Goal: Task Accomplishment & Management: Use online tool/utility

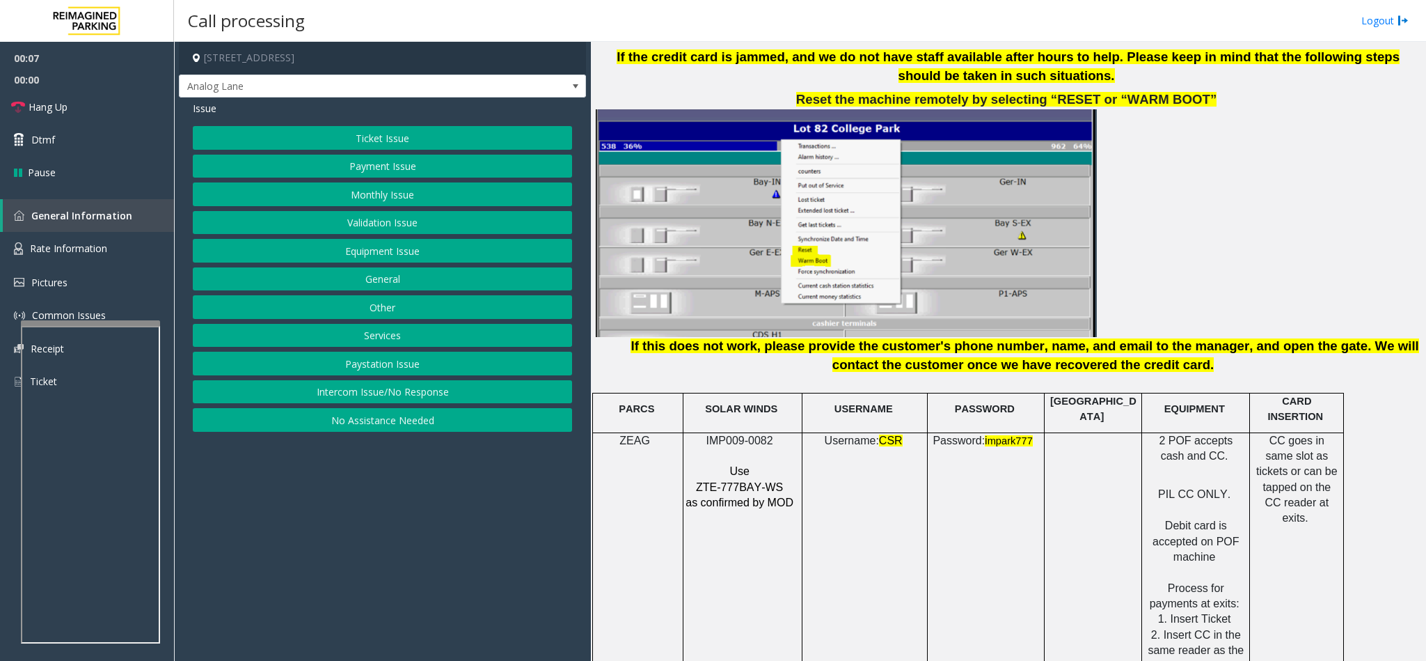
scroll to position [1671, 0]
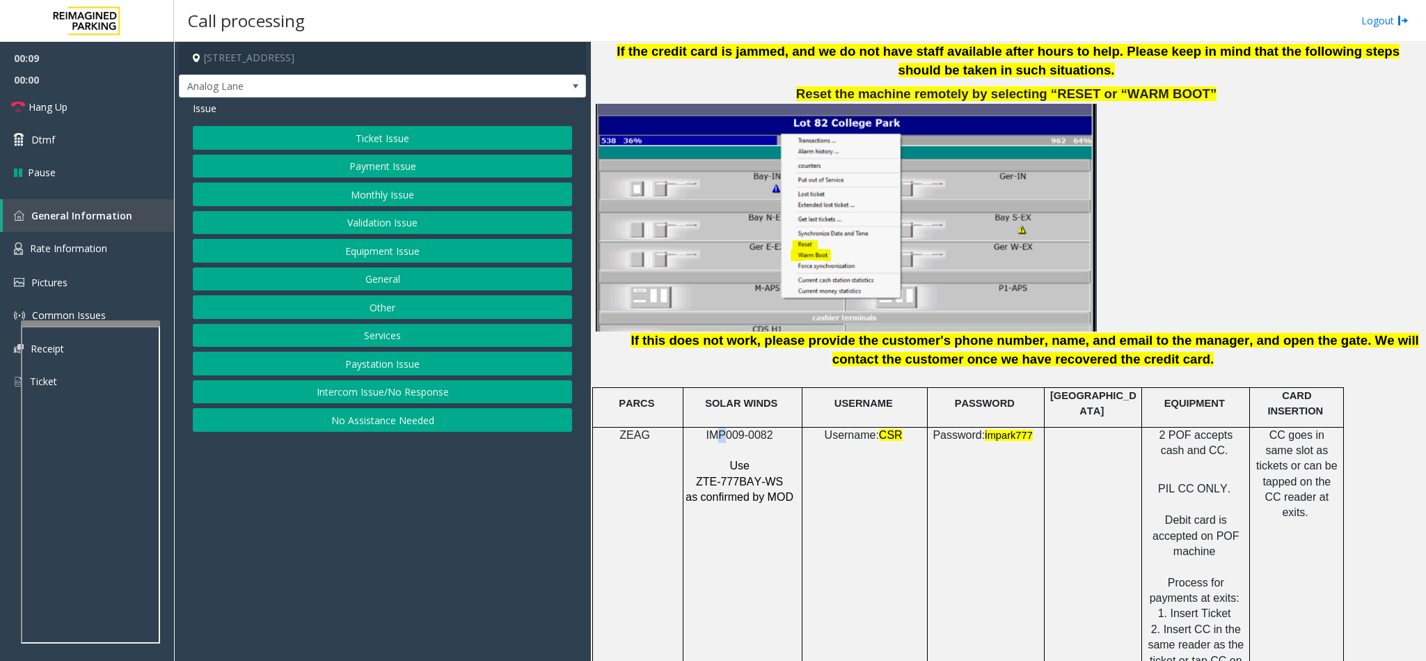
click at [723, 429] on span "IMP009-0082" at bounding box center [740, 435] width 67 height 12
click at [401, 128] on button "Ticket Issue" at bounding box center [382, 138] width 379 height 24
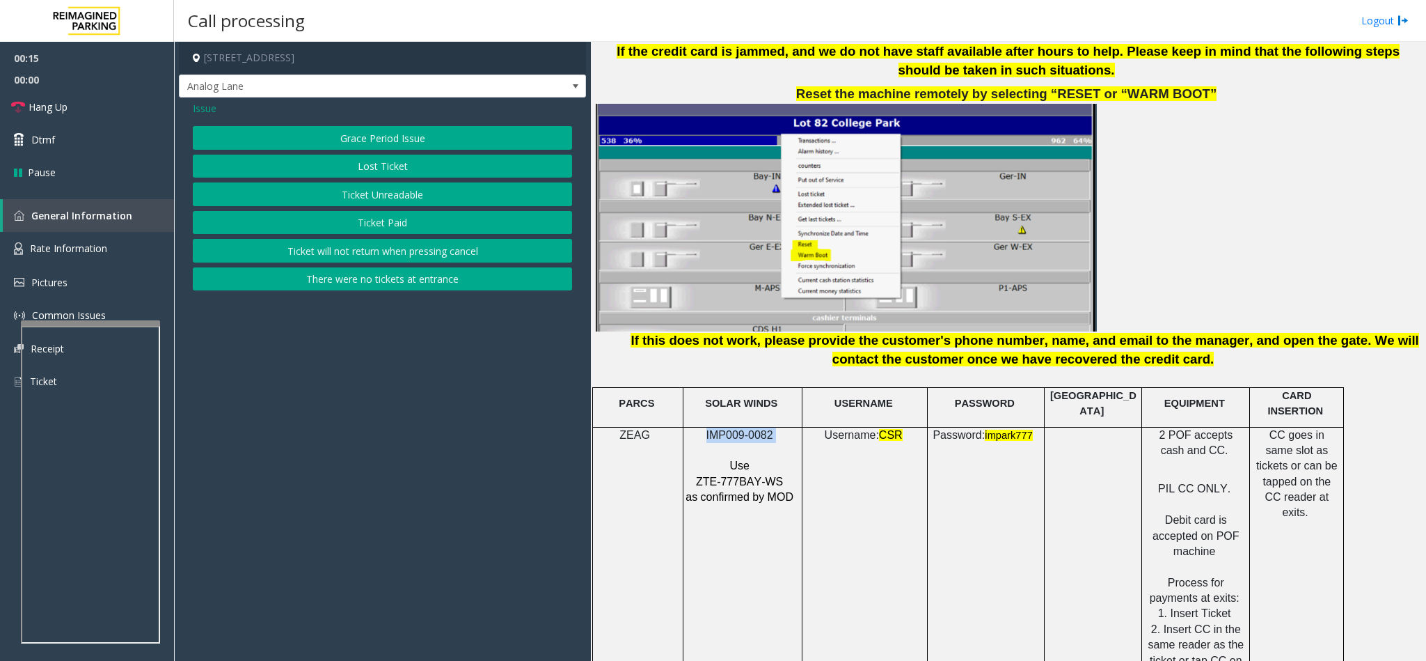
click at [359, 196] on button "Ticket Unreadable" at bounding box center [382, 194] width 379 height 24
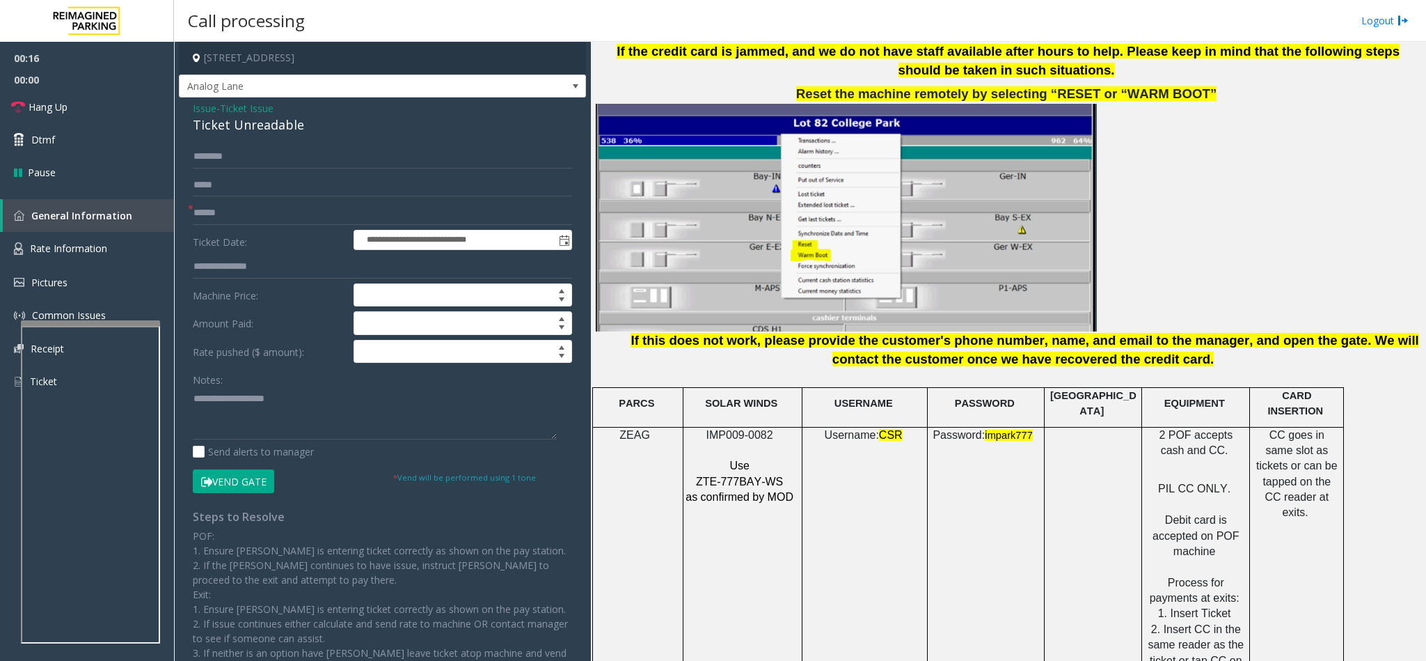
click at [230, 122] on div "Ticket Unreadable" at bounding box center [382, 125] width 379 height 19
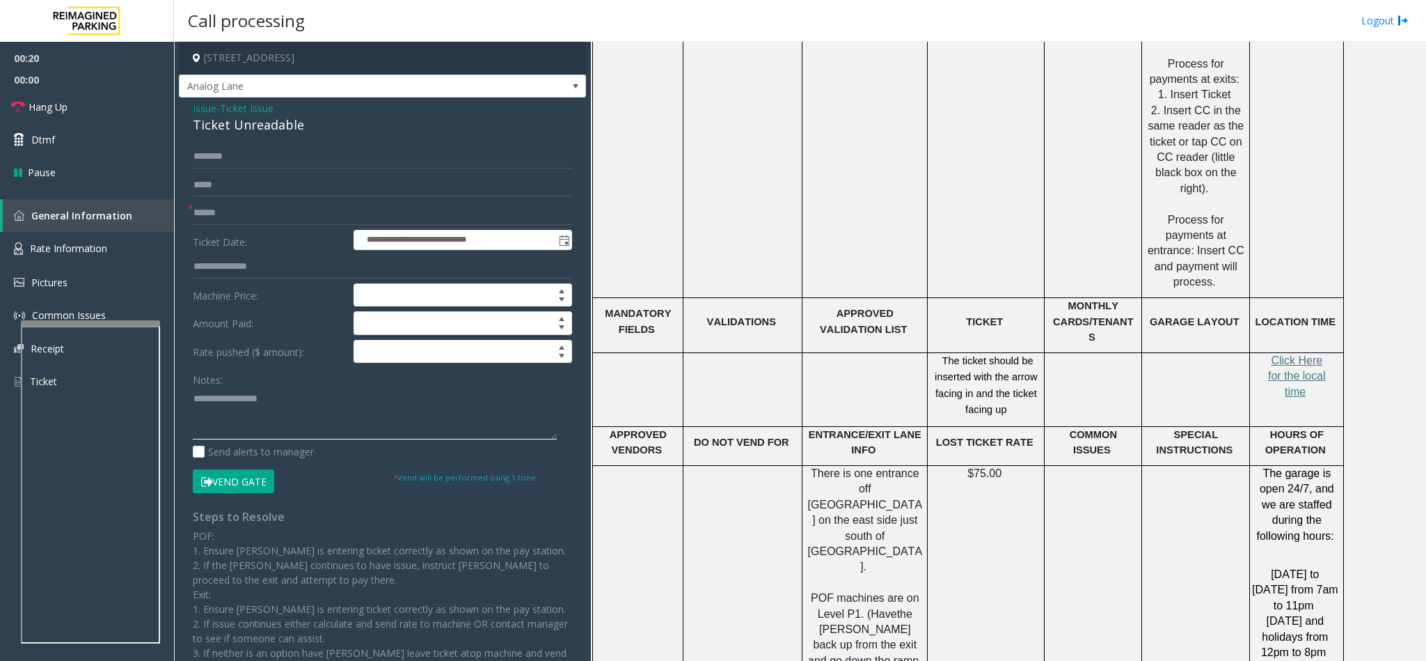
scroll to position [2193, 0]
type textarea "**********"
click at [226, 216] on input "text" at bounding box center [382, 213] width 379 height 24
click at [197, 213] on input "text" at bounding box center [382, 213] width 379 height 24
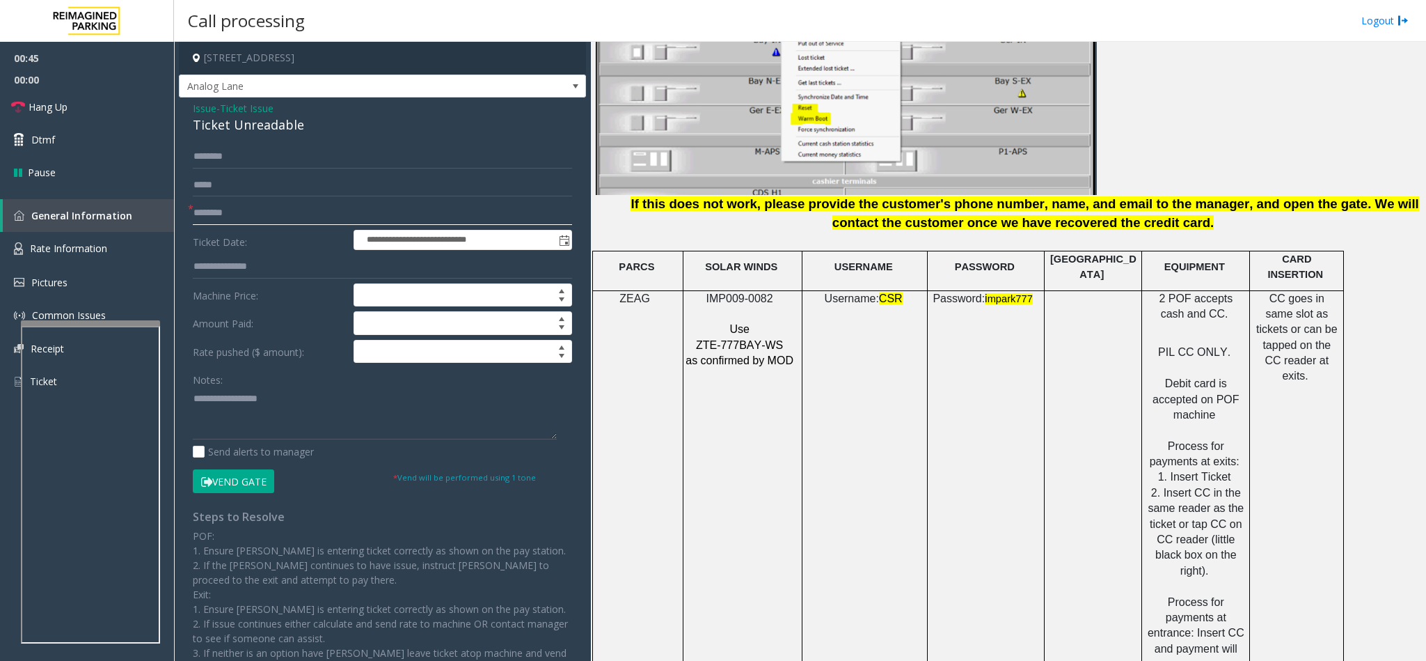
scroll to position [1775, 0]
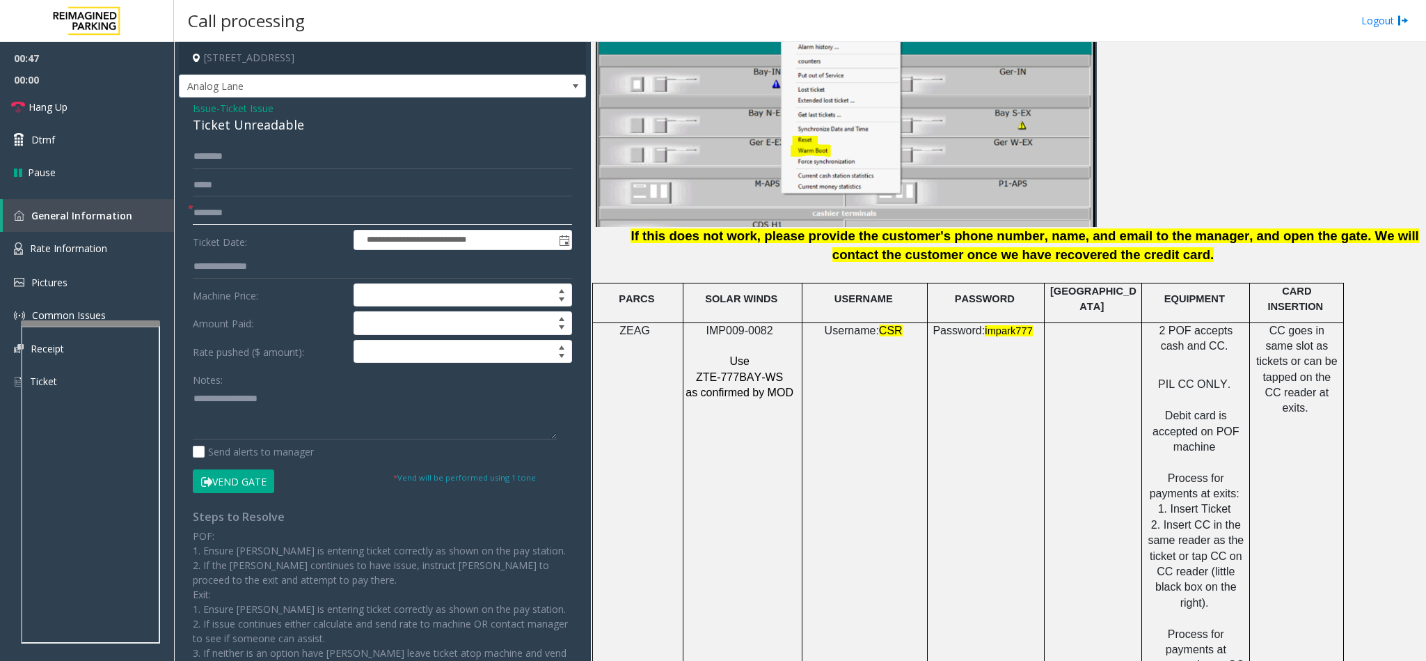
type input "********"
click at [193, 399] on textarea at bounding box center [375, 413] width 364 height 52
click at [365, 401] on textarea at bounding box center [375, 413] width 364 height 52
click at [53, 109] on span "Hang Up" at bounding box center [48, 107] width 39 height 15
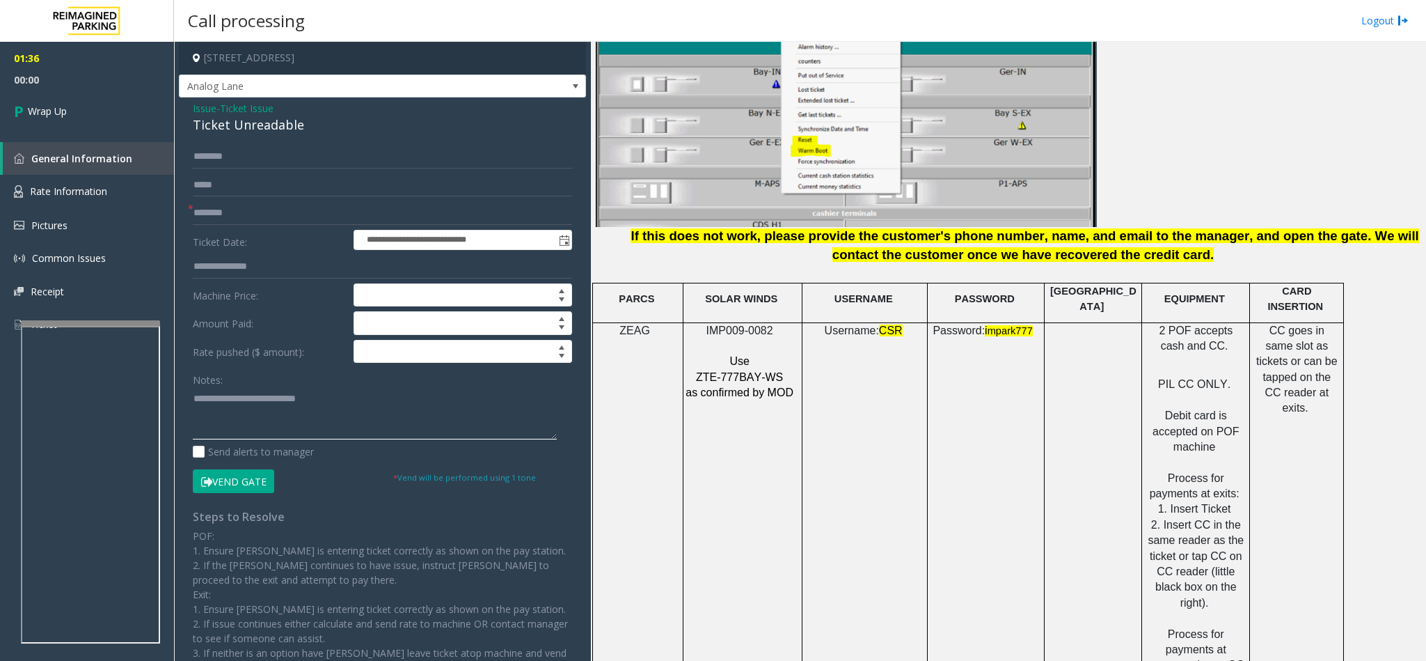
click at [341, 405] on textarea at bounding box center [375, 413] width 364 height 52
type textarea "**********"
click at [82, 115] on link "Wrap Up" at bounding box center [87, 110] width 174 height 41
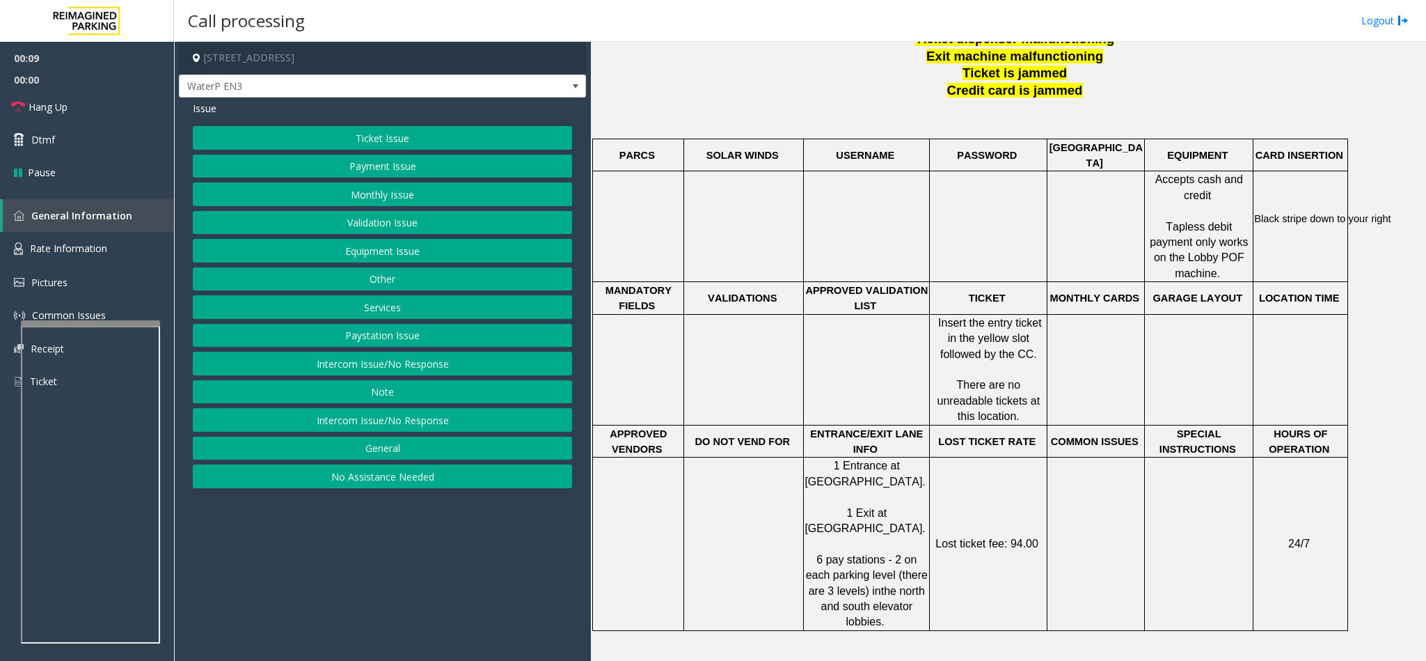
scroll to position [627, 0]
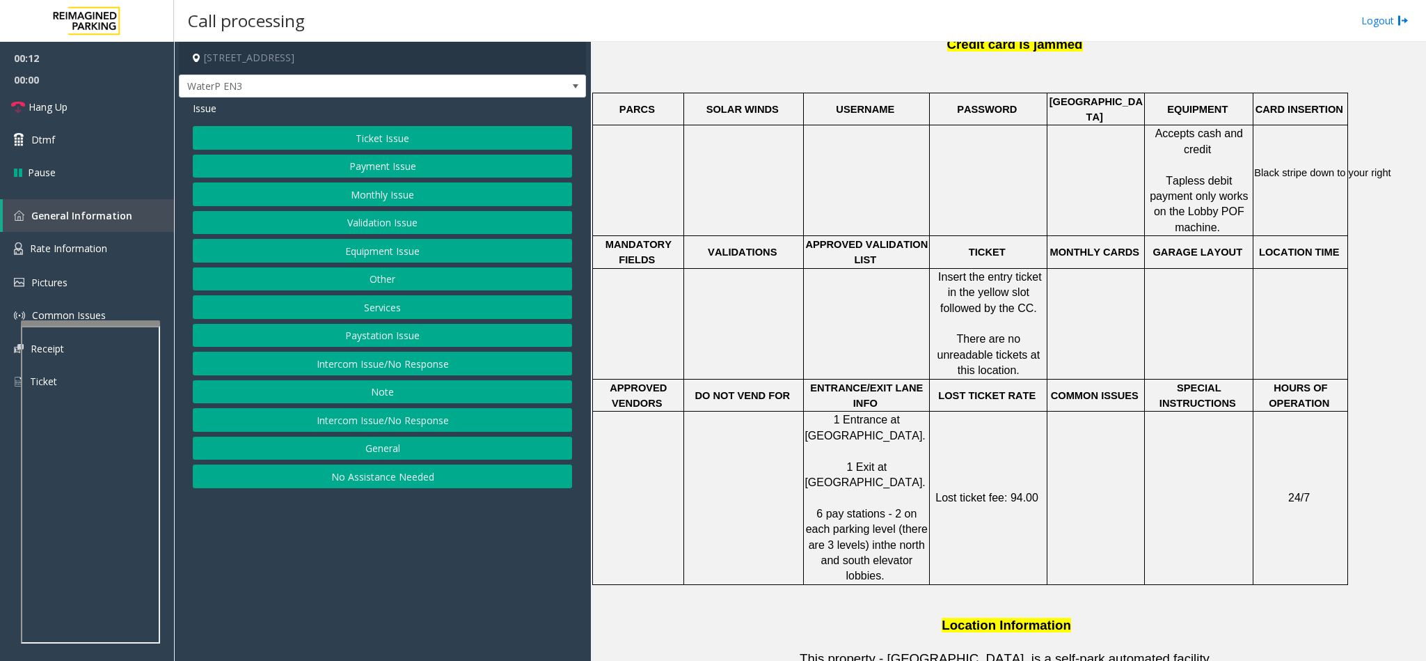
click at [368, 194] on button "Monthly Issue" at bounding box center [382, 194] width 379 height 24
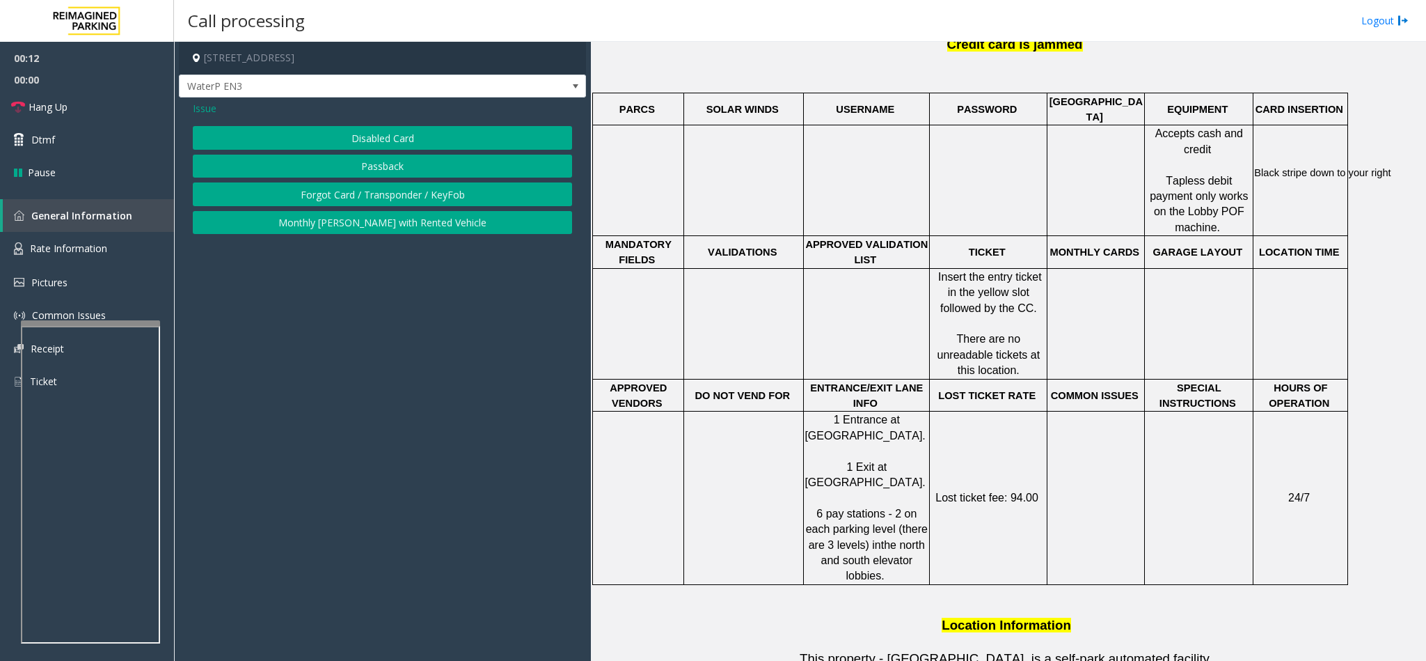
click at [335, 136] on button "Disabled Card" at bounding box center [382, 138] width 379 height 24
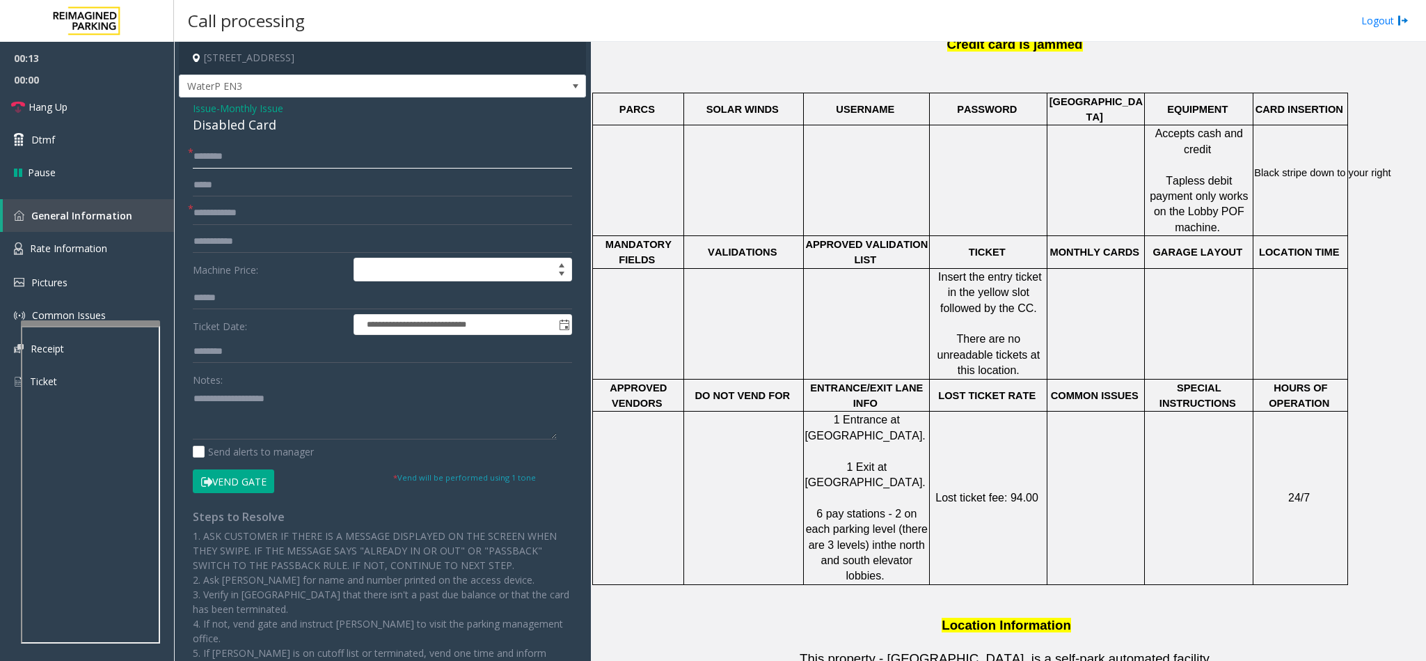
click at [249, 155] on input "text" at bounding box center [382, 157] width 379 height 24
type input "**"
click at [219, 120] on div "Disabled Card" at bounding box center [382, 125] width 379 height 19
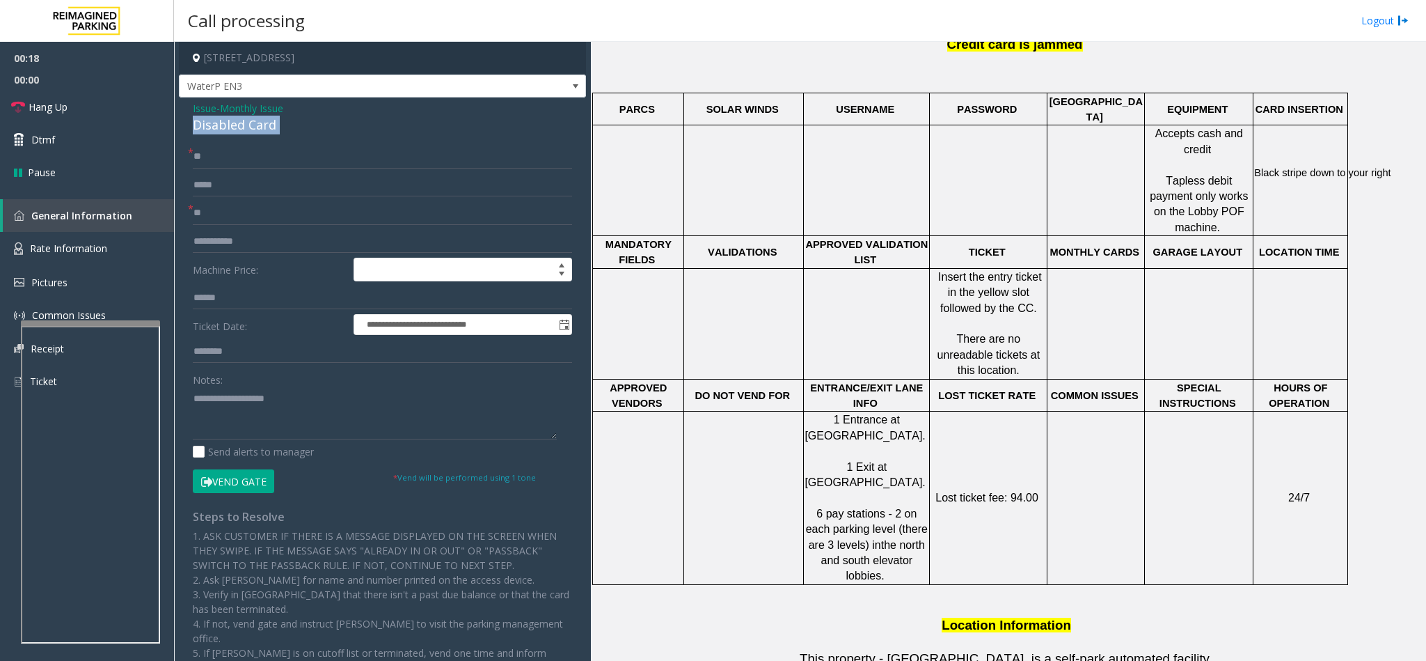
click at [219, 120] on div "Disabled Card" at bounding box center [382, 125] width 379 height 19
click at [193, 397] on textarea at bounding box center [375, 413] width 364 height 52
click at [93, 109] on link "Hang Up" at bounding box center [87, 106] width 174 height 33
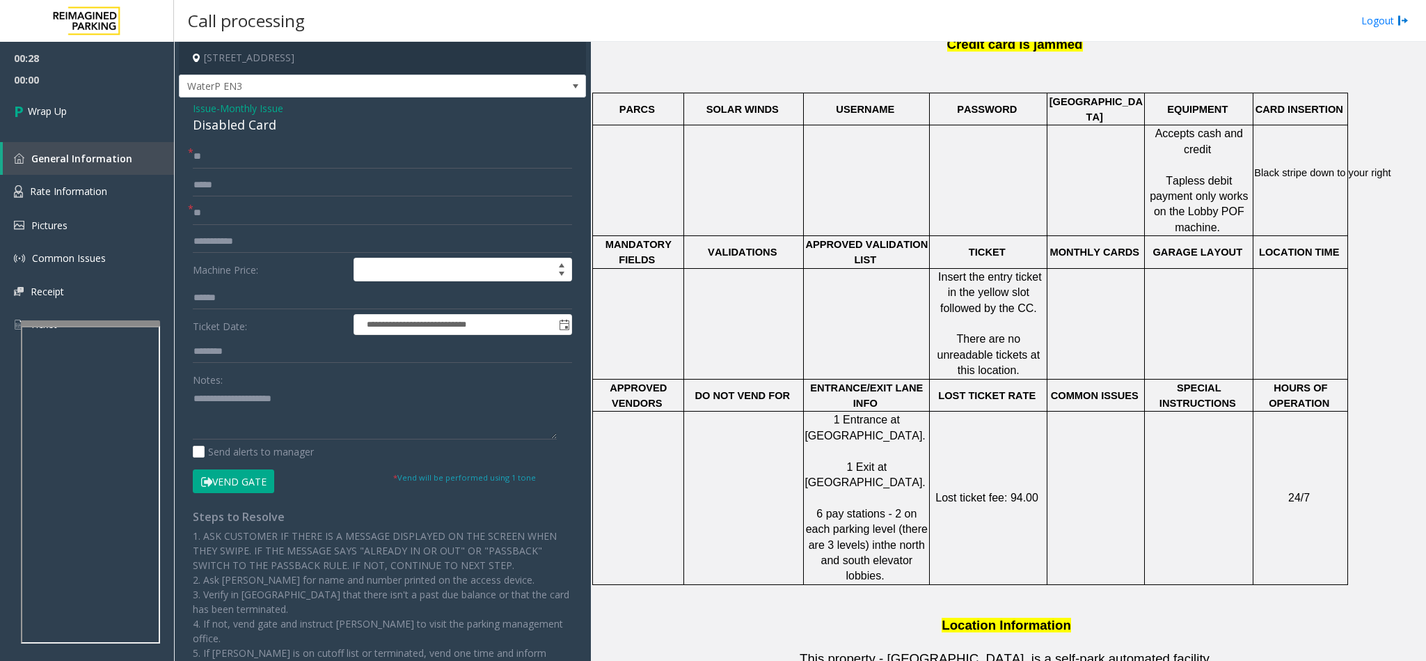
click at [316, 384] on div "Notes:" at bounding box center [382, 404] width 379 height 72
click at [316, 401] on textarea at bounding box center [375, 413] width 364 height 52
type textarea "**********"
click at [90, 107] on link "Wrap Up" at bounding box center [87, 110] width 174 height 41
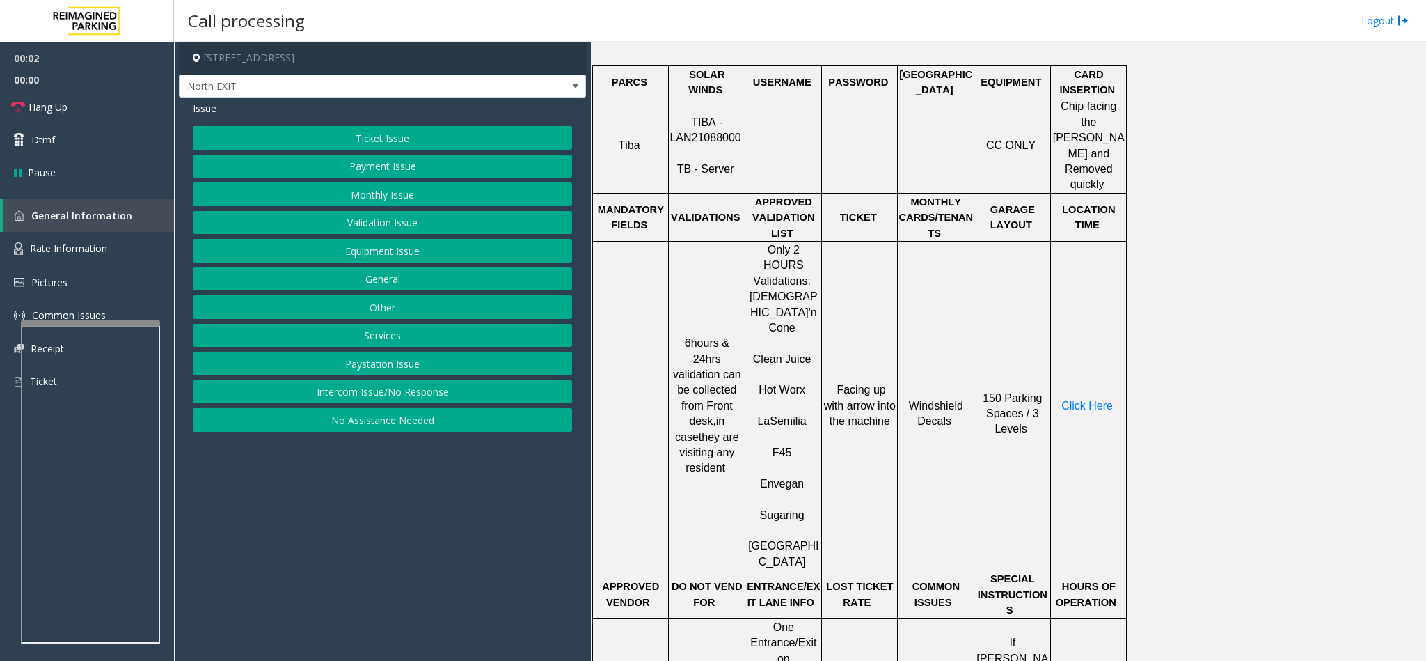
scroll to position [522, 0]
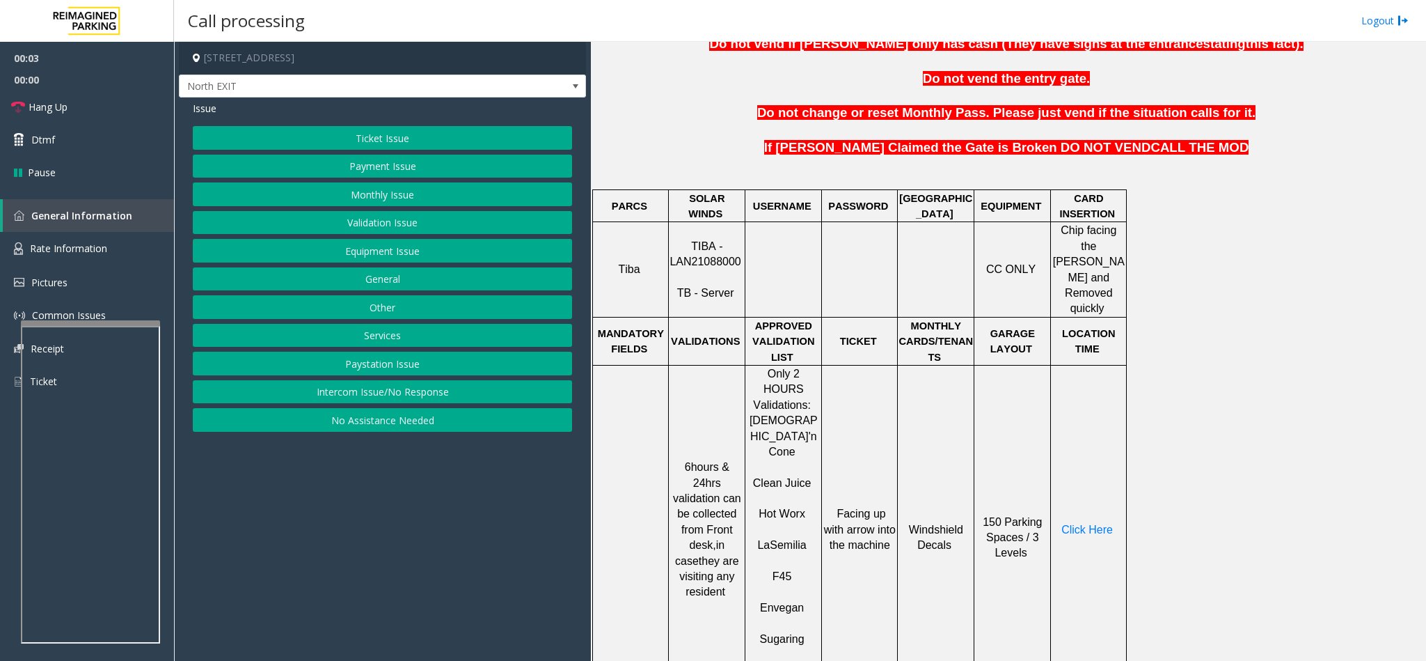
click at [702, 246] on span "TIBA - LAN21088000" at bounding box center [705, 253] width 71 height 27
copy p "LAN21088000"
click at [362, 146] on button "Ticket Issue" at bounding box center [382, 138] width 379 height 24
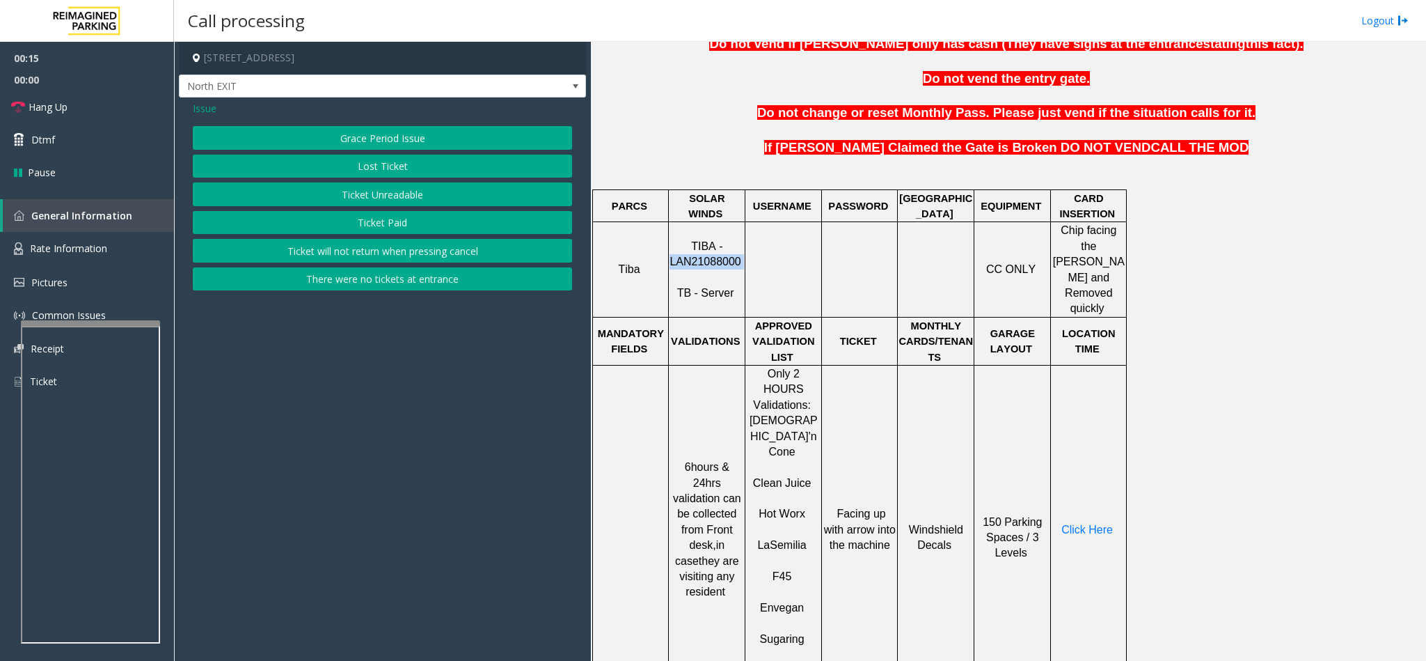
click at [324, 198] on button "Ticket Unreadable" at bounding box center [382, 194] width 379 height 24
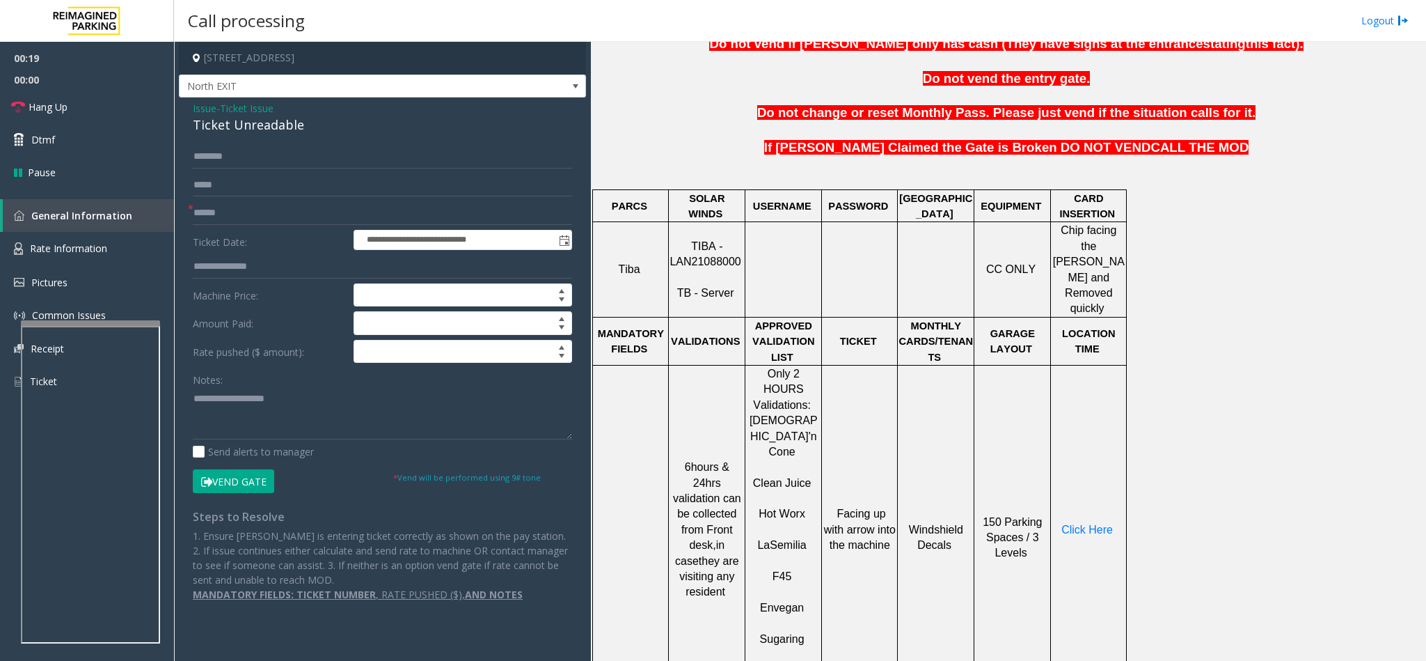
click at [223, 122] on div "Ticket Unreadable" at bounding box center [382, 125] width 379 height 19
type textarea "**********"
click at [201, 107] on span "Issue" at bounding box center [205, 108] width 24 height 15
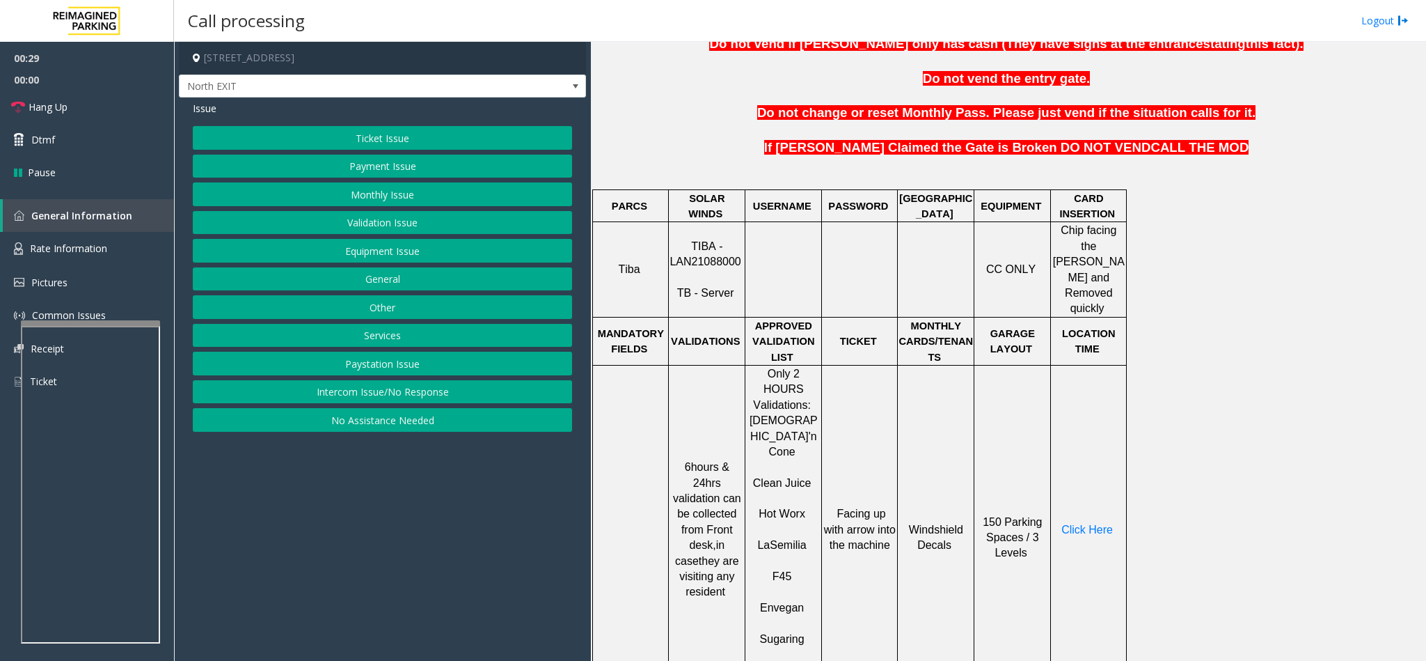
click at [359, 230] on button "Validation Issue" at bounding box center [382, 223] width 379 height 24
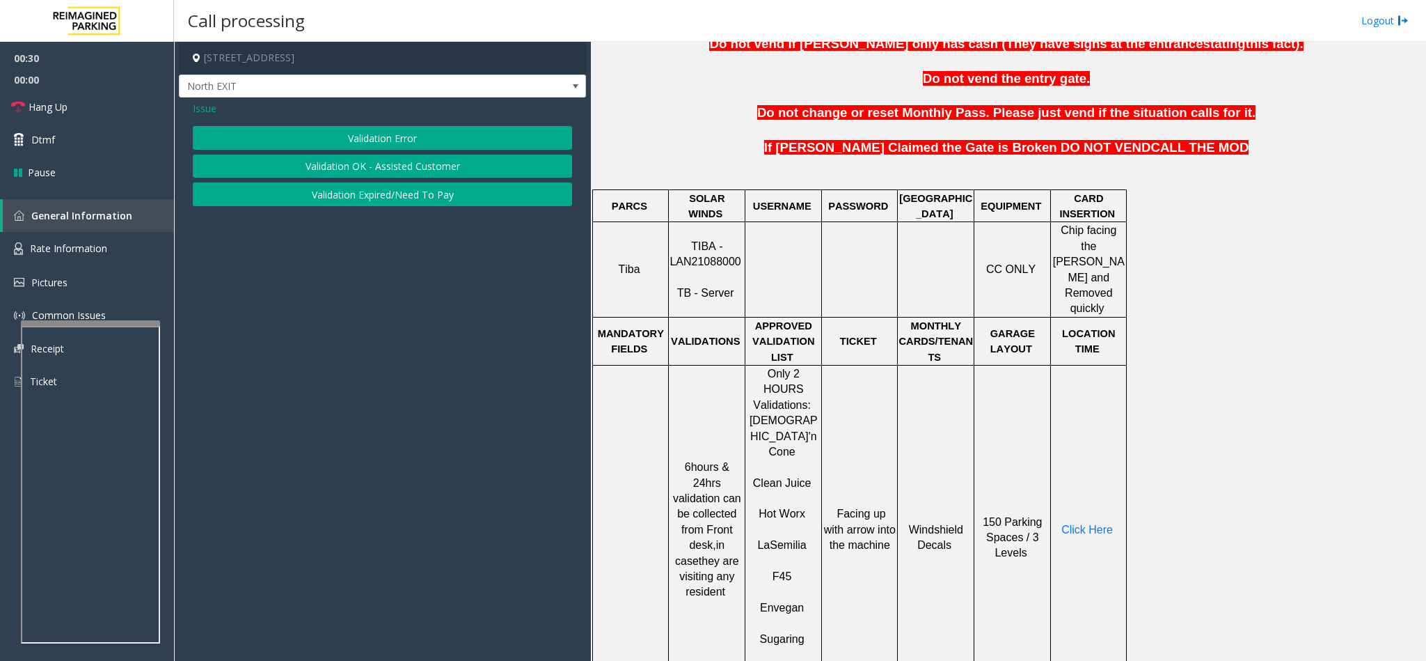
click at [339, 134] on button "Validation Error" at bounding box center [382, 138] width 379 height 24
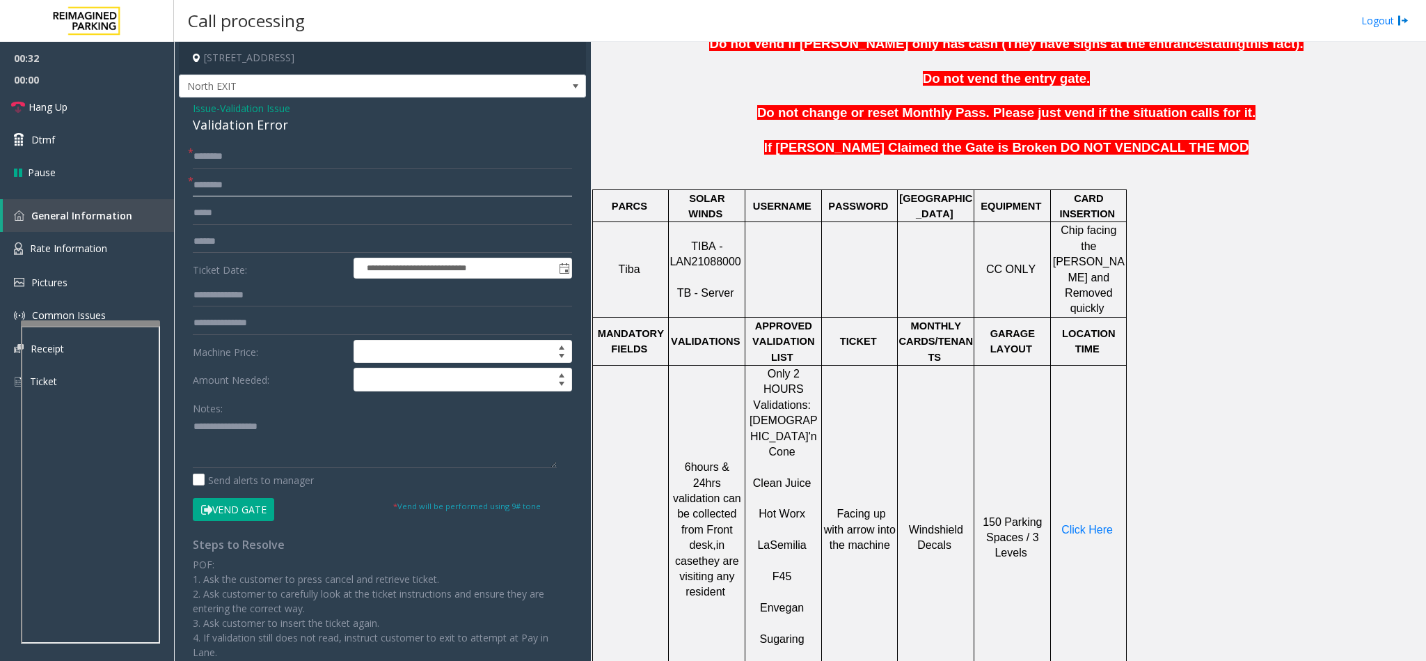
click at [219, 184] on input "text" at bounding box center [382, 185] width 379 height 24
type input "***"
click at [216, 159] on input "text" at bounding box center [382, 157] width 379 height 24
click at [232, 234] on input "text" at bounding box center [382, 242] width 379 height 24
type input "******"
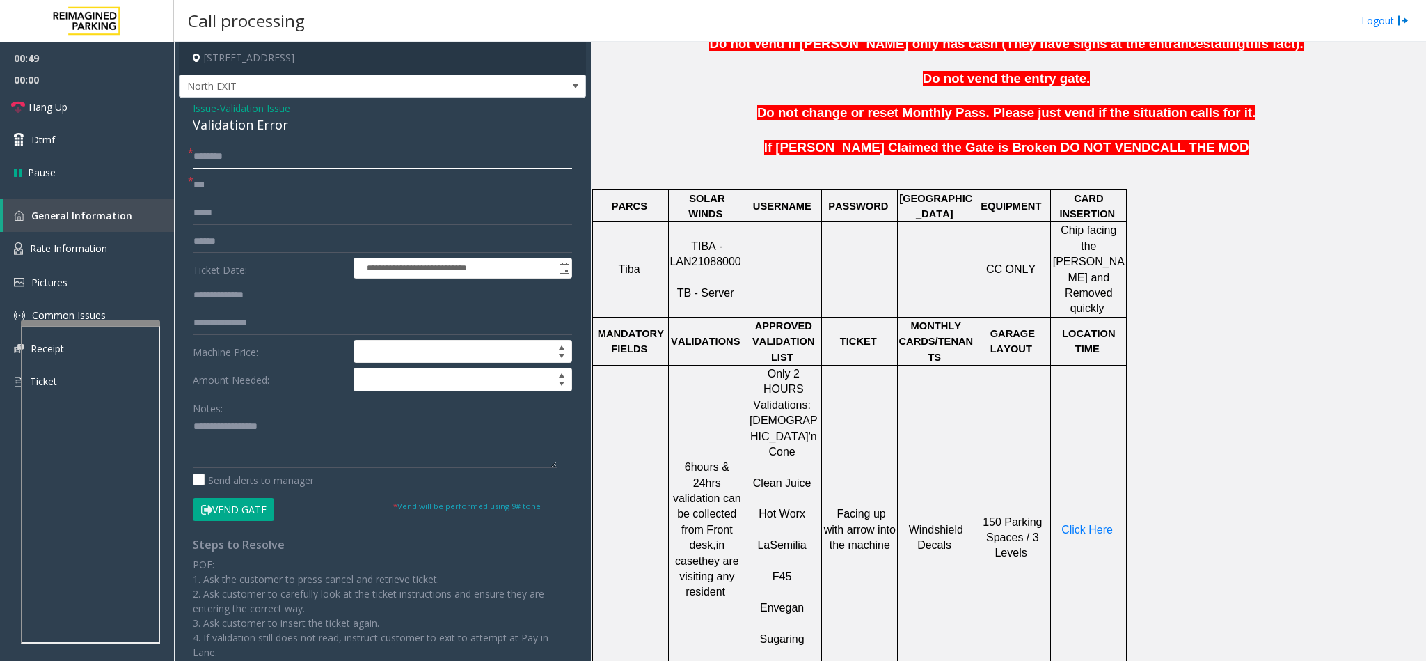
click at [219, 161] on input "text" at bounding box center [382, 157] width 379 height 24
type input "*"
type input "********"
click at [240, 244] on input "******" at bounding box center [382, 242] width 379 height 24
drag, startPoint x: 224, startPoint y: 237, endPoint x: 182, endPoint y: 236, distance: 41.8
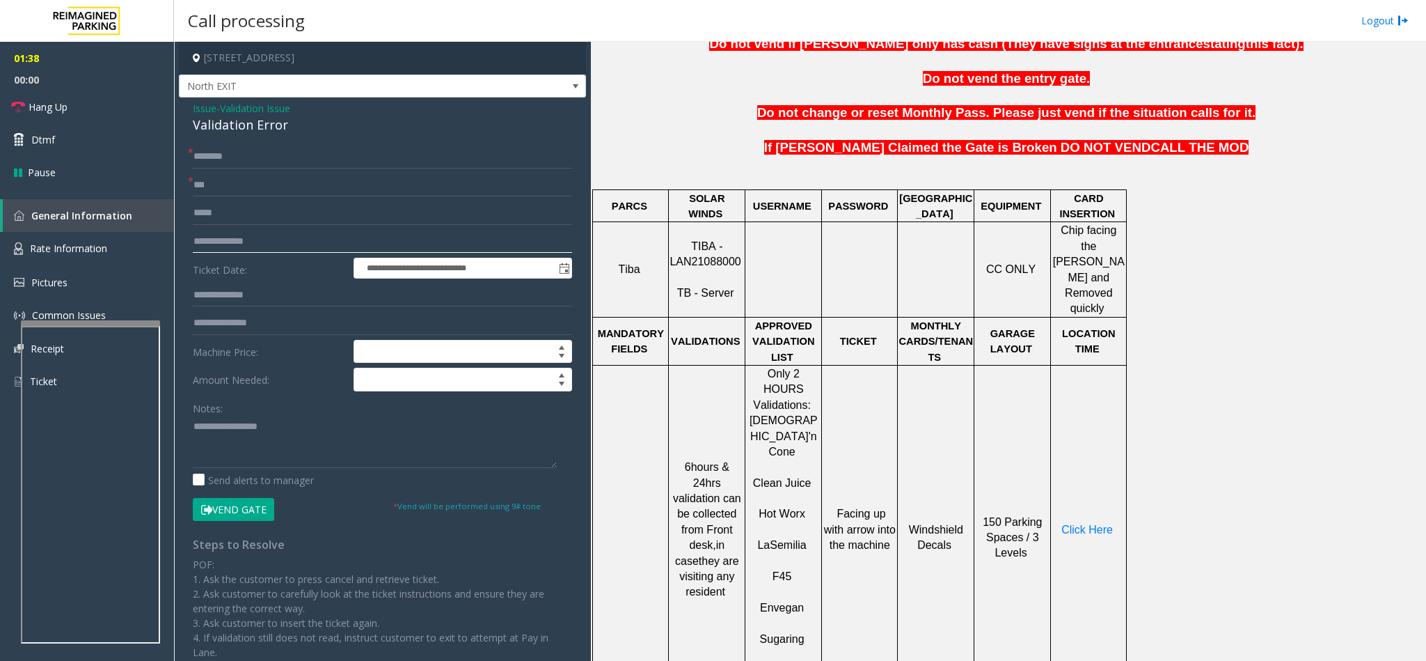
click at [182, 236] on div "**********" at bounding box center [382, 482] width 400 height 675
type input "**********"
click at [218, 297] on input "text" at bounding box center [382, 295] width 379 height 24
paste input "******"
type input "******"
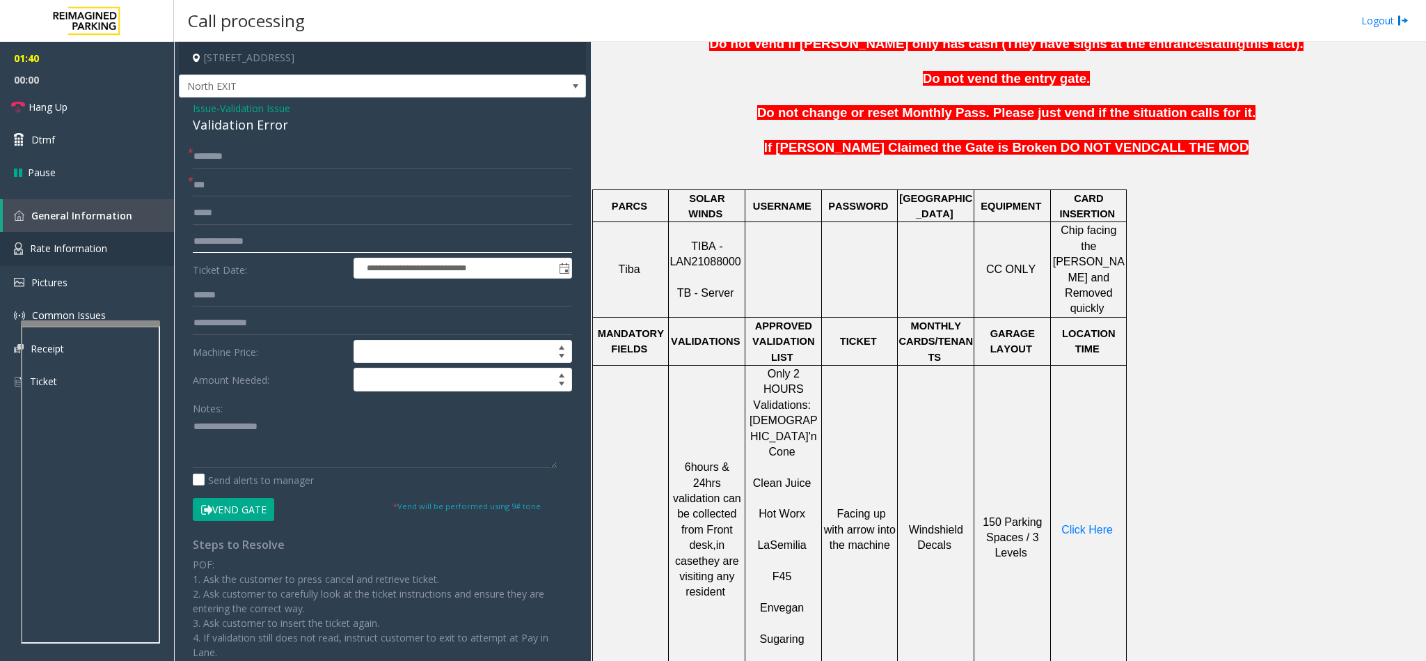
drag, startPoint x: 224, startPoint y: 242, endPoint x: 63, endPoint y: 238, distance: 160.9
click at [63, 238] on app-root "**********" at bounding box center [713, 330] width 1426 height 661
type input "*******"
click at [337, 423] on textarea at bounding box center [375, 442] width 364 height 52
drag, startPoint x: 194, startPoint y: 424, endPoint x: 443, endPoint y: 418, distance: 249.3
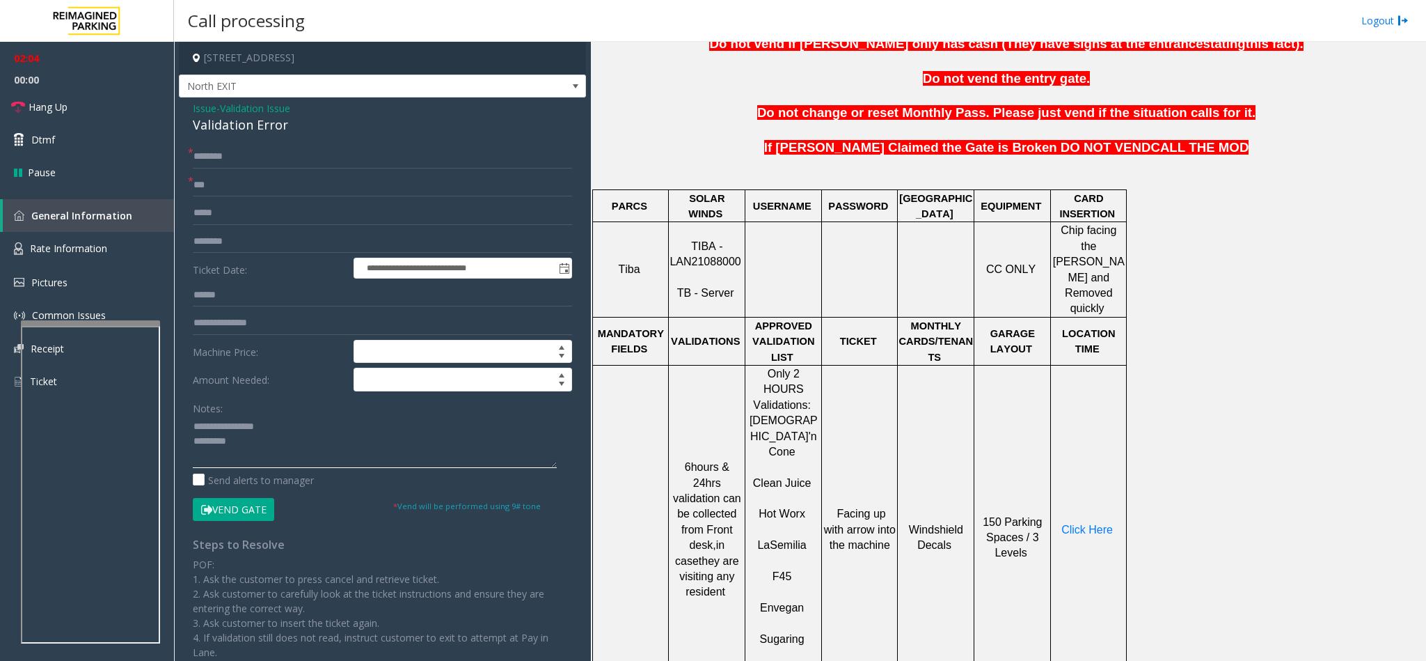
click at [443, 418] on textarea at bounding box center [375, 442] width 364 height 52
click at [200, 122] on div "Validation Error" at bounding box center [382, 125] width 379 height 19
click at [193, 429] on textarea at bounding box center [375, 442] width 364 height 52
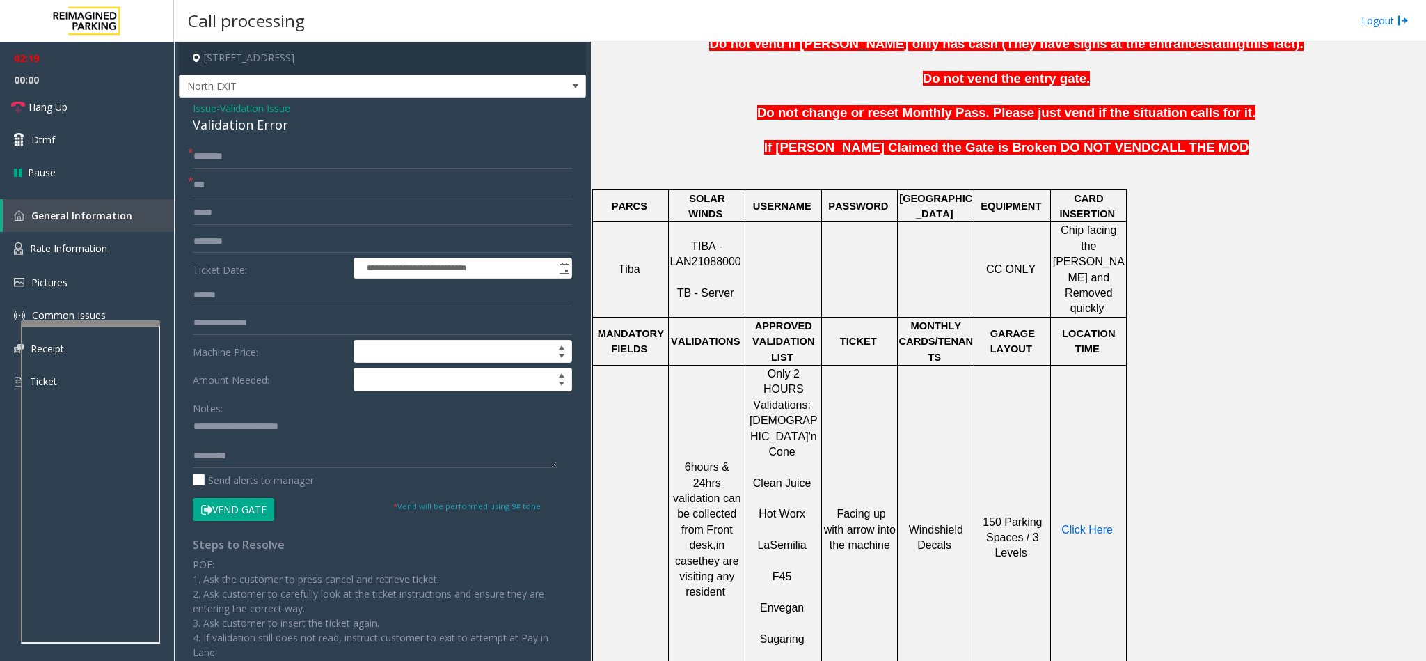
click at [1090, 523] on span "Click Here" at bounding box center [1088, 529] width 52 height 12
click at [266, 514] on button "Vend Gate" at bounding box center [233, 510] width 81 height 24
click at [238, 464] on textarea at bounding box center [375, 442] width 364 height 52
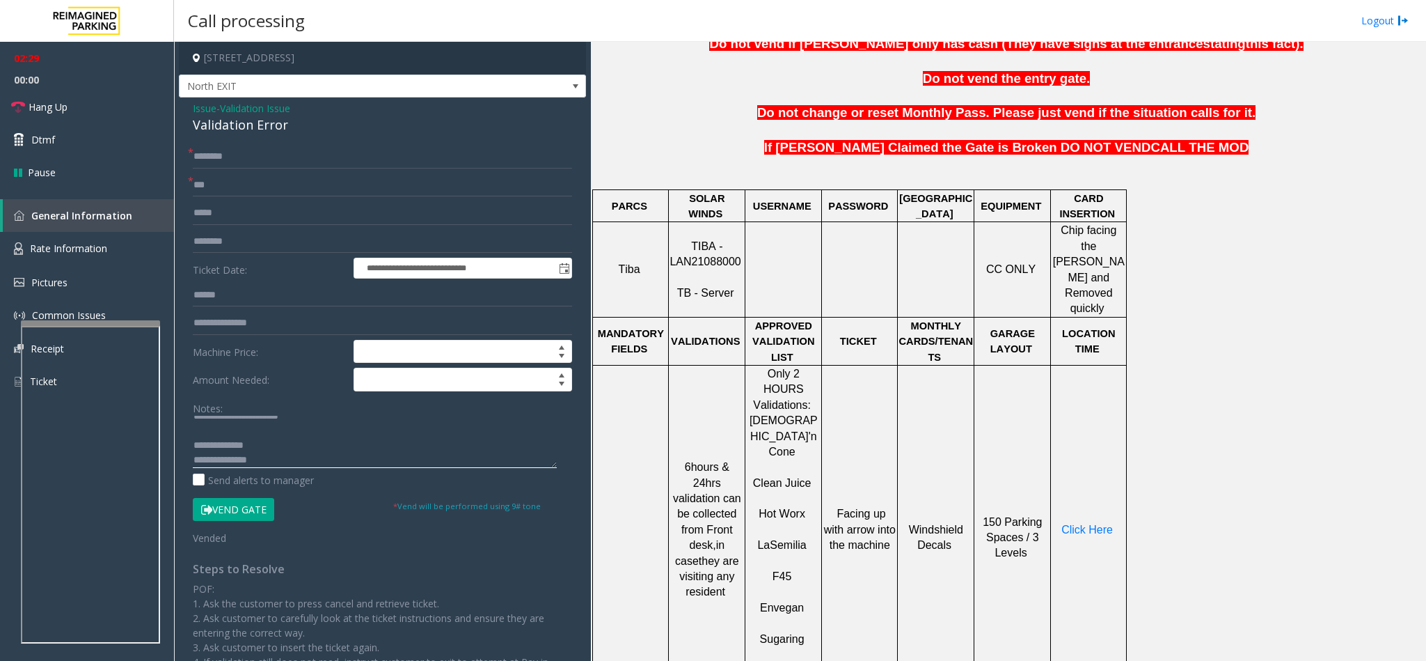
scroll to position [25, 0]
click at [48, 109] on span "Hang Up" at bounding box center [48, 107] width 39 height 15
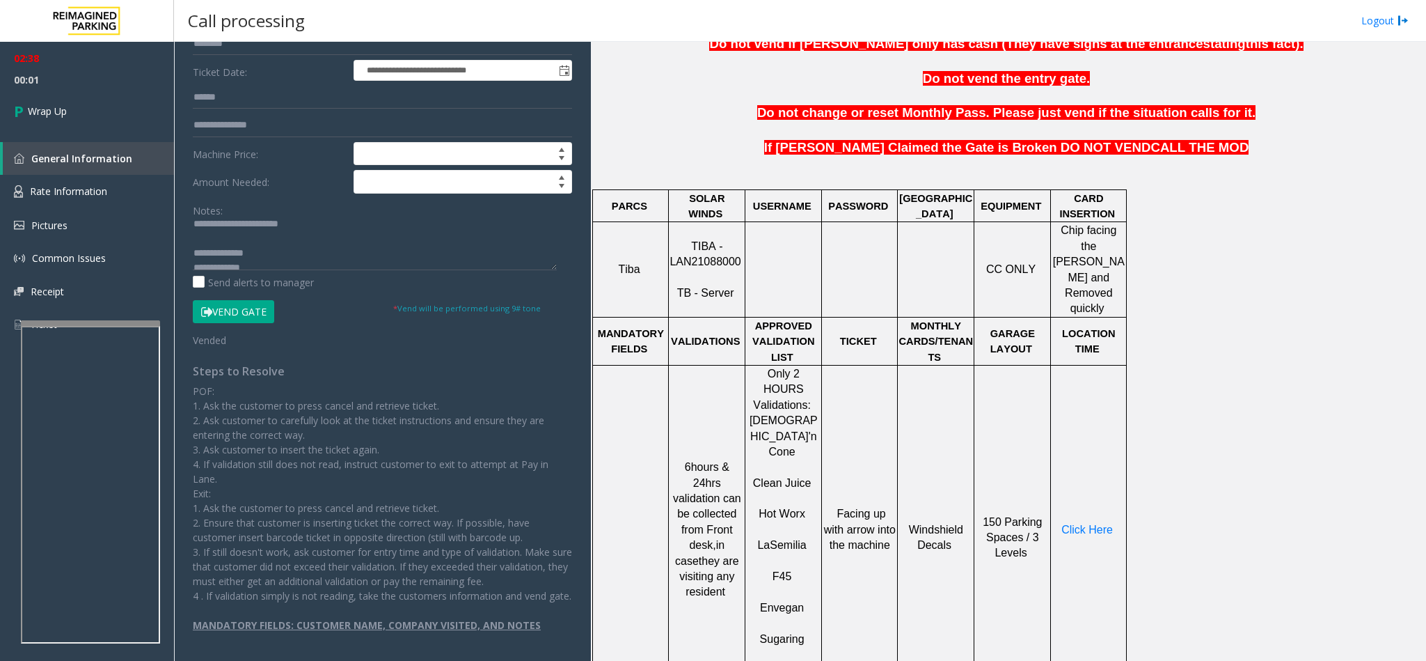
scroll to position [0, 0]
click at [196, 242] on textarea at bounding box center [375, 244] width 364 height 52
type textarea "**********"
drag, startPoint x: 101, startPoint y: 100, endPoint x: 107, endPoint y: 82, distance: 19.2
click at [100, 100] on link "Wrap Up" at bounding box center [87, 110] width 174 height 41
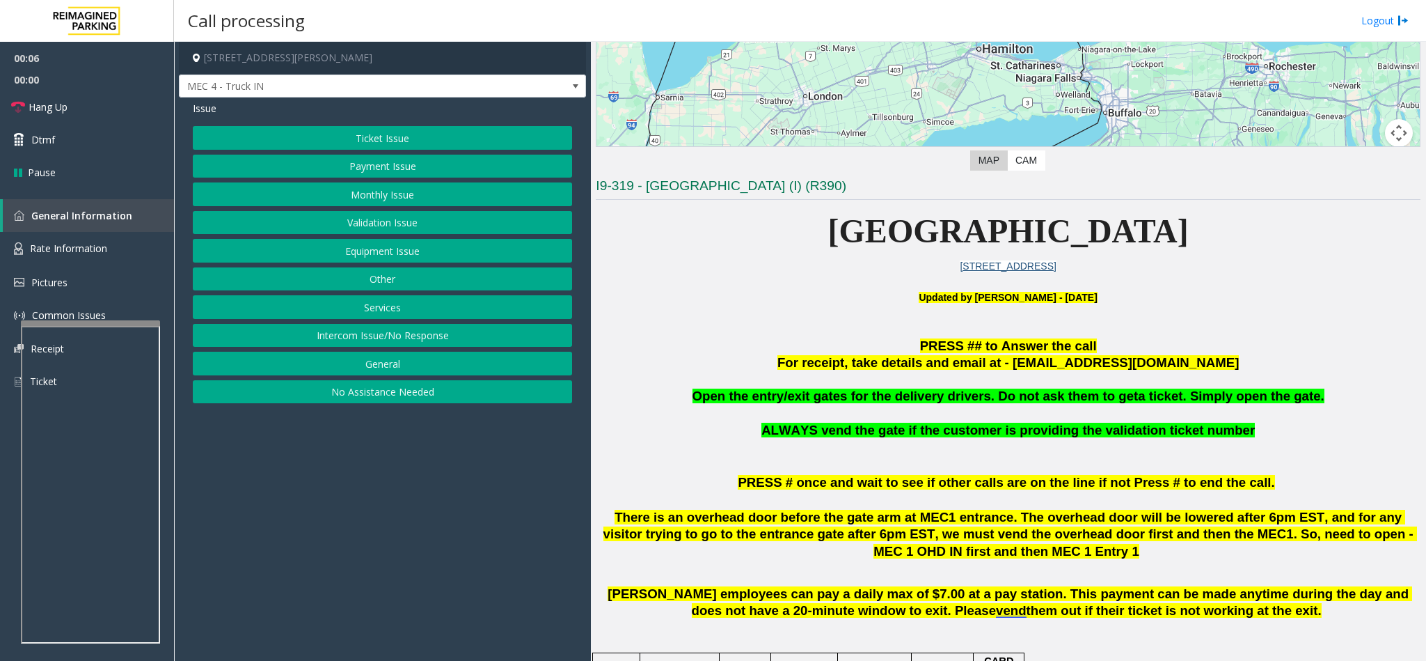
scroll to position [313, 0]
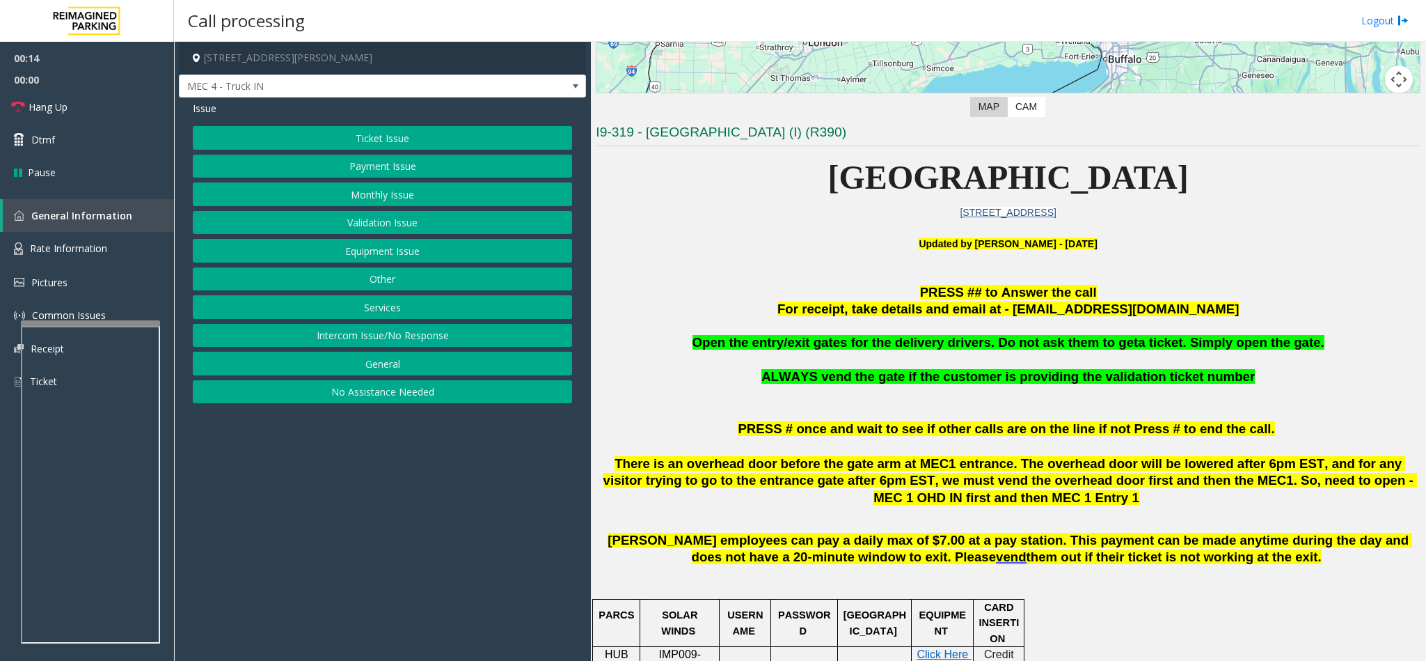
click at [402, 301] on button "Services" at bounding box center [382, 307] width 379 height 24
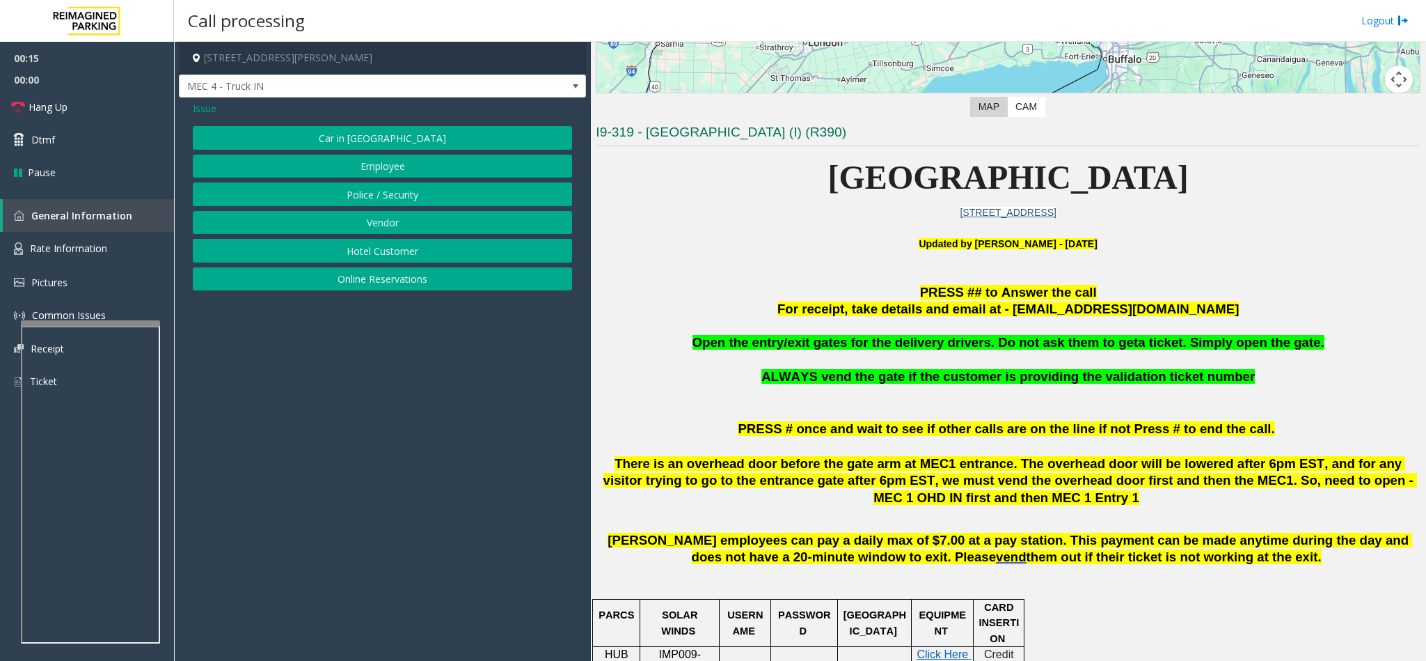
click at [409, 228] on button "Vendor" at bounding box center [382, 223] width 379 height 24
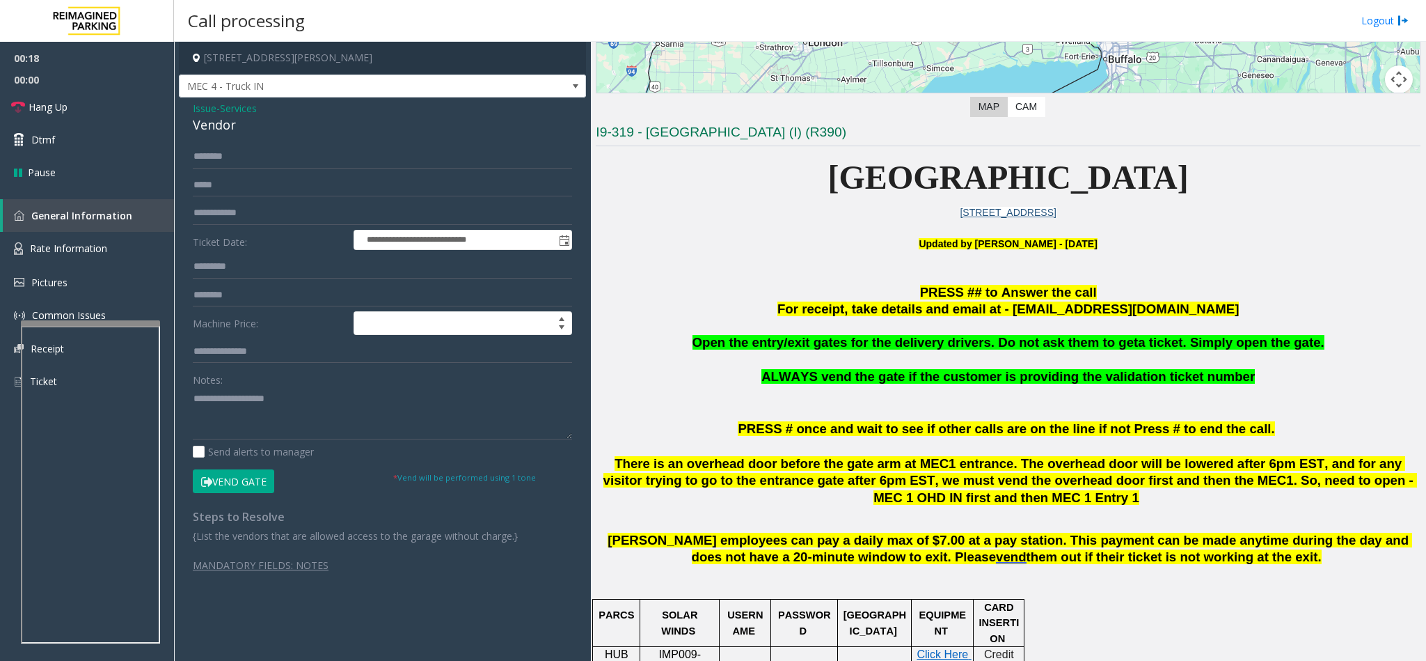
click at [243, 483] on button "Vend Gate" at bounding box center [233, 481] width 81 height 24
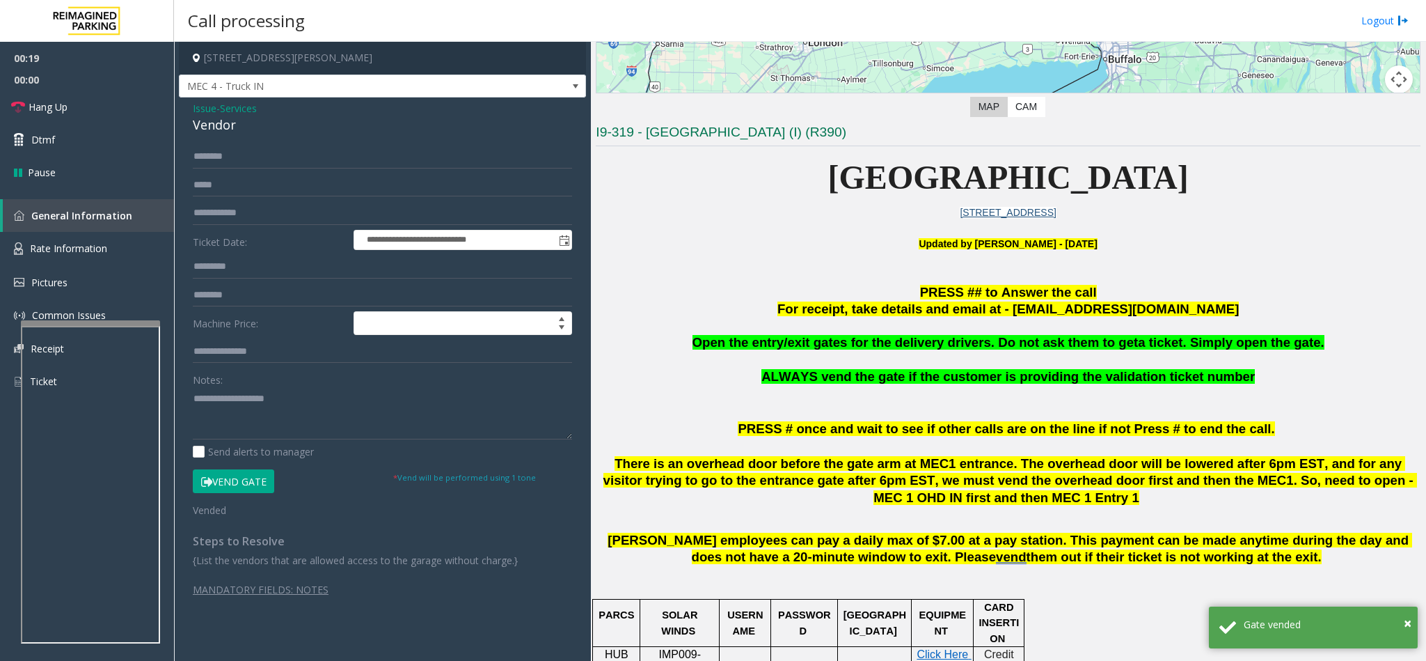
click at [223, 128] on div "Vendor" at bounding box center [382, 125] width 379 height 19
click at [191, 397] on div "**********" at bounding box center [382, 378] width 400 height 466
click at [105, 113] on link "Hang Up" at bounding box center [87, 106] width 174 height 33
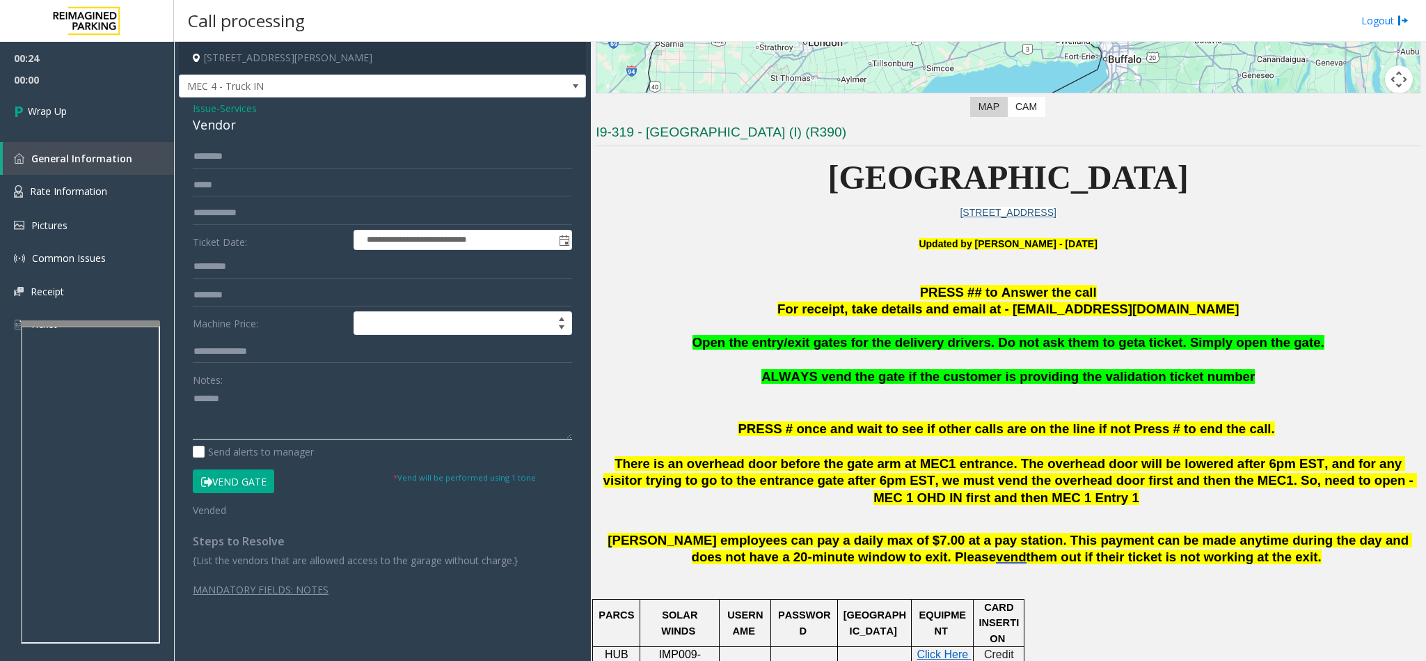
click at [193, 404] on textarea at bounding box center [382, 413] width 379 height 52
click at [355, 410] on textarea at bounding box center [382, 413] width 379 height 52
type textarea "**********"
click at [199, 107] on span "Issue" at bounding box center [205, 108] width 24 height 15
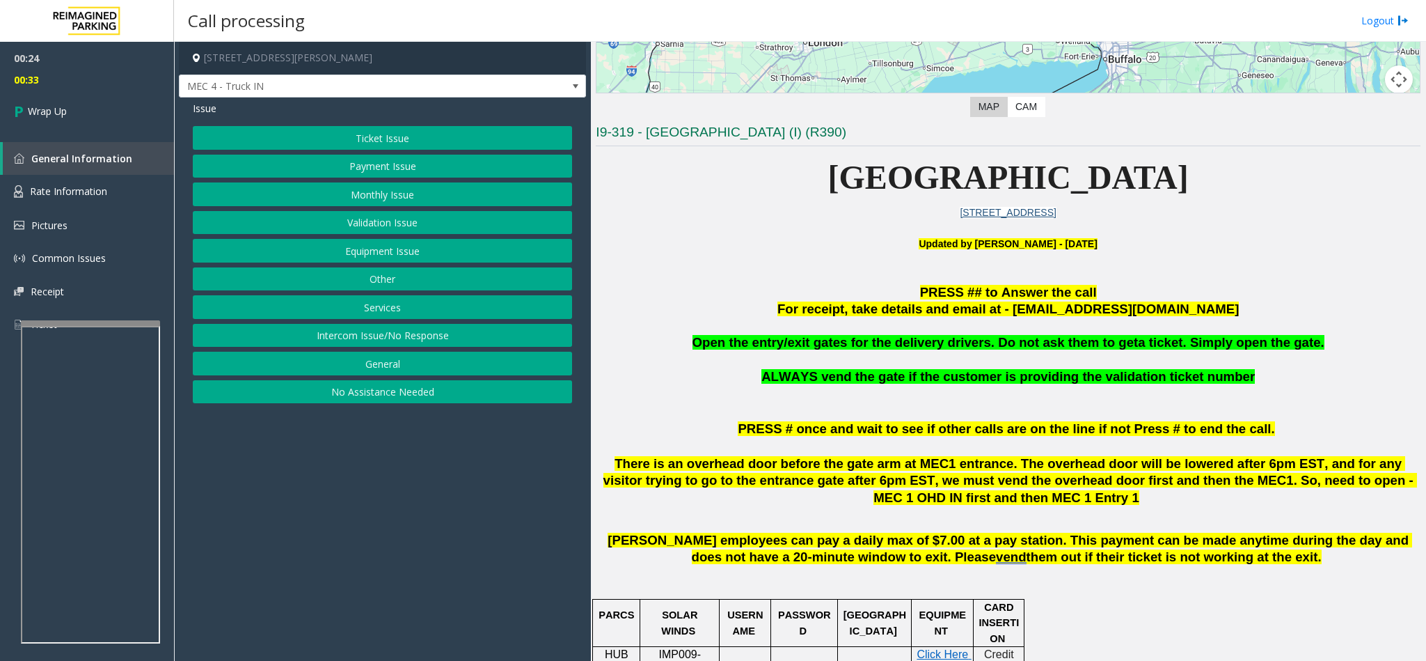
click at [368, 251] on button "Equipment Issue" at bounding box center [382, 251] width 379 height 24
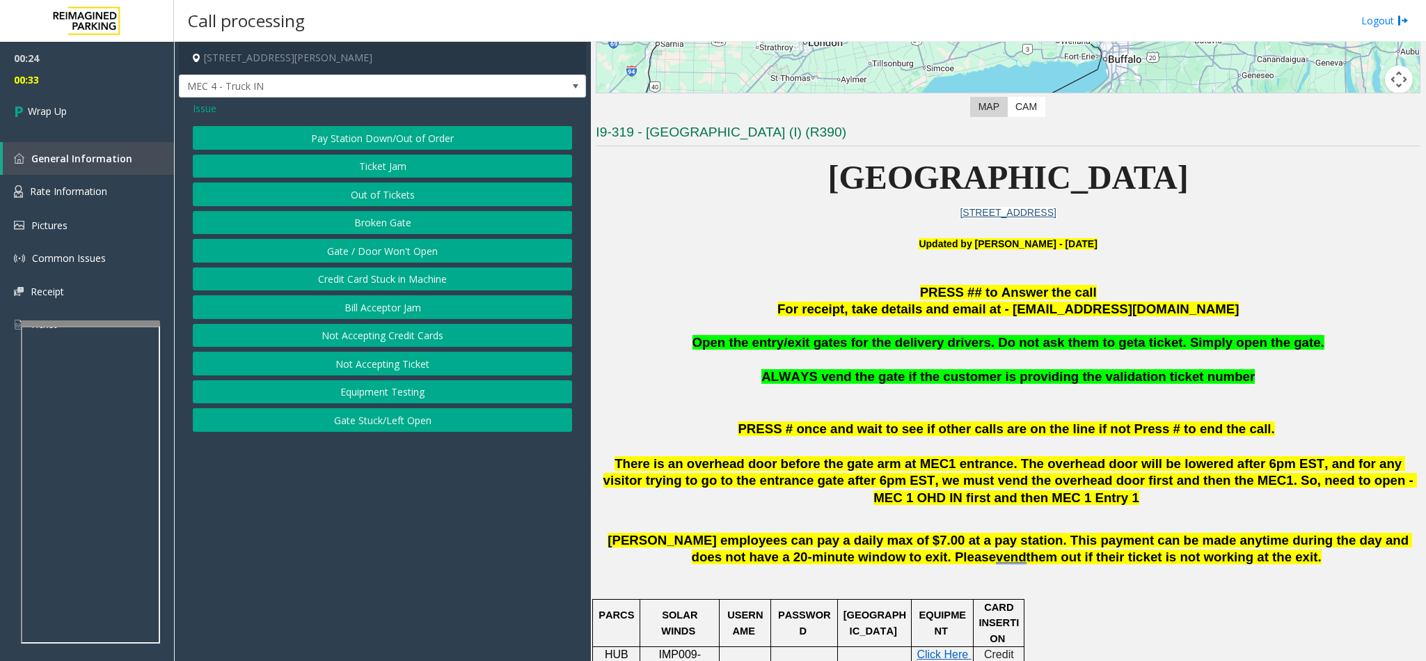
click at [370, 253] on button "Gate / Door Won't Open" at bounding box center [382, 251] width 379 height 24
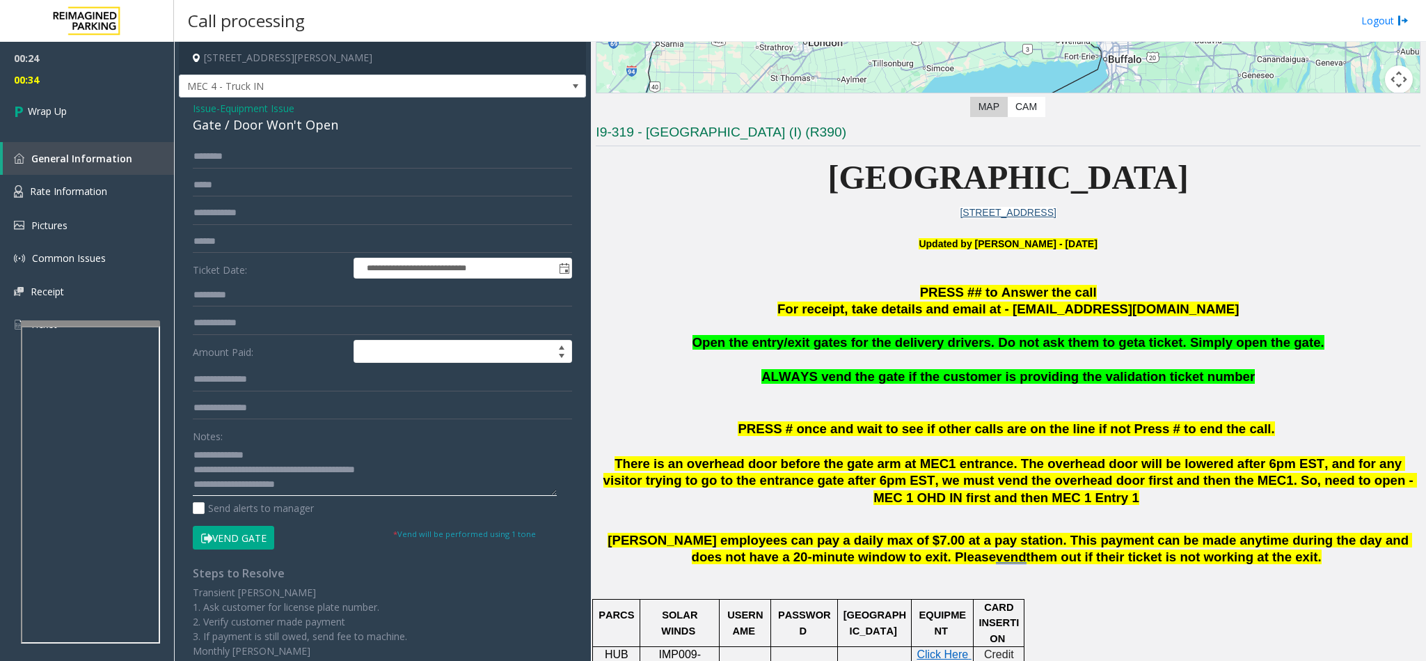
click at [263, 452] on textarea at bounding box center [375, 469] width 364 height 52
click at [193, 471] on textarea at bounding box center [375, 469] width 364 height 52
type textarea "**********"
click at [63, 117] on span "Wrap Up" at bounding box center [47, 111] width 39 height 15
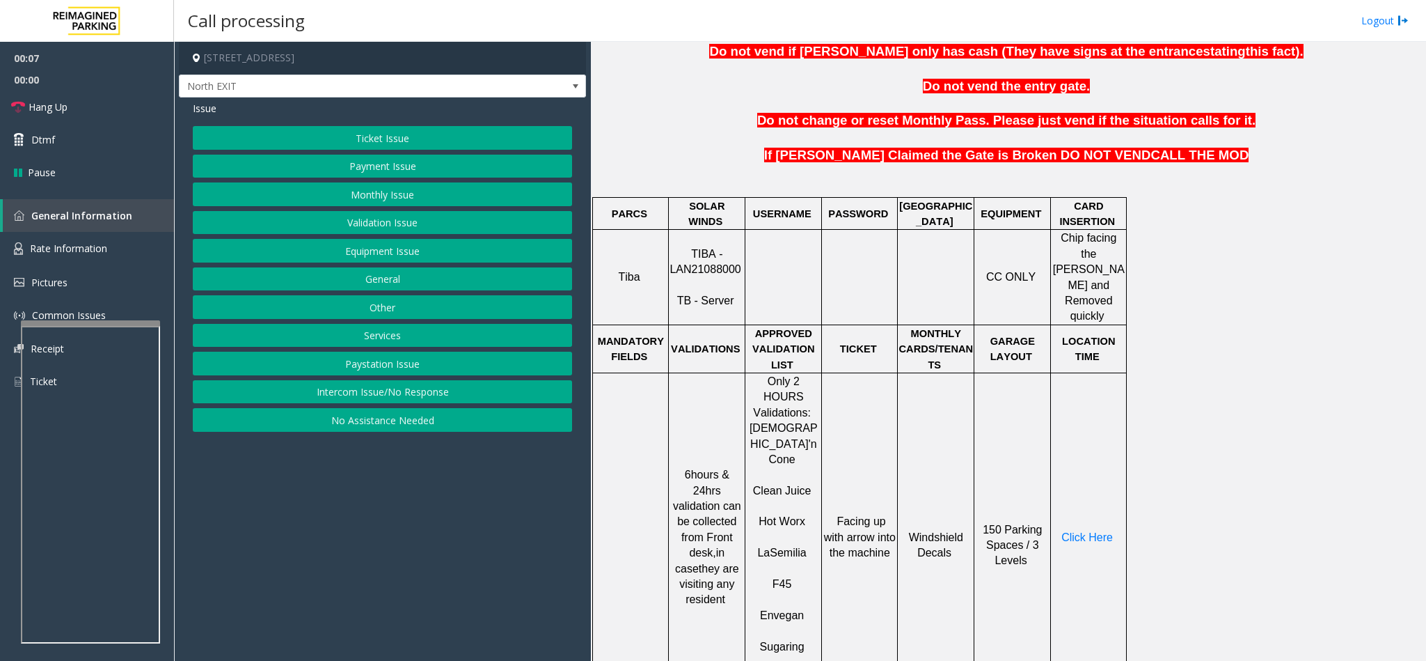
scroll to position [522, 0]
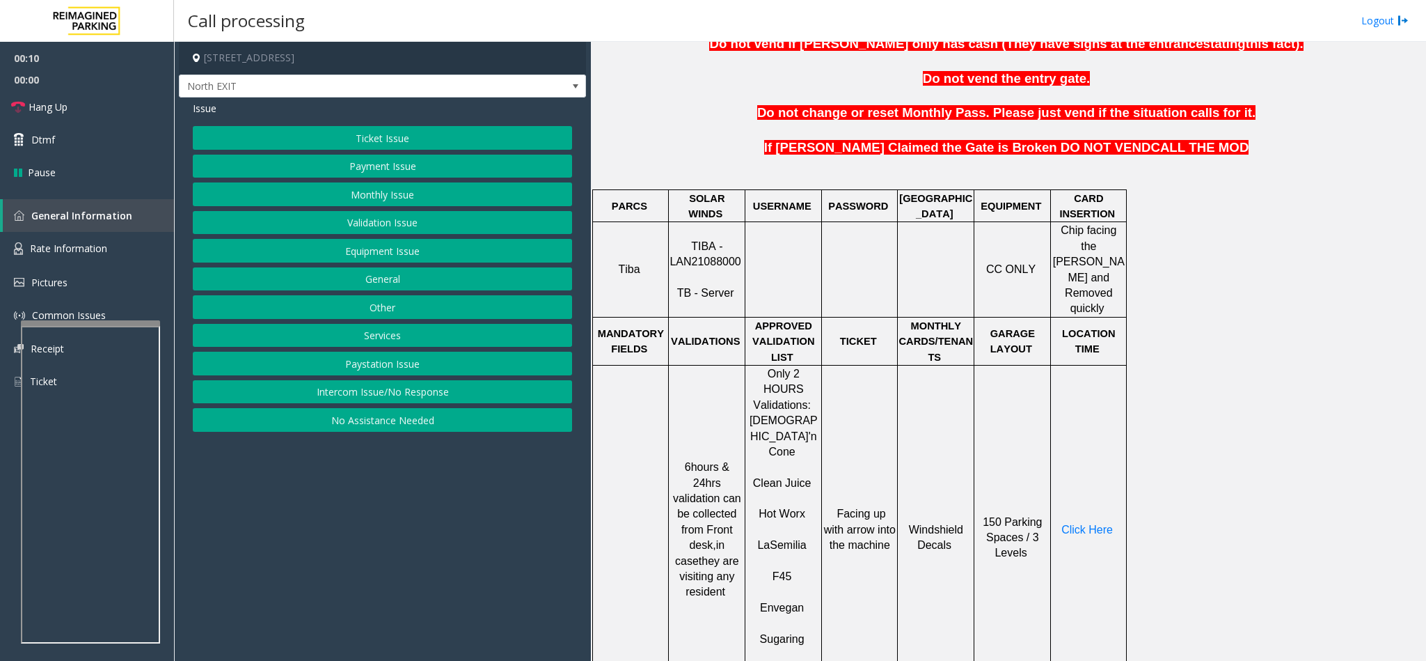
click at [402, 128] on button "Ticket Issue" at bounding box center [382, 138] width 379 height 24
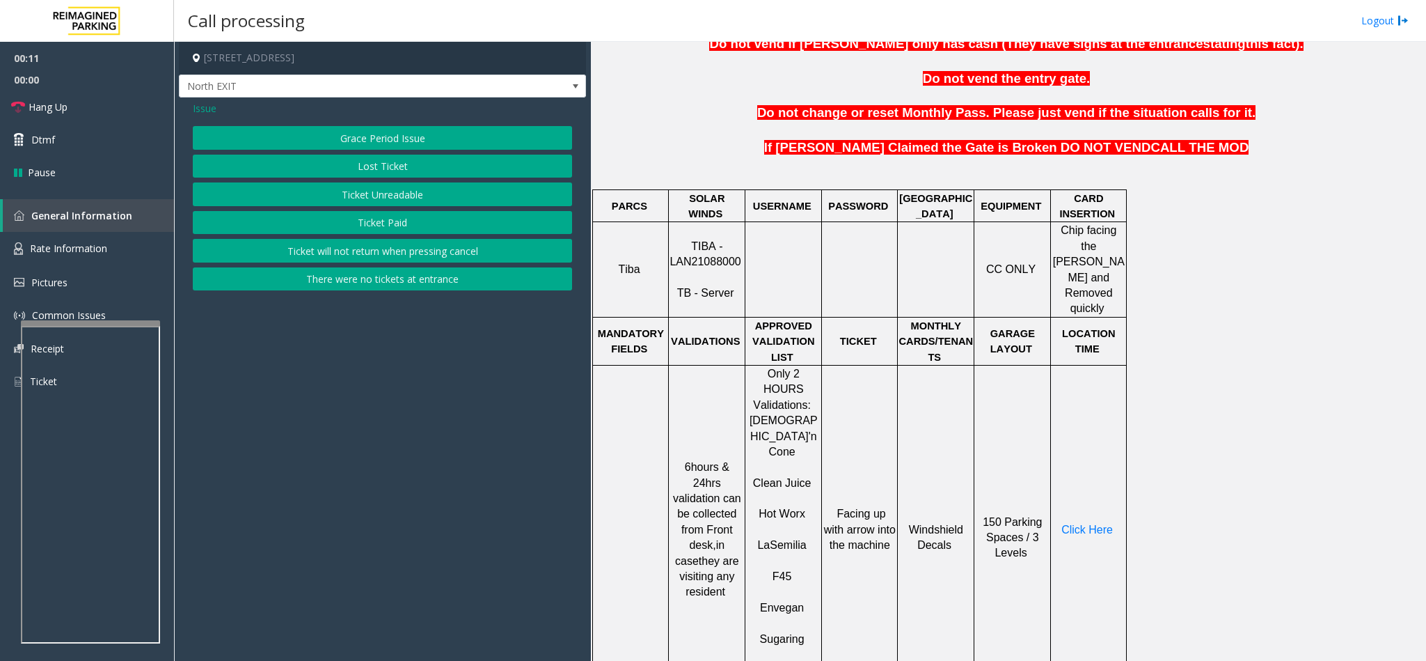
click at [391, 194] on button "Ticket Unreadable" at bounding box center [382, 194] width 379 height 24
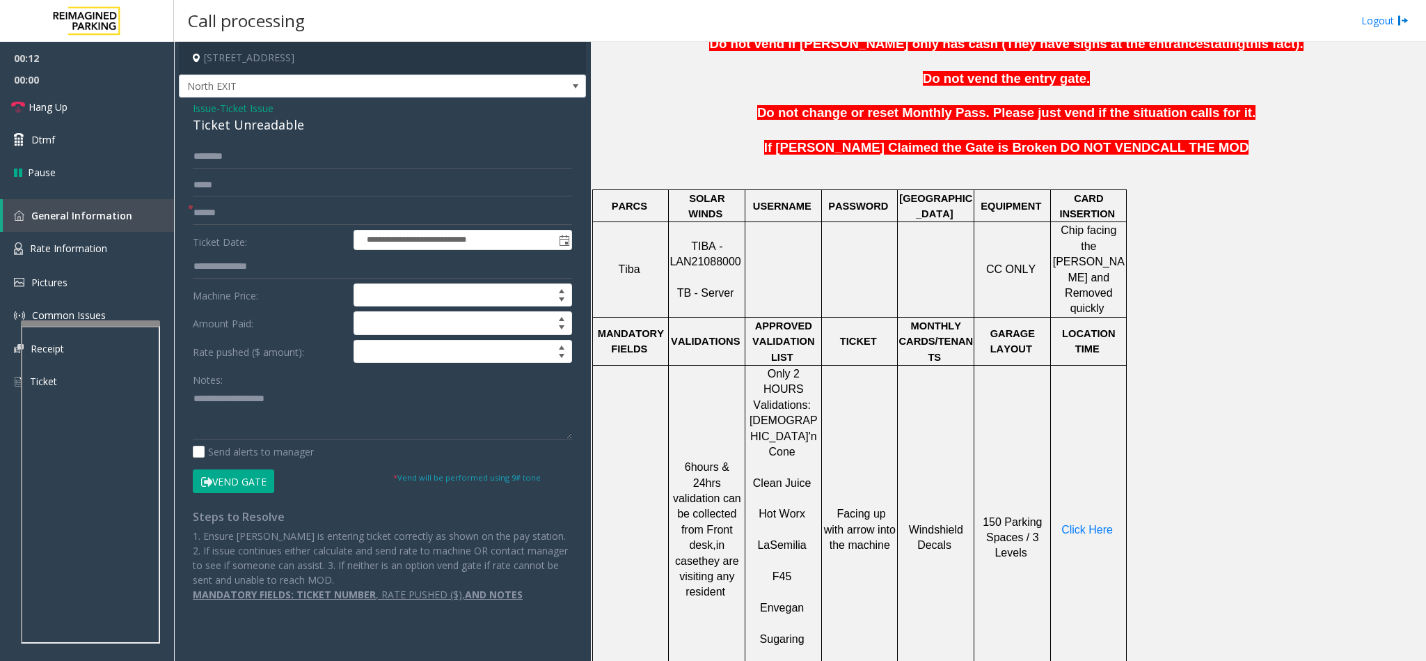
click at [255, 126] on div "Ticket Unreadable" at bounding box center [382, 125] width 379 height 19
drag, startPoint x: 255, startPoint y: 126, endPoint x: 257, endPoint y: 134, distance: 7.9
click at [257, 134] on div "Ticket Unreadable" at bounding box center [382, 125] width 379 height 19
click at [270, 129] on div "Ticket Unreadable" at bounding box center [382, 125] width 379 height 19
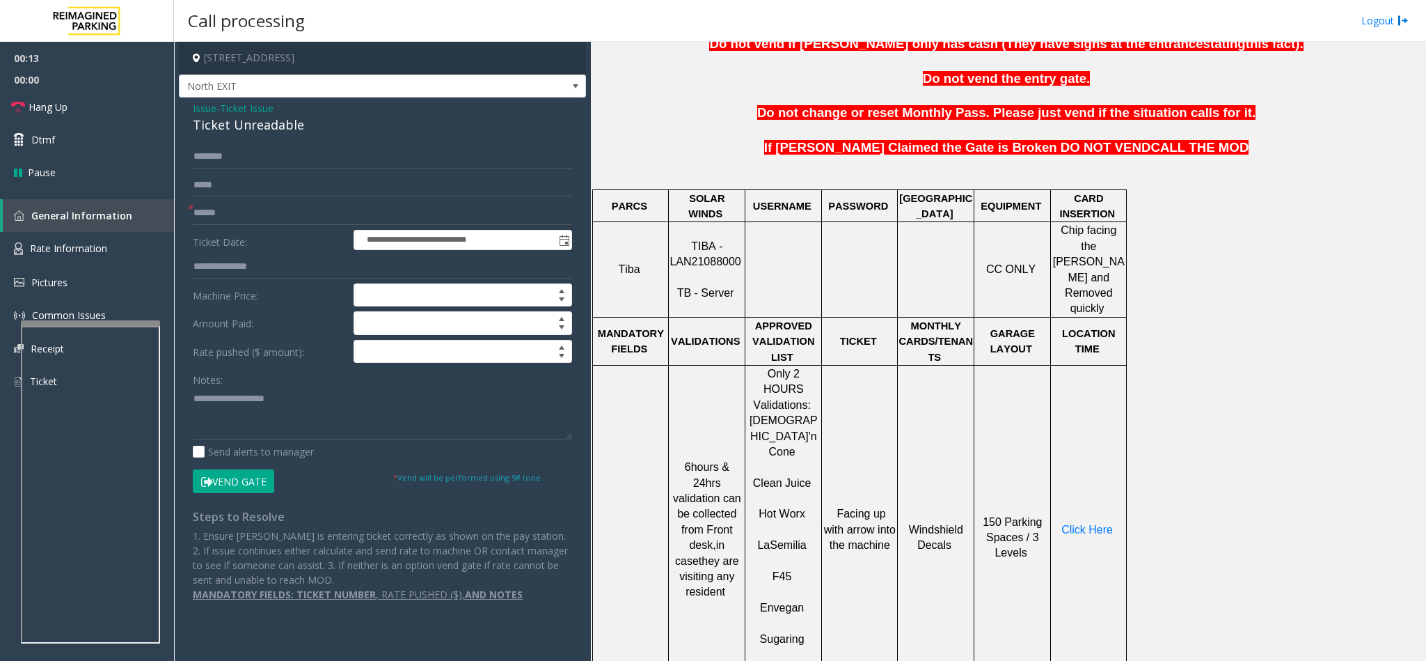
click at [271, 123] on div "Ticket Unreadable" at bounding box center [382, 125] width 379 height 19
type textarea "**********"
click at [237, 212] on input "text" at bounding box center [382, 213] width 379 height 24
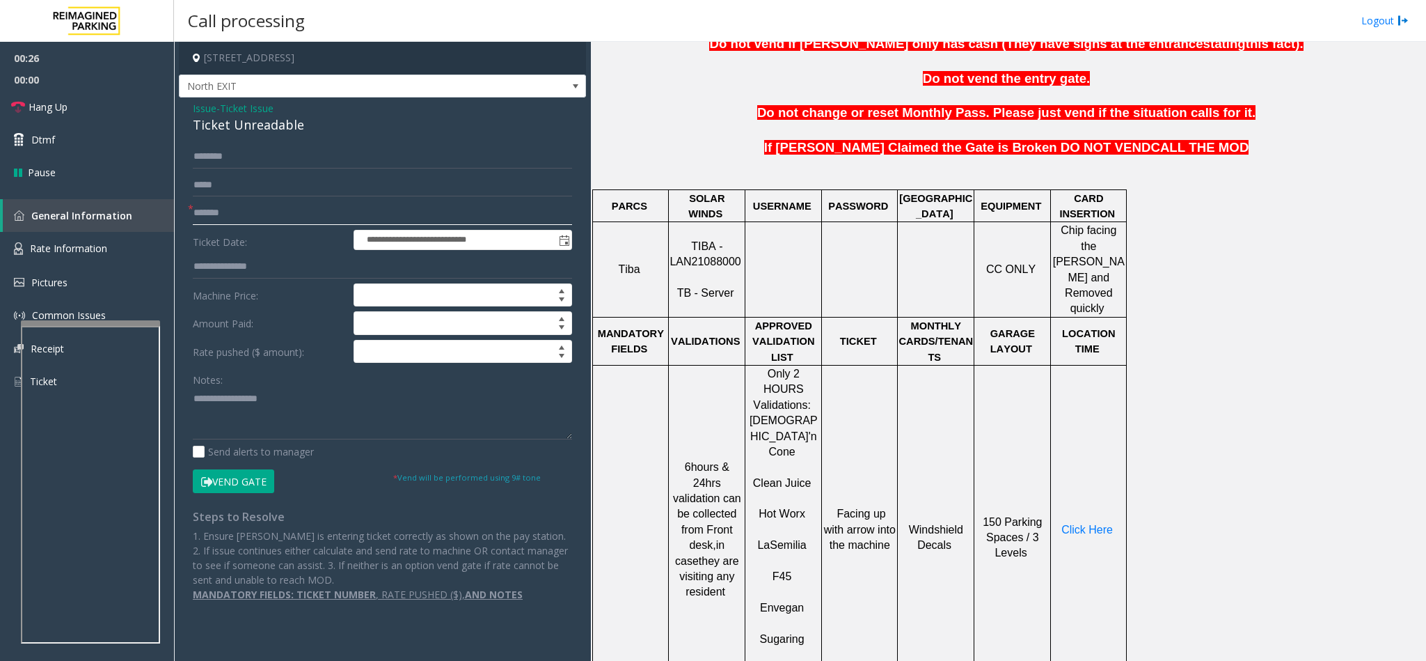
type input "*******"
click at [310, 399] on textarea at bounding box center [382, 413] width 379 height 52
drag, startPoint x: 310, startPoint y: 399, endPoint x: 338, endPoint y: 412, distance: 31.5
click at [338, 412] on textarea at bounding box center [382, 413] width 379 height 52
click at [317, 439] on textarea at bounding box center [382, 413] width 379 height 52
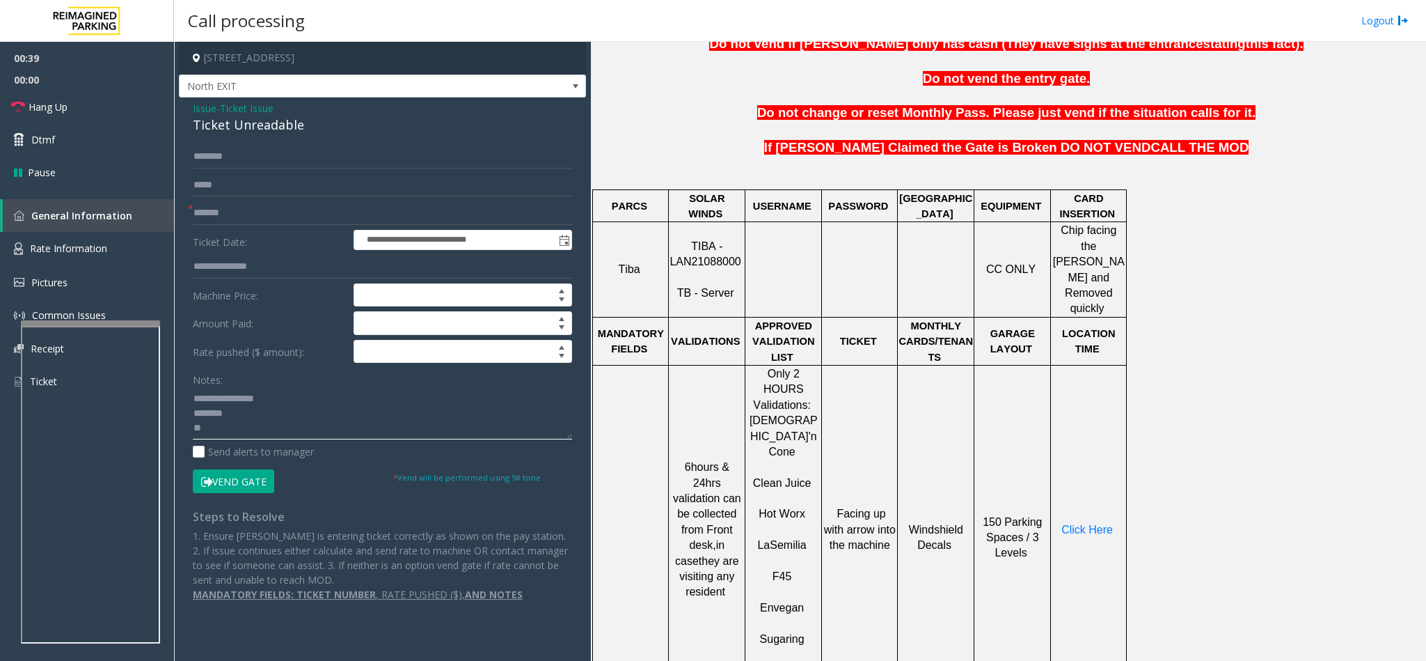
scroll to position [0, 0]
type textarea "**********"
click at [188, 105] on div "**********" at bounding box center [382, 356] width 407 height 518
click at [201, 111] on span "Issue" at bounding box center [205, 108] width 24 height 15
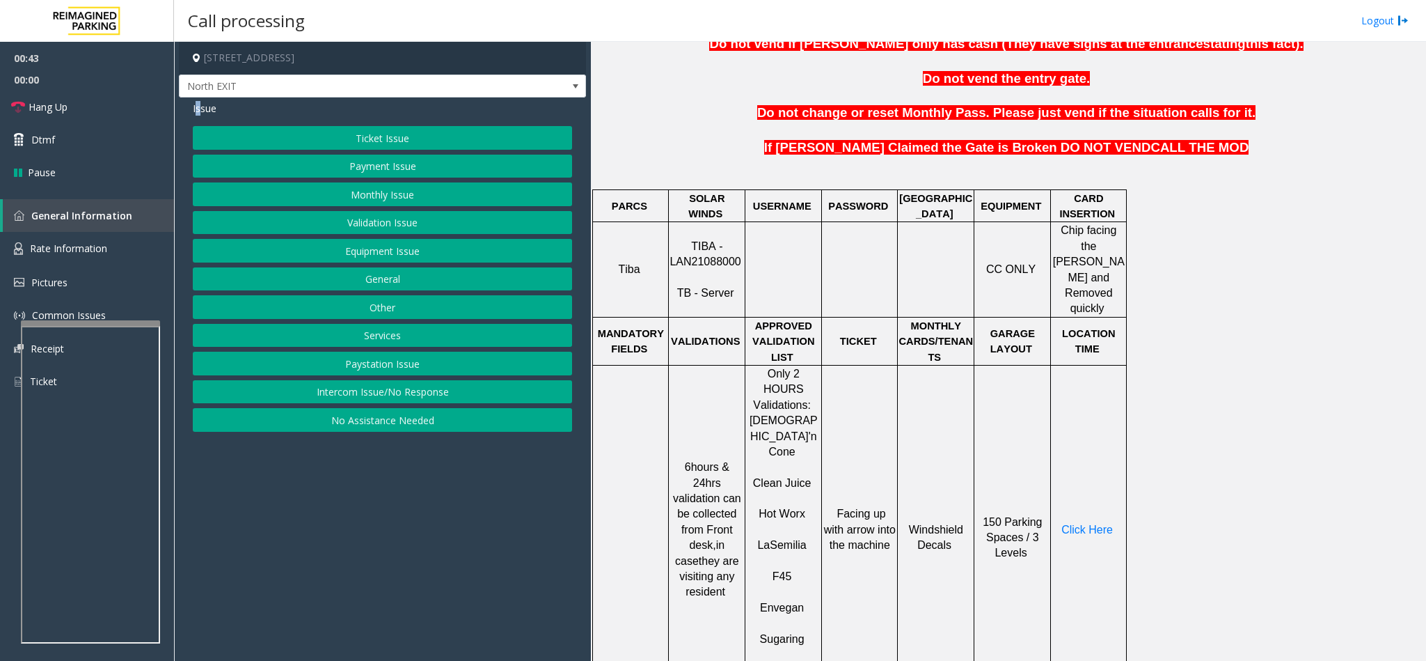
click at [376, 230] on button "Validation Issue" at bounding box center [382, 223] width 379 height 24
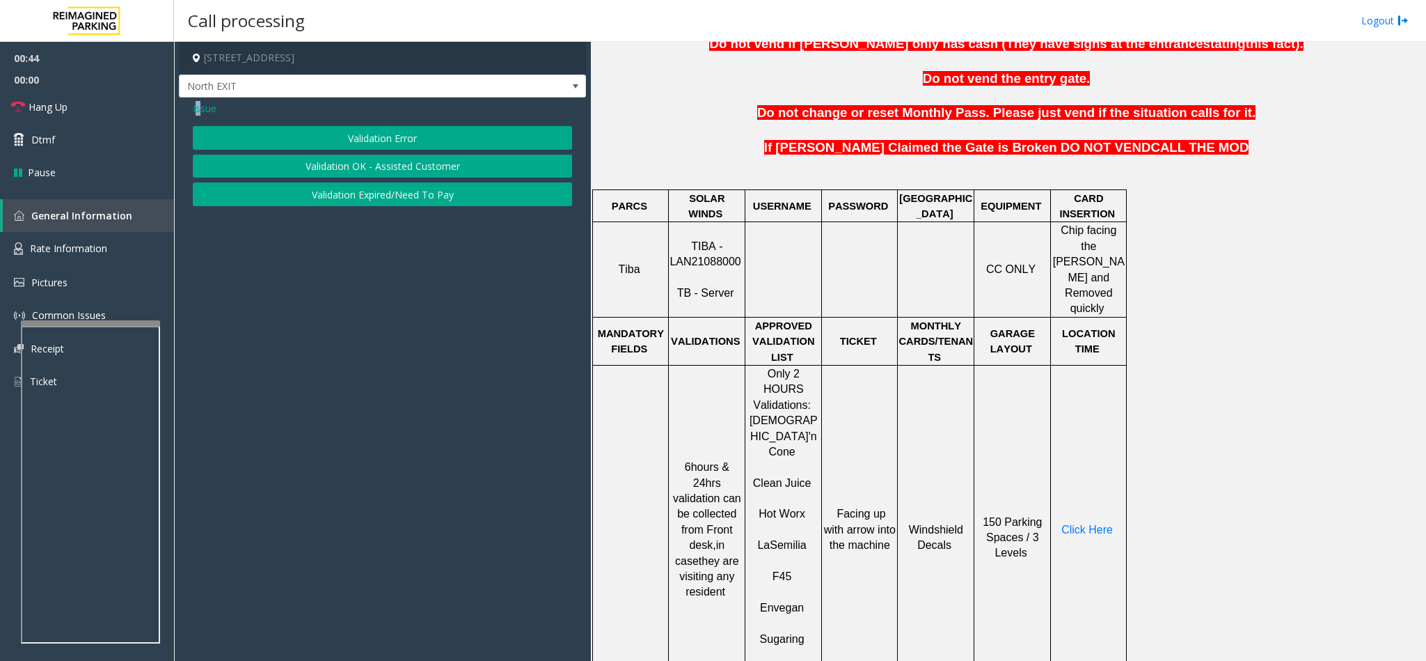
click at [342, 136] on button "Validation Error" at bounding box center [382, 138] width 379 height 24
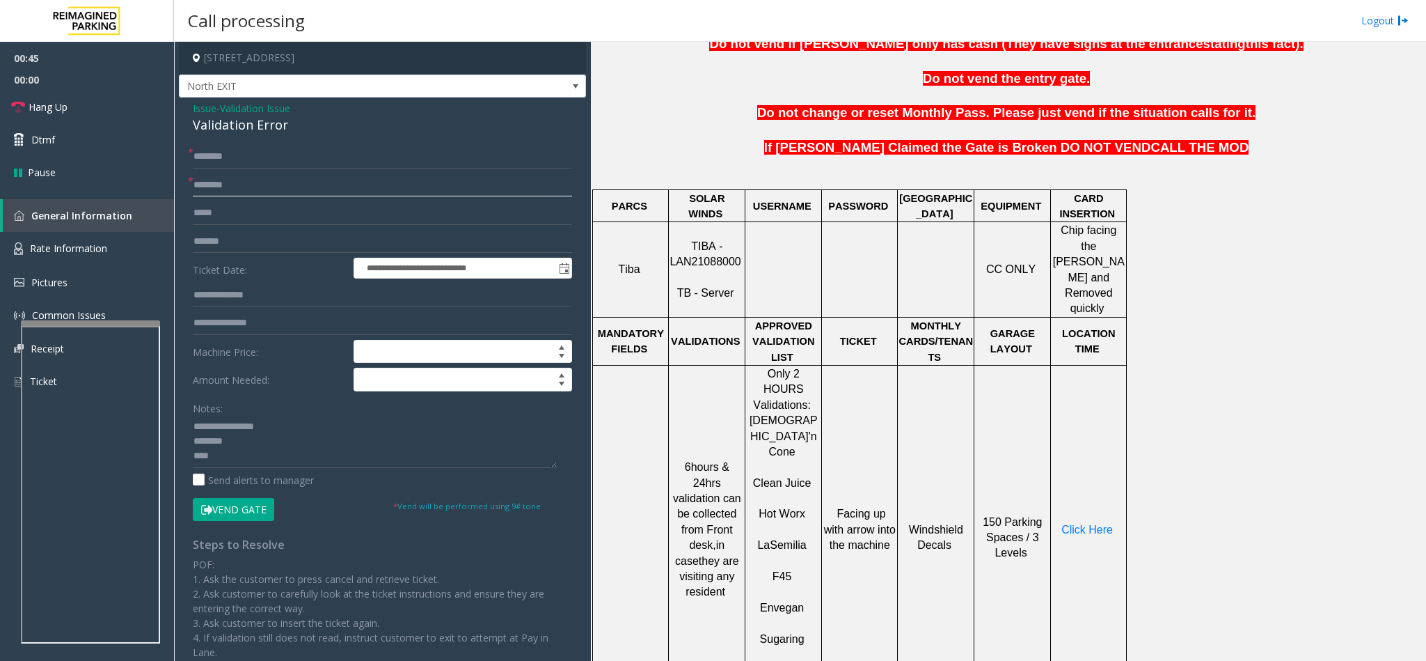
click at [220, 186] on input "text" at bounding box center [382, 185] width 379 height 24
type input "********"
click at [209, 162] on input "text" at bounding box center [382, 157] width 379 height 24
type input "******"
click at [251, 305] on input "text" at bounding box center [382, 295] width 379 height 24
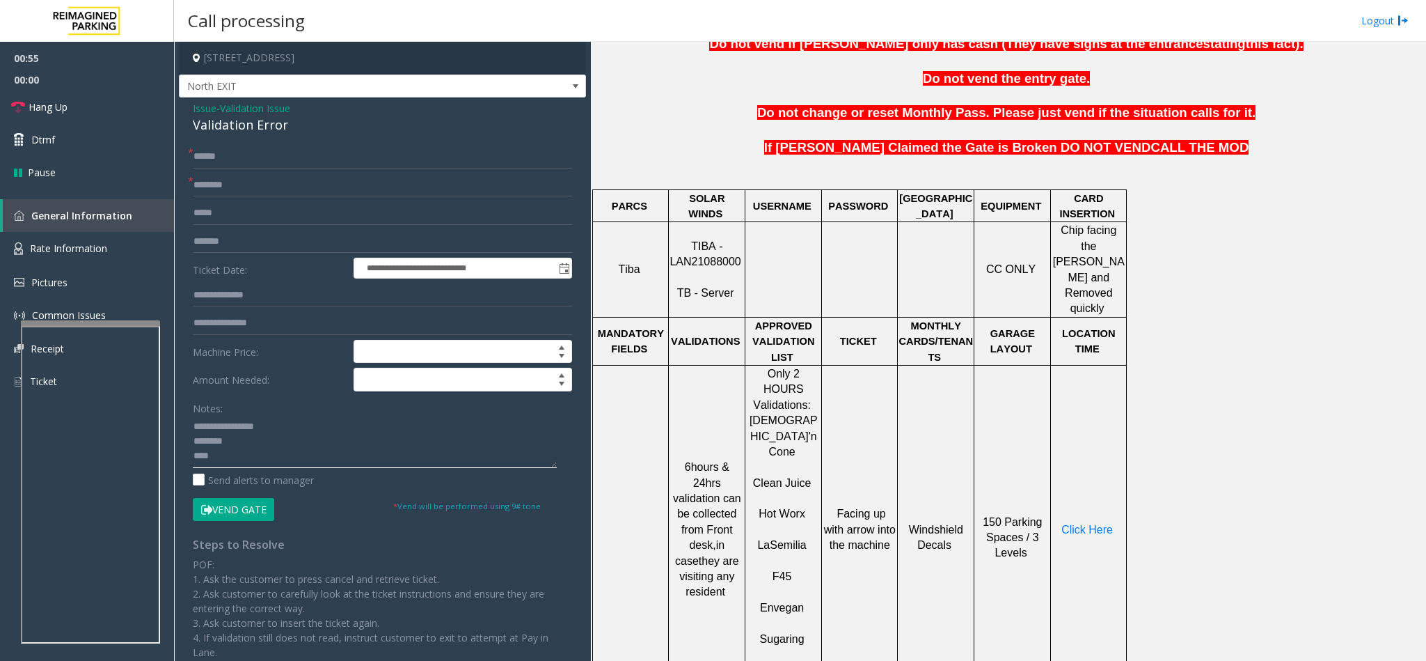
click at [253, 447] on textarea at bounding box center [375, 442] width 364 height 52
click at [232, 462] on textarea at bounding box center [375, 442] width 364 height 52
type textarea "**********"
click at [230, 294] on input "text" at bounding box center [382, 295] width 379 height 24
type input "******"
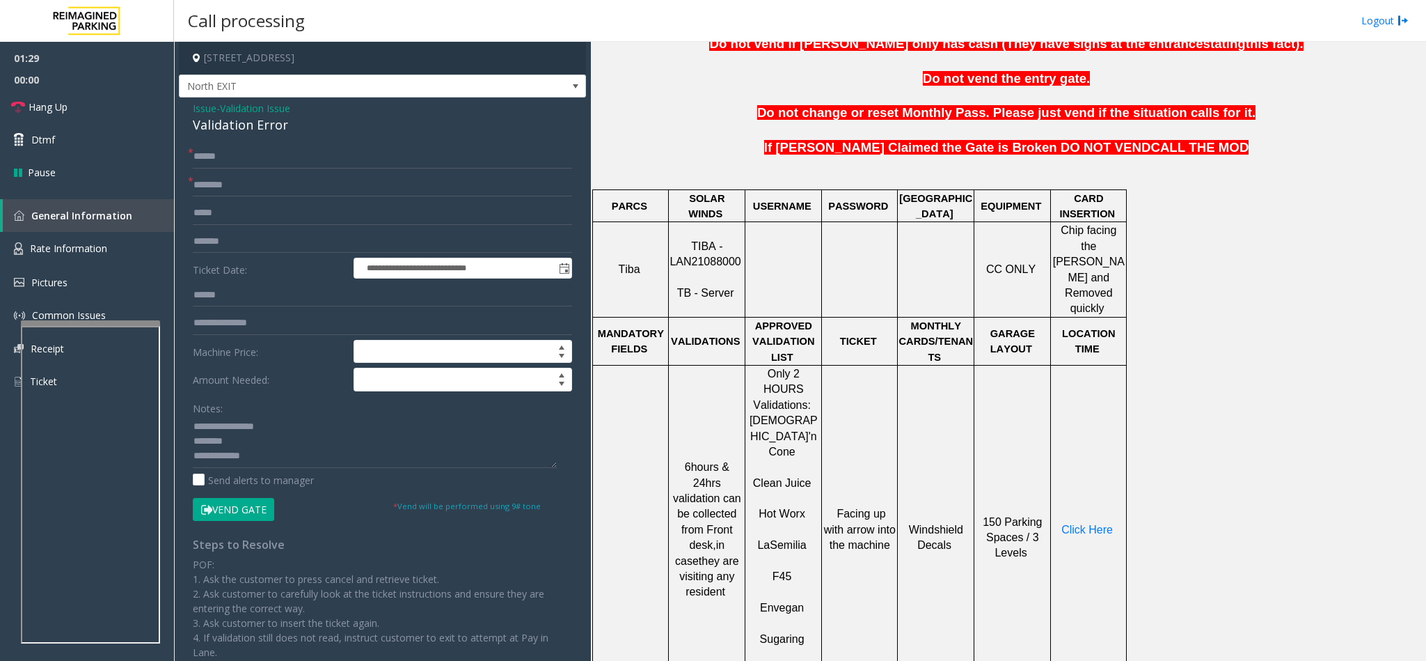
click at [702, 255] on span "TIBA - LAN21088000" at bounding box center [705, 253] width 71 height 27
copy p "LAN21088000"
drag, startPoint x: 226, startPoint y: 510, endPoint x: 230, endPoint y: 498, distance: 12.3
click at [228, 508] on button "Vend Gate" at bounding box center [233, 510] width 81 height 24
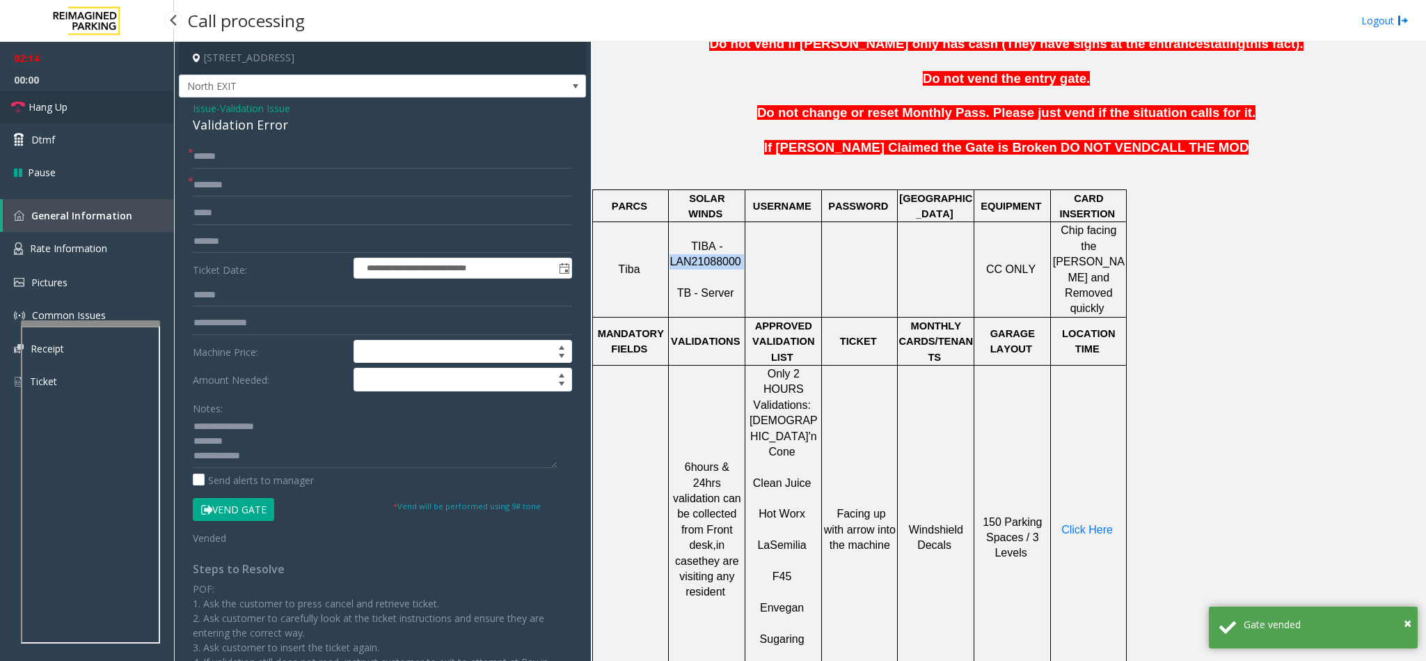
click at [81, 100] on link "Hang Up" at bounding box center [87, 106] width 174 height 33
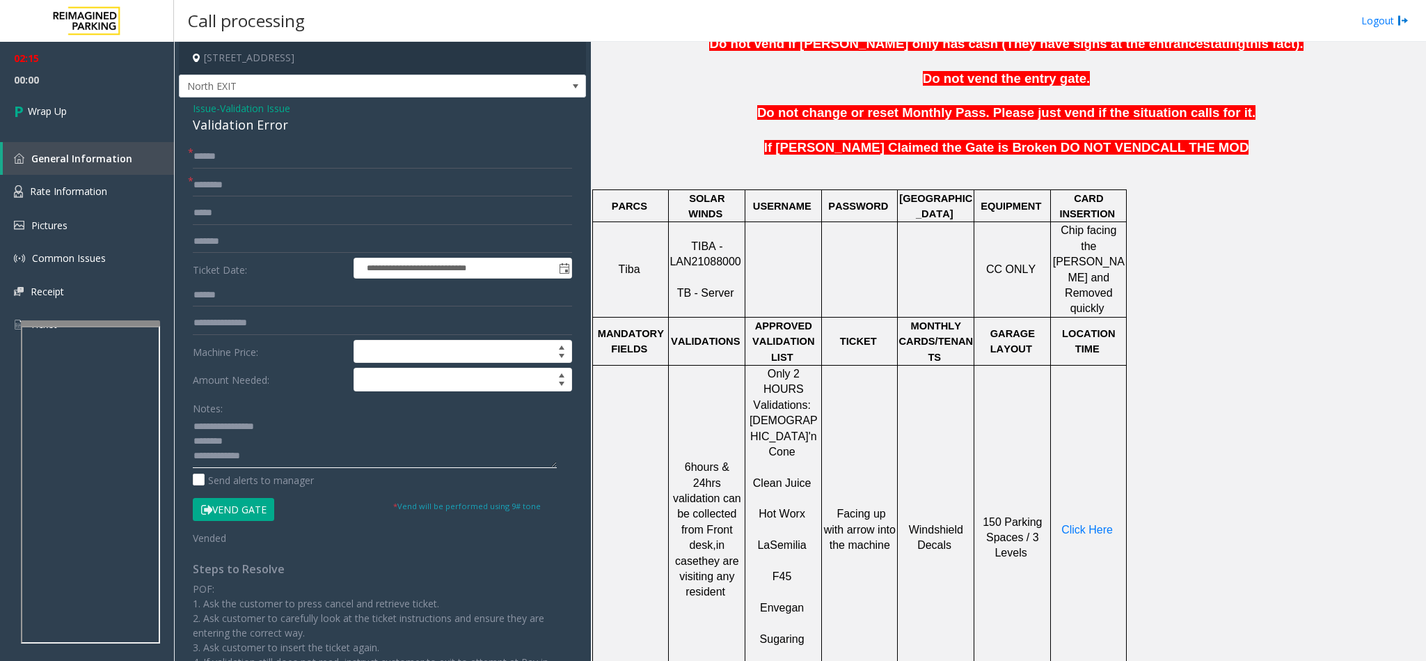
click at [228, 448] on textarea at bounding box center [375, 442] width 364 height 52
click at [255, 454] on textarea at bounding box center [375, 442] width 364 height 52
click at [228, 432] on textarea at bounding box center [375, 442] width 364 height 52
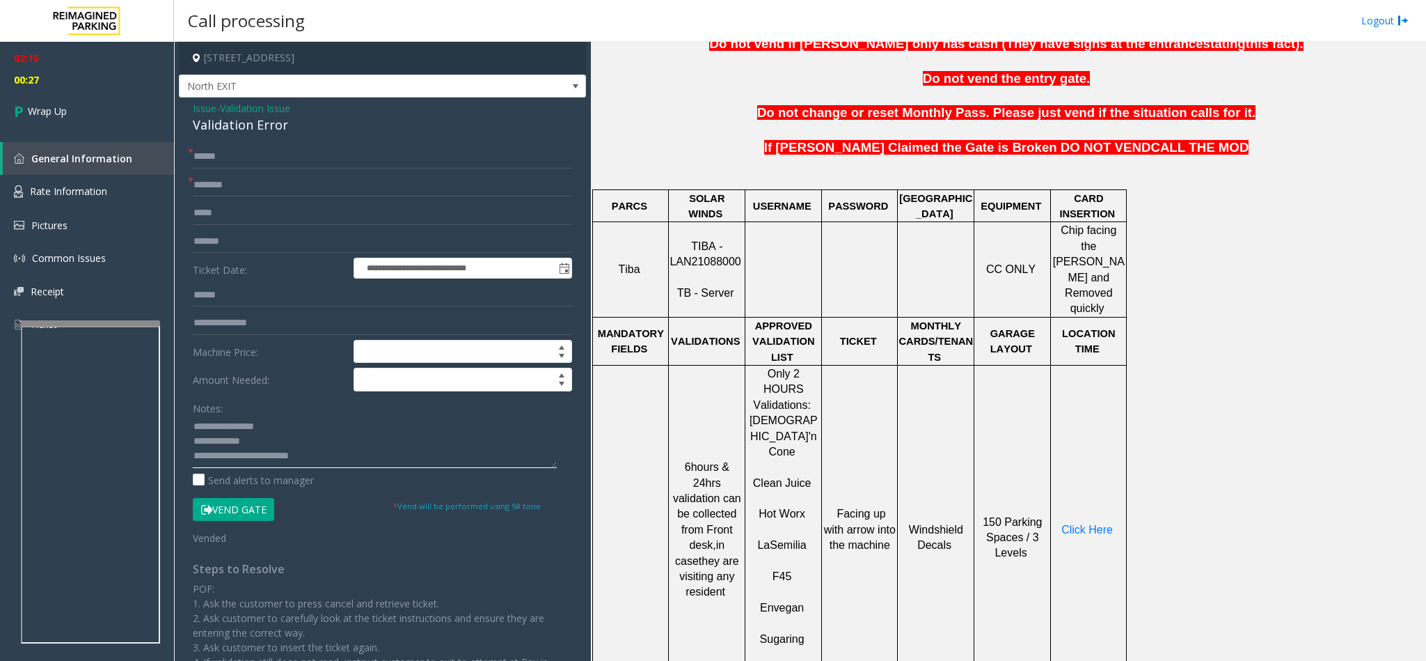
drag, startPoint x: 289, startPoint y: 420, endPoint x: 144, endPoint y: 416, distance: 144.9
click at [38, 90] on app-root "**********" at bounding box center [713, 330] width 1426 height 661
click at [222, 125] on div "Validation Error" at bounding box center [382, 125] width 379 height 19
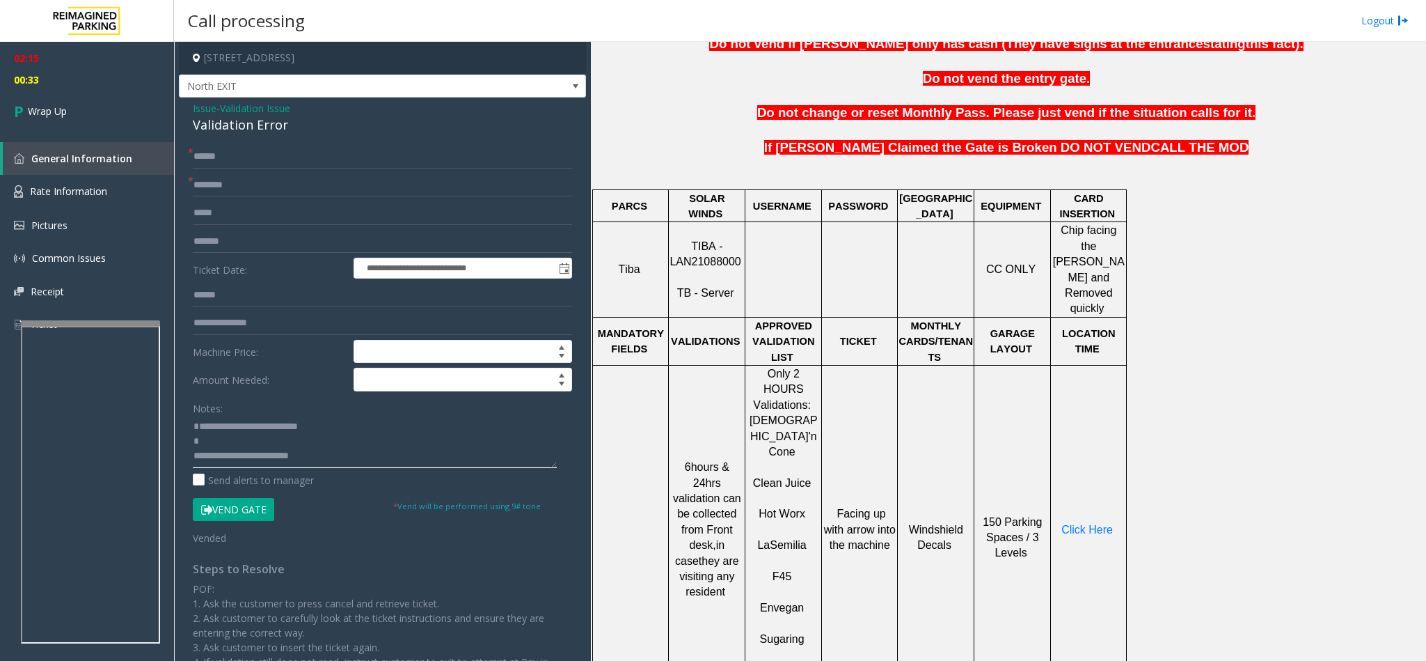
click at [235, 423] on textarea at bounding box center [375, 442] width 364 height 52
paste textarea "**********"
drag, startPoint x: 244, startPoint y: 448, endPoint x: 375, endPoint y: 431, distance: 131.2
click at [375, 431] on textarea at bounding box center [375, 442] width 364 height 52
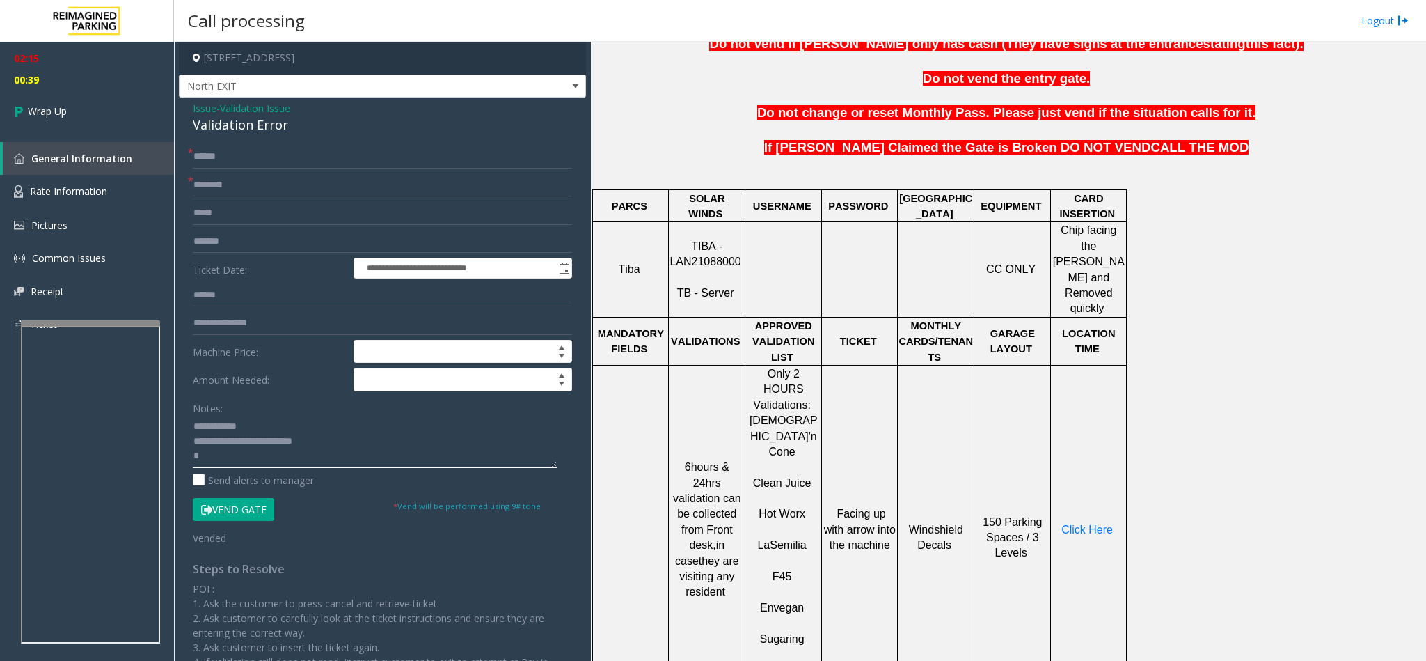
drag, startPoint x: 245, startPoint y: 441, endPoint x: 404, endPoint y: 441, distance: 158.7
click at [404, 441] on textarea at bounding box center [375, 442] width 364 height 52
drag, startPoint x: 163, startPoint y: 416, endPoint x: -1, endPoint y: 403, distance: 164.8
click at [0, 403] on html "**********" at bounding box center [713, 330] width 1426 height 661
paste textarea "****"
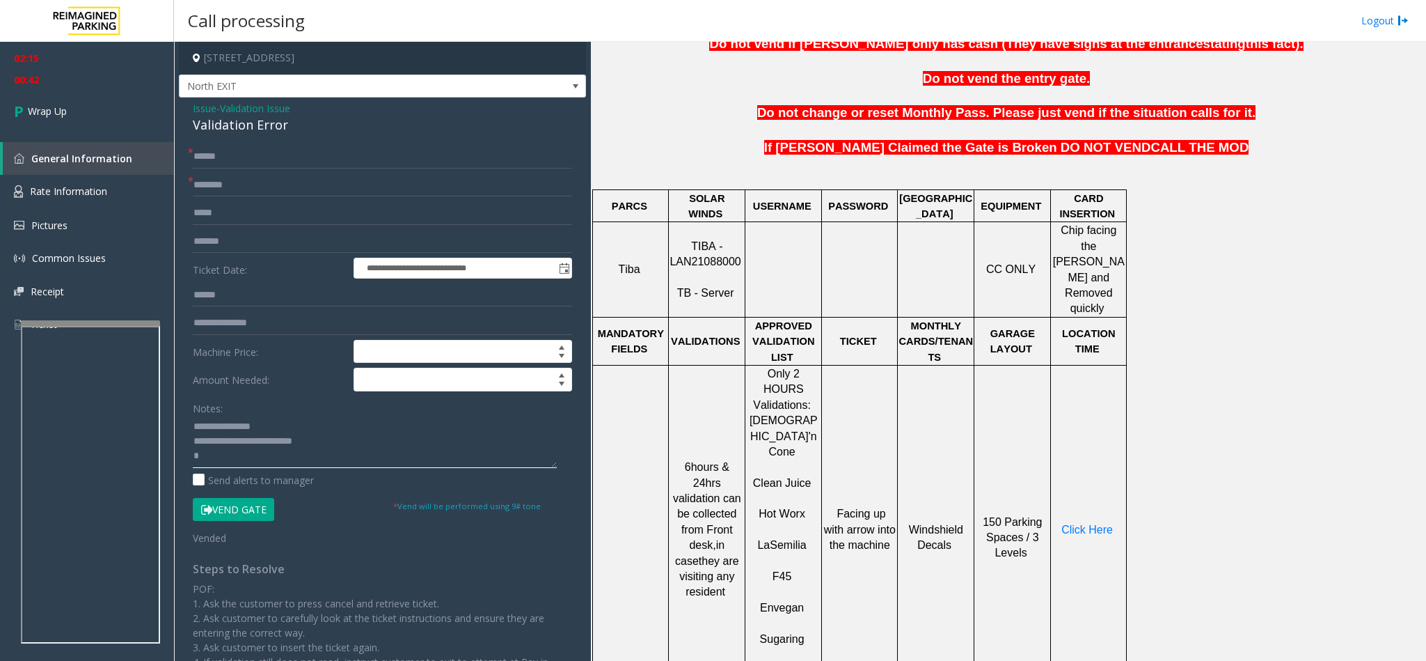
drag, startPoint x: 245, startPoint y: 441, endPoint x: 645, endPoint y: 441, distance: 400.3
click at [645, 441] on div "**********" at bounding box center [800, 351] width 1252 height 619
click at [195, 429] on textarea at bounding box center [375, 442] width 364 height 52
click at [221, 445] on textarea at bounding box center [375, 442] width 364 height 52
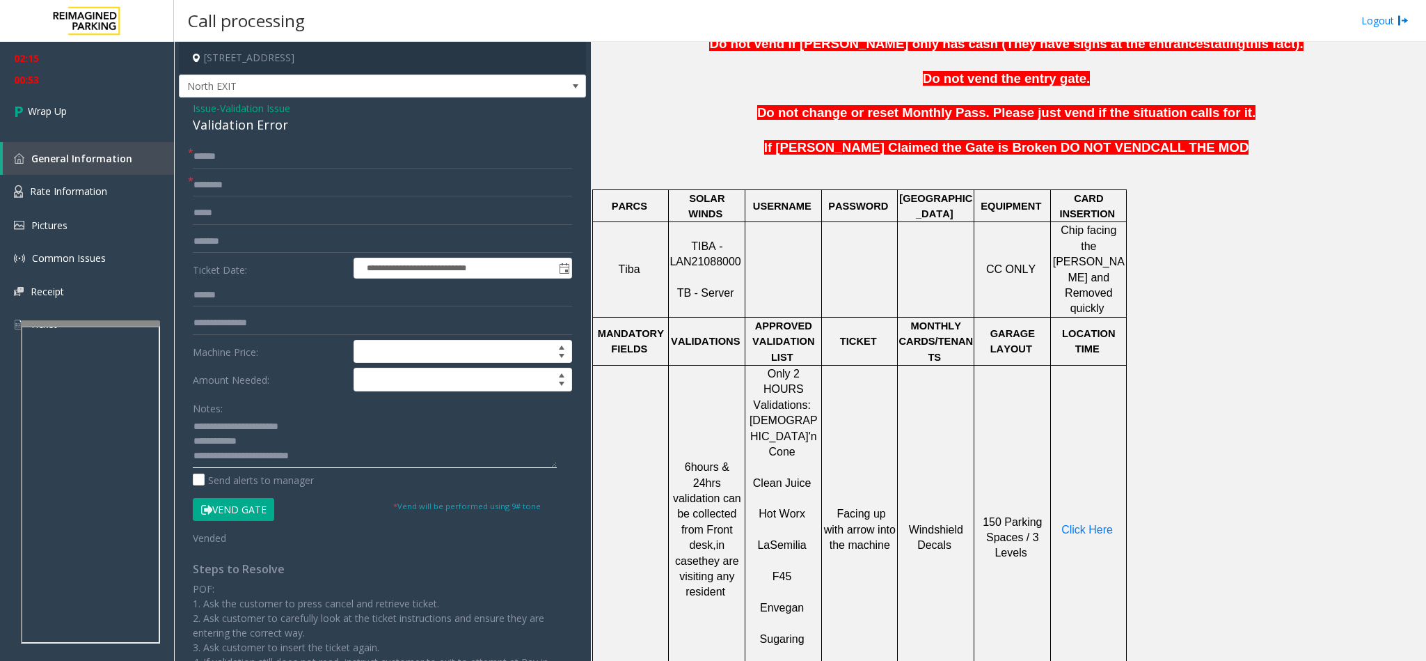
scroll to position [0, 0]
type textarea "**********"
click at [76, 99] on link "Wrap Up" at bounding box center [87, 110] width 174 height 41
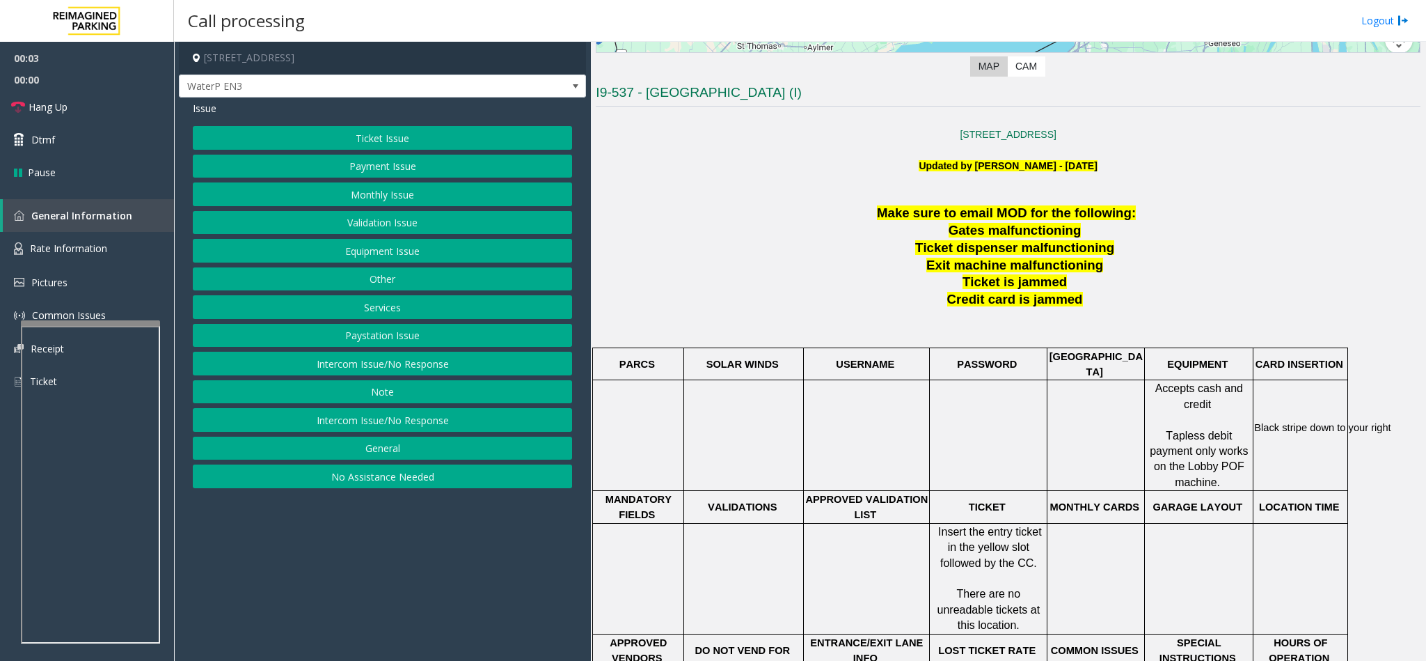
scroll to position [418, 0]
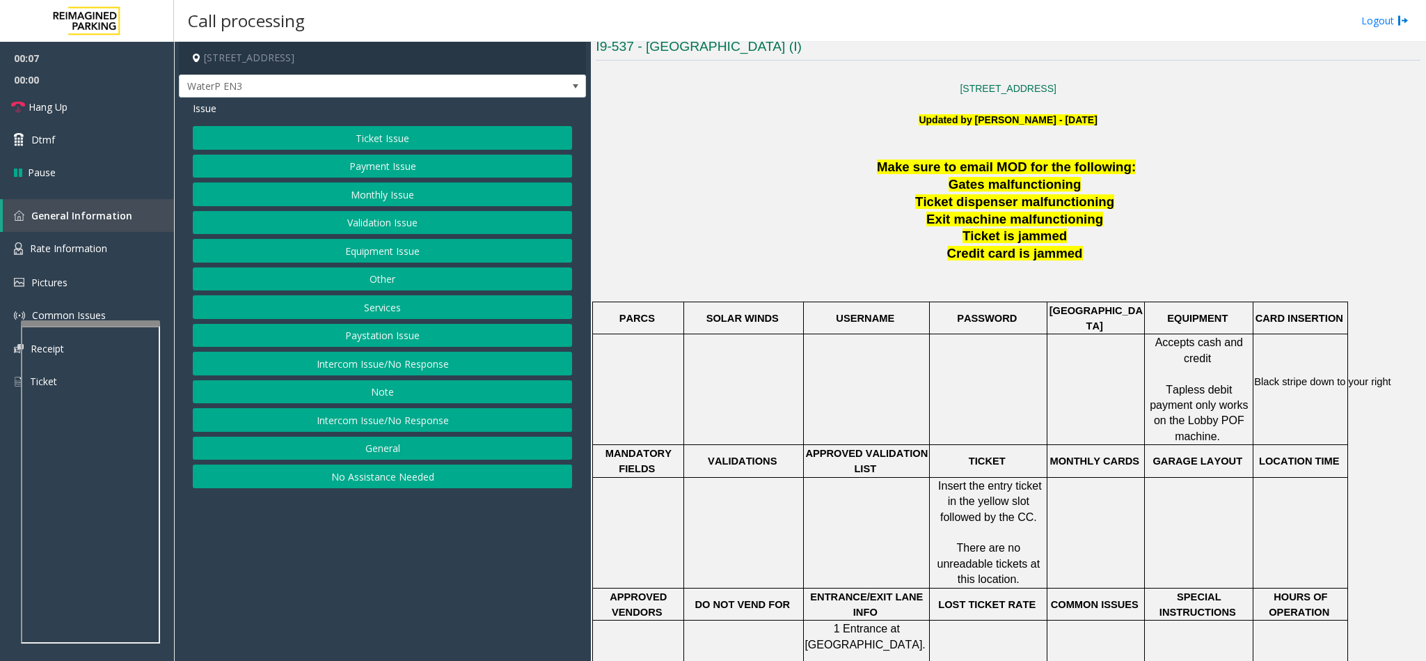
click at [403, 375] on button "Intercom Issue/No Response" at bounding box center [382, 364] width 379 height 24
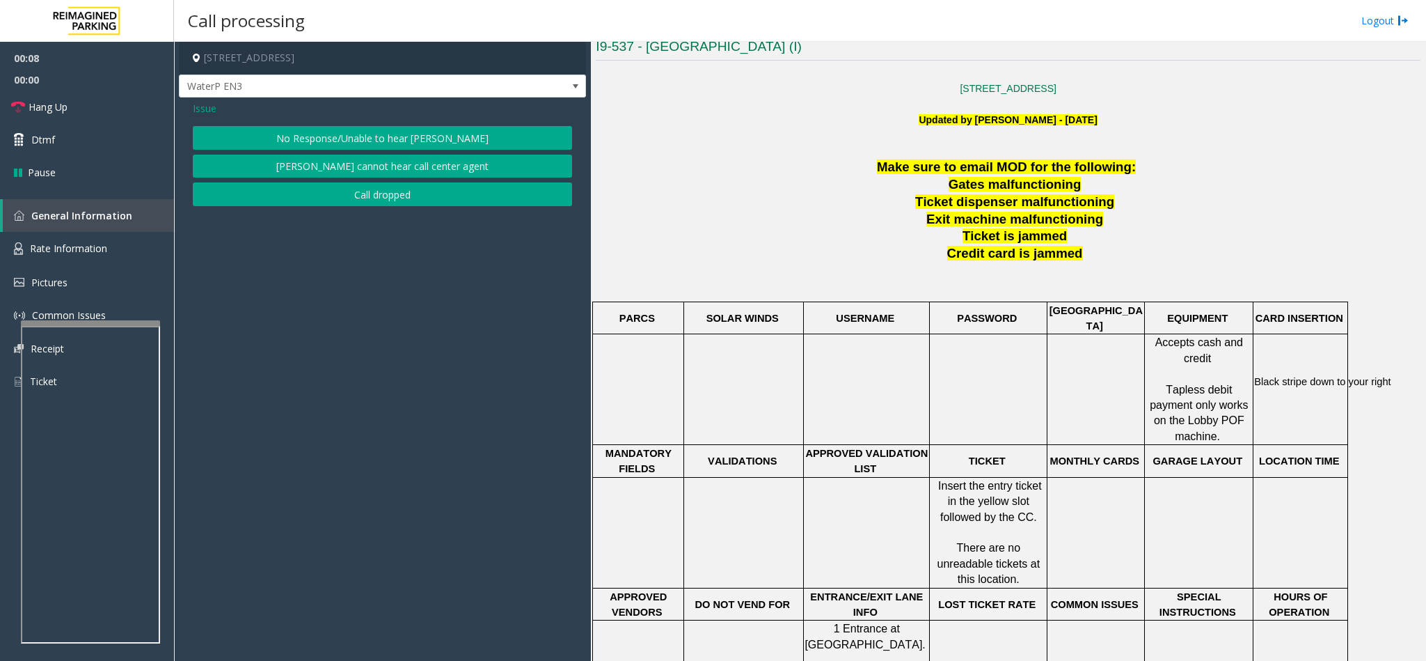
click at [317, 142] on button "No Response/Unable to hear [PERSON_NAME]" at bounding box center [382, 138] width 379 height 24
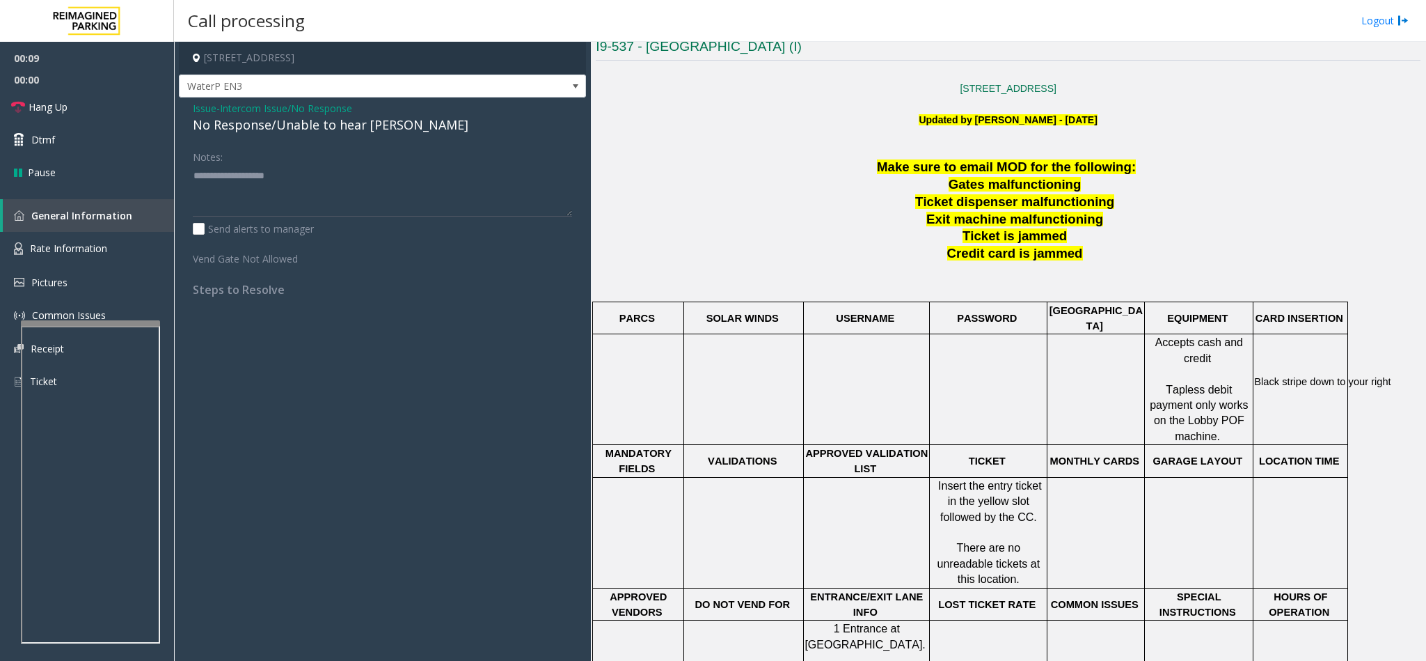
click at [297, 130] on div "No Response/Unable to hear [PERSON_NAME]" at bounding box center [382, 125] width 379 height 19
click at [386, 170] on textarea at bounding box center [382, 190] width 379 height 52
type textarea "**********"
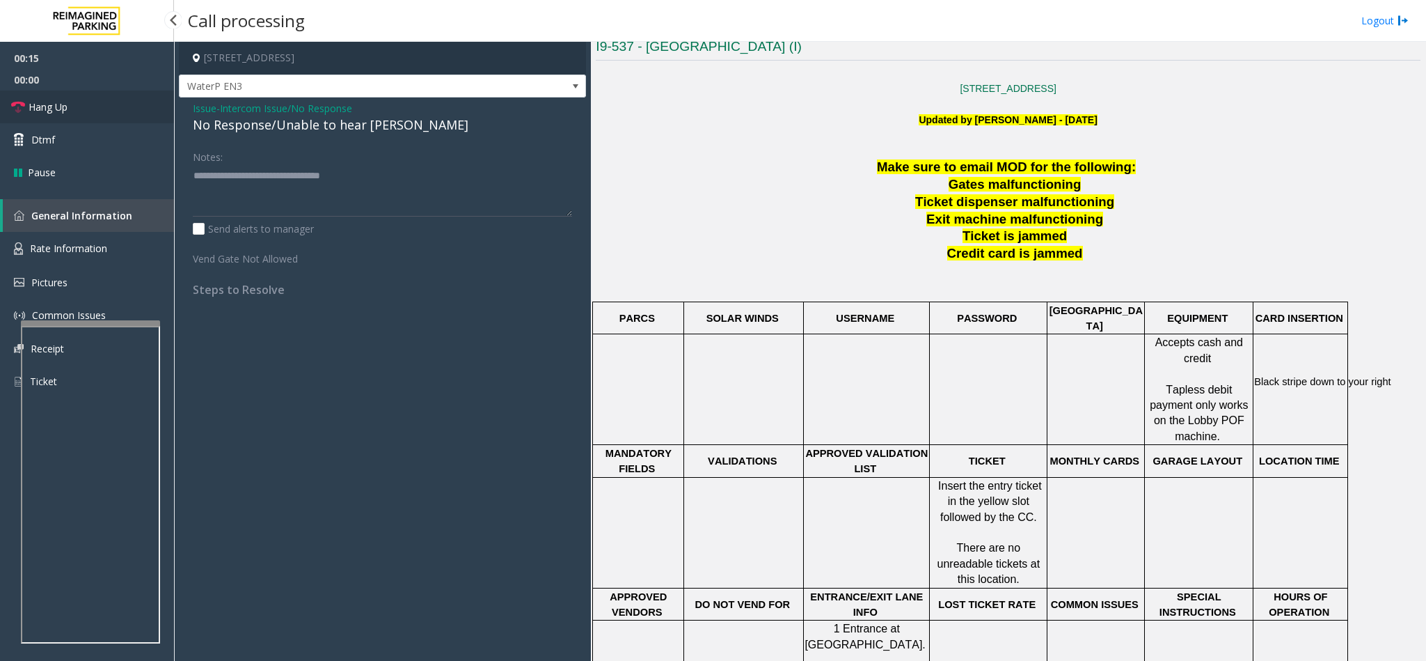
click at [152, 97] on link "Hang Up" at bounding box center [87, 106] width 174 height 33
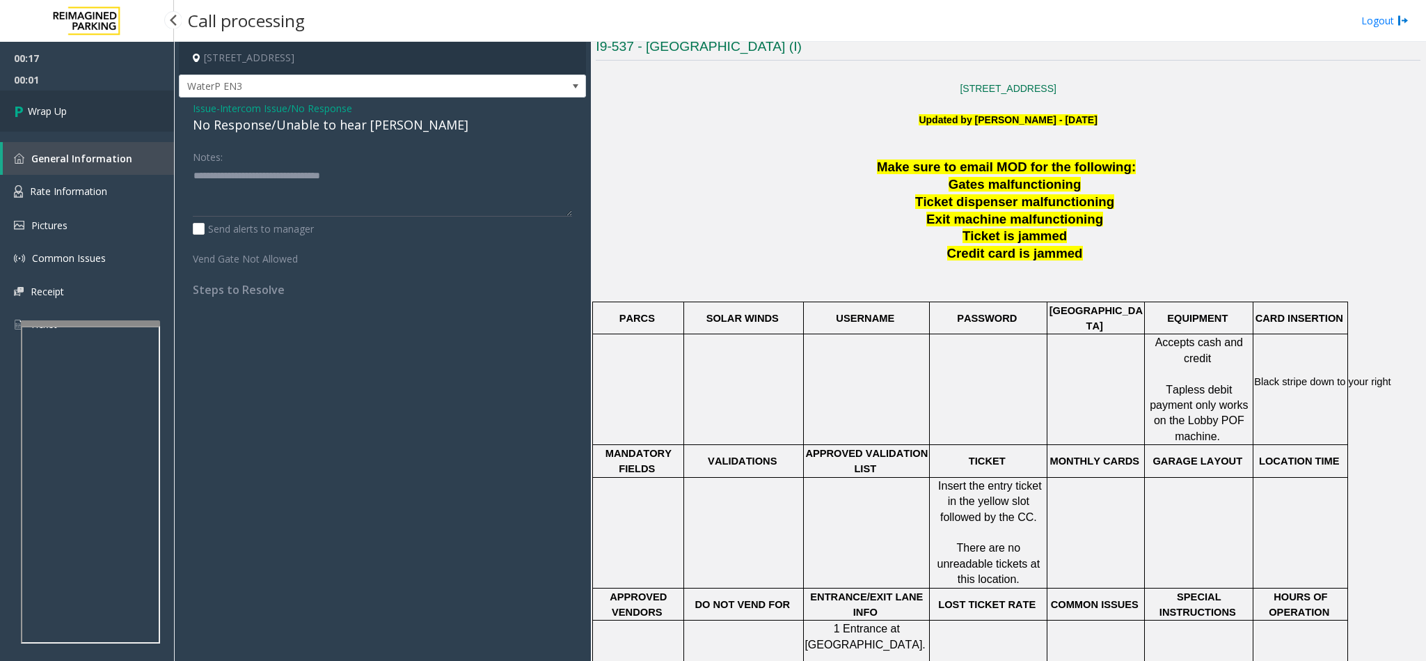
click at [152, 97] on link "Wrap Up" at bounding box center [87, 110] width 174 height 41
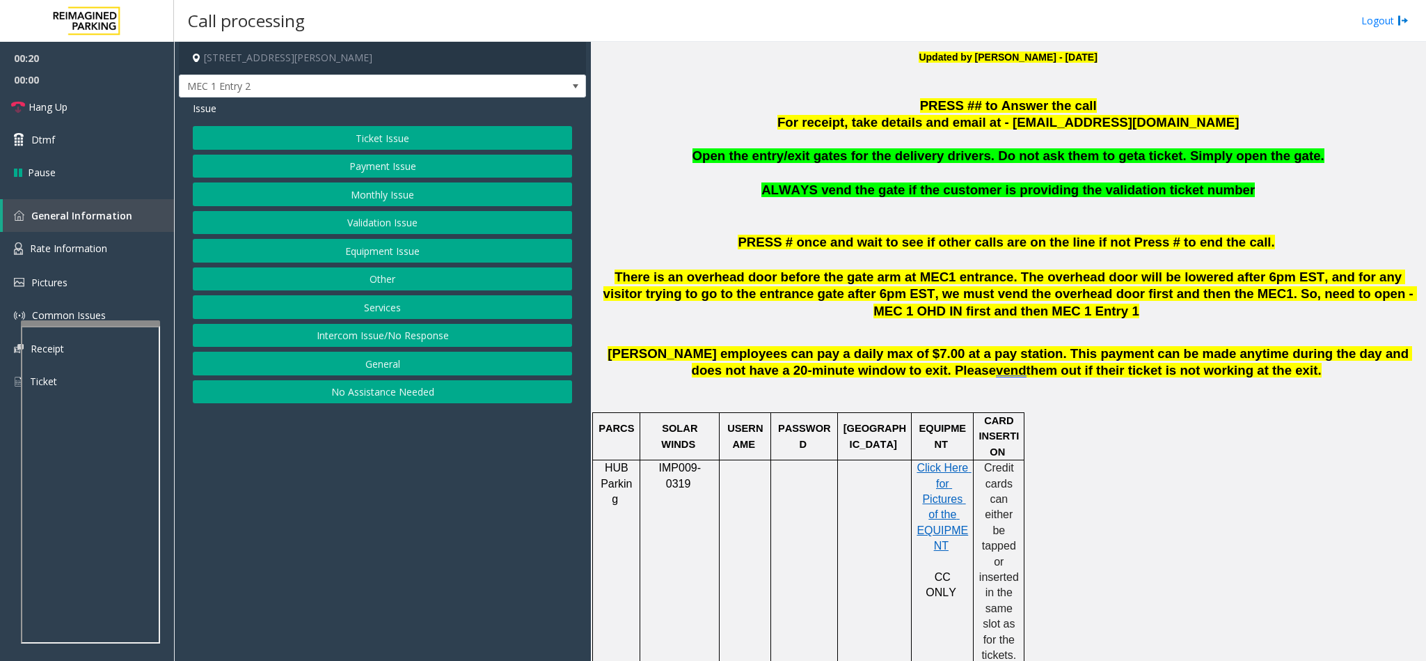
scroll to position [418, 0]
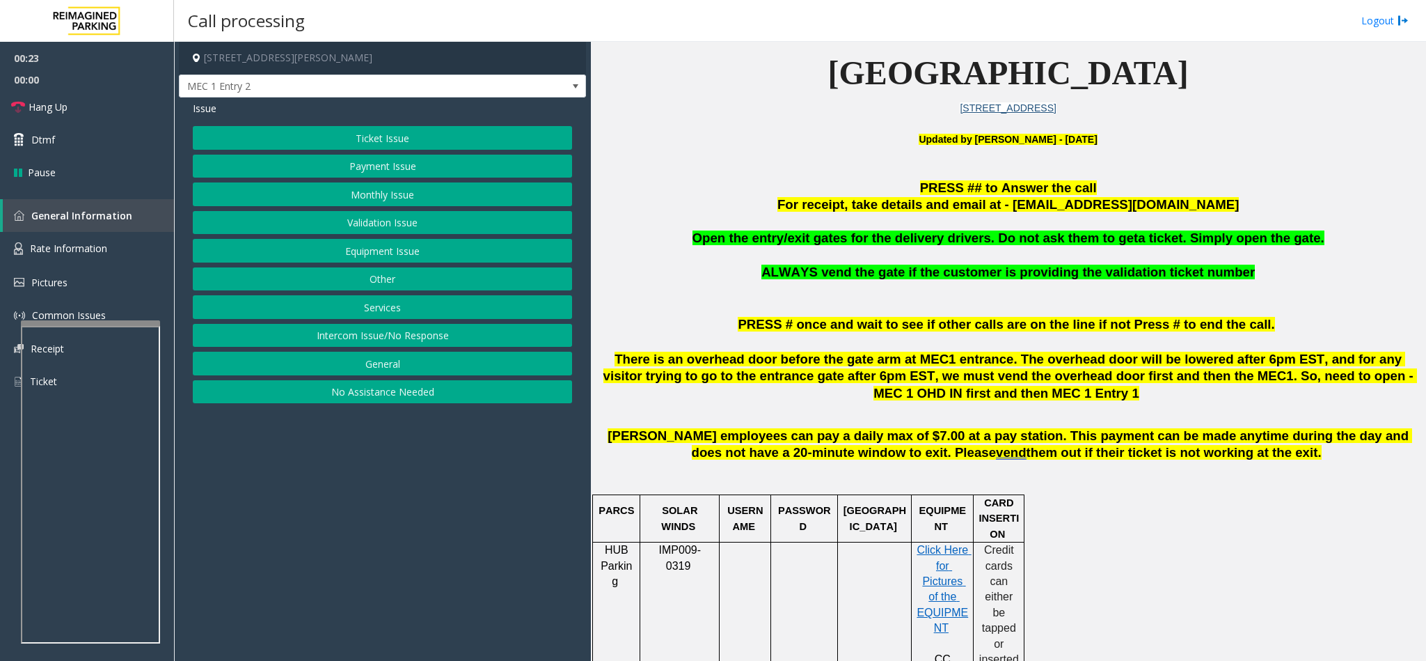
click at [340, 166] on button "Payment Issue" at bounding box center [382, 167] width 379 height 24
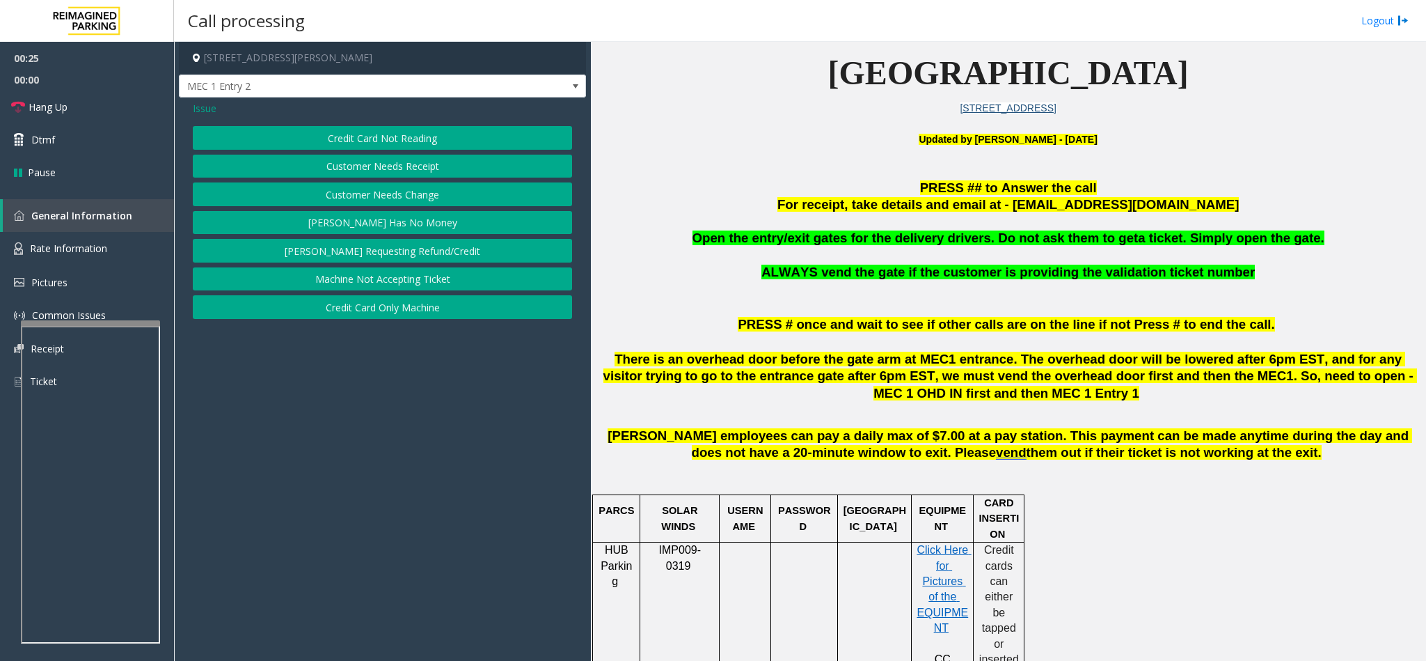
click at [381, 314] on button "Credit Card Only Machine" at bounding box center [382, 307] width 379 height 24
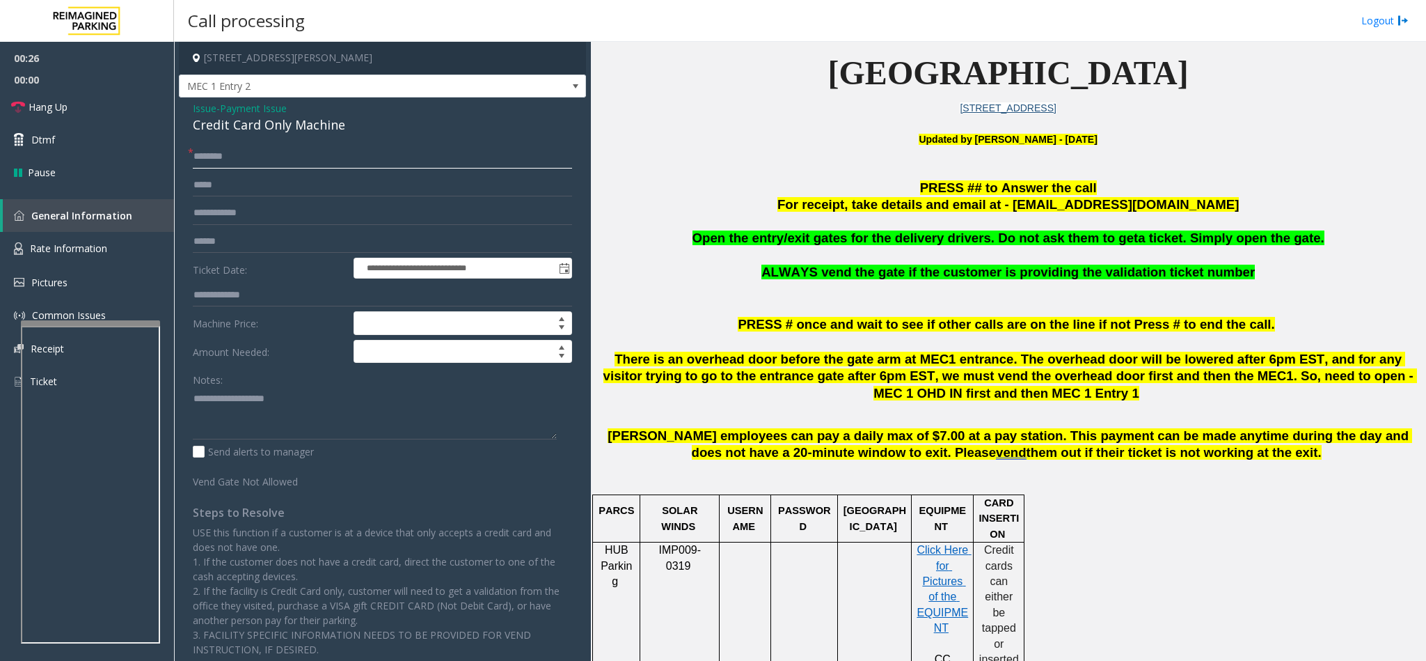
click at [247, 155] on input "text" at bounding box center [382, 157] width 379 height 24
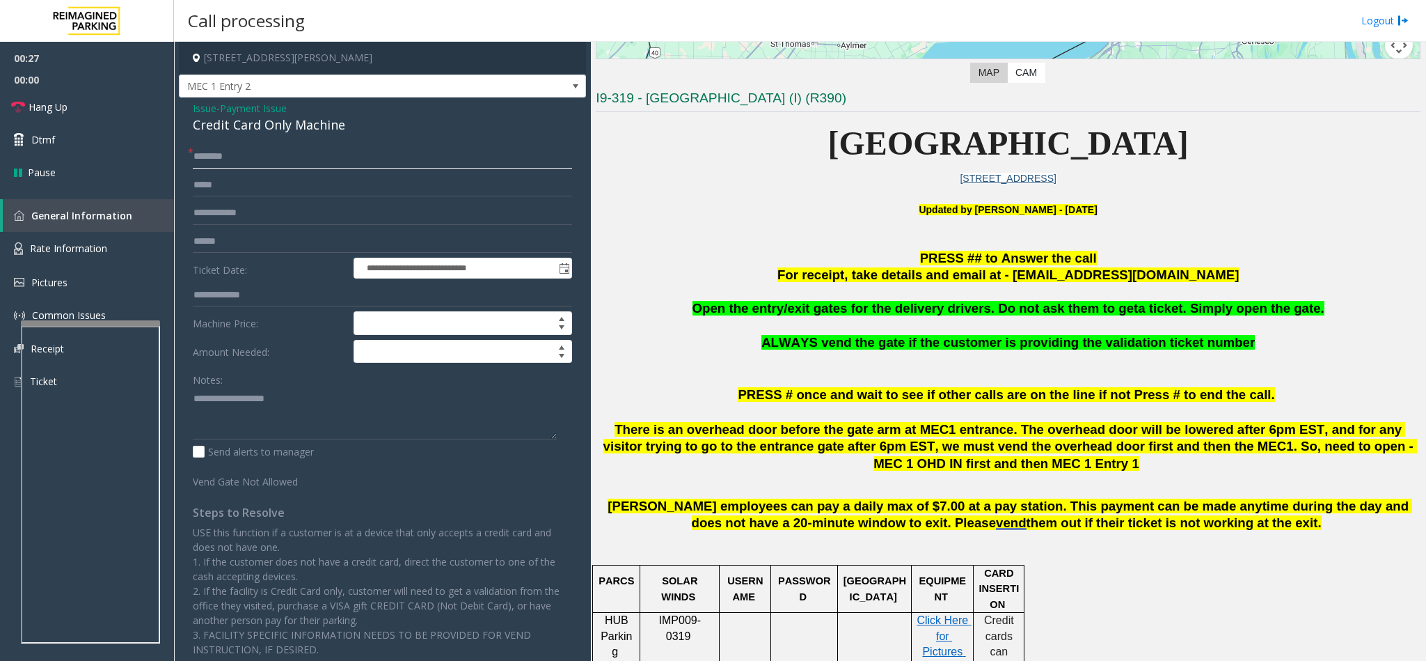
scroll to position [313, 0]
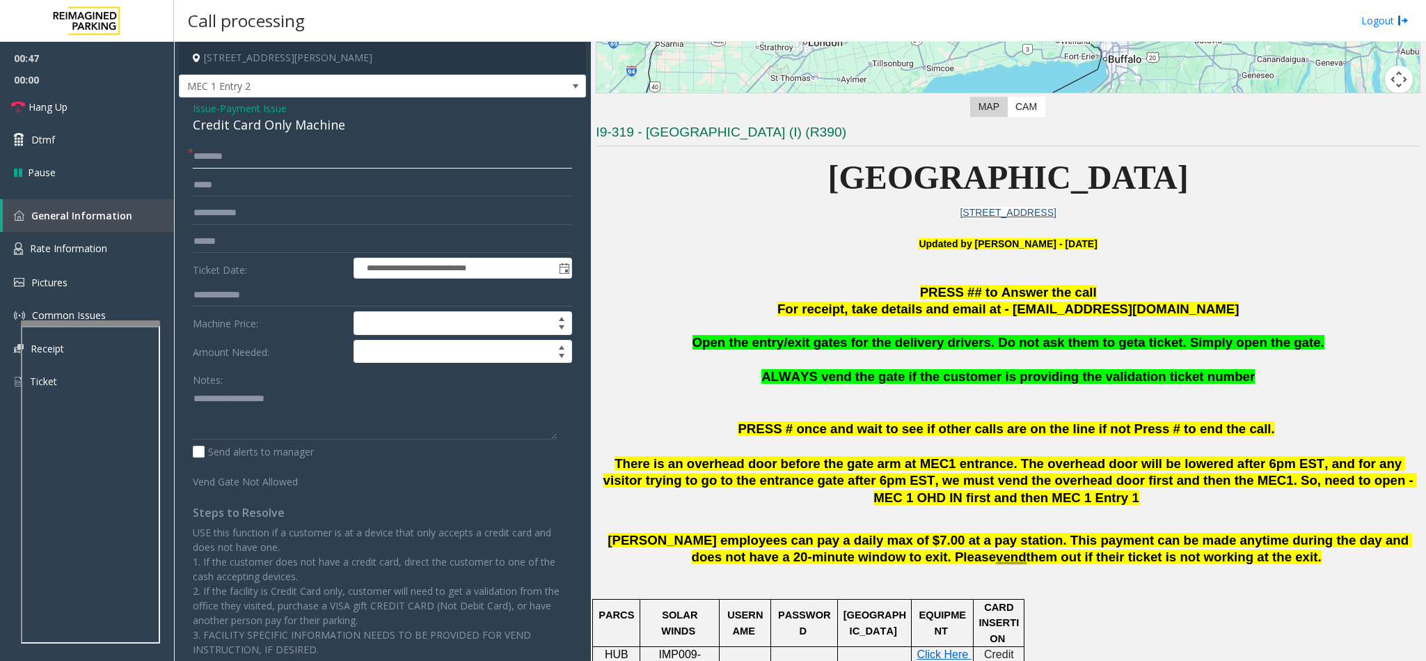
click at [217, 162] on input "text" at bounding box center [382, 157] width 379 height 24
type input "**"
click at [235, 128] on div "Credit Card Only Machine" at bounding box center [382, 125] width 379 height 19
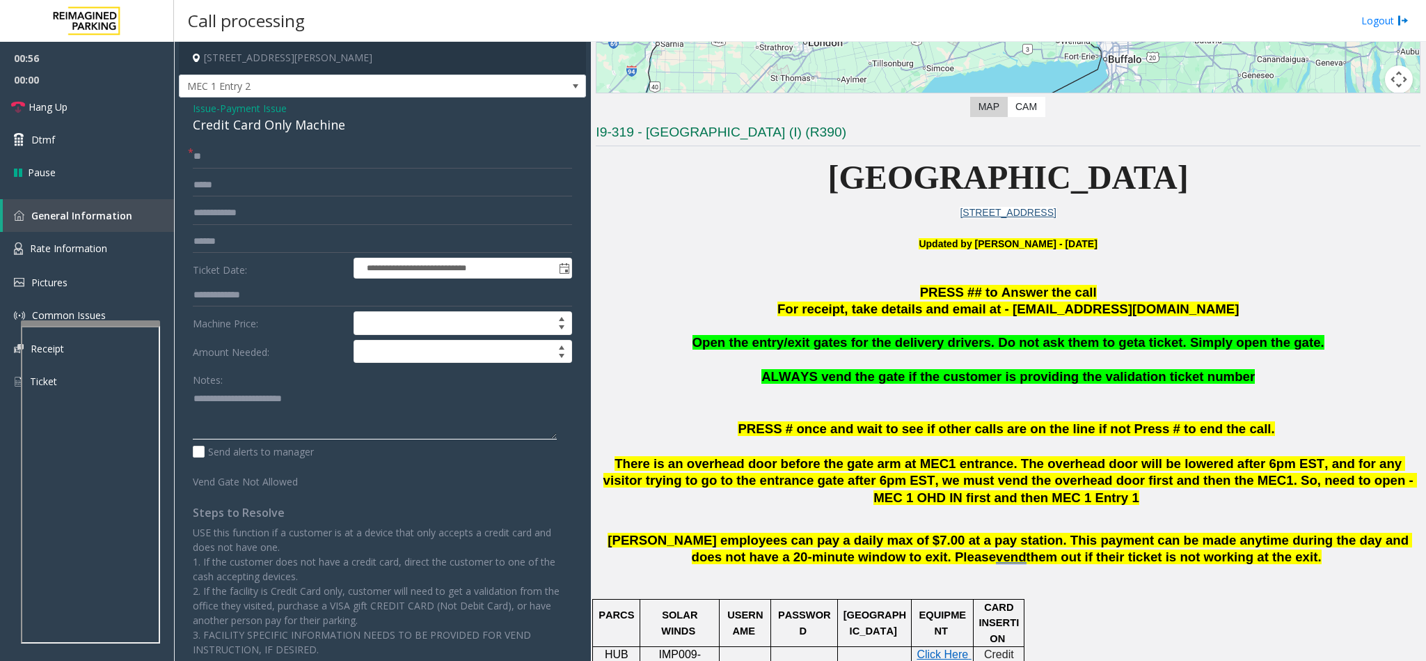
click at [193, 403] on textarea at bounding box center [375, 413] width 364 height 52
type textarea "**********"
drag, startPoint x: 379, startPoint y: 404, endPoint x: 152, endPoint y: 374, distance: 228.2
click at [88, 47] on app-root "**********" at bounding box center [713, 330] width 1426 height 661
click at [195, 109] on span "Issue" at bounding box center [205, 108] width 24 height 15
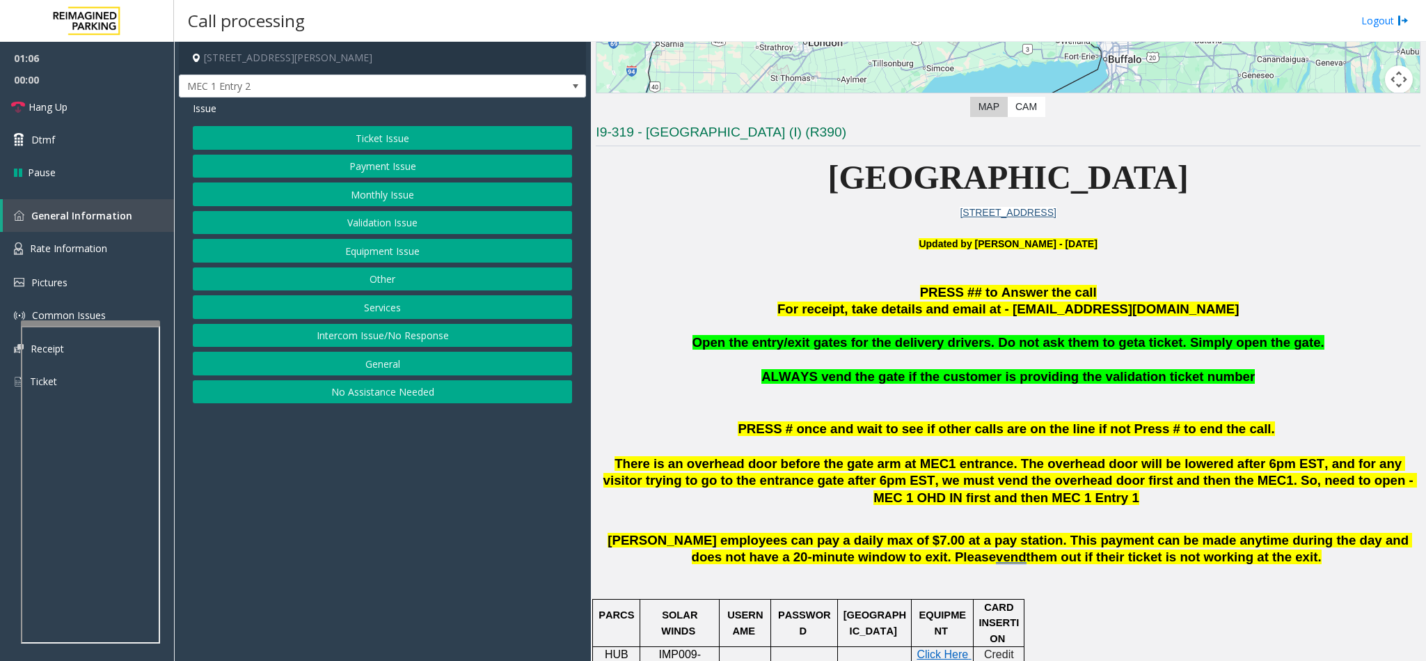
click at [370, 130] on button "Ticket Issue" at bounding box center [382, 138] width 379 height 24
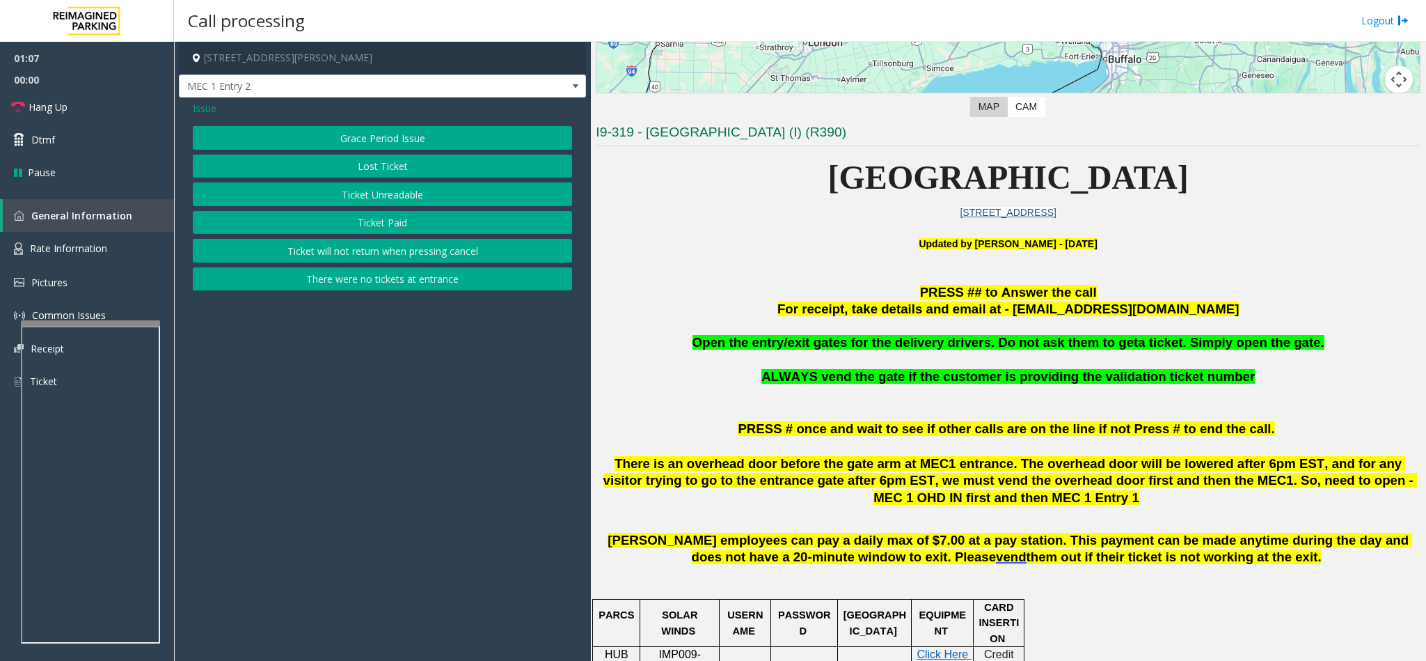
click at [382, 196] on button "Ticket Unreadable" at bounding box center [382, 194] width 379 height 24
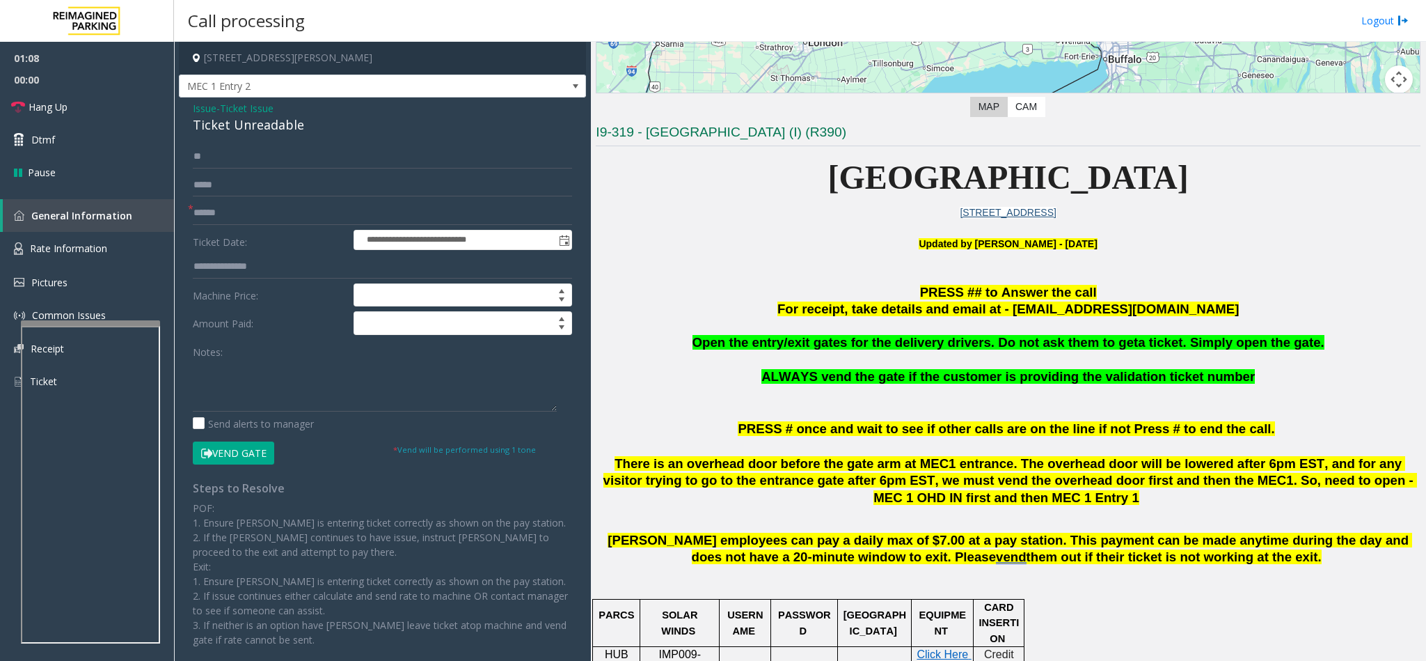
click at [230, 448] on button "Vend Gate" at bounding box center [233, 453] width 81 height 24
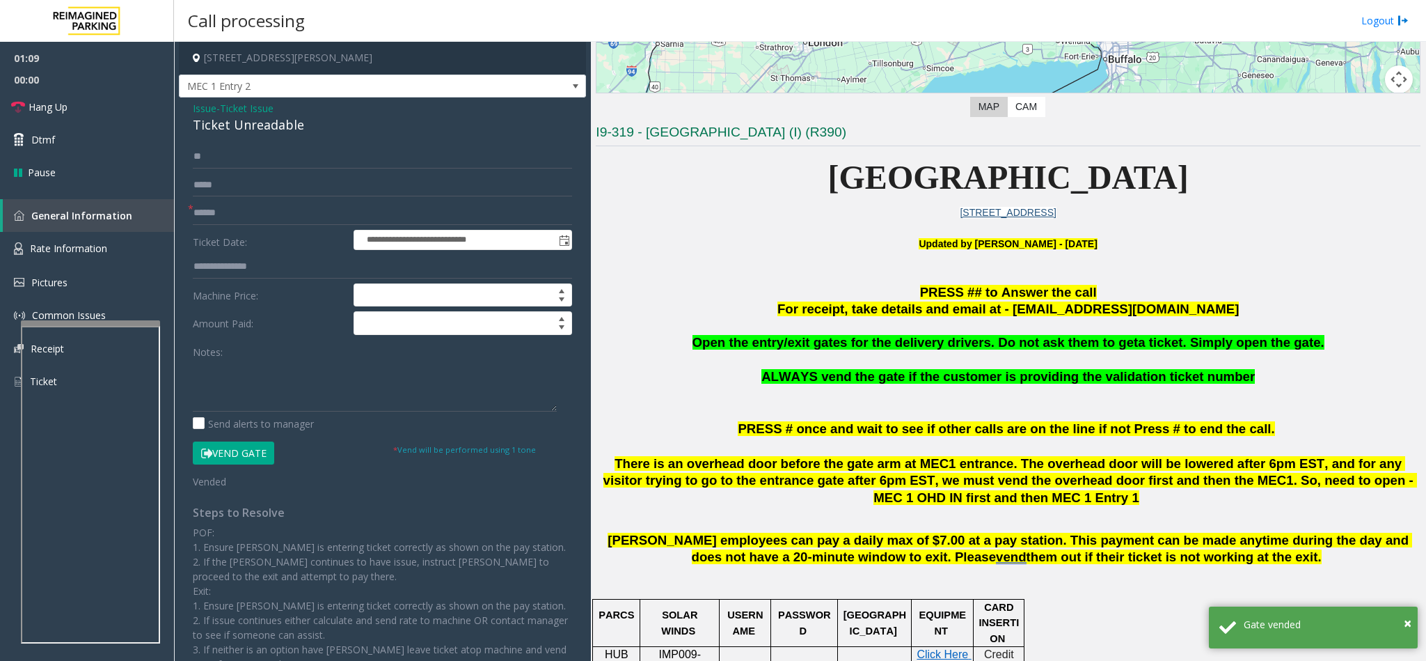
click at [191, 109] on div "**********" at bounding box center [382, 405] width 407 height 616
click at [224, 113] on span "Ticket Issue" at bounding box center [247, 108] width 54 height 15
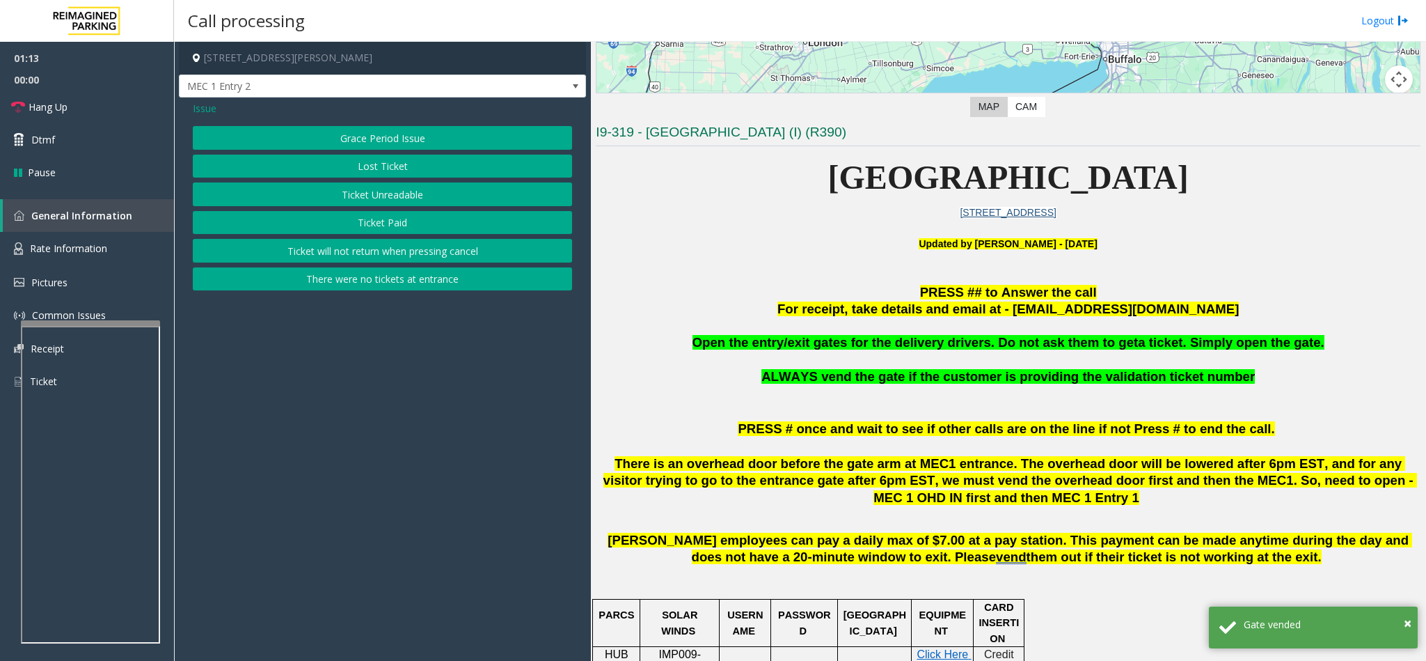
click at [196, 101] on span "Issue" at bounding box center [205, 108] width 24 height 15
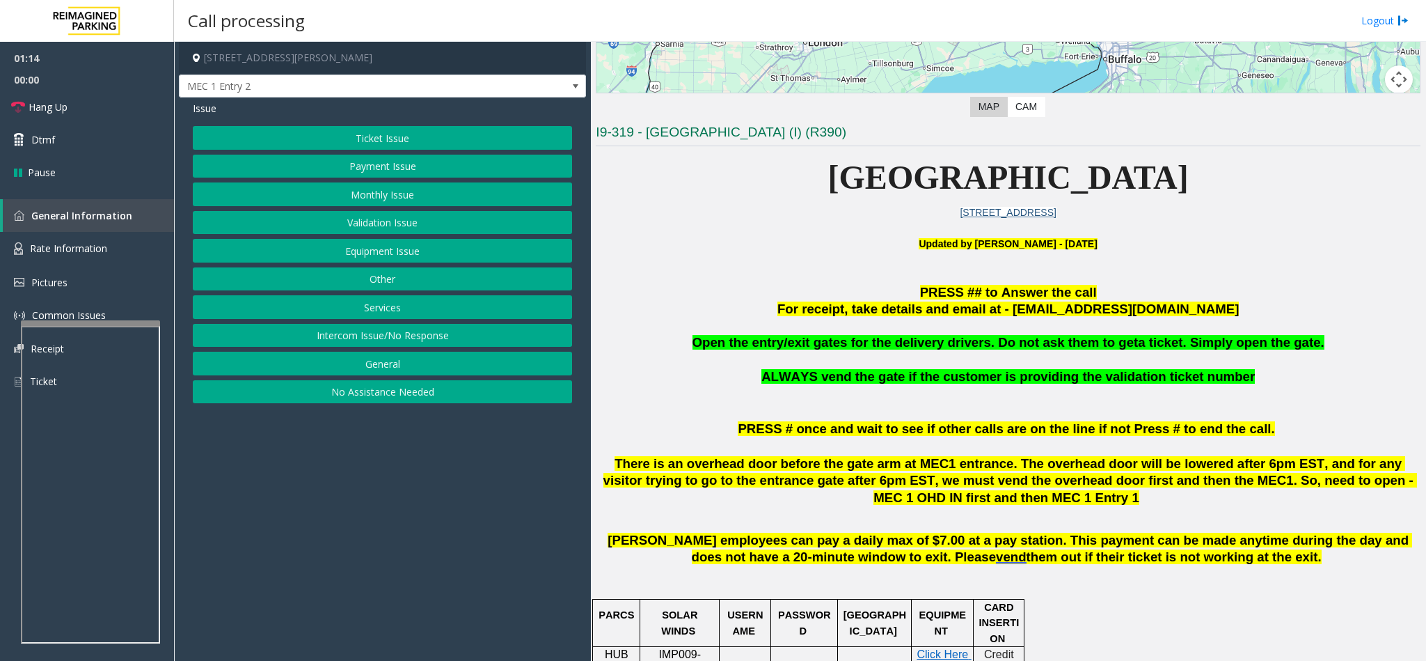
click at [339, 267] on div "Ticket Issue Payment Issue Monthly Issue Validation Issue Equipment Issue Other…" at bounding box center [382, 264] width 379 height 277
click at [359, 281] on button "Other" at bounding box center [382, 279] width 379 height 24
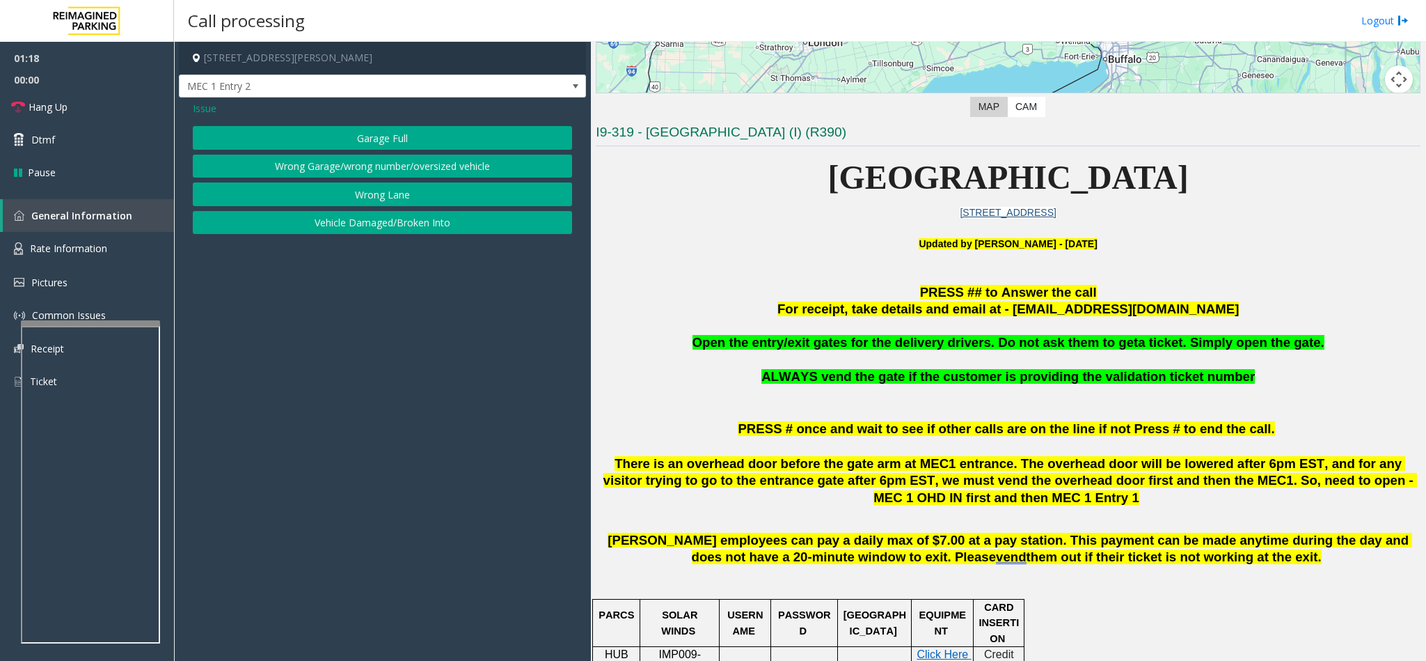
click at [203, 105] on span "Issue" at bounding box center [205, 108] width 24 height 15
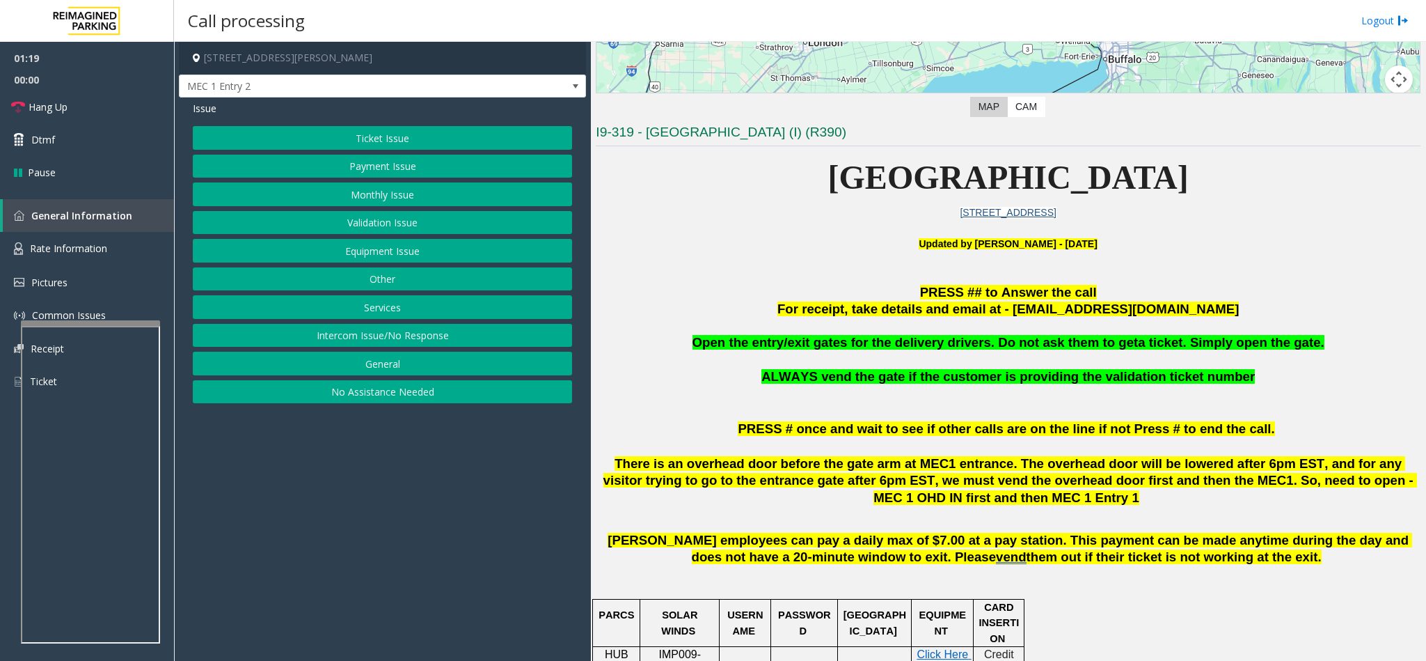
click at [378, 262] on button "Equipment Issue" at bounding box center [382, 251] width 379 height 24
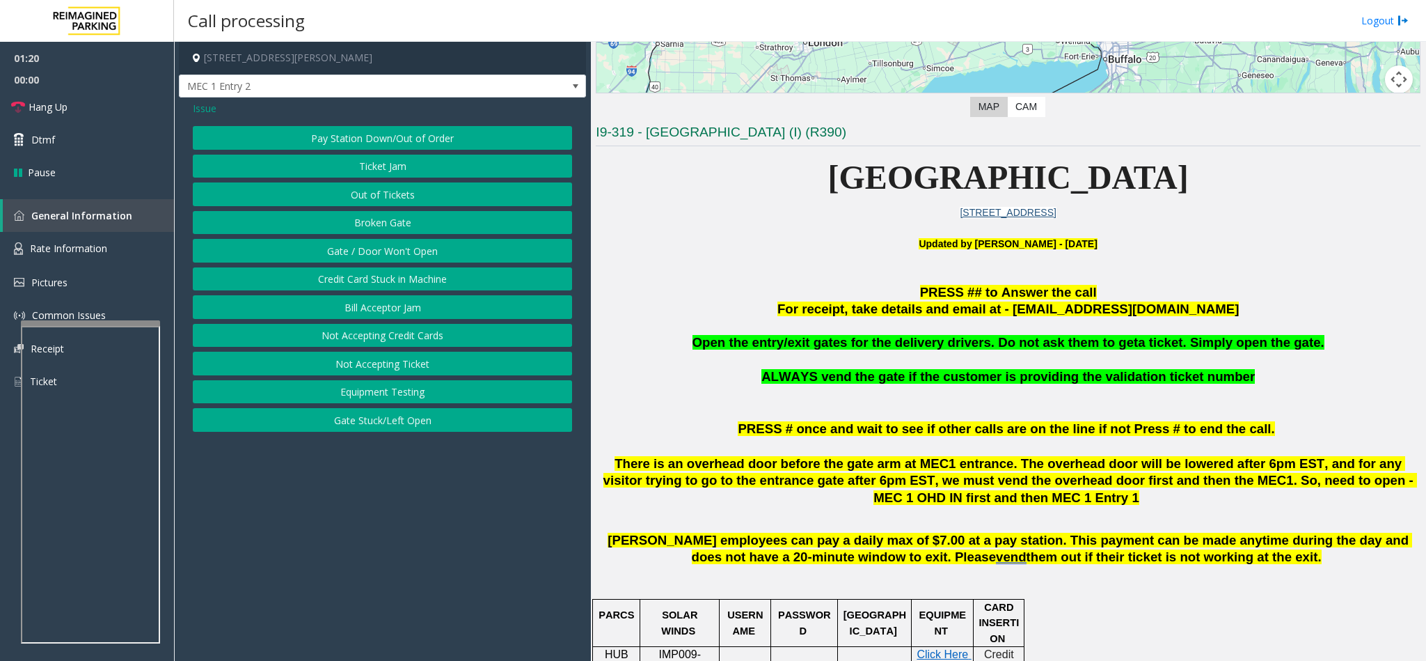
click at [361, 196] on button "Out of Tickets" at bounding box center [382, 194] width 379 height 24
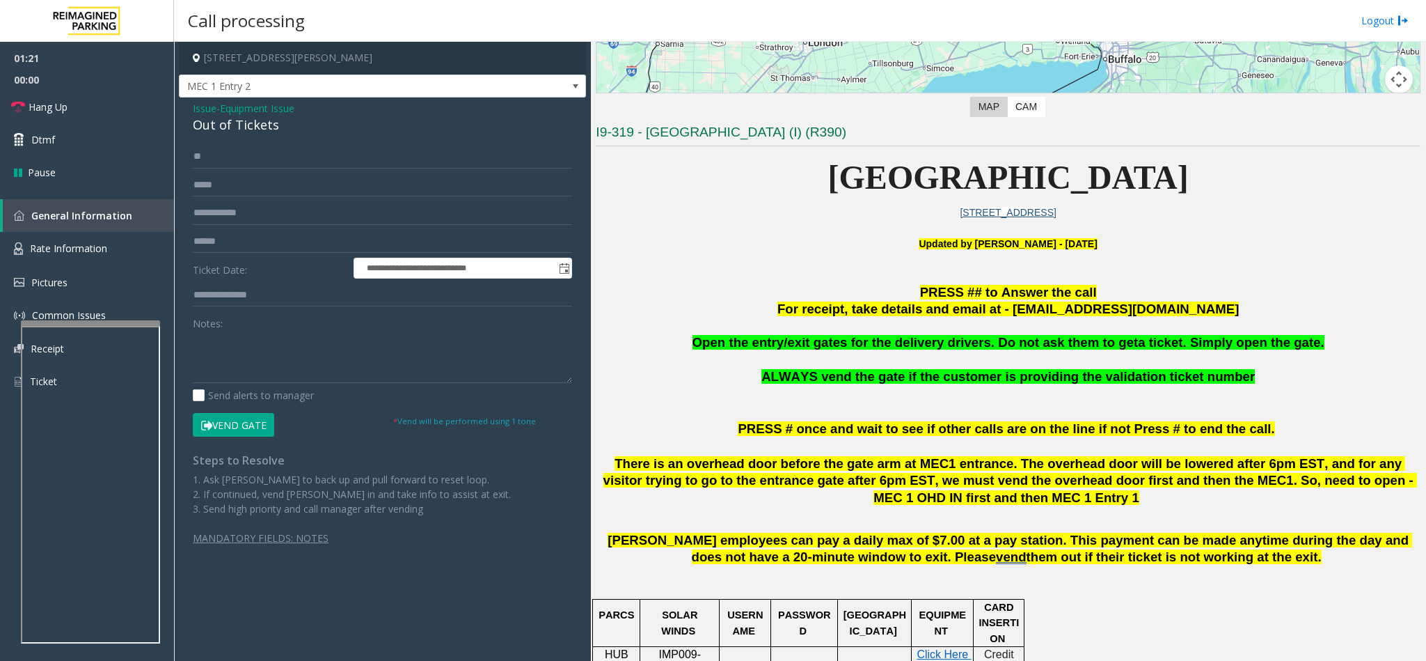
click at [240, 124] on div "Out of Tickets" at bounding box center [382, 125] width 379 height 19
click at [191, 355] on div "**********" at bounding box center [382, 352] width 400 height 415
click at [194, 357] on textarea at bounding box center [382, 357] width 379 height 52
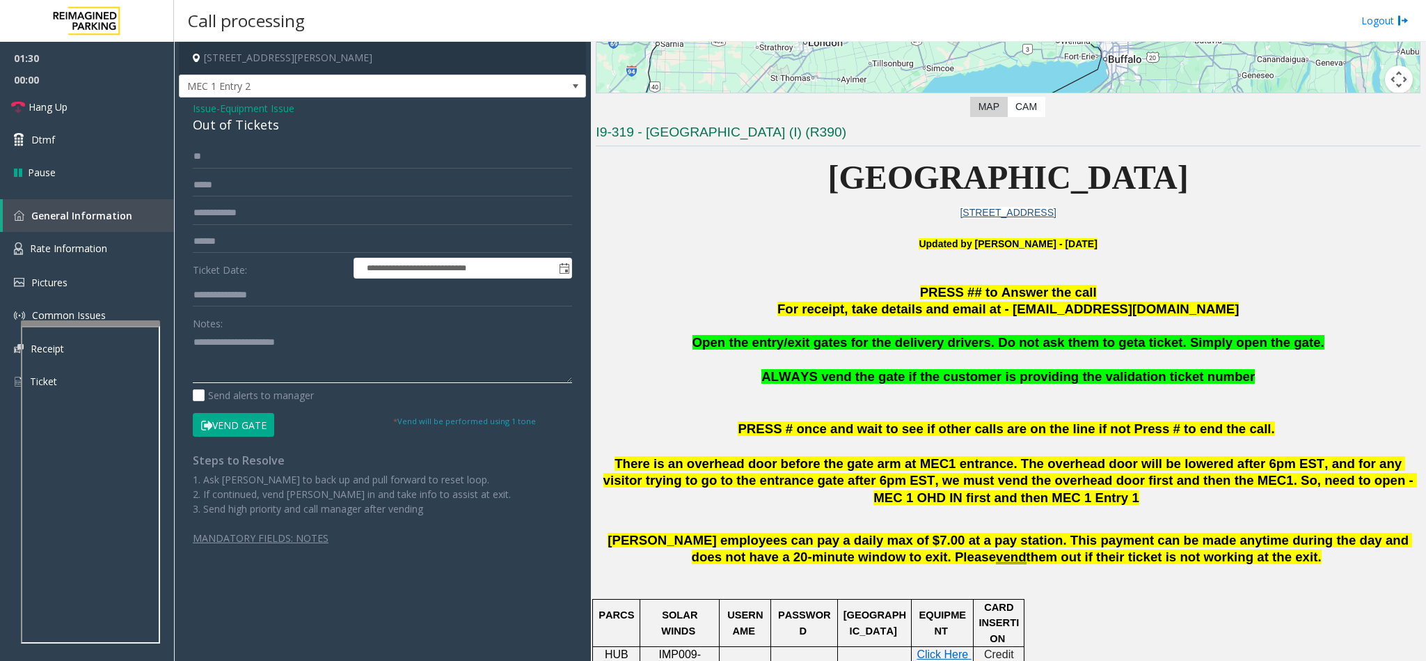
click at [334, 347] on textarea at bounding box center [382, 357] width 379 height 52
type textarea "**********"
click at [70, 115] on link "Hang Up" at bounding box center [87, 106] width 174 height 33
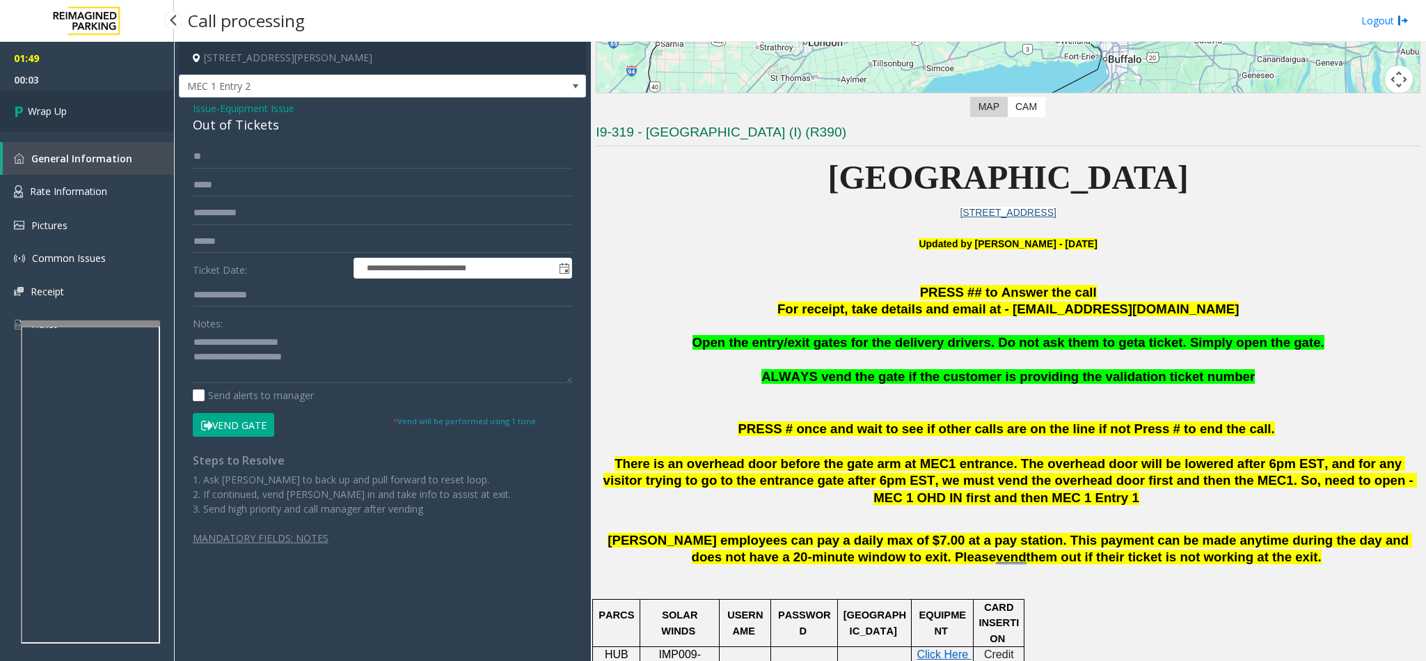
click at [70, 115] on link "Wrap Up" at bounding box center [87, 110] width 174 height 41
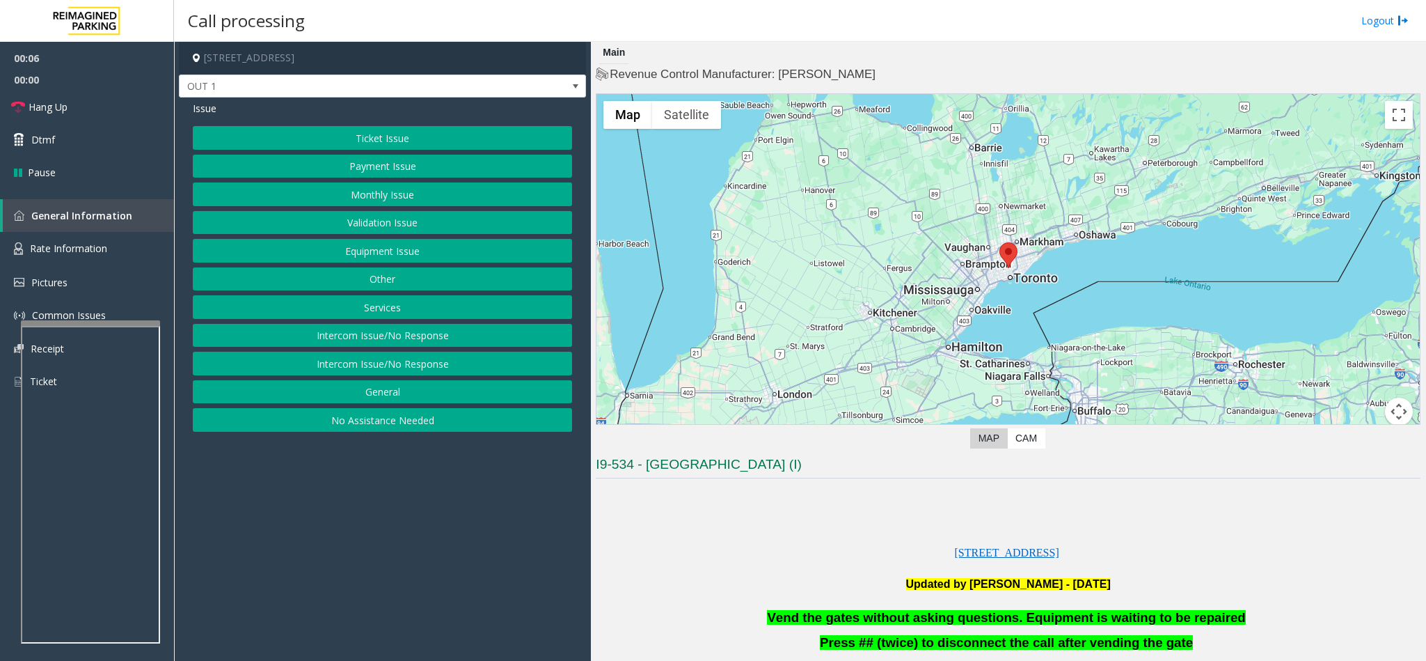
click at [357, 249] on button "Equipment Issue" at bounding box center [382, 251] width 379 height 24
click at [357, 251] on button "Gate / Door Won't Open" at bounding box center [382, 251] width 379 height 24
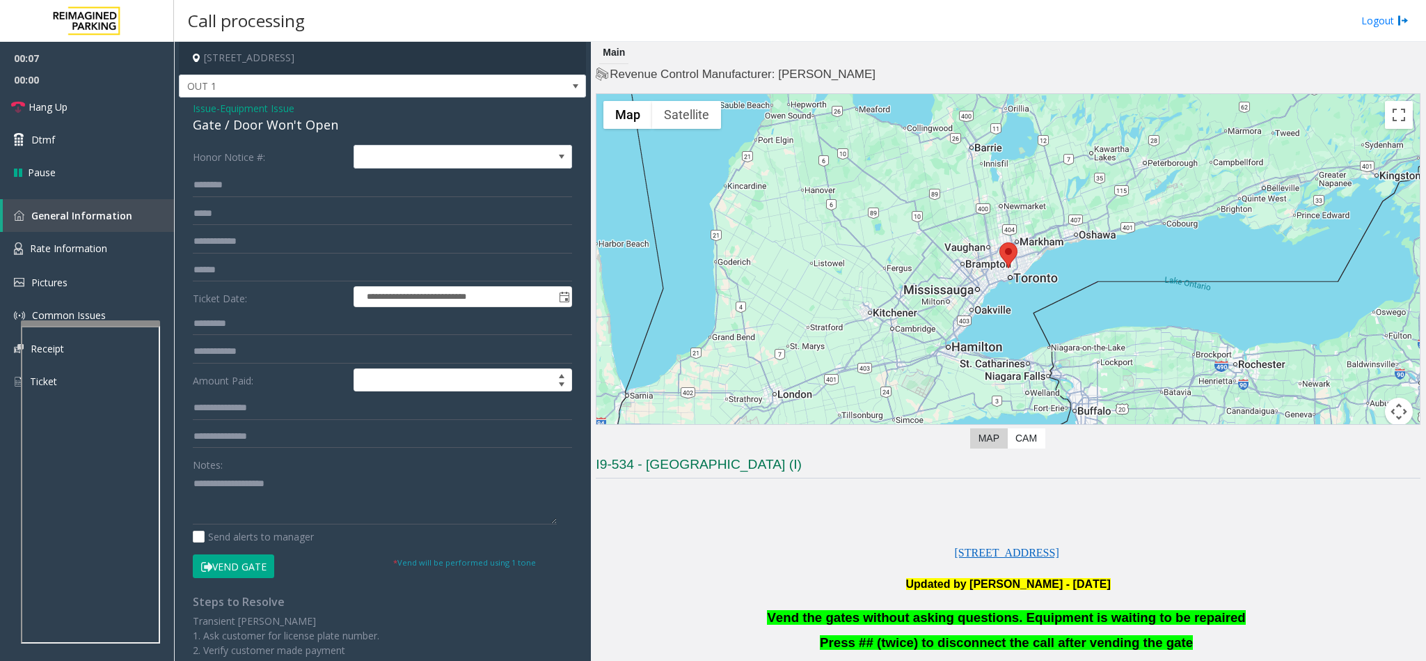
click at [233, 568] on button "Vend Gate" at bounding box center [233, 566] width 81 height 24
click at [88, 142] on link "Dtmf" at bounding box center [87, 139] width 174 height 33
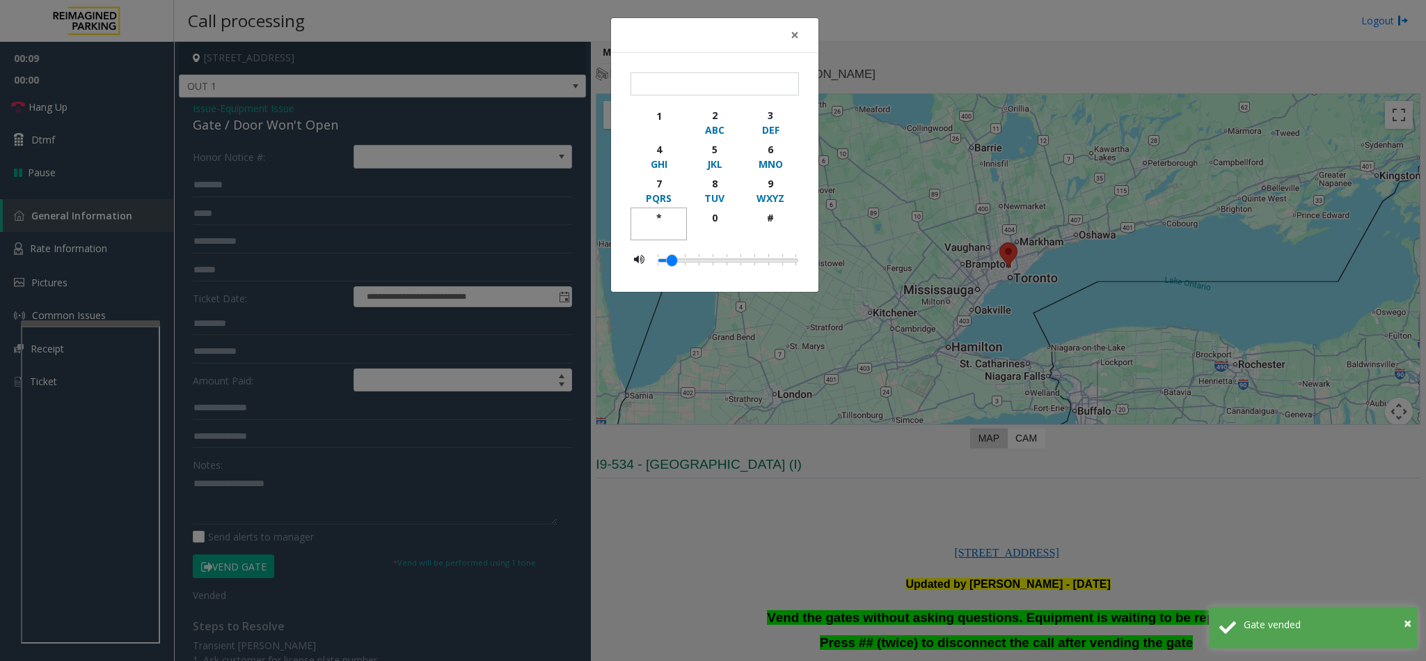
click at [663, 221] on div "*" at bounding box center [659, 217] width 38 height 15
click at [782, 191] on div "9" at bounding box center [771, 183] width 38 height 15
click at [775, 228] on div "button" at bounding box center [771, 231] width 38 height 13
type input "***"
click at [792, 29] on span "×" at bounding box center [795, 34] width 8 height 19
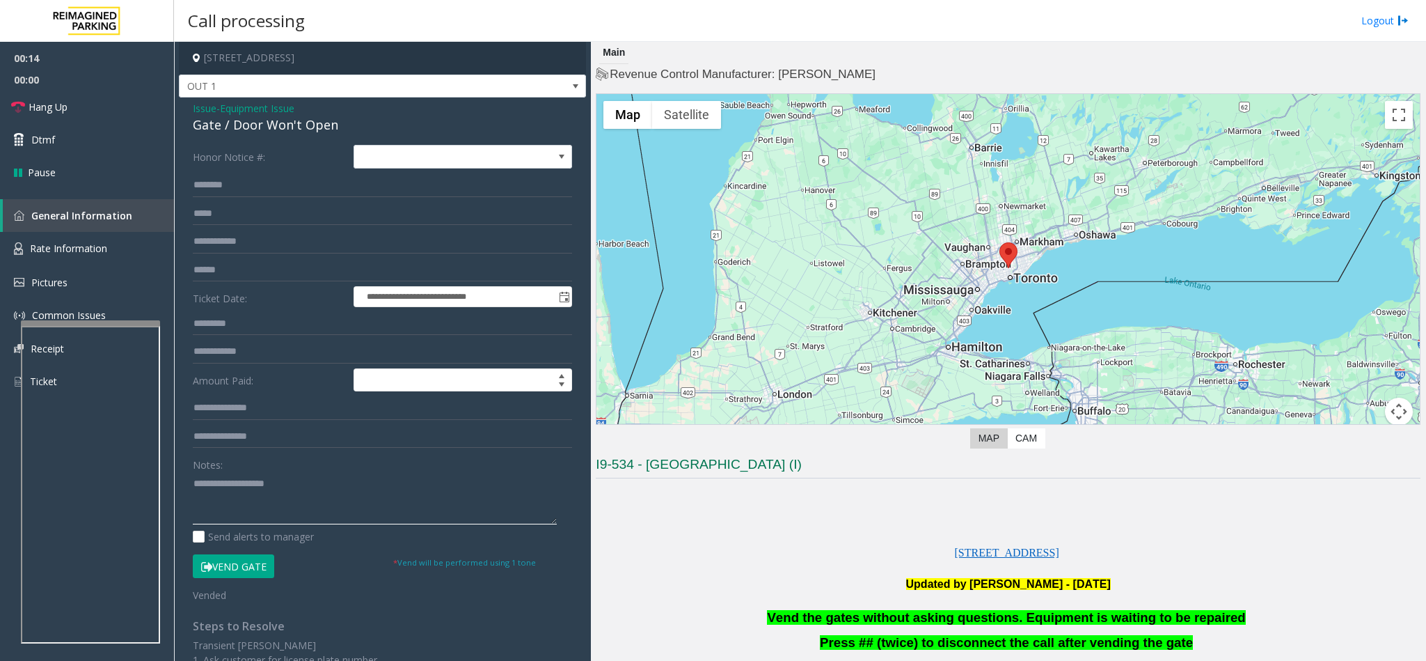
click at [228, 498] on textarea at bounding box center [375, 498] width 364 height 52
click at [78, 115] on link "Hang Up" at bounding box center [87, 106] width 174 height 33
click at [253, 485] on textarea at bounding box center [375, 498] width 364 height 52
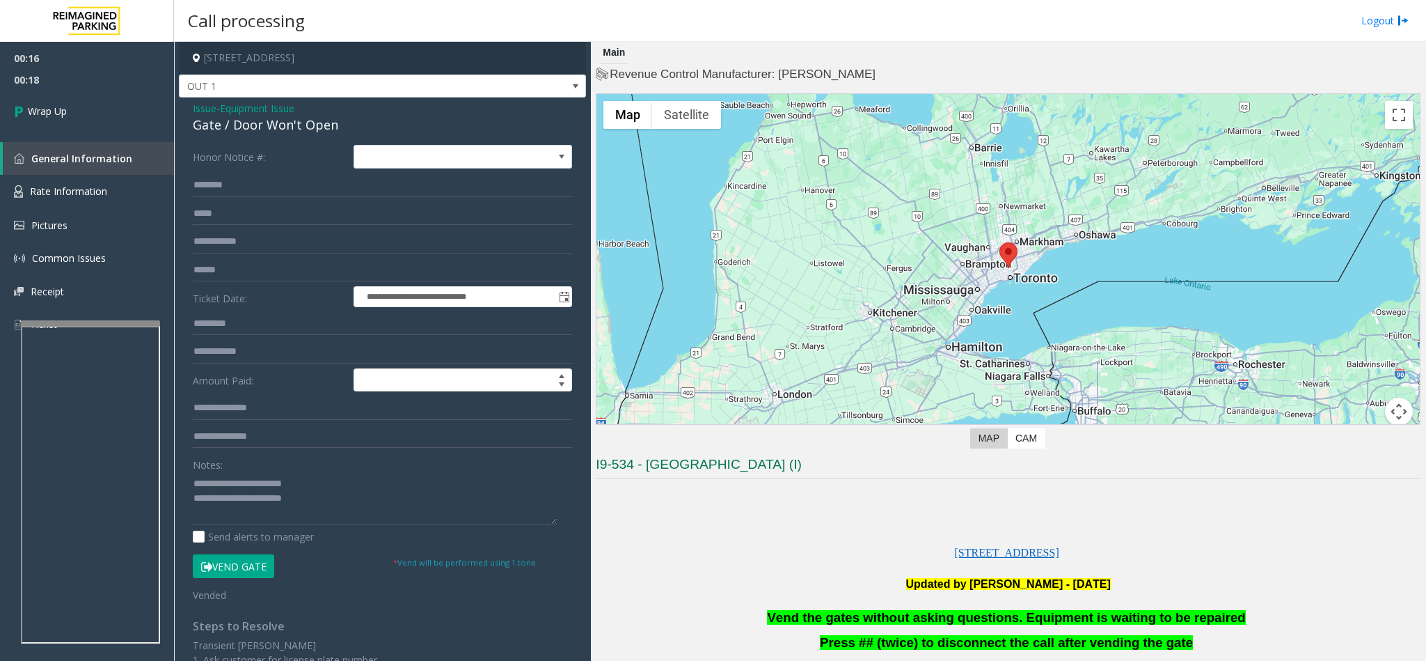
click at [867, 612] on span "Vend the gates without asking questions. Equipment is waiting to be repaired" at bounding box center [1006, 617] width 478 height 15
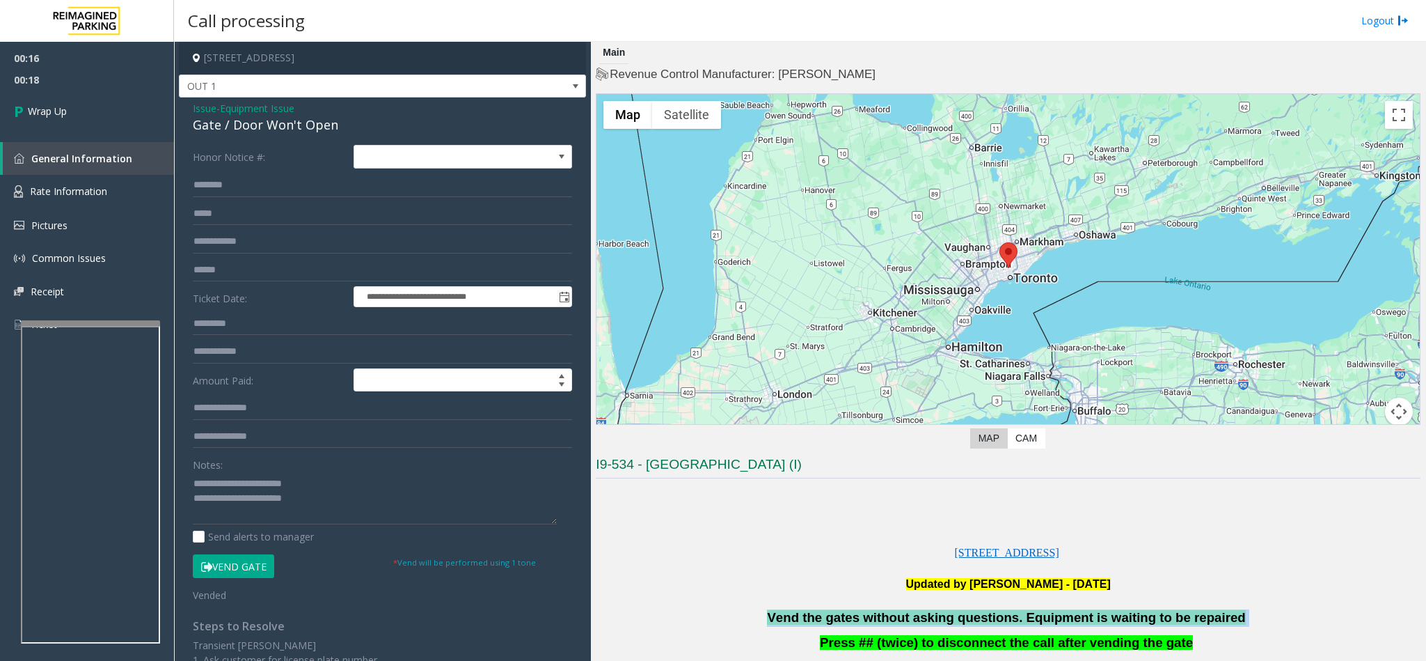
click at [867, 612] on span "Vend the gates without asking questions. Equipment is waiting to be repaired" at bounding box center [1006, 617] width 478 height 15
copy p "Vend the gates without asking questions. Equipment is waiting to be repaired"
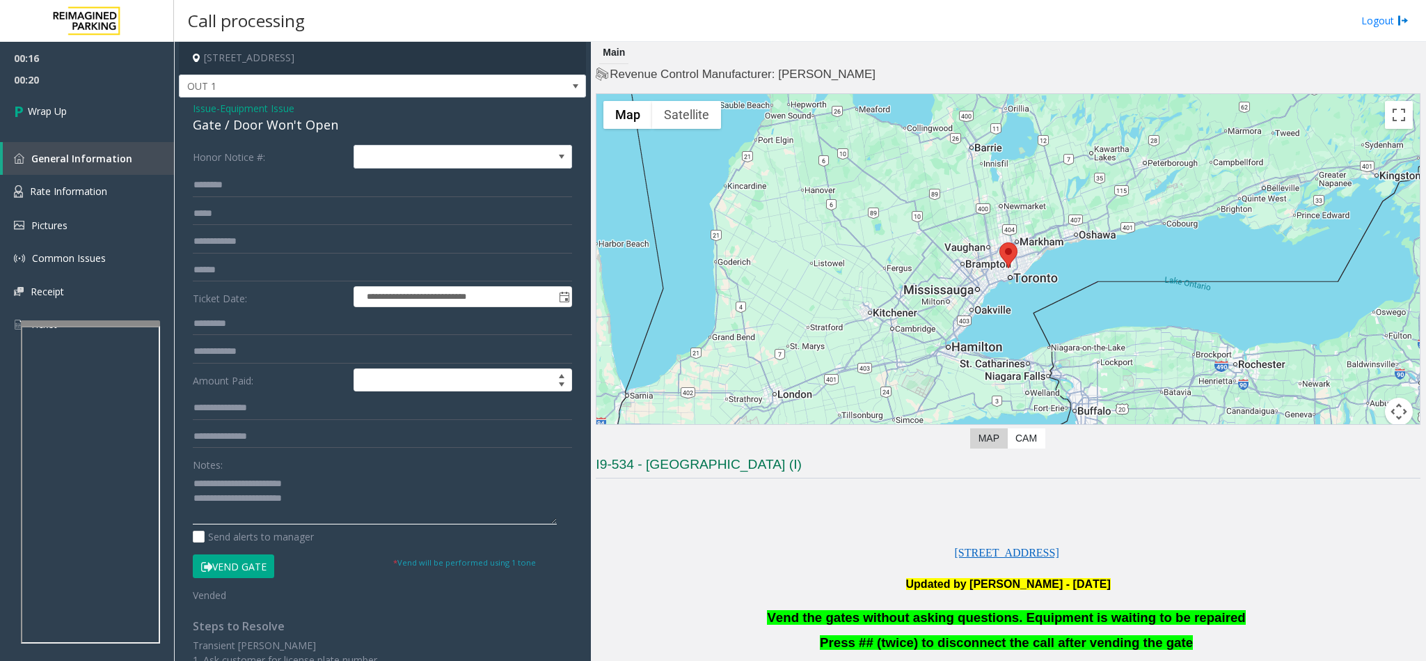
click at [349, 503] on textarea at bounding box center [375, 498] width 364 height 52
paste textarea "**********"
type textarea "**********"
click at [100, 126] on link "Wrap Up" at bounding box center [87, 110] width 174 height 41
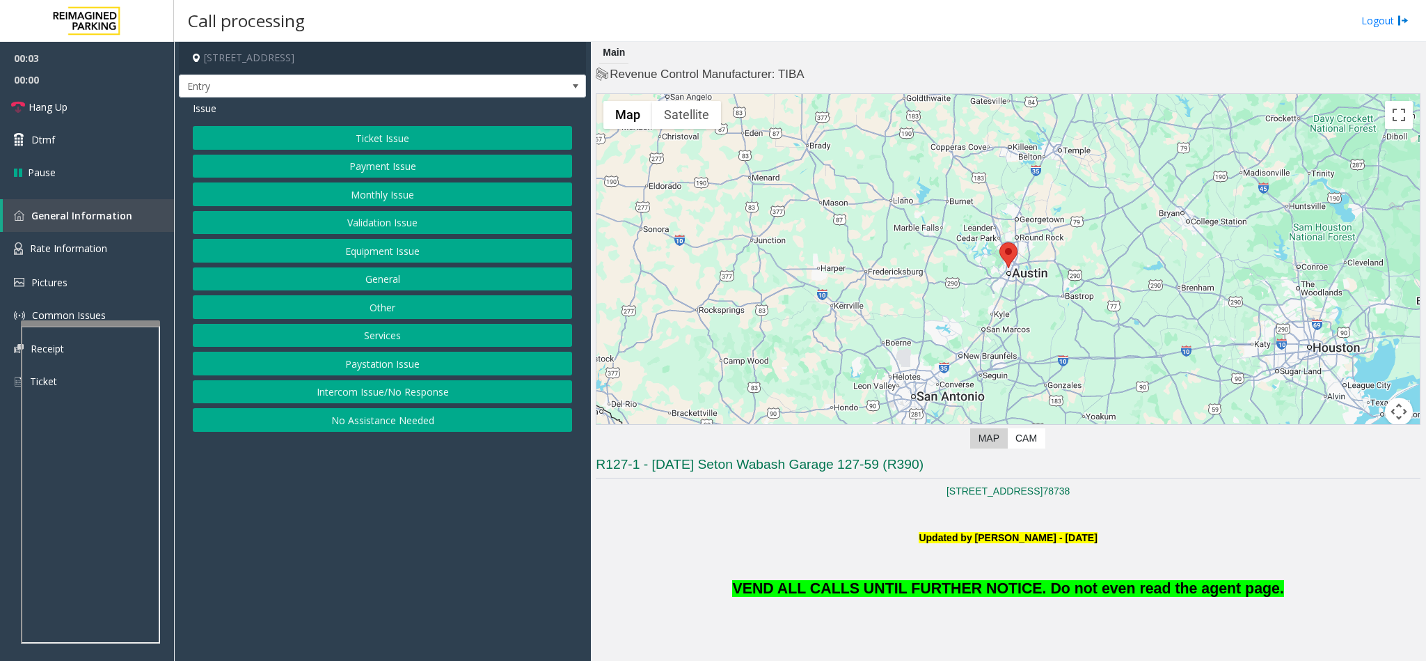
click at [413, 203] on button "Monthly Issue" at bounding box center [382, 194] width 379 height 24
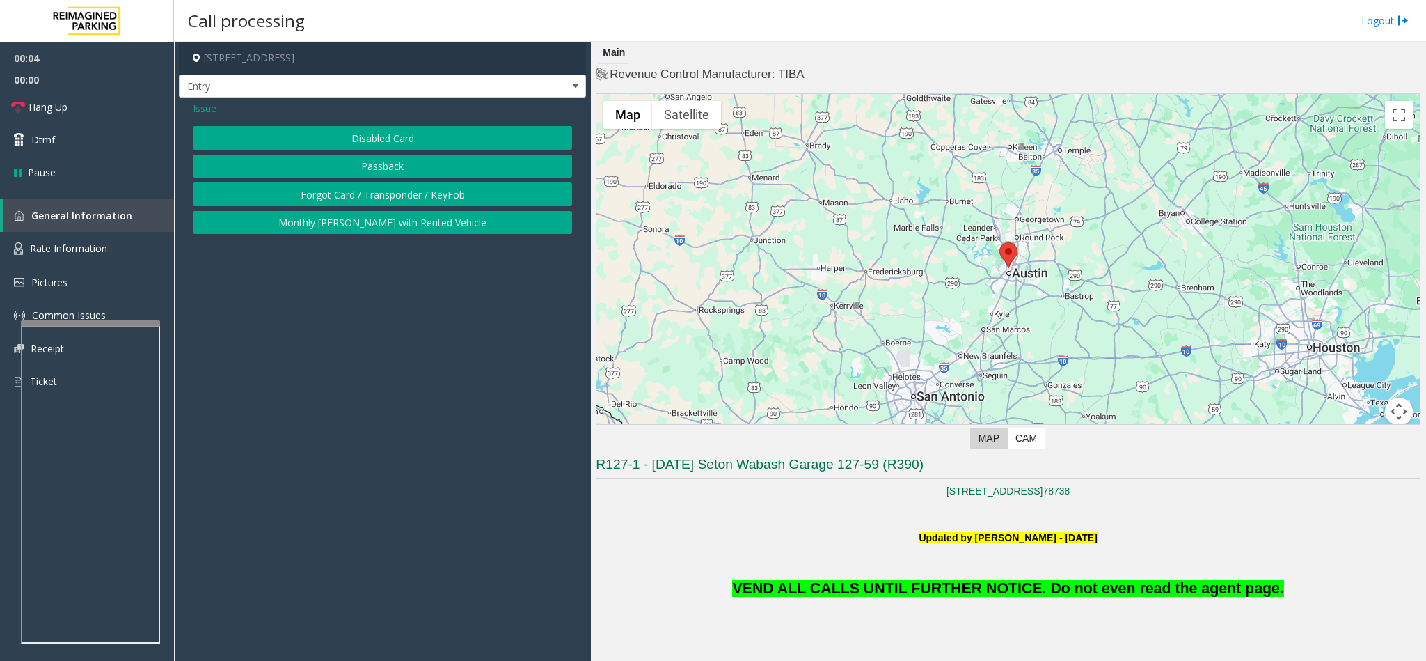
click at [375, 142] on button "Disabled Card" at bounding box center [382, 138] width 379 height 24
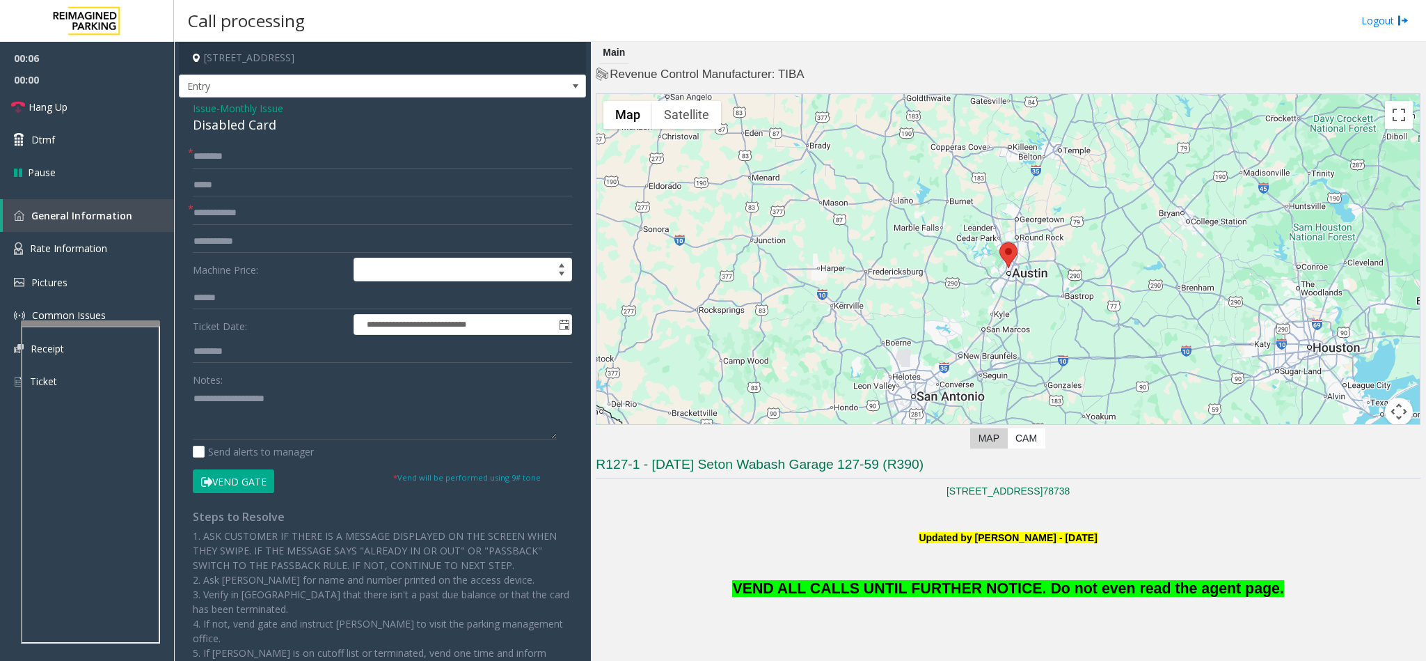
click at [220, 474] on button "Vend Gate" at bounding box center [233, 481] width 81 height 24
click at [228, 152] on input "text" at bounding box center [382, 157] width 379 height 24
type input "**"
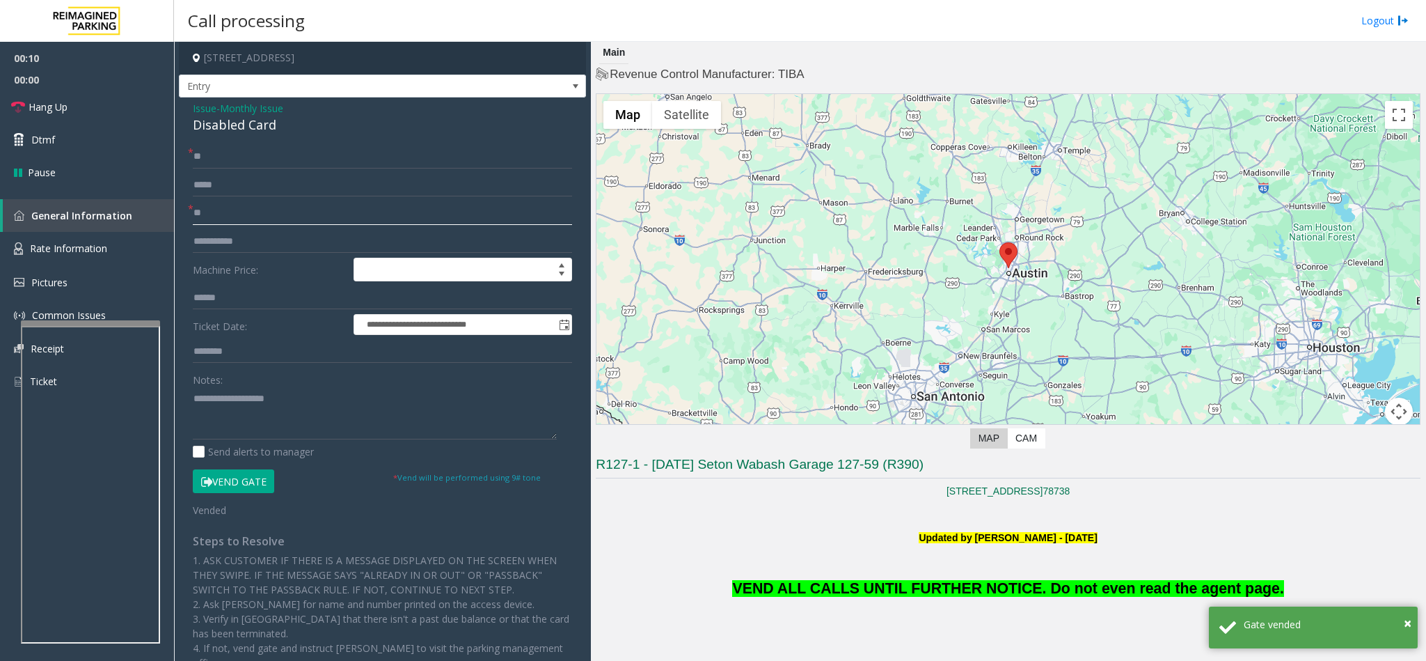
type input "**"
click at [235, 125] on div "Disabled Card" at bounding box center [382, 125] width 379 height 19
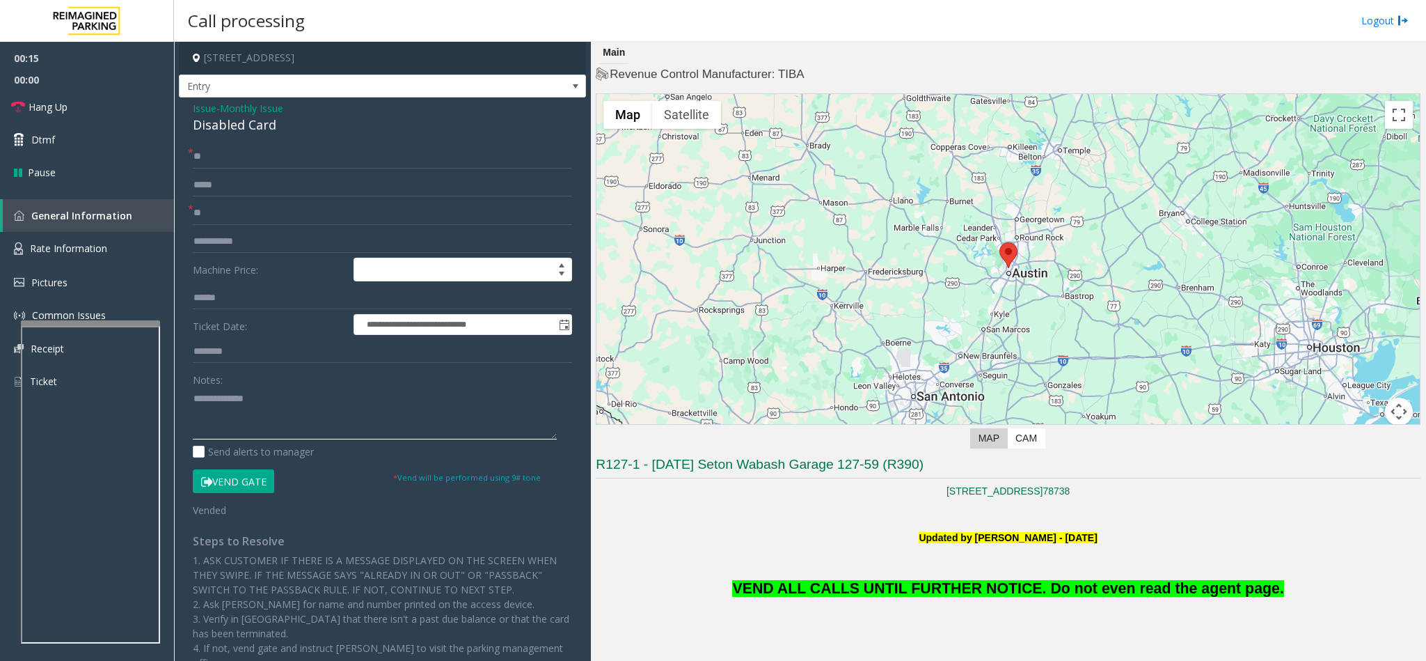
click at [194, 397] on textarea at bounding box center [375, 413] width 364 height 52
click at [126, 105] on link "Hang Up" at bounding box center [87, 106] width 174 height 33
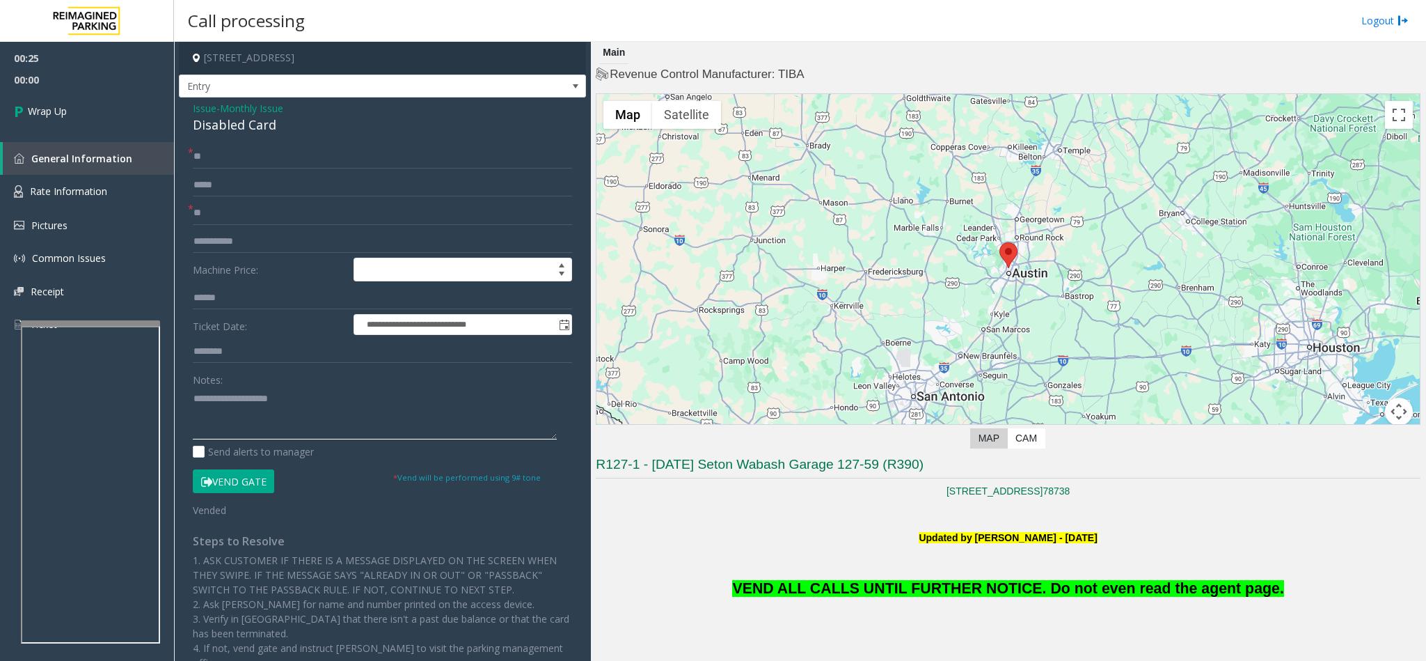
click at [195, 397] on textarea at bounding box center [375, 413] width 364 height 52
click at [333, 397] on textarea at bounding box center [375, 413] width 364 height 52
click at [851, 577] on p "VEND ALL CALLS UNTIL FURTHER NOTICE. Do not even read the agent page." at bounding box center [1008, 572] width 825 height 55
click at [853, 580] on span "VEND ALL CALLS UNTIL FURTHER NOTICE. Do not even read the agent page." at bounding box center [1007, 588] width 551 height 17
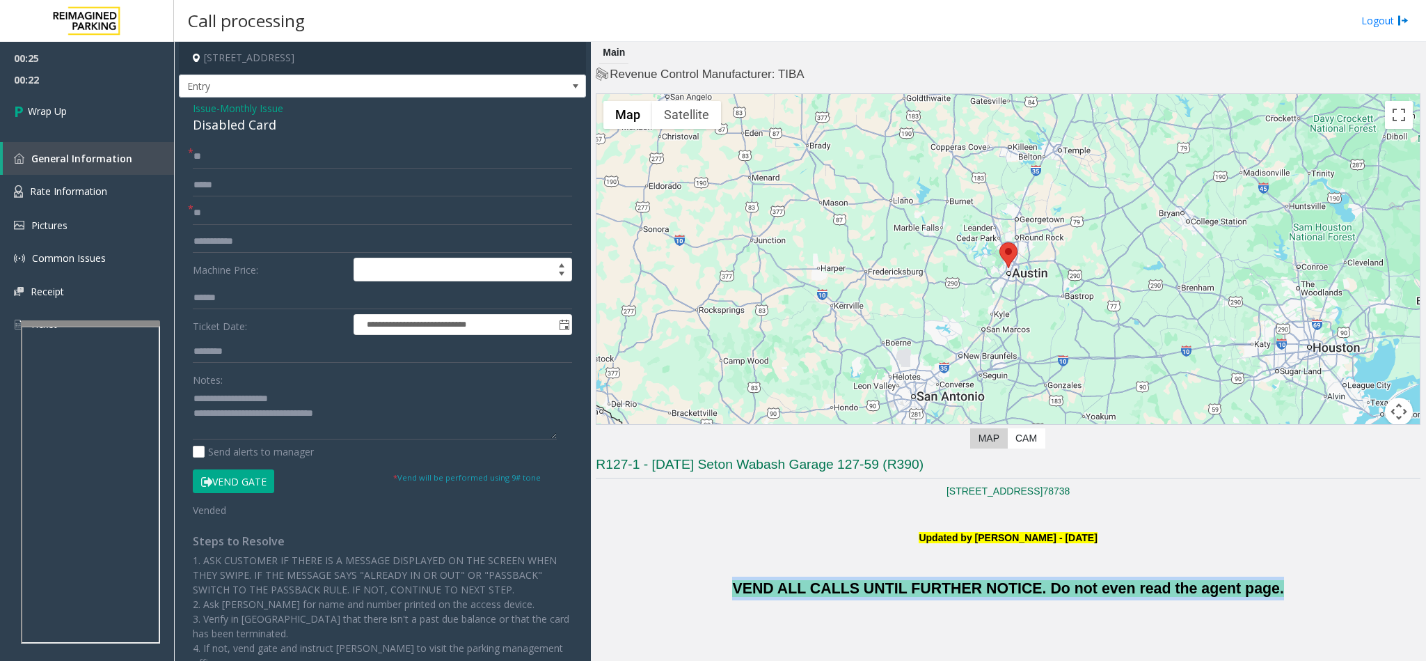
click at [853, 580] on span "VEND ALL CALLS UNTIL FURTHER NOTICE. Do not even read the agent page." at bounding box center [1007, 588] width 551 height 17
copy span "VEND ALL CALLS UNTIL FURTHER NOTICE. Do not even read the agent page."
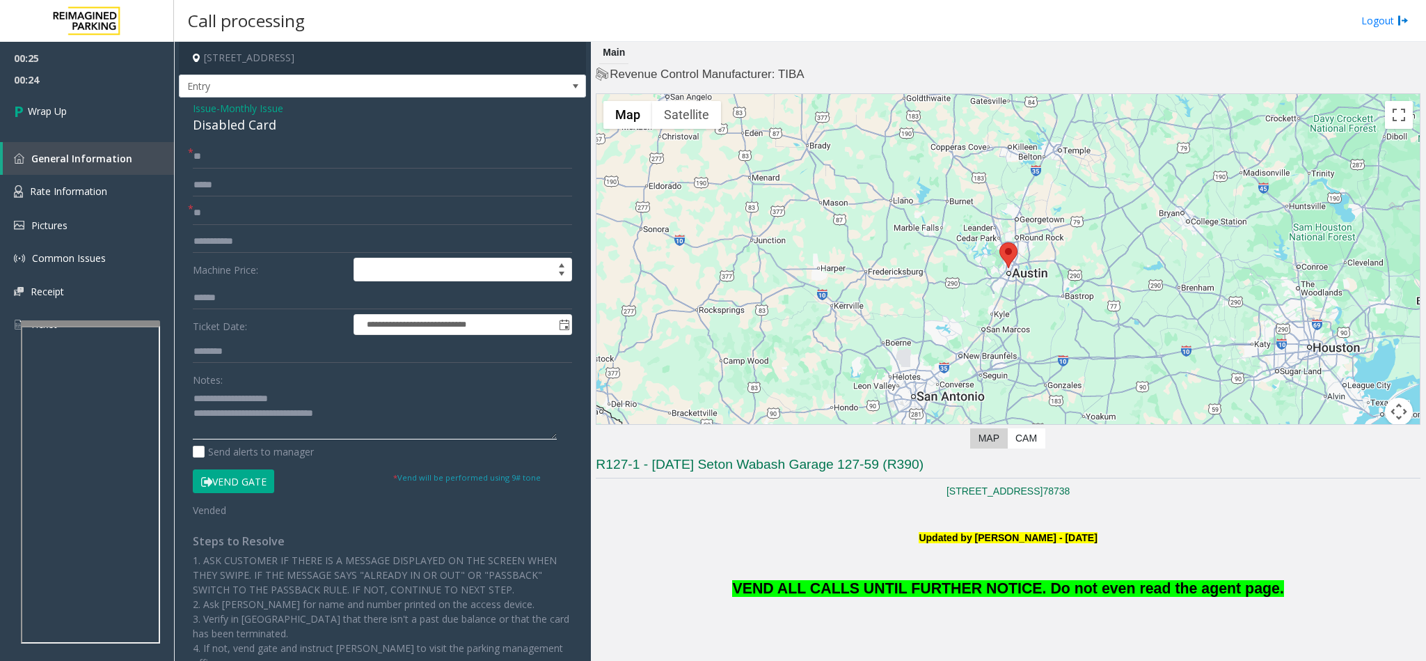
click at [379, 416] on textarea at bounding box center [375, 413] width 364 height 52
paste textarea "**********"
type textarea "**********"
click at [80, 109] on link "Wrap Up" at bounding box center [87, 110] width 174 height 41
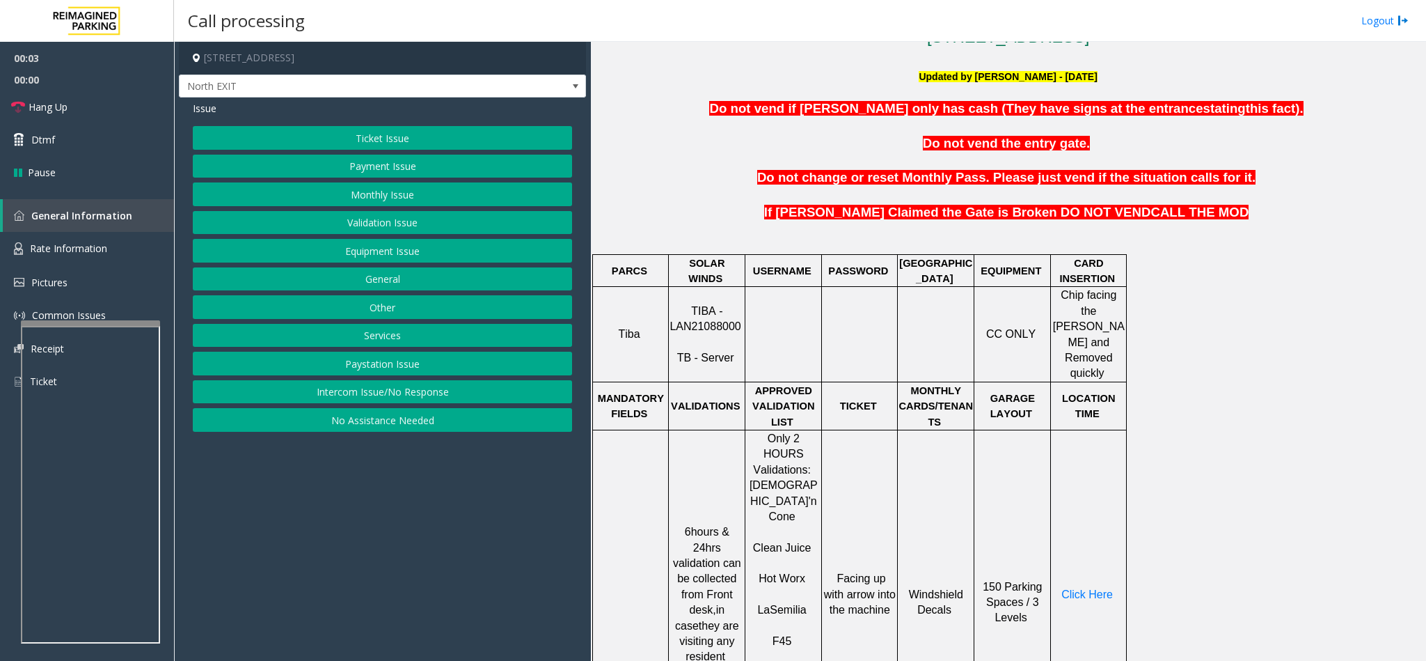
scroll to position [522, 0]
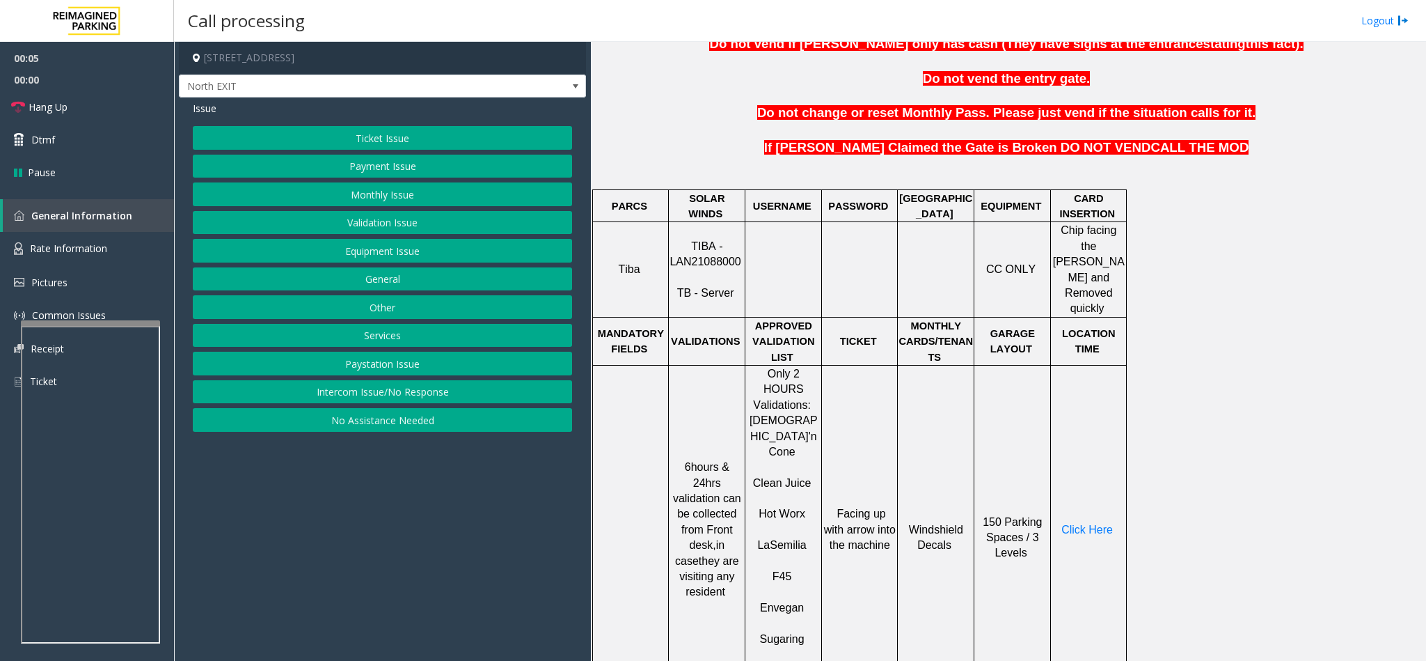
click at [696, 249] on span "TIBA - LAN21088000" at bounding box center [705, 253] width 71 height 27
copy p "LAN21088000"
drag, startPoint x: 363, startPoint y: 222, endPoint x: 363, endPoint y: 213, distance: 9.0
click at [363, 222] on button "Validation Issue" at bounding box center [382, 223] width 379 height 24
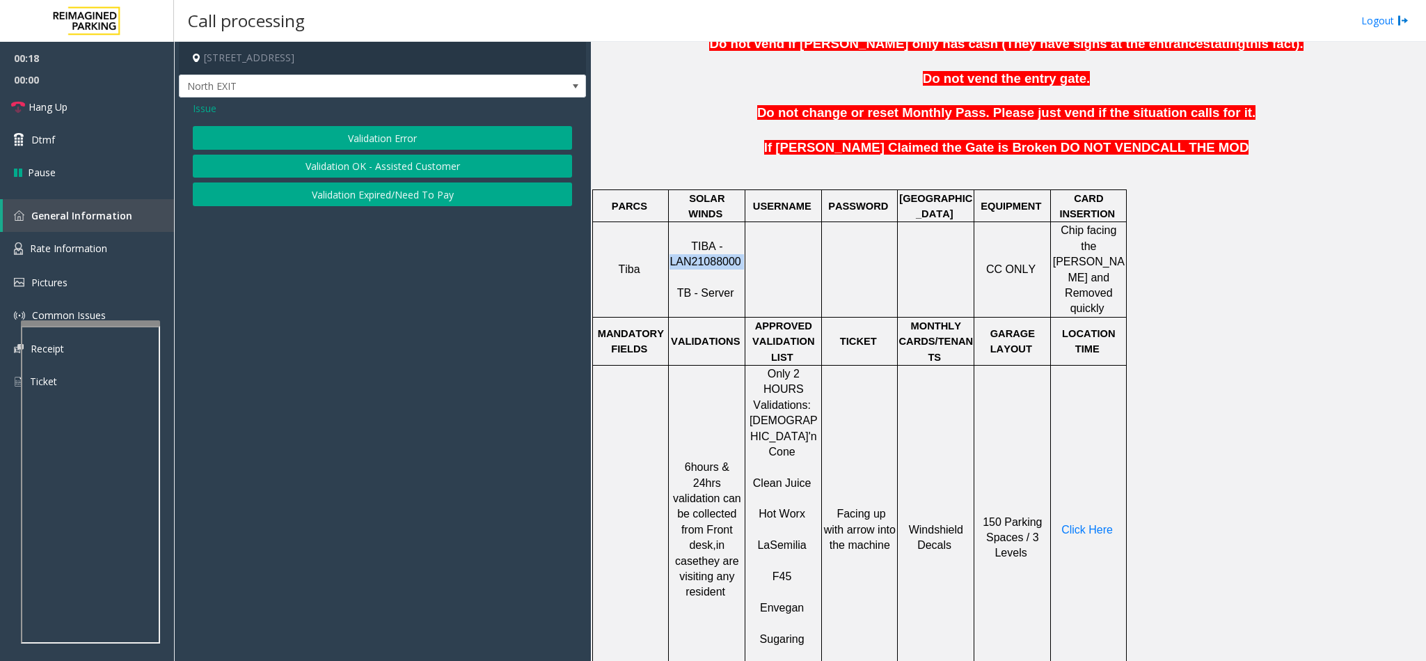
click at [358, 134] on button "Validation Error" at bounding box center [382, 138] width 379 height 24
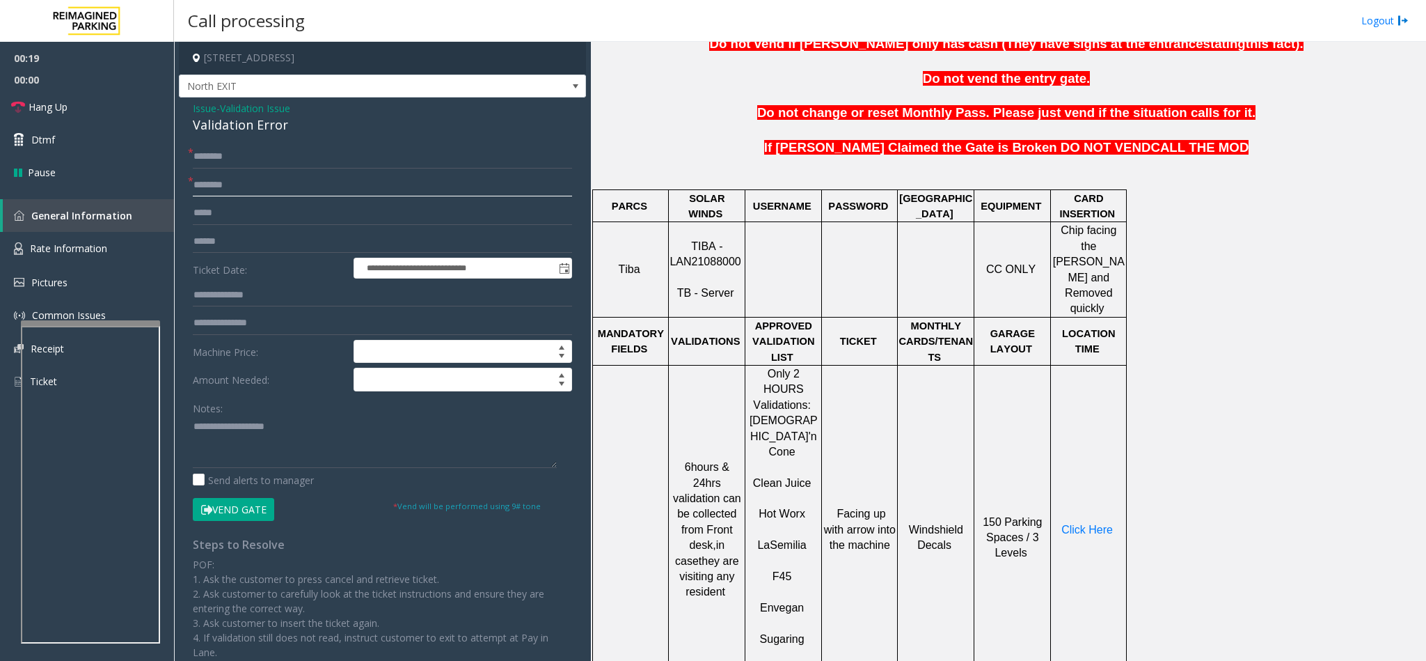
click at [210, 194] on input "text" at bounding box center [382, 185] width 379 height 24
type input "********"
click at [221, 239] on input "text" at bounding box center [382, 242] width 379 height 24
click at [226, 129] on div "Validation Error" at bounding box center [382, 125] width 379 height 19
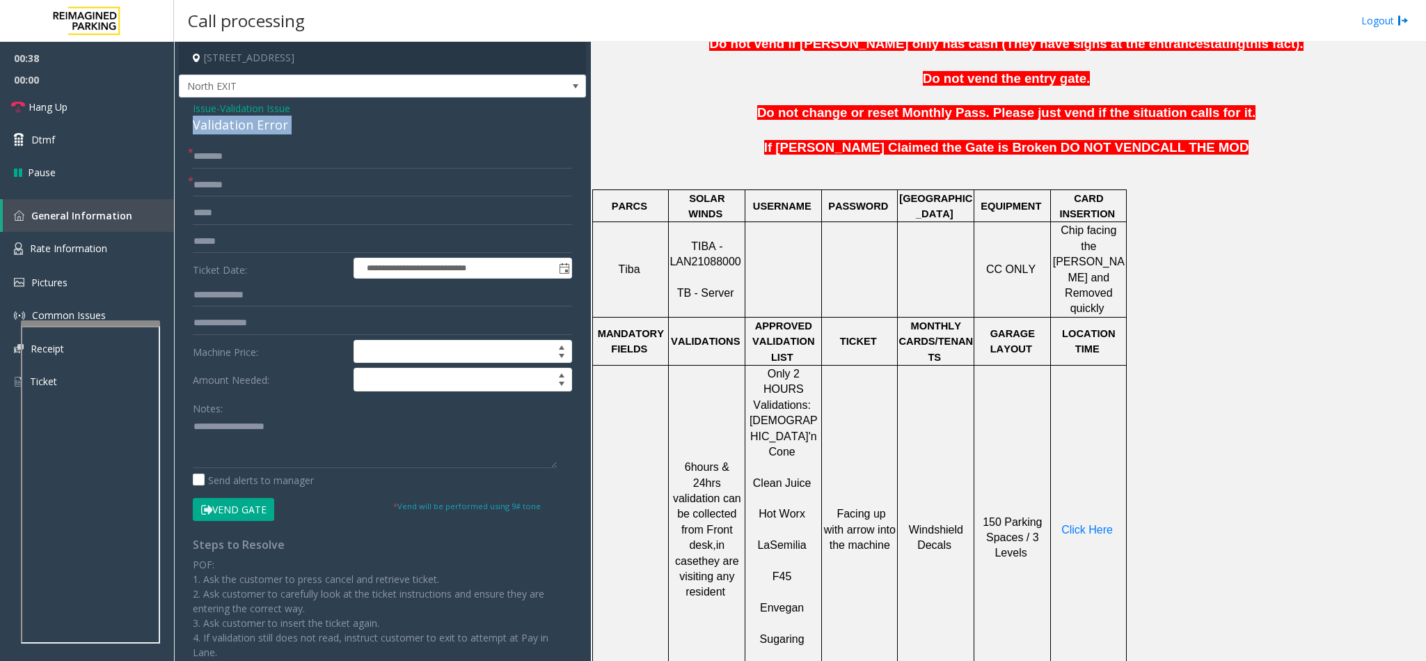
click at [226, 129] on div "Validation Error" at bounding box center [382, 125] width 379 height 19
type textarea "**********"
click at [213, 242] on input "text" at bounding box center [382, 242] width 379 height 24
click at [212, 233] on input "text" at bounding box center [382, 242] width 379 height 24
type input "*******"
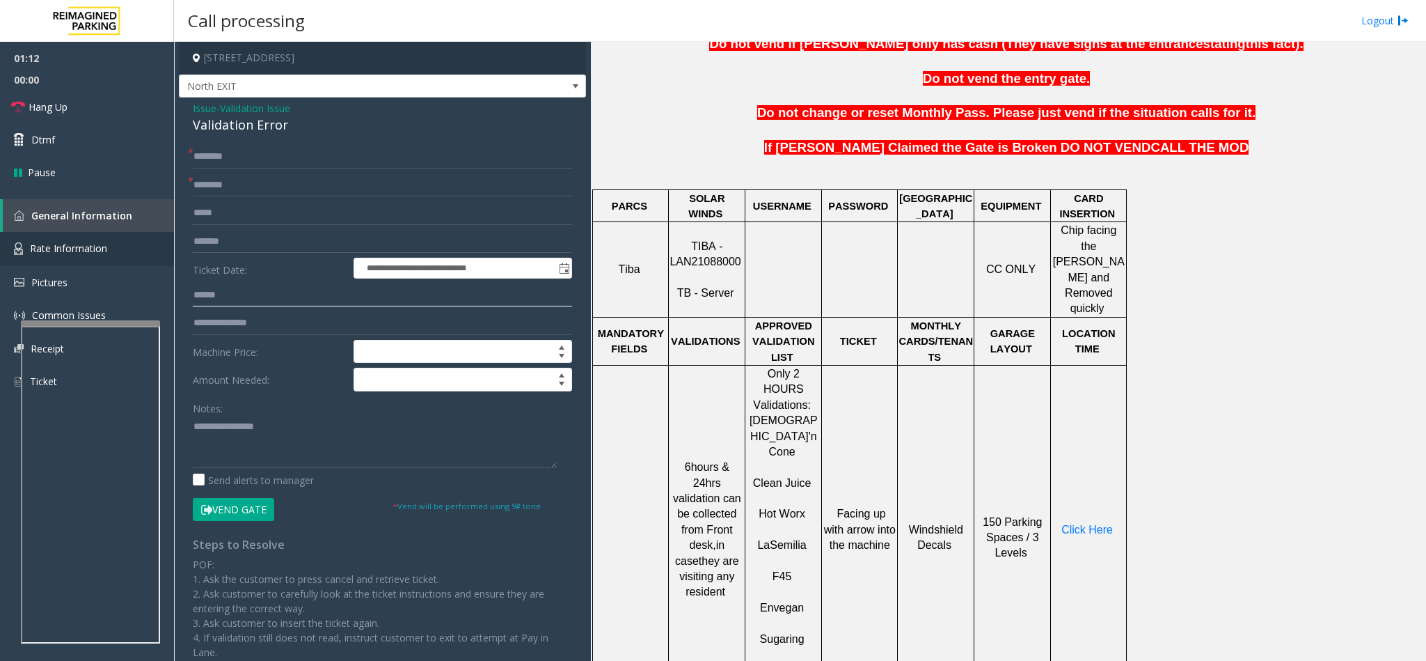
type input "******"
click at [193, 425] on textarea at bounding box center [375, 442] width 364 height 52
click at [345, 437] on textarea at bounding box center [375, 442] width 364 height 52
click at [283, 441] on textarea at bounding box center [375, 442] width 364 height 52
click at [1069, 523] on span "Click Here" at bounding box center [1088, 529] width 52 height 12
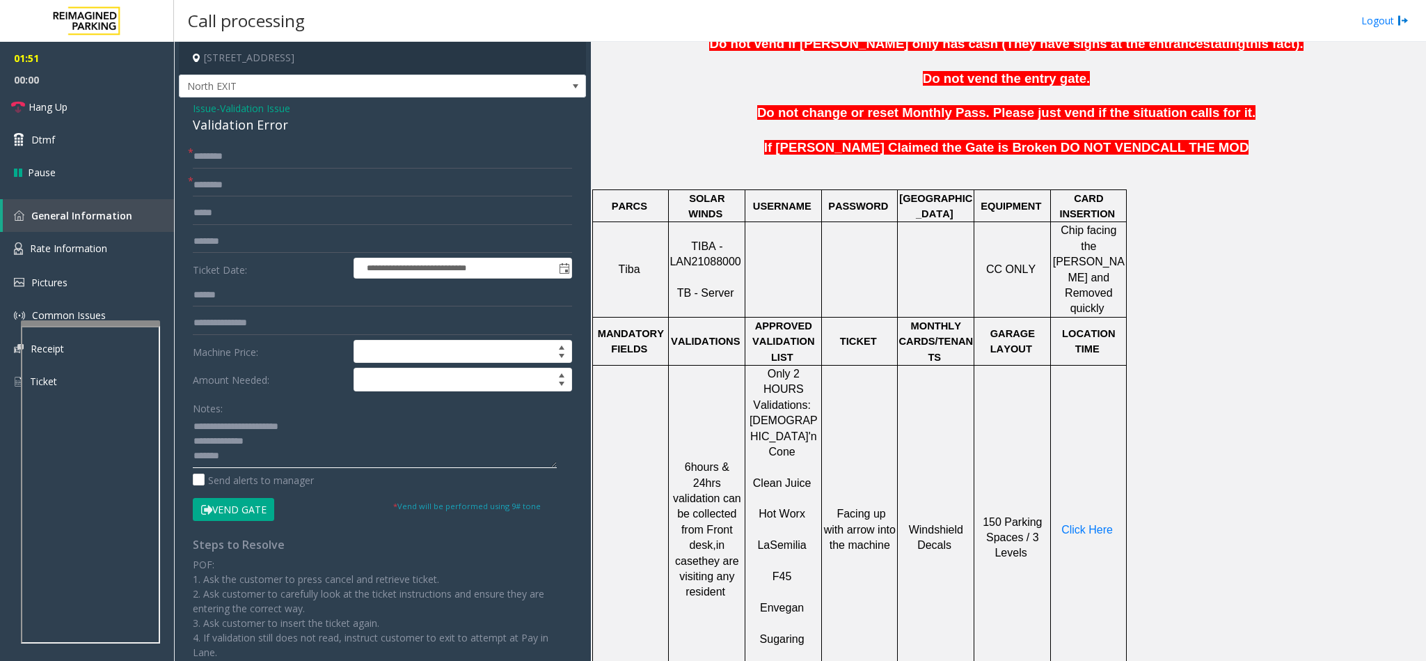
click at [228, 460] on textarea at bounding box center [375, 442] width 364 height 52
type textarea "**********"
click at [230, 150] on input "text" at bounding box center [382, 157] width 379 height 24
type input "******"
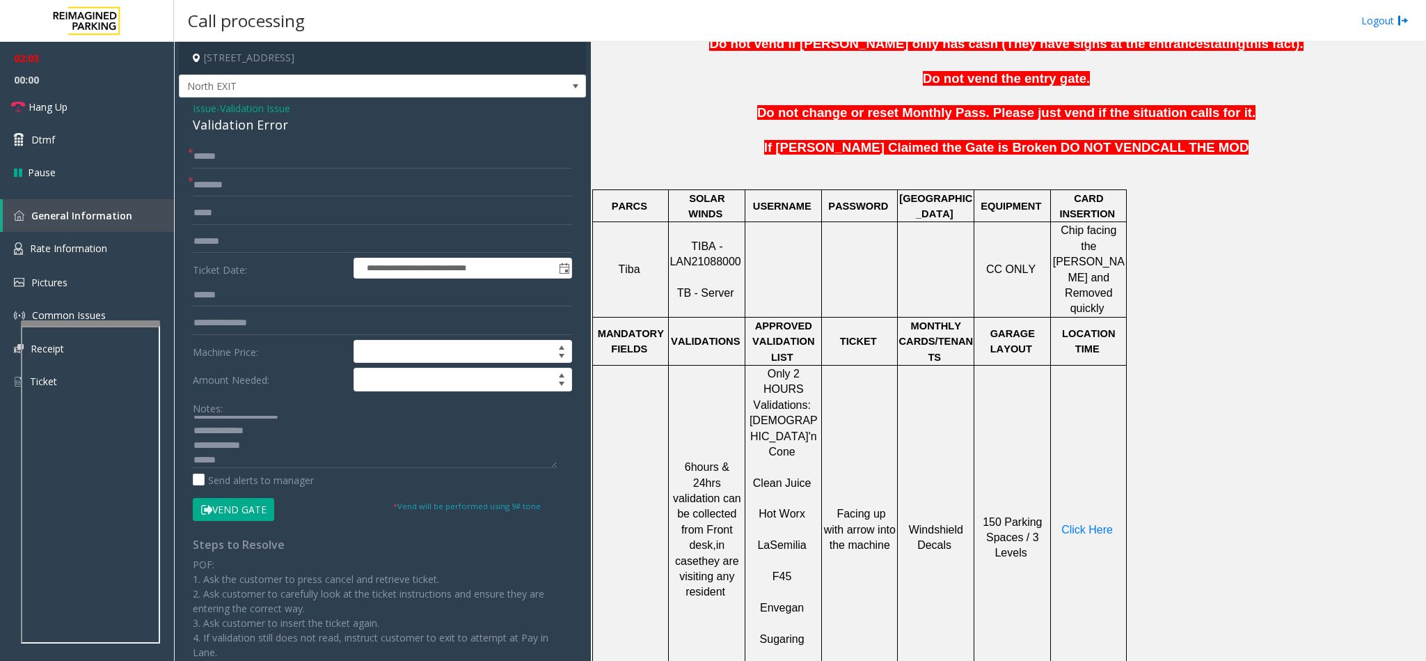
click at [244, 512] on button "Vend Gate" at bounding box center [233, 510] width 81 height 24
click at [228, 460] on textarea at bounding box center [375, 442] width 364 height 52
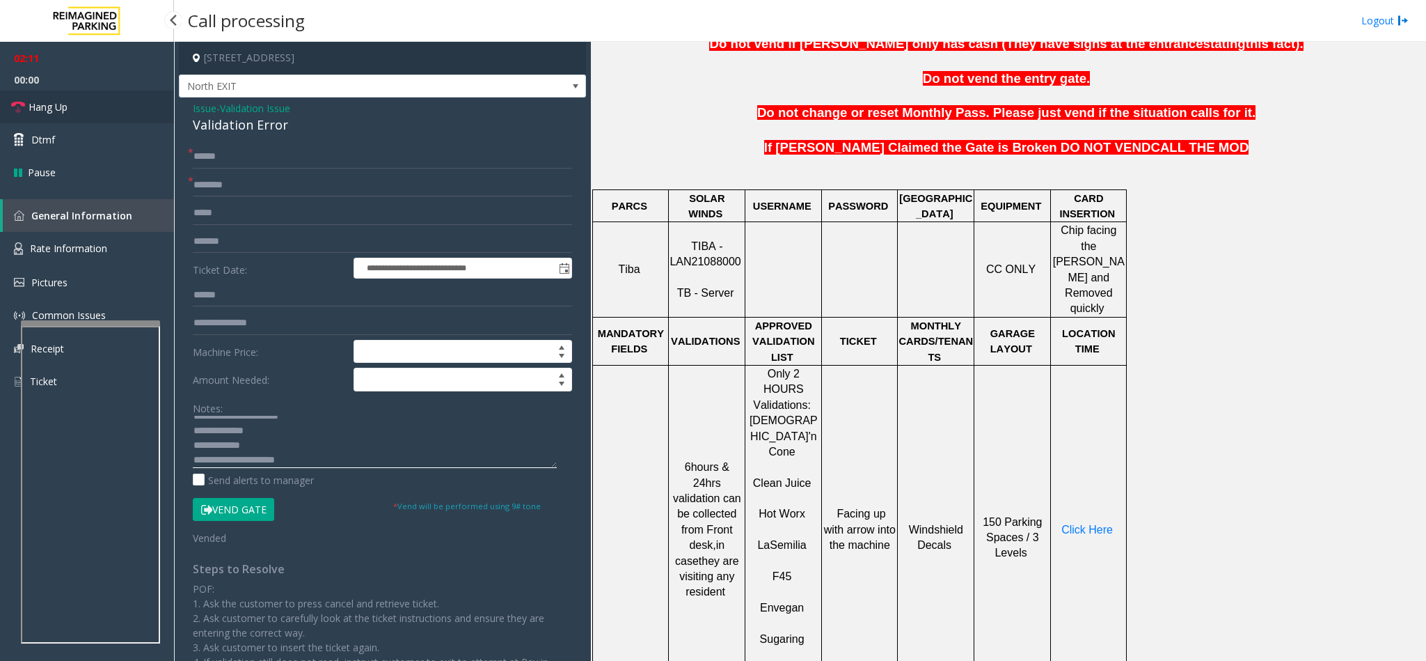
type textarea "**********"
click at [118, 109] on link "Hang Up" at bounding box center [87, 106] width 174 height 33
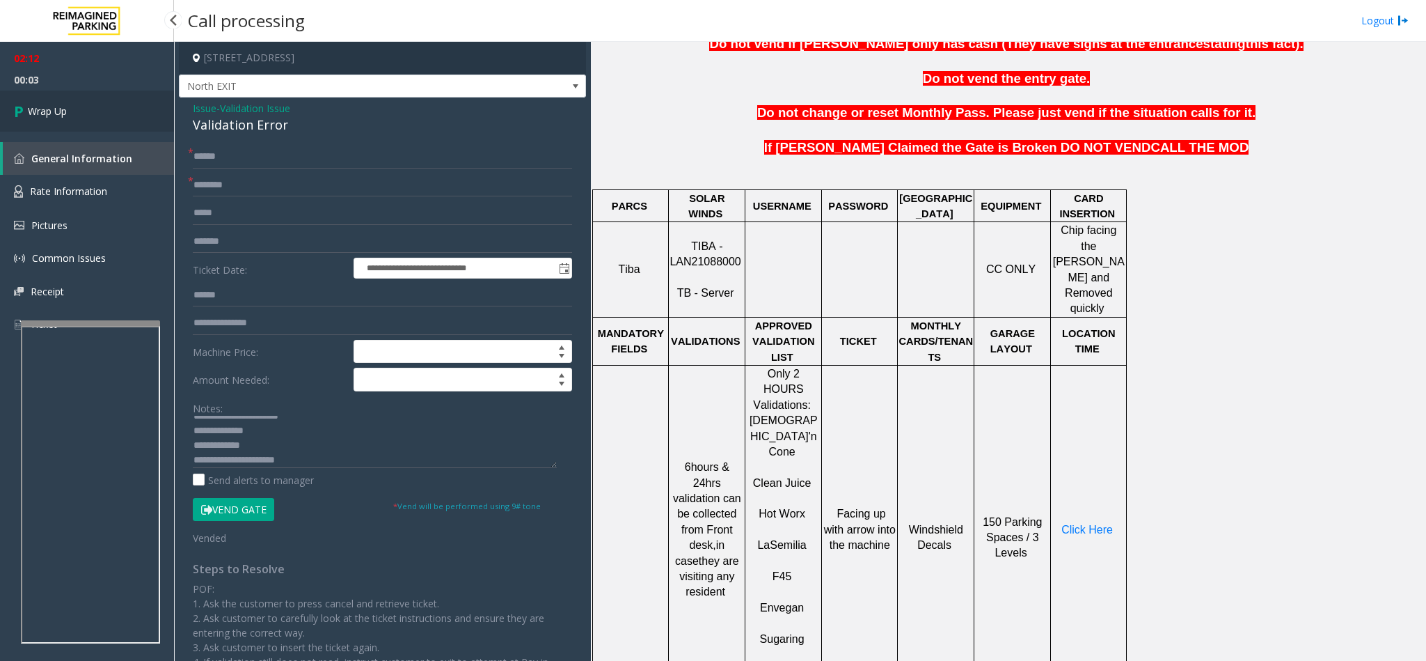
click at [142, 111] on link "Wrap Up" at bounding box center [87, 110] width 174 height 41
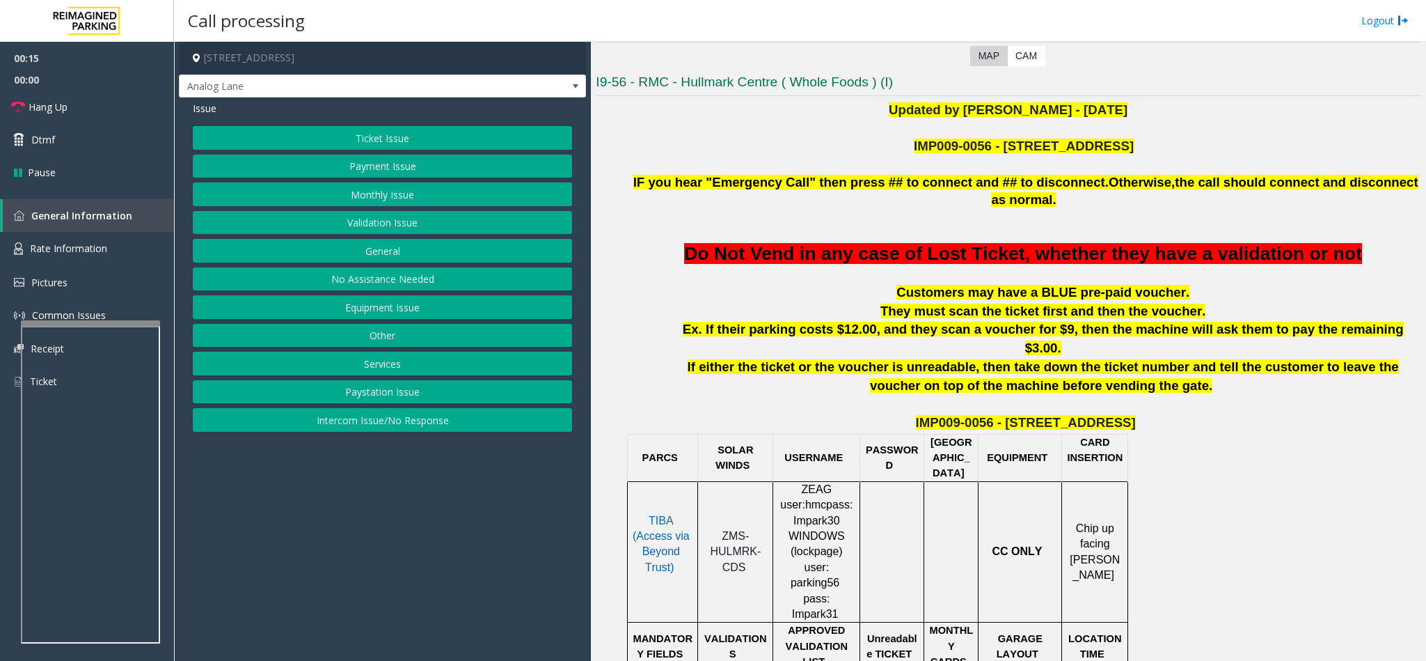
scroll to position [418, 0]
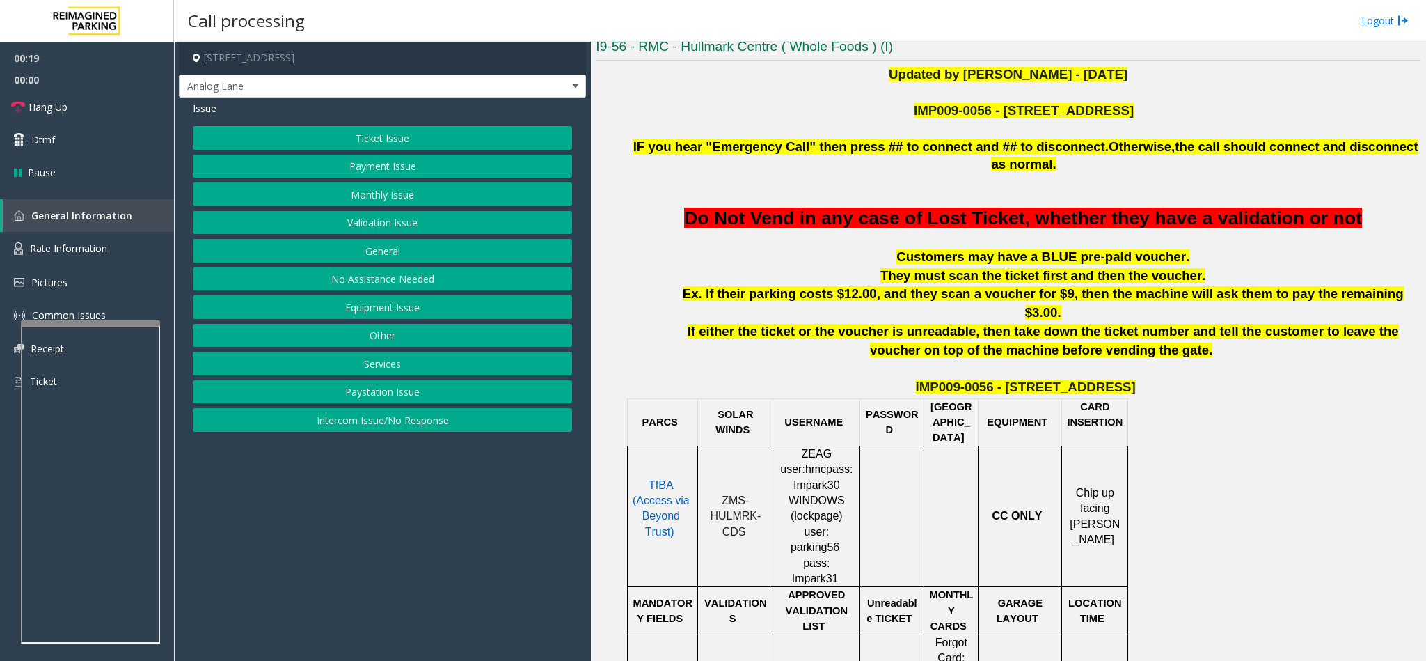
click at [340, 195] on button "Monthly Issue" at bounding box center [382, 194] width 379 height 24
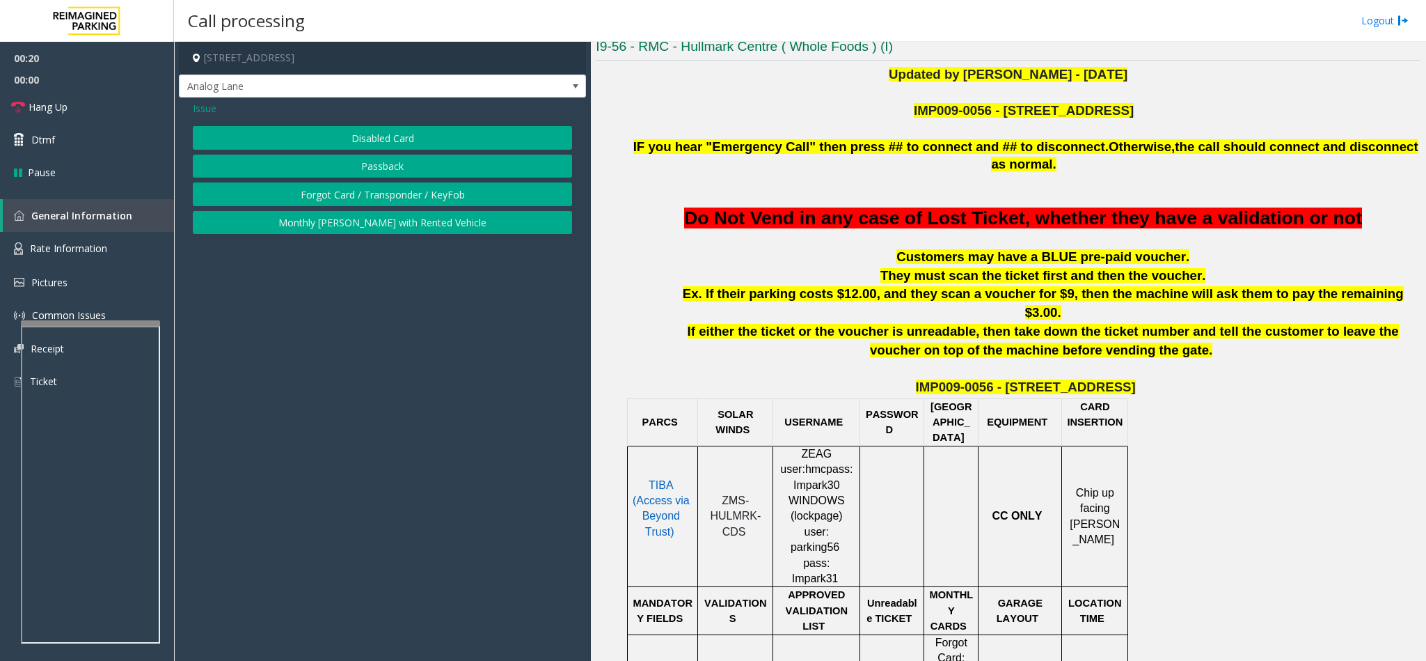
click at [314, 132] on button "Disabled Card" at bounding box center [382, 138] width 379 height 24
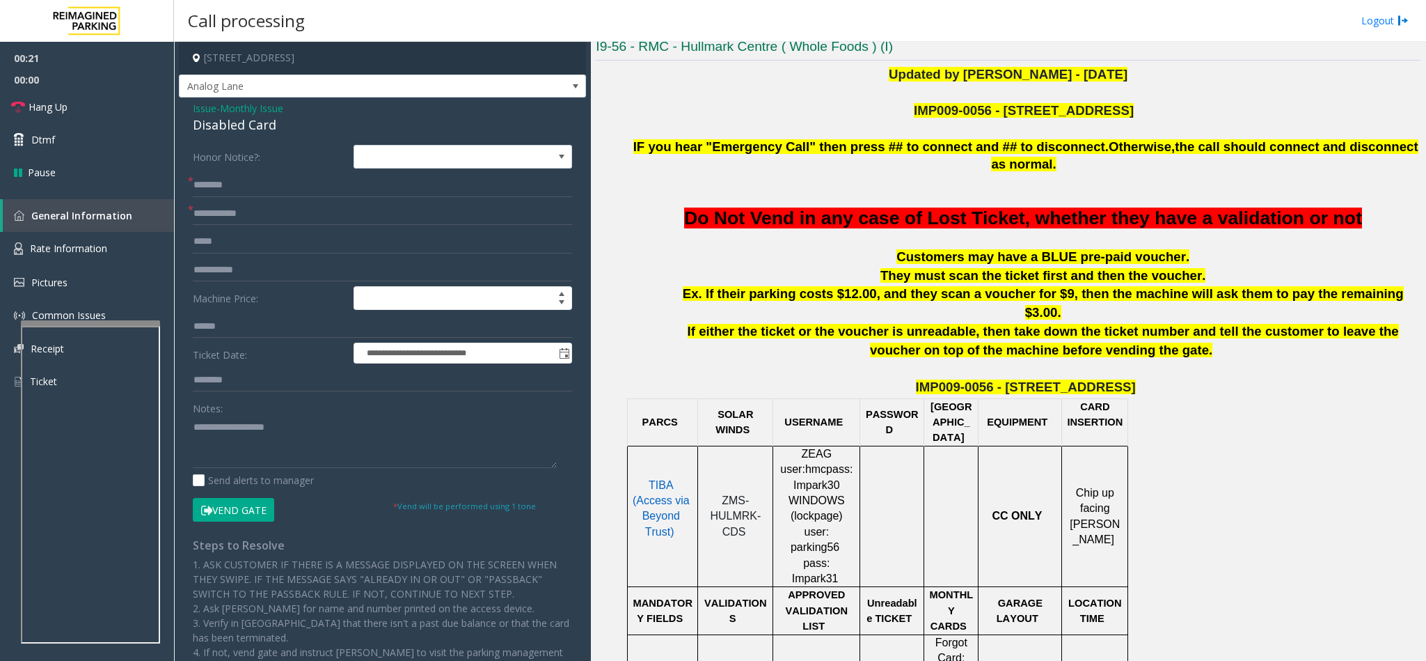
click at [226, 124] on div "Disabled Card" at bounding box center [382, 125] width 379 height 19
type textarea "**********"
click at [210, 180] on input "text" at bounding box center [382, 185] width 379 height 24
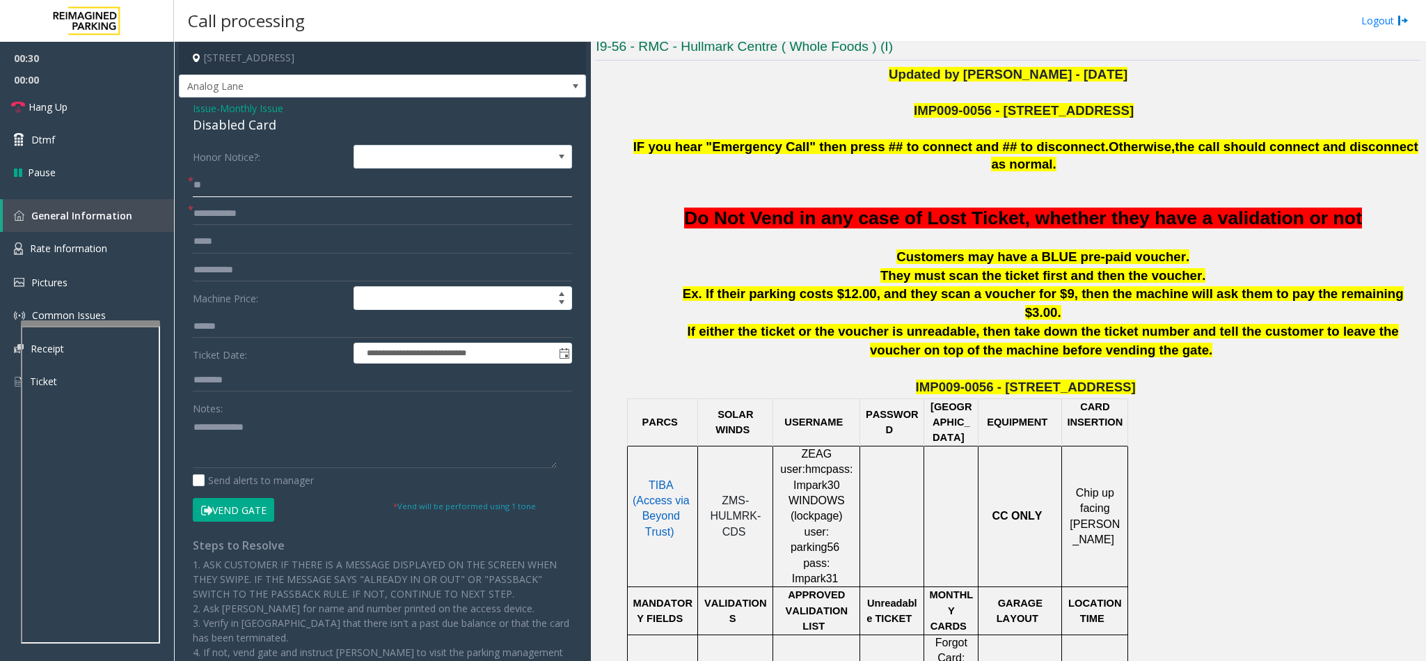
type input "*"
click at [194, 188] on input "*****" at bounding box center [382, 185] width 379 height 24
type input "**********"
click at [212, 216] on input "text" at bounding box center [382, 214] width 379 height 24
click at [196, 425] on textarea at bounding box center [375, 442] width 364 height 52
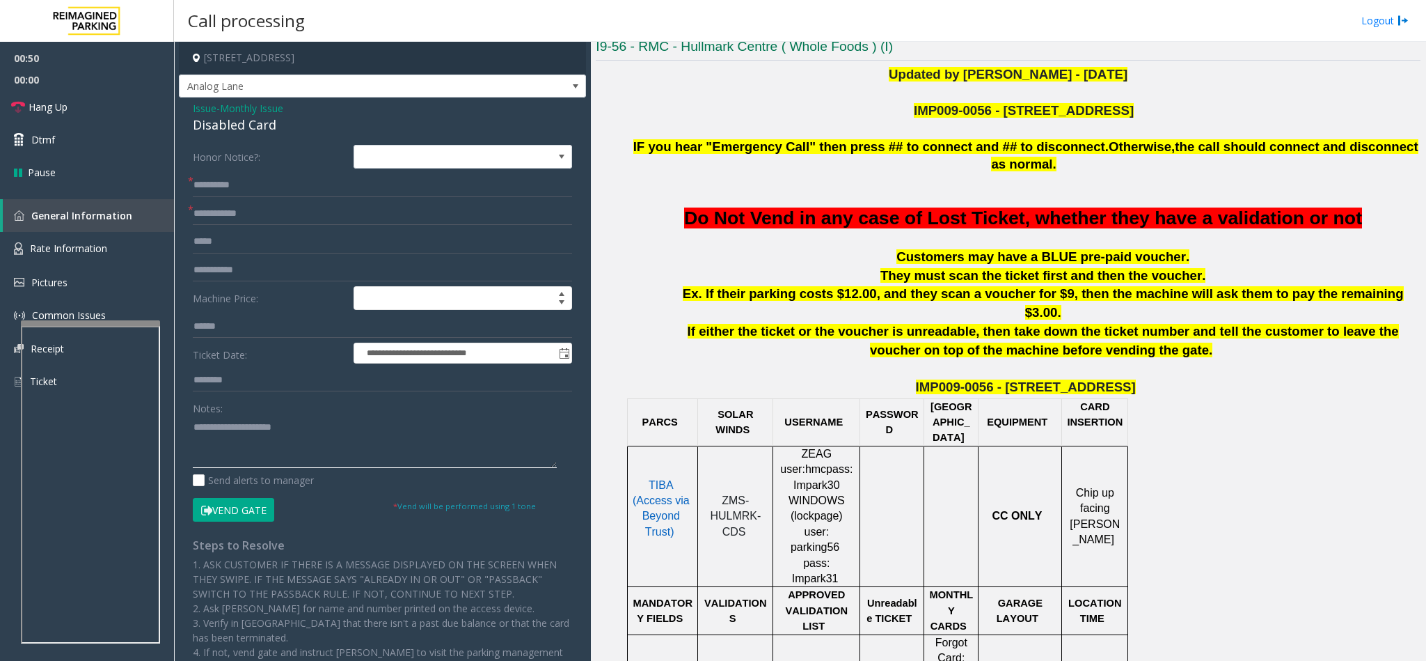
type textarea "**********"
click at [211, 216] on input "text" at bounding box center [382, 214] width 379 height 24
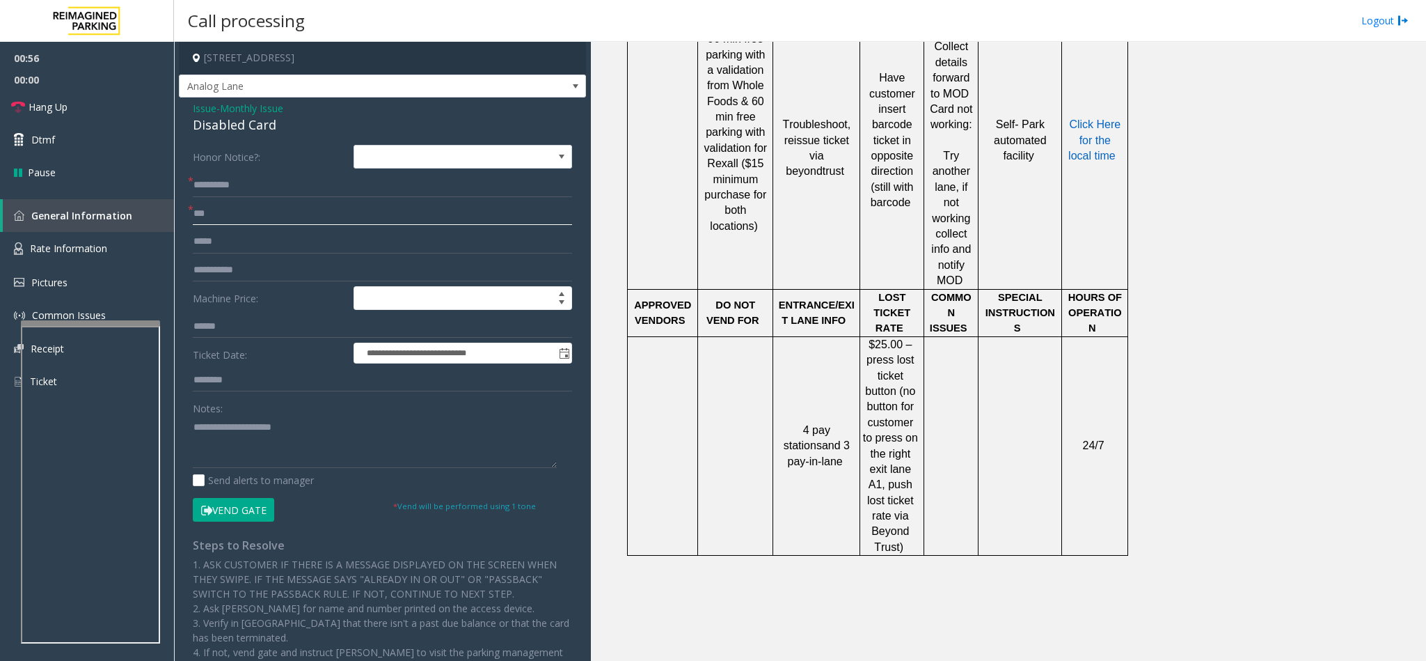
scroll to position [1096, 0]
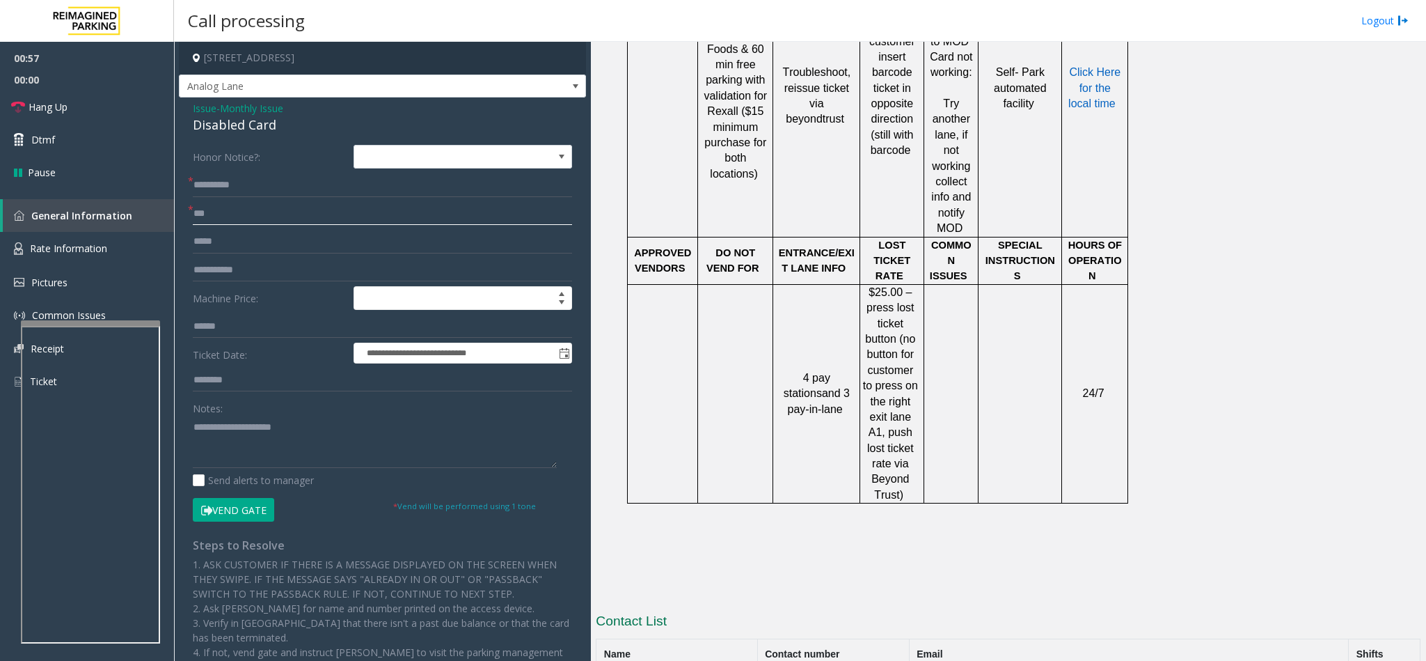
type input "***"
click at [236, 518] on button "Vend Gate" at bounding box center [233, 510] width 81 height 24
click at [318, 431] on textarea at bounding box center [375, 442] width 364 height 52
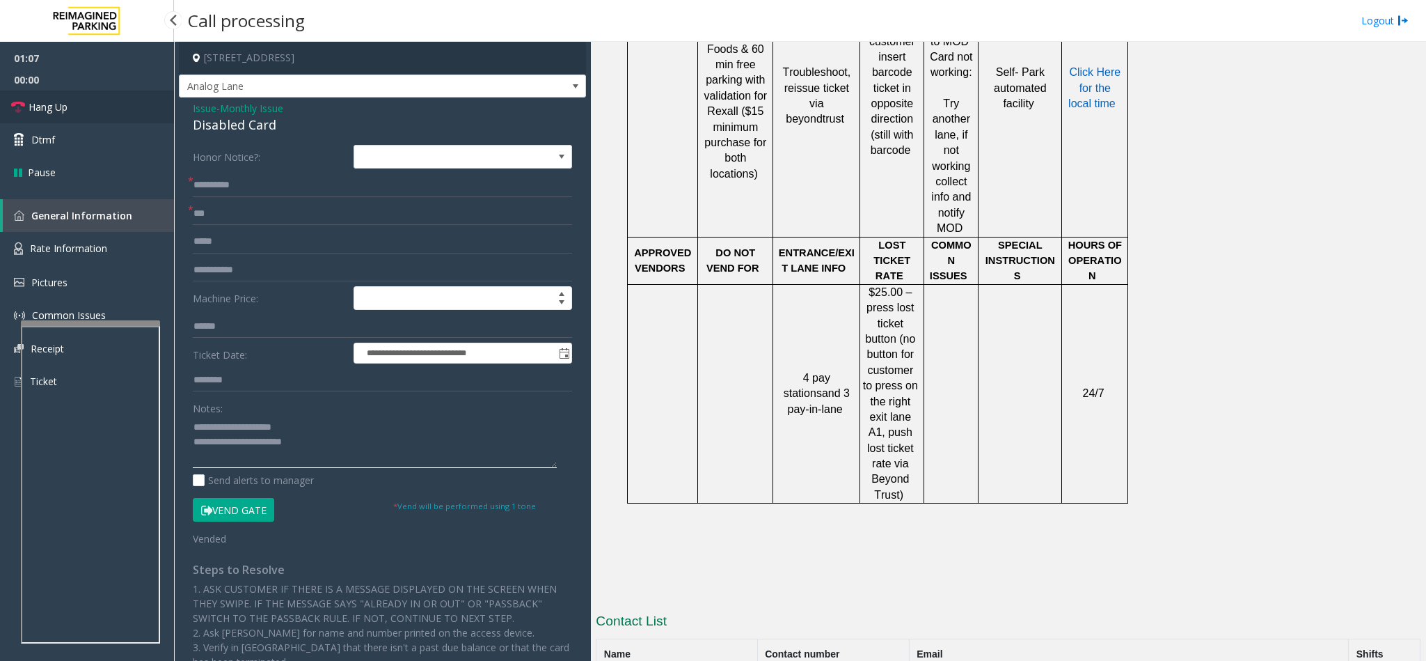
type textarea "**********"
click at [72, 111] on link "Hang Up" at bounding box center [87, 106] width 174 height 33
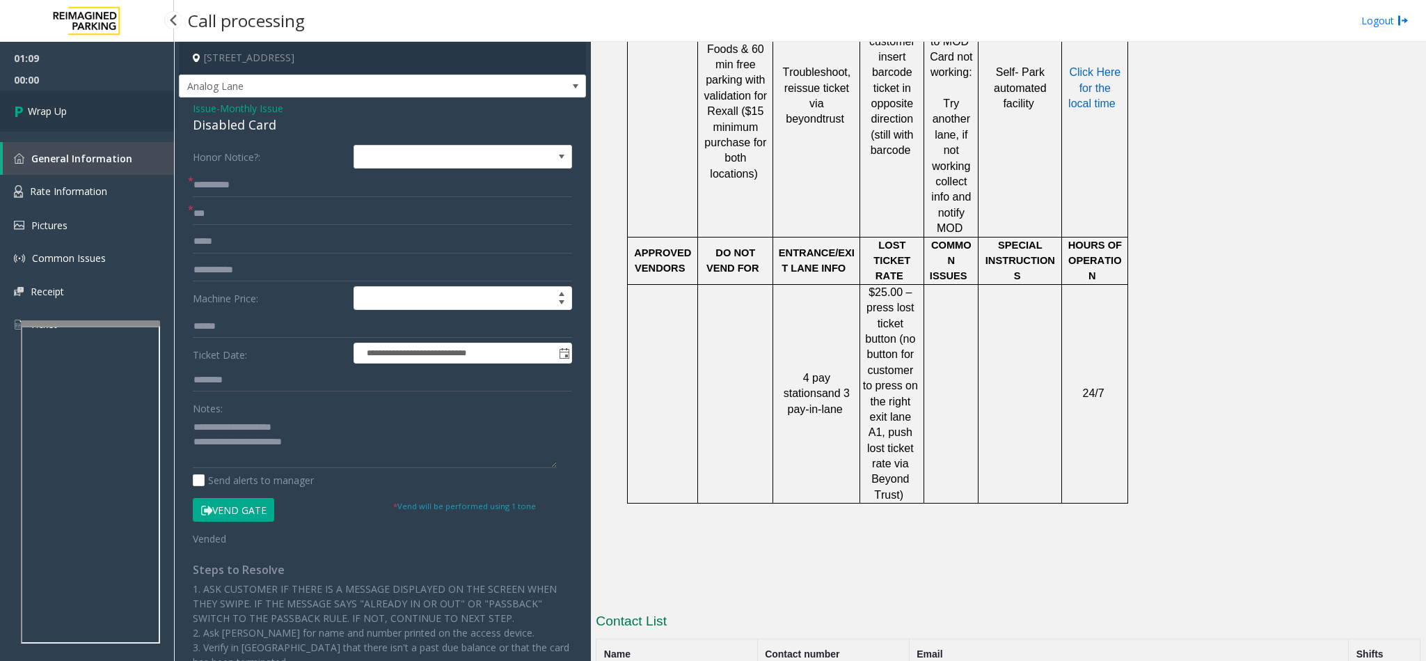
click at [72, 111] on link "Wrap Up" at bounding box center [87, 110] width 174 height 41
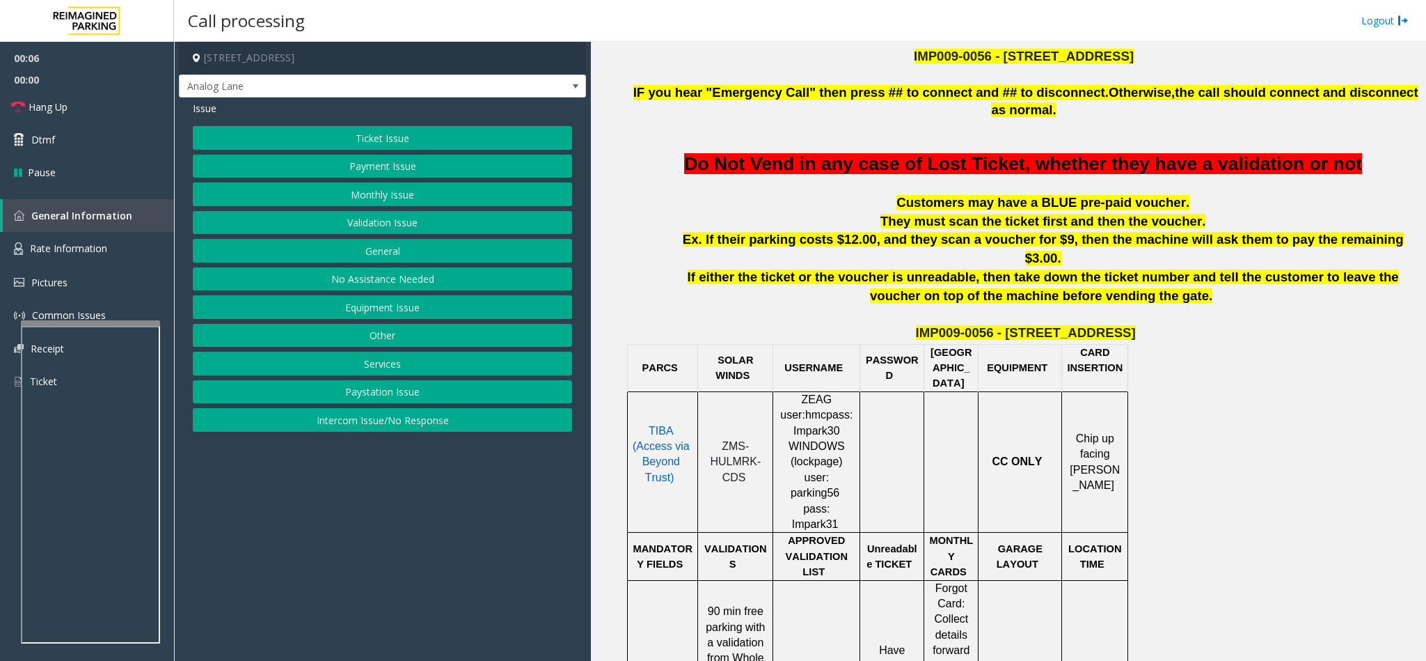
scroll to position [522, 0]
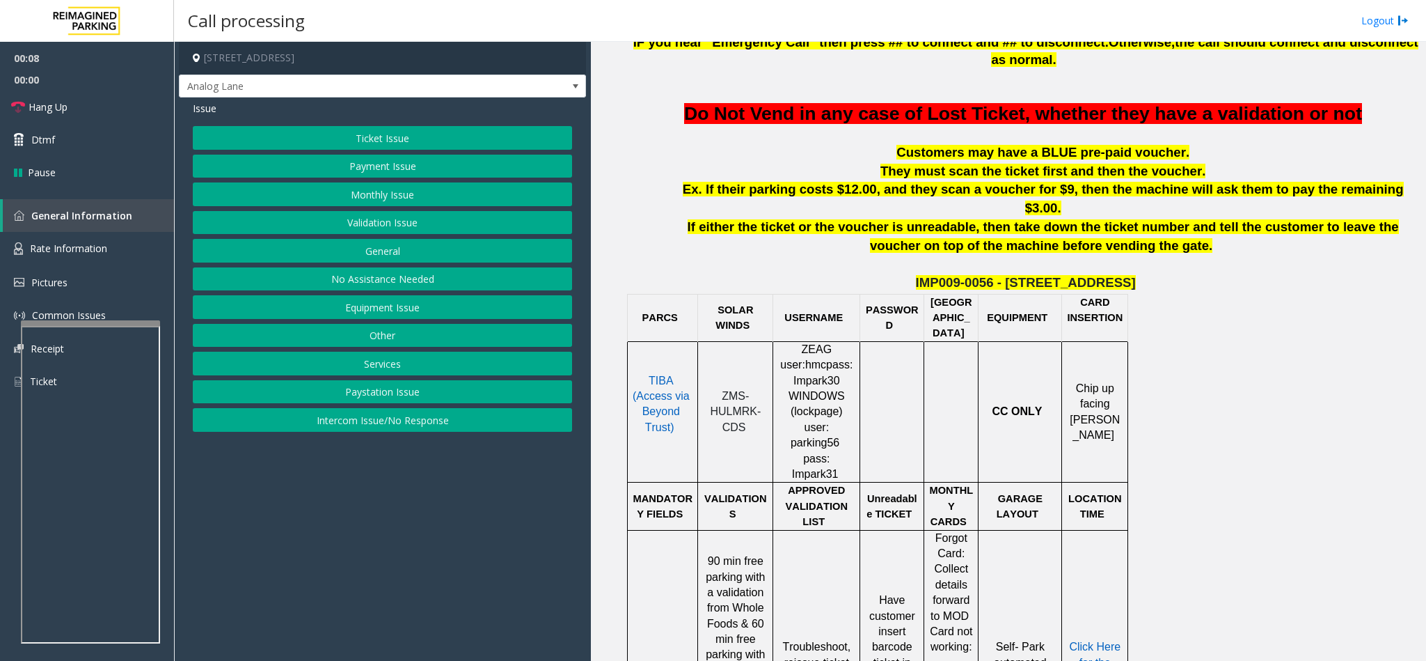
click at [427, 192] on button "Monthly Issue" at bounding box center [382, 194] width 379 height 24
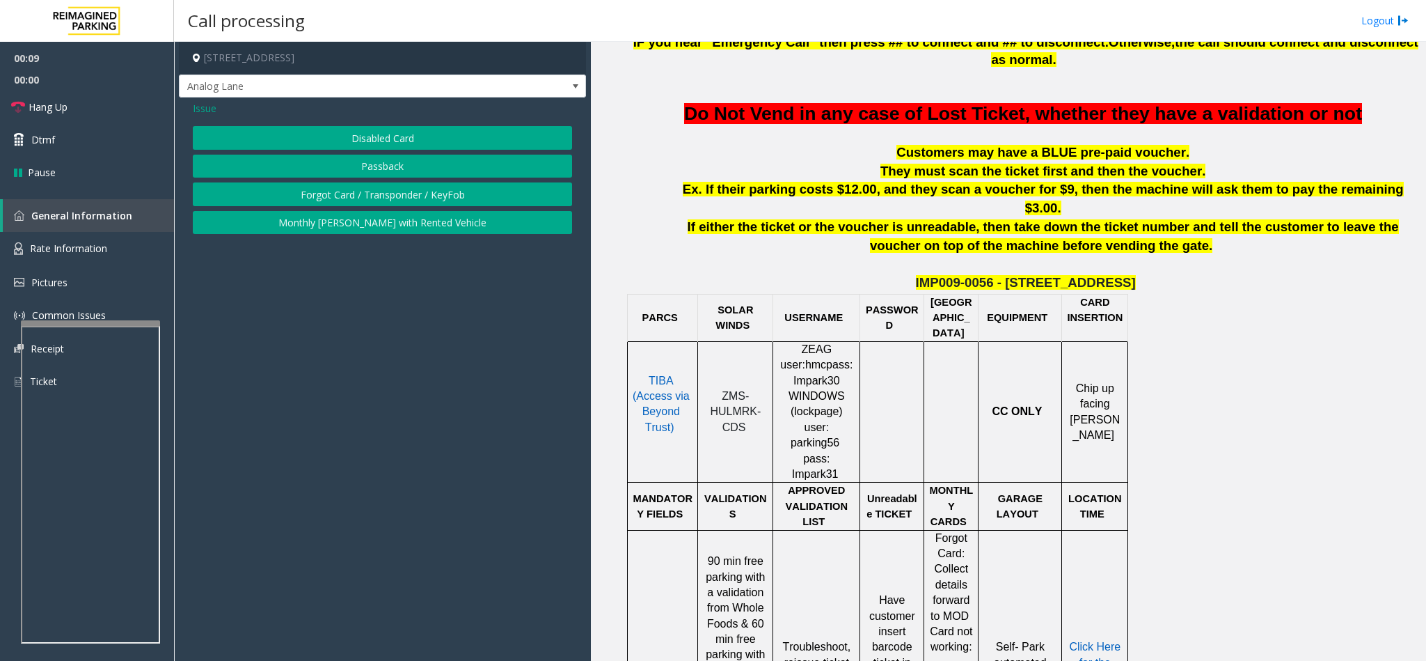
click at [386, 142] on button "Disabled Card" at bounding box center [382, 138] width 379 height 24
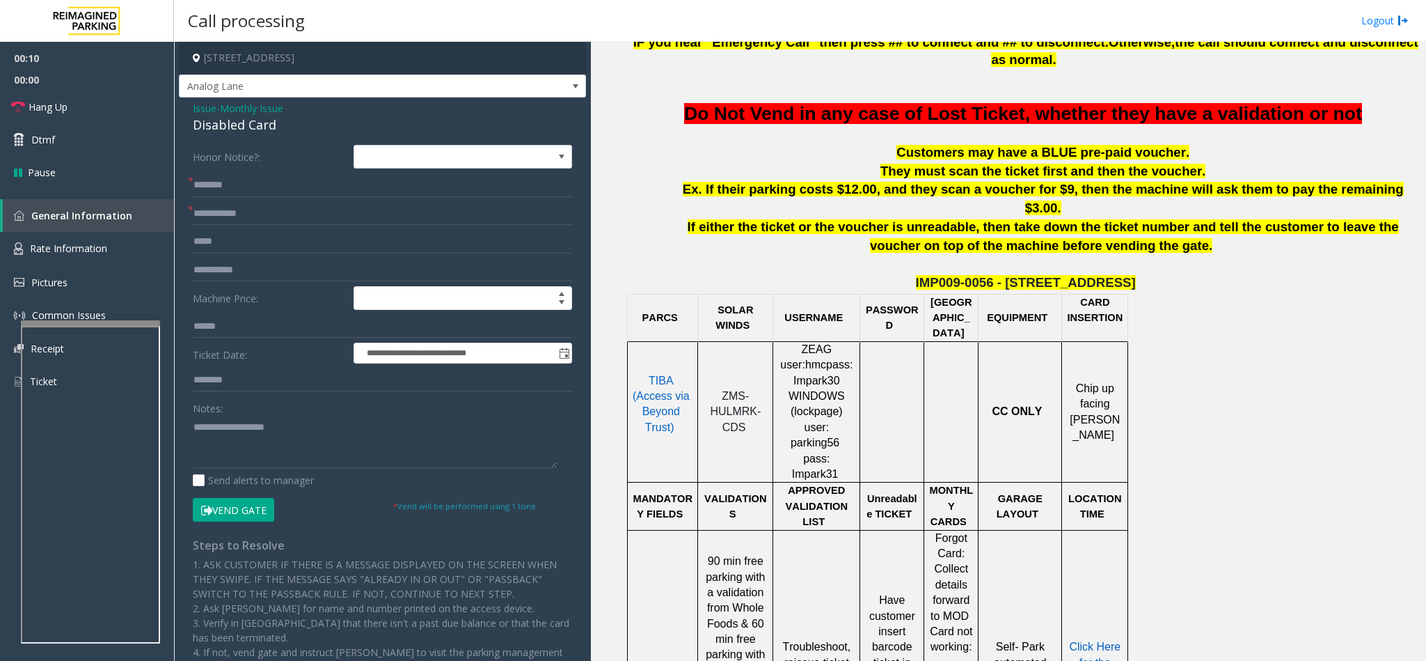
click at [226, 128] on div "Disabled Card" at bounding box center [382, 125] width 379 height 19
click at [193, 427] on textarea at bounding box center [375, 442] width 364 height 52
type textarea "**********"
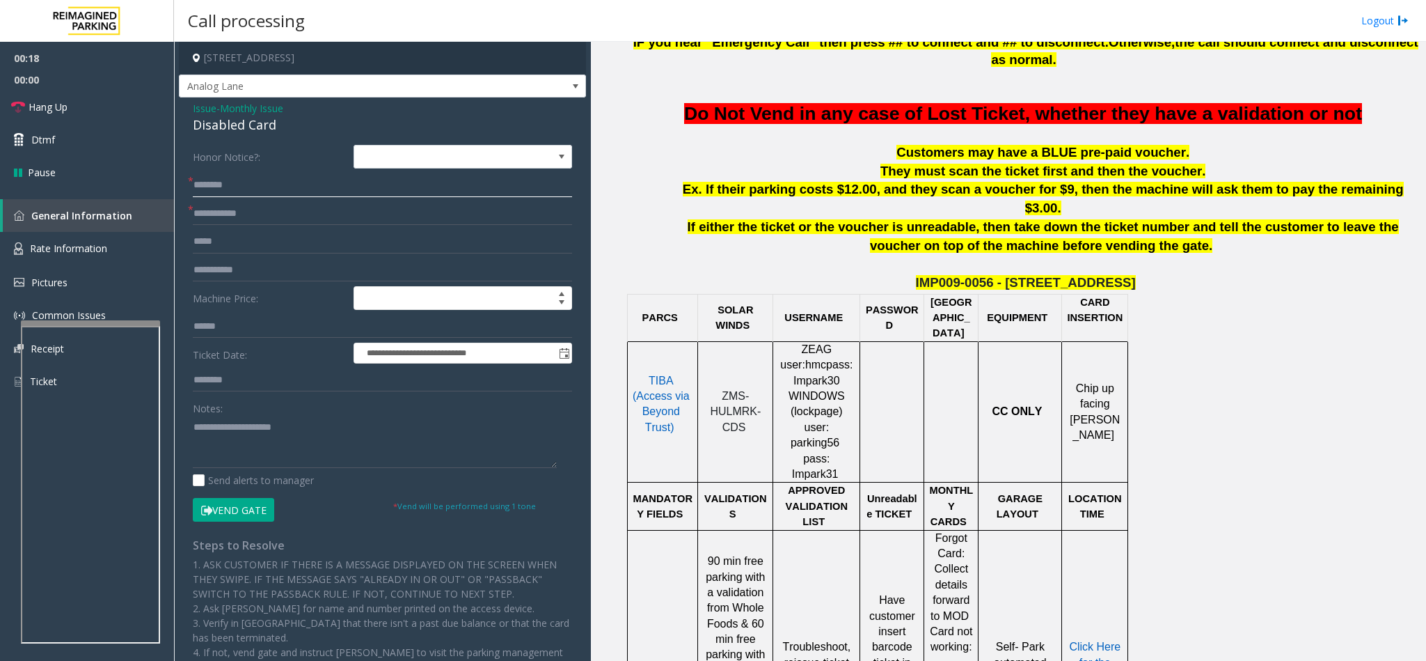
click at [249, 178] on input "text" at bounding box center [382, 185] width 379 height 24
type input "**"
click at [145, 103] on link "Hang Up" at bounding box center [87, 106] width 174 height 33
click at [305, 429] on textarea at bounding box center [375, 442] width 364 height 52
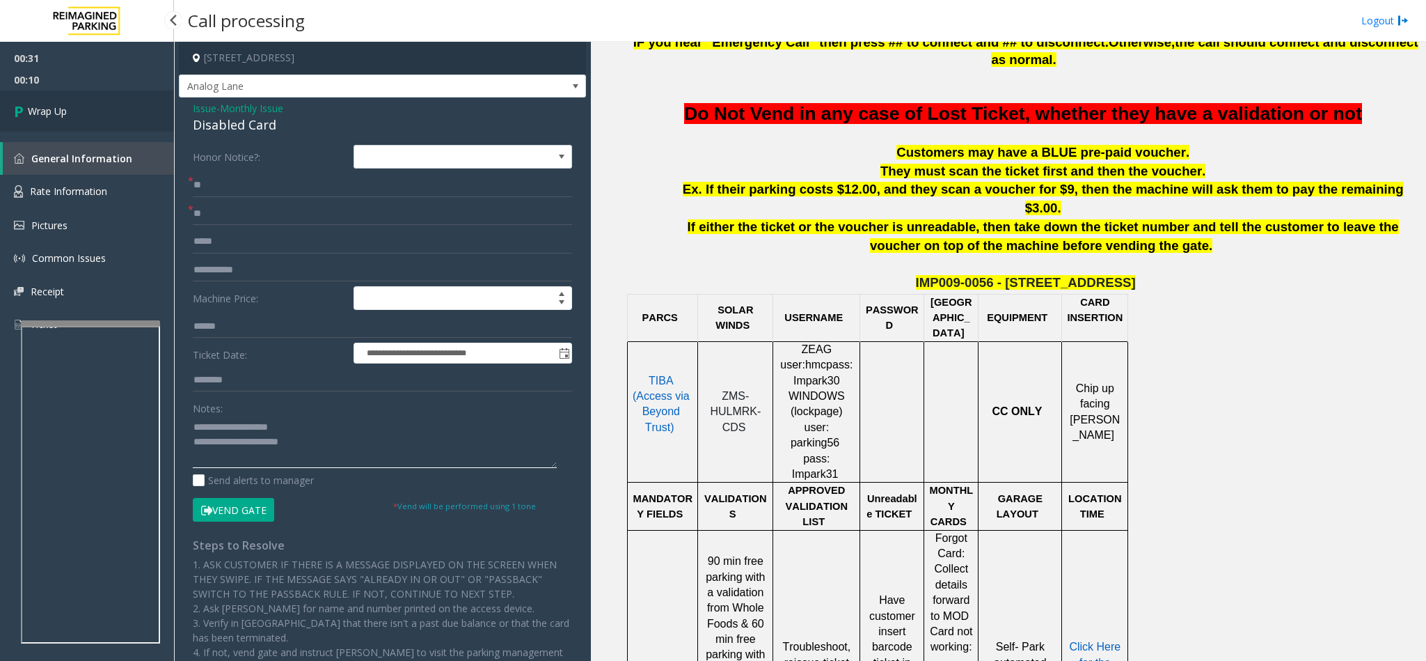
type textarea "**********"
click at [96, 121] on link "Wrap Up" at bounding box center [87, 110] width 174 height 41
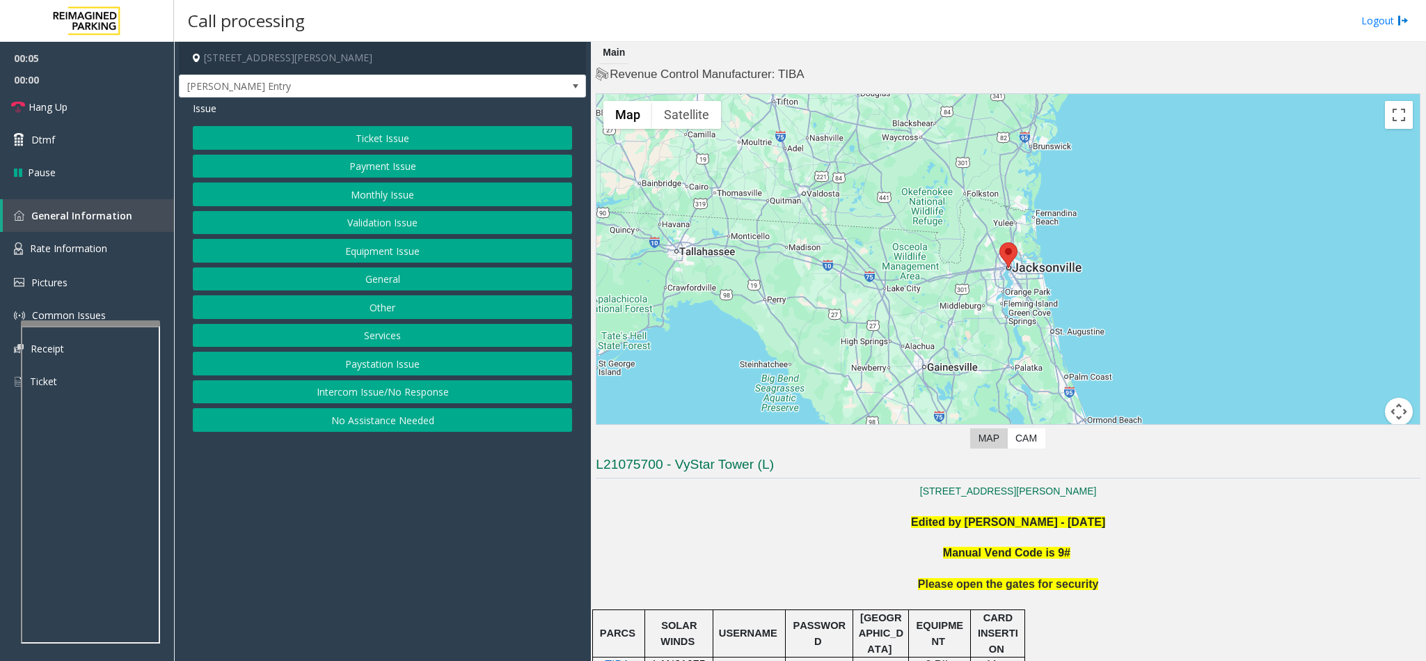
click at [362, 397] on button "Intercom Issue/No Response" at bounding box center [382, 392] width 379 height 24
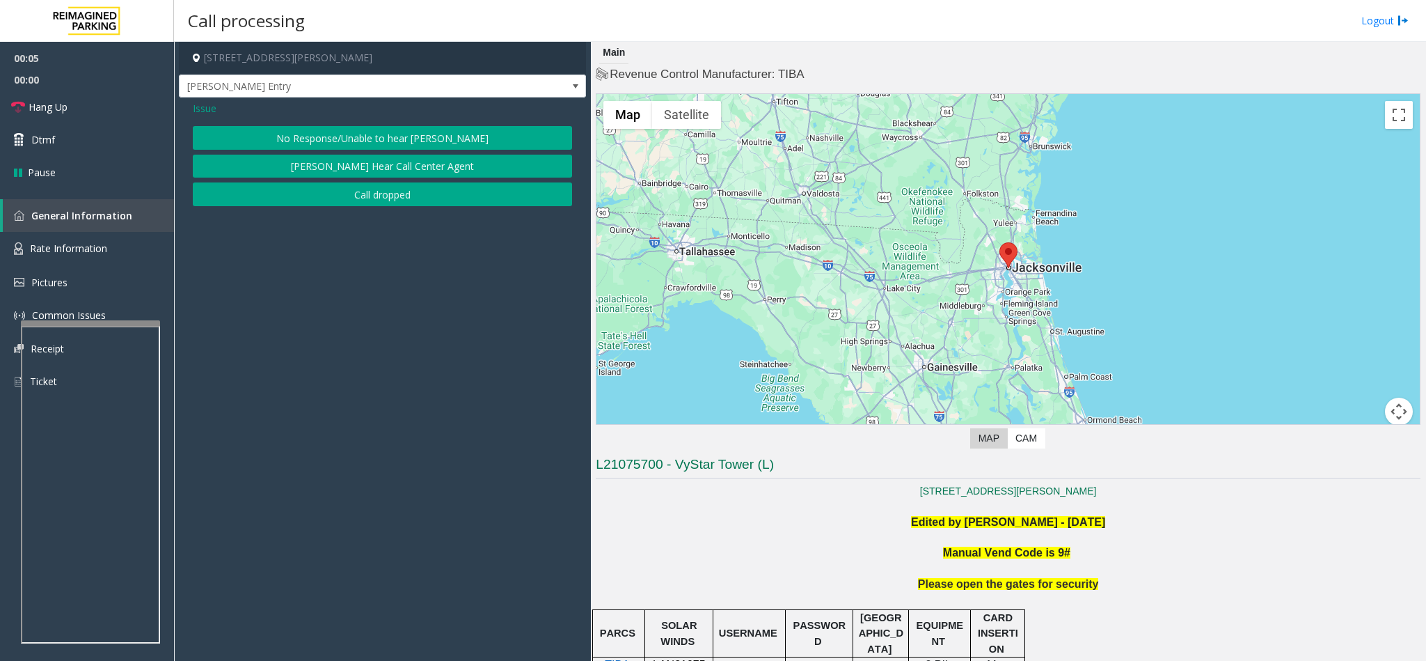
click at [397, 136] on button "No Response/Unable to hear [PERSON_NAME]" at bounding box center [382, 138] width 379 height 24
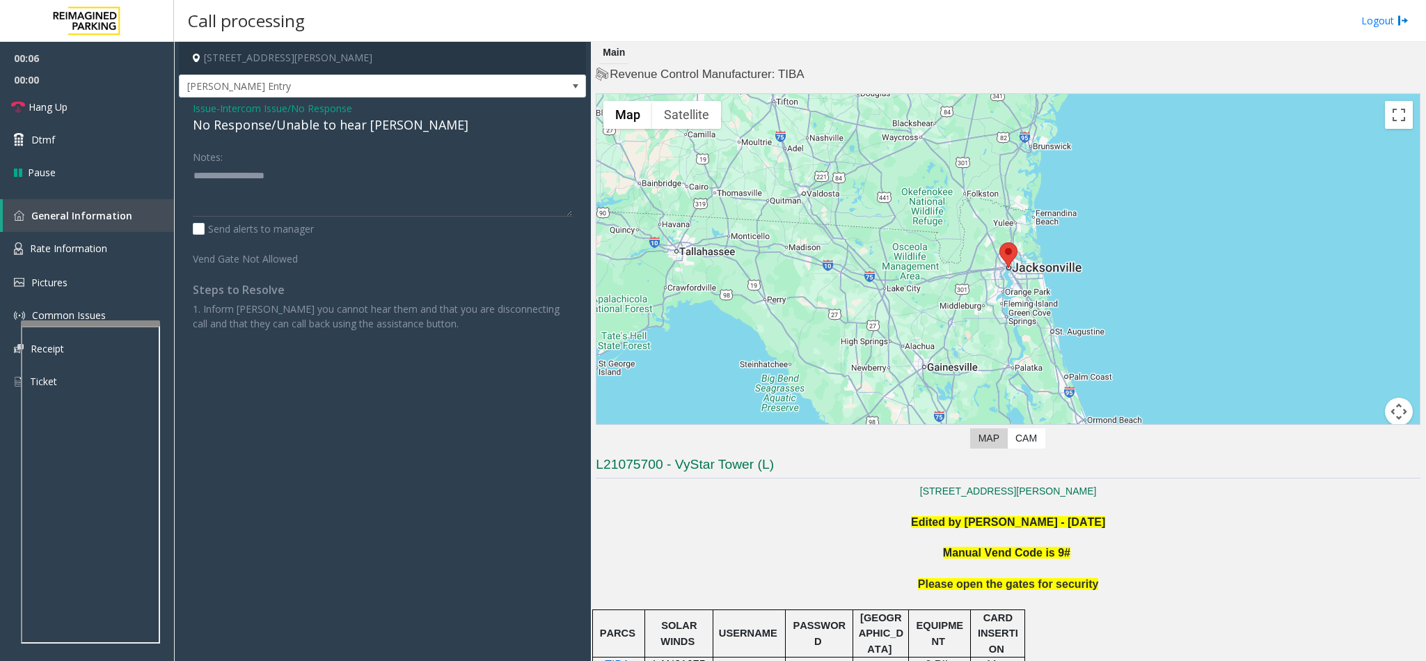
click at [235, 126] on div "No Response/Unable to hear [PERSON_NAME]" at bounding box center [382, 125] width 379 height 19
click at [370, 169] on textarea at bounding box center [382, 190] width 379 height 52
type textarea "**********"
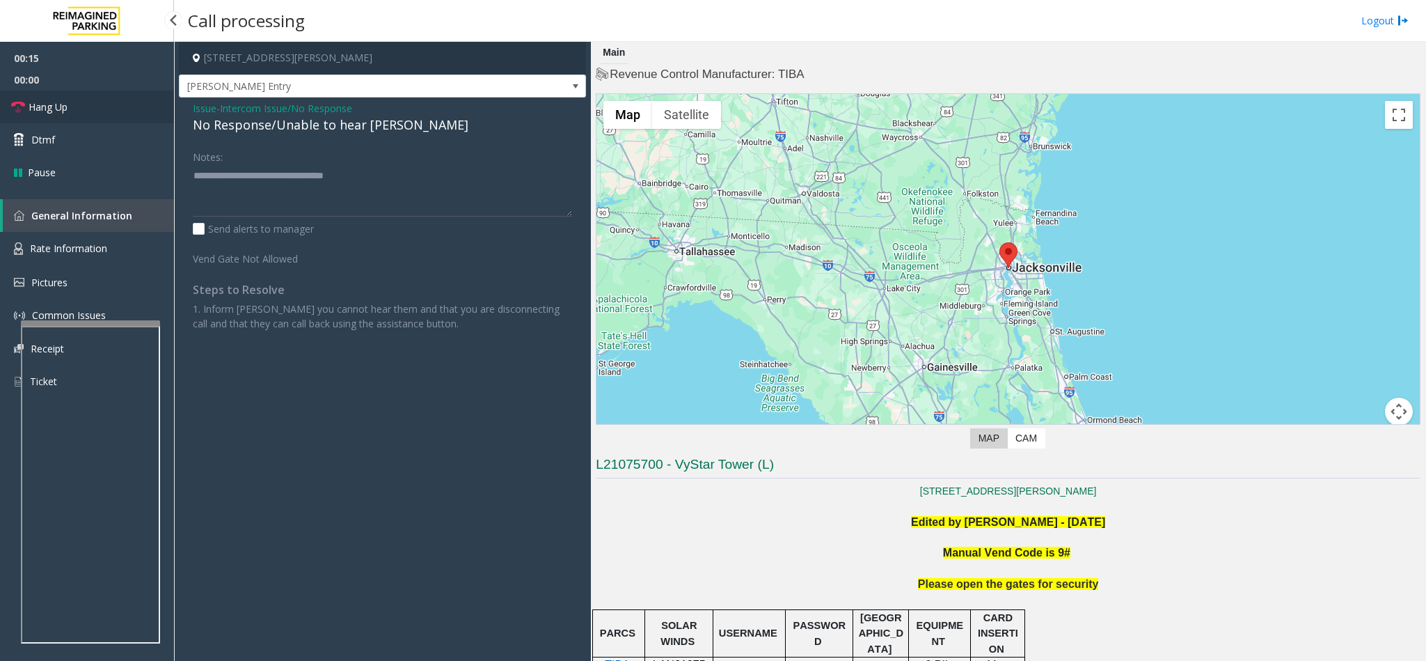
click at [121, 104] on link "Hang Up" at bounding box center [87, 106] width 174 height 33
click at [466, 88] on span "[PERSON_NAME] Entry" at bounding box center [342, 86] width 325 height 22
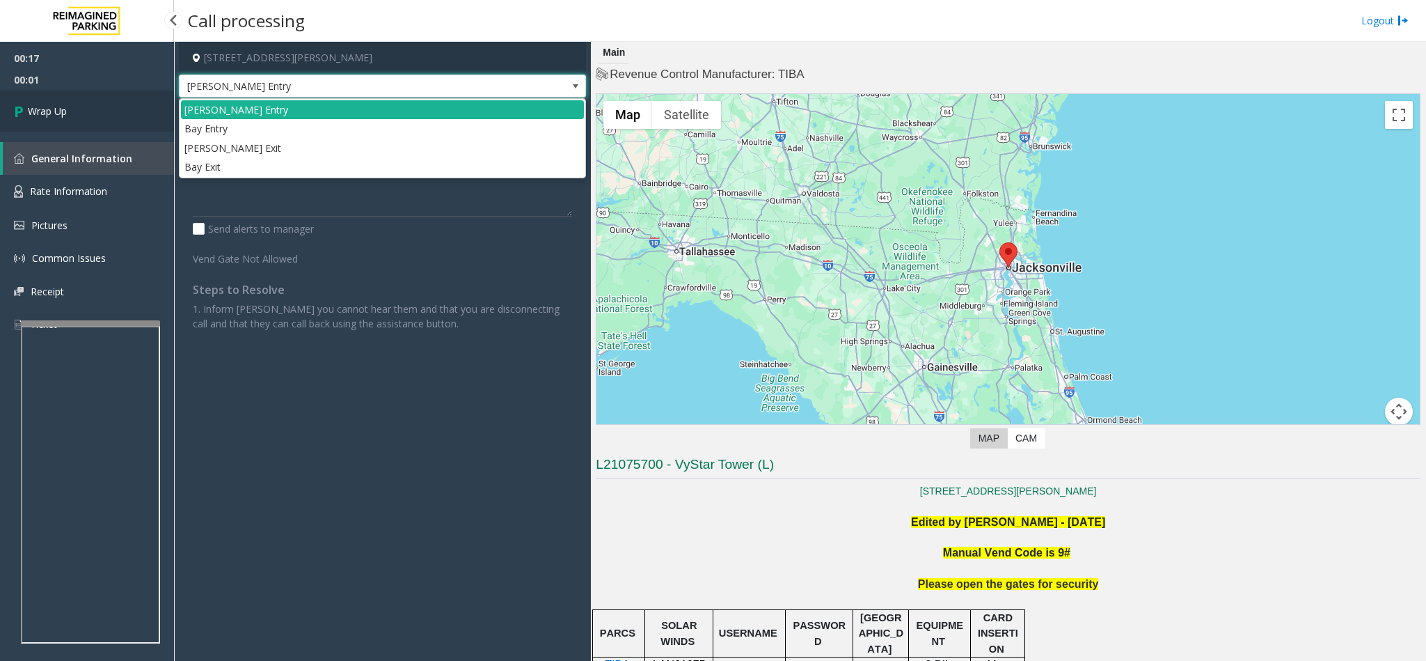
click at [68, 113] on link "Wrap Up" at bounding box center [87, 110] width 174 height 41
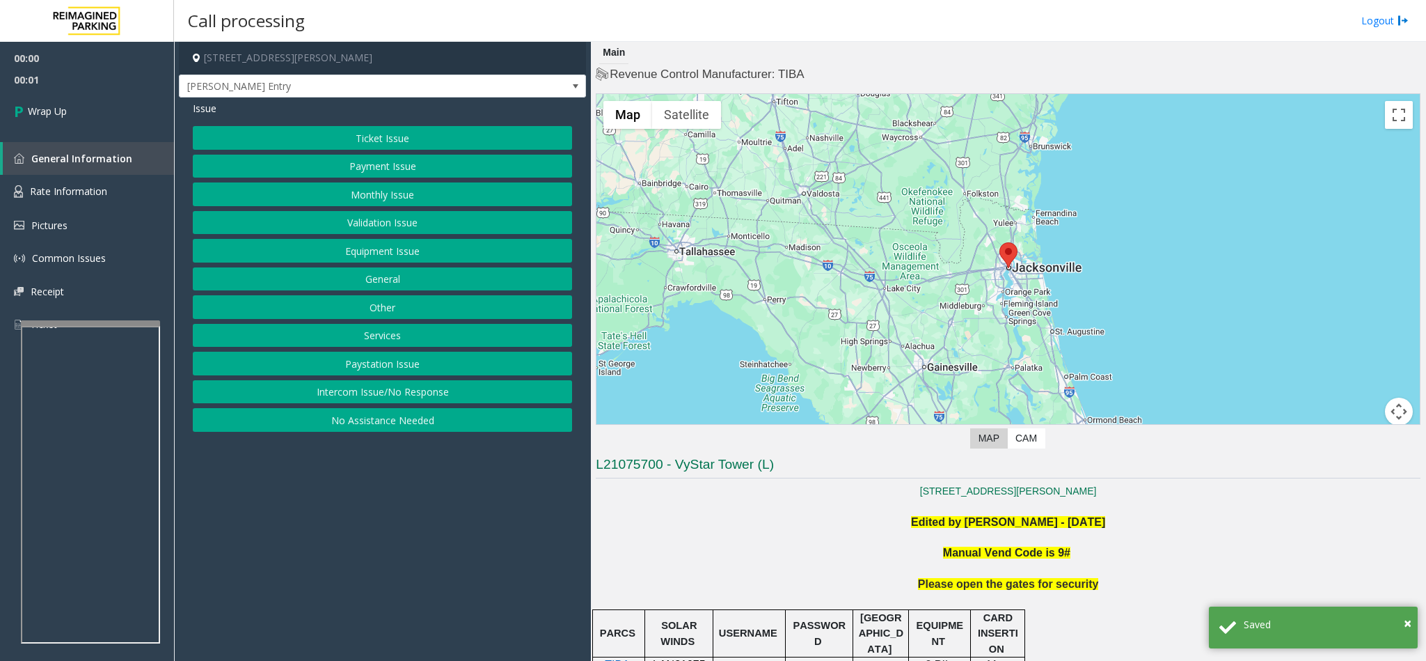
click at [363, 395] on button "Intercom Issue/No Response" at bounding box center [382, 392] width 379 height 24
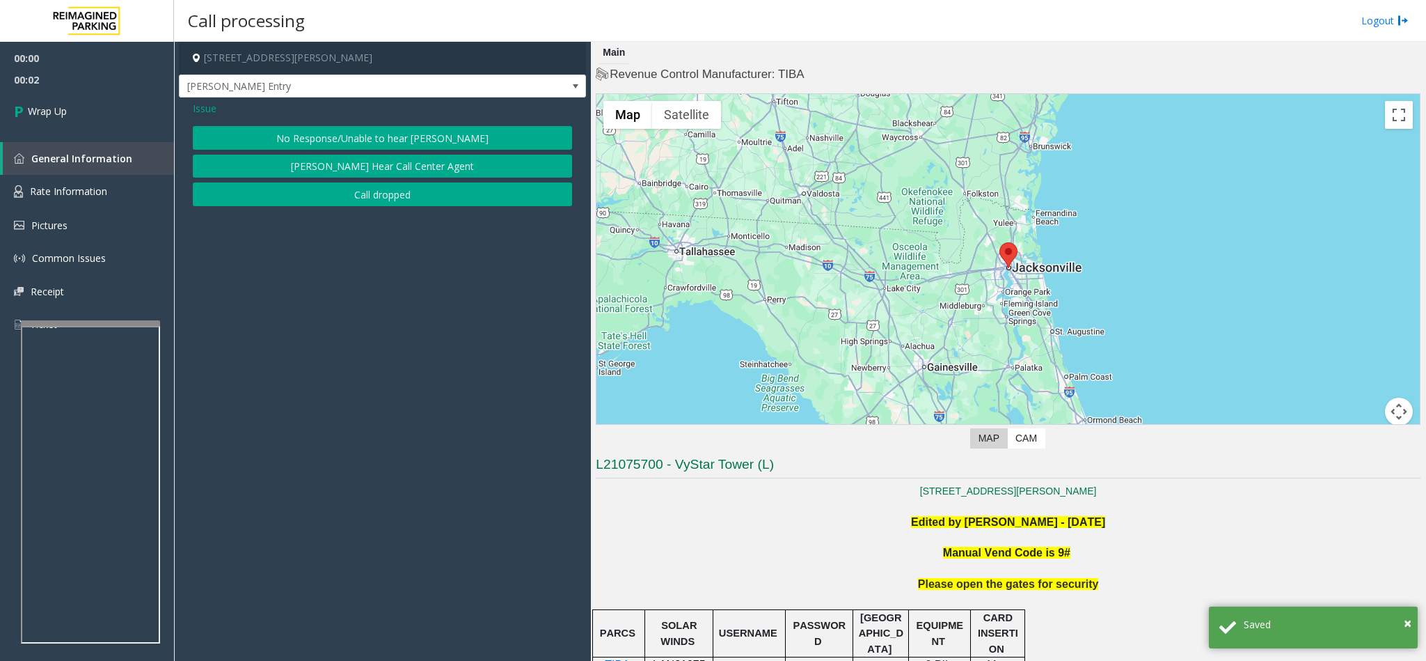
click at [332, 192] on button "Call dropped" at bounding box center [382, 194] width 379 height 24
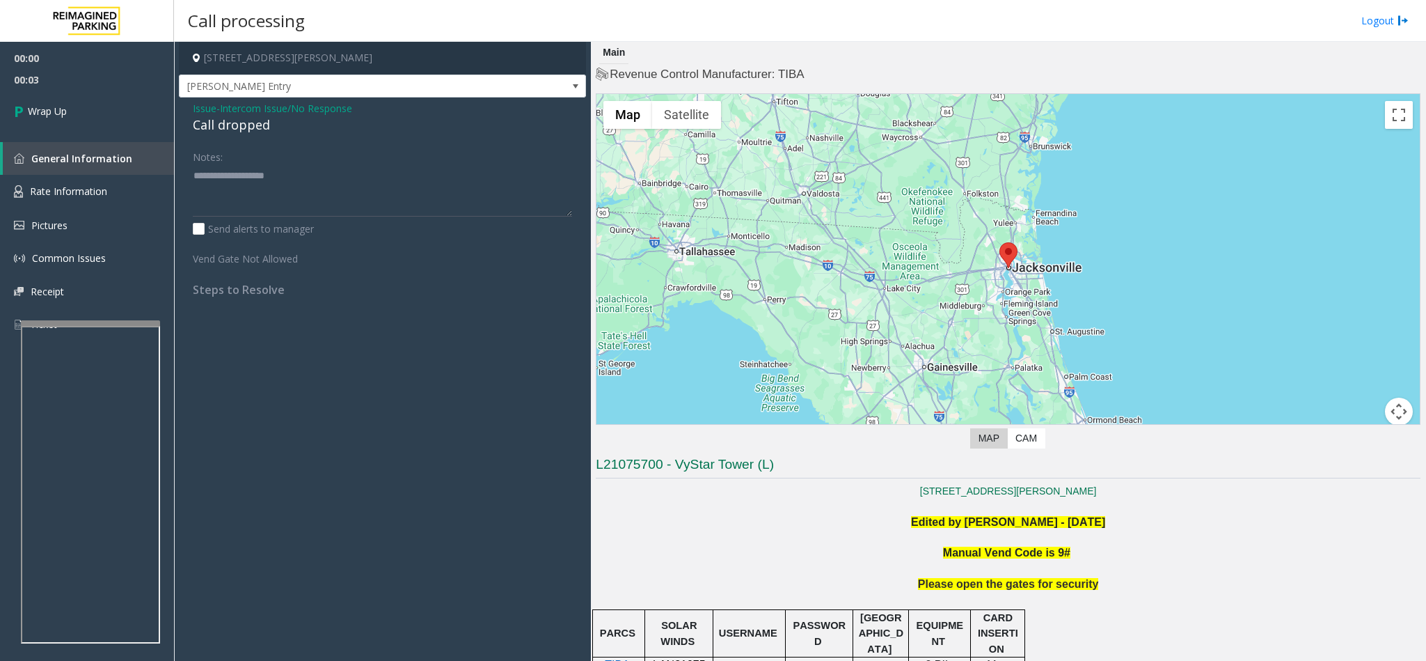
click at [221, 125] on div "Call dropped" at bounding box center [382, 125] width 379 height 19
type textarea "**********"
click at [126, 113] on link "Wrap Up" at bounding box center [87, 110] width 174 height 41
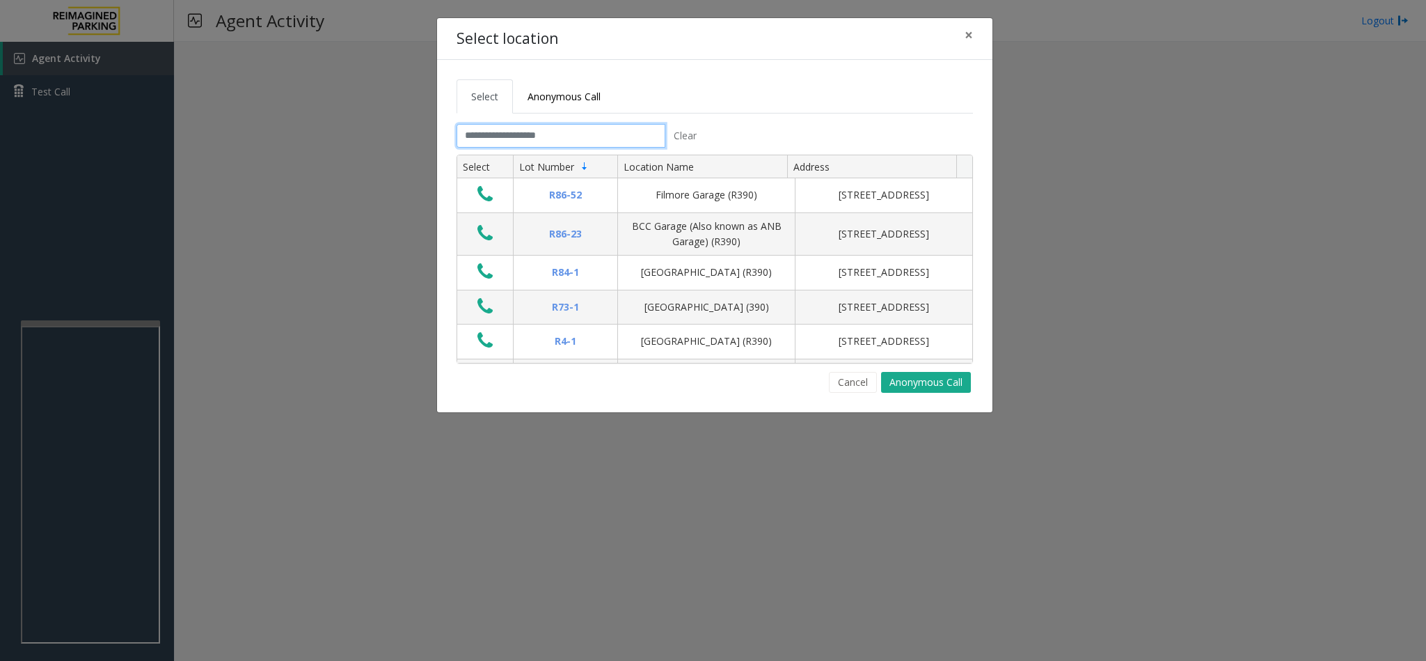
click at [489, 138] on input "text" at bounding box center [561, 136] width 209 height 24
type input "*"
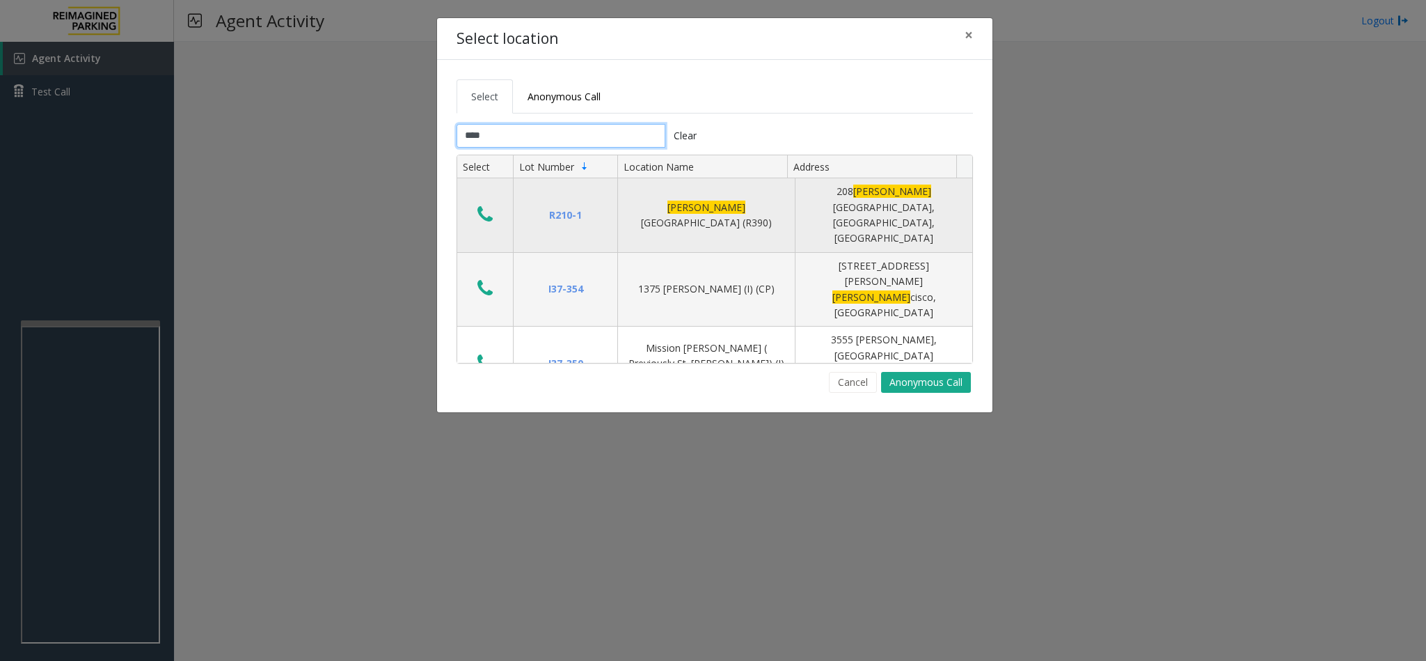
type input "****"
click at [489, 205] on icon "Data table" at bounding box center [485, 214] width 15 height 19
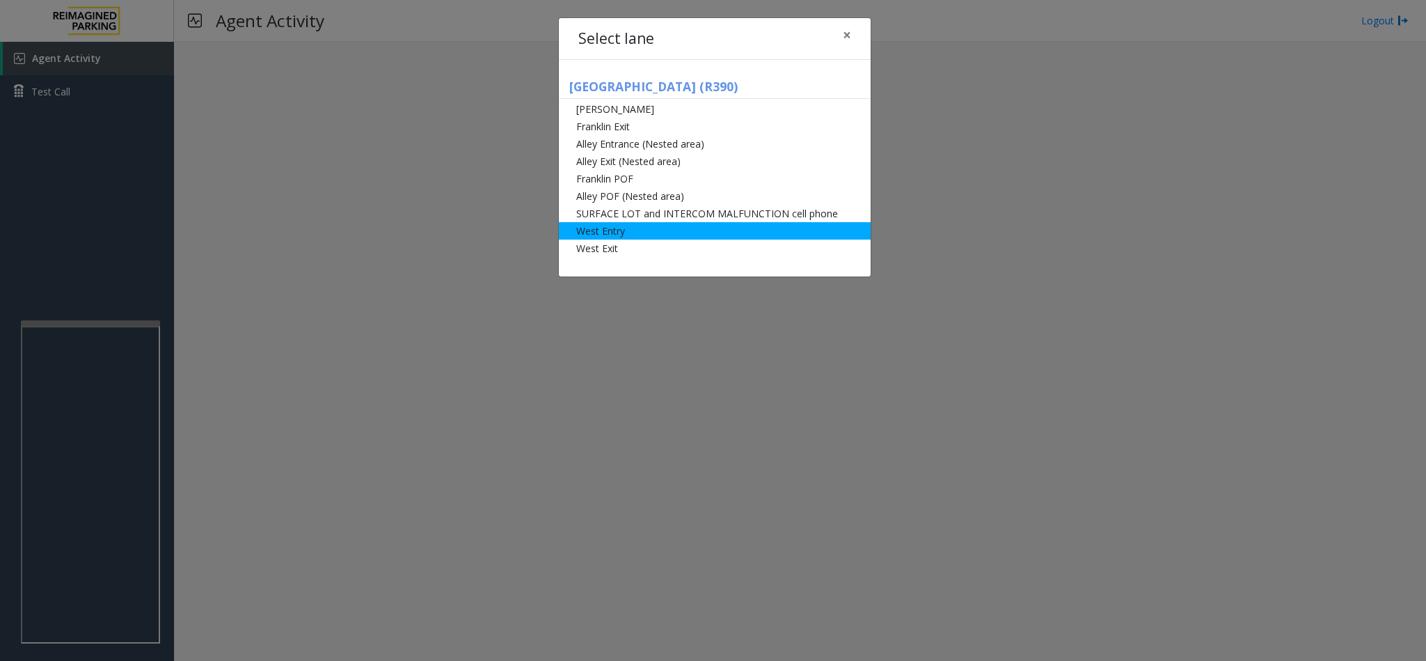
click at [636, 226] on li "West Entry" at bounding box center [715, 230] width 312 height 17
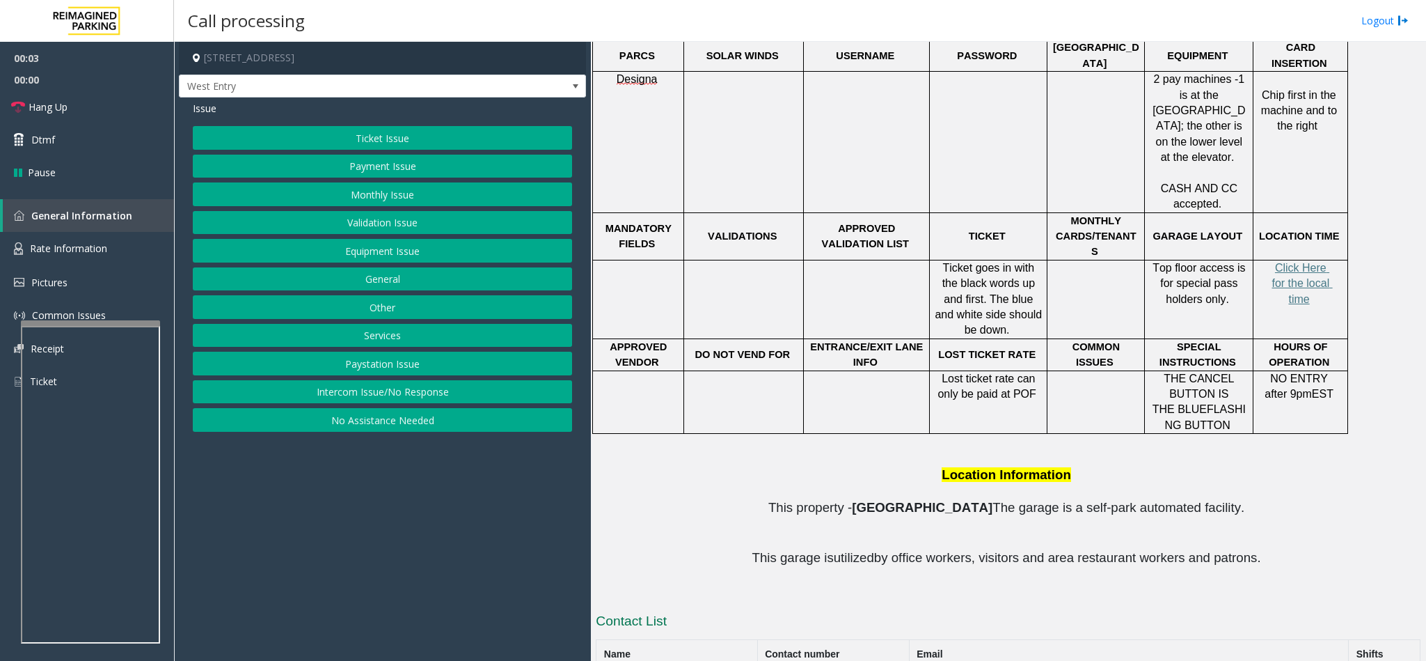
scroll to position [629, 0]
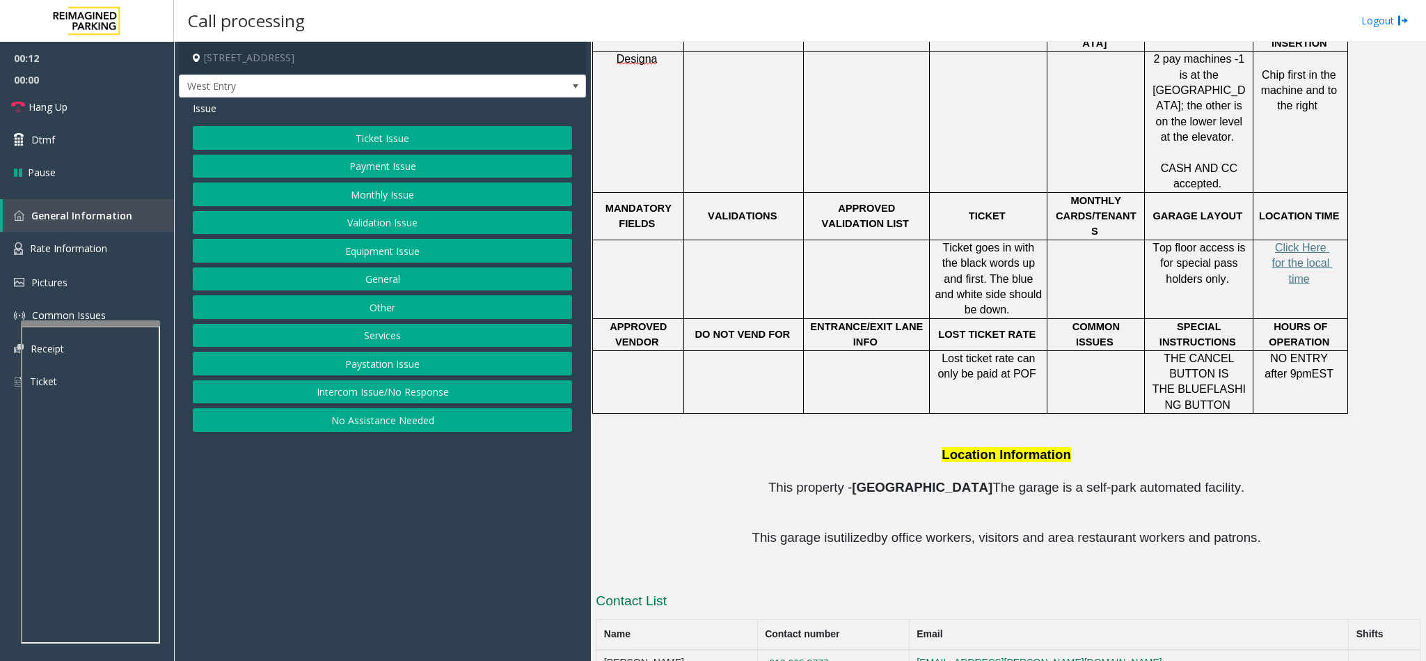
click at [372, 198] on button "Monthly Issue" at bounding box center [382, 194] width 379 height 24
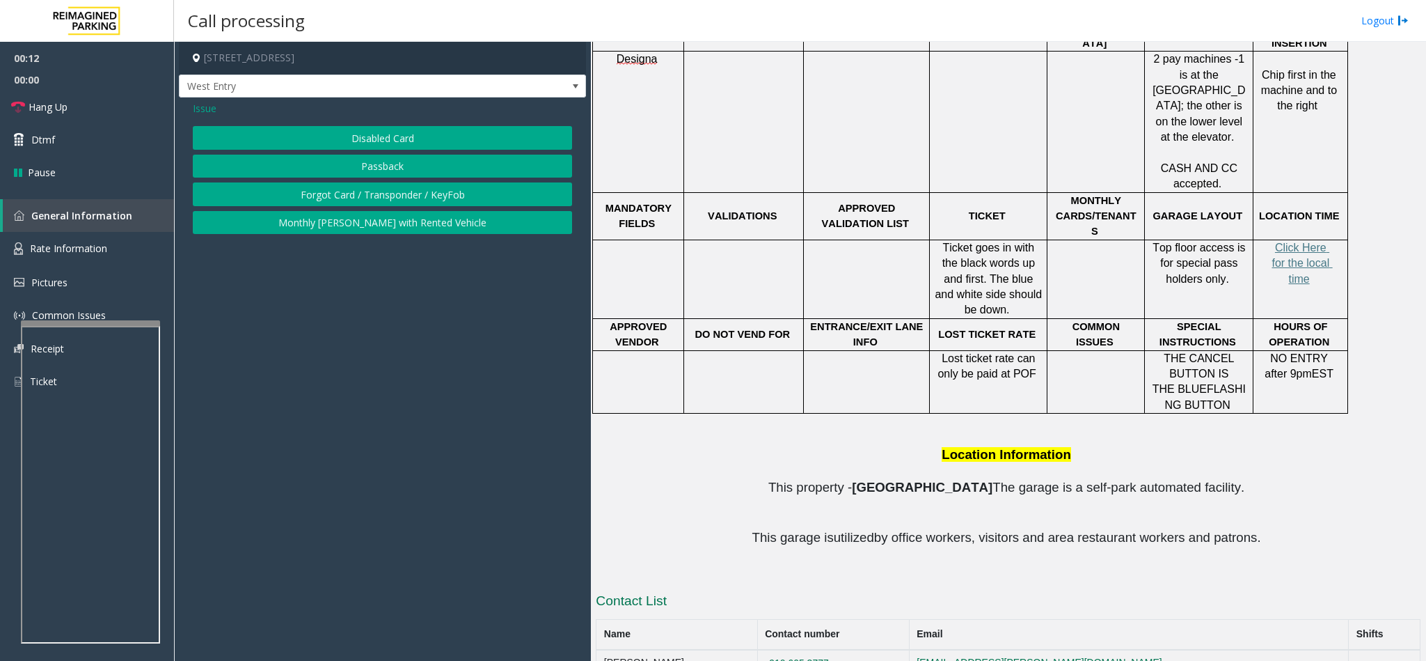
click at [357, 139] on button "Disabled Card" at bounding box center [382, 138] width 379 height 24
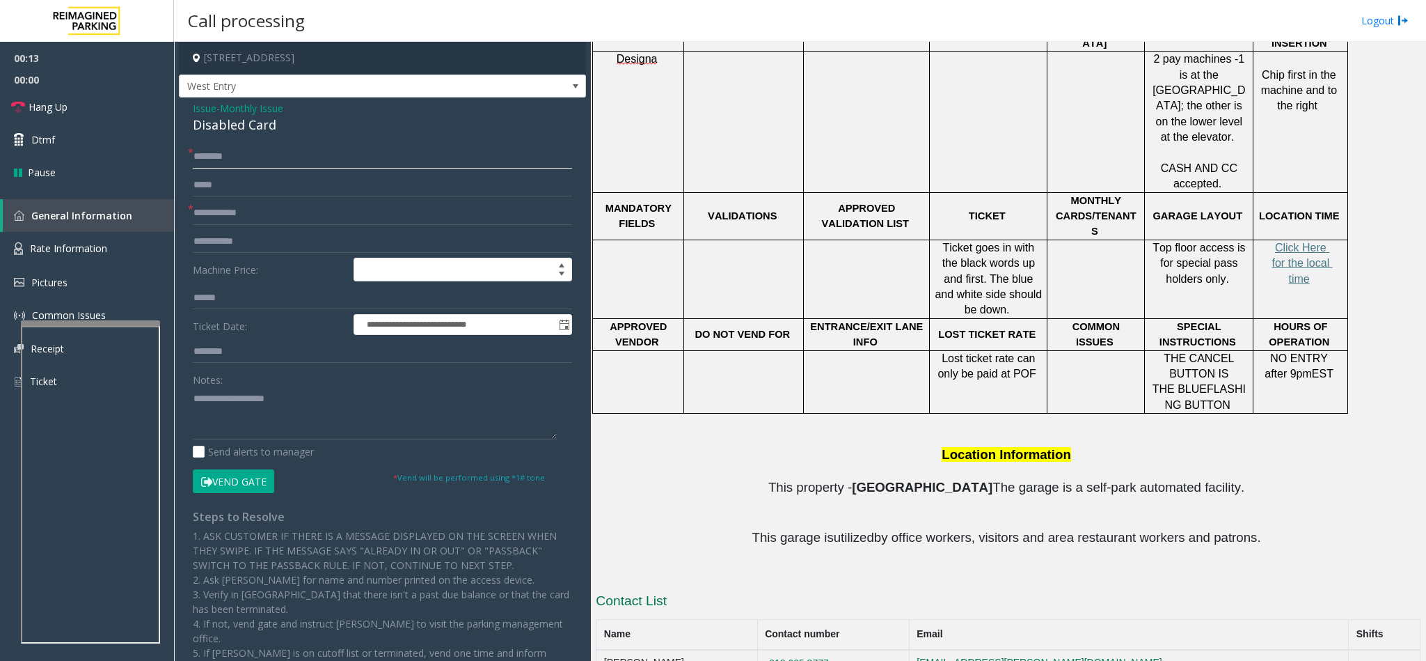
click at [236, 155] on input "text" at bounding box center [382, 157] width 379 height 24
click at [239, 479] on button "Vend Gate" at bounding box center [233, 481] width 81 height 24
click at [230, 152] on input "text" at bounding box center [382, 157] width 379 height 24
type input "**"
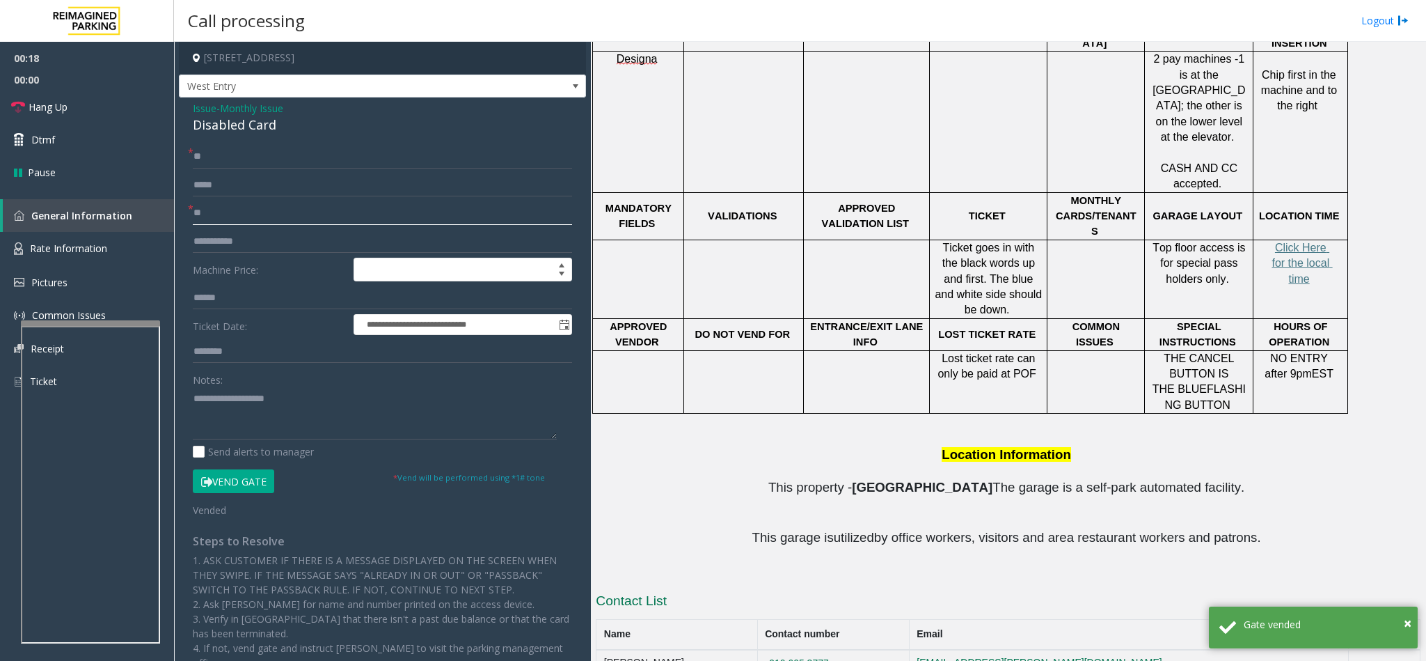
type input "**"
click at [226, 405] on textarea at bounding box center [375, 413] width 364 height 52
click at [230, 122] on div "Disabled Card" at bounding box center [382, 125] width 379 height 19
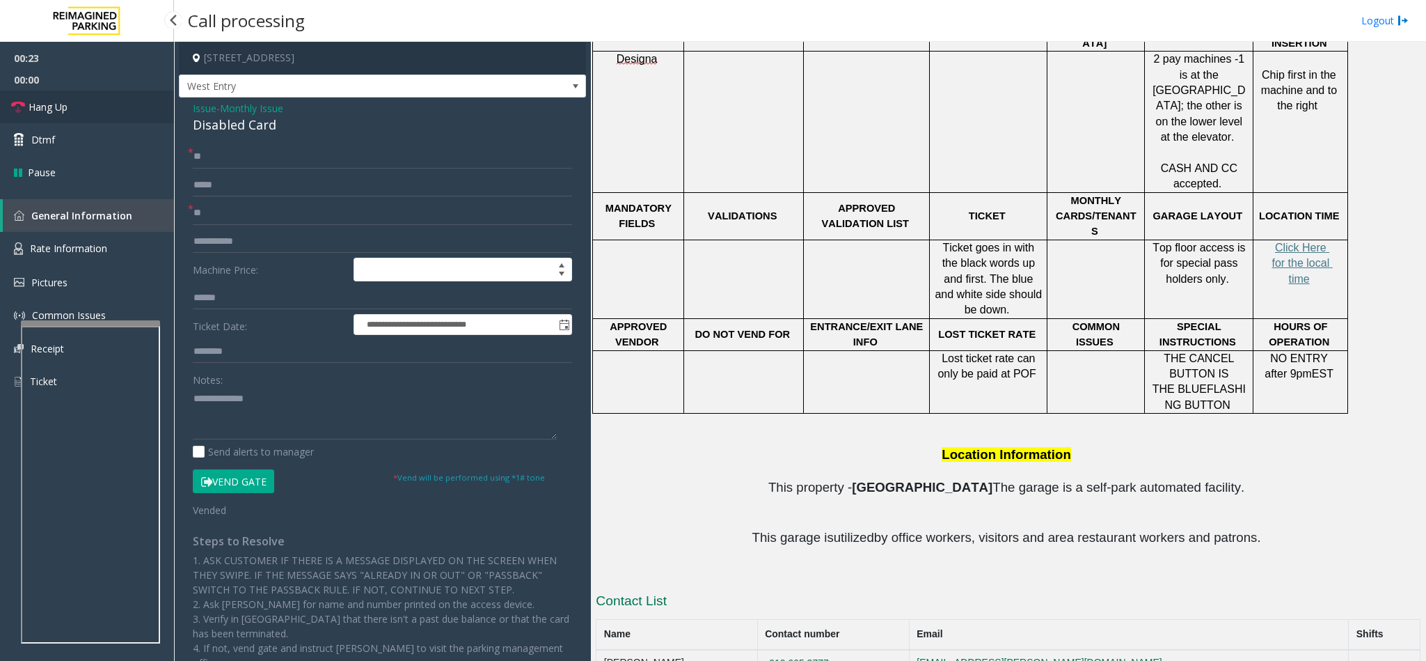
click at [111, 98] on link "Hang Up" at bounding box center [87, 106] width 174 height 33
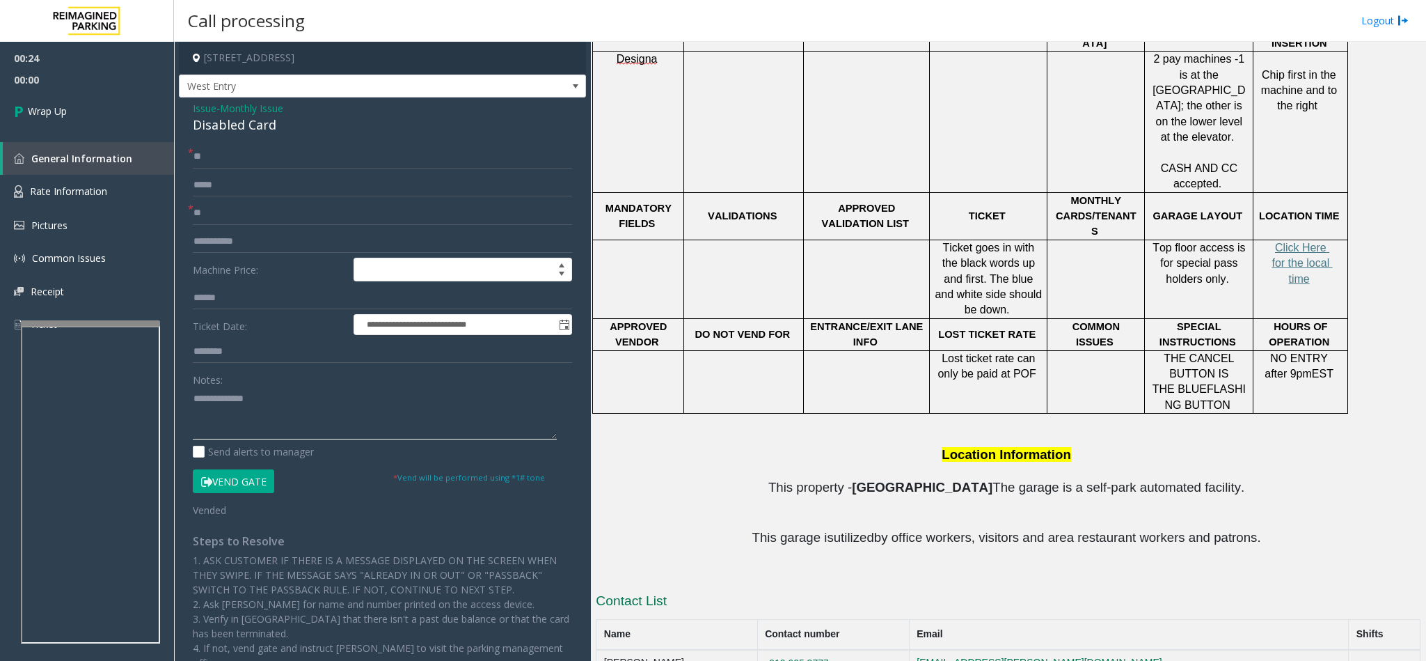
click at [193, 397] on textarea at bounding box center [375, 413] width 364 height 52
click at [366, 403] on textarea at bounding box center [375, 413] width 364 height 52
click at [320, 391] on textarea at bounding box center [375, 413] width 364 height 52
type textarea "**********"
click at [81, 96] on link "Wrap Up" at bounding box center [87, 110] width 174 height 41
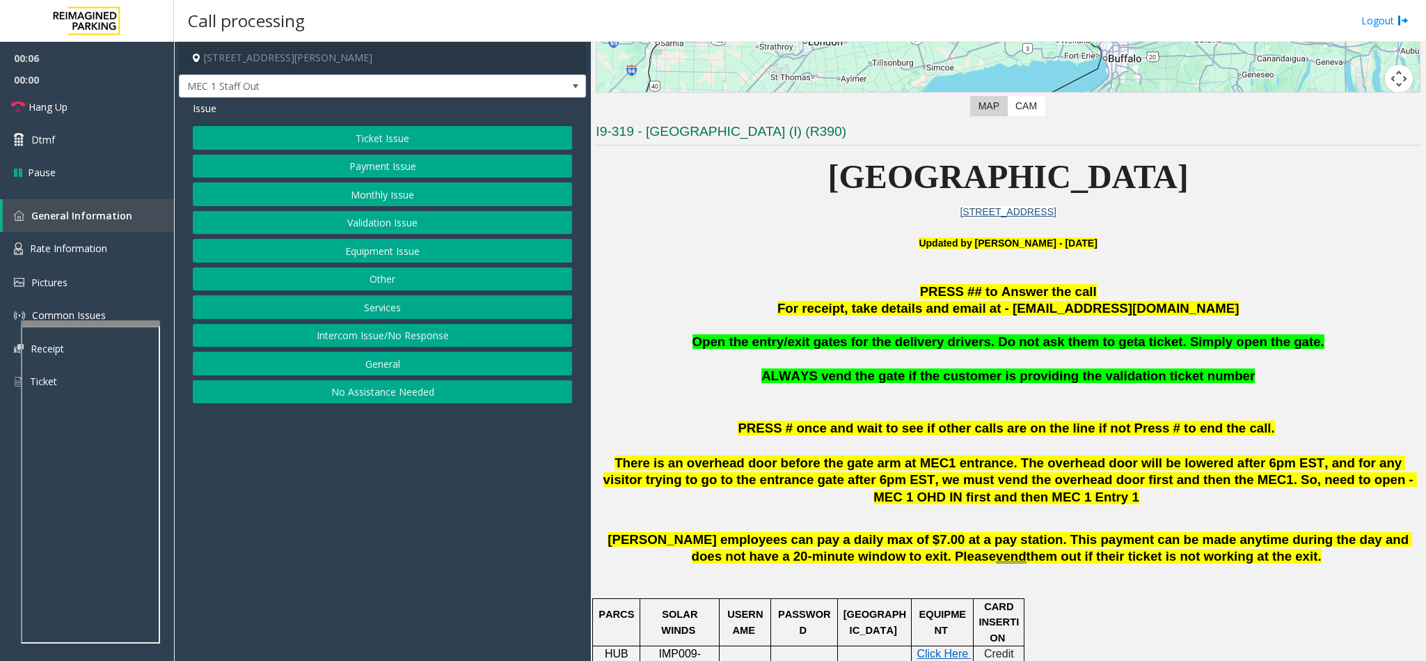
scroll to position [313, 0]
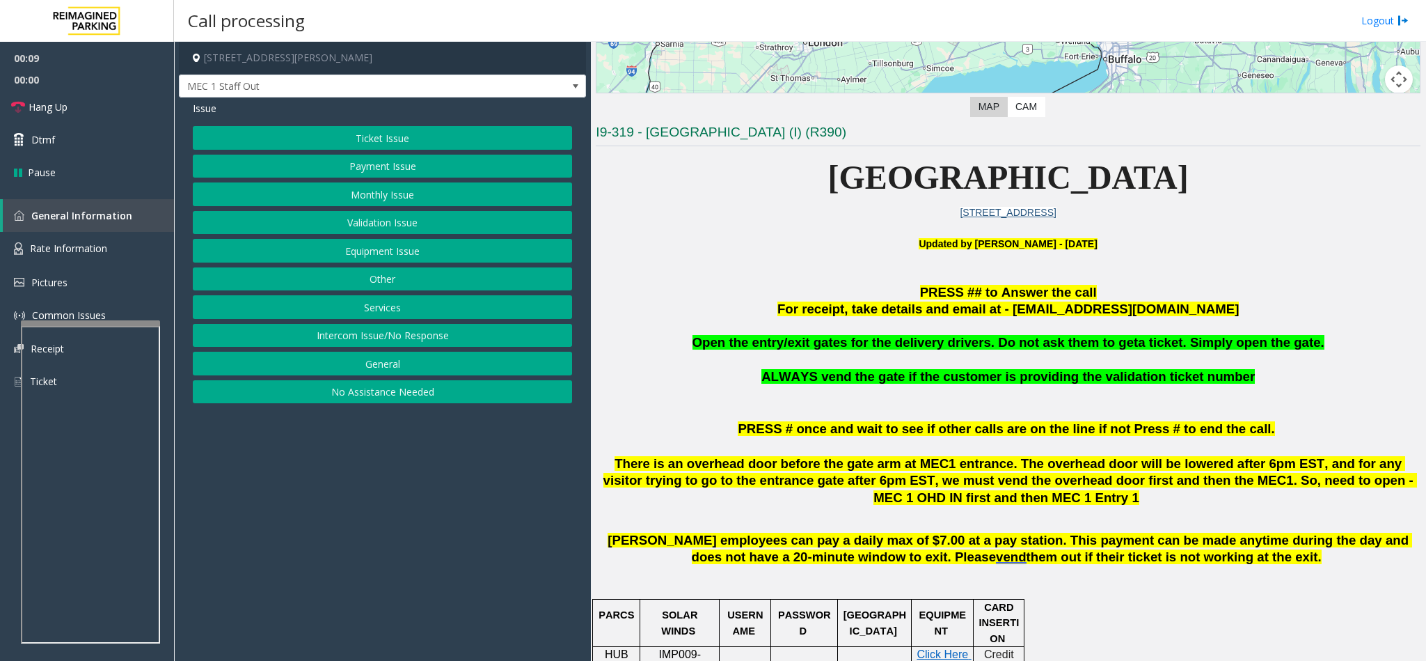
click at [297, 253] on button "Equipment Issue" at bounding box center [382, 251] width 379 height 24
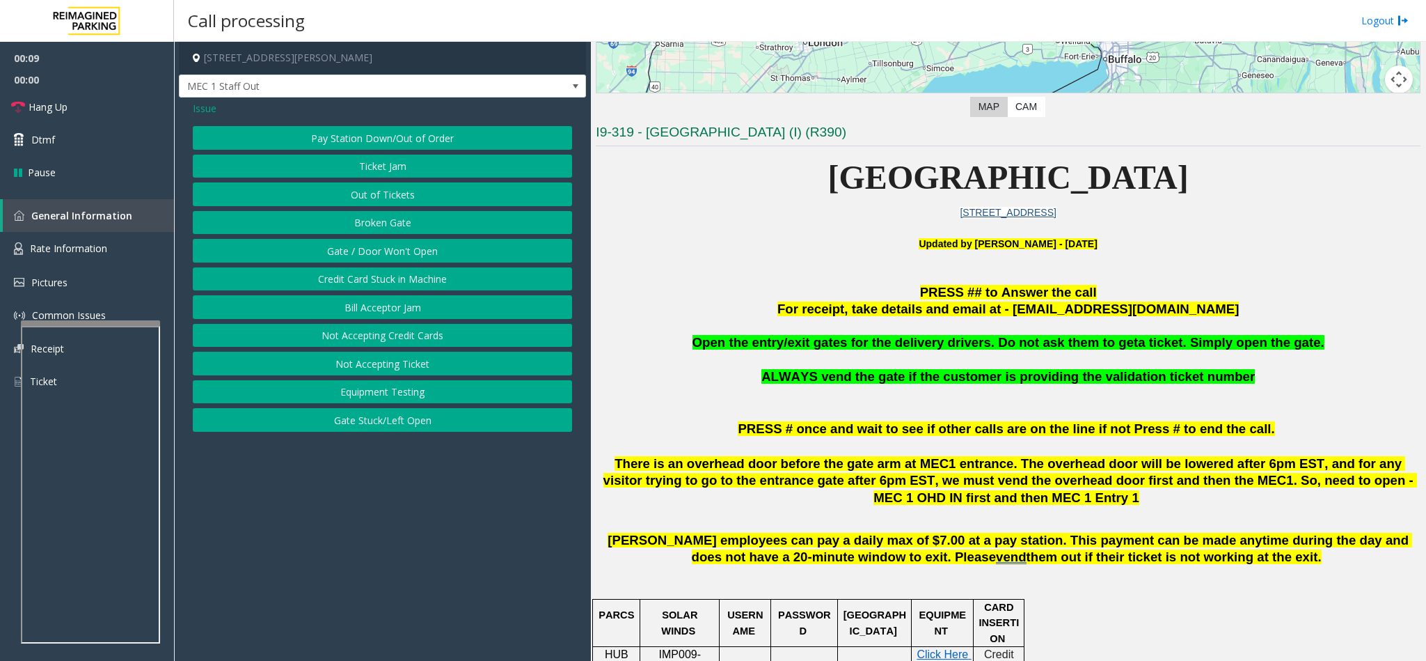
click at [314, 247] on button "Gate / Door Won't Open" at bounding box center [382, 251] width 379 height 24
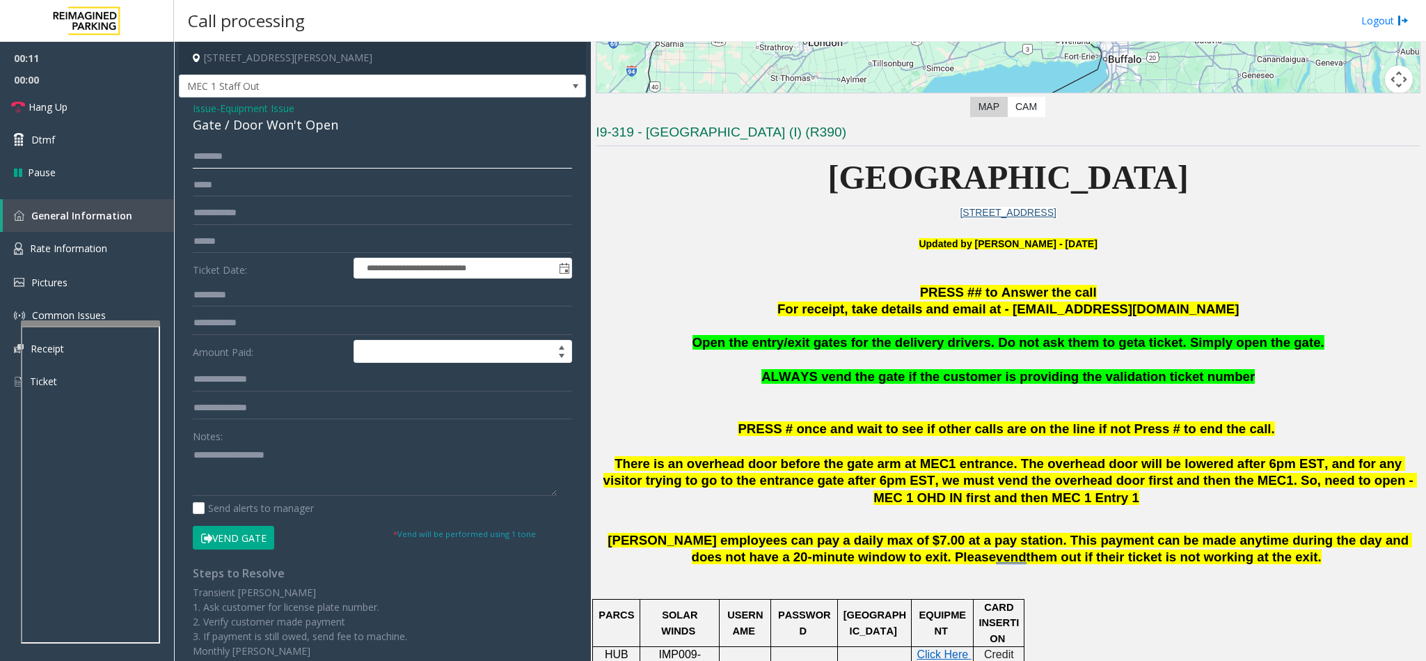
click at [207, 157] on input "text" at bounding box center [382, 157] width 379 height 24
type input "********"
click at [219, 216] on input "text" at bounding box center [382, 213] width 379 height 24
click at [234, 535] on button "Vend Gate" at bounding box center [233, 538] width 81 height 24
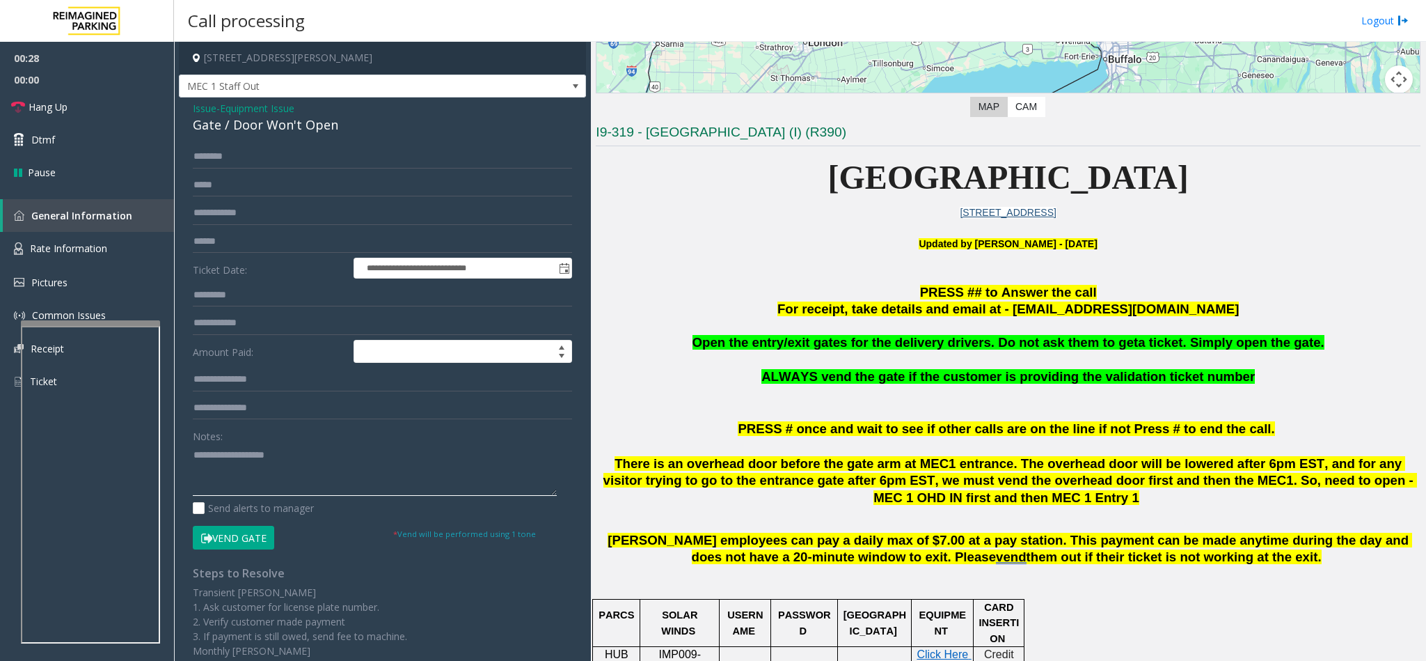
click at [222, 473] on textarea at bounding box center [375, 469] width 364 height 52
click at [59, 113] on span "Hang Up" at bounding box center [48, 107] width 39 height 15
click at [372, 456] on textarea at bounding box center [375, 469] width 364 height 52
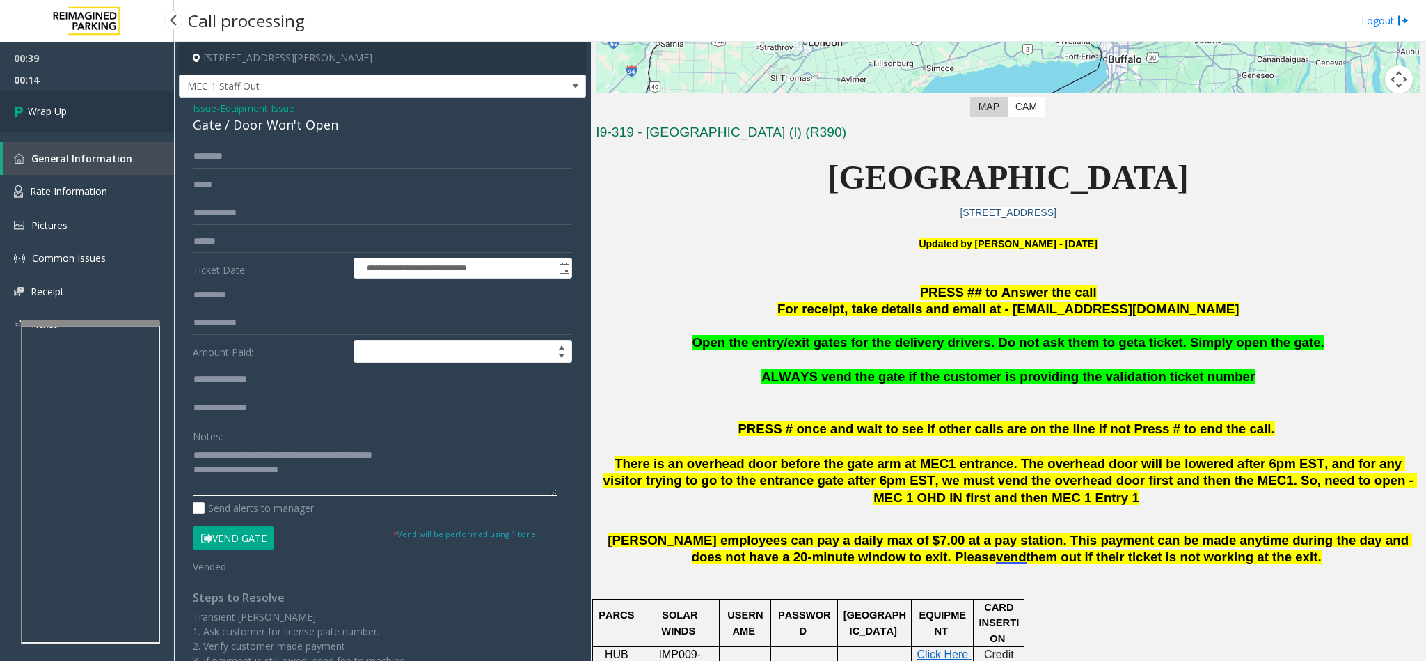
type textarea "**********"
click at [93, 113] on link "Wrap Up" at bounding box center [87, 110] width 174 height 41
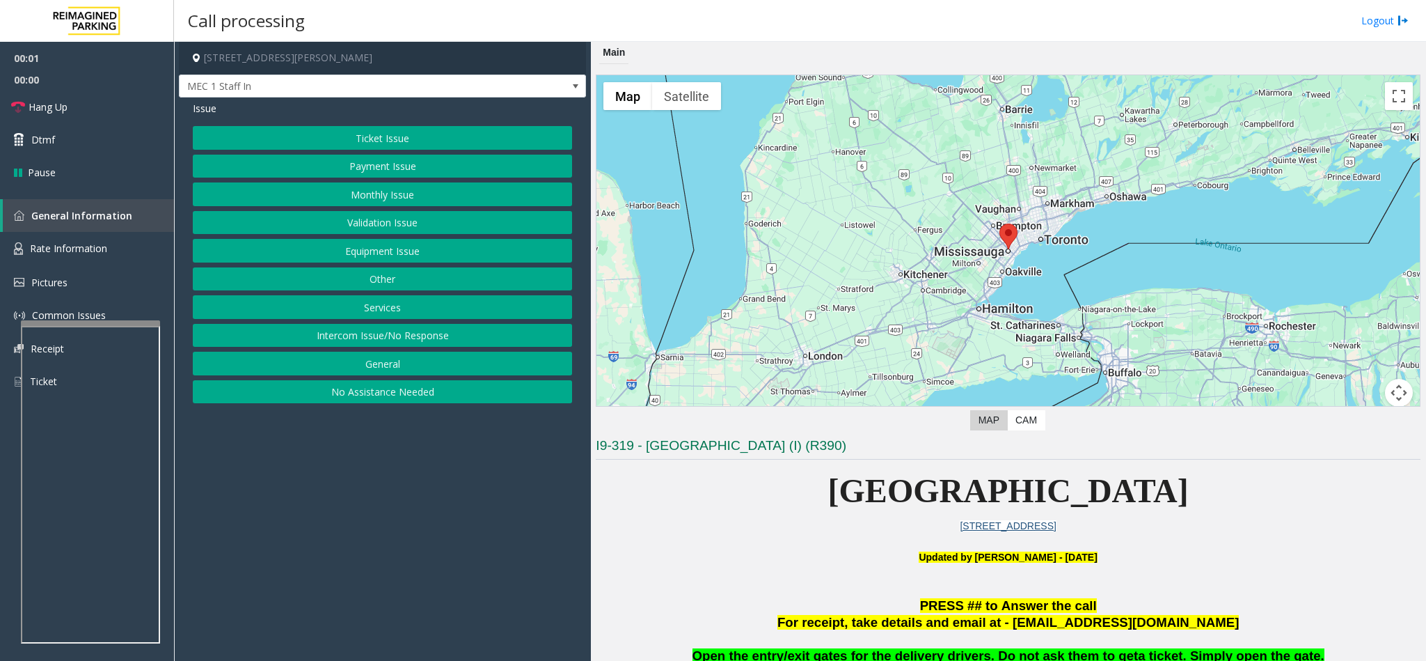
drag, startPoint x: 372, startPoint y: 338, endPoint x: 345, endPoint y: 111, distance: 229.2
click at [372, 322] on div "Ticket Issue Payment Issue Monthly Issue Validation Issue Equipment Issue Other…" at bounding box center [382, 264] width 379 height 277
click at [364, 337] on button "Intercom Issue/No Response" at bounding box center [382, 336] width 379 height 24
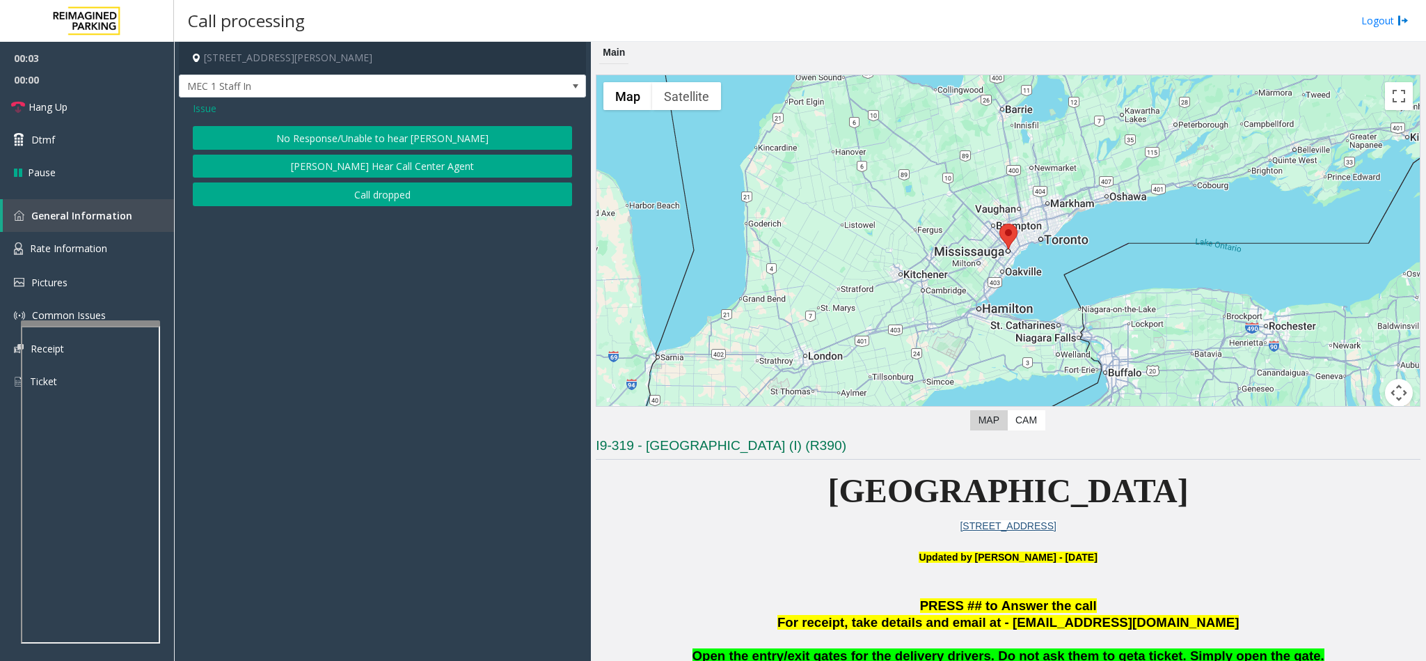
click at [352, 136] on button "No Response/Unable to hear [PERSON_NAME]" at bounding box center [382, 138] width 379 height 24
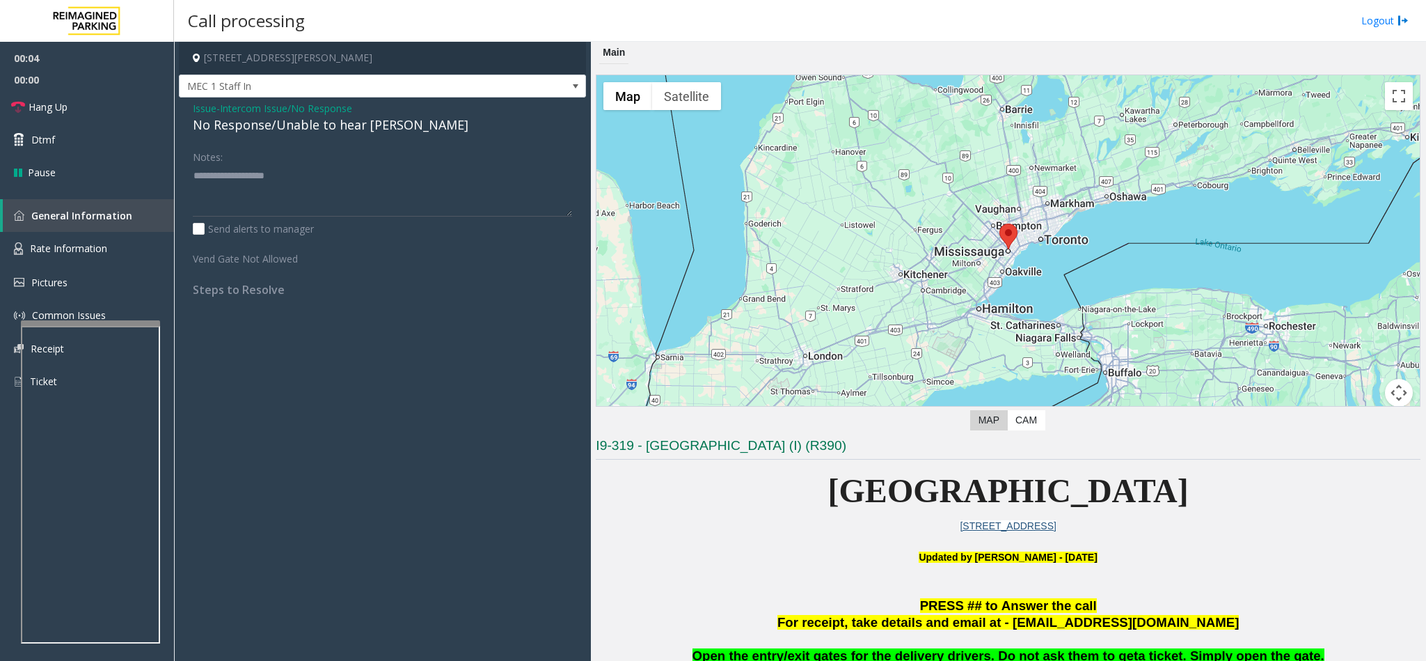
click at [290, 132] on div "No Response/Unable to hear [PERSON_NAME]" at bounding box center [382, 125] width 379 height 19
type textarea "**********"
click at [380, 184] on textarea at bounding box center [382, 190] width 379 height 52
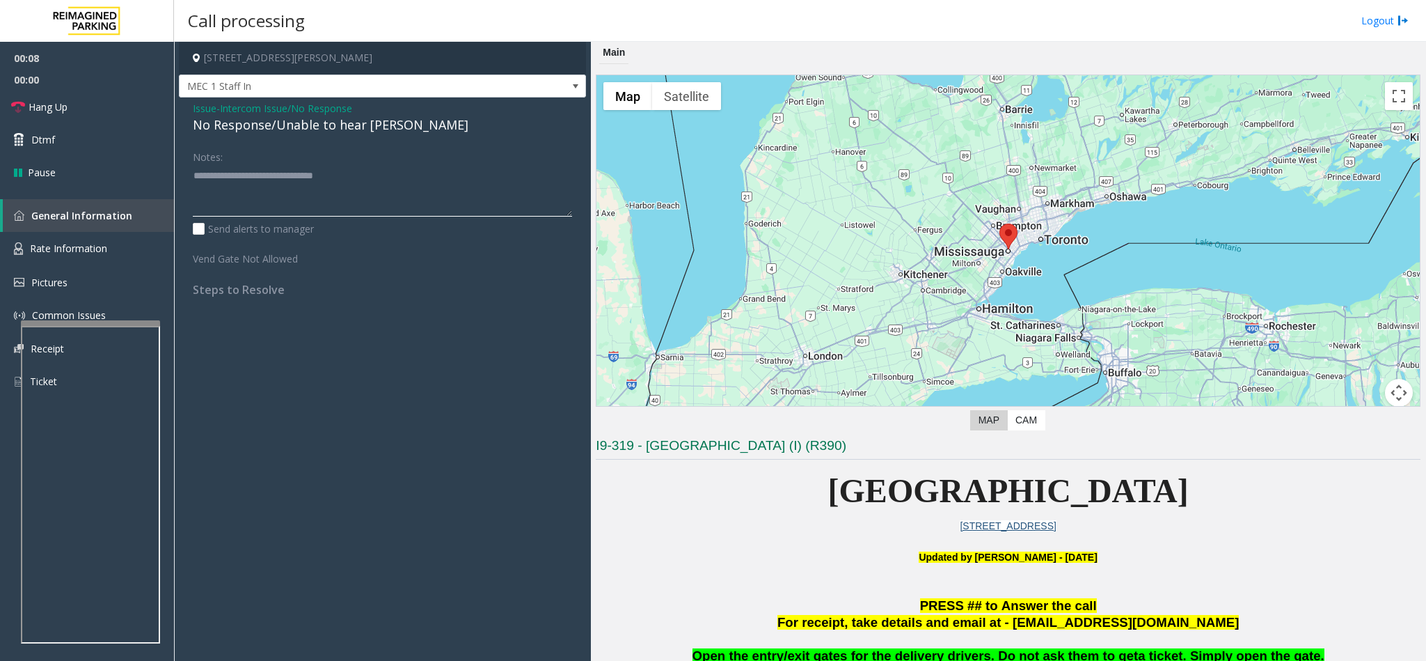
click at [382, 182] on textarea at bounding box center [382, 190] width 379 height 52
drag, startPoint x: 326, startPoint y: 180, endPoint x: 149, endPoint y: 184, distance: 176.8
click at [149, 184] on app-root "00:09 00:00 Hang Up Dtmf Pause General Information Rate Information Pictures Co…" at bounding box center [713, 330] width 1426 height 661
click at [386, 173] on textarea at bounding box center [382, 190] width 379 height 52
drag, startPoint x: 345, startPoint y: 176, endPoint x: 134, endPoint y: 157, distance: 211.8
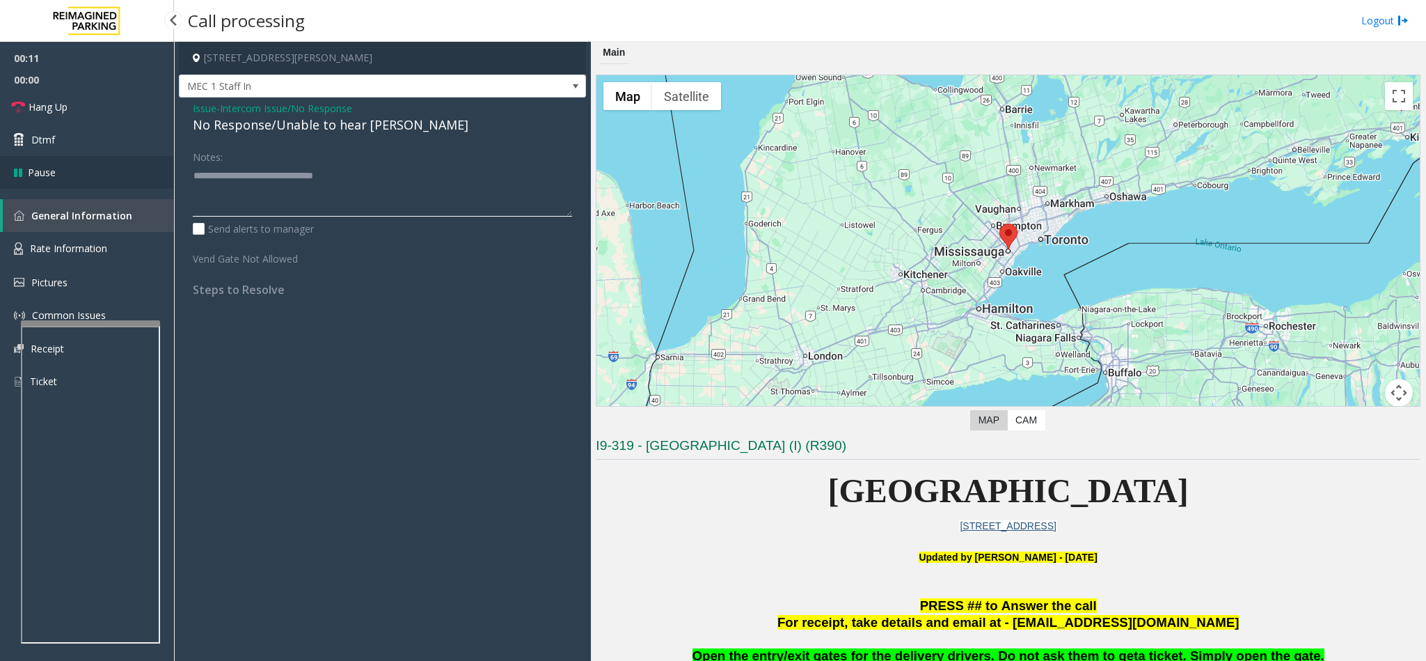
click at [134, 157] on app-root "00:11 00:00 Hang Up Dtmf Pause General Information Rate Information Pictures Co…" at bounding box center [713, 330] width 1426 height 661
click at [197, 105] on span "Issue" at bounding box center [205, 108] width 24 height 15
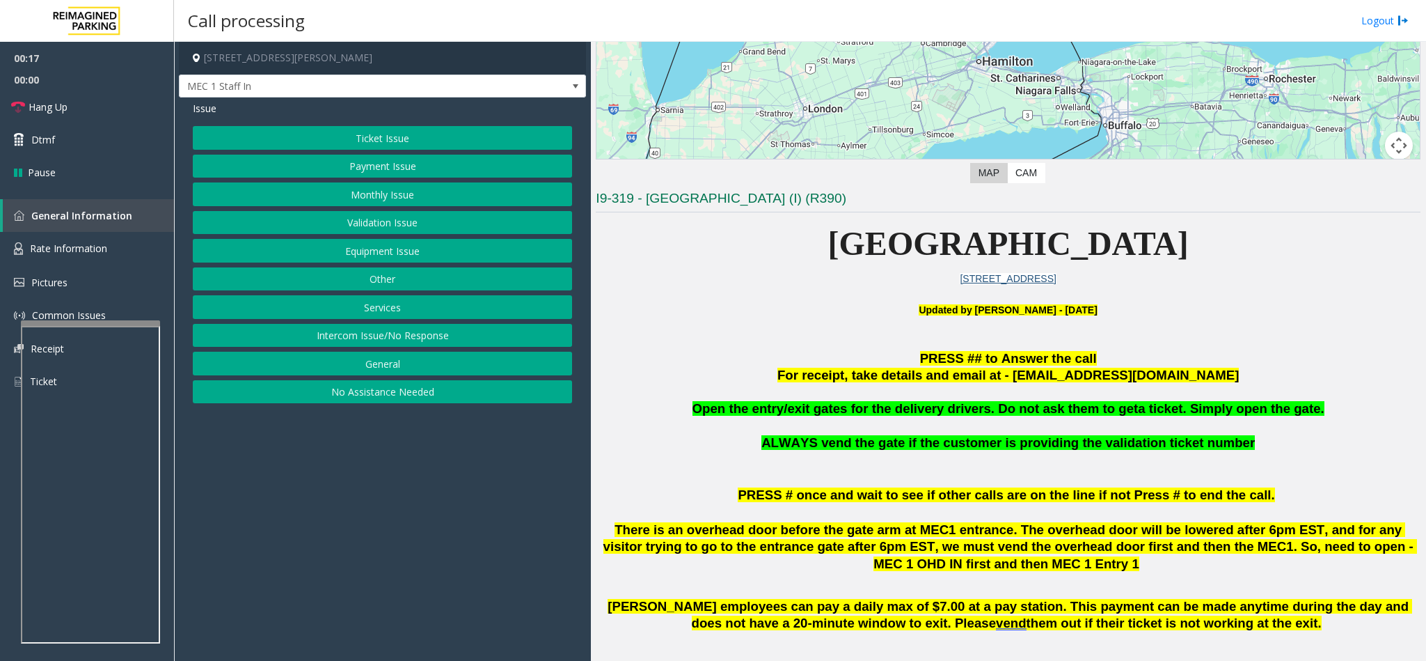
scroll to position [418, 0]
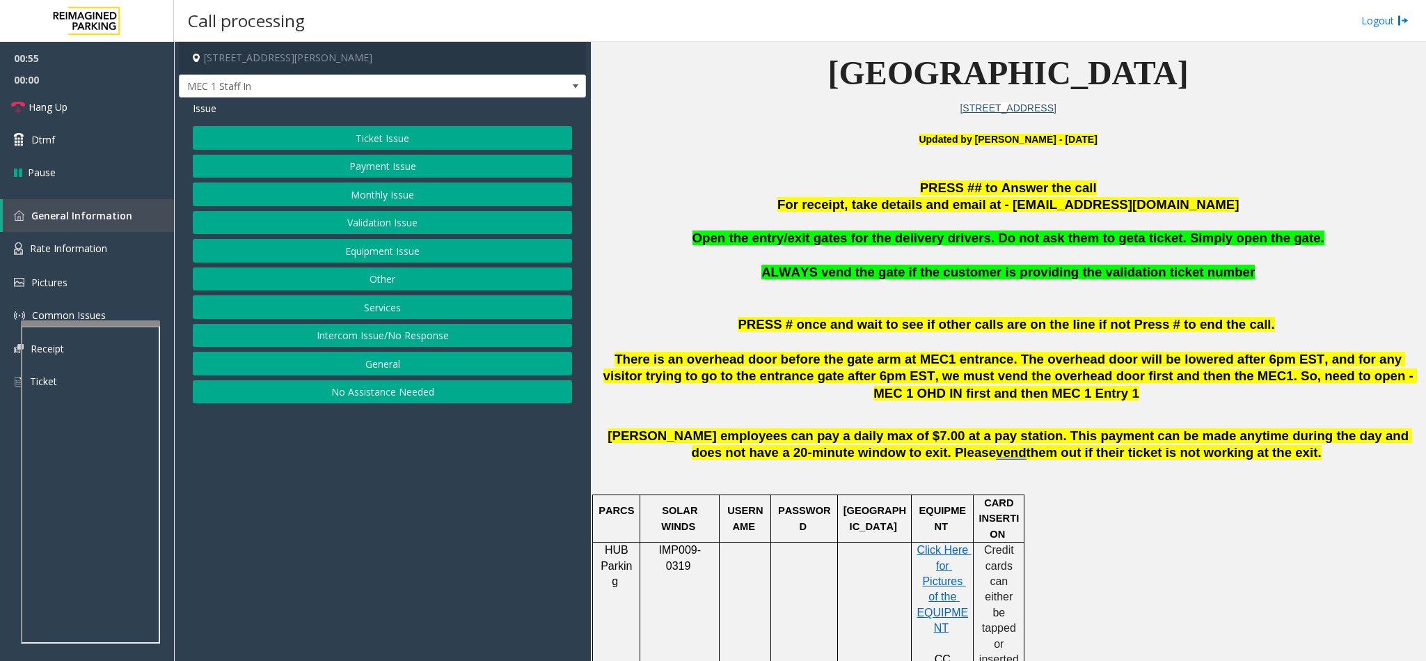
click at [412, 190] on button "Monthly Issue" at bounding box center [382, 194] width 379 height 24
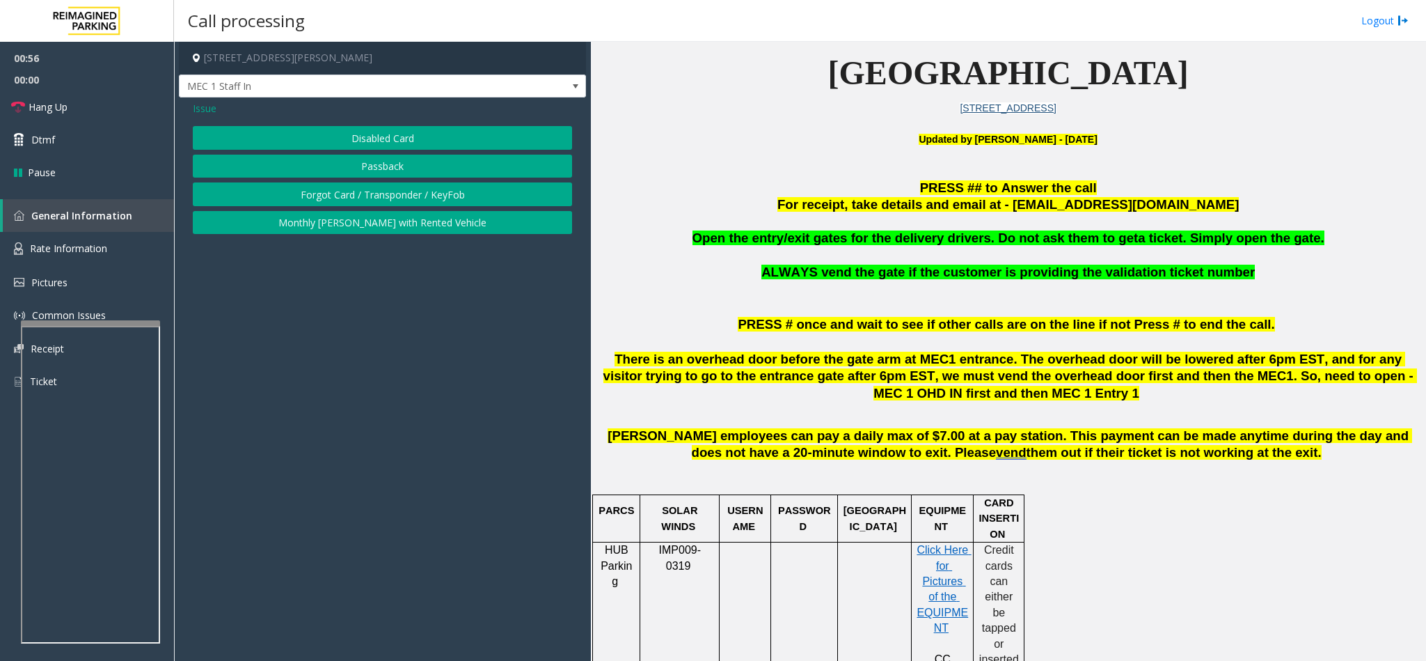
click at [372, 139] on button "Disabled Card" at bounding box center [382, 138] width 379 height 24
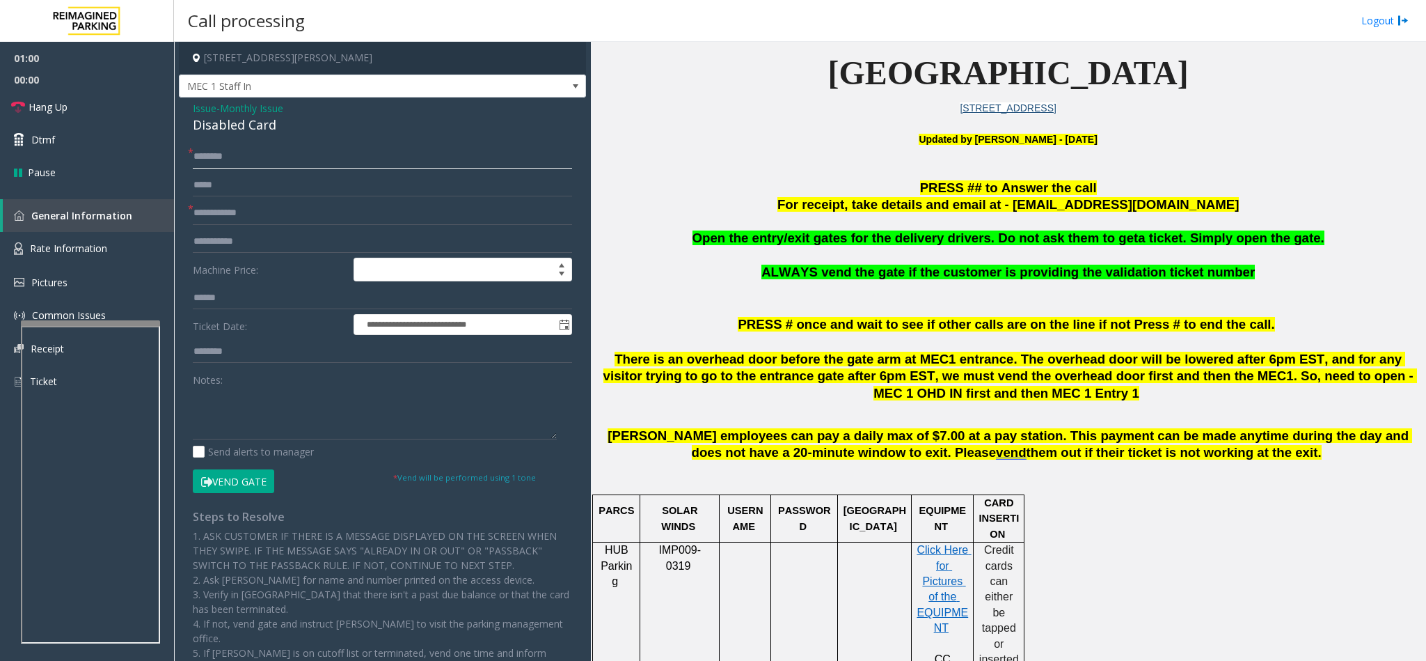
click at [255, 159] on input "text" at bounding box center [382, 157] width 379 height 24
type input "*******"
click at [233, 207] on input "text" at bounding box center [382, 213] width 379 height 24
click at [226, 477] on button "Vend Gate" at bounding box center [233, 481] width 81 height 24
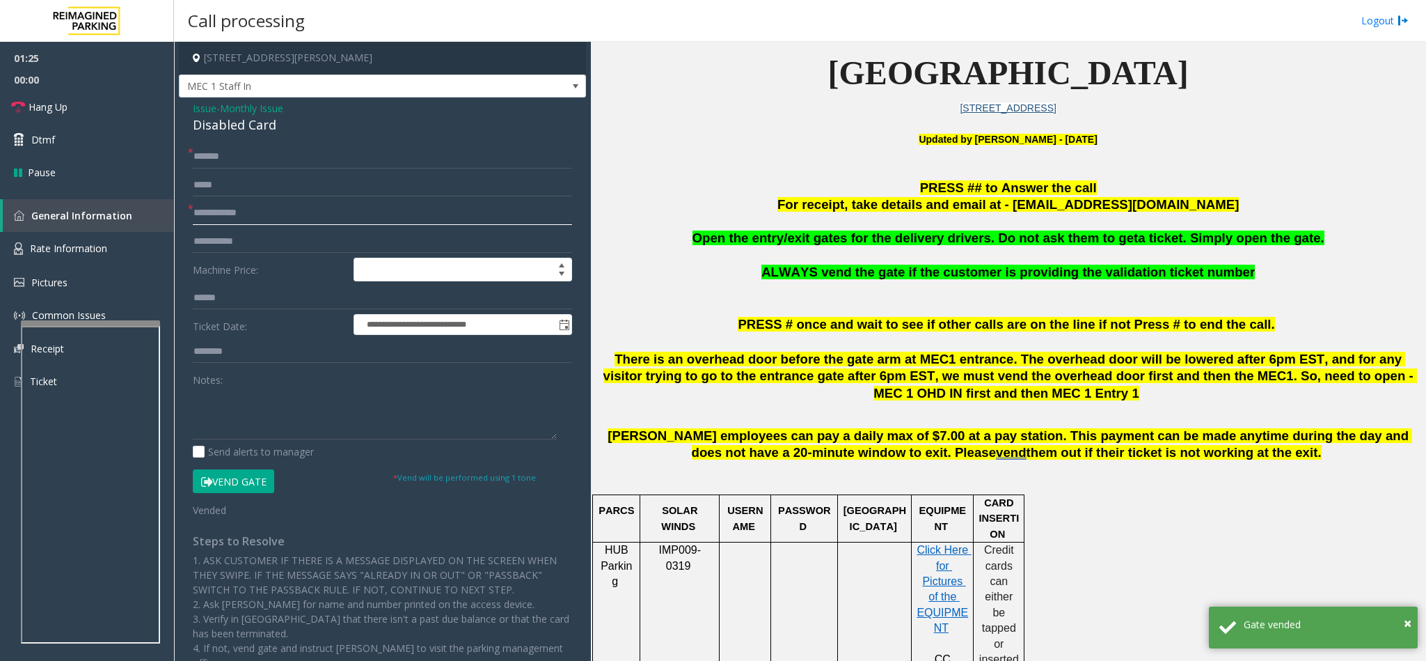
click at [221, 216] on input "text" at bounding box center [382, 213] width 379 height 24
type input "**"
click at [211, 134] on div "Disabled Card" at bounding box center [382, 125] width 379 height 19
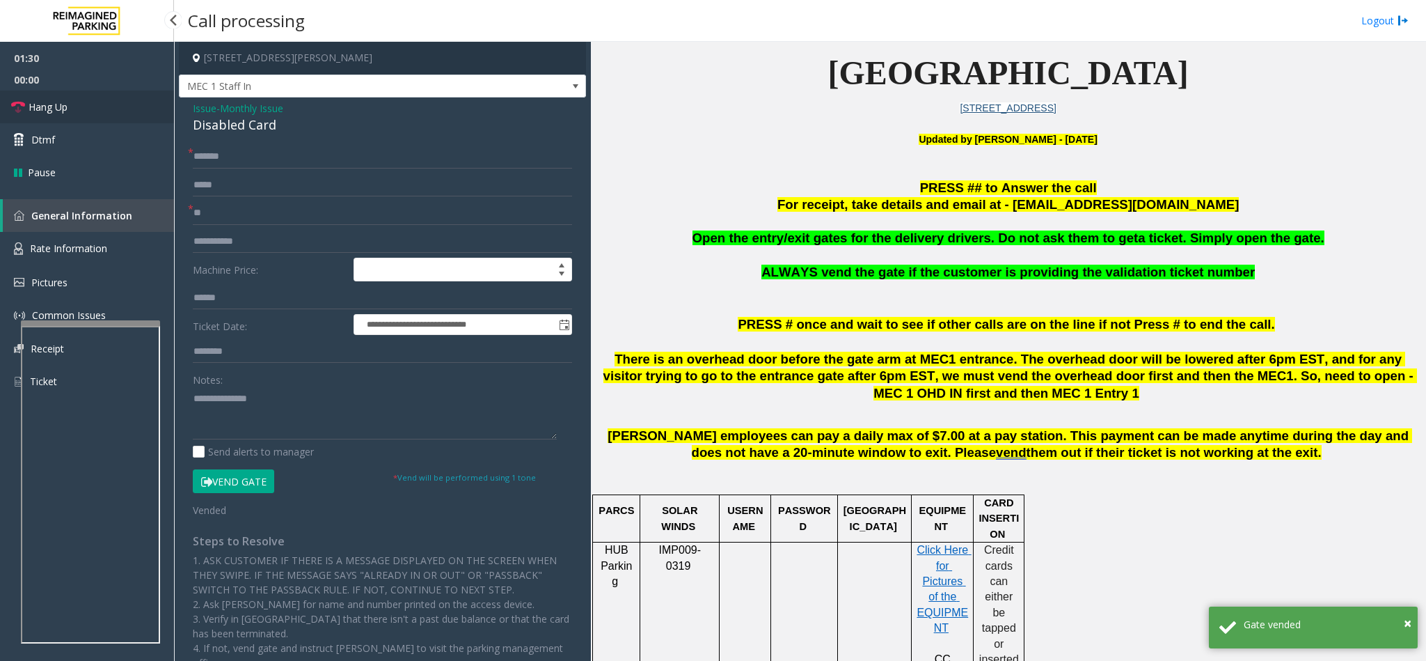
click at [111, 90] on link "Hang Up" at bounding box center [87, 106] width 174 height 33
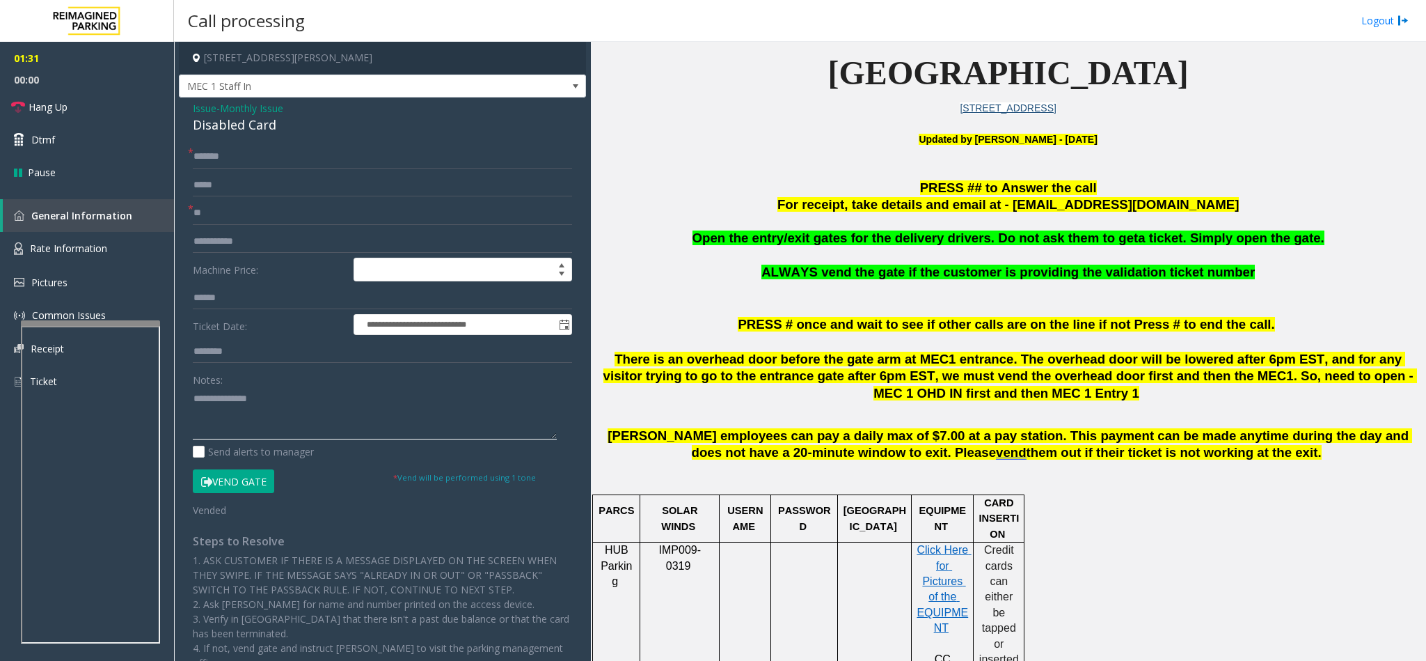
click at [193, 395] on textarea at bounding box center [375, 413] width 364 height 52
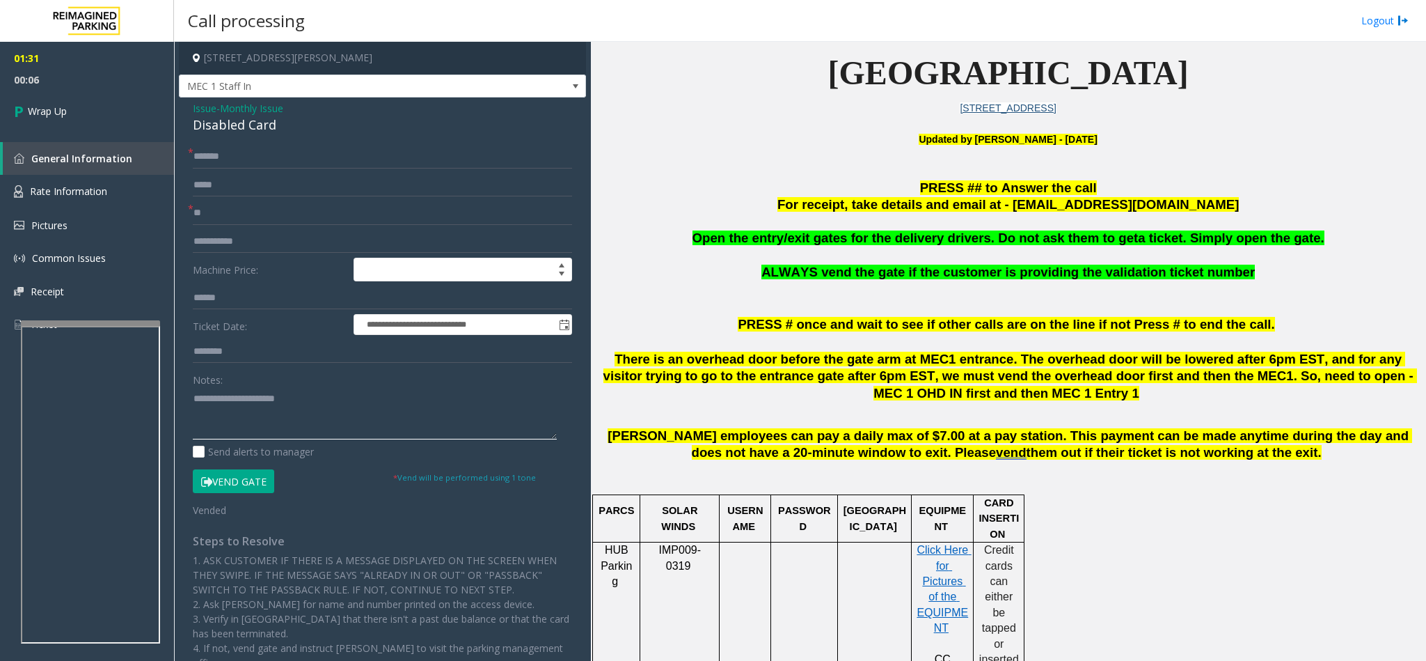
click at [317, 400] on textarea at bounding box center [375, 413] width 364 height 52
type textarea "**********"
click at [75, 107] on link "Wrap Up" at bounding box center [87, 110] width 174 height 41
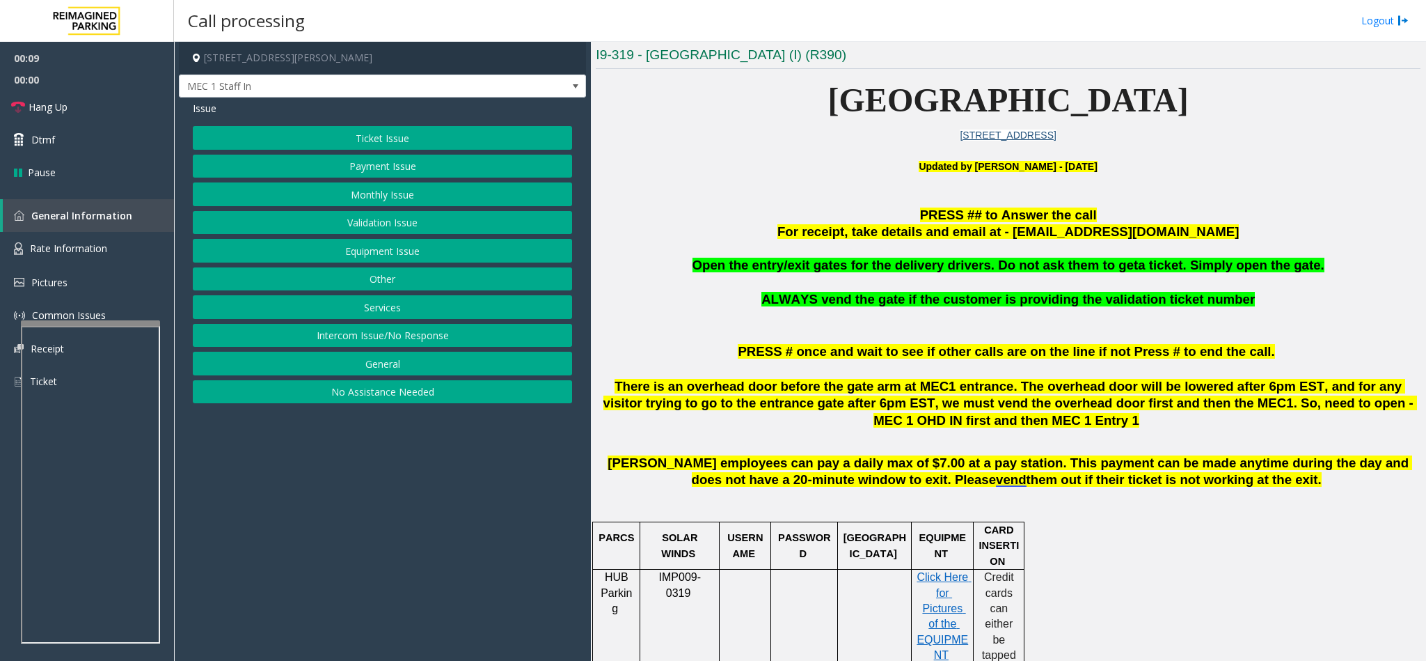
scroll to position [313, 0]
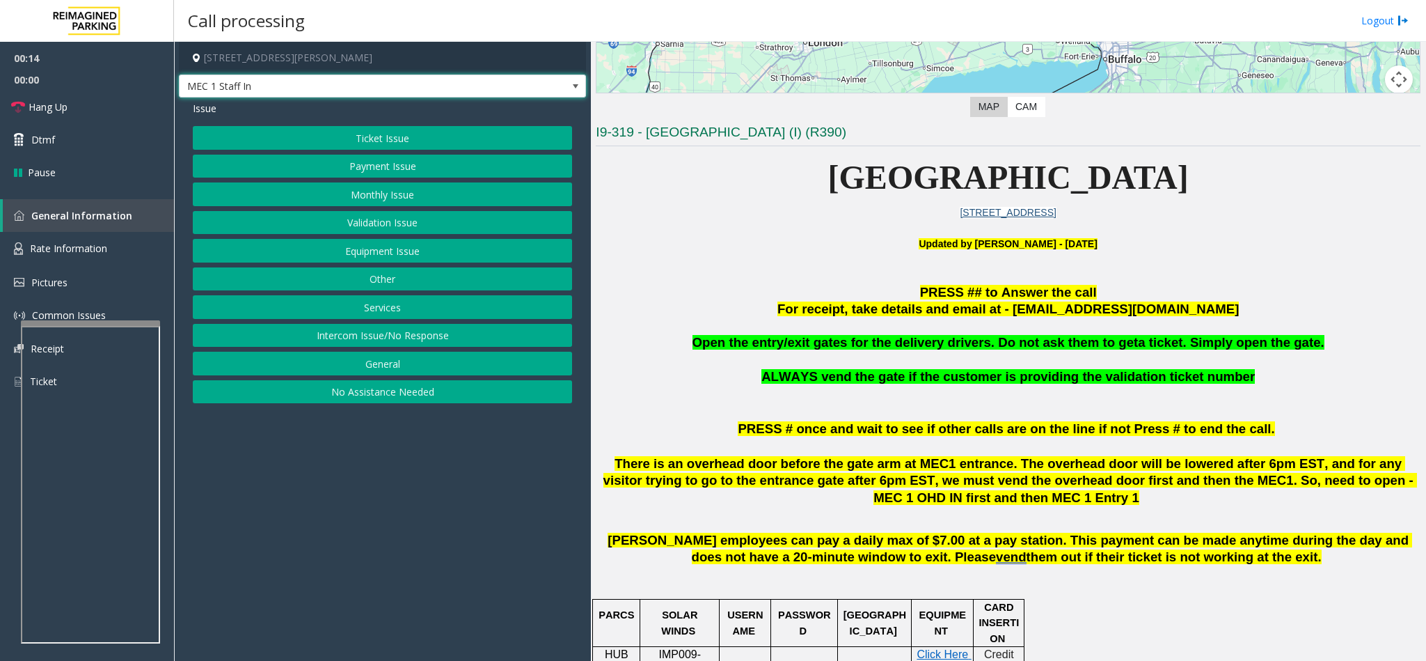
click at [468, 86] on span "MEC 1 Staff In" at bounding box center [342, 86] width 325 height 22
click at [702, 239] on p "Updated by [PERSON_NAME] - [DATE]" at bounding box center [1008, 251] width 825 height 31
click at [376, 196] on button "Monthly Issue" at bounding box center [382, 194] width 379 height 24
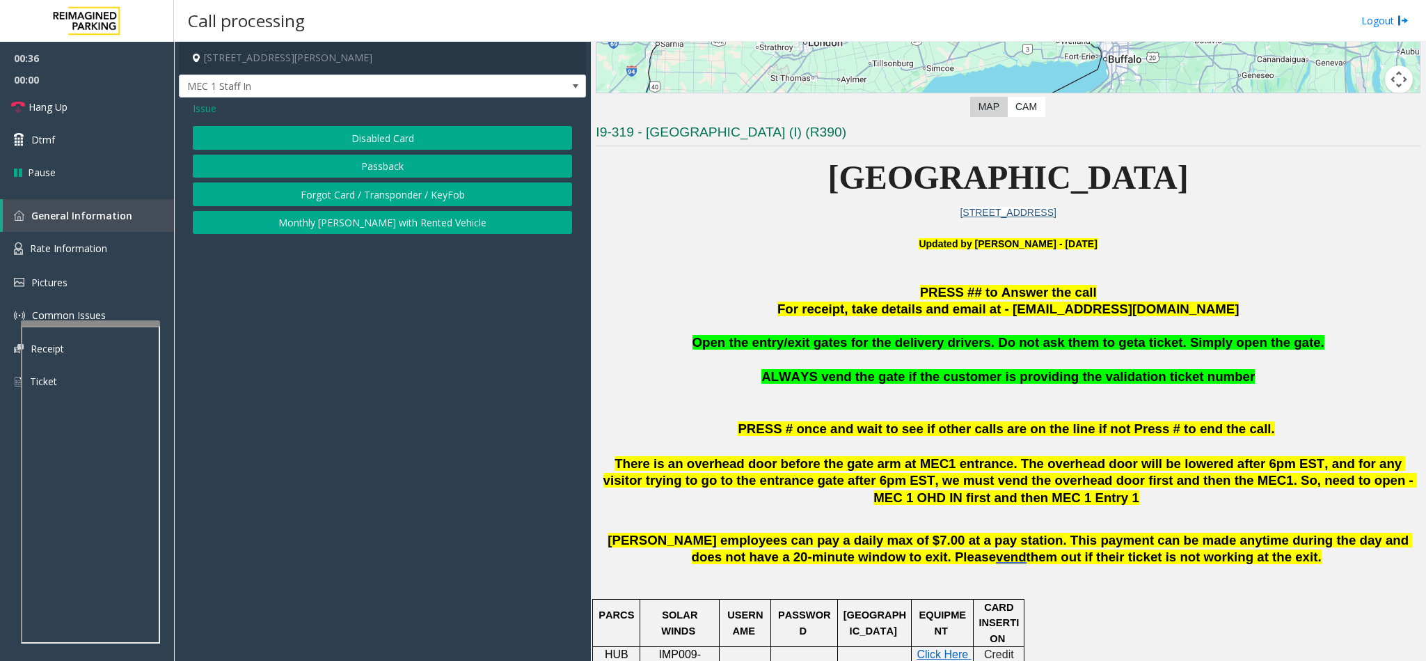
click at [351, 136] on button "Disabled Card" at bounding box center [382, 138] width 379 height 24
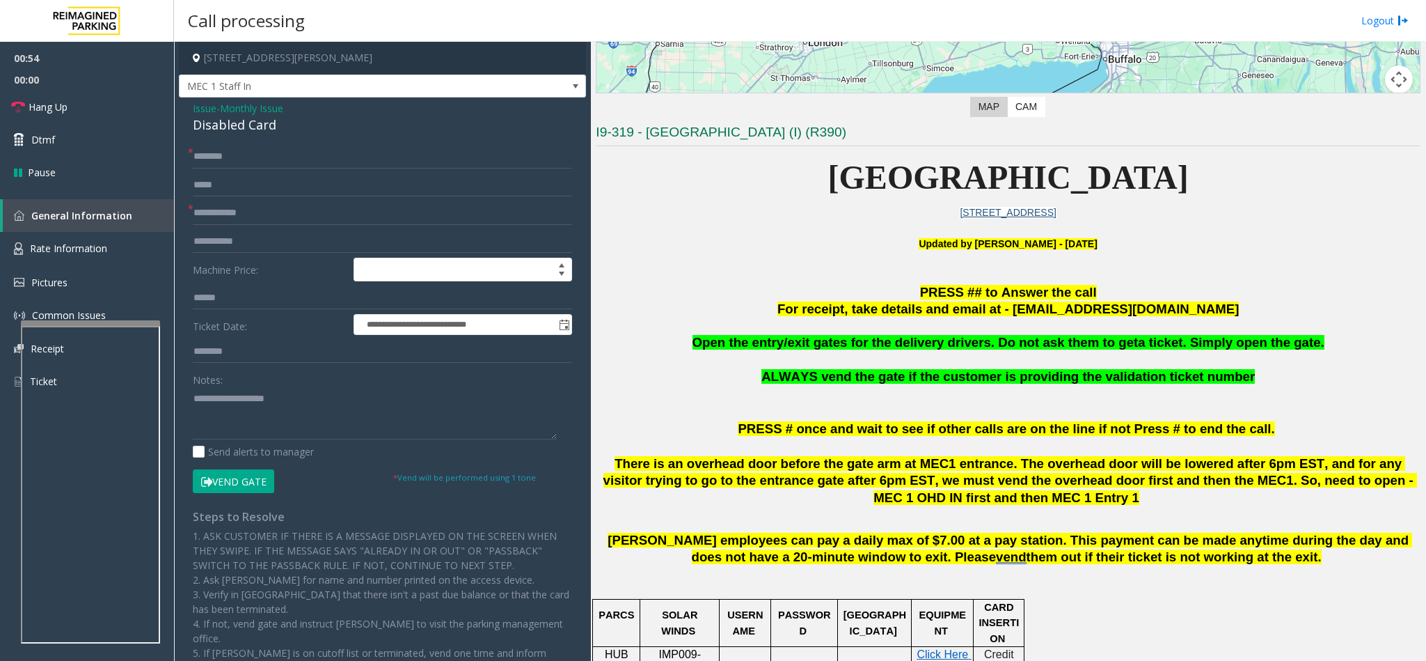
click at [193, 109] on span "Issue" at bounding box center [205, 108] width 24 height 15
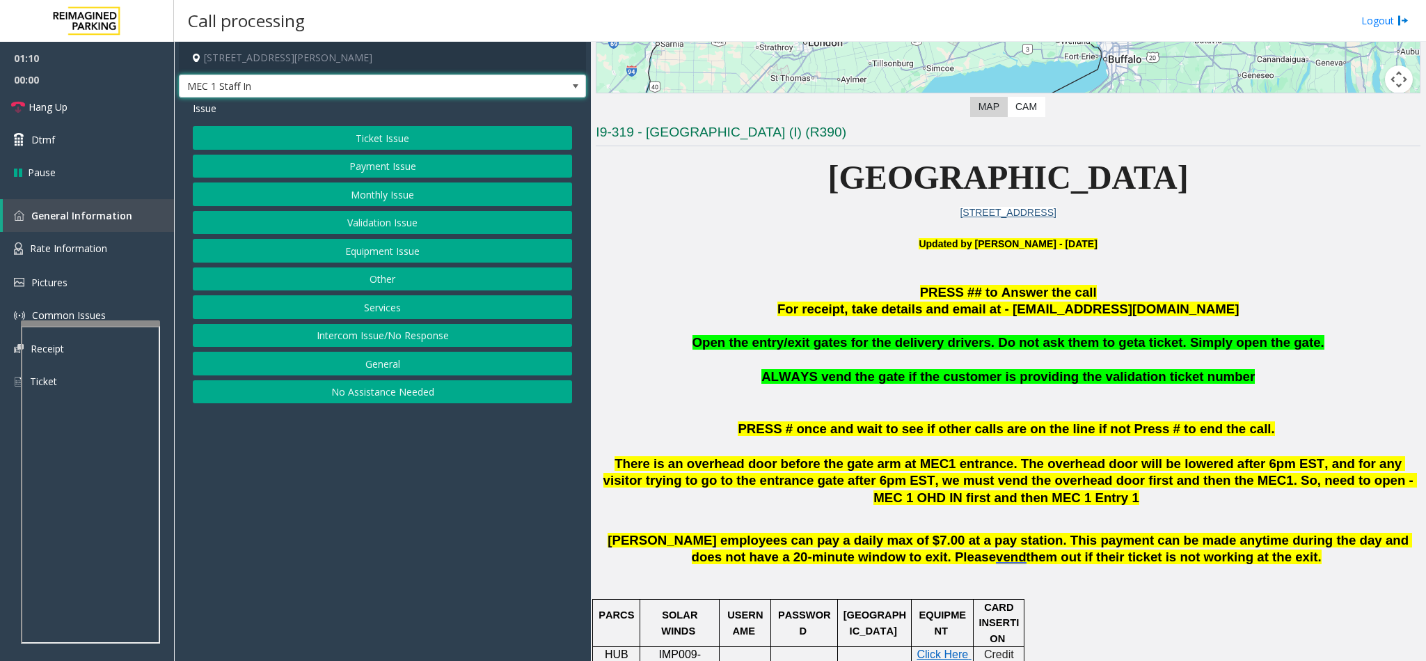
click at [454, 88] on span "MEC 1 Staff In" at bounding box center [342, 86] width 325 height 22
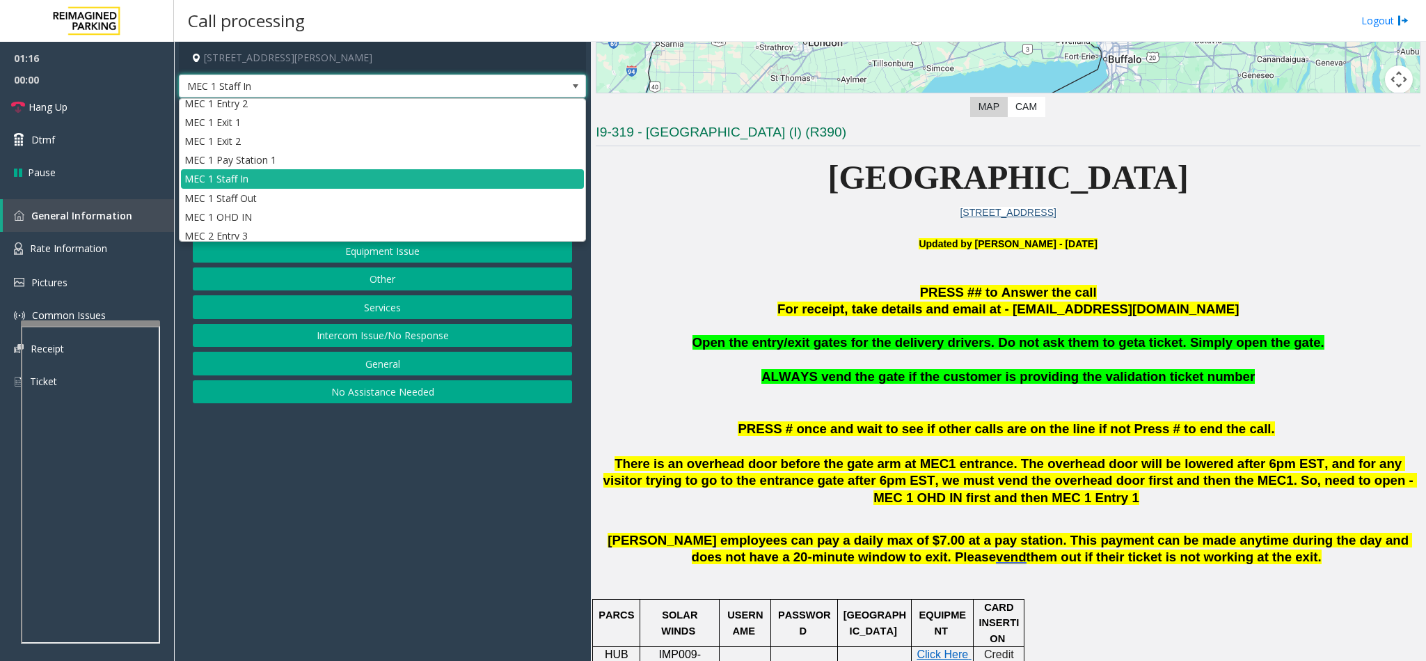
scroll to position [0, 0]
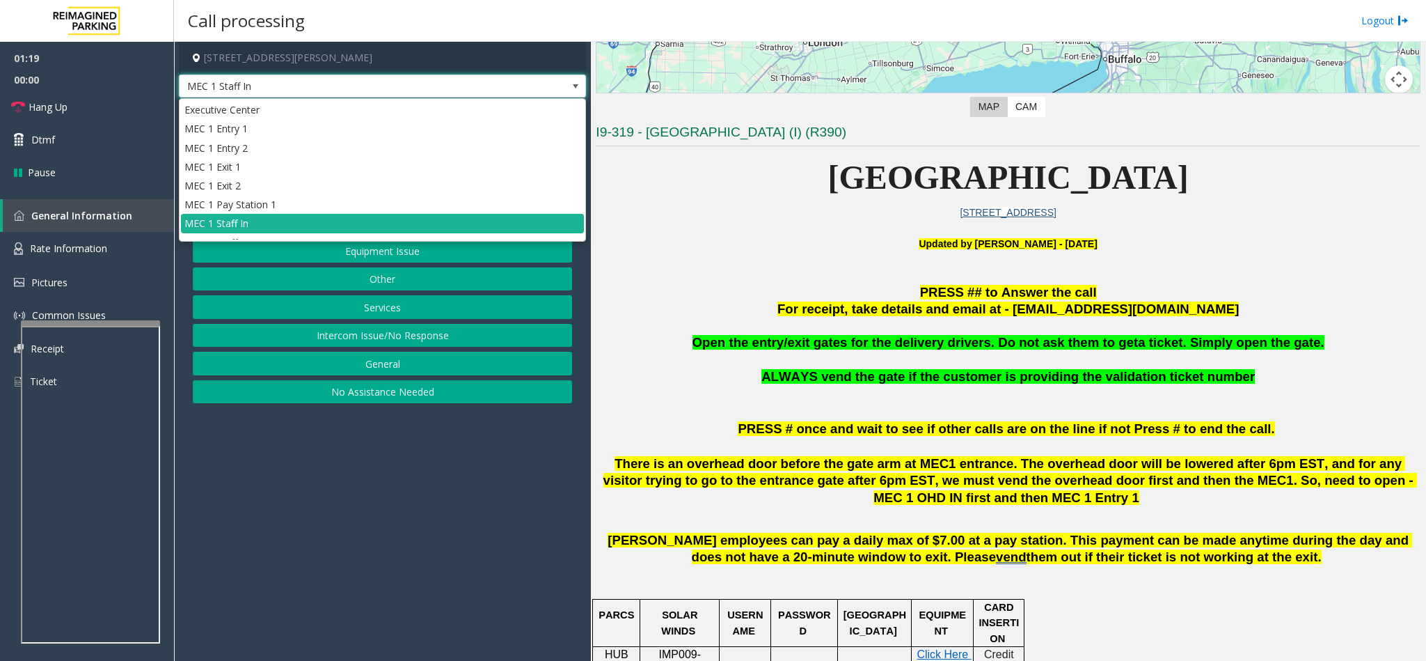
click at [715, 274] on p at bounding box center [1008, 275] width 825 height 17
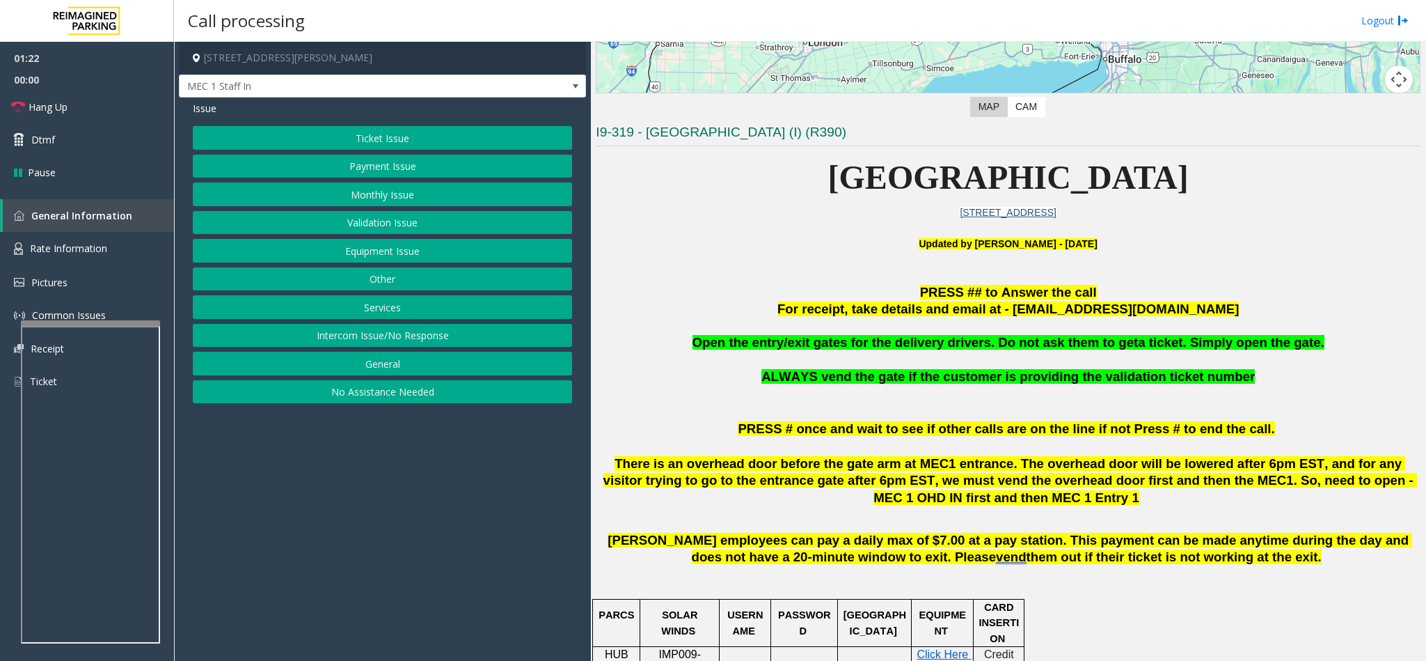
click at [387, 286] on button "Other" at bounding box center [382, 279] width 379 height 24
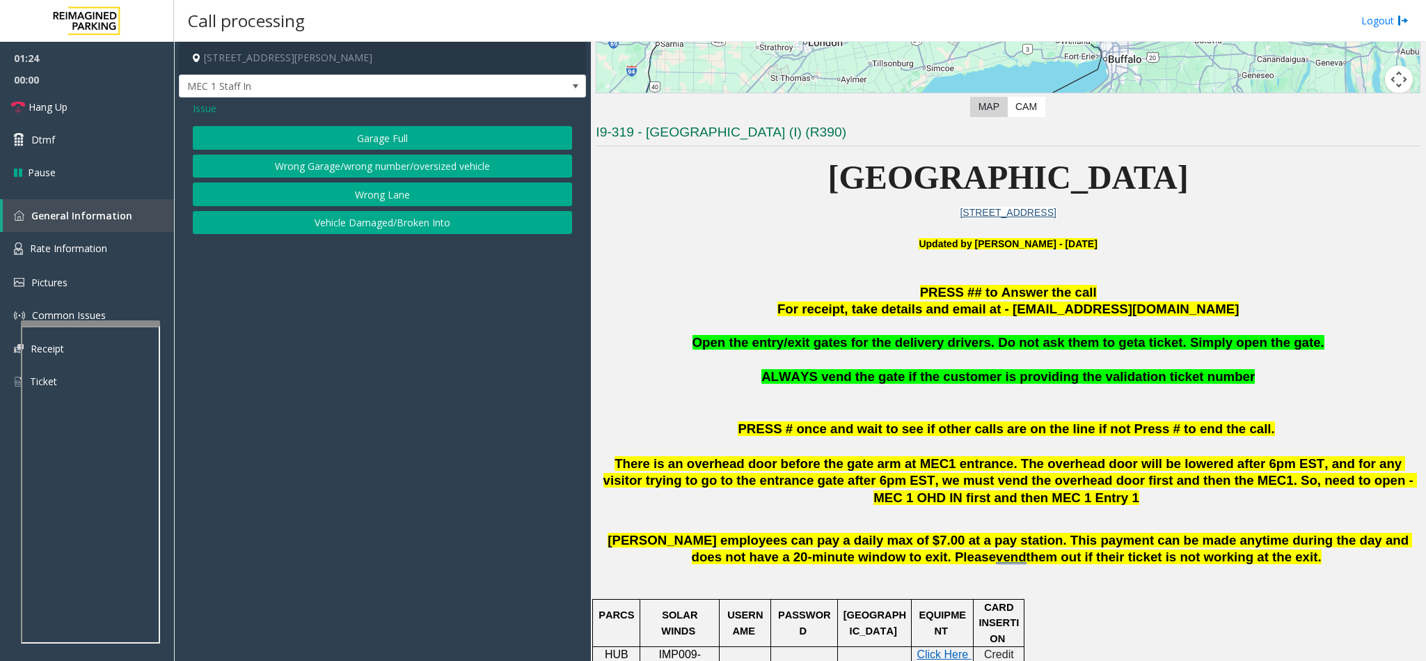
click at [393, 197] on button "Wrong Lane" at bounding box center [382, 194] width 379 height 24
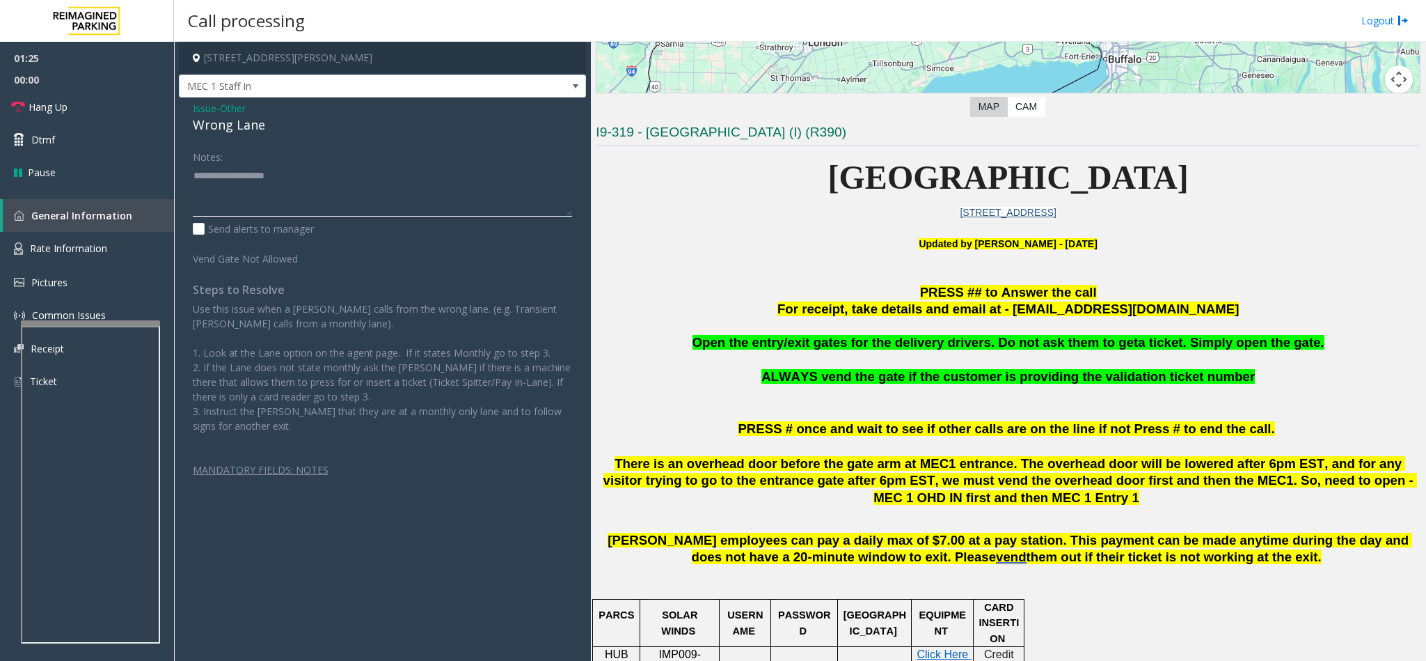
click at [388, 196] on textarea at bounding box center [382, 190] width 379 height 52
click at [123, 109] on link "Hang Up" at bounding box center [87, 106] width 174 height 33
click at [222, 207] on textarea at bounding box center [382, 190] width 379 height 52
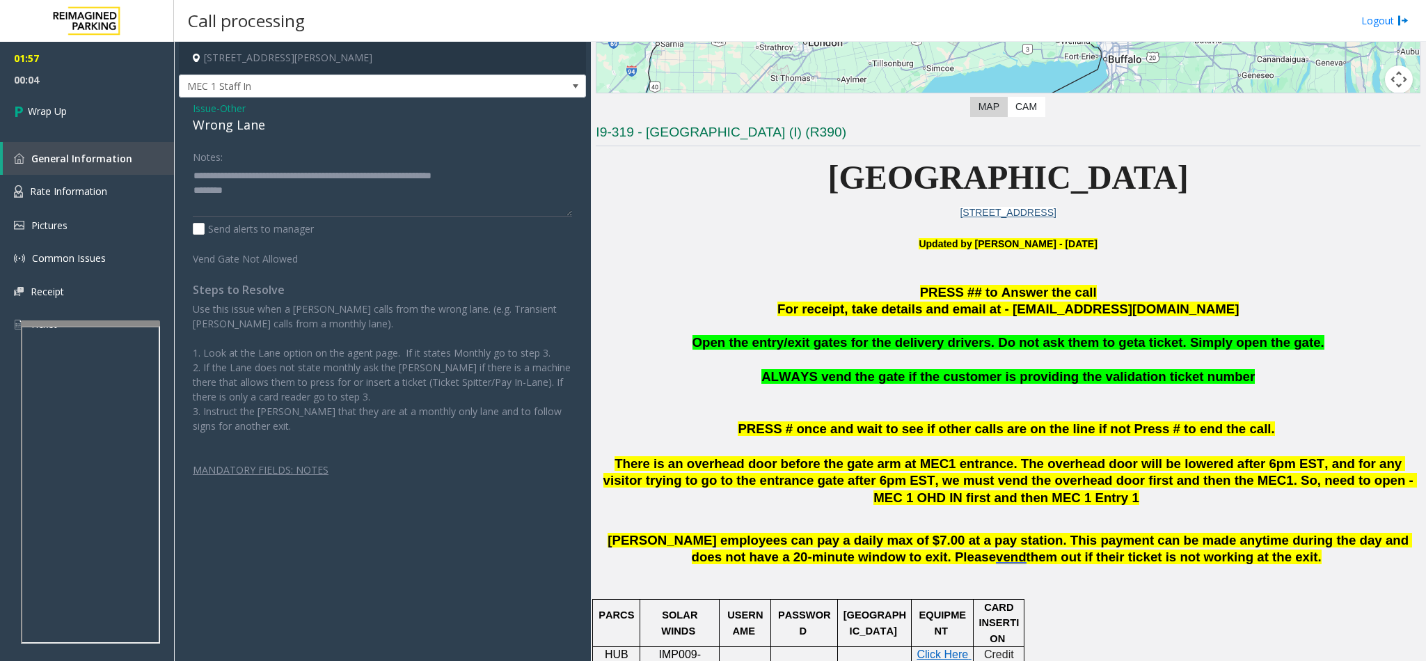
click at [913, 338] on span "Open the entry/exit gates for the delivery drivers. Do not ask them to get" at bounding box center [916, 342] width 446 height 15
click at [896, 370] on span "ALWAYS vend the gate if the customer is providing the validation ticket number" at bounding box center [1009, 376] width 494 height 15
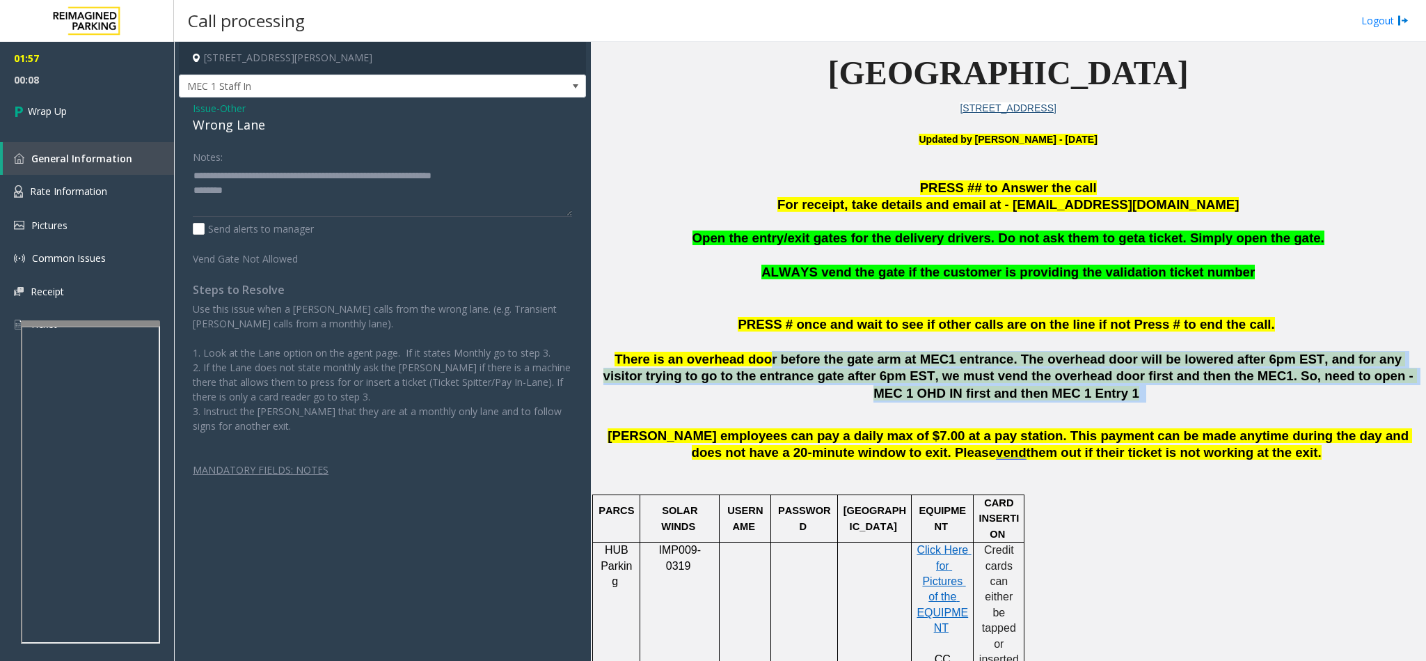
drag, startPoint x: 733, startPoint y: 360, endPoint x: 828, endPoint y: 411, distance: 107.8
click at [828, 411] on p "There is an overhead door before the gate arm at MEC1 entrance. The overhead do…" at bounding box center [1008, 385] width 825 height 69
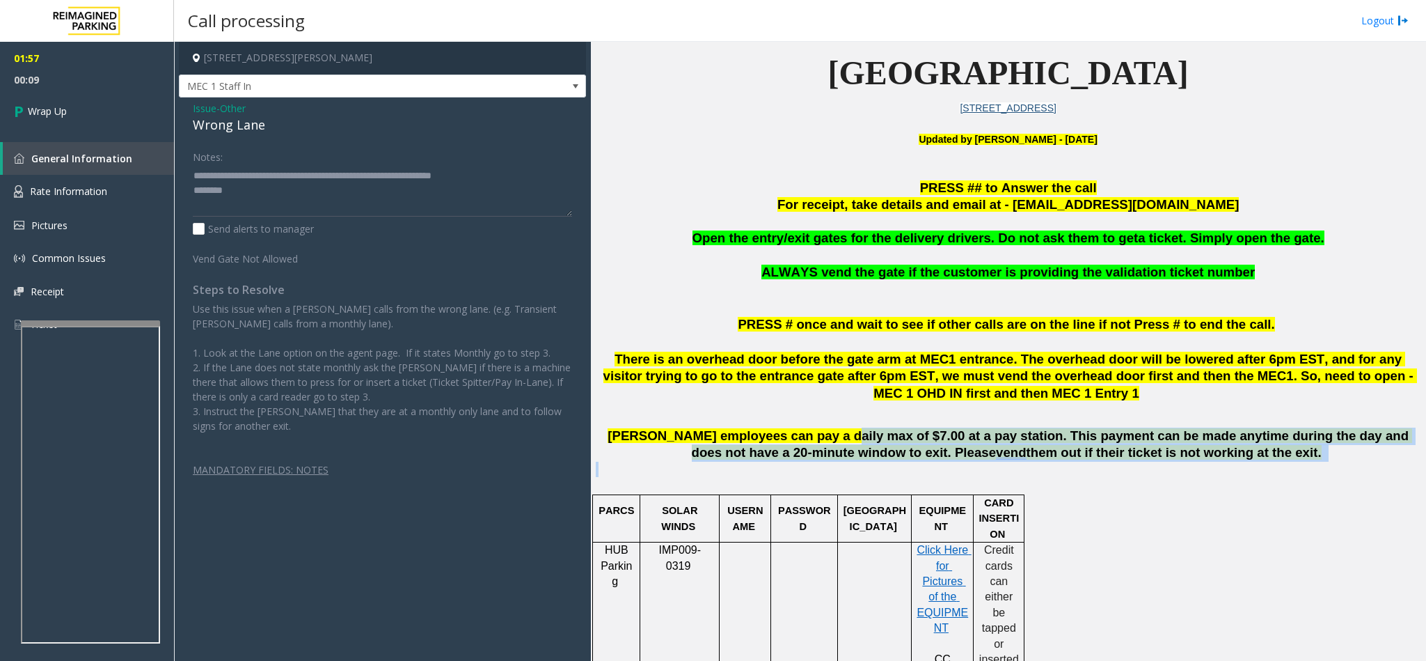
drag, startPoint x: 812, startPoint y: 433, endPoint x: 923, endPoint y: 470, distance: 116.7
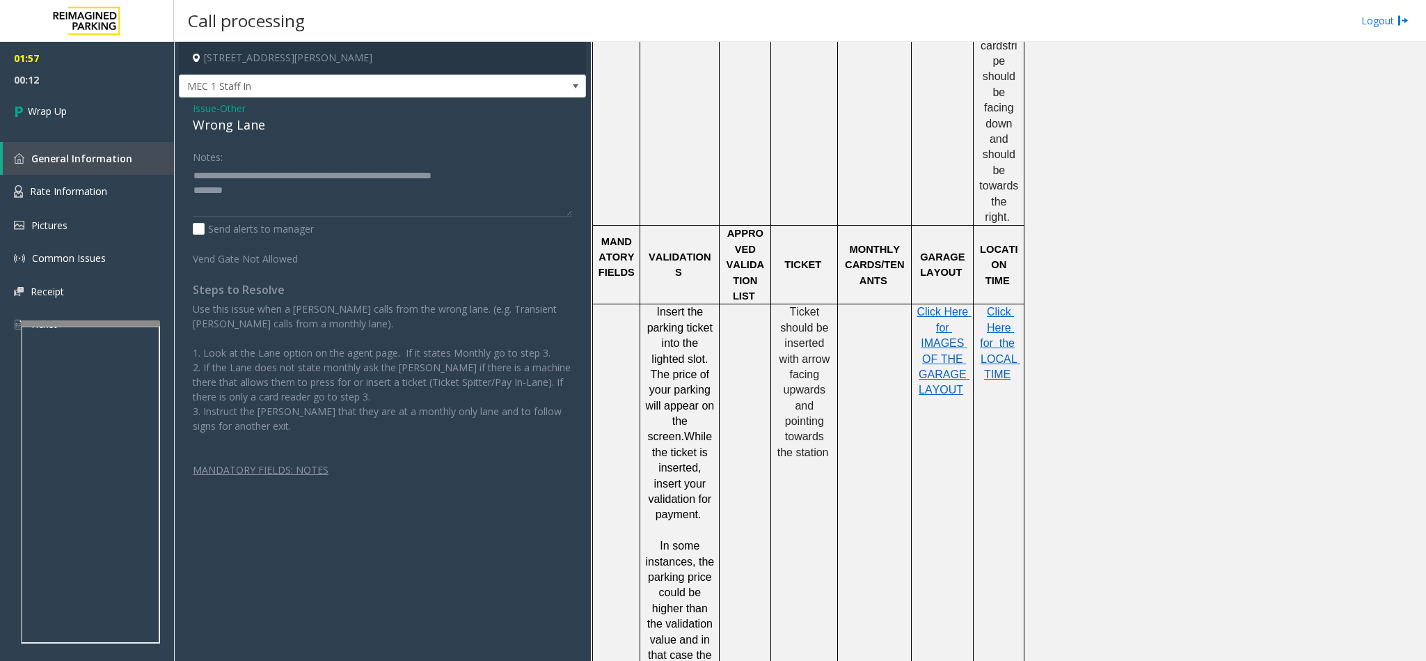
scroll to position [1149, 0]
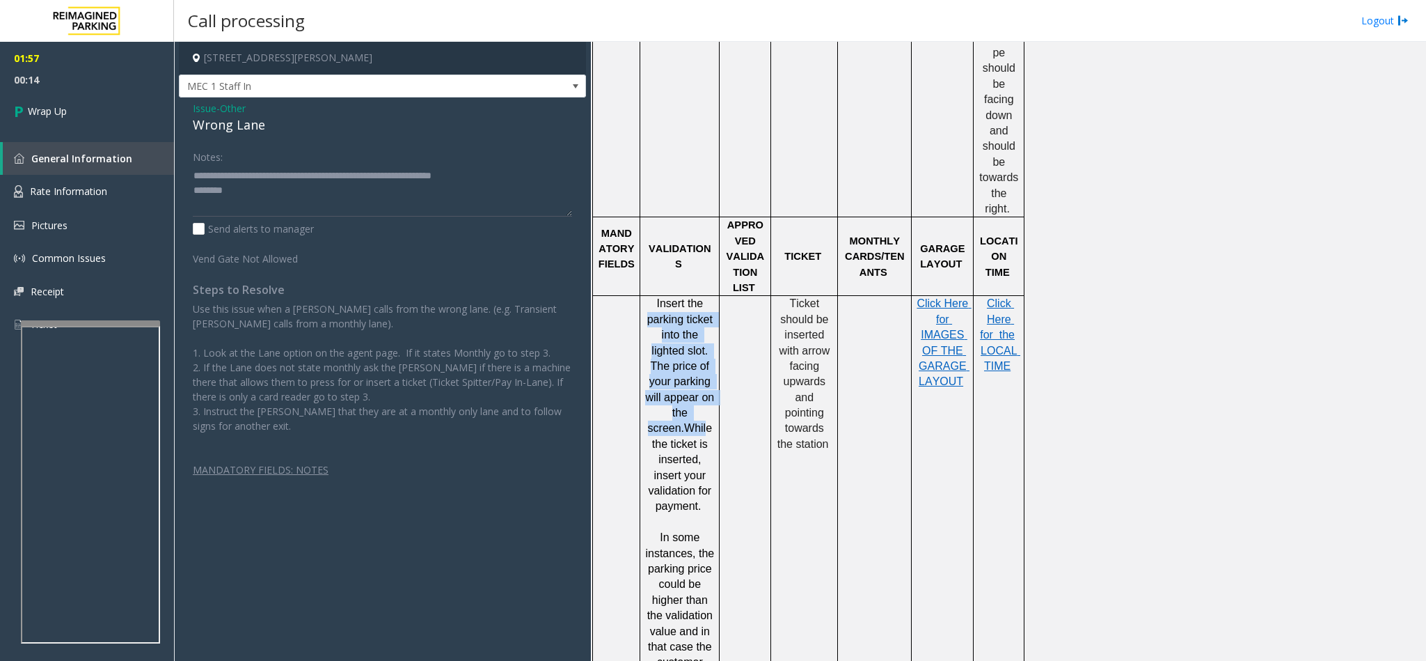
drag, startPoint x: 648, startPoint y: 294, endPoint x: 679, endPoint y: 407, distance: 117.0
click at [679, 407] on p "Insert the parking ticket into the lighted slot. The price of your parking will…" at bounding box center [679, 405] width 69 height 218
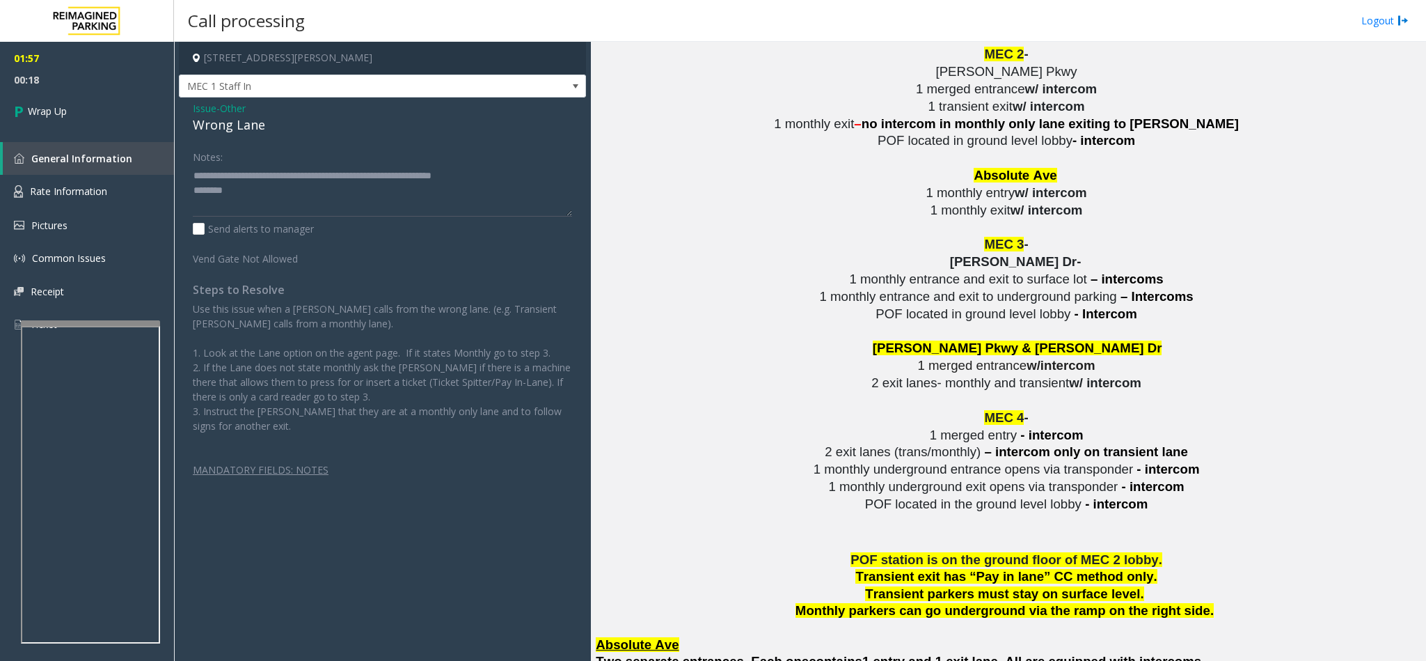
scroll to position [2924, 0]
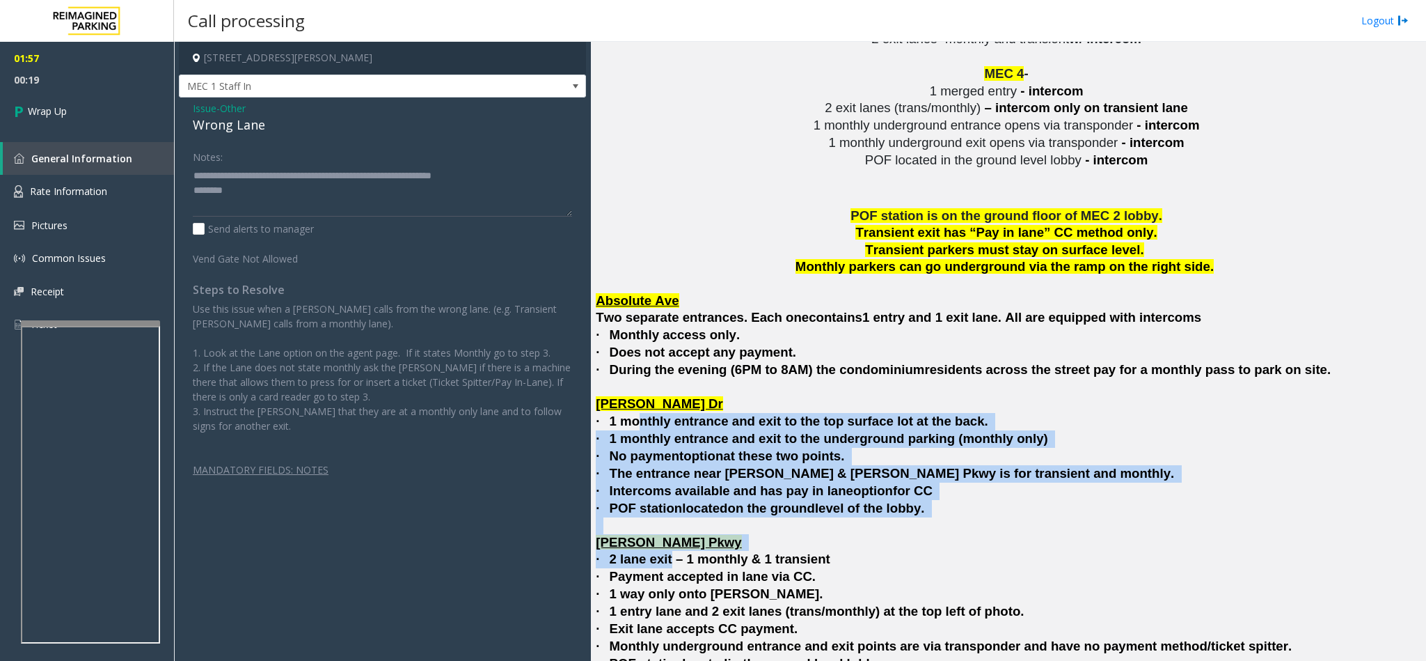
drag, startPoint x: 641, startPoint y: 362, endPoint x: 666, endPoint y: 489, distance: 129.1
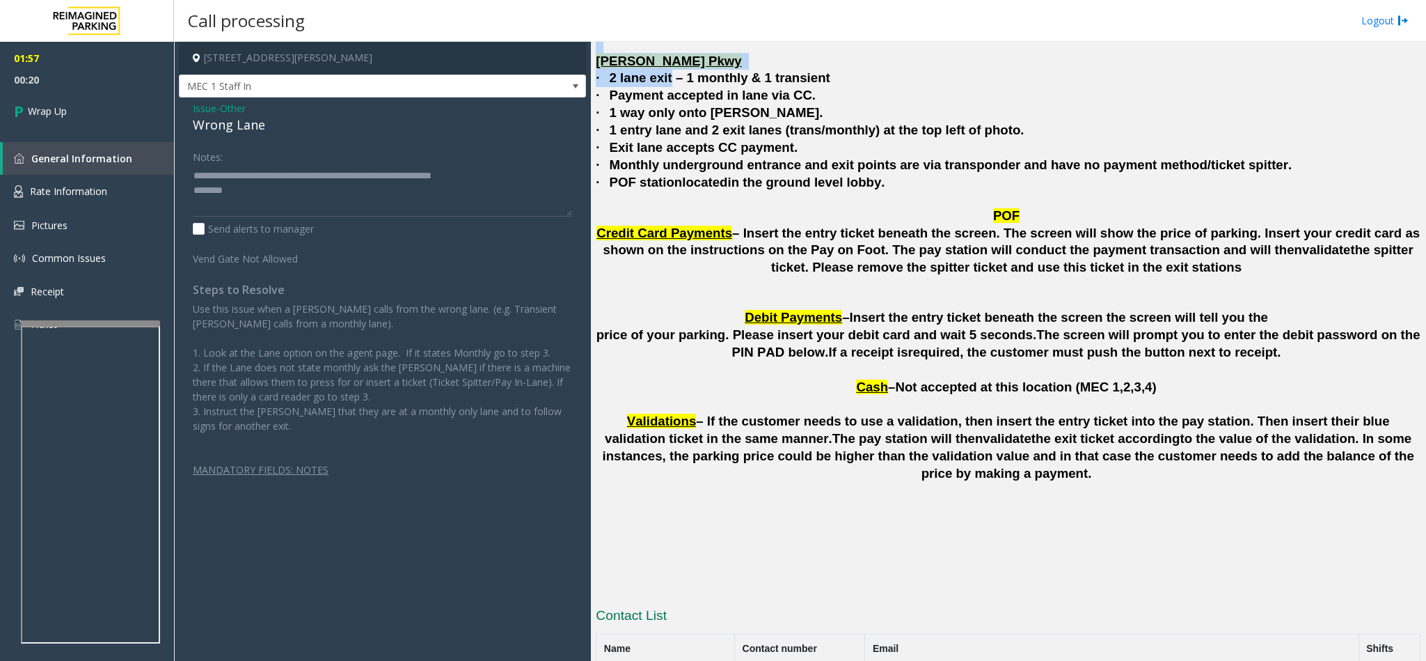
scroll to position [3421, 0]
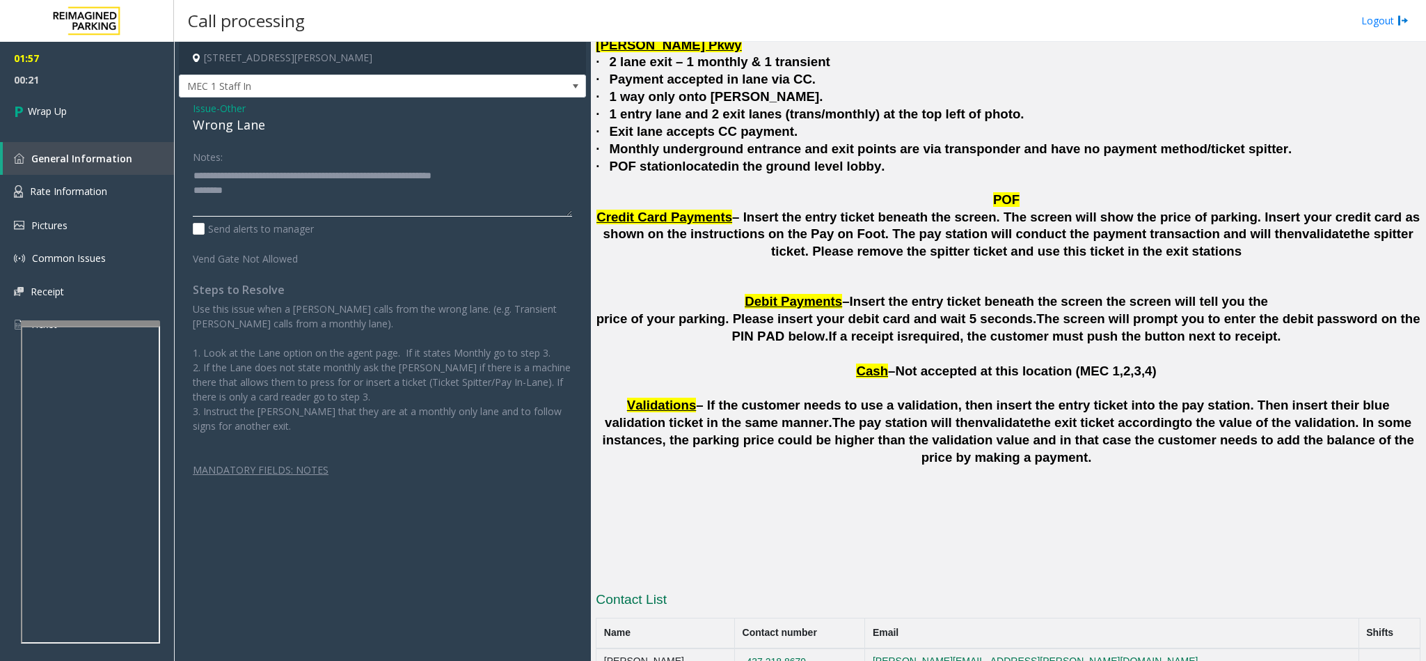
click at [251, 194] on textarea at bounding box center [382, 190] width 379 height 52
type textarea "**********"
click at [134, 113] on link "Wrap Up" at bounding box center [87, 110] width 174 height 41
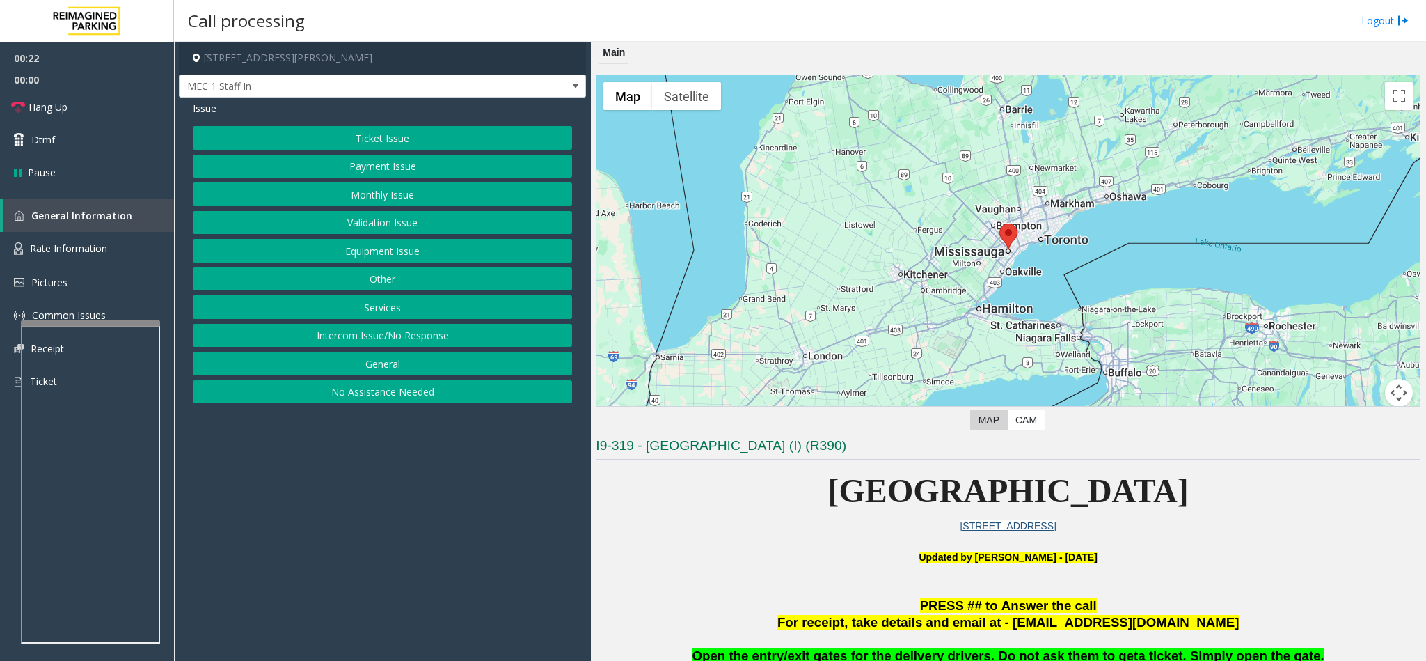
click at [409, 193] on button "Monthly Issue" at bounding box center [382, 194] width 379 height 24
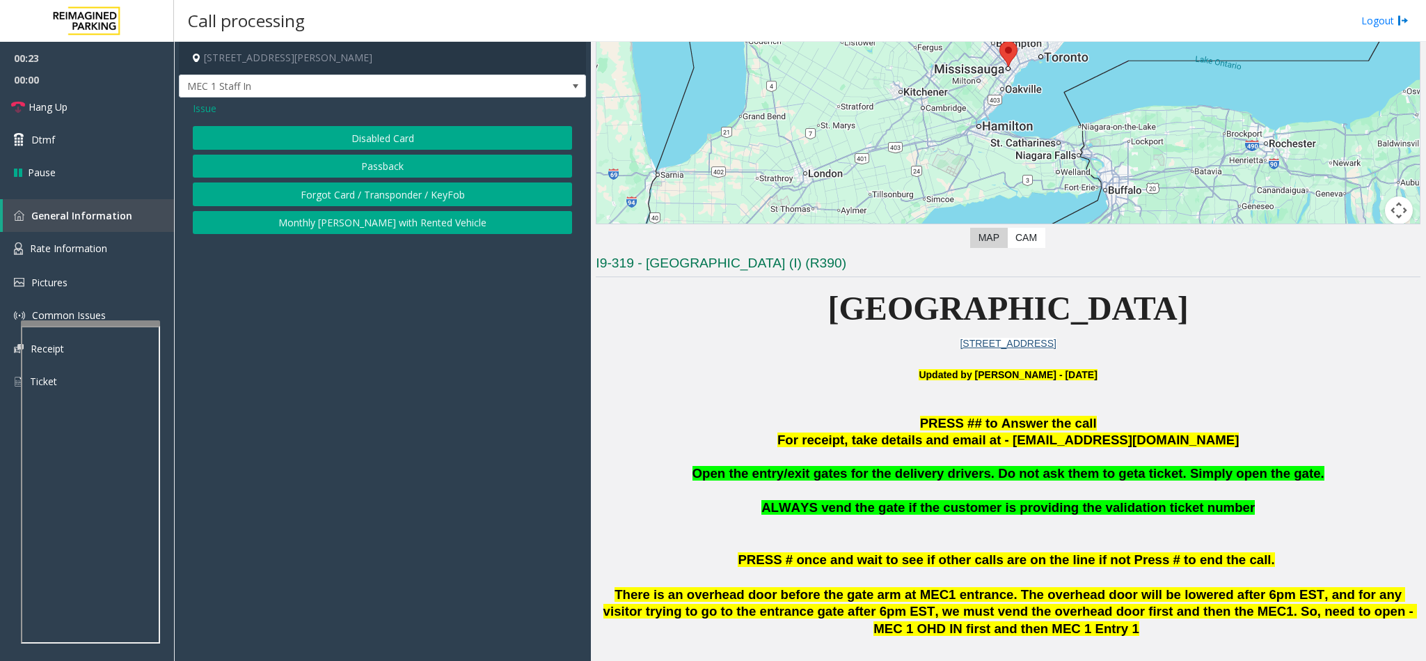
scroll to position [313, 0]
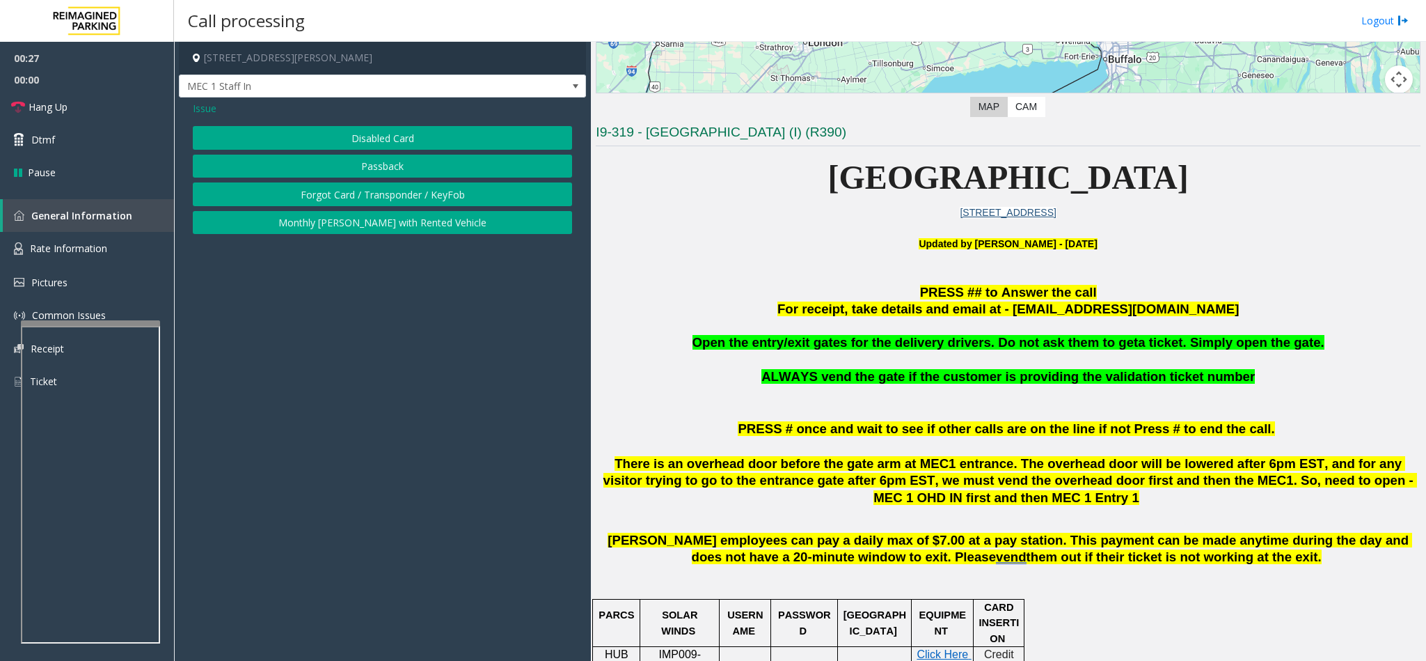
click at [207, 111] on span "Issue" at bounding box center [205, 108] width 24 height 15
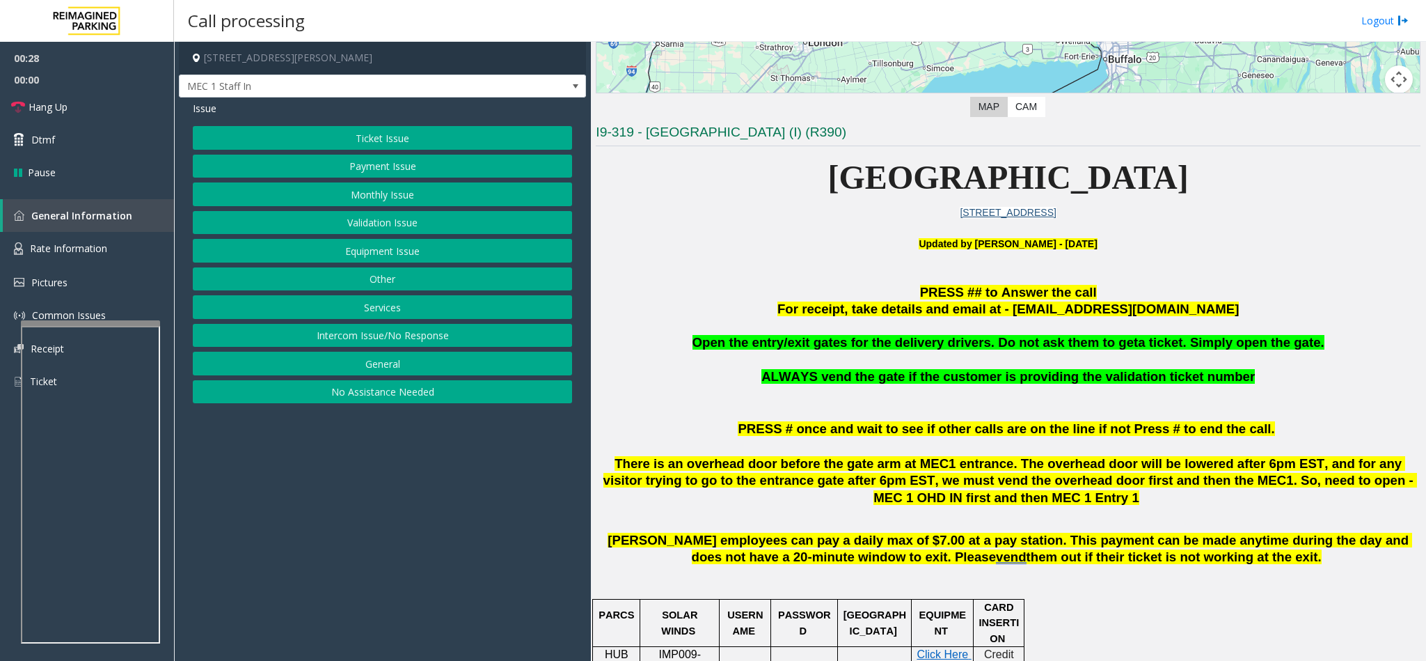
click at [405, 249] on button "Equipment Issue" at bounding box center [382, 251] width 379 height 24
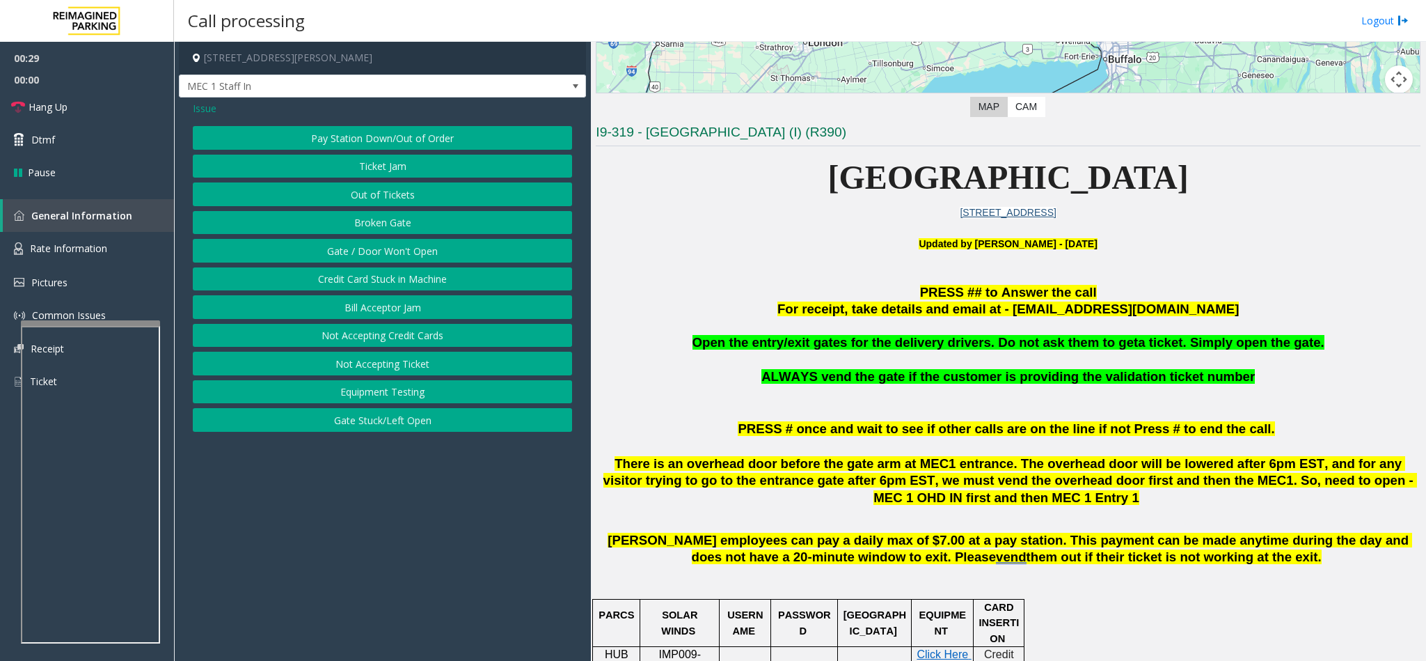
click at [378, 255] on button "Gate / Door Won't Open" at bounding box center [382, 251] width 379 height 24
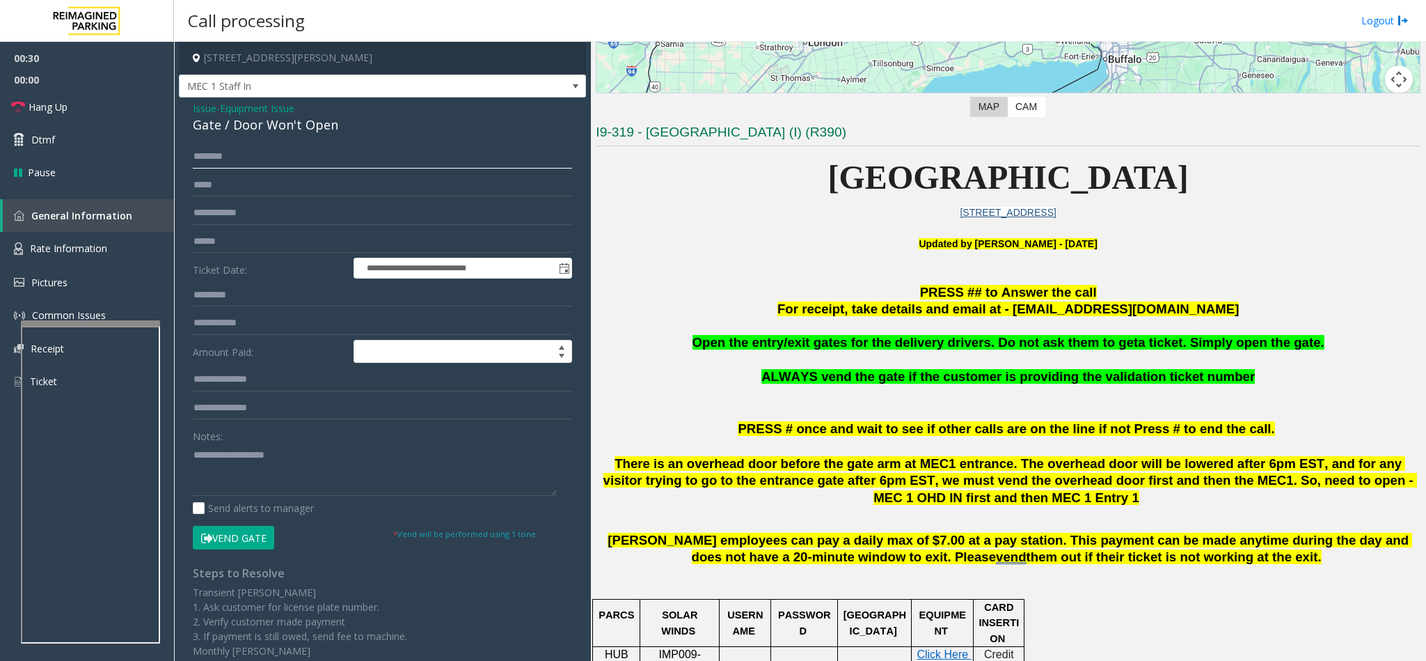
click at [278, 162] on input "text" at bounding box center [382, 157] width 379 height 24
type input "******"
click at [257, 443] on div "Notes:" at bounding box center [382, 460] width 379 height 72
click at [234, 466] on textarea at bounding box center [375, 469] width 364 height 52
click at [236, 537] on button "Vend Gate" at bounding box center [233, 538] width 81 height 24
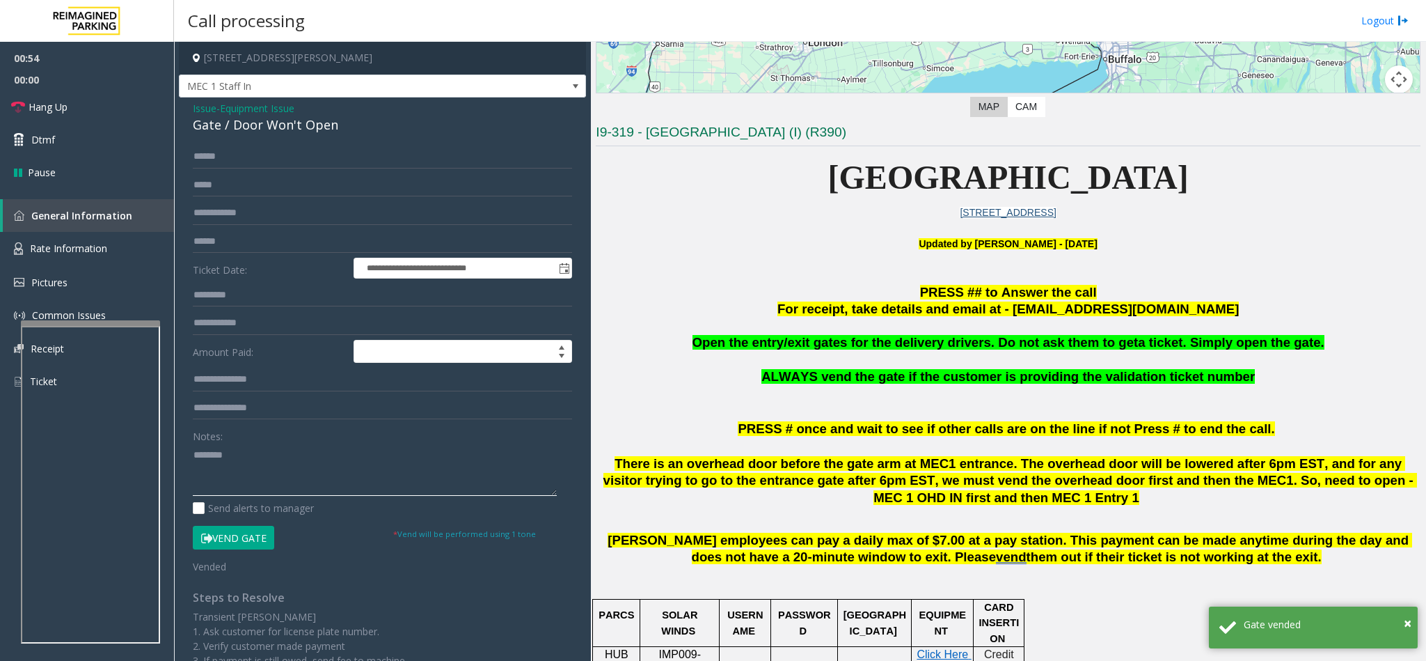
click at [255, 458] on textarea at bounding box center [375, 469] width 364 height 52
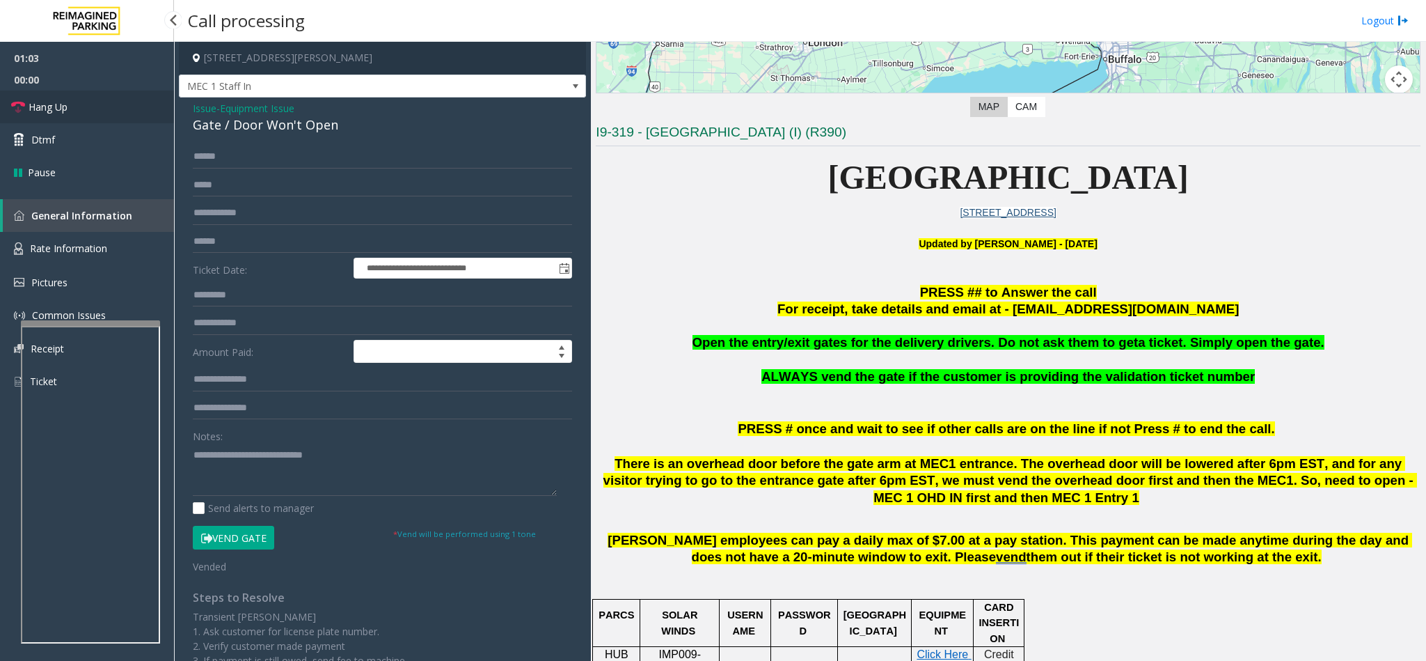
click at [61, 111] on span "Hang Up" at bounding box center [48, 107] width 39 height 15
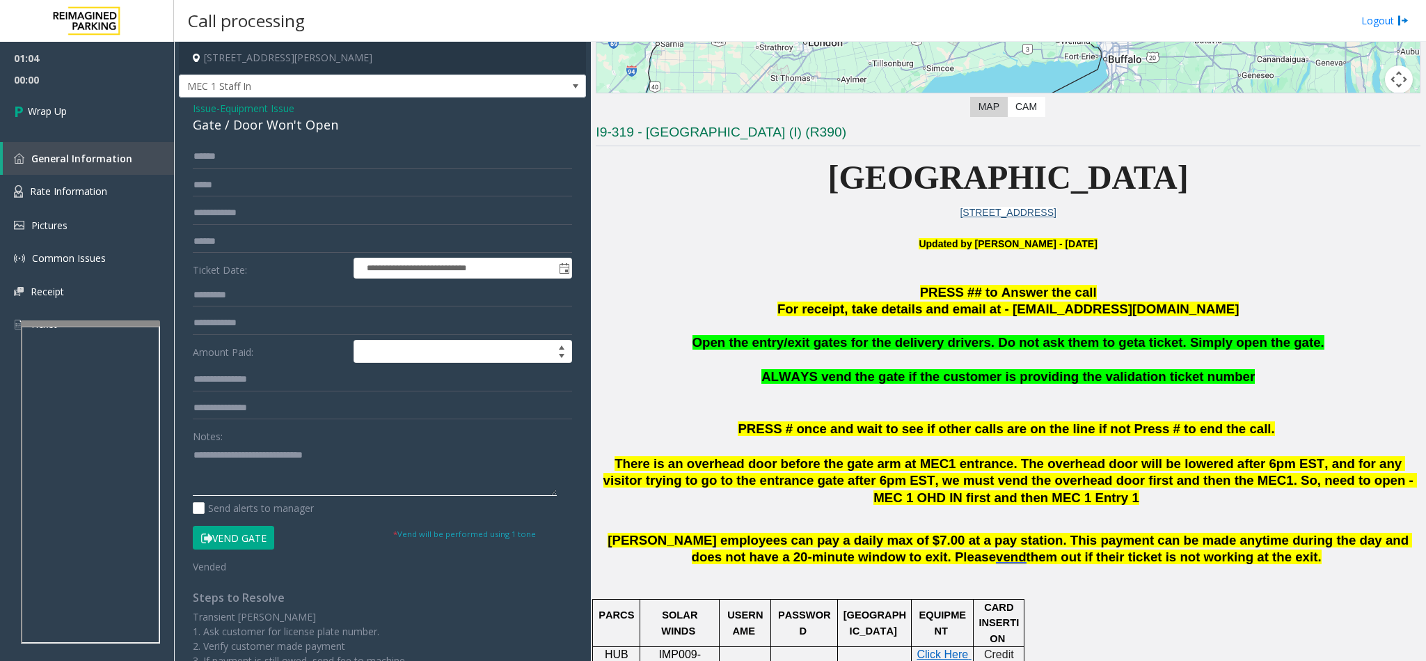
click at [360, 460] on textarea at bounding box center [375, 469] width 364 height 52
type textarea "**********"
click at [88, 107] on link "Wrap Up" at bounding box center [87, 110] width 174 height 41
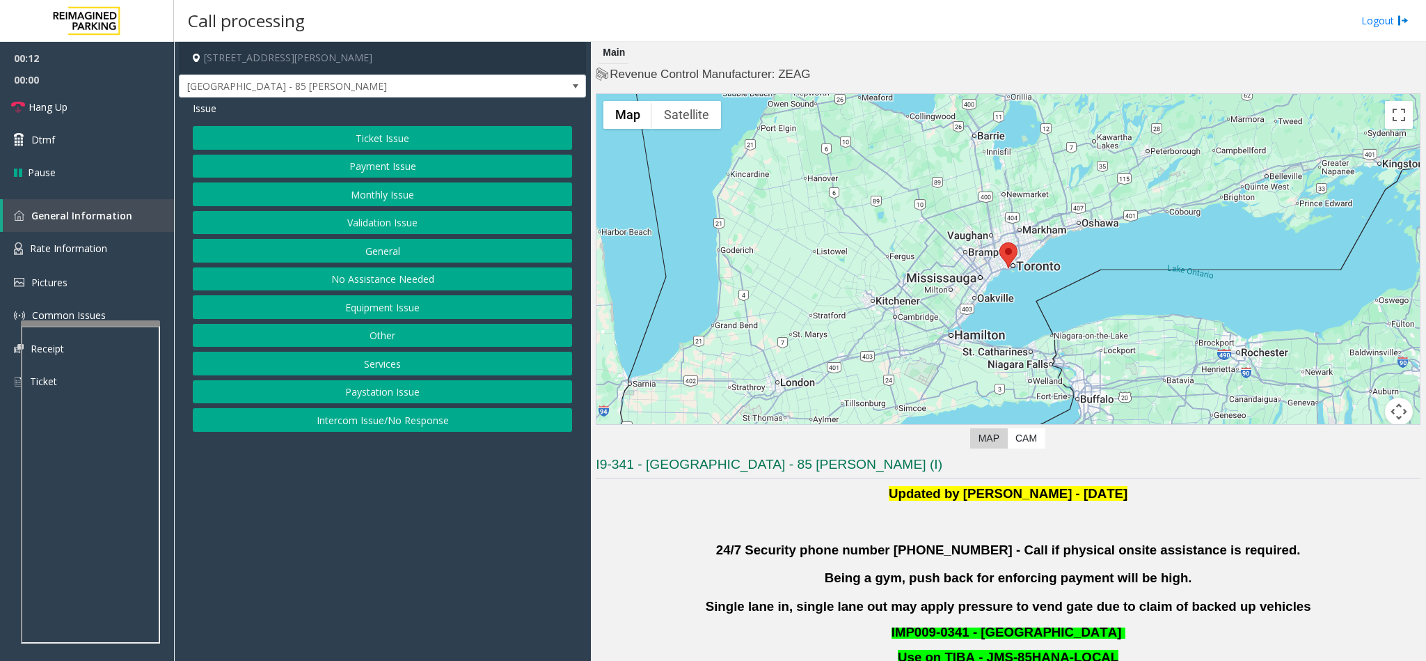
click at [413, 230] on button "Validation Issue" at bounding box center [382, 223] width 379 height 24
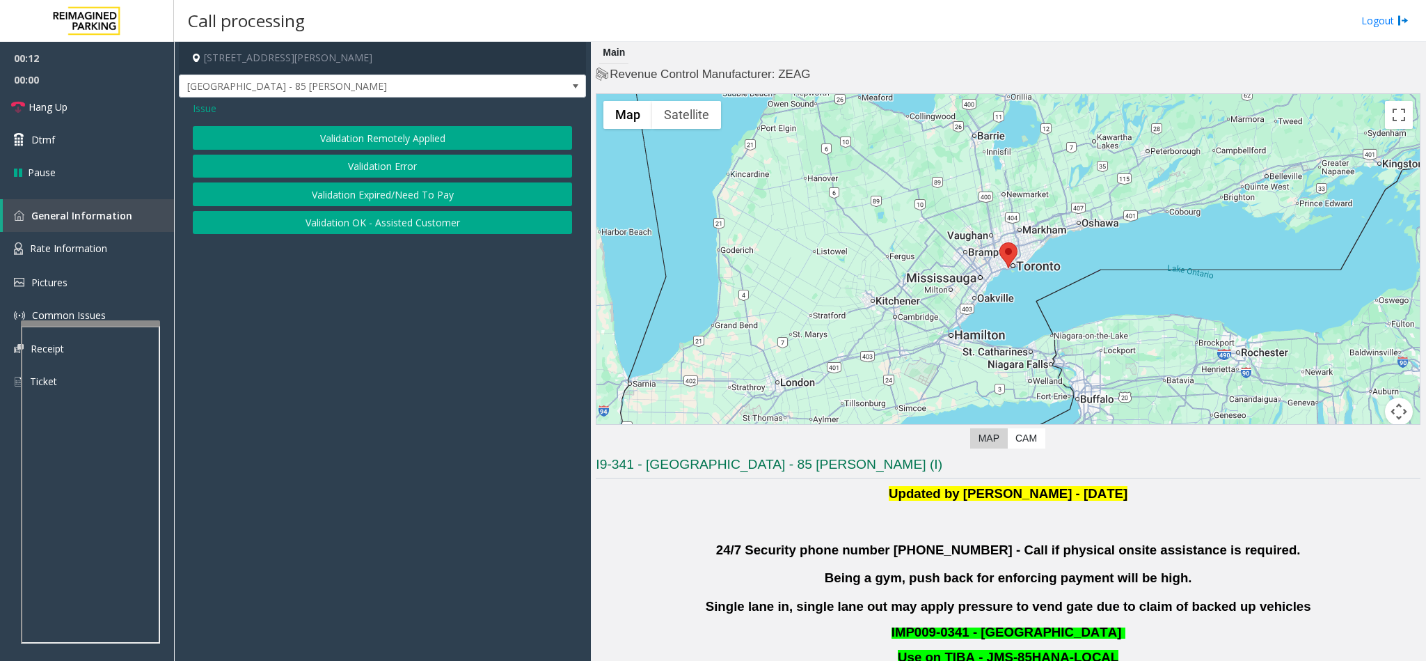
click at [379, 161] on button "Validation Error" at bounding box center [382, 167] width 379 height 24
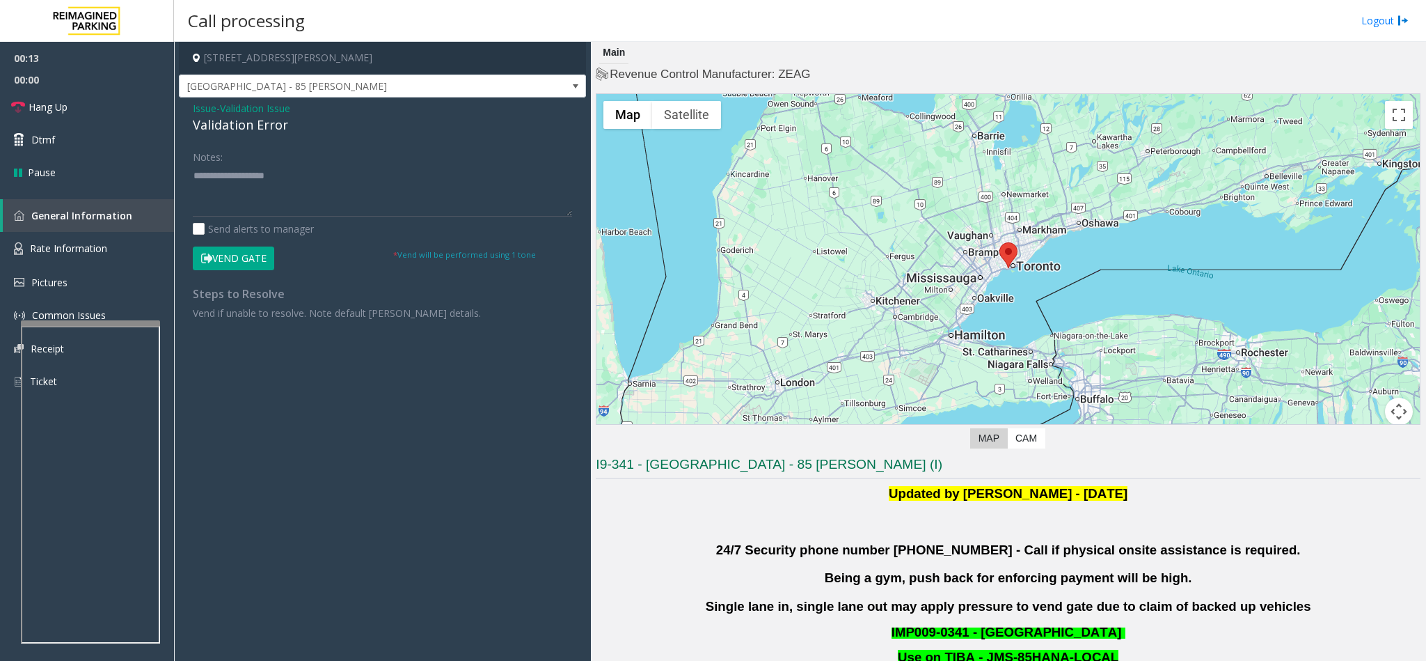
click at [242, 126] on div "Validation Error" at bounding box center [382, 125] width 379 height 19
click at [196, 175] on textarea at bounding box center [382, 190] width 379 height 52
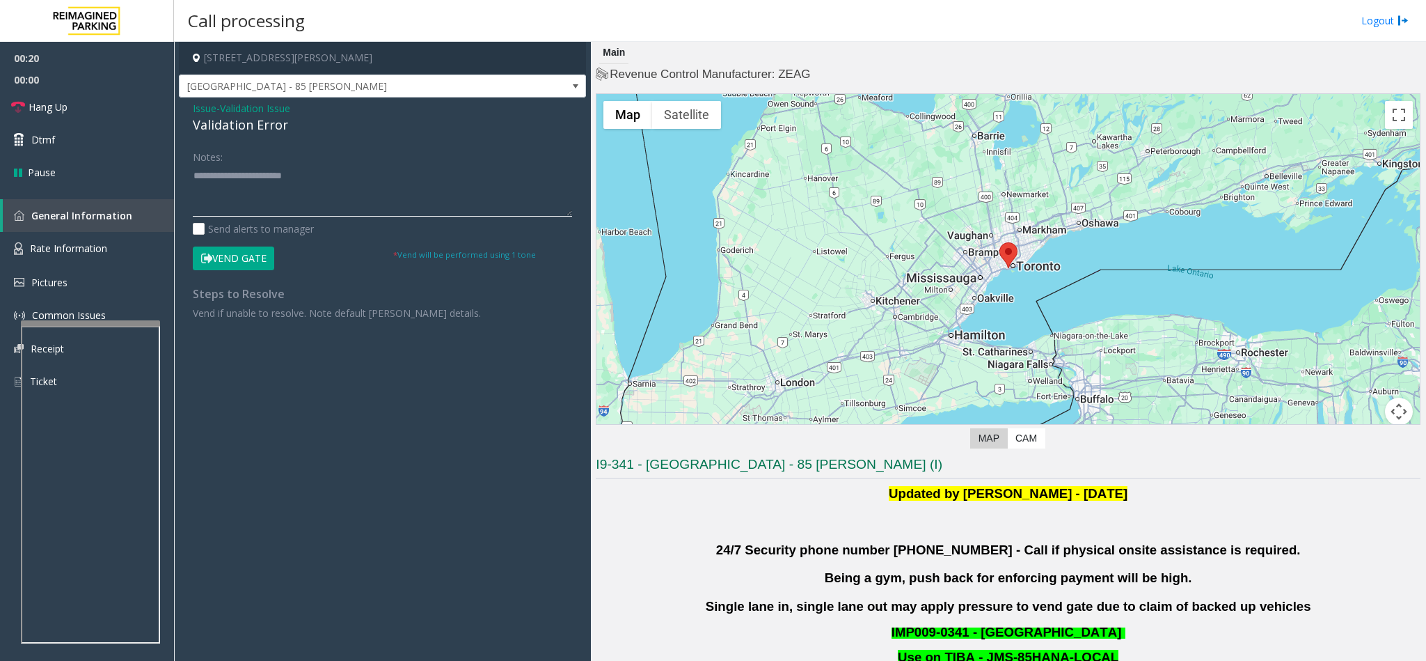
click at [349, 168] on textarea at bounding box center [382, 190] width 379 height 52
click at [244, 188] on textarea at bounding box center [382, 190] width 379 height 52
click at [295, 201] on textarea at bounding box center [382, 190] width 379 height 52
click at [286, 178] on textarea at bounding box center [382, 190] width 379 height 52
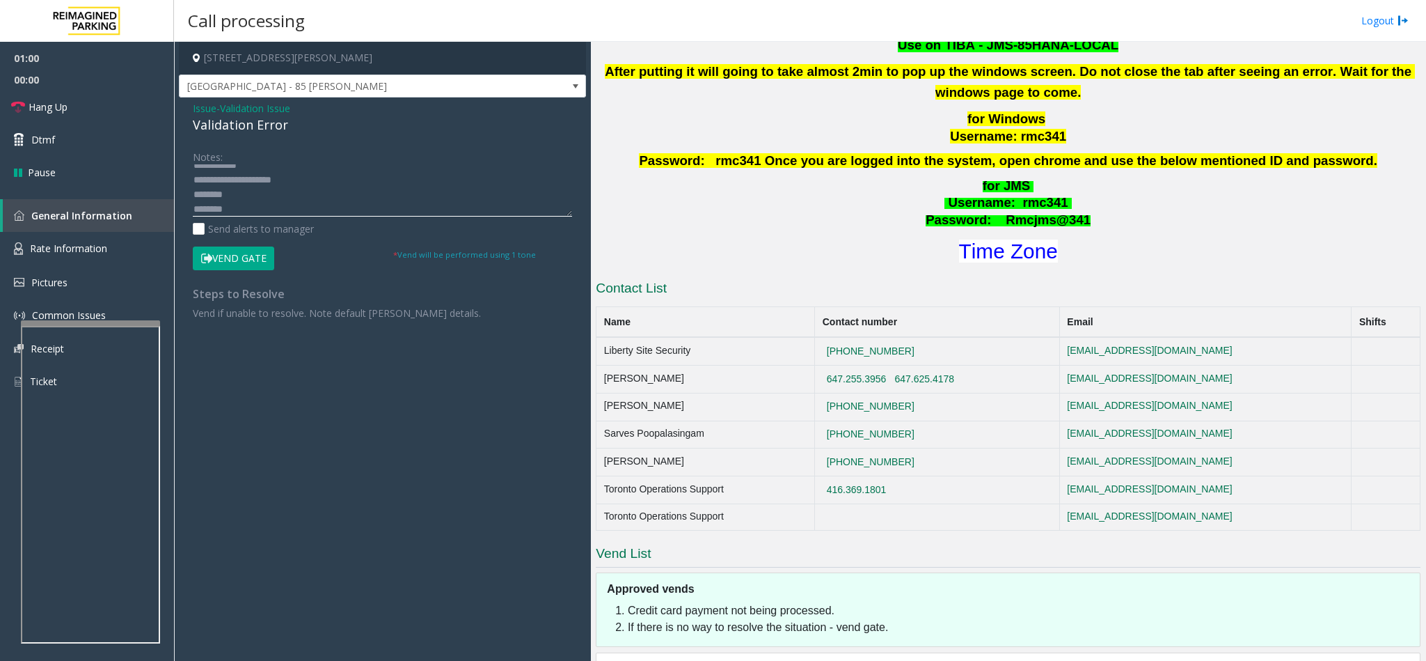
scroll to position [627, 0]
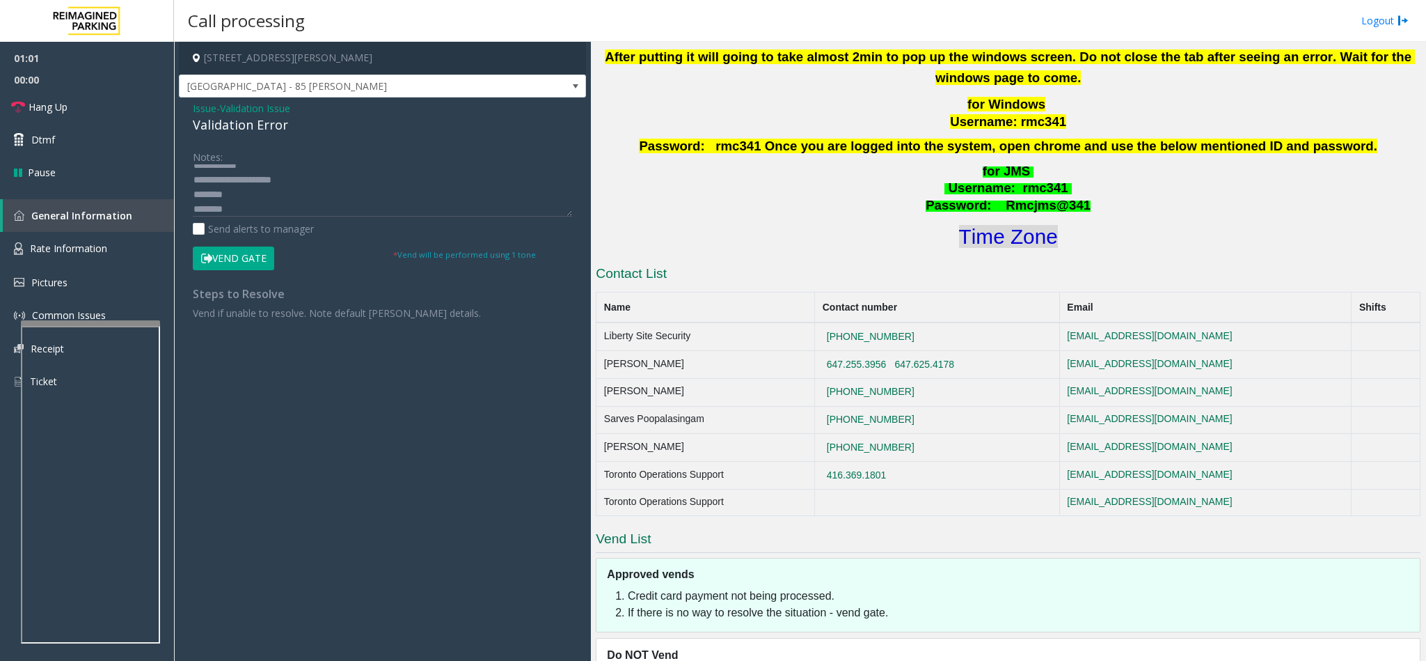
click at [978, 240] on font "Time Zone" at bounding box center [1008, 236] width 99 height 23
click at [238, 209] on textarea at bounding box center [382, 190] width 379 height 52
click at [237, 194] on textarea at bounding box center [382, 190] width 379 height 52
click at [233, 258] on button "Vend Gate" at bounding box center [233, 258] width 81 height 24
click at [285, 211] on textarea at bounding box center [382, 190] width 379 height 52
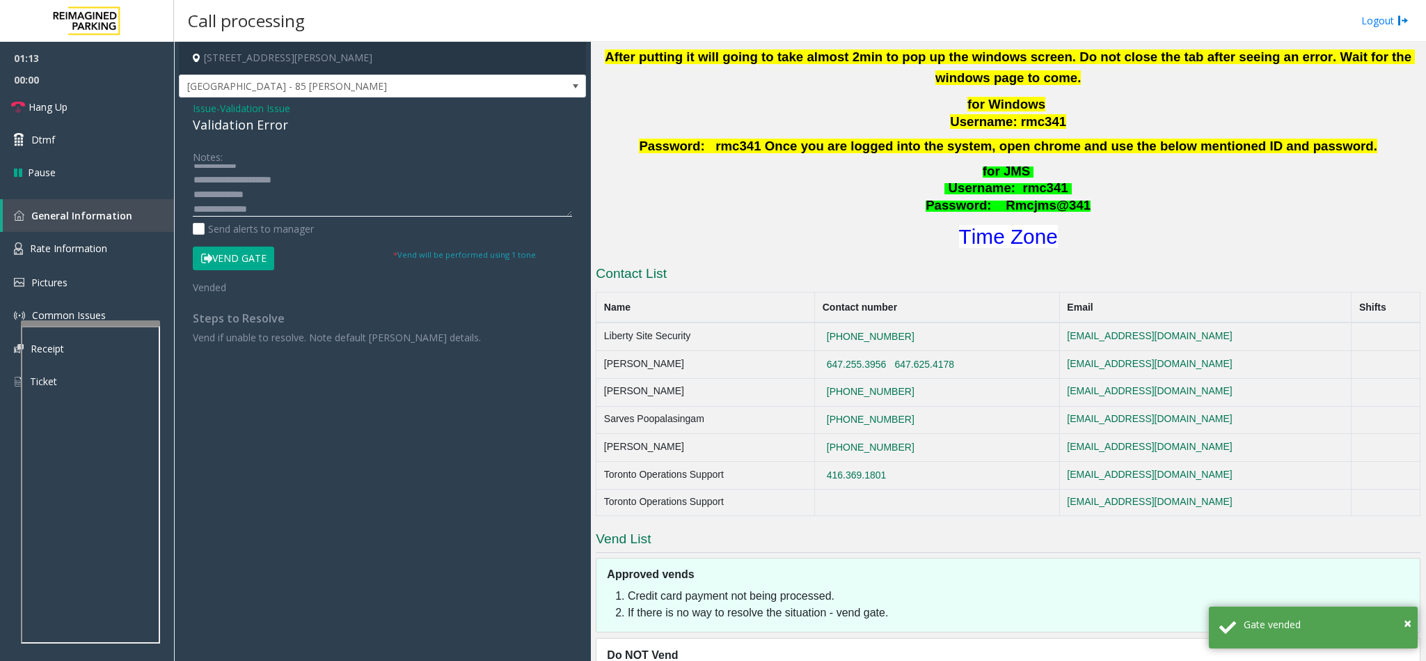
scroll to position [40, 0]
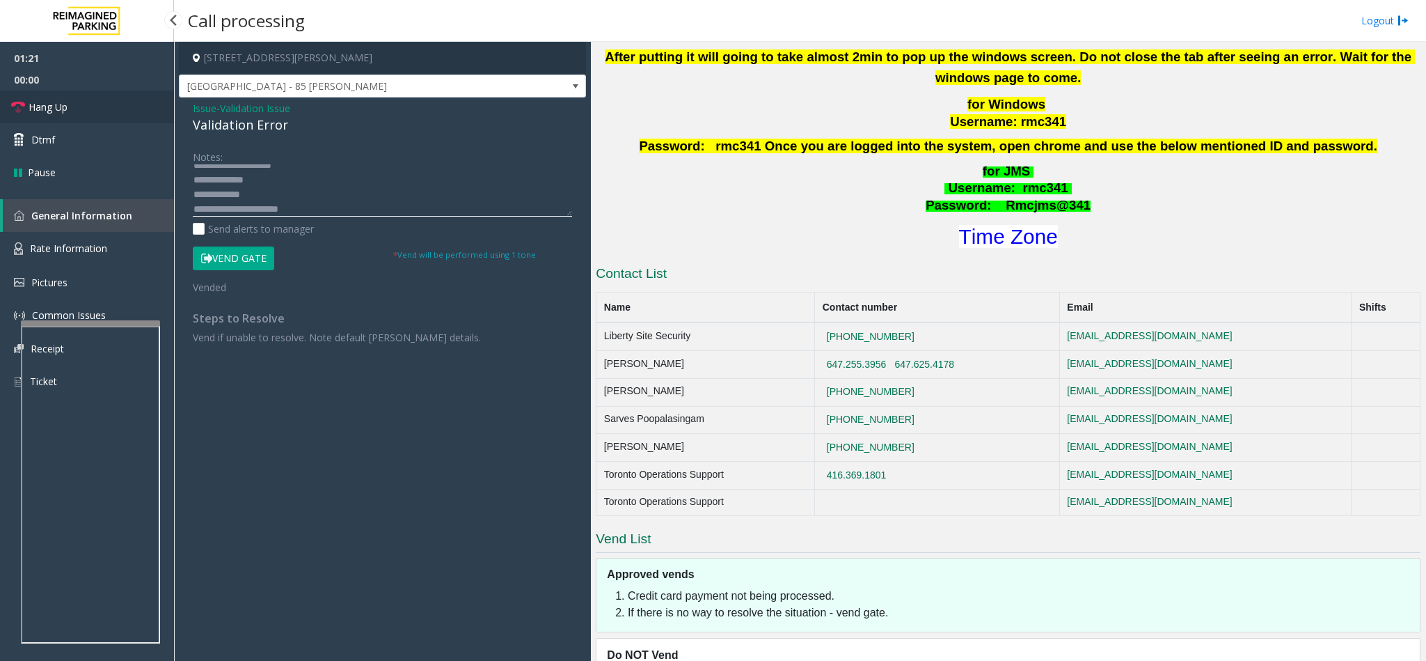
type textarea "**********"
click at [72, 113] on link "Hang Up" at bounding box center [87, 106] width 174 height 33
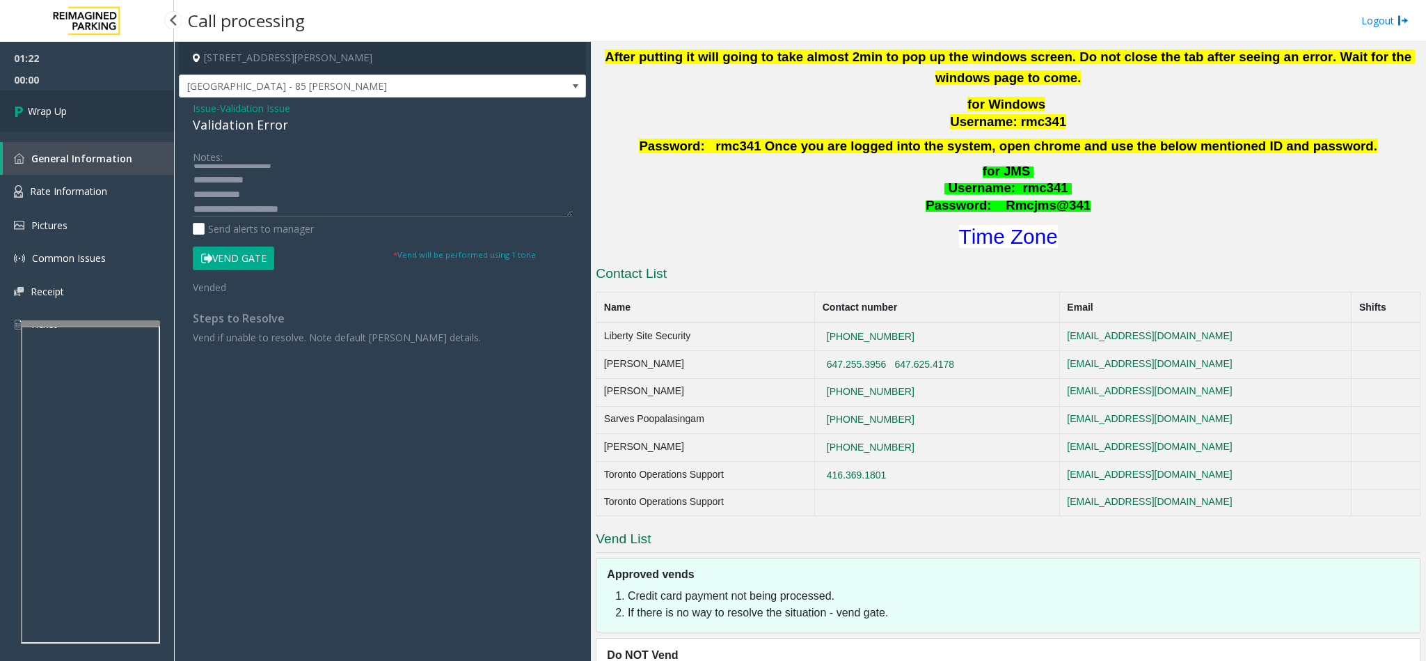
click at [72, 113] on link "Wrap Up" at bounding box center [87, 110] width 174 height 41
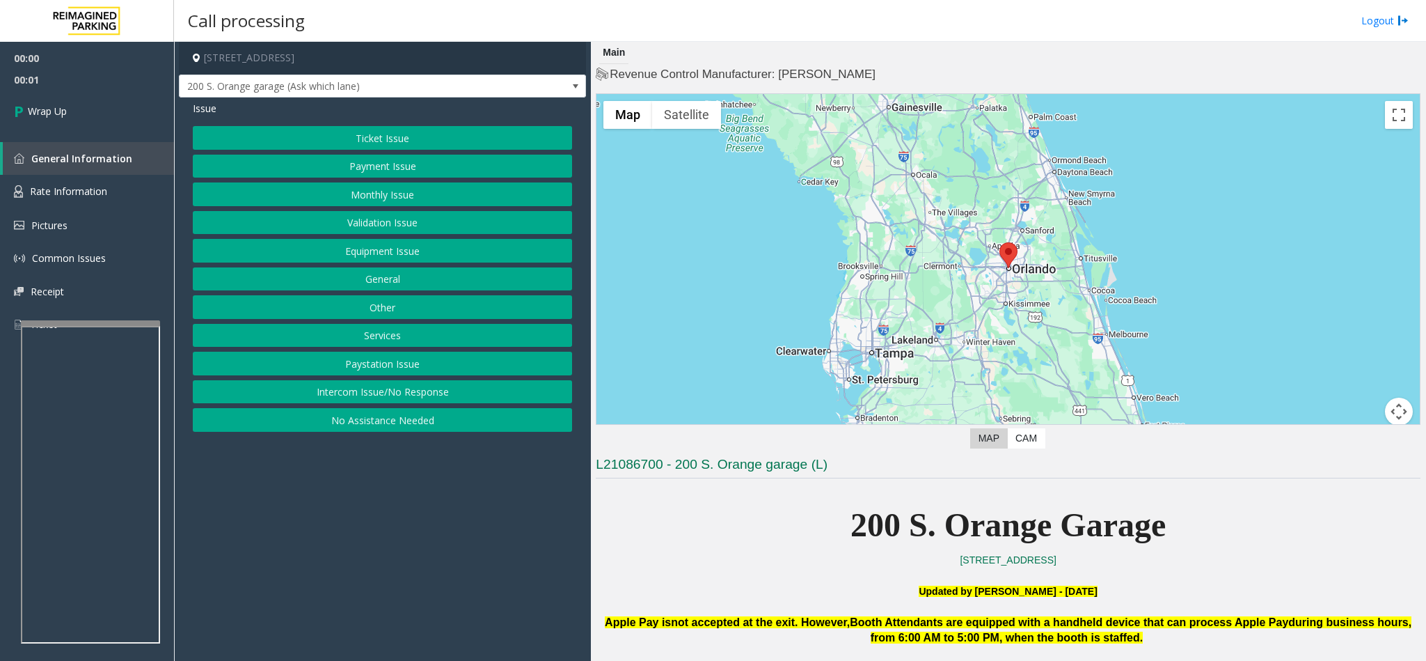
click at [387, 395] on button "Intercom Issue/No Response" at bounding box center [382, 392] width 379 height 24
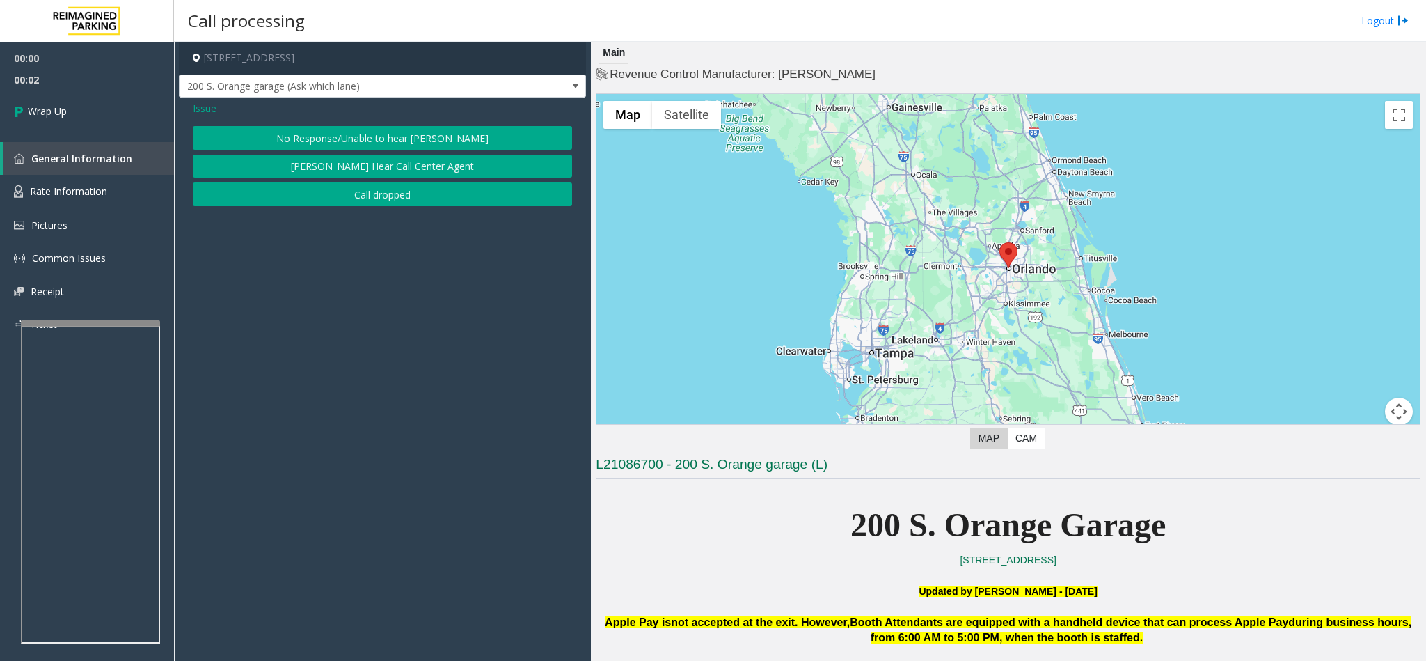
click at [374, 189] on button "Call dropped" at bounding box center [382, 194] width 379 height 24
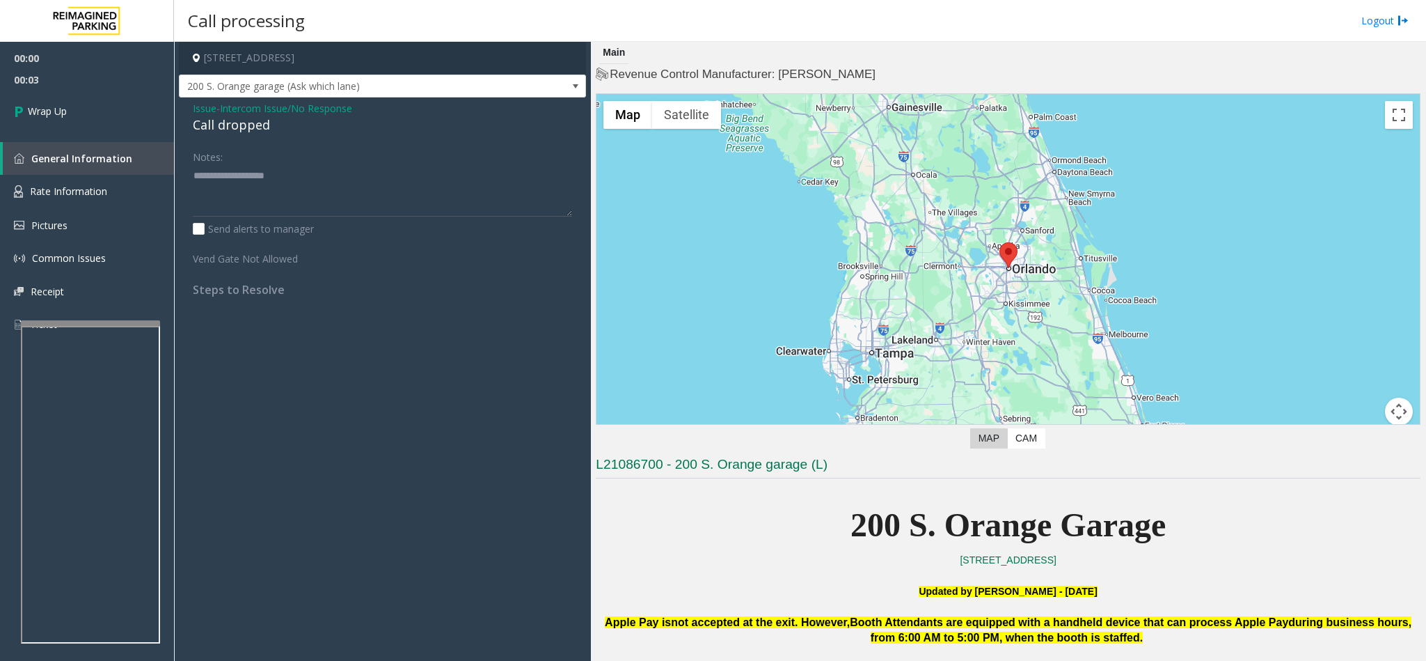
click at [220, 125] on div "Call dropped" at bounding box center [382, 125] width 379 height 19
type textarea "**********"
click at [134, 122] on link "Wrap Up" at bounding box center [87, 110] width 174 height 41
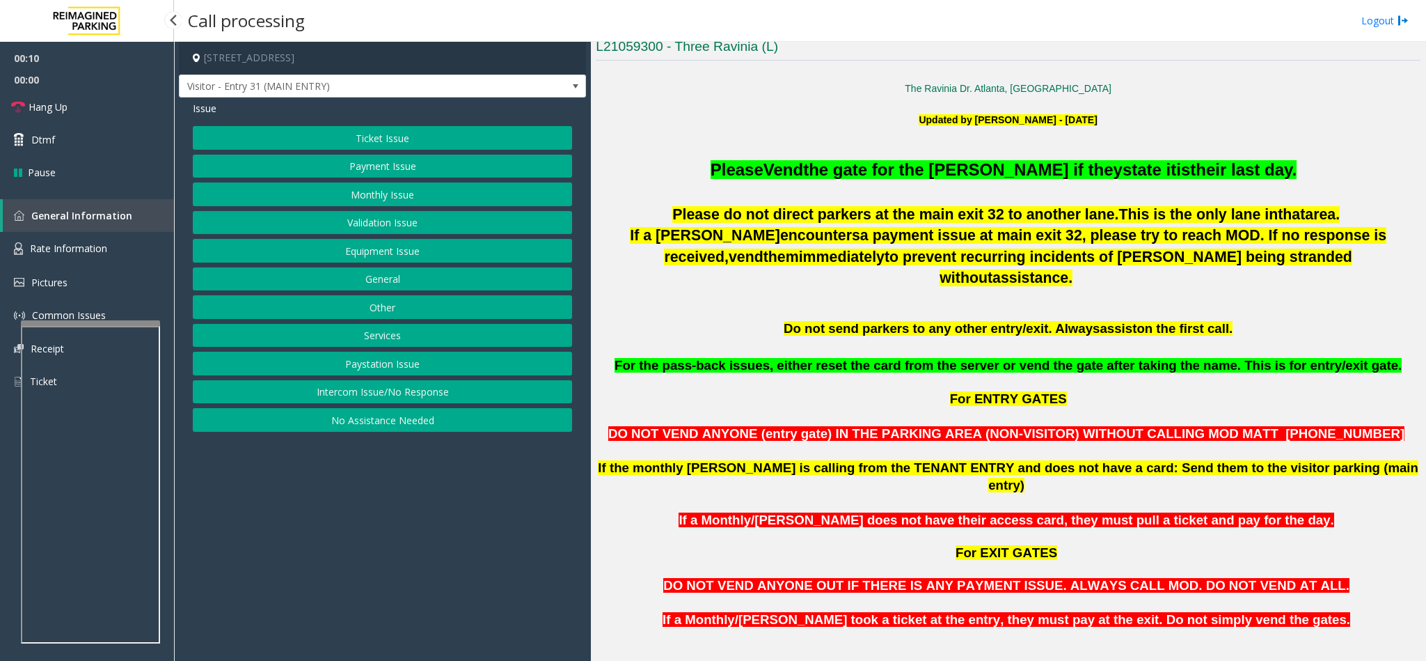
scroll to position [522, 0]
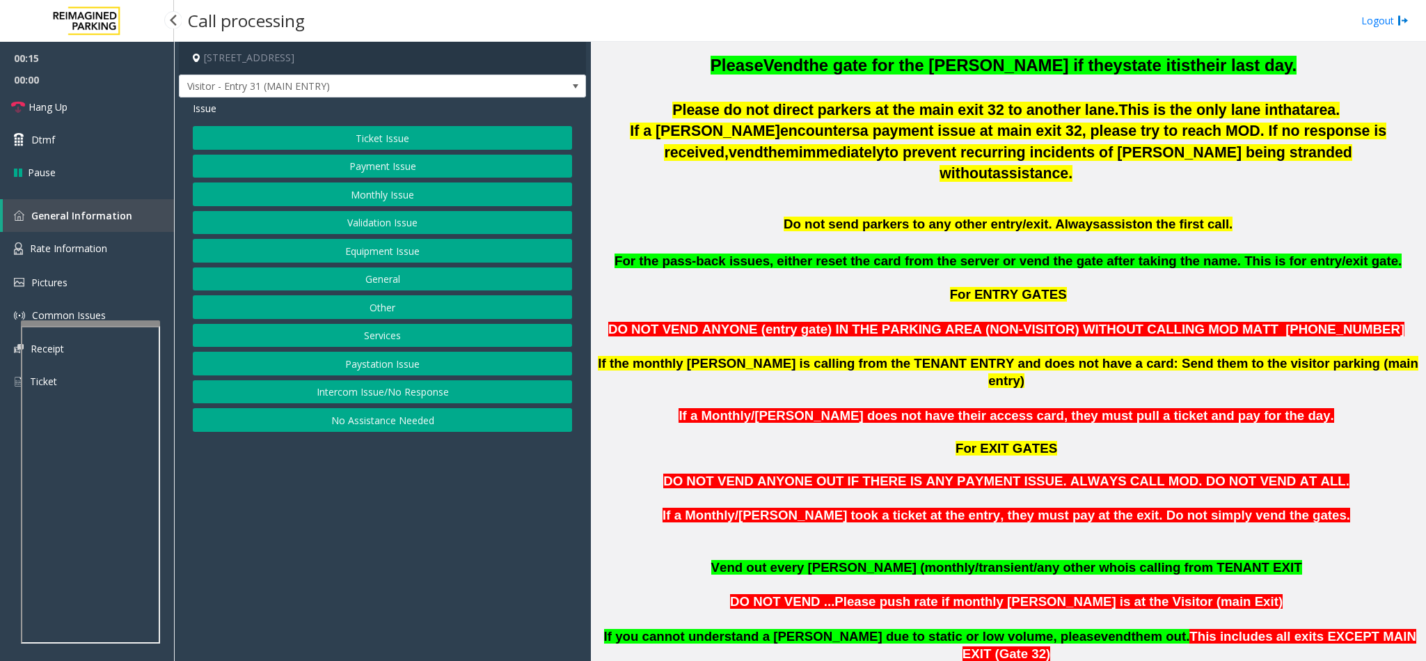
click at [382, 186] on button "Monthly Issue" at bounding box center [382, 194] width 379 height 24
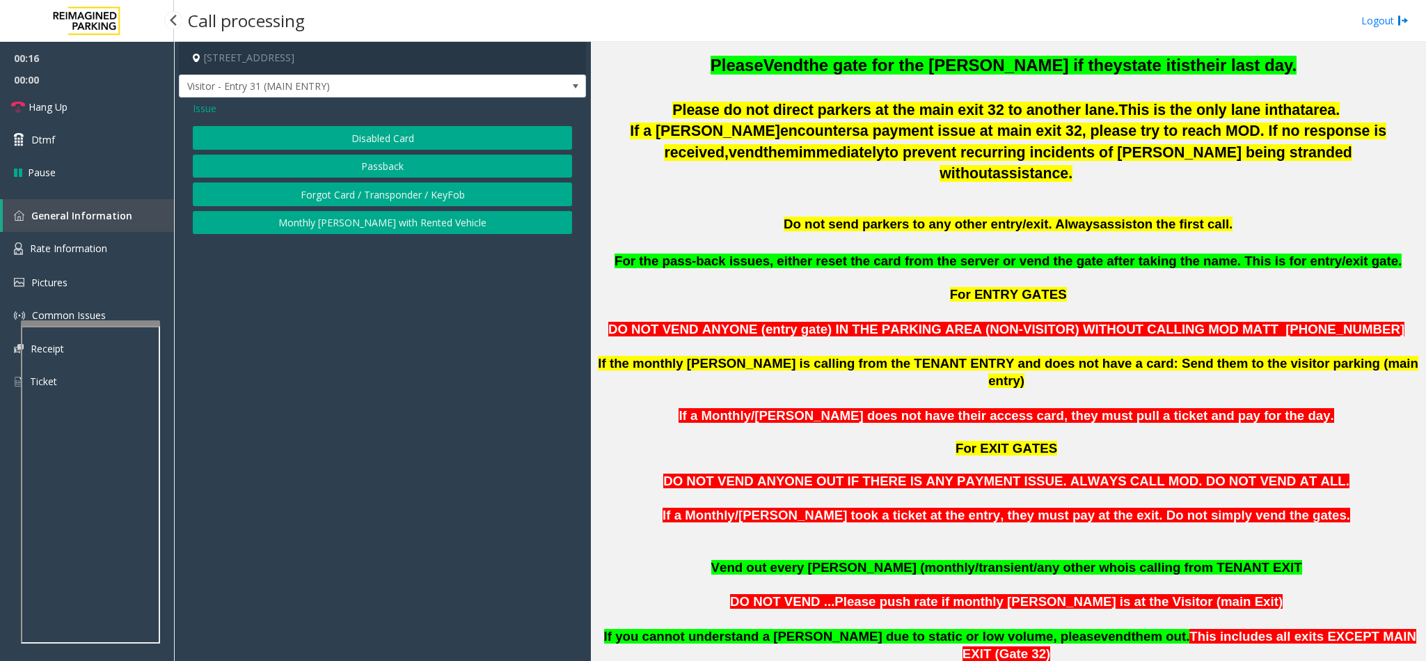
click at [374, 189] on button "Forgot Card / Transponder / KeyFob" at bounding box center [382, 194] width 379 height 24
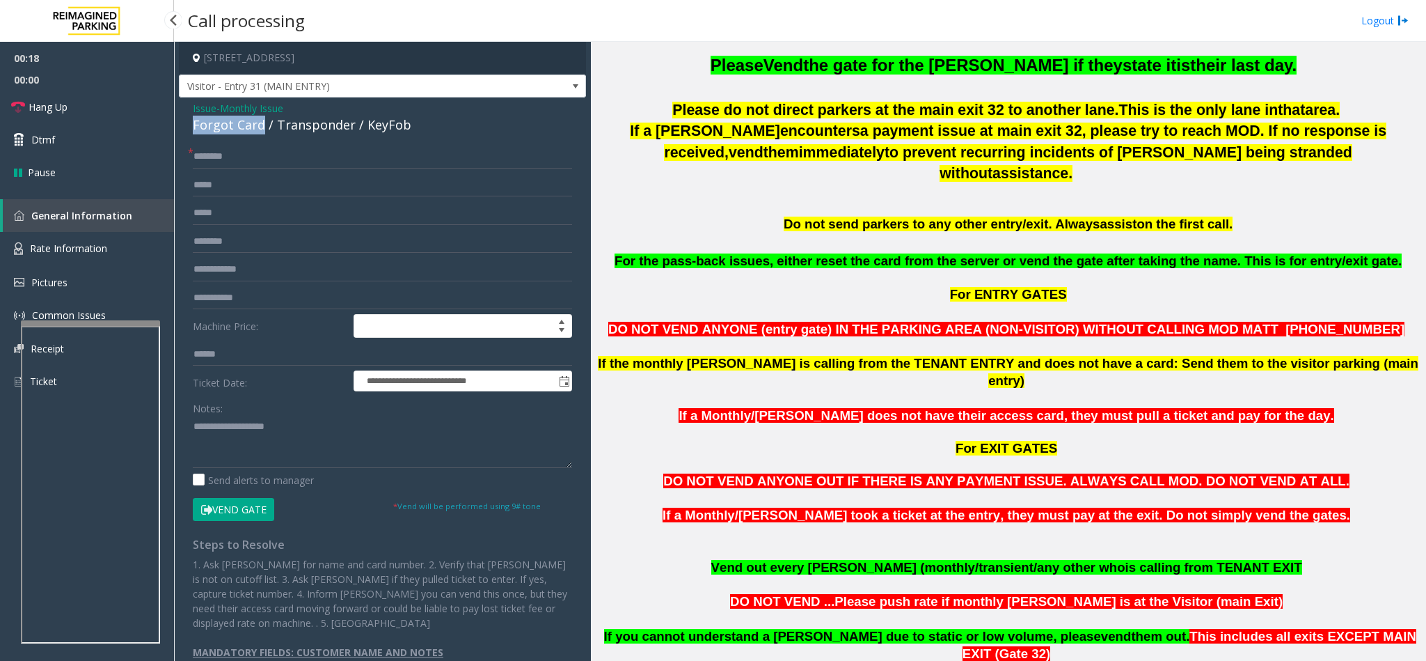
drag, startPoint x: 263, startPoint y: 123, endPoint x: 193, endPoint y: 126, distance: 70.4
click at [193, 126] on div "Forgot Card / Transponder / KeyFob" at bounding box center [382, 125] width 379 height 19
click at [193, 424] on textarea at bounding box center [382, 442] width 379 height 52
type textarea "**********"
click at [226, 165] on input "text" at bounding box center [382, 157] width 379 height 24
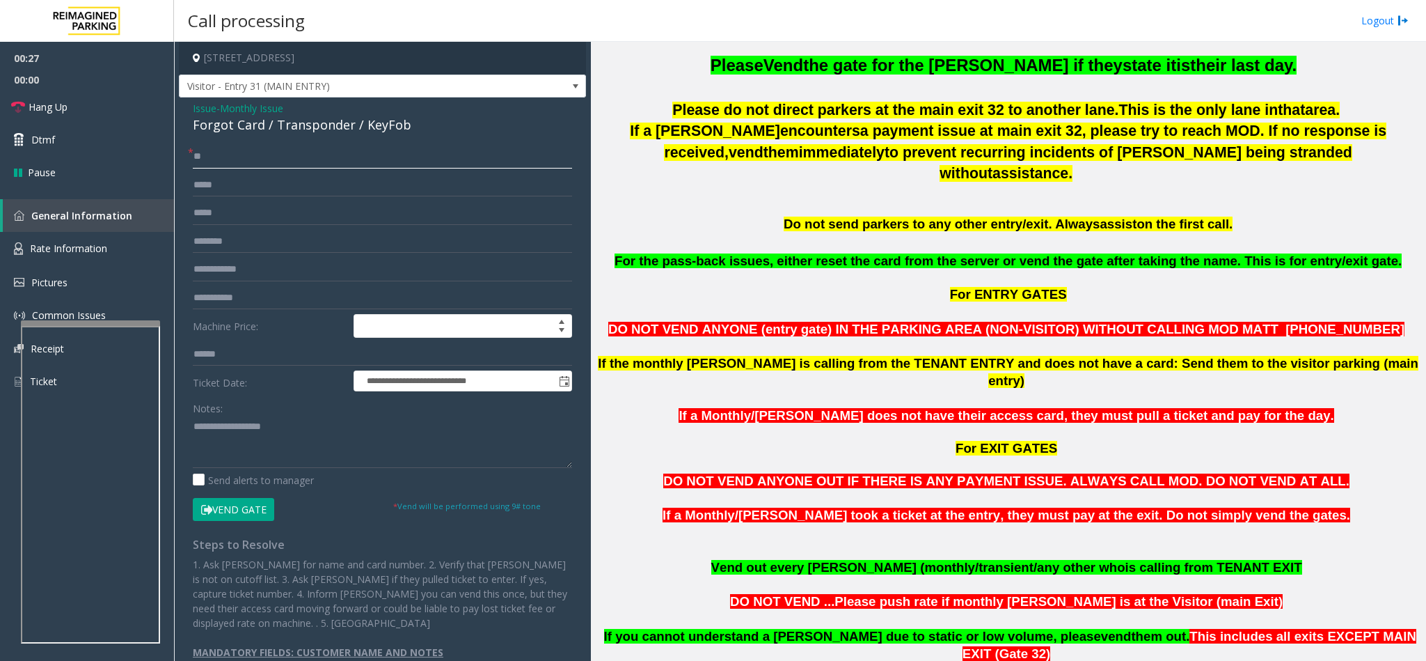
type input "**"
click at [322, 427] on textarea at bounding box center [382, 442] width 379 height 52
type textarea "**********"
click at [109, 105] on link "Hang Up" at bounding box center [87, 106] width 174 height 33
click at [404, 443] on textarea at bounding box center [382, 442] width 379 height 52
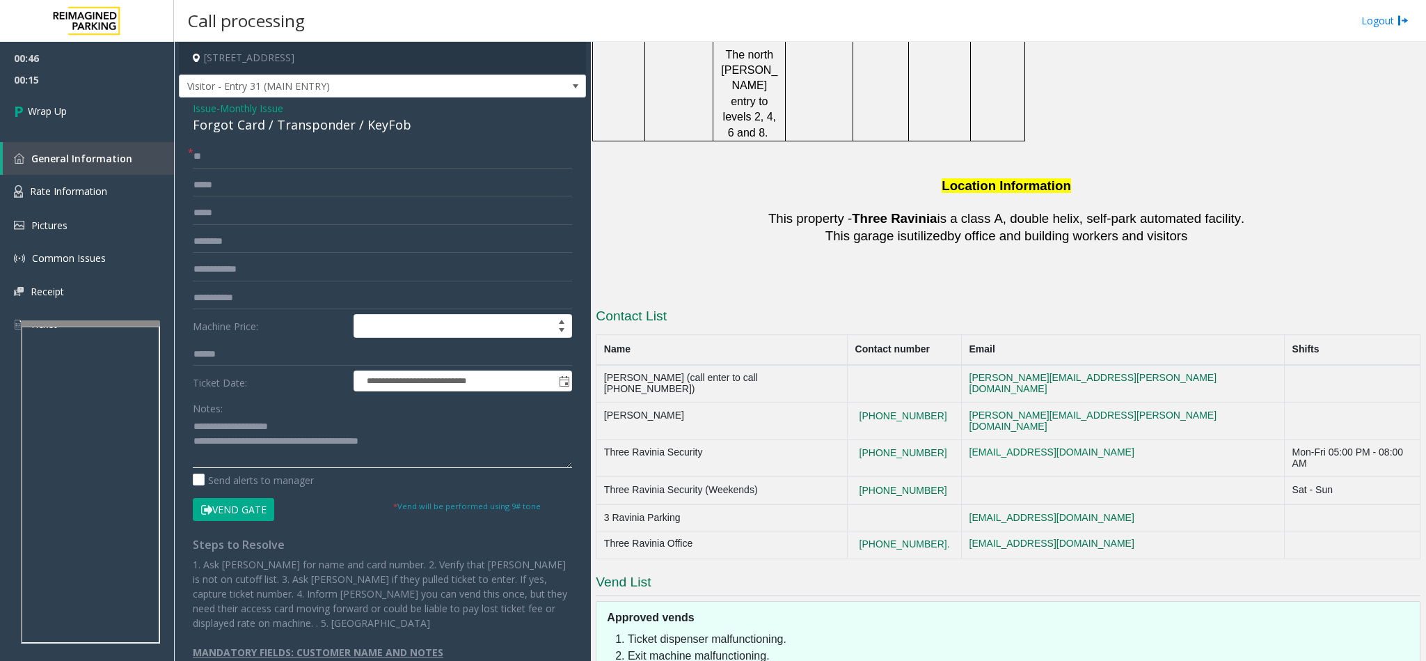
scroll to position [2314, 0]
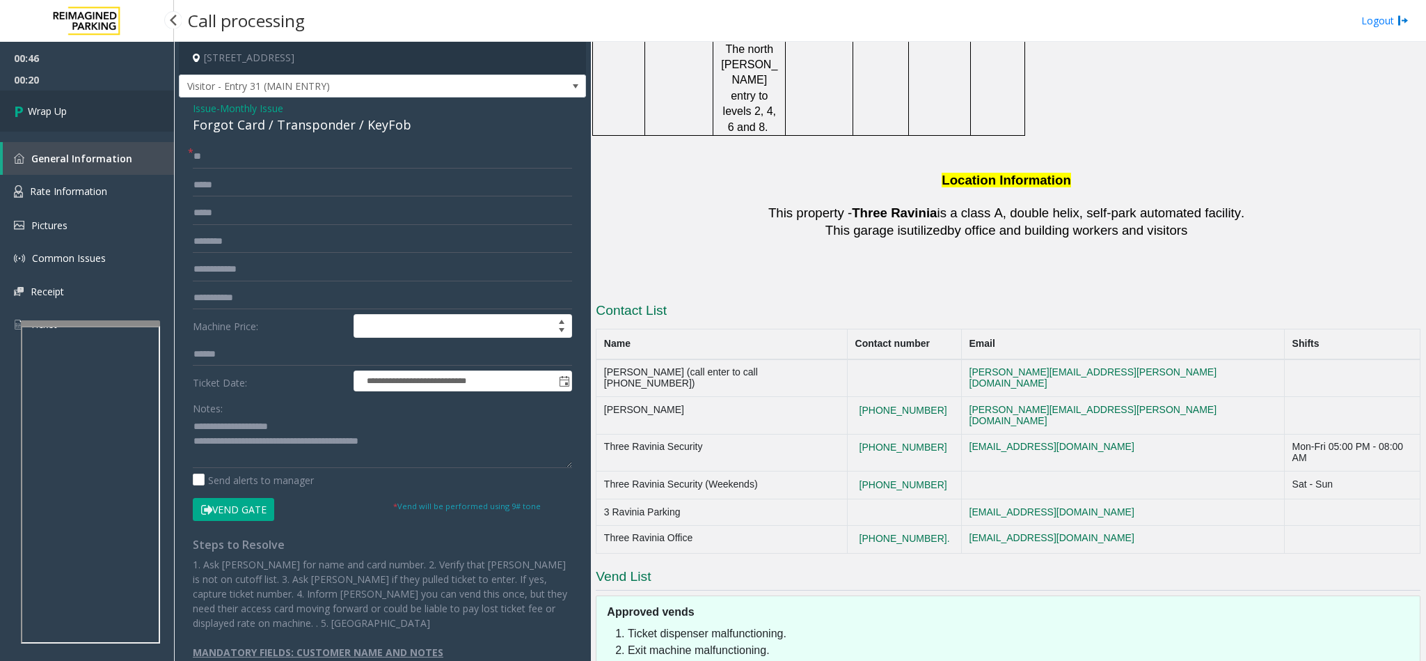
click at [77, 118] on link "Wrap Up" at bounding box center [87, 110] width 174 height 41
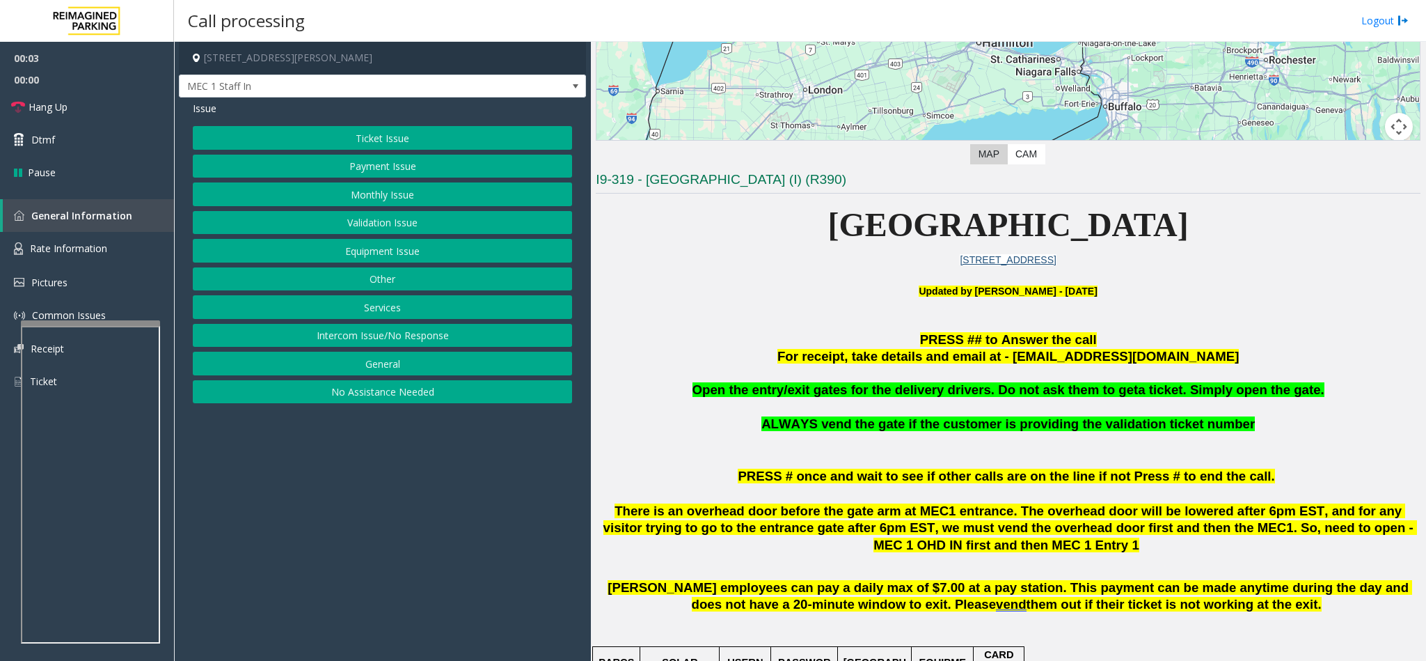
scroll to position [418, 0]
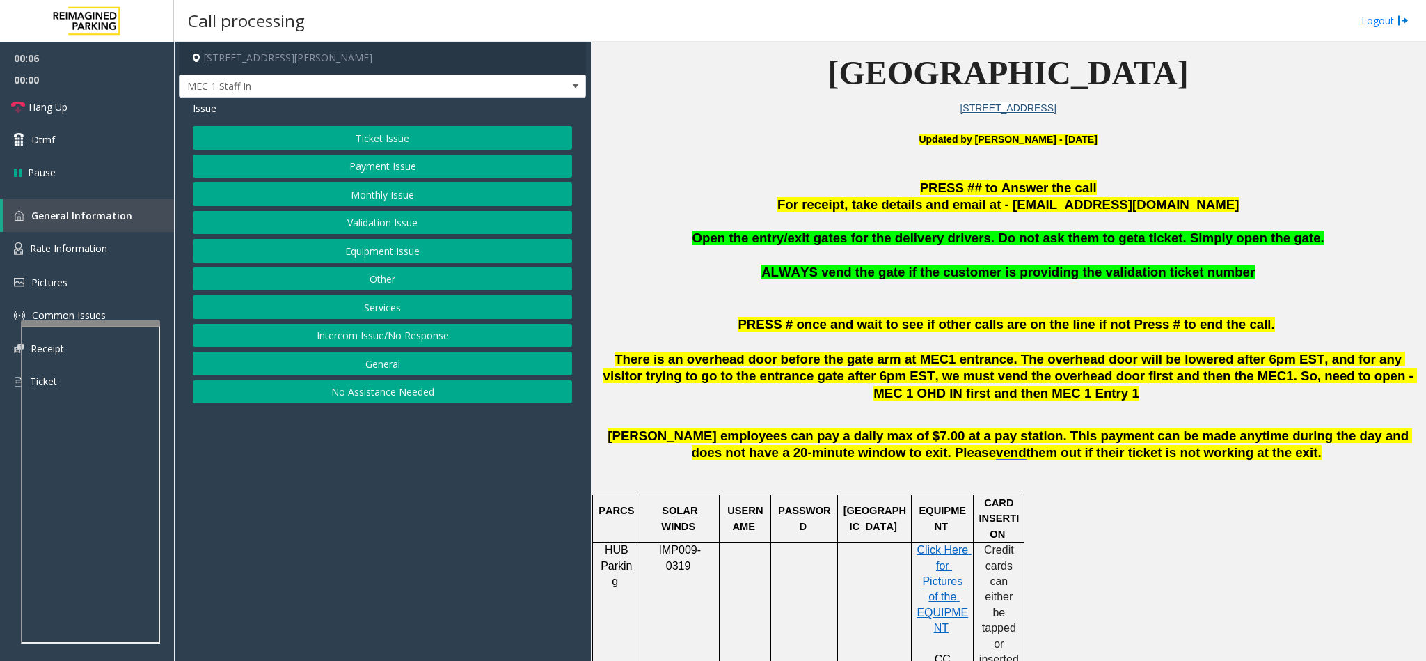
click at [372, 310] on button "Services" at bounding box center [382, 307] width 379 height 24
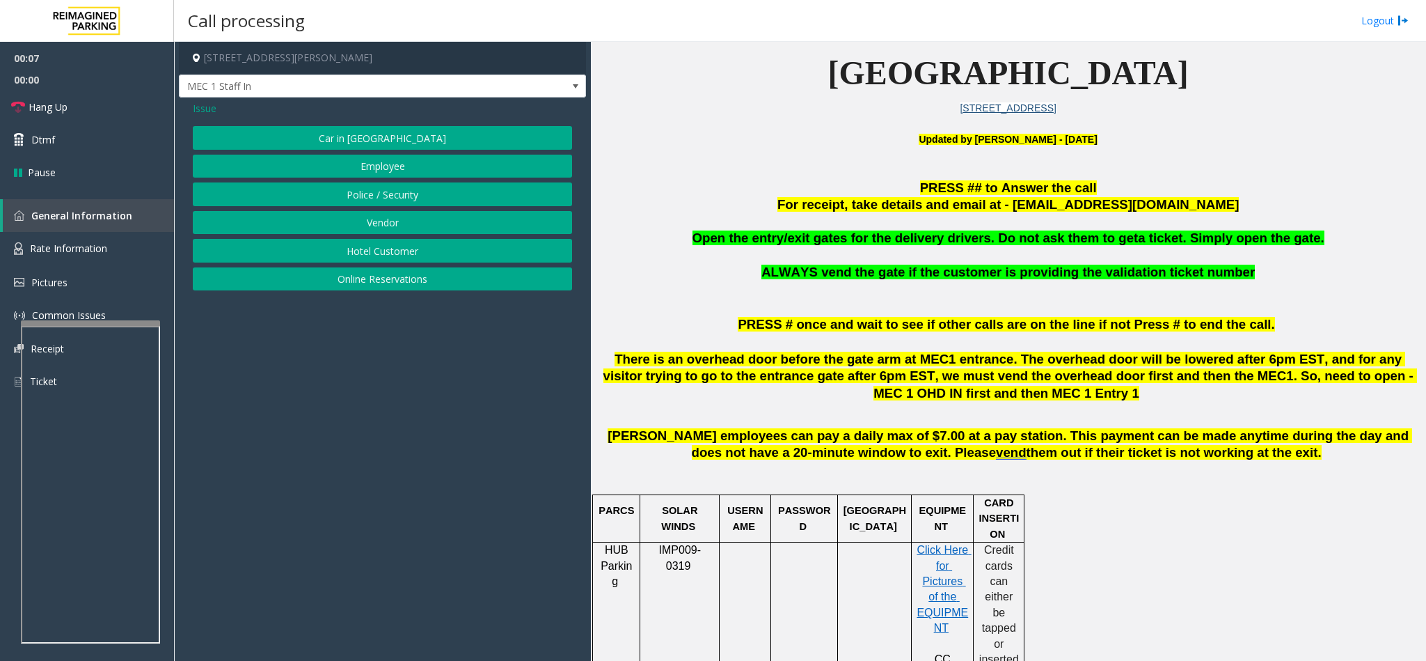
click at [381, 203] on button "Police / Security" at bounding box center [382, 194] width 379 height 24
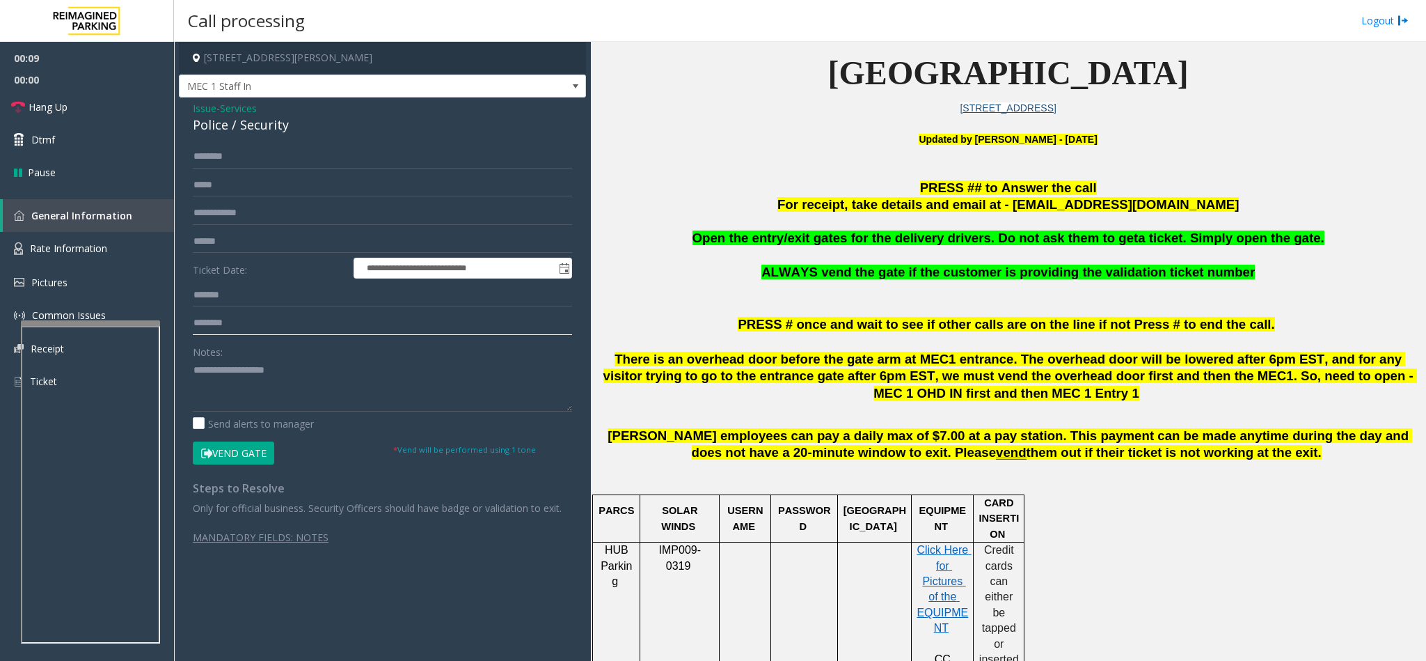
click at [233, 320] on input "text" at bounding box center [382, 323] width 379 height 24
type input "*"
click at [201, 107] on span "Issue" at bounding box center [205, 108] width 24 height 15
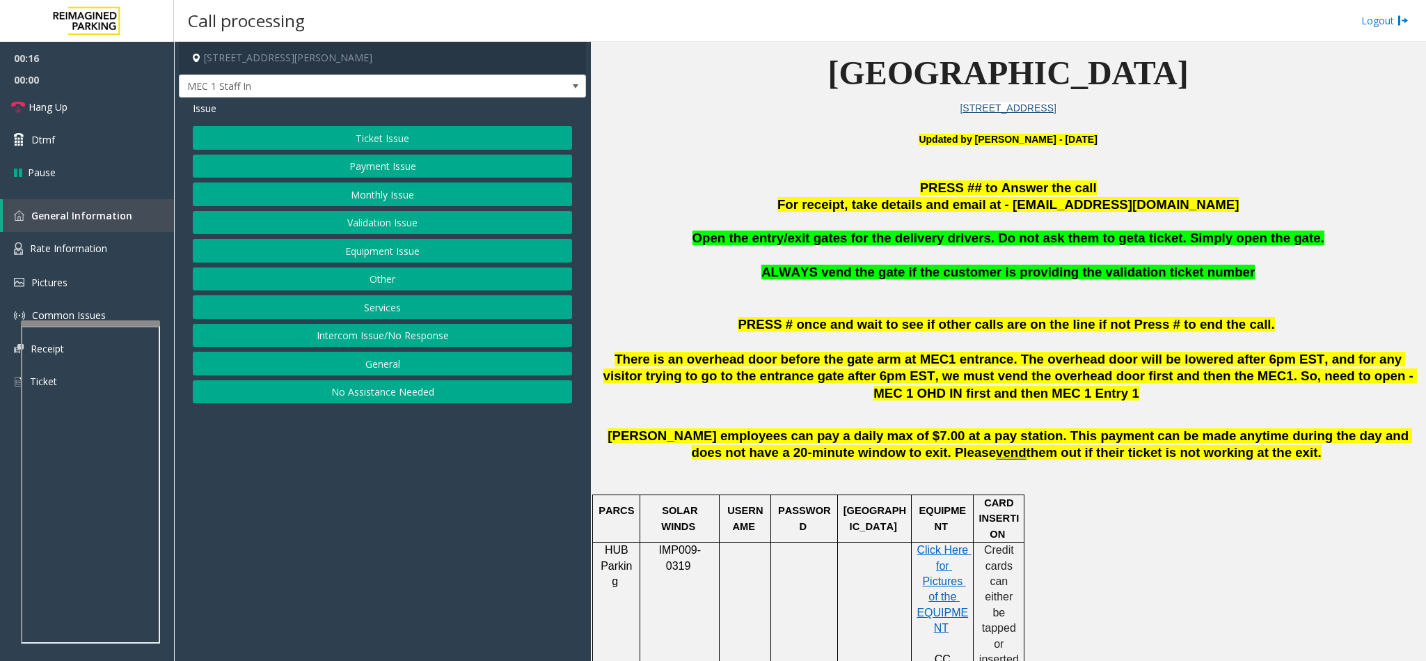
click at [353, 246] on button "Equipment Issue" at bounding box center [382, 251] width 379 height 24
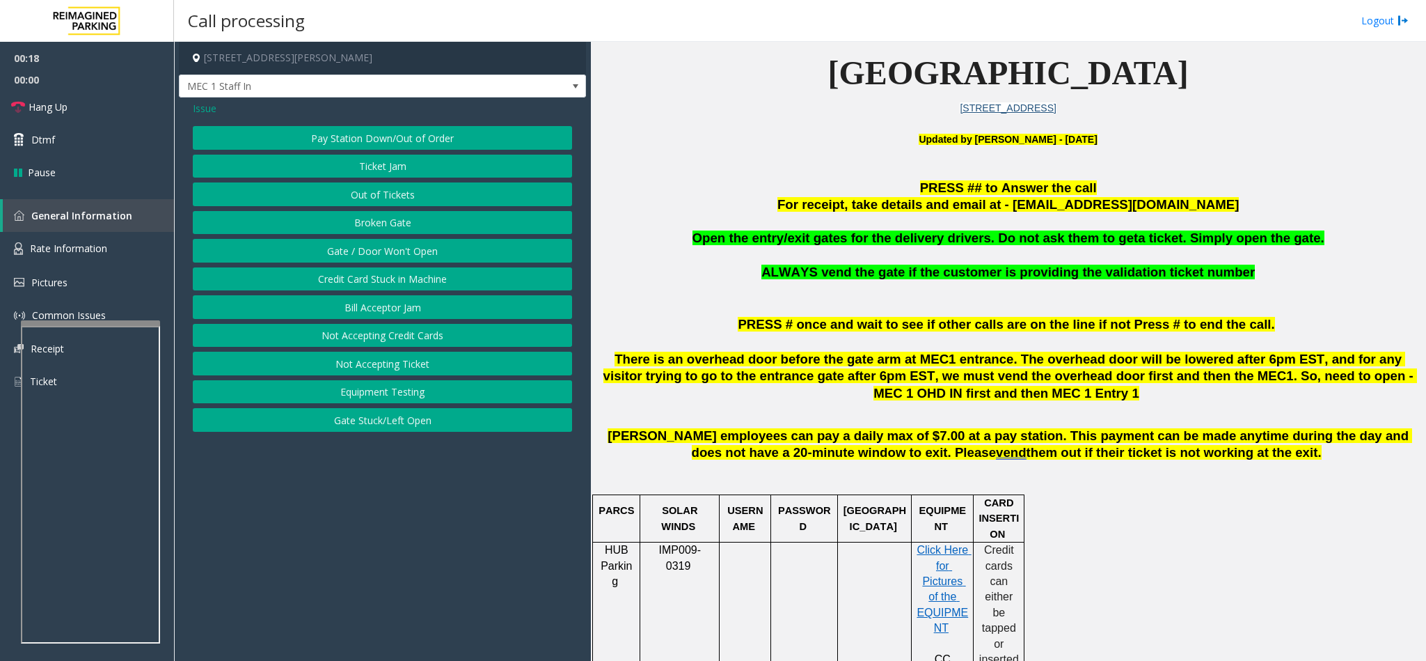
click at [376, 253] on button "Gate / Door Won't Open" at bounding box center [382, 251] width 379 height 24
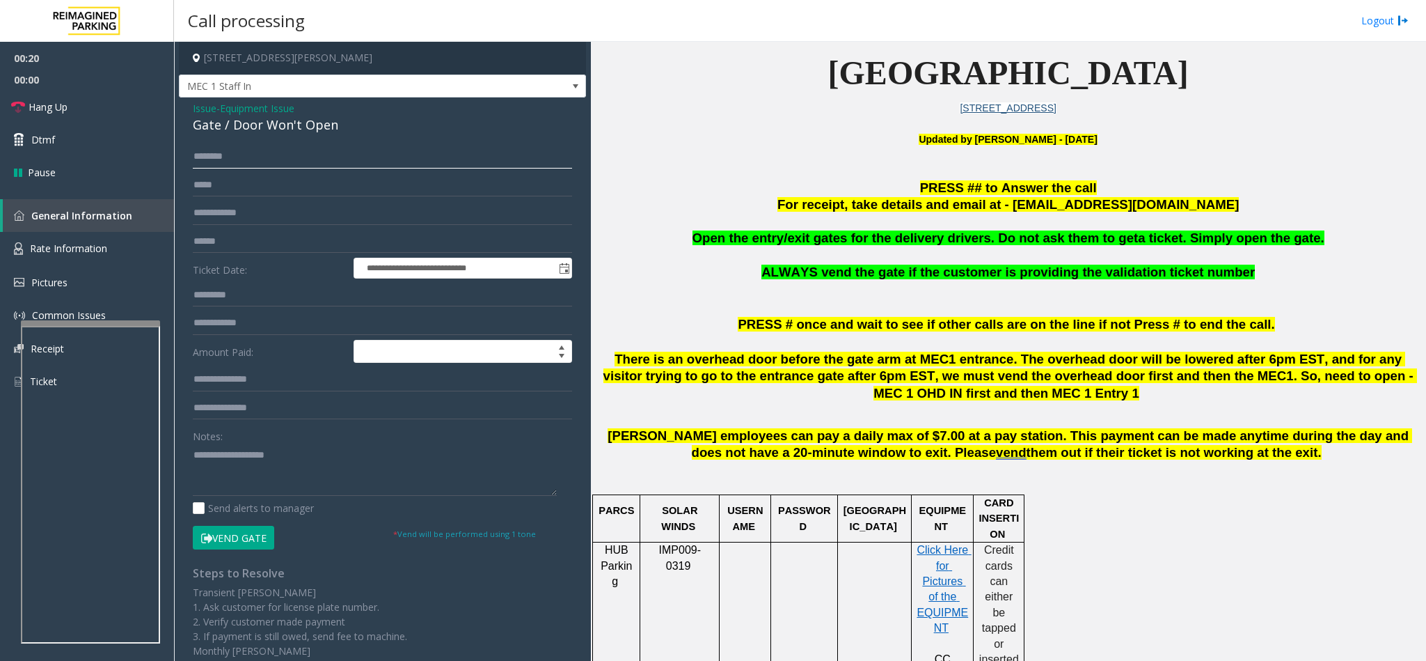
click at [222, 157] on input "text" at bounding box center [382, 157] width 379 height 24
type input "*"
type input "*****"
click at [228, 529] on button "Vend Gate" at bounding box center [233, 538] width 81 height 24
click at [235, 476] on textarea at bounding box center [375, 469] width 364 height 52
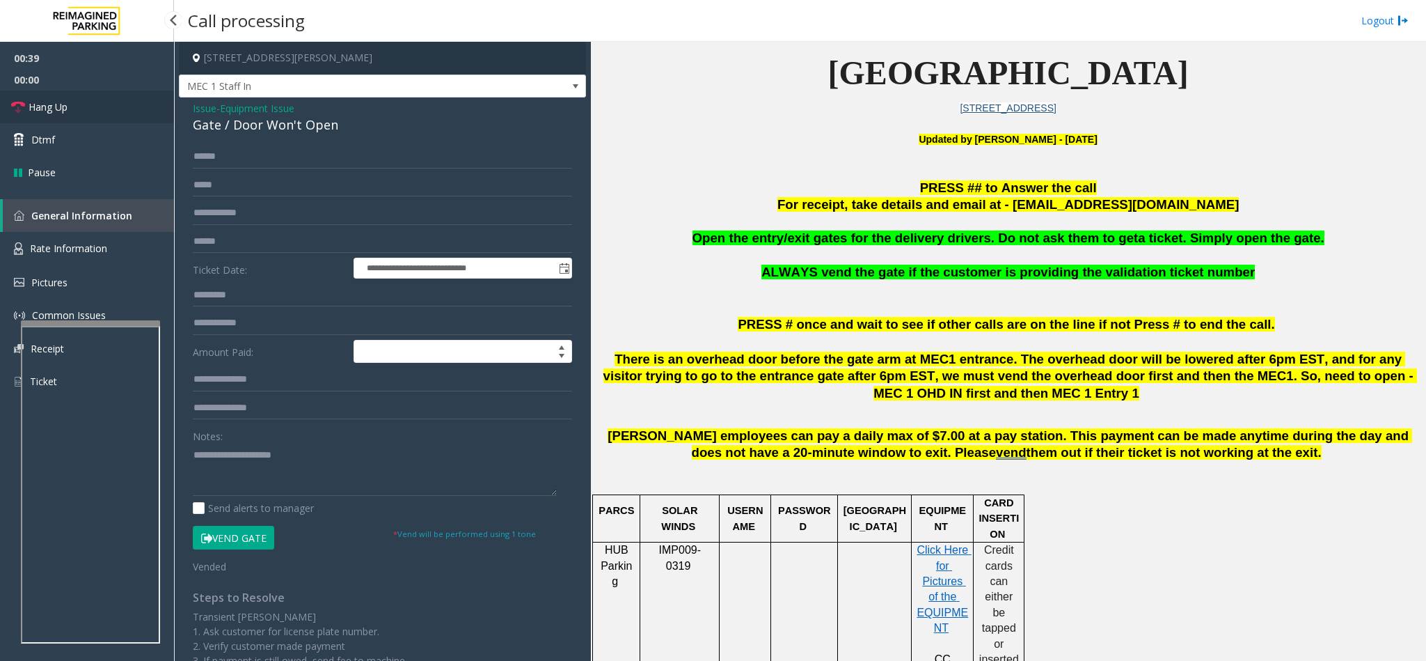
click at [92, 109] on link "Hang Up" at bounding box center [87, 106] width 174 height 33
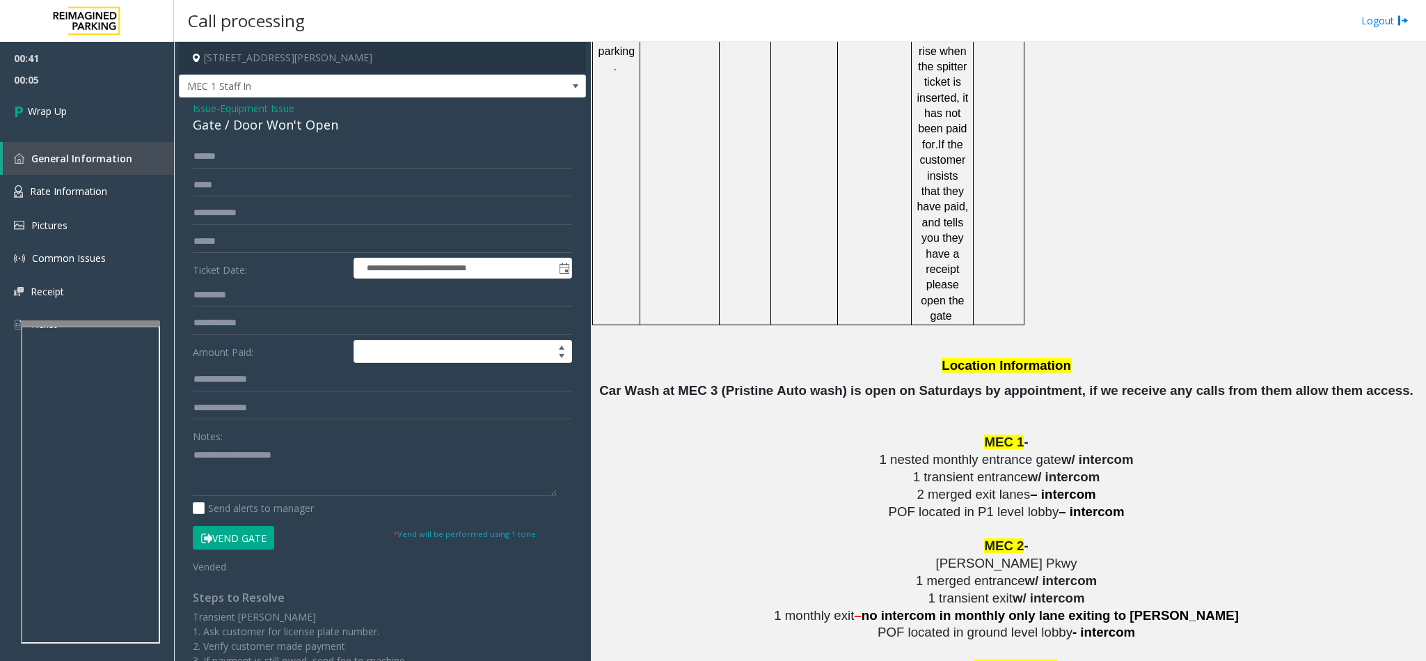
scroll to position [2193, 0]
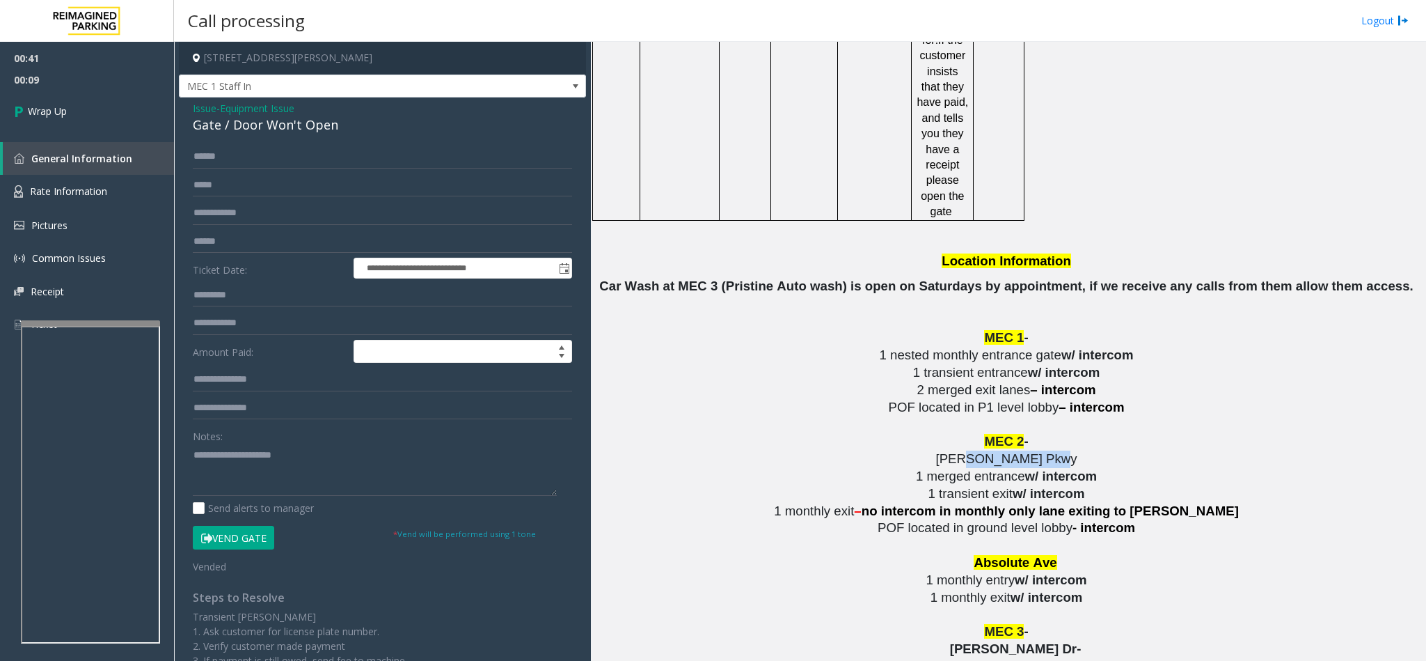
copy span "[PERSON_NAME]"
drag, startPoint x: 1024, startPoint y: 401, endPoint x: 954, endPoint y: 399, distance: 69.6
click at [954, 451] on span "[PERSON_NAME] Pkwy" at bounding box center [1006, 458] width 141 height 15
click at [318, 458] on textarea at bounding box center [375, 469] width 364 height 52
paste textarea "**********"
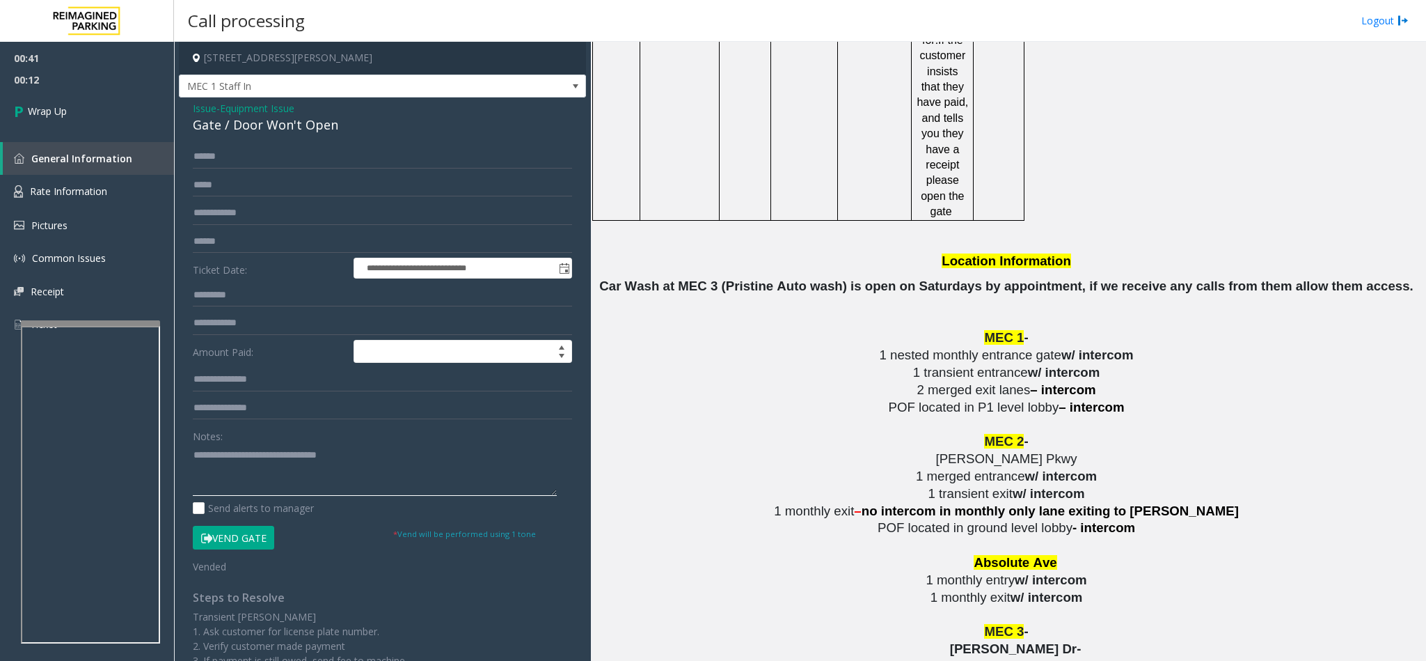
click at [290, 453] on textarea at bounding box center [375, 469] width 364 height 52
click at [393, 454] on textarea at bounding box center [375, 469] width 364 height 52
type textarea "**********"
click at [67, 121] on link "Wrap Up" at bounding box center [87, 110] width 174 height 41
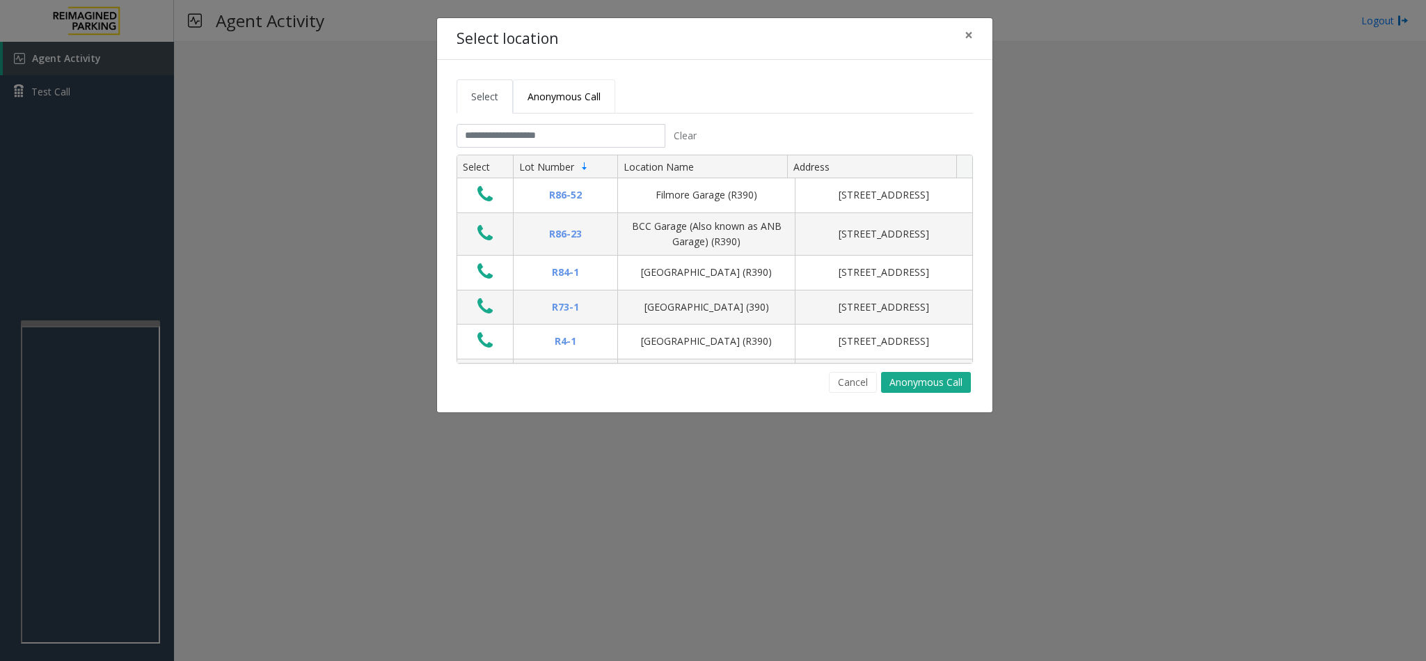
click at [539, 102] on span "Anonymous Call" at bounding box center [564, 96] width 73 height 13
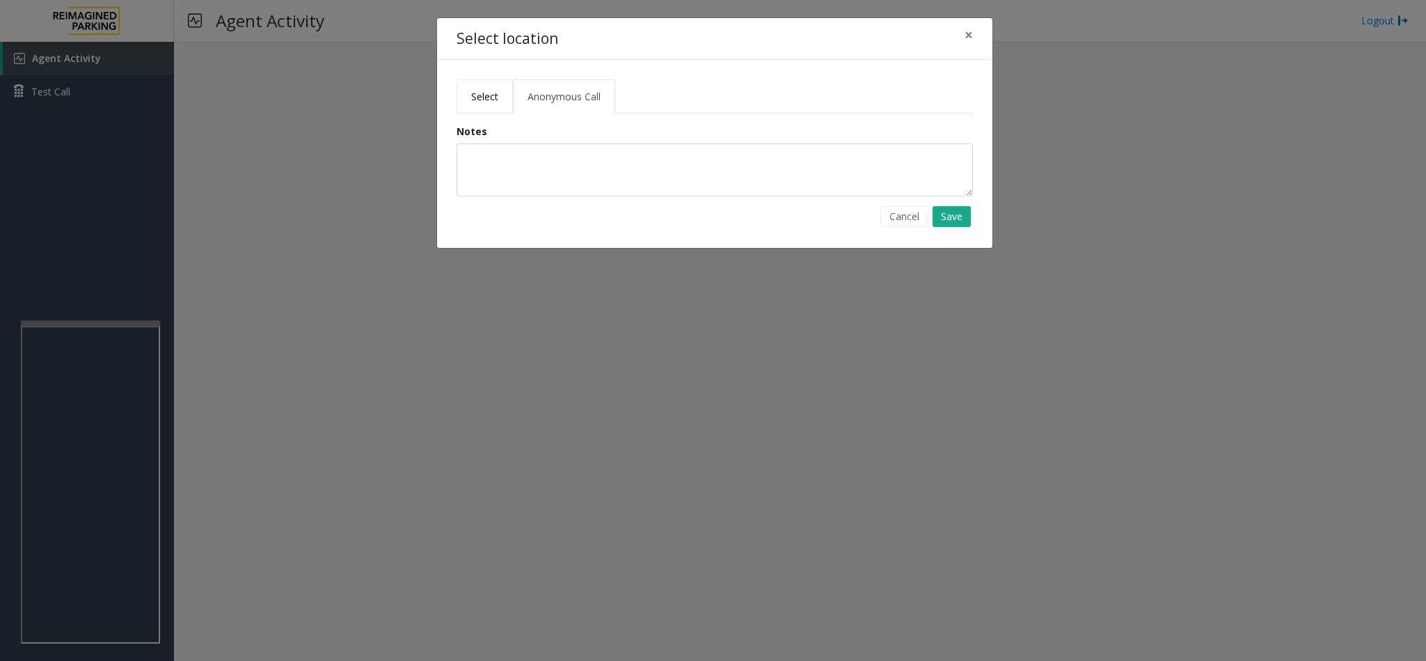
click at [472, 86] on link "Select" at bounding box center [485, 96] width 56 height 34
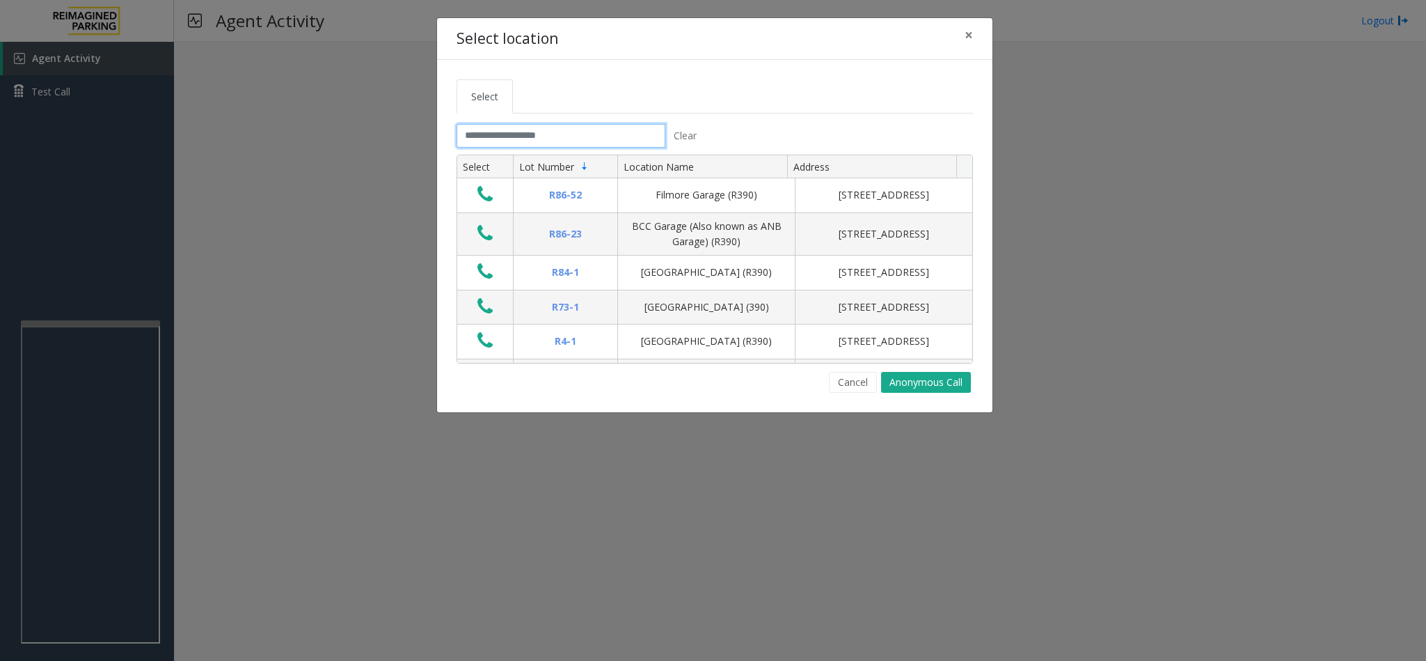
click at [500, 142] on input "text" at bounding box center [561, 136] width 209 height 24
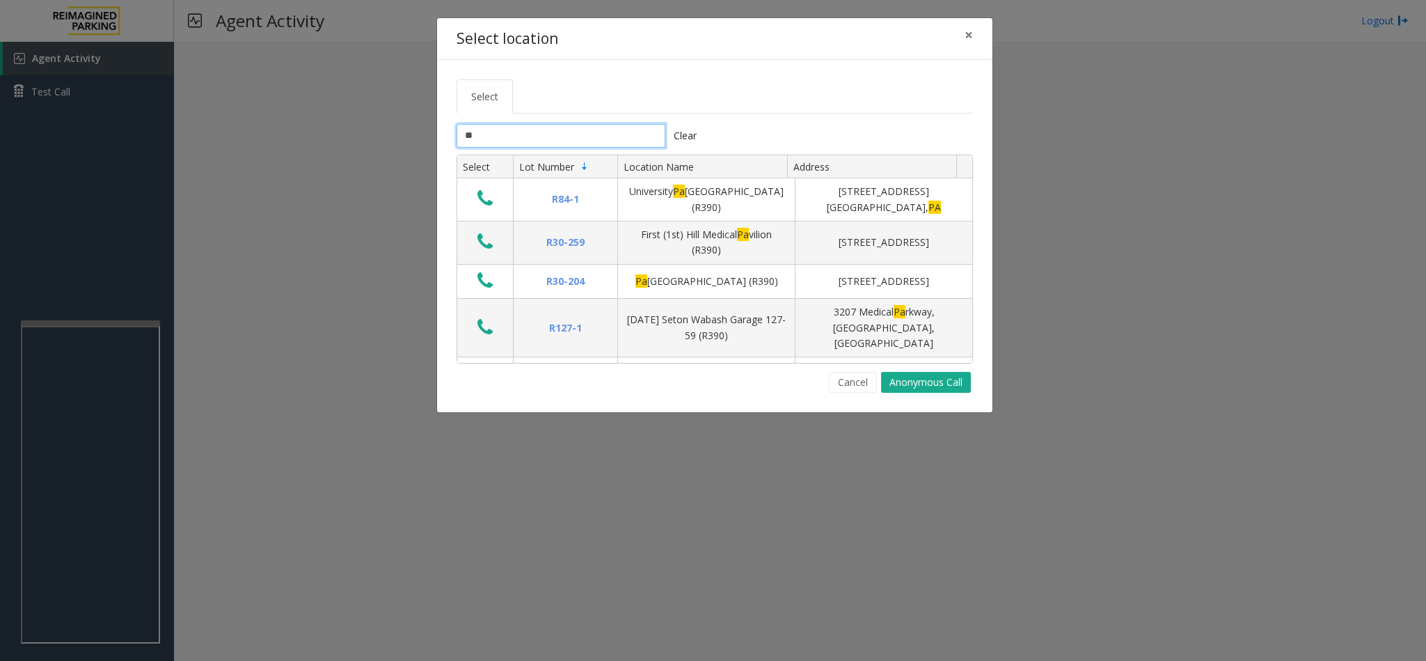
type input "*"
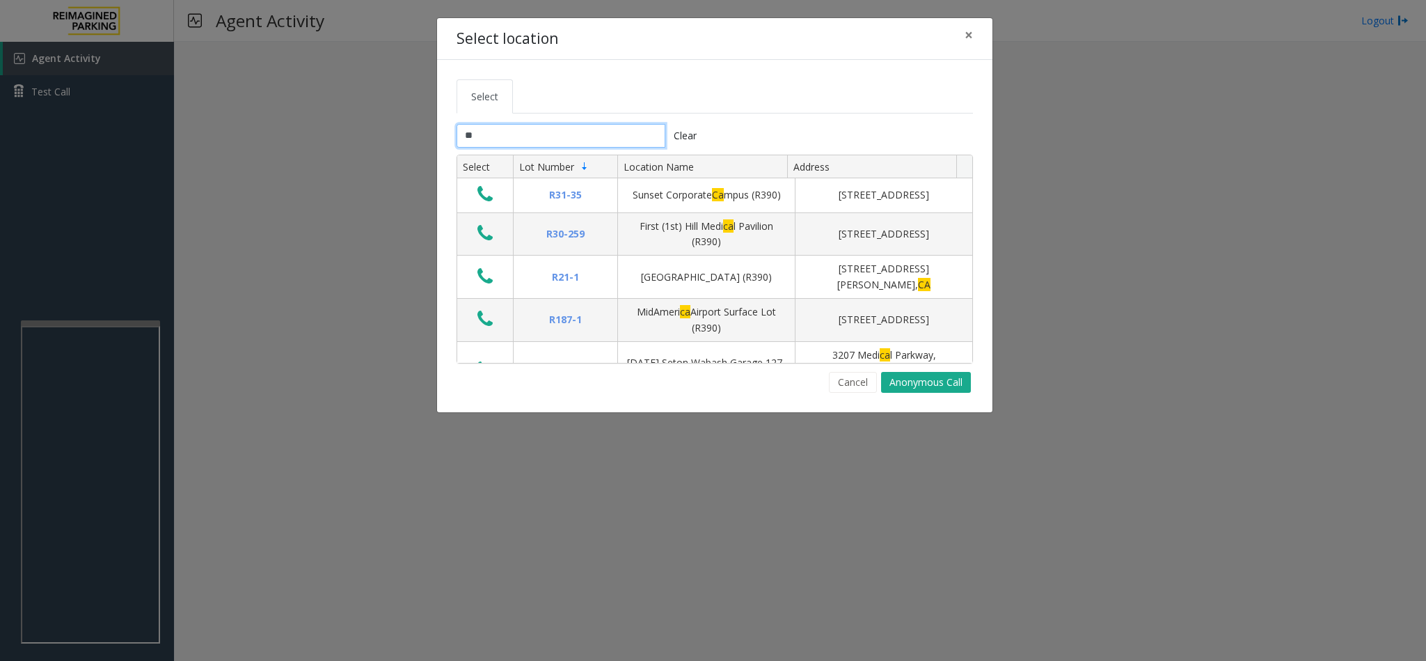
type input "*"
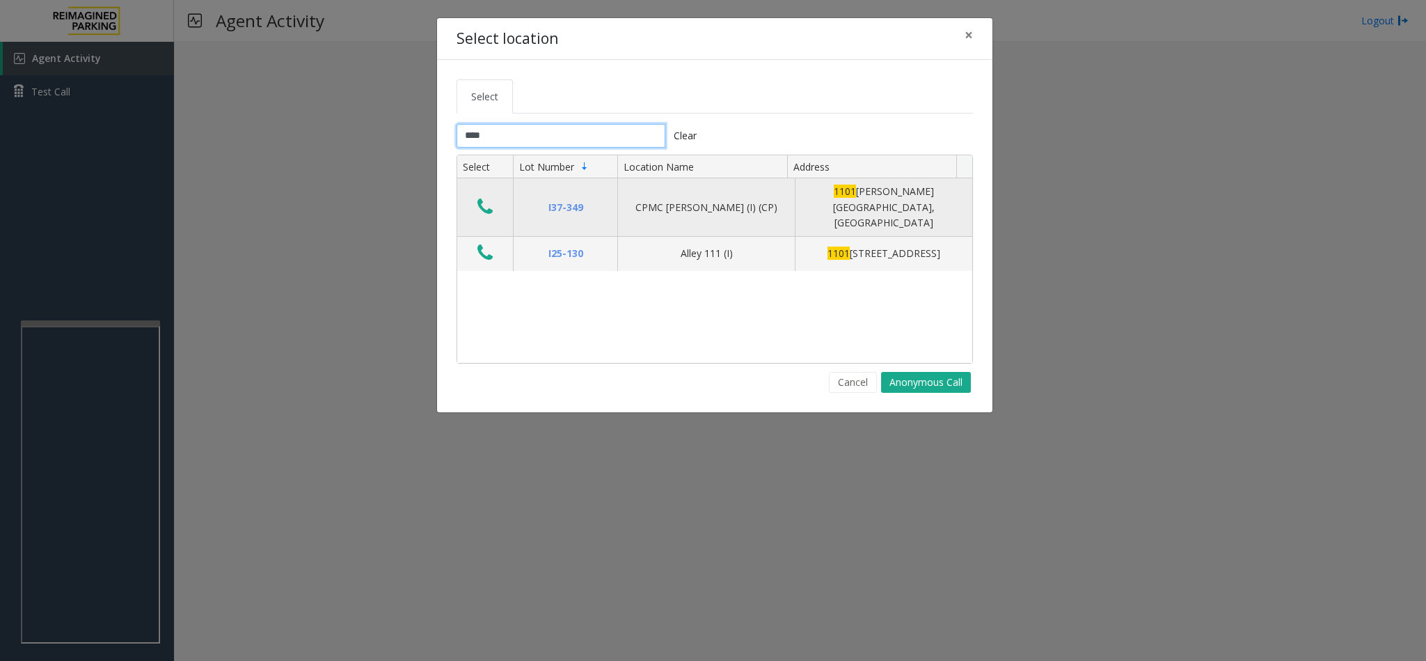
type input "****"
click at [489, 197] on icon "Data table" at bounding box center [485, 206] width 15 height 19
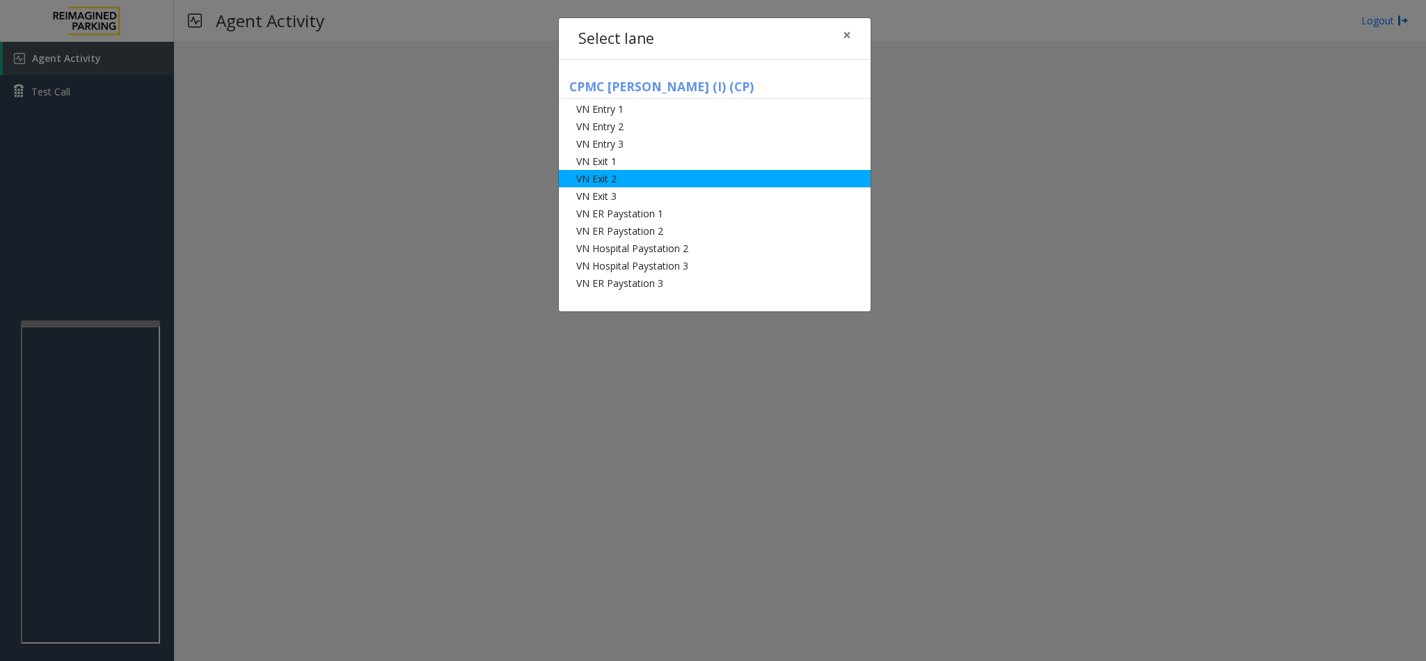
click at [608, 178] on li "VN Exit 2" at bounding box center [715, 178] width 312 height 17
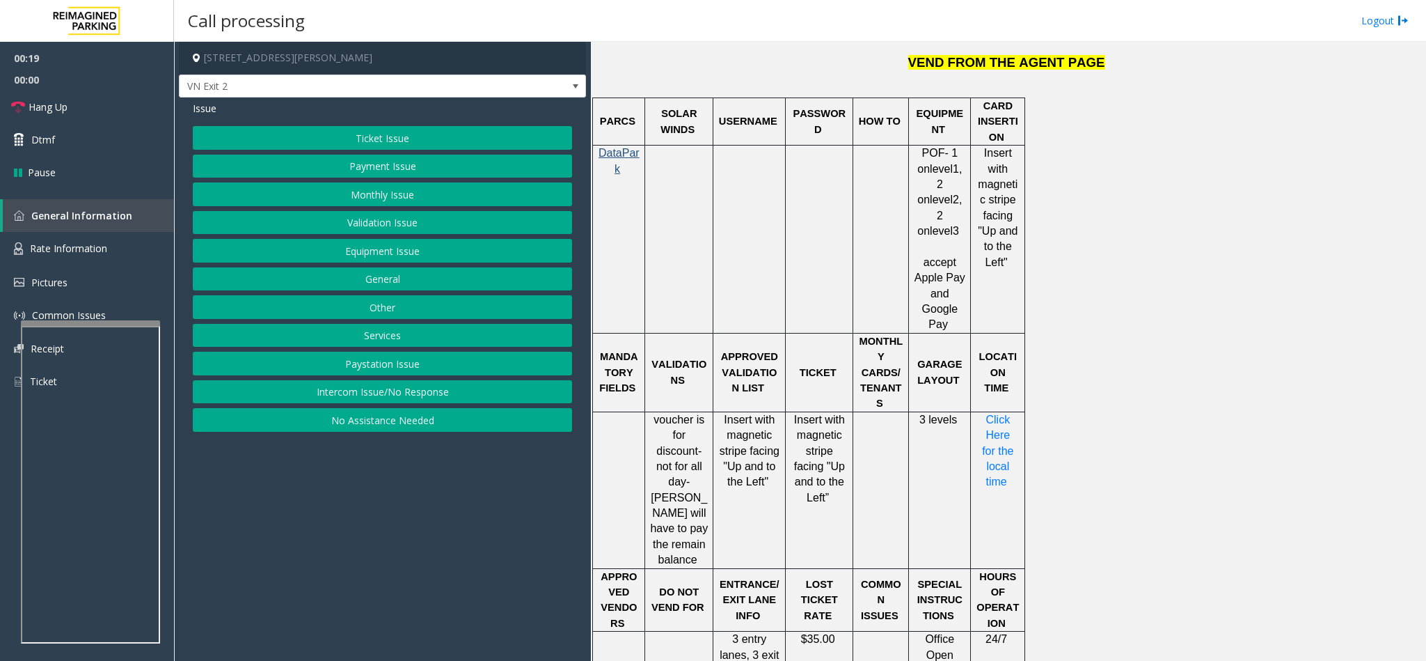
scroll to position [1044, 0]
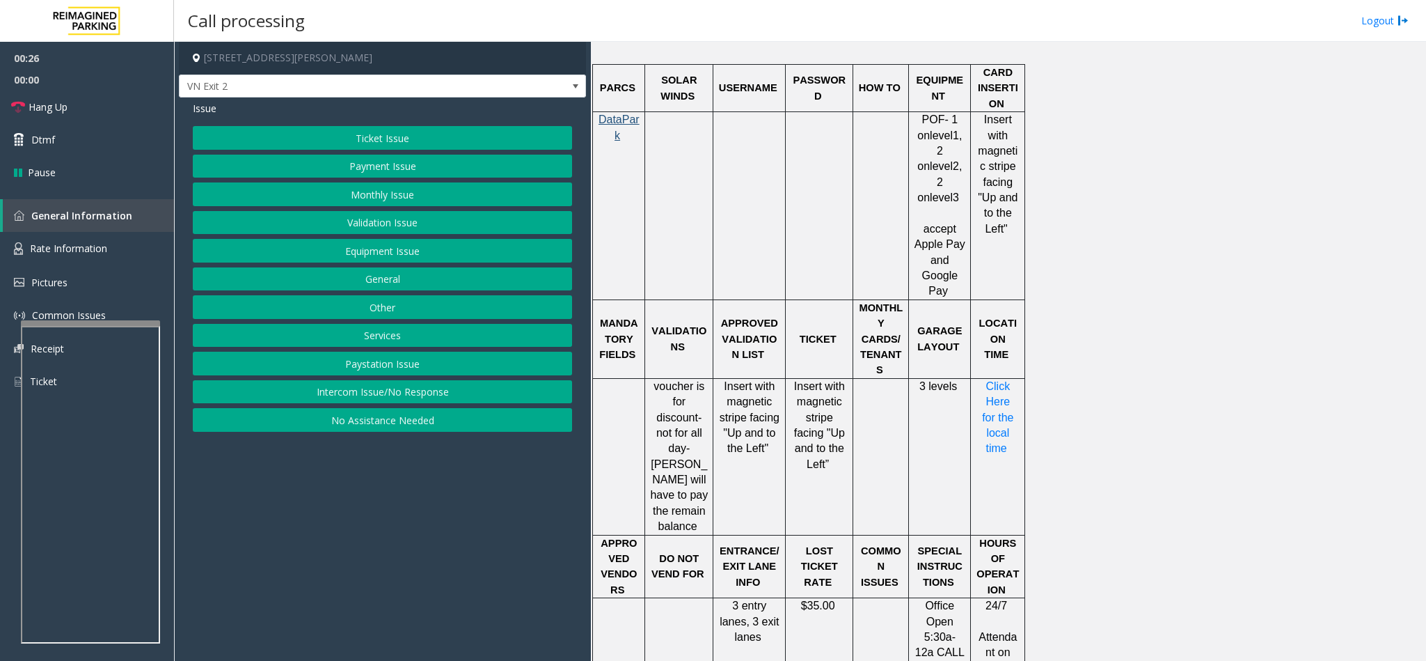
click at [428, 260] on button "Equipment Issue" at bounding box center [382, 251] width 379 height 24
click at [414, 258] on button "Gate / Door Won't Open" at bounding box center [382, 251] width 379 height 24
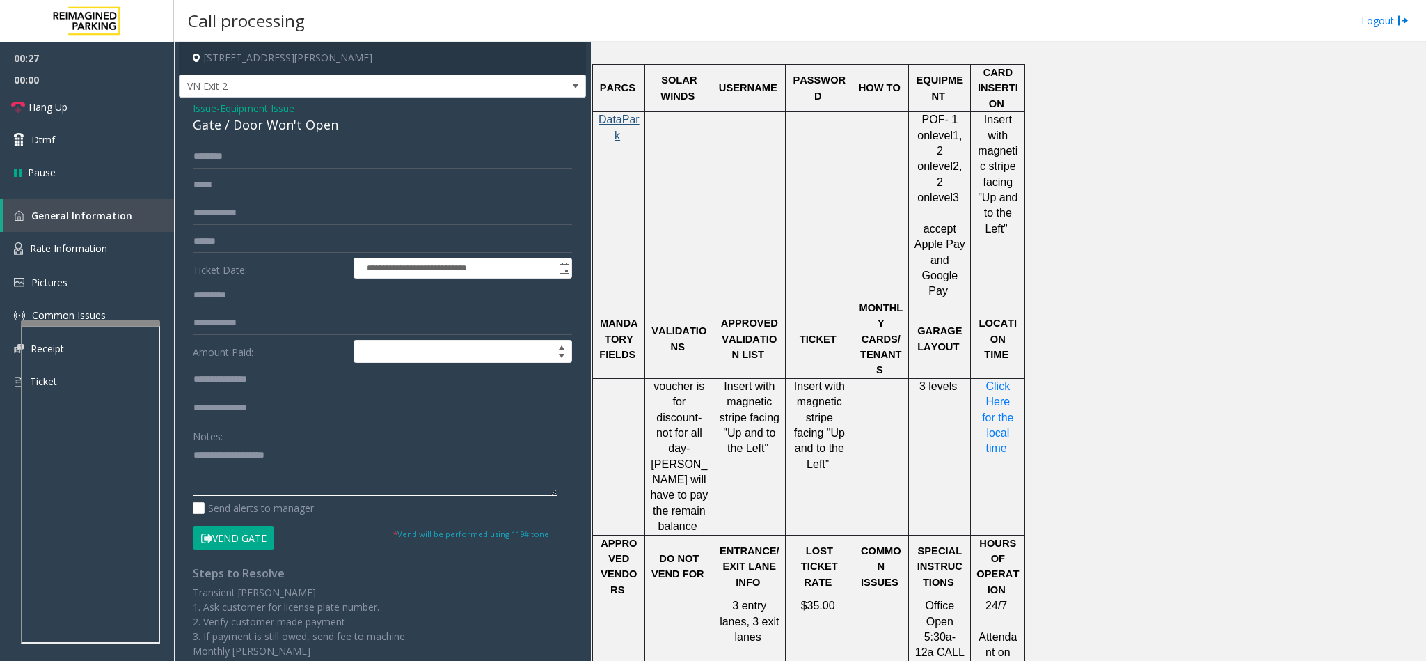
click at [268, 459] on textarea at bounding box center [375, 469] width 364 height 52
click at [80, 249] on span "Rate Information" at bounding box center [68, 248] width 77 height 13
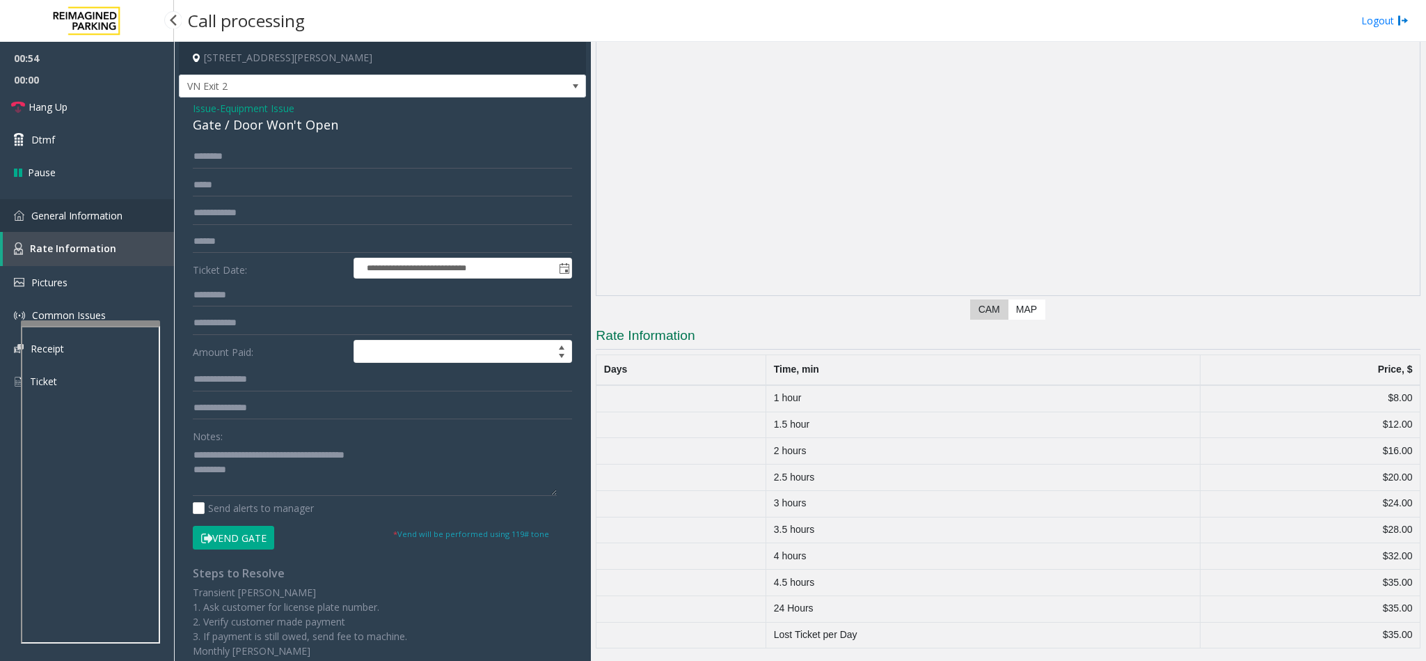
click at [96, 220] on link "General Information" at bounding box center [87, 215] width 174 height 33
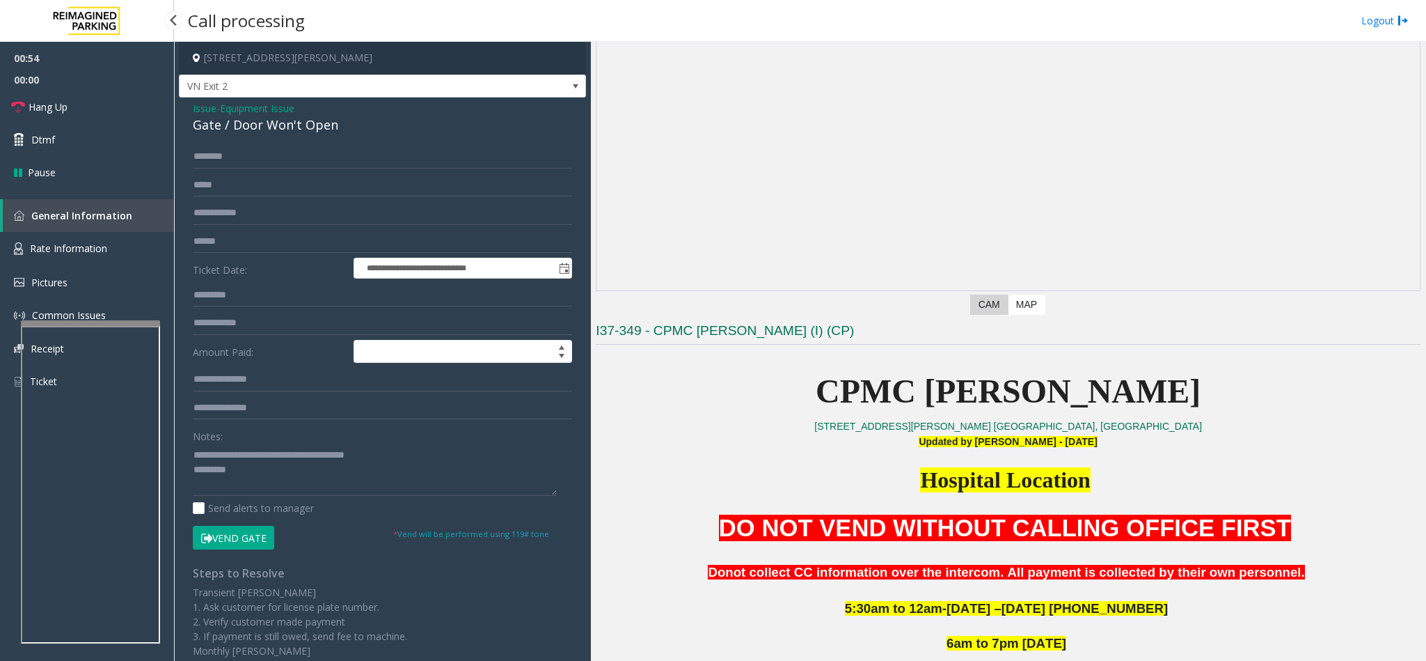
scroll to position [1044, 0]
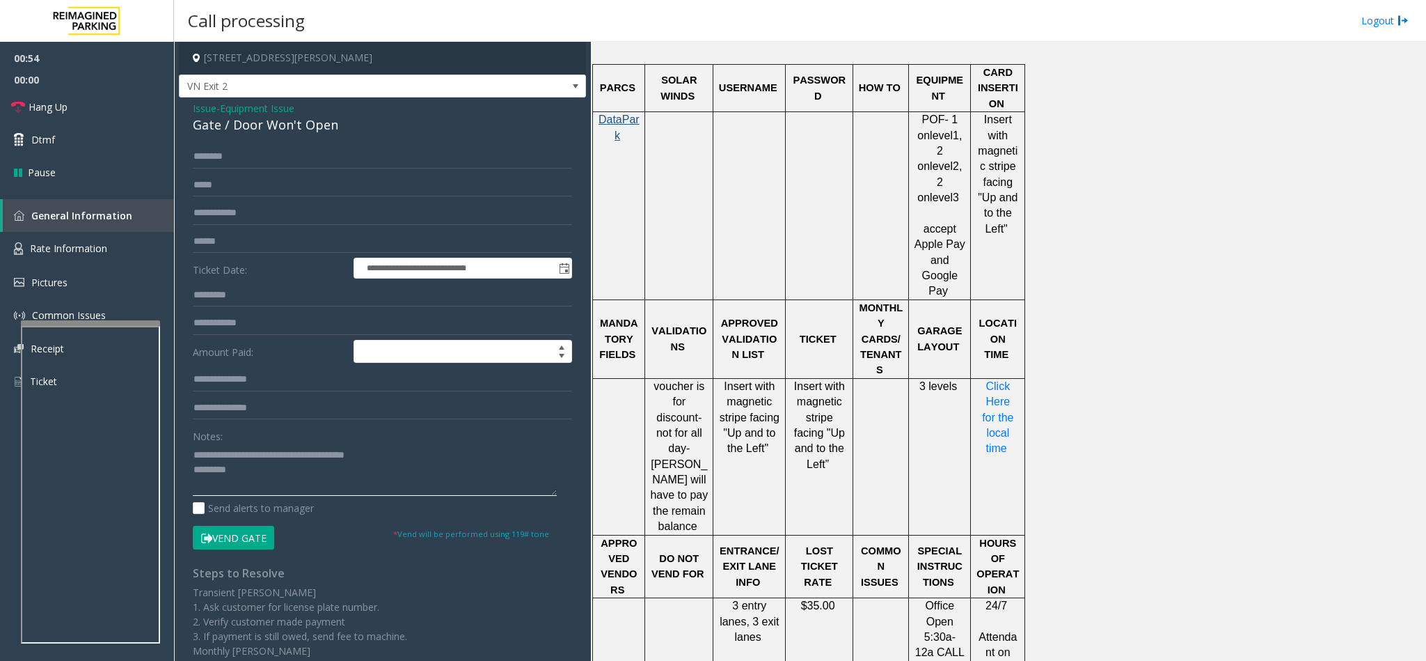
click at [242, 472] on textarea at bounding box center [375, 469] width 364 height 52
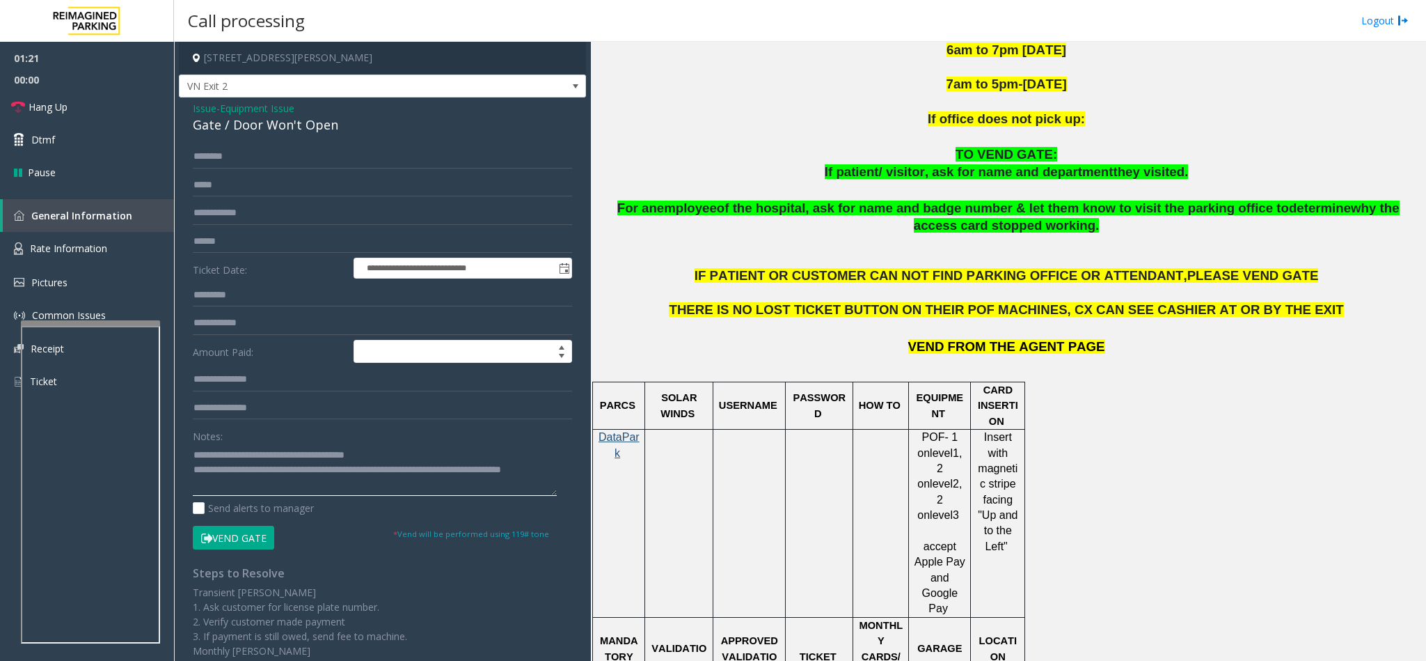
scroll to position [731, 0]
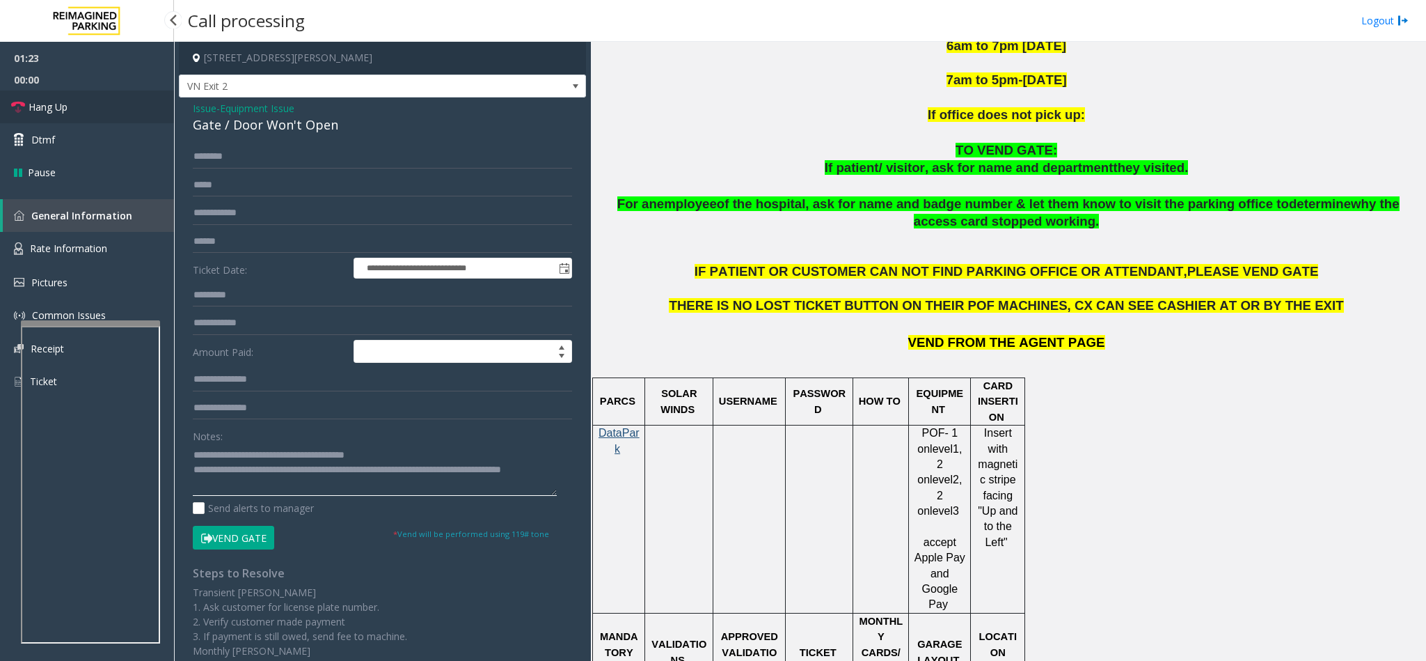
type textarea "**********"
click at [105, 109] on link "Hang Up" at bounding box center [87, 106] width 174 height 33
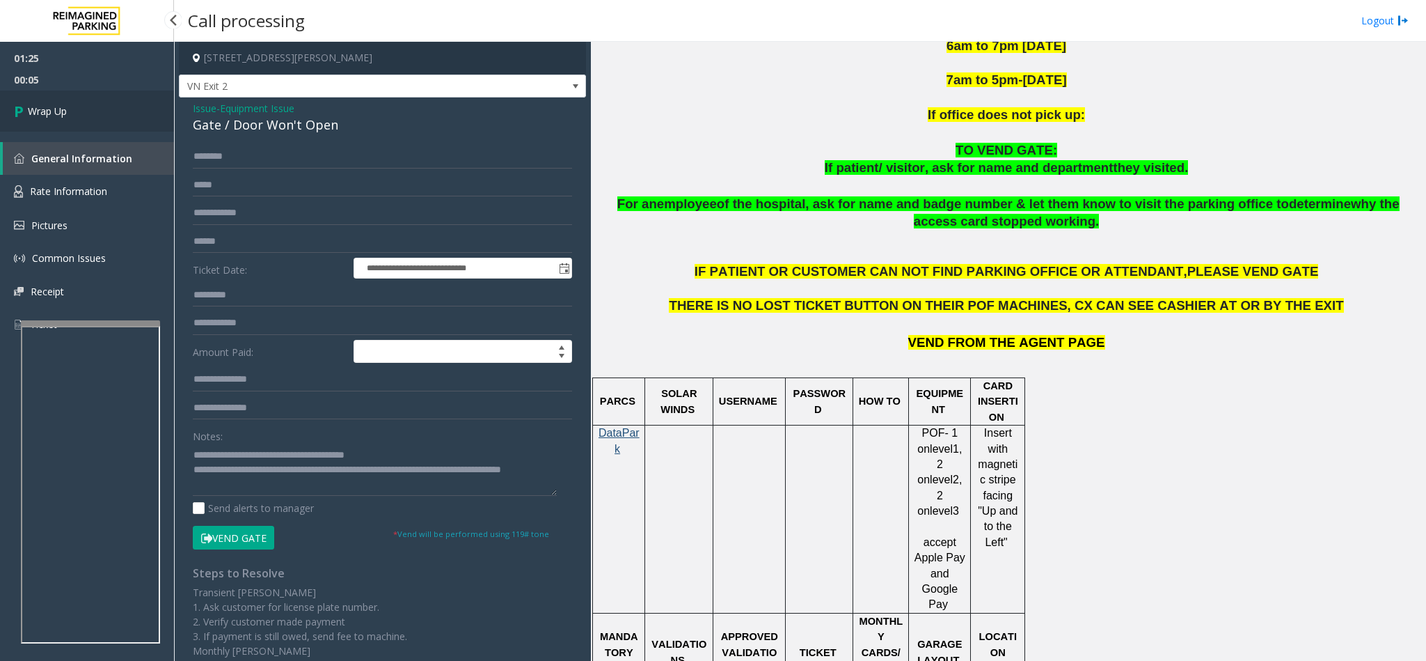
click at [80, 121] on link "Wrap Up" at bounding box center [87, 110] width 174 height 41
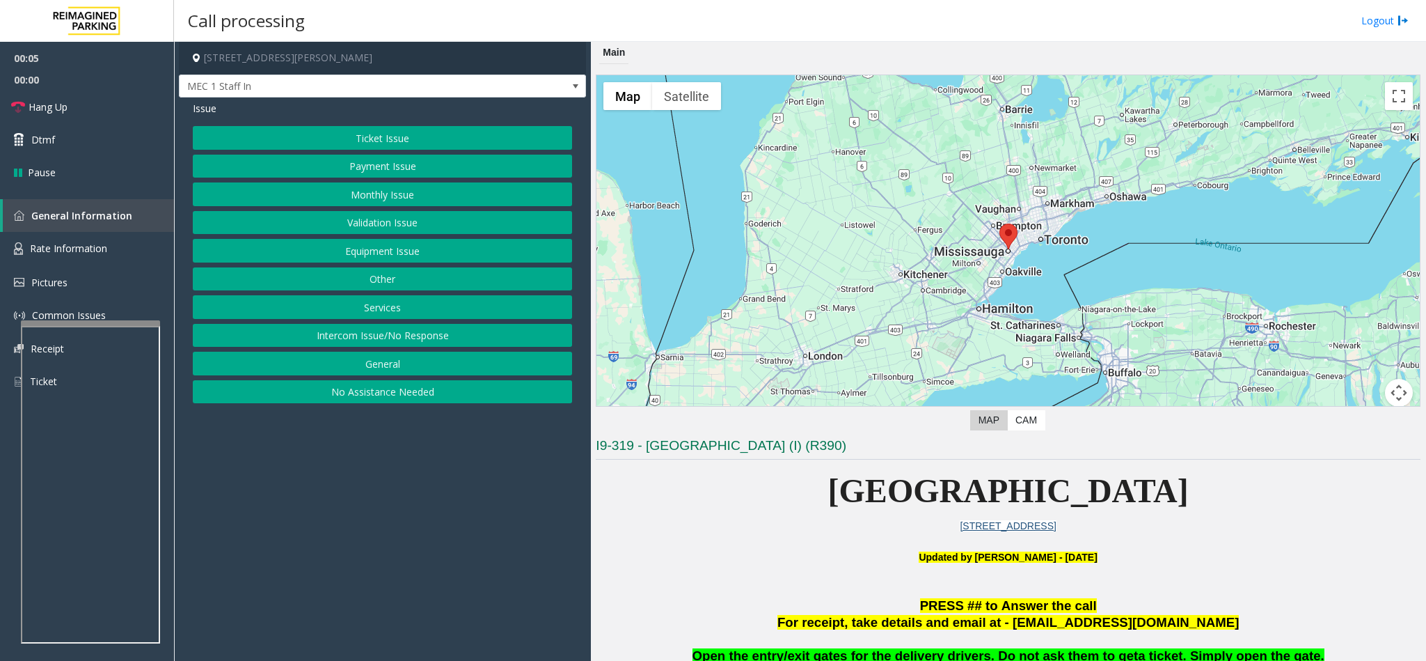
click at [408, 338] on button "Intercom Issue/No Response" at bounding box center [382, 336] width 379 height 24
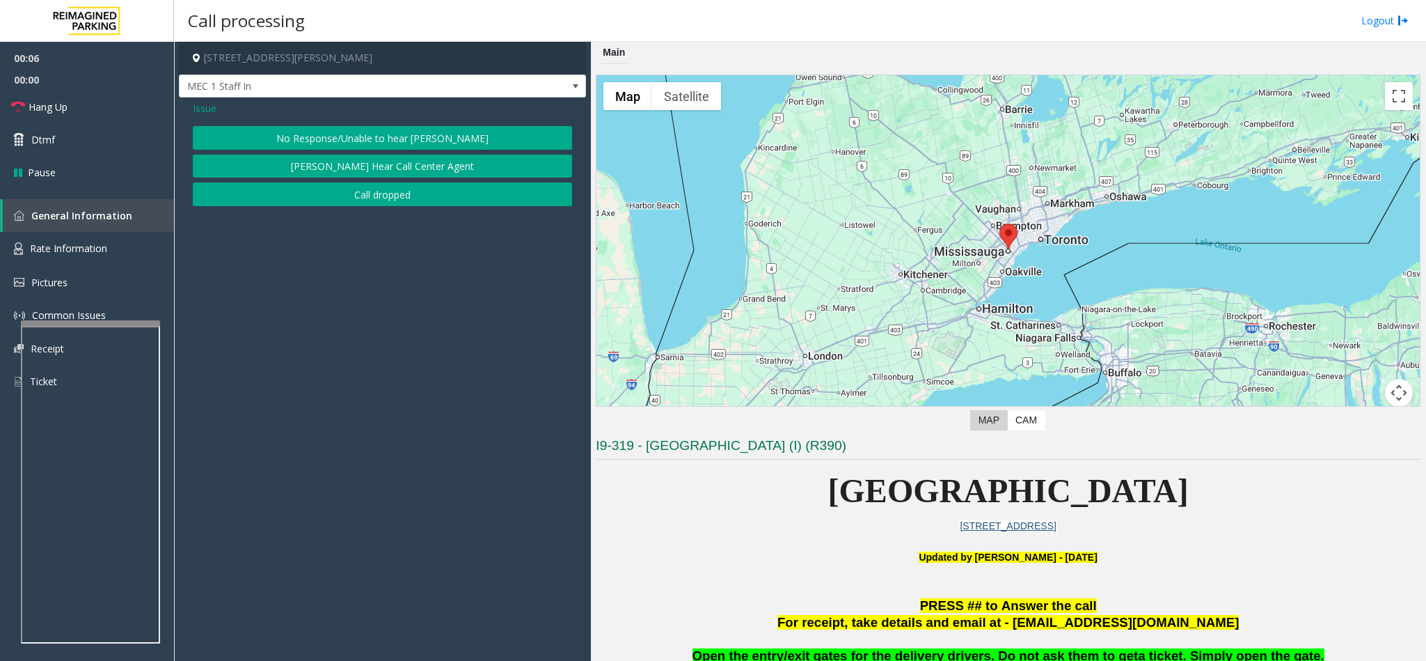
click at [324, 142] on button "No Response/Unable to hear [PERSON_NAME]" at bounding box center [382, 138] width 379 height 24
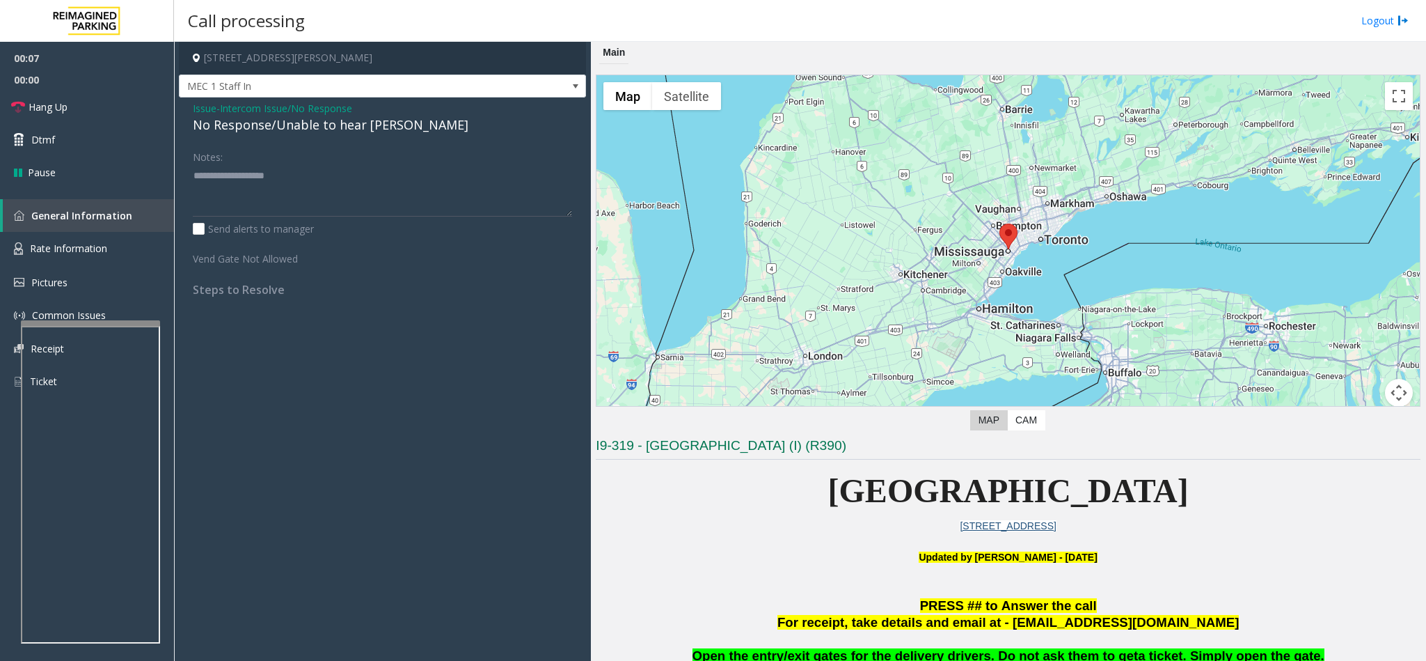
click at [237, 128] on div "No Response/Unable to hear [PERSON_NAME]" at bounding box center [382, 125] width 379 height 19
click at [199, 109] on span "Issue" at bounding box center [205, 108] width 24 height 15
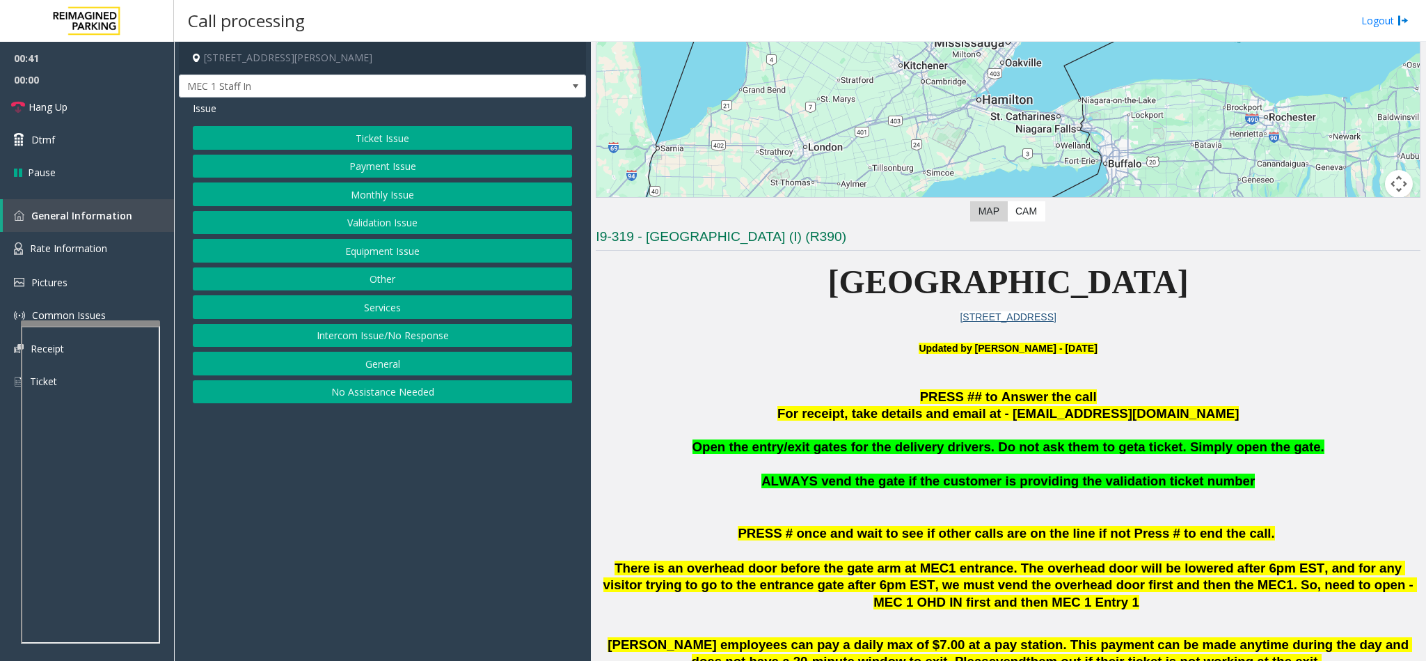
scroll to position [313, 0]
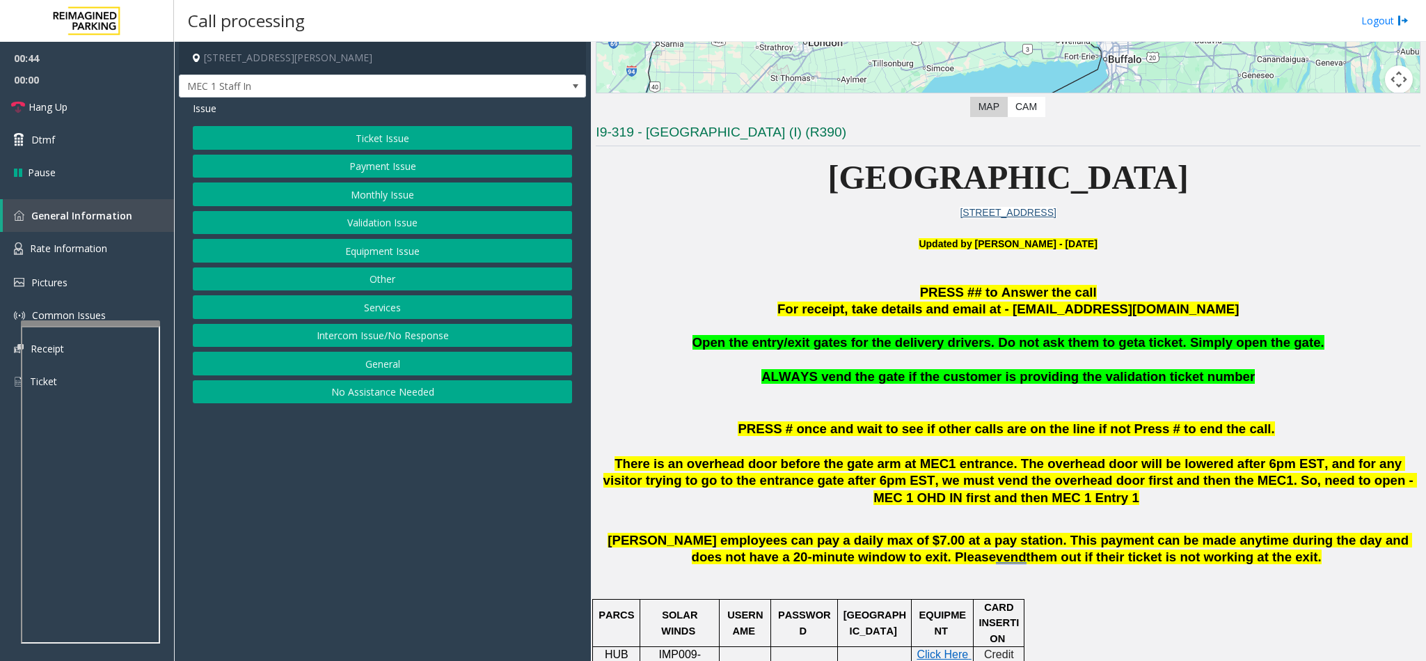
click at [372, 249] on button "Equipment Issue" at bounding box center [382, 251] width 379 height 24
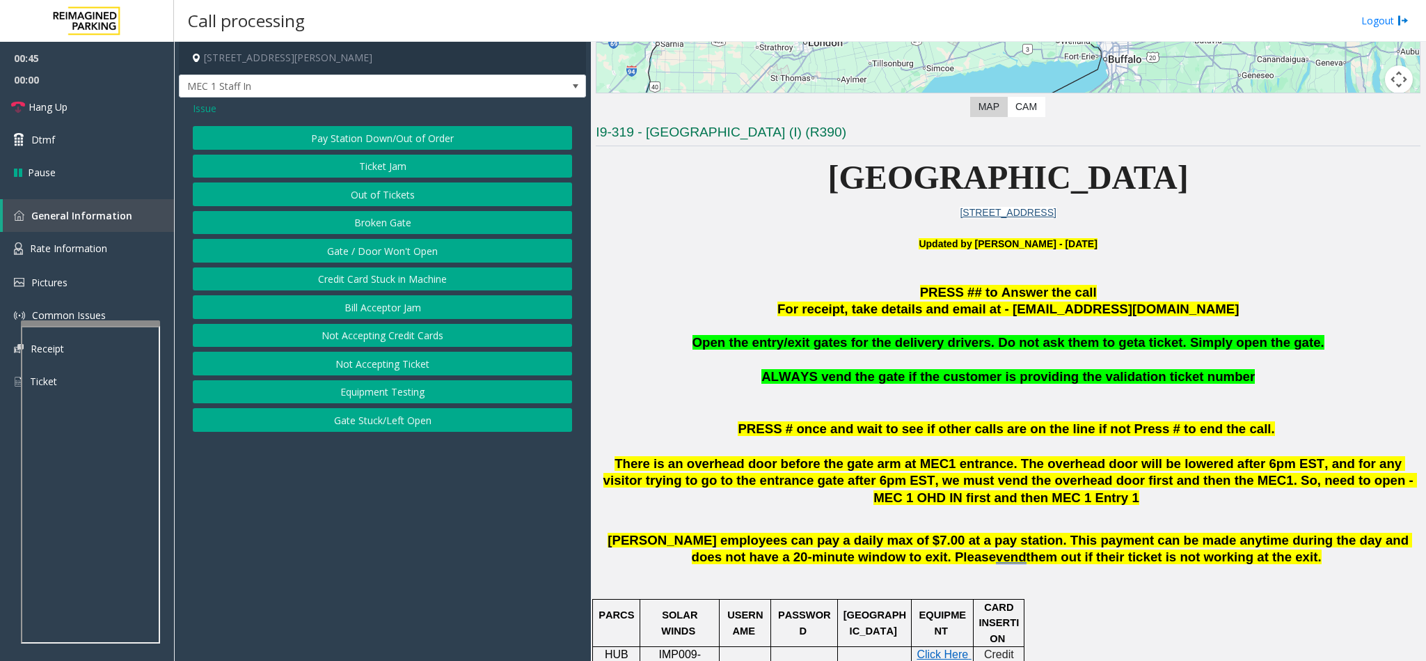
click at [370, 251] on button "Gate / Door Won't Open" at bounding box center [382, 251] width 379 height 24
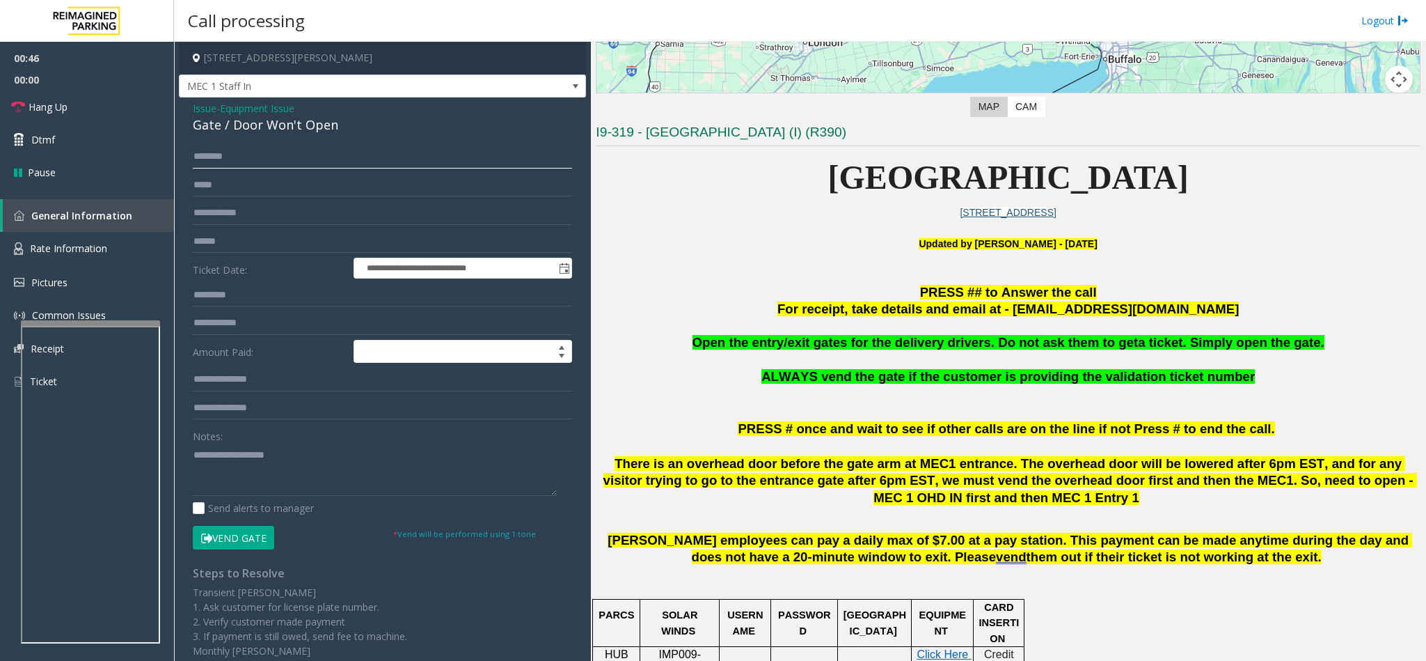
click at [237, 159] on input "text" at bounding box center [382, 157] width 379 height 24
type input "*"
type input "******"
click at [241, 535] on button "Vend Gate" at bounding box center [233, 538] width 81 height 24
click at [242, 468] on textarea at bounding box center [375, 469] width 364 height 52
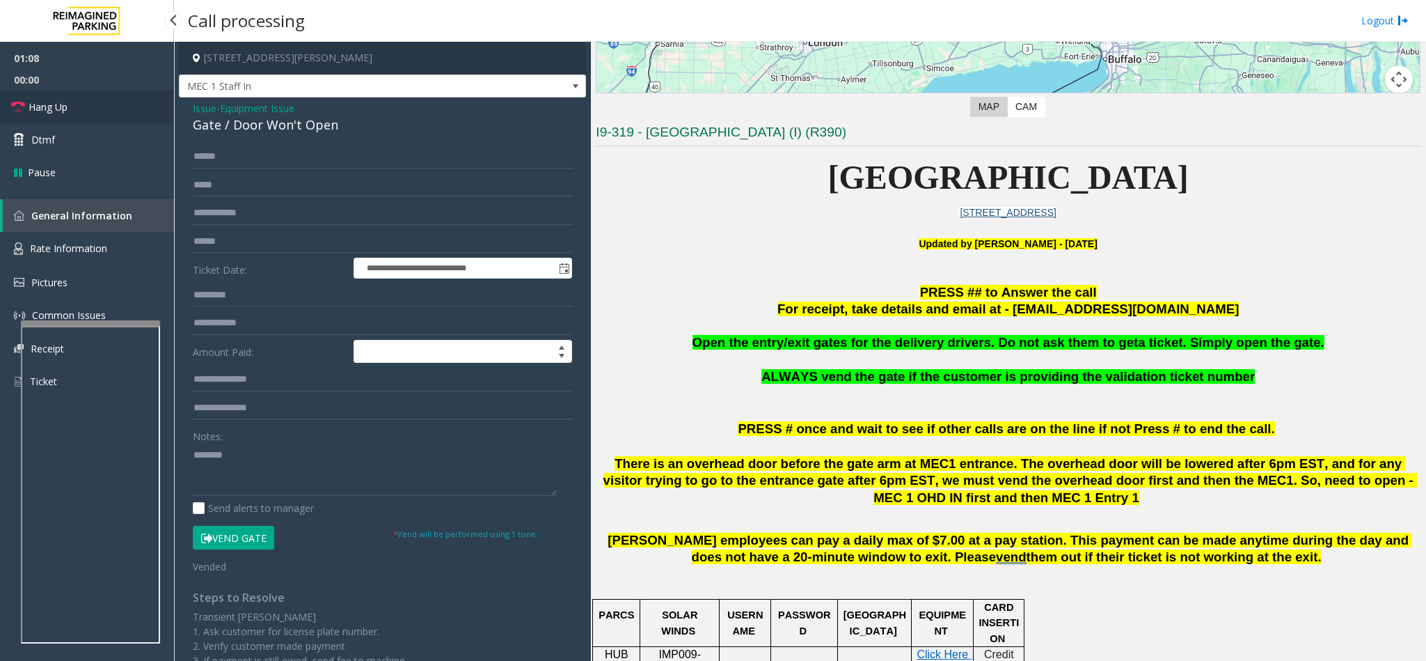
click at [58, 103] on span "Hang Up" at bounding box center [48, 107] width 39 height 15
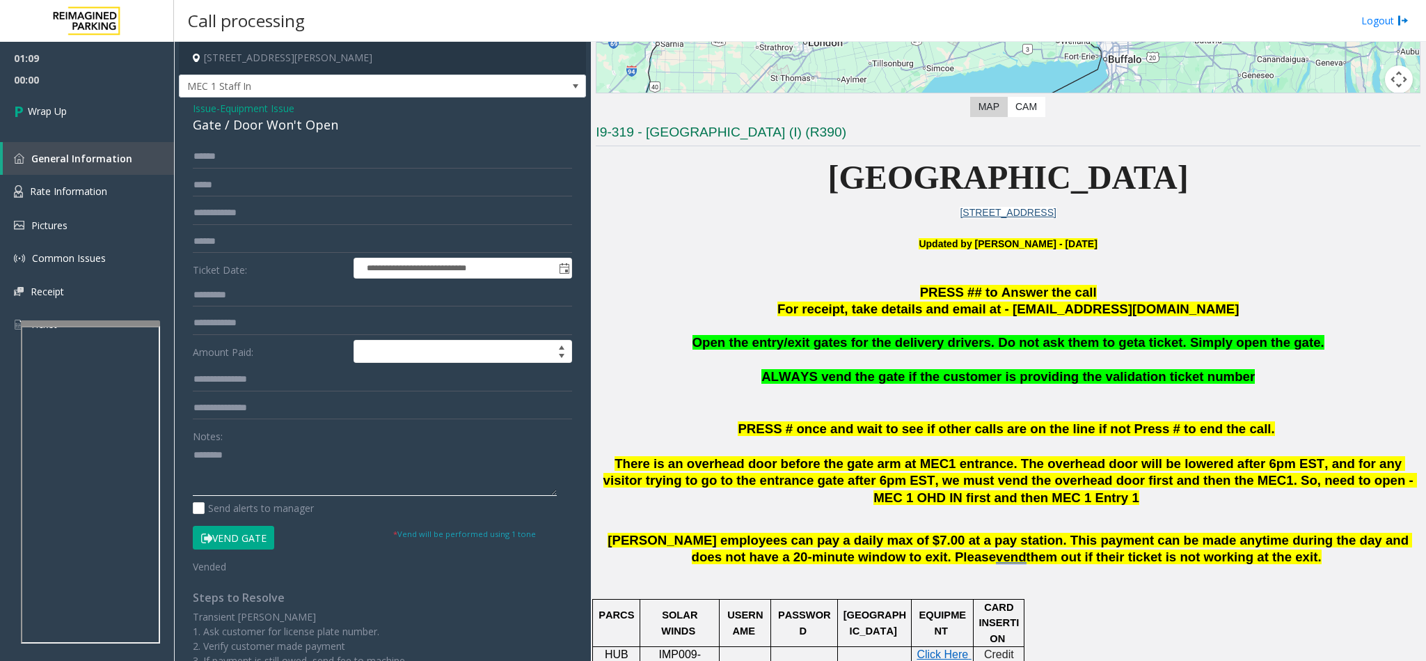
click at [257, 456] on textarea at bounding box center [375, 469] width 364 height 52
type textarea "**********"
click at [84, 98] on link "Wrap Up" at bounding box center [87, 110] width 174 height 41
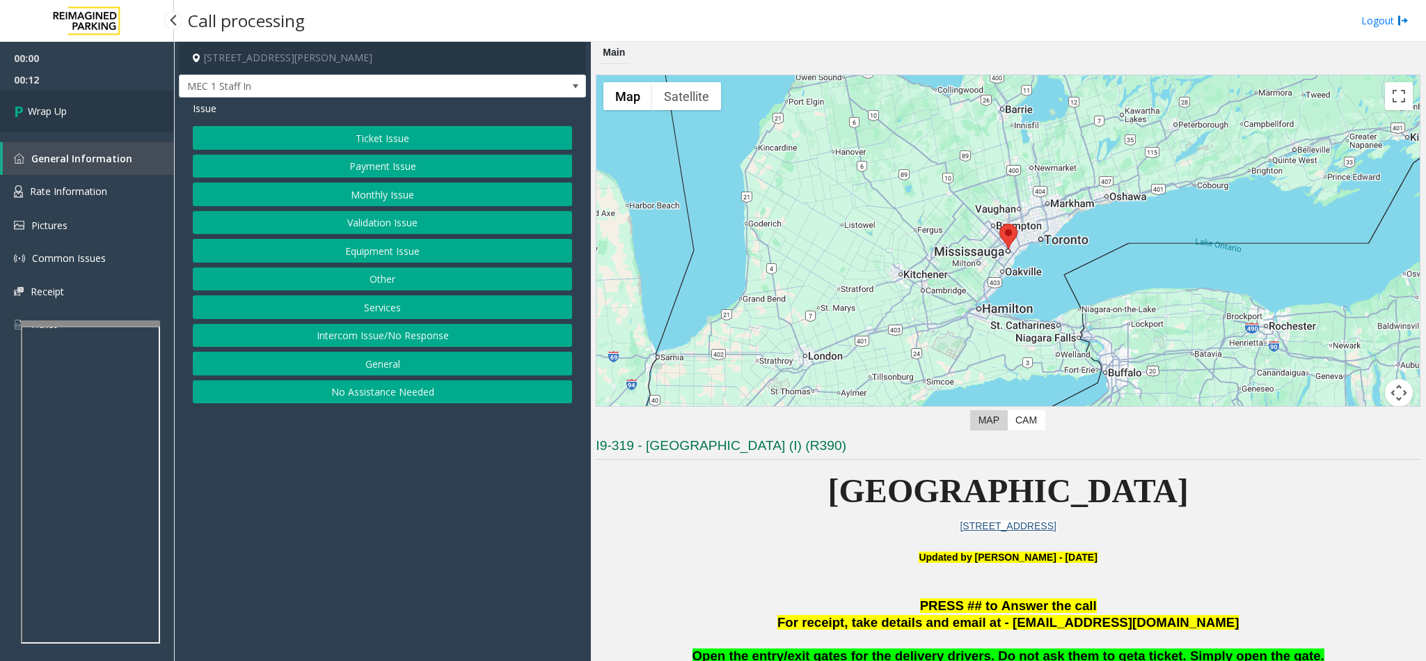
click at [134, 115] on link "Wrap Up" at bounding box center [87, 110] width 174 height 41
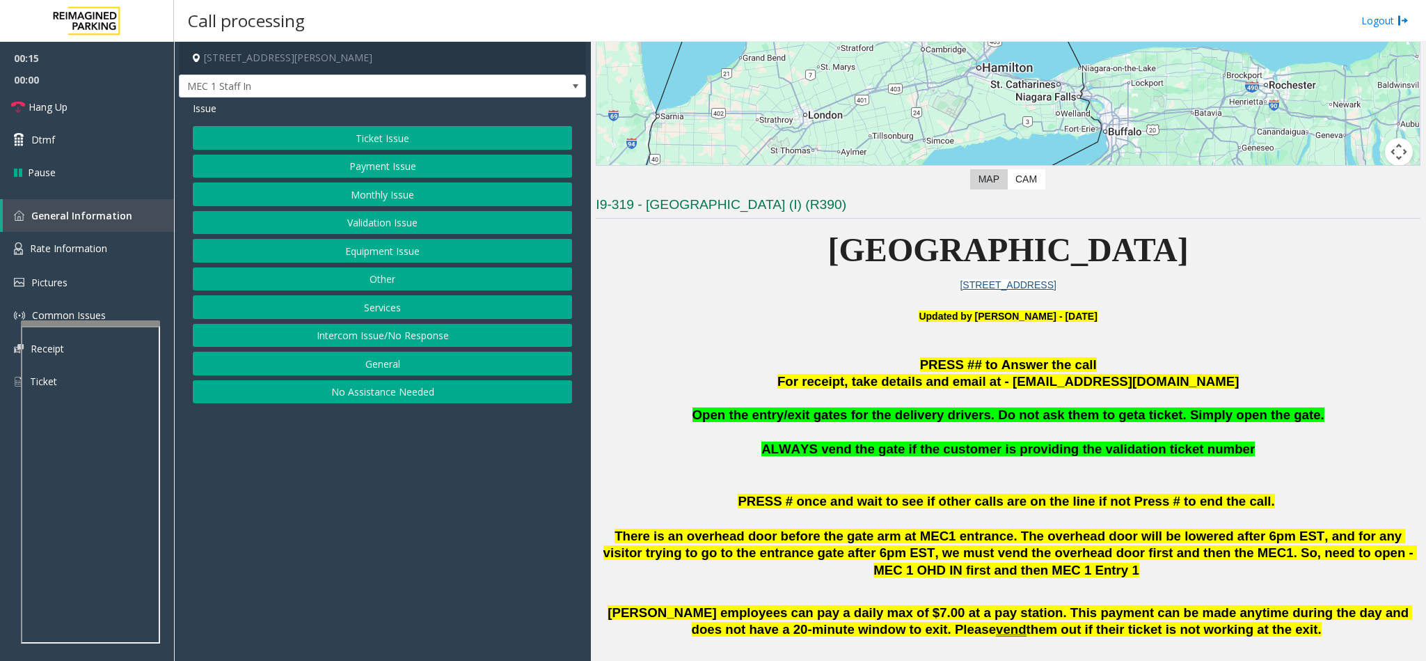
scroll to position [313, 0]
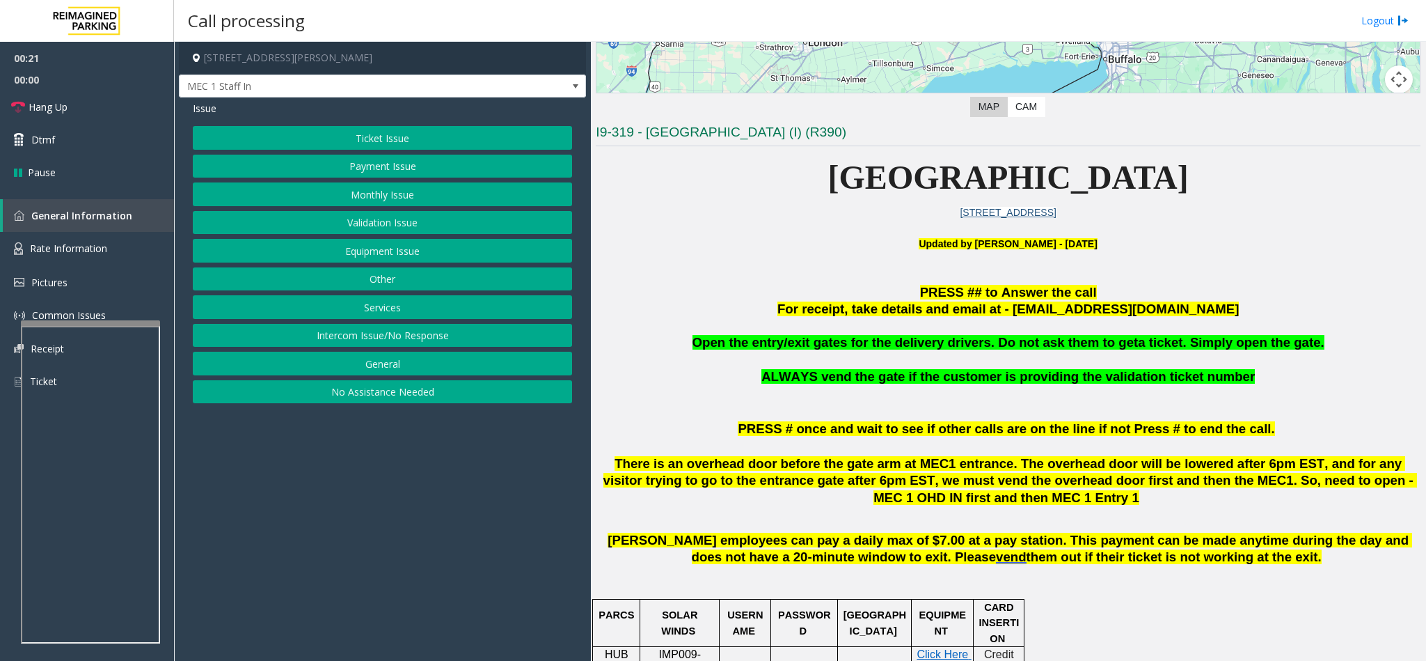
click at [407, 253] on button "Equipment Issue" at bounding box center [382, 251] width 379 height 24
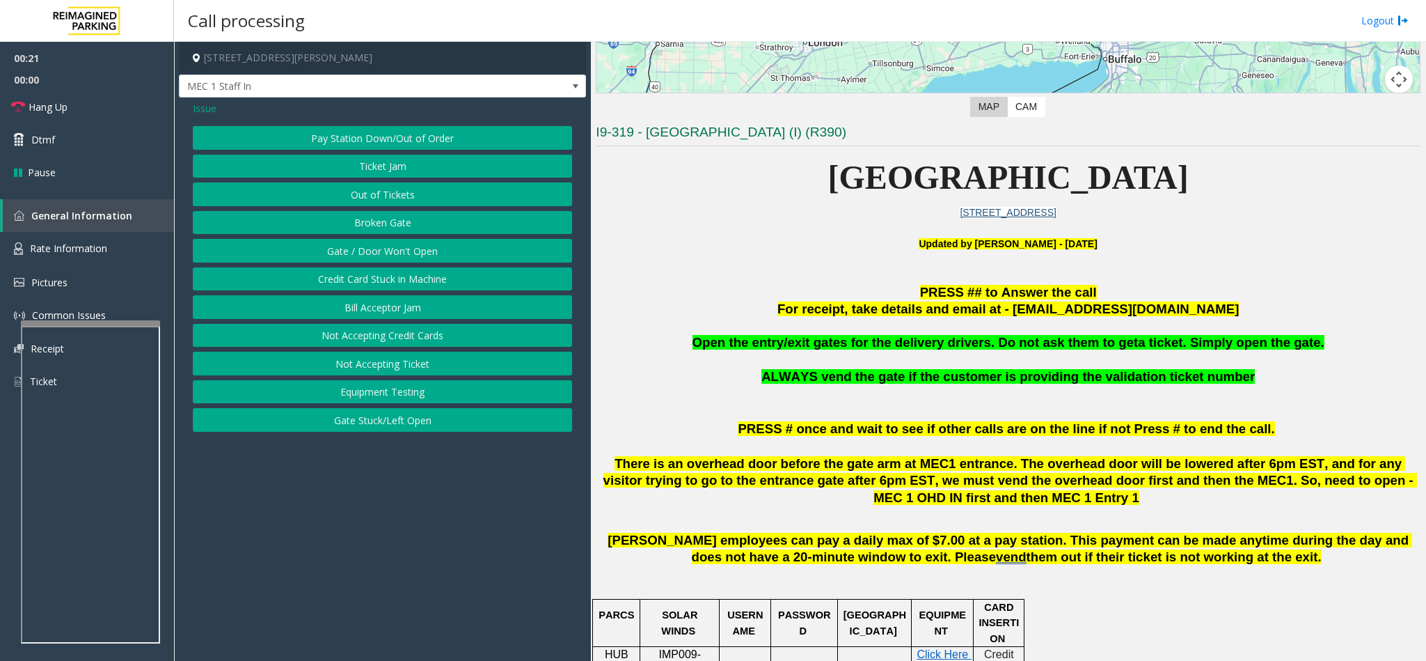
click at [395, 246] on button "Gate / Door Won't Open" at bounding box center [382, 251] width 379 height 24
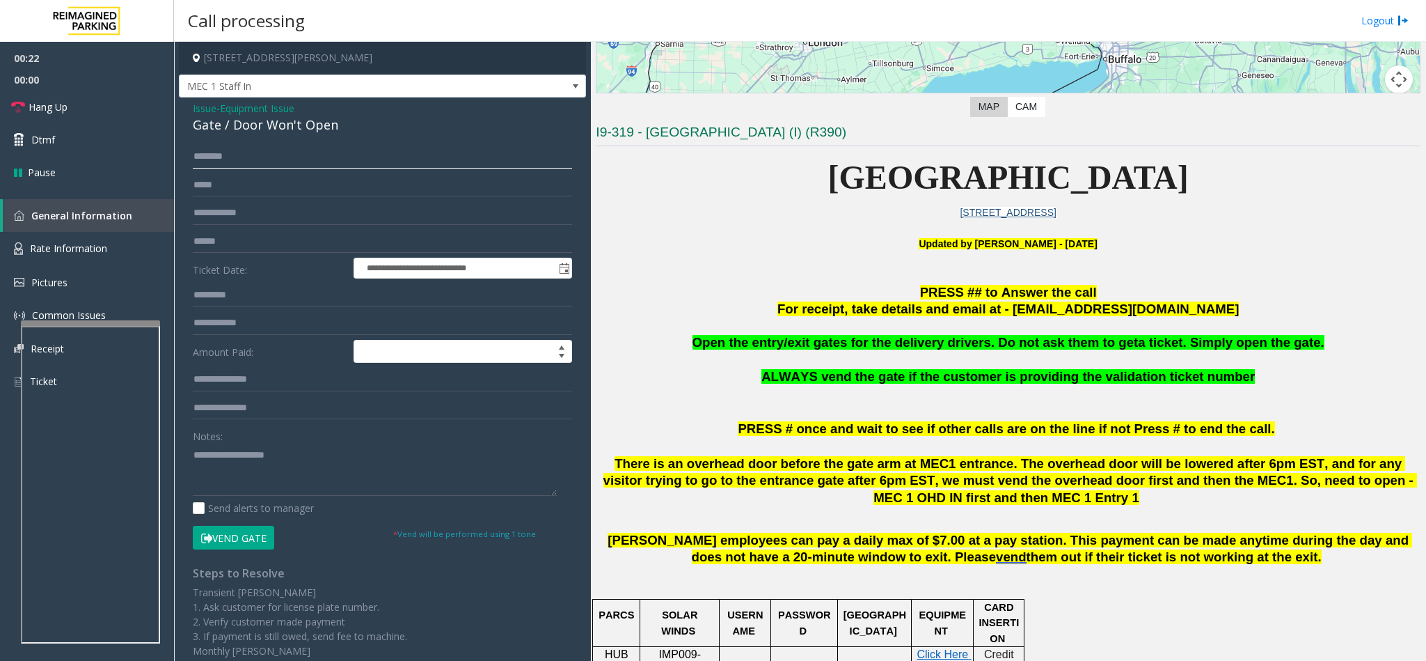
click at [216, 155] on input "text" at bounding box center [382, 157] width 379 height 24
click at [230, 537] on button "Vend Gate" at bounding box center [233, 538] width 81 height 24
click at [253, 150] on input "*****" at bounding box center [382, 157] width 379 height 24
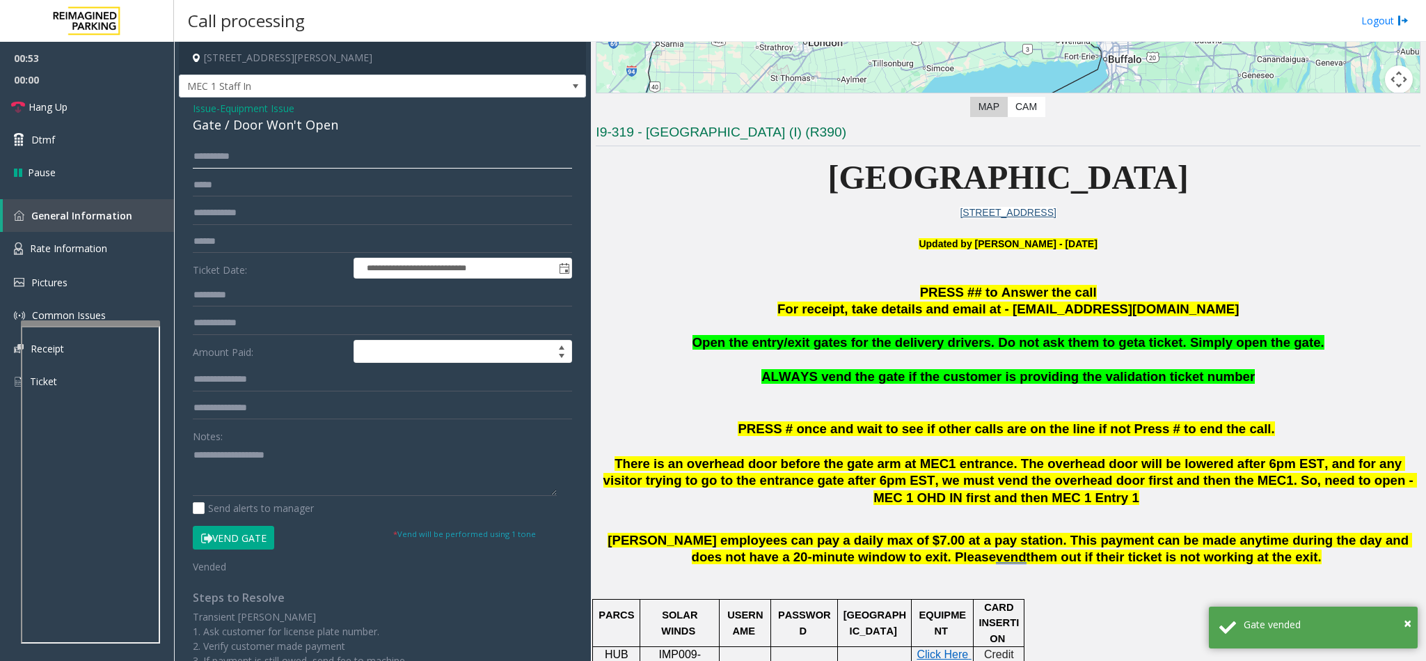
type input "**********"
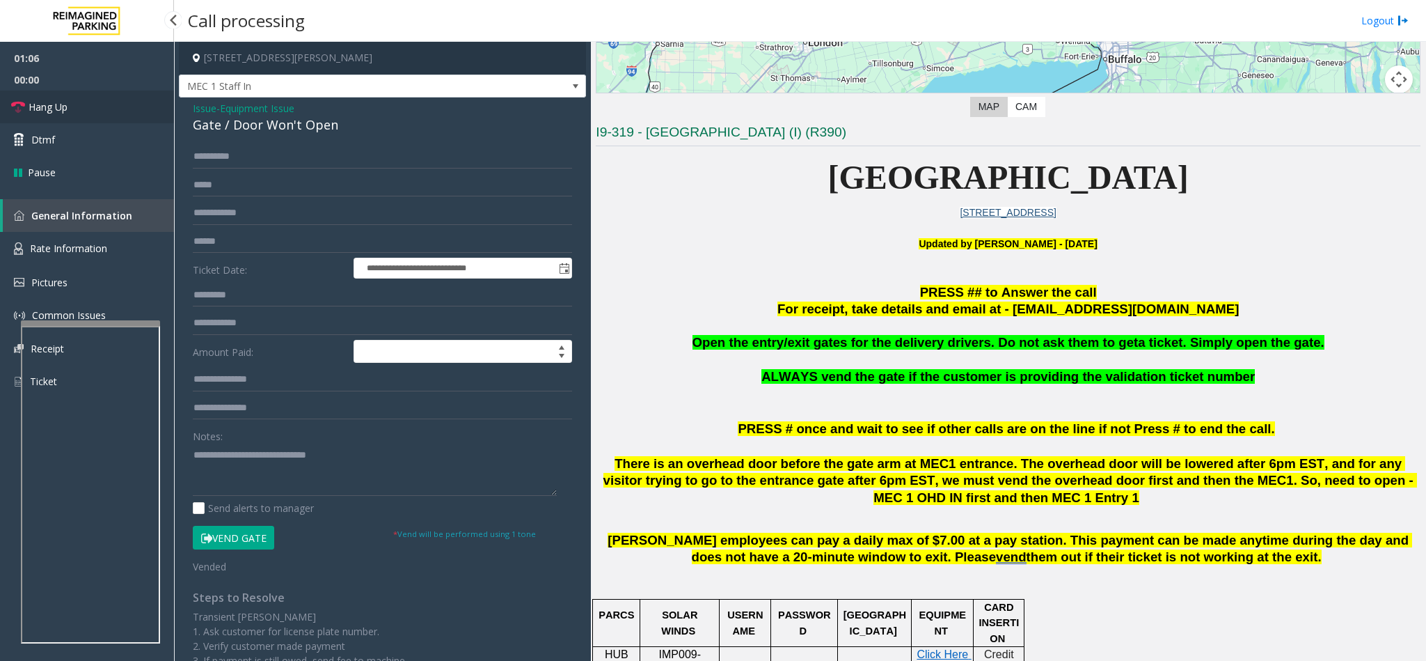
click at [79, 103] on link "Hang Up" at bounding box center [87, 106] width 174 height 33
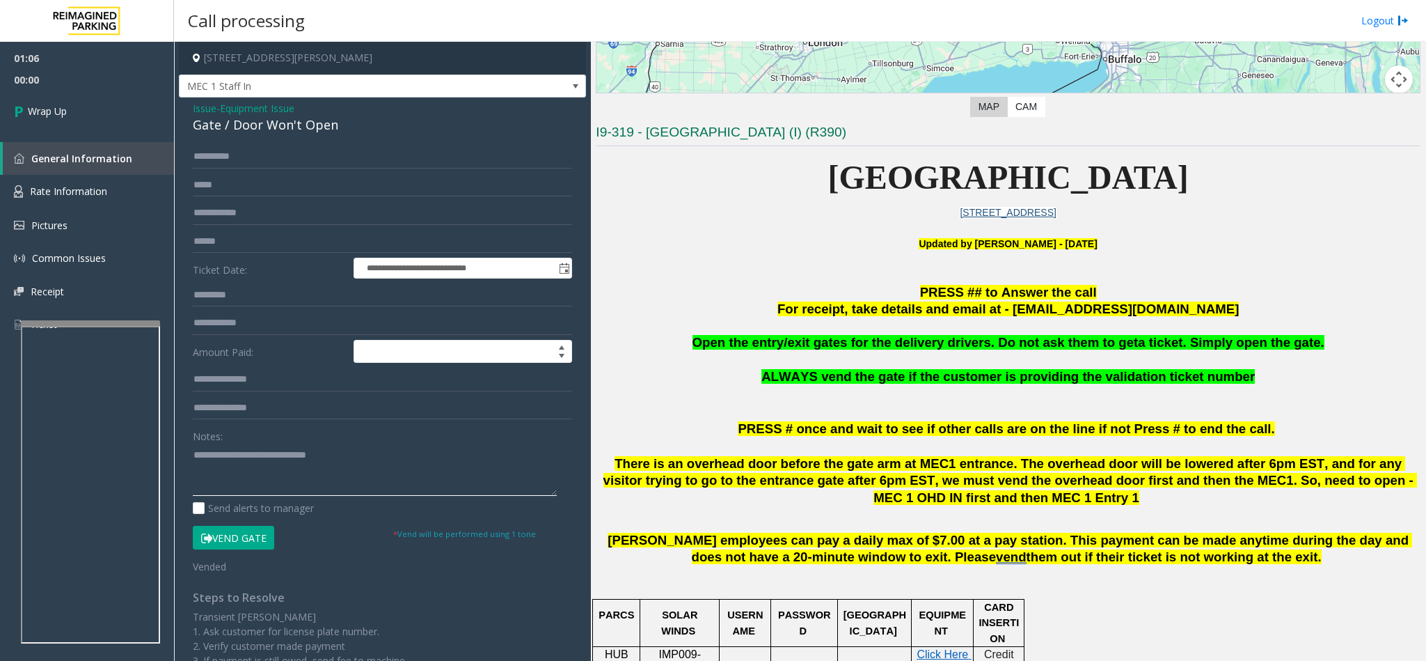
click at [347, 450] on textarea at bounding box center [375, 469] width 364 height 52
type textarea "**********"
click at [109, 113] on link "Wrap Up" at bounding box center [87, 110] width 174 height 41
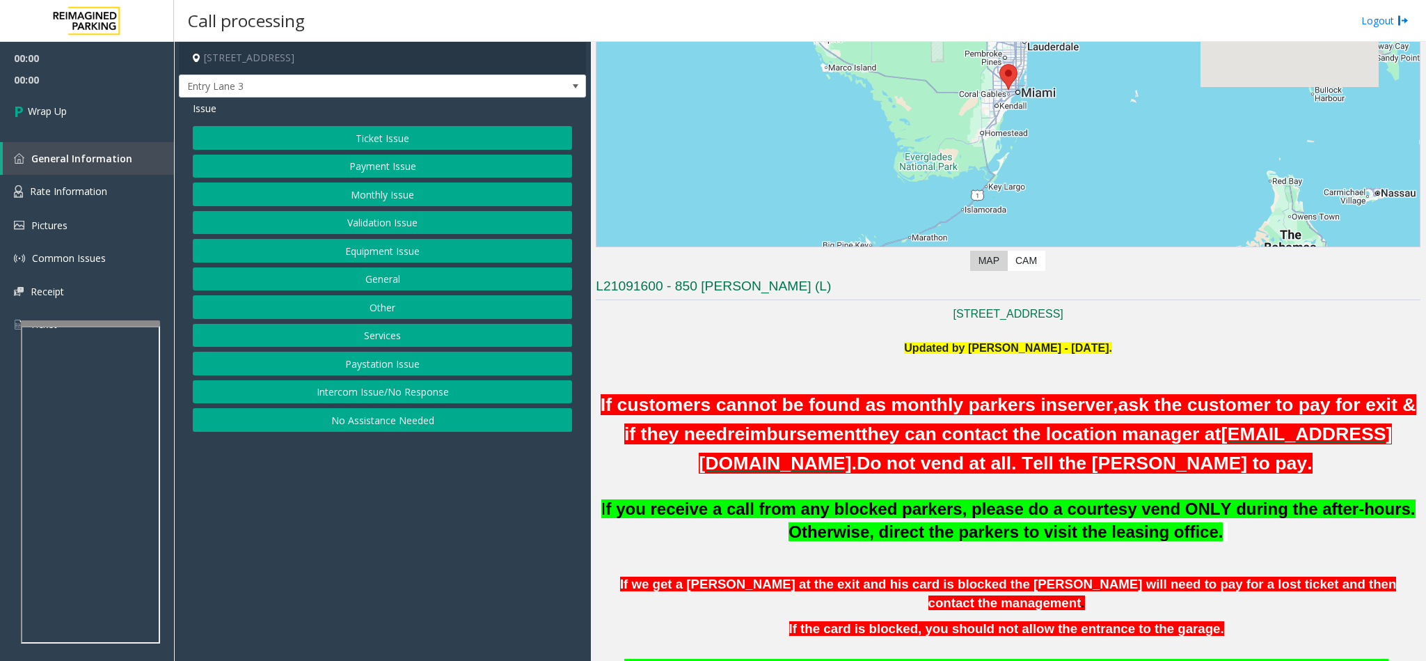
scroll to position [209, 0]
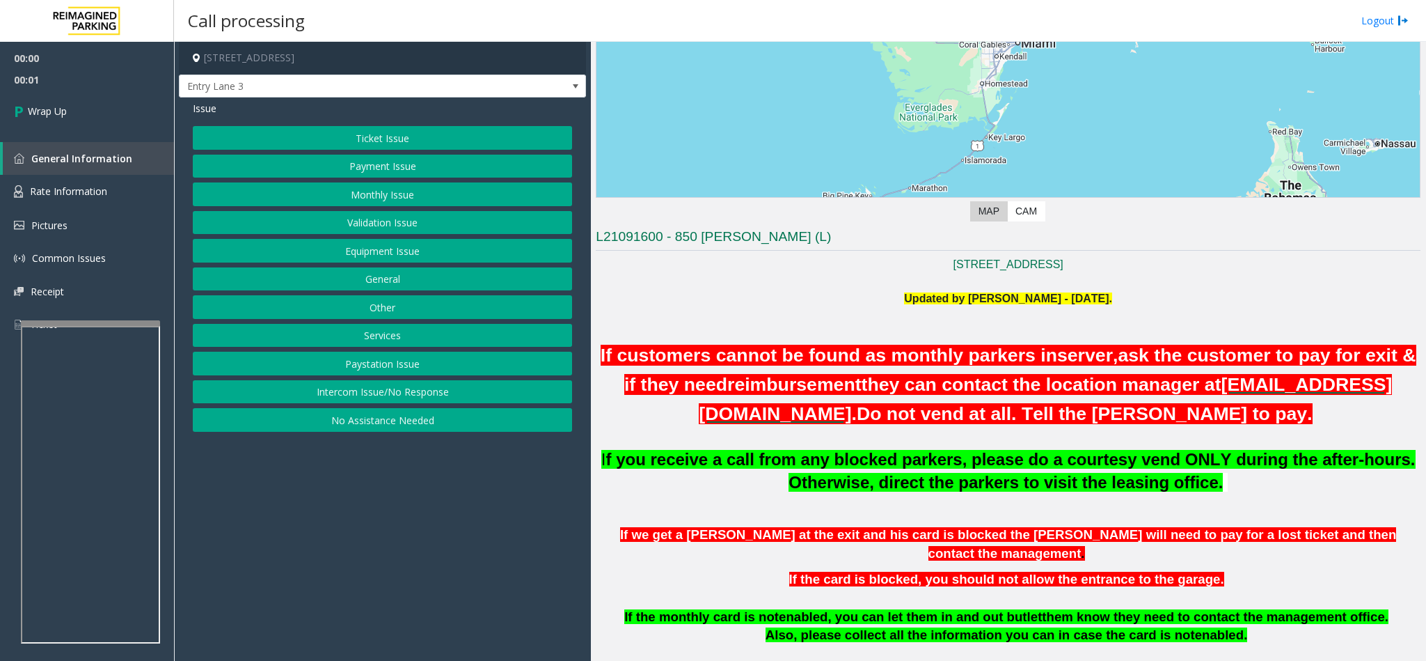
click at [386, 399] on button "Intercom Issue/No Response" at bounding box center [382, 392] width 379 height 24
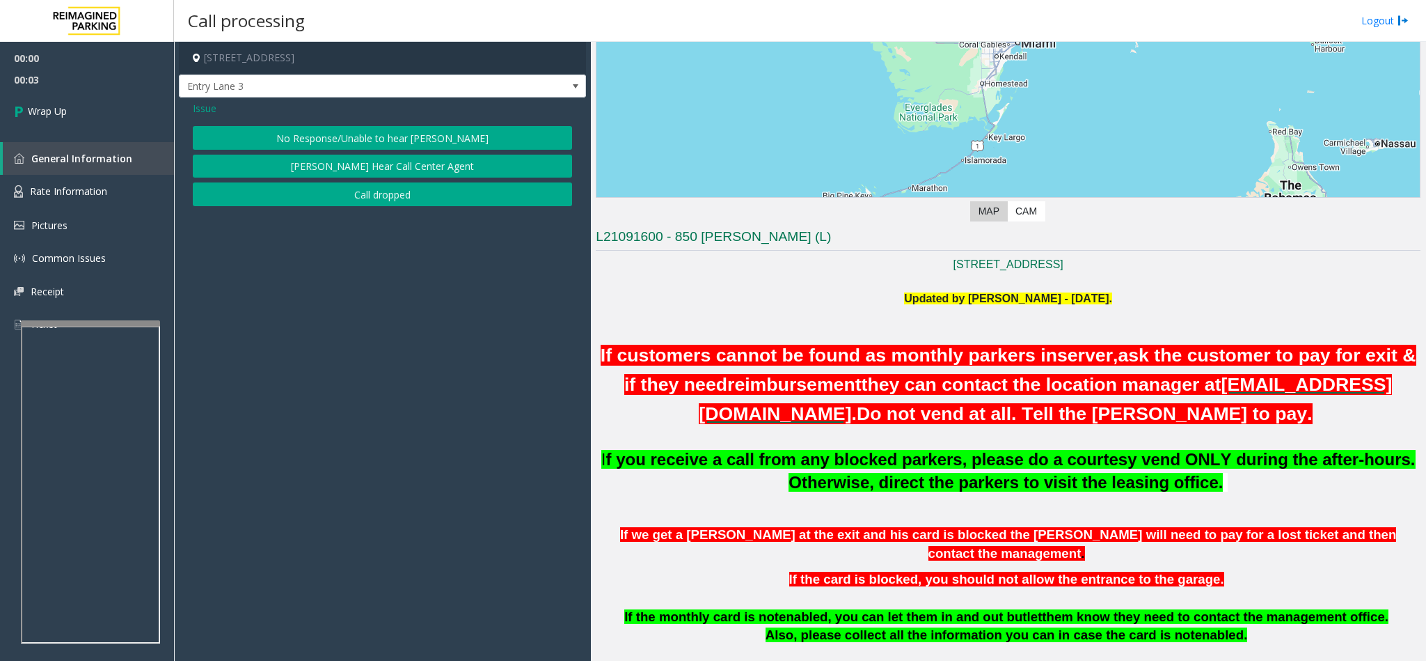
drag, startPoint x: 345, startPoint y: 199, endPoint x: 253, endPoint y: 138, distance: 110.4
click at [343, 200] on button "Call dropped" at bounding box center [382, 194] width 379 height 24
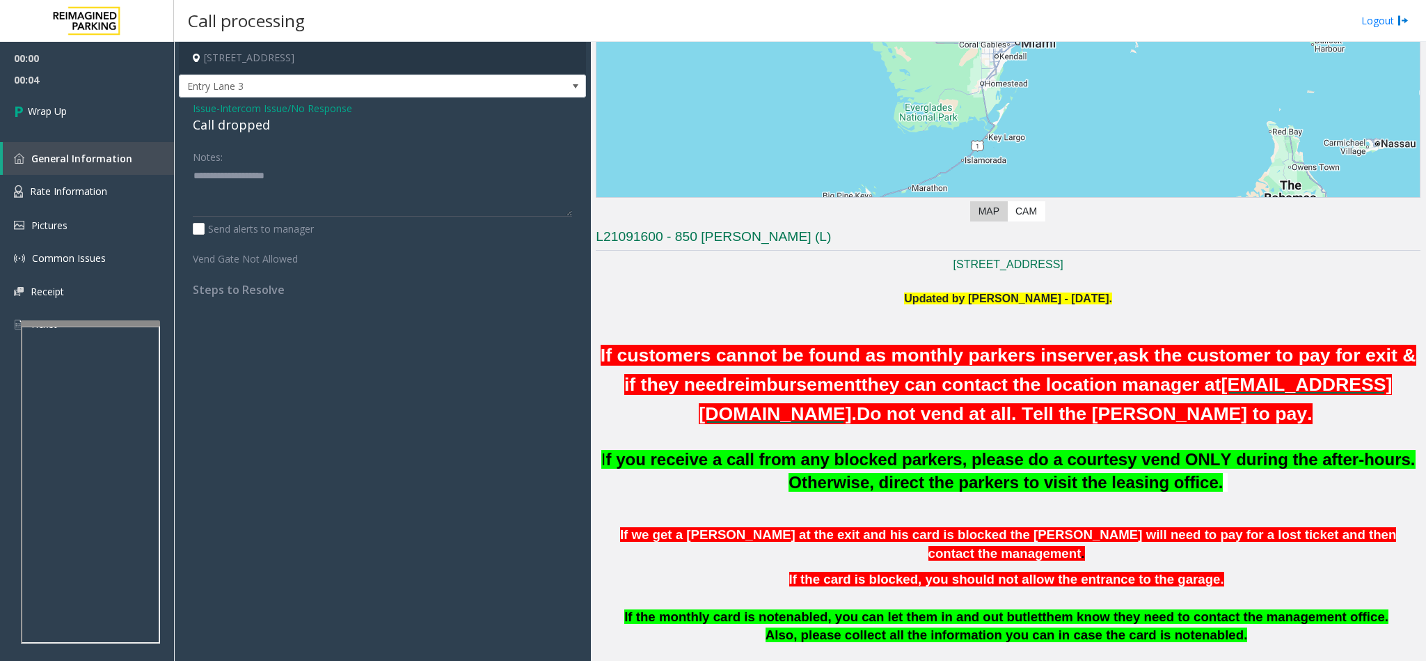
click at [242, 125] on div "Call dropped" at bounding box center [382, 125] width 379 height 19
type textarea "**********"
click at [127, 113] on link "Wrap Up" at bounding box center [87, 110] width 174 height 41
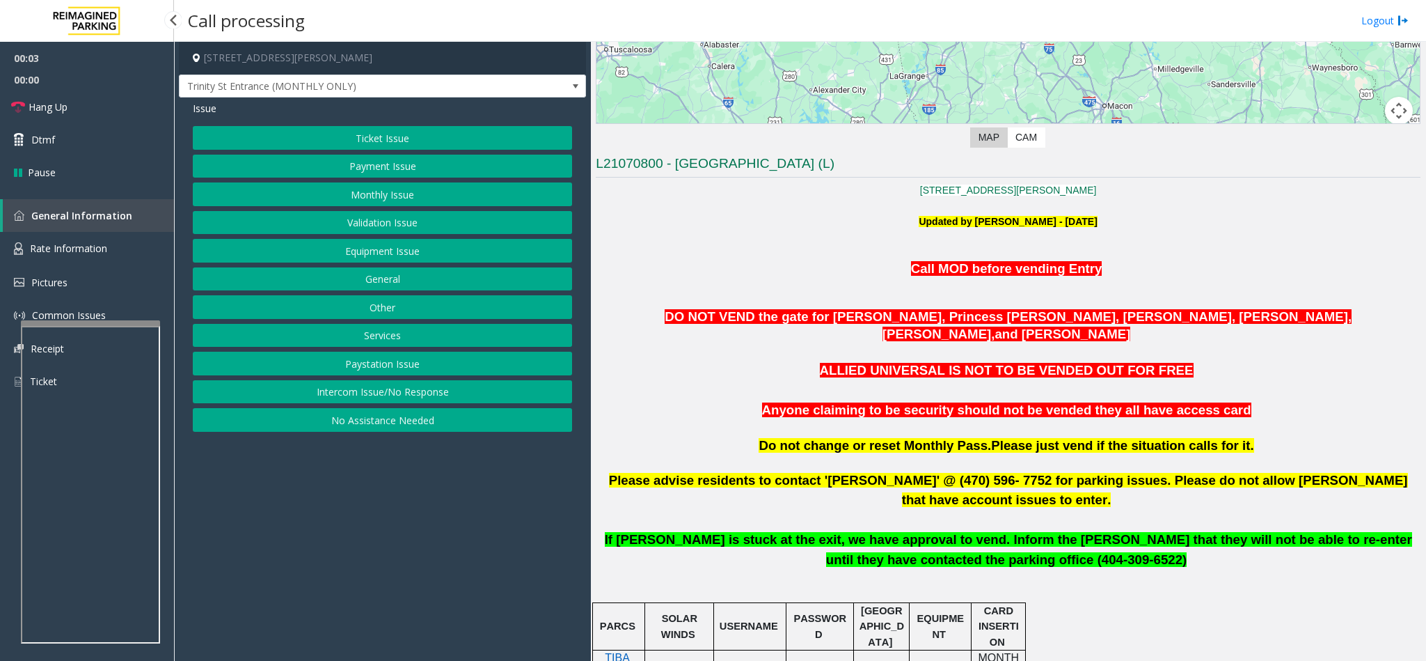
scroll to position [313, 0]
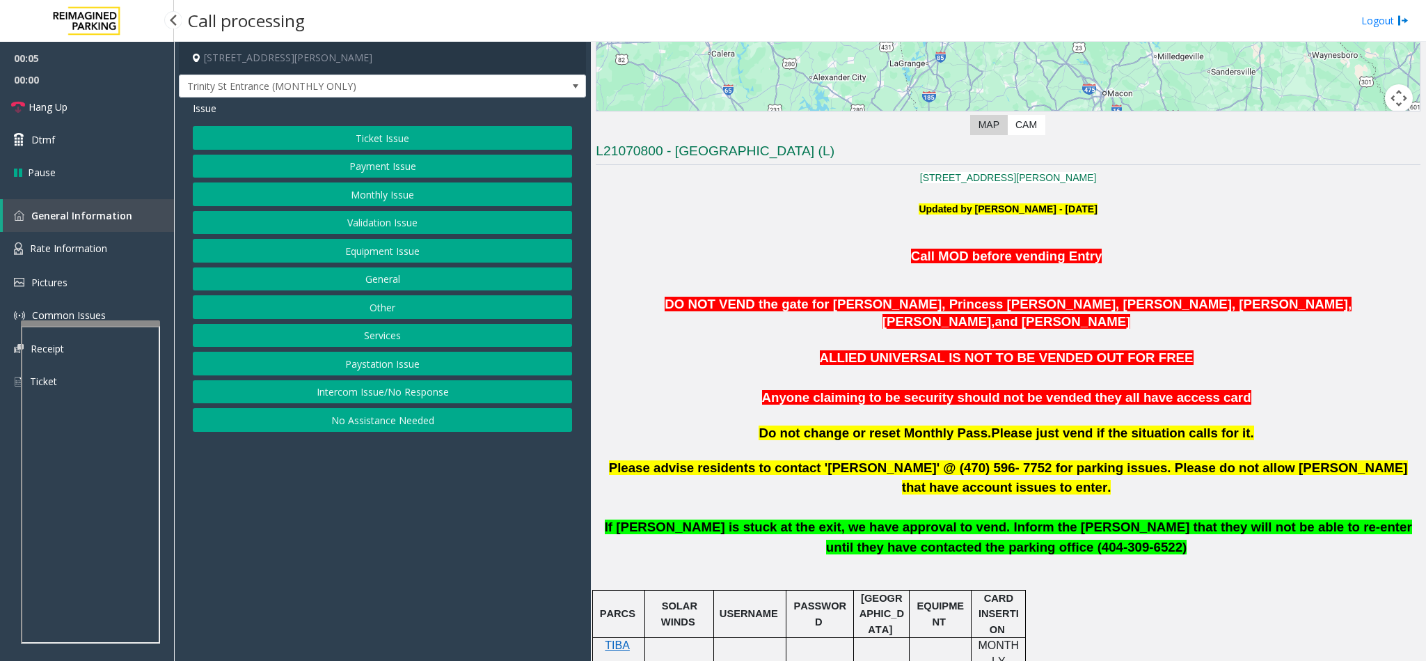
click at [426, 403] on button "Intercom Issue/No Response" at bounding box center [382, 392] width 379 height 24
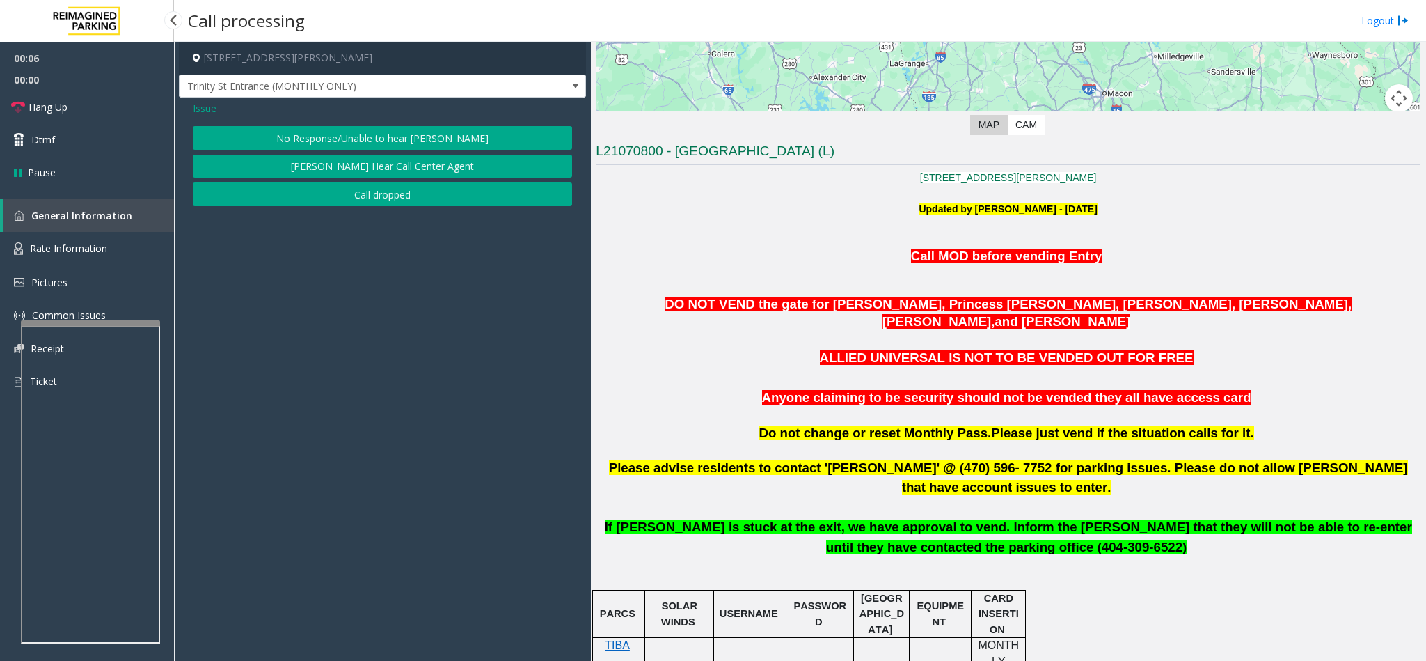
click at [336, 136] on button "No Response/Unable to hear [PERSON_NAME]" at bounding box center [382, 138] width 379 height 24
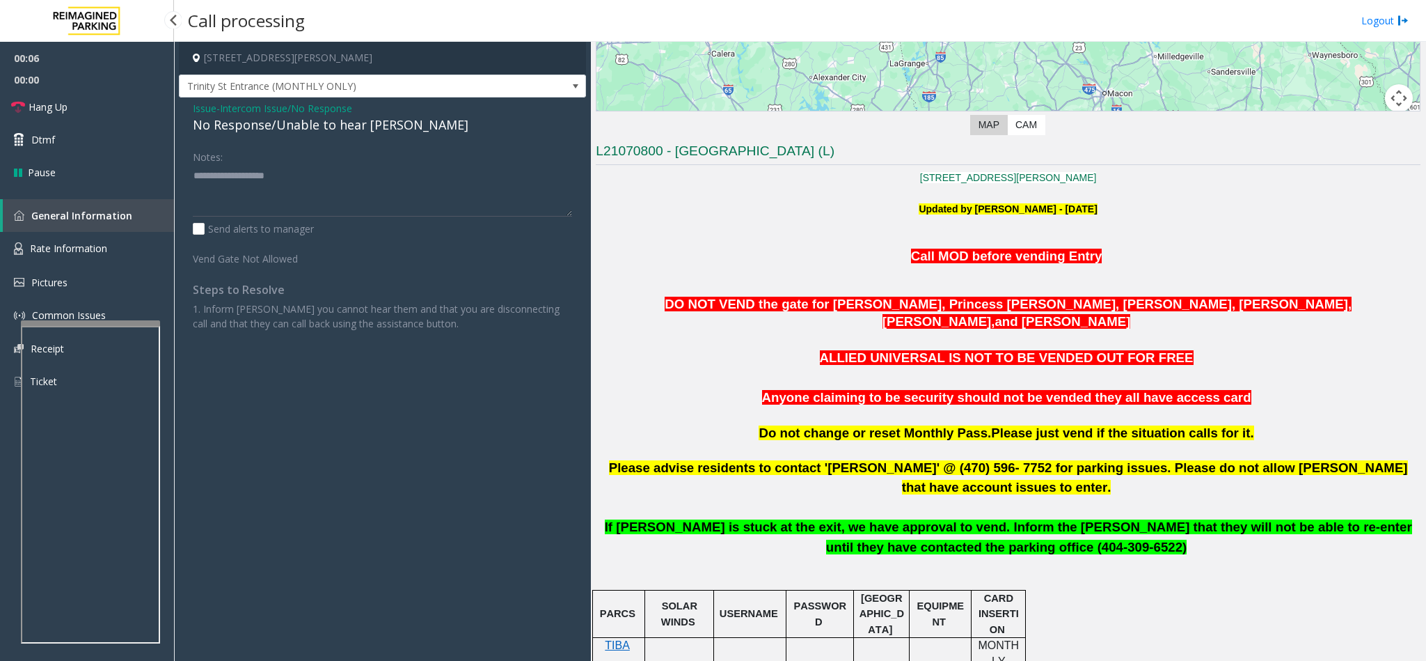
click at [209, 124] on div "No Response/Unable to hear [PERSON_NAME]" at bounding box center [382, 125] width 379 height 19
type textarea "**********"
click at [94, 98] on link "Hang Up" at bounding box center [87, 106] width 174 height 33
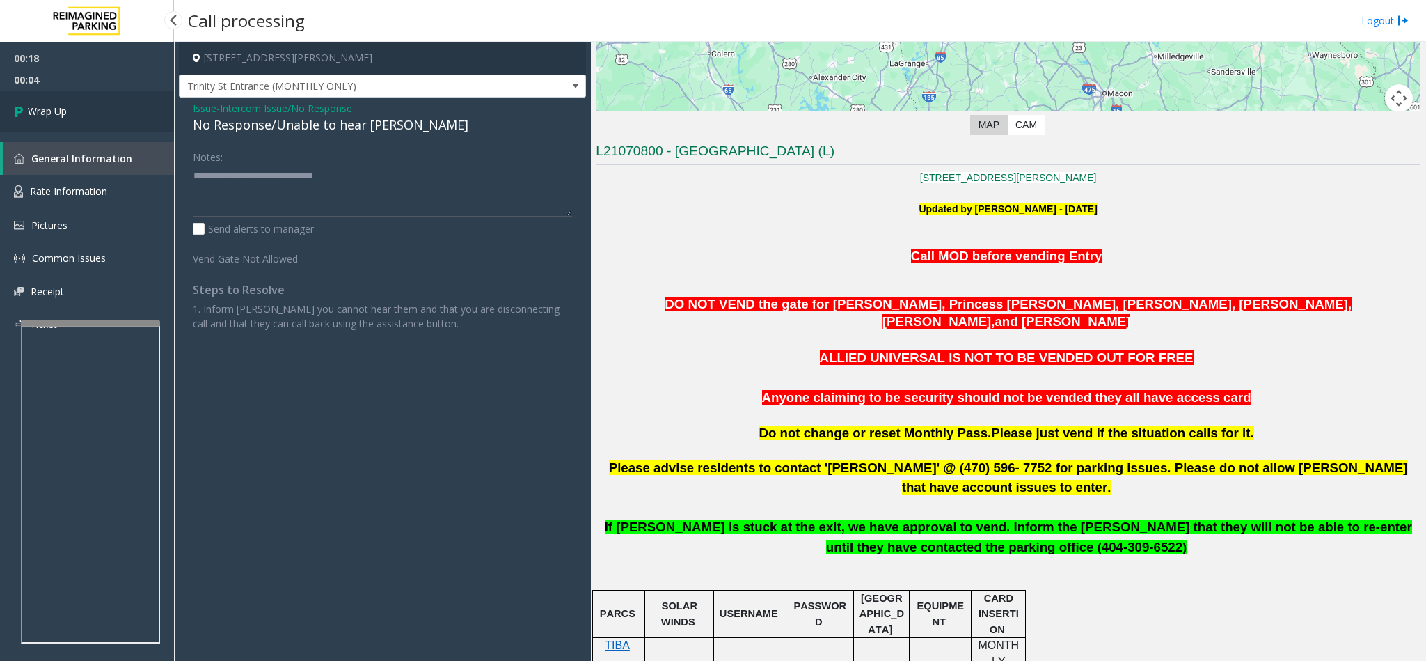
click at [94, 98] on link "Wrap Up" at bounding box center [87, 110] width 174 height 41
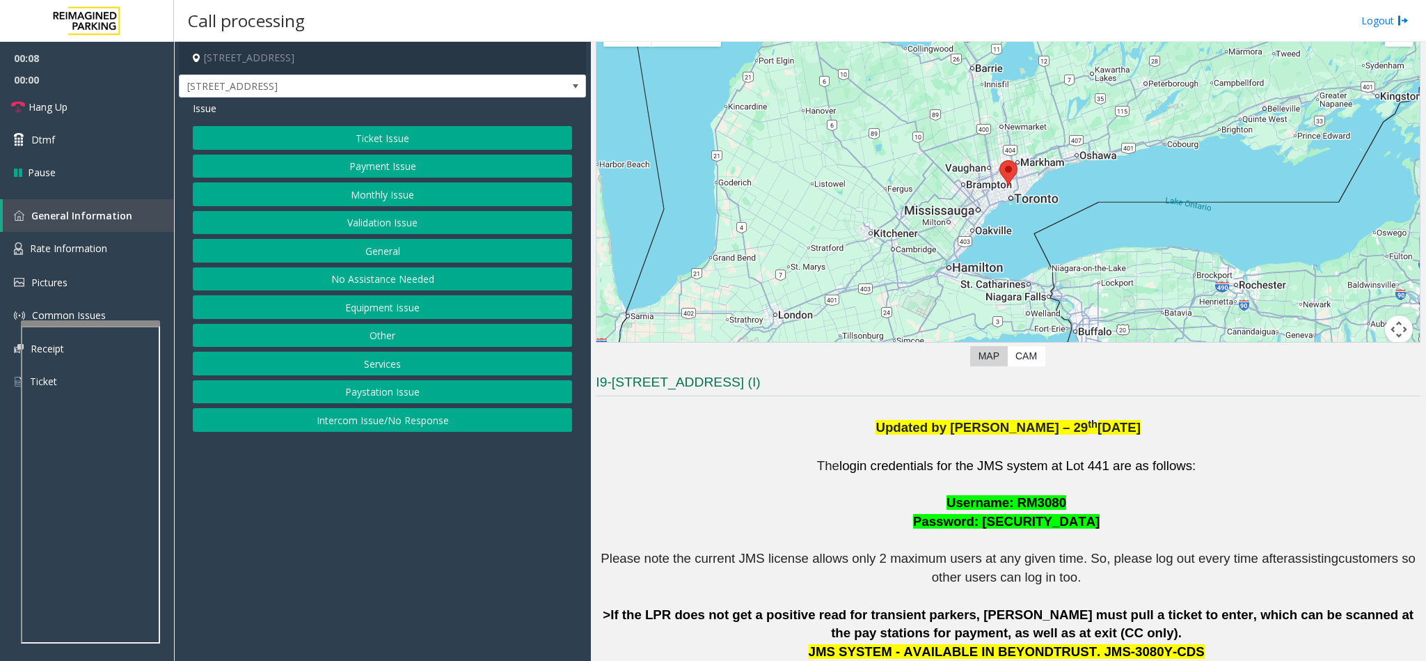
scroll to position [313, 0]
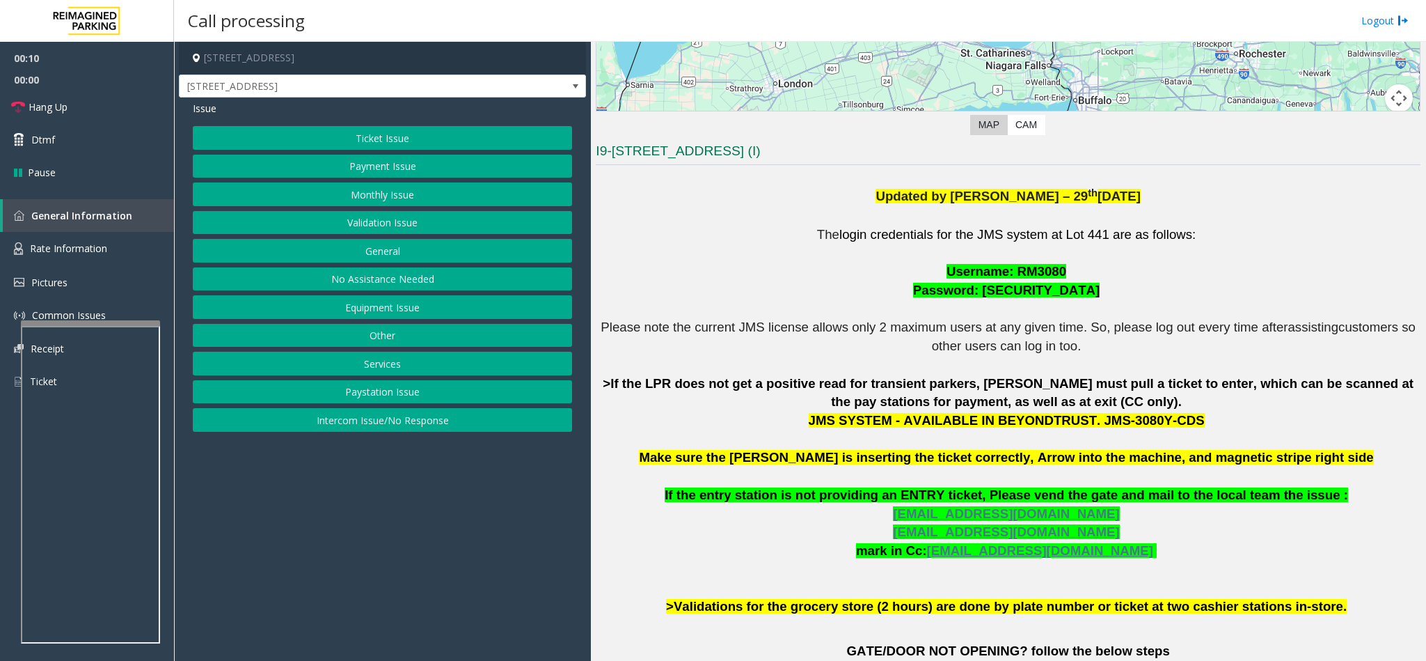
click at [380, 140] on button "Ticket Issue" at bounding box center [382, 138] width 379 height 24
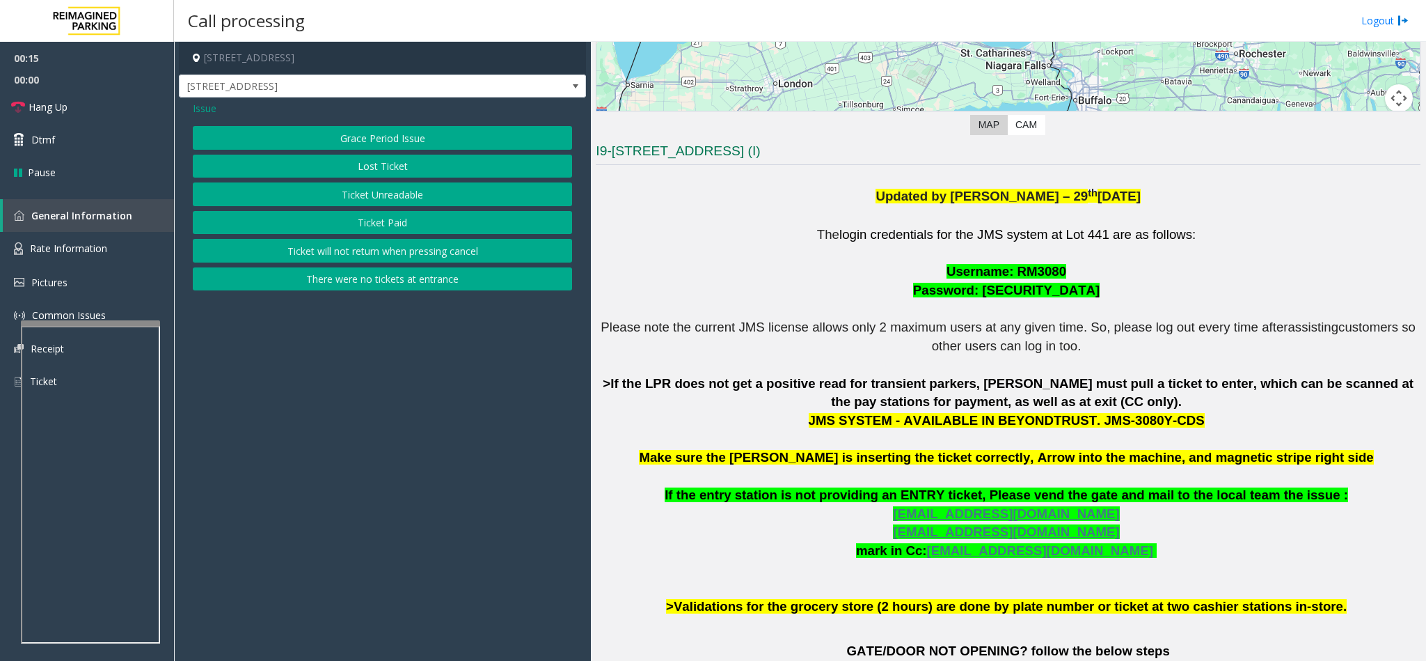
click at [380, 198] on button "Ticket Unreadable" at bounding box center [382, 194] width 379 height 24
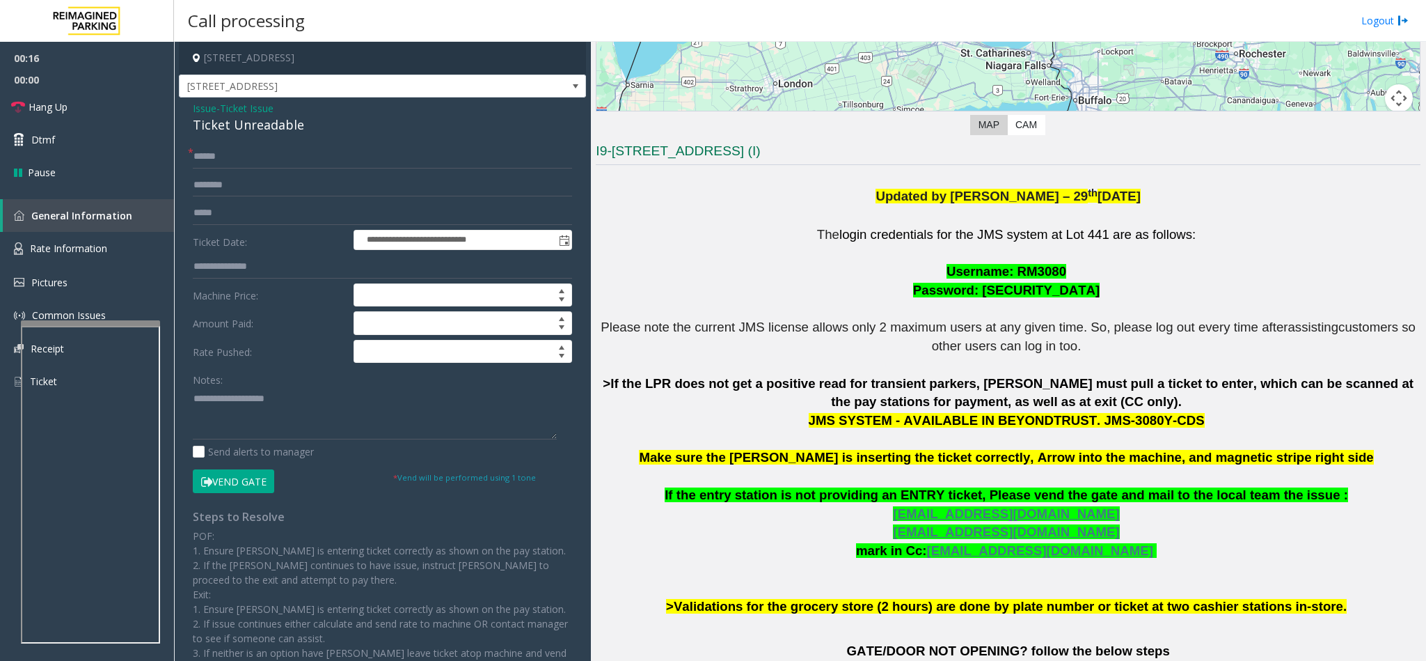
click at [236, 130] on div "Ticket Unreadable" at bounding box center [382, 125] width 379 height 19
click at [193, 395] on textarea at bounding box center [375, 413] width 364 height 52
type textarea "**********"
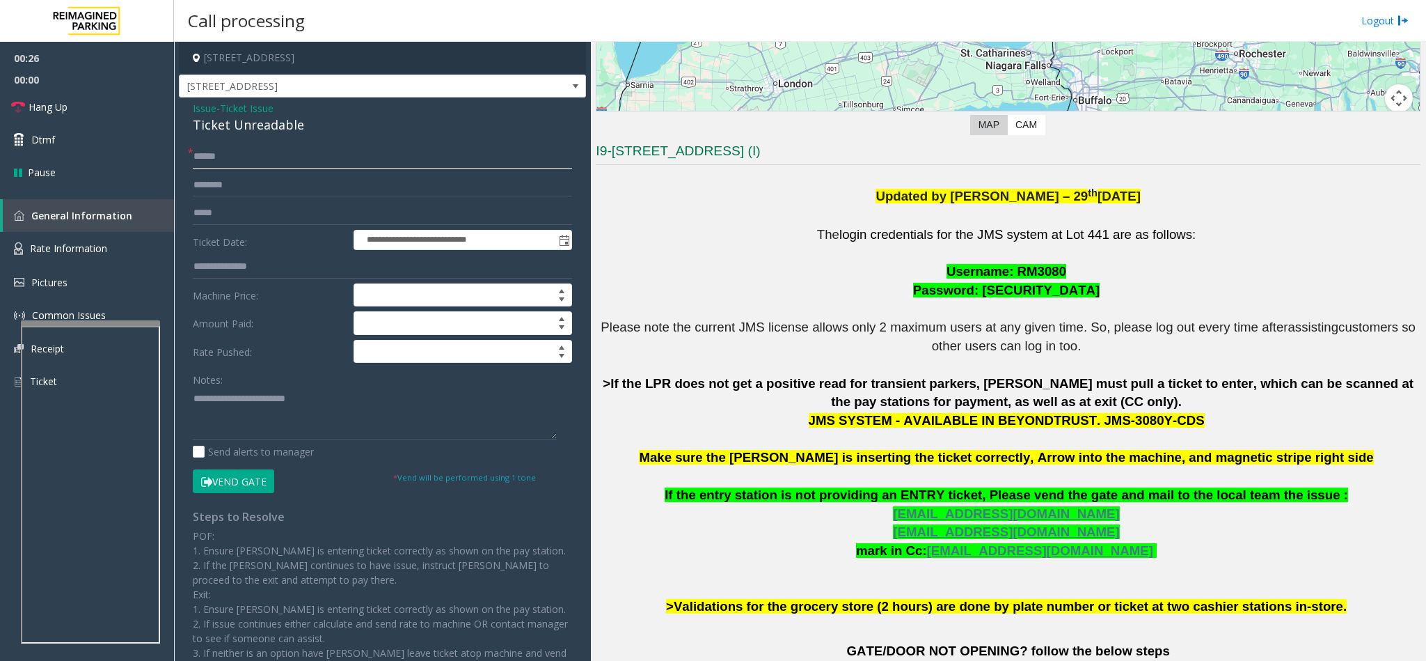
click at [223, 150] on input "text" at bounding box center [382, 157] width 379 height 24
type input "********"
click at [228, 485] on button "Vend Gate" at bounding box center [233, 481] width 81 height 24
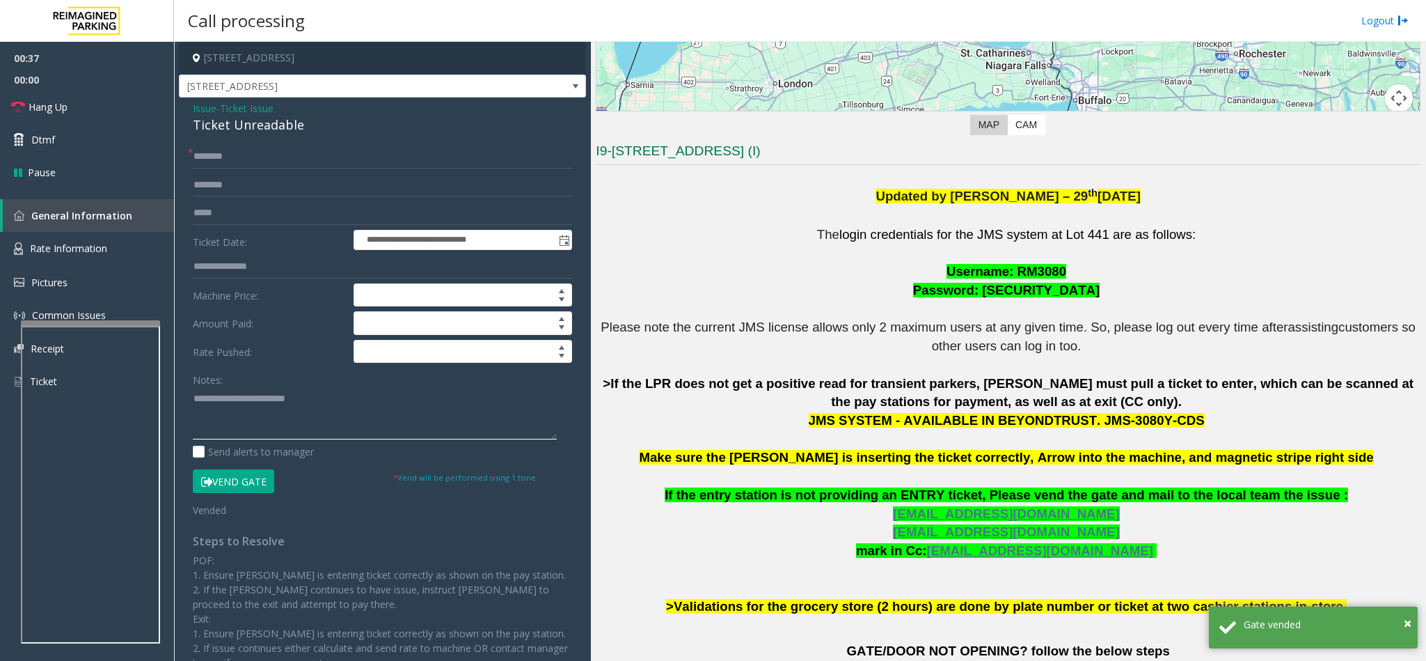
click at [316, 409] on textarea at bounding box center [375, 413] width 364 height 52
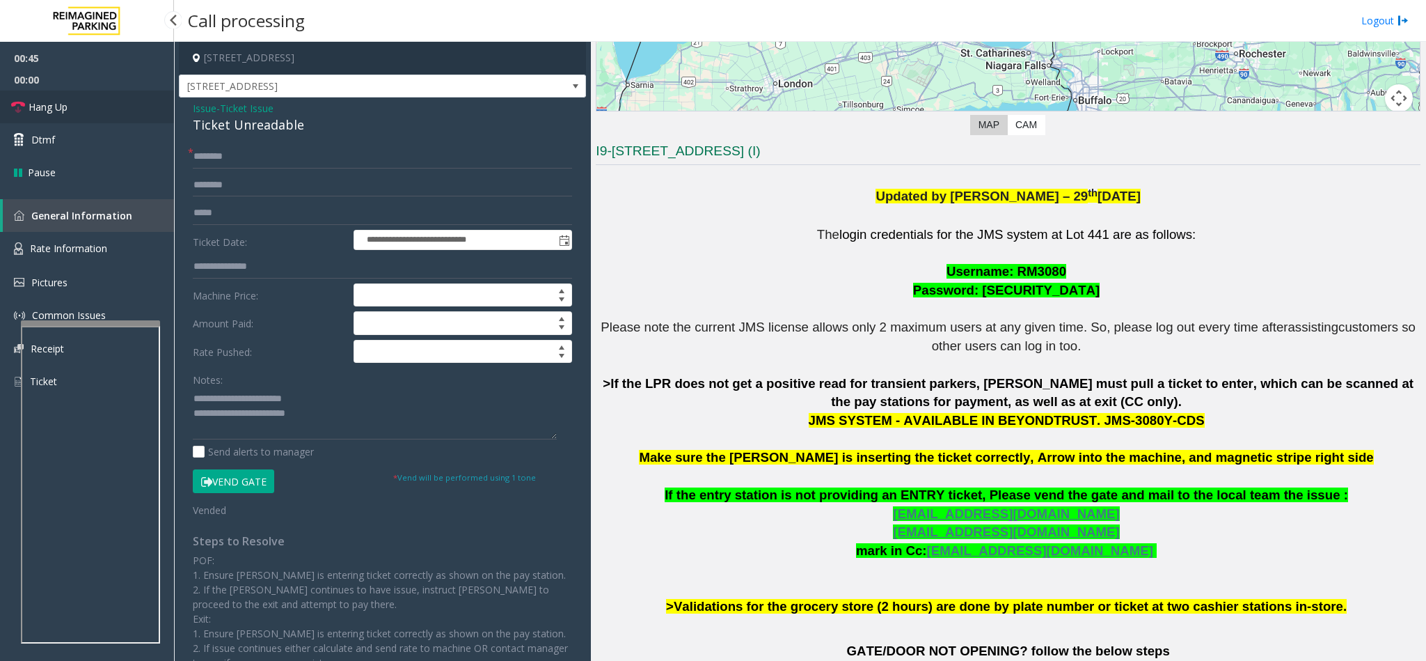
click at [90, 107] on link "Hang Up" at bounding box center [87, 106] width 174 height 33
click at [324, 420] on textarea at bounding box center [375, 413] width 364 height 52
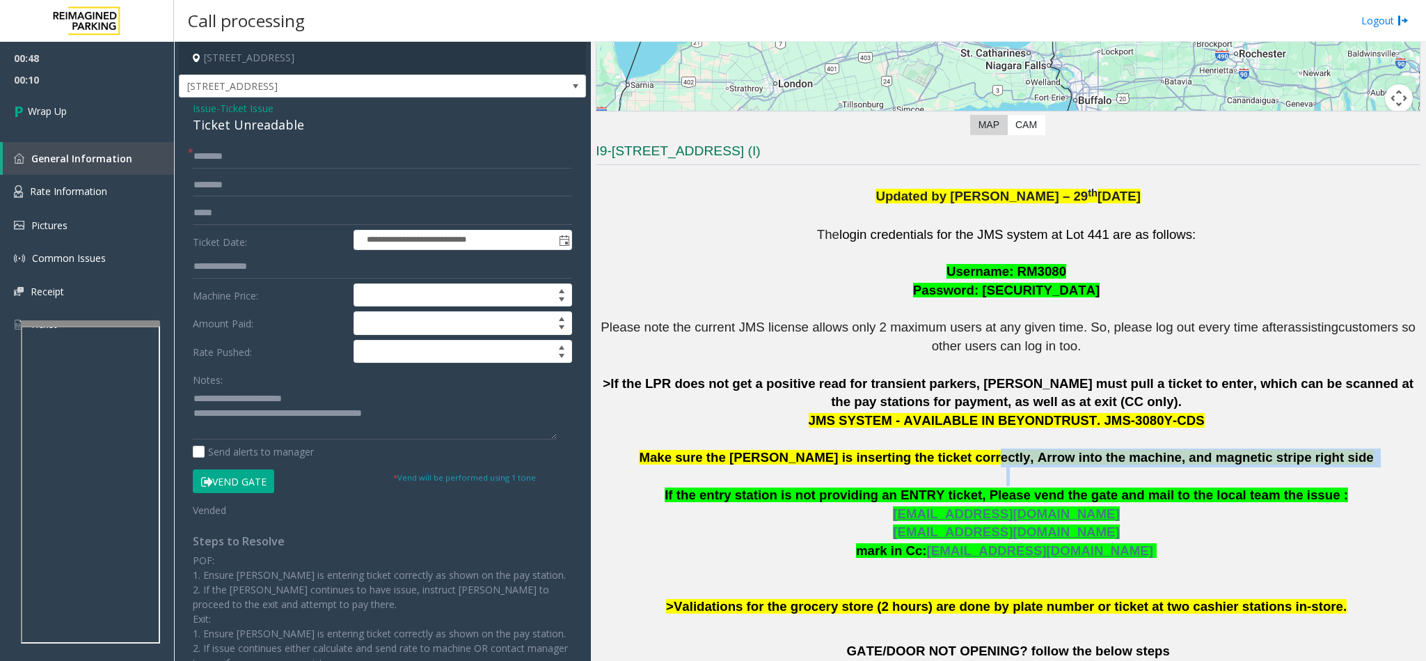
copy p "Arrow into the machine, and magnetic stripe right side"
drag, startPoint x: 999, startPoint y: 459, endPoint x: 1289, endPoint y: 473, distance: 289.9
click at [1289, 473] on p "The login credentials for the JMS system at Lot 441 are as follows: Username: R…" at bounding box center [1008, 421] width 825 height 391
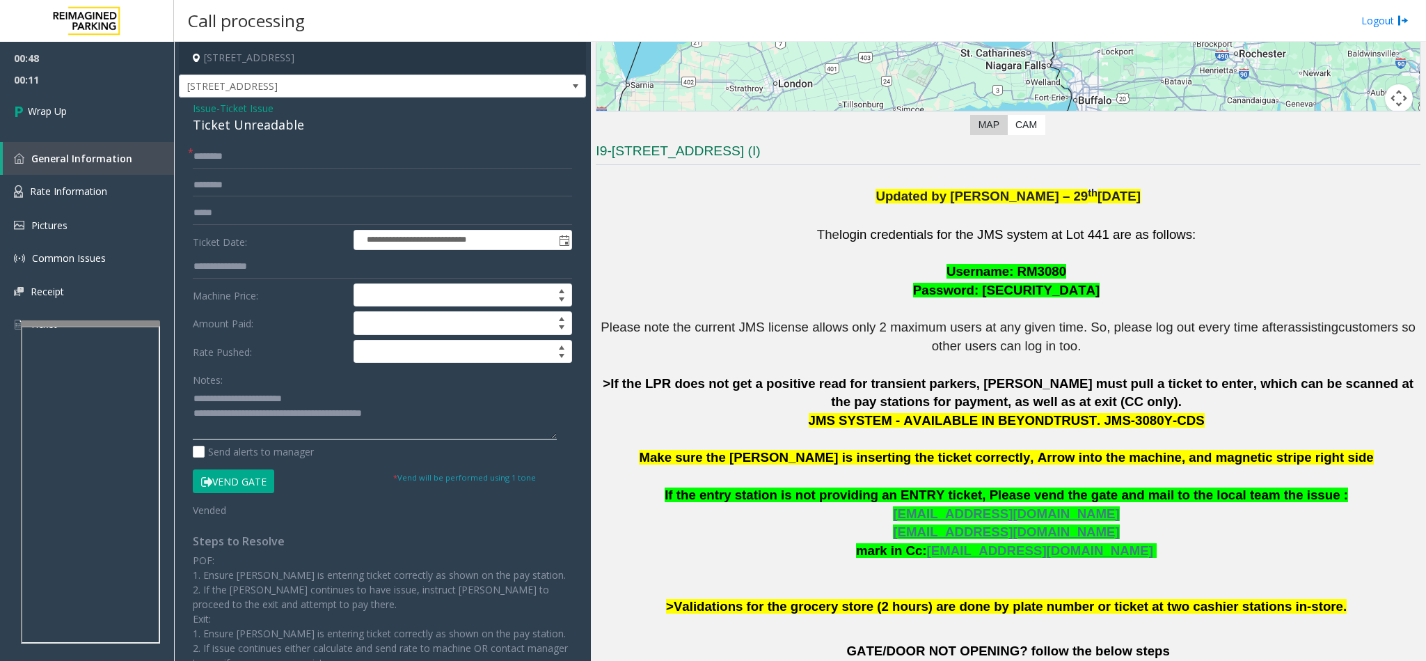
click at [409, 413] on textarea at bounding box center [375, 413] width 364 height 52
paste textarea "**********"
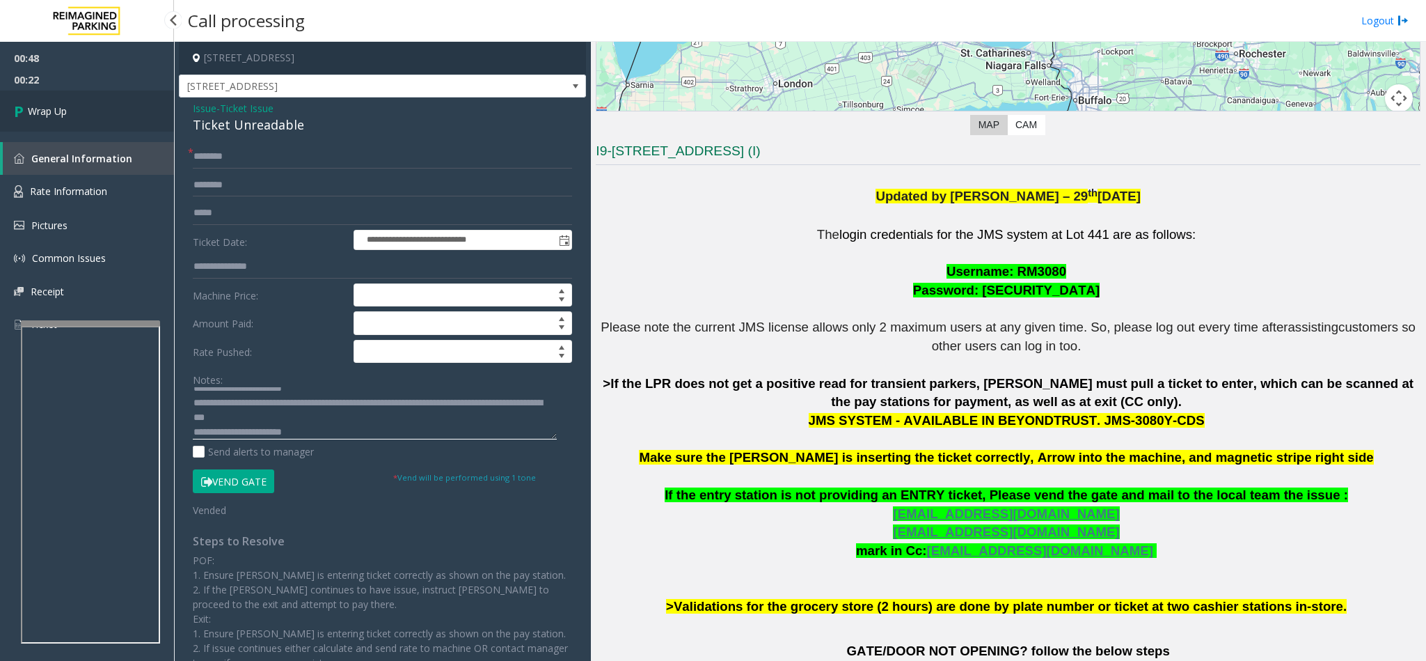
type textarea "**********"
click at [90, 122] on link "Wrap Up" at bounding box center [87, 110] width 174 height 41
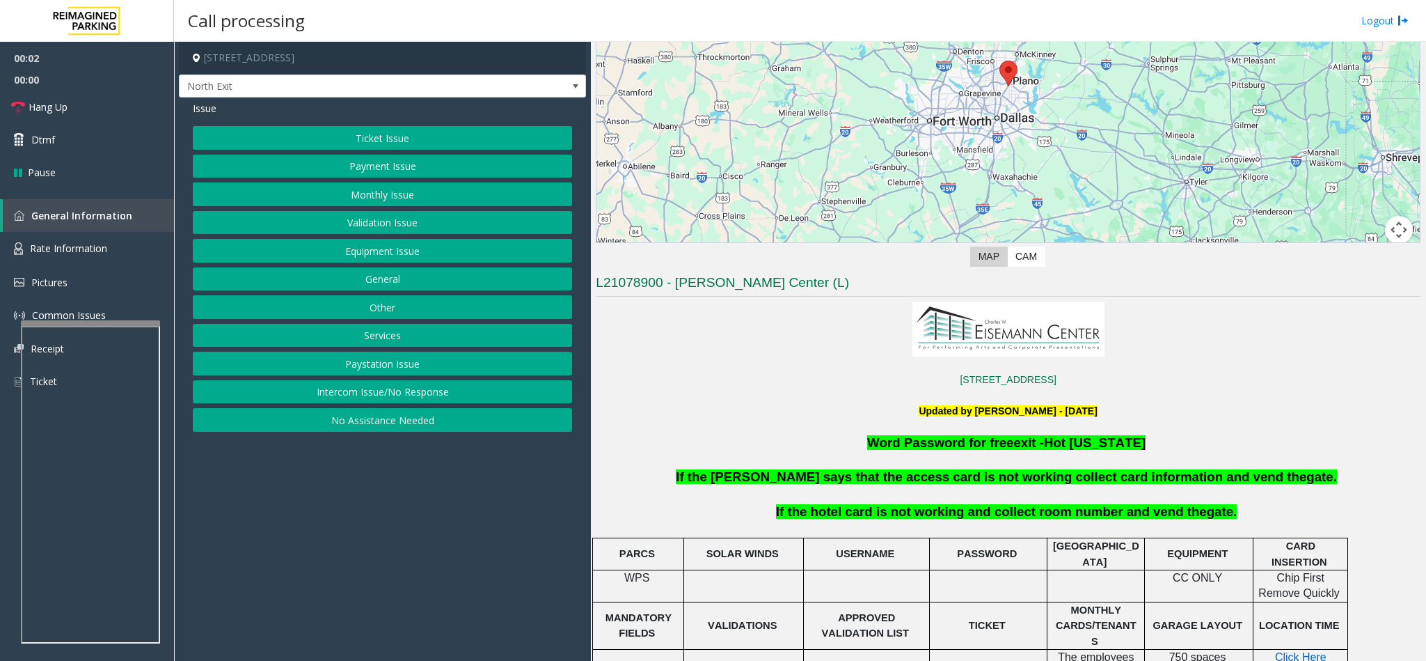
scroll to position [209, 0]
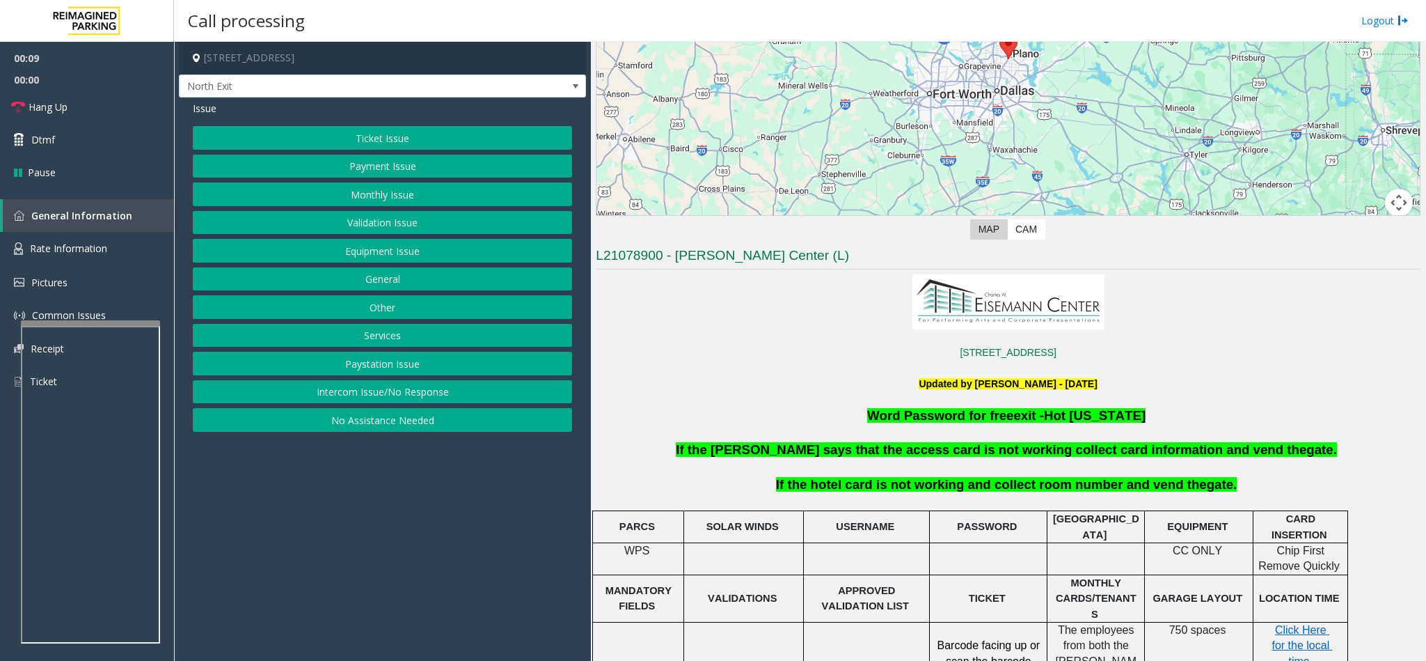
click at [391, 341] on button "Services" at bounding box center [382, 336] width 379 height 24
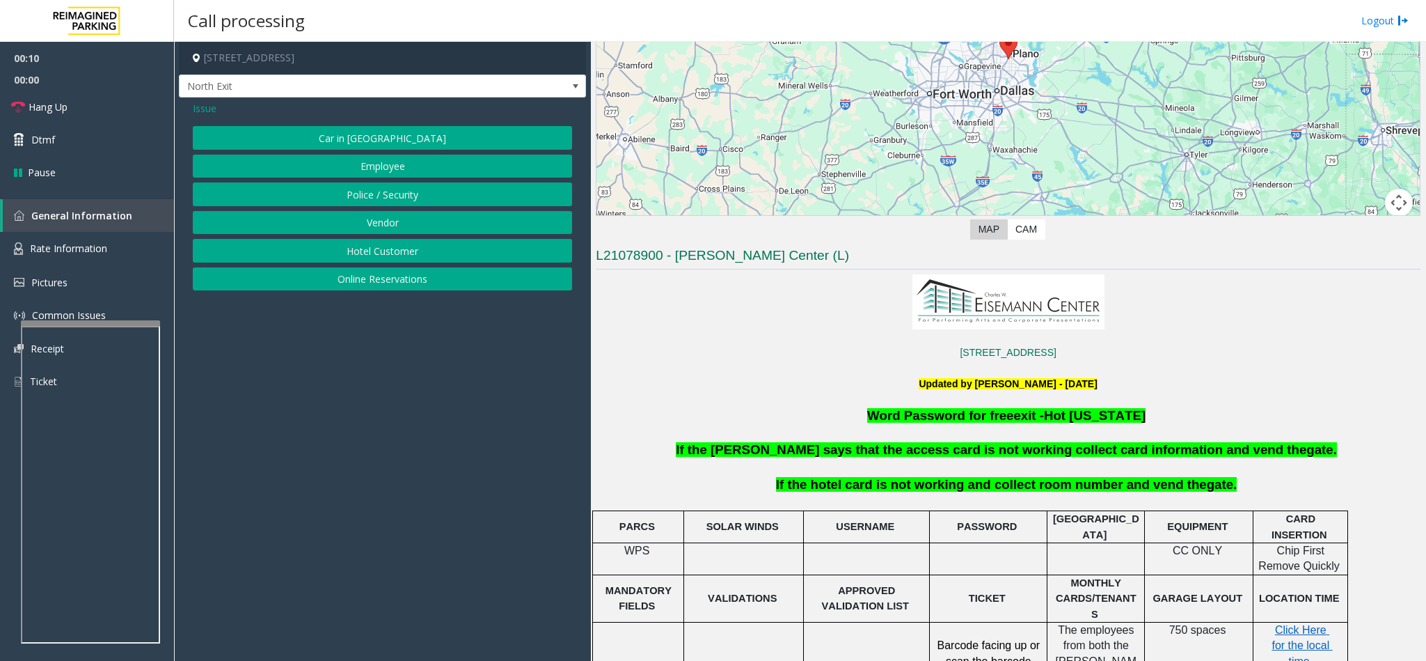
click at [361, 249] on button "Hotel Customer" at bounding box center [382, 251] width 379 height 24
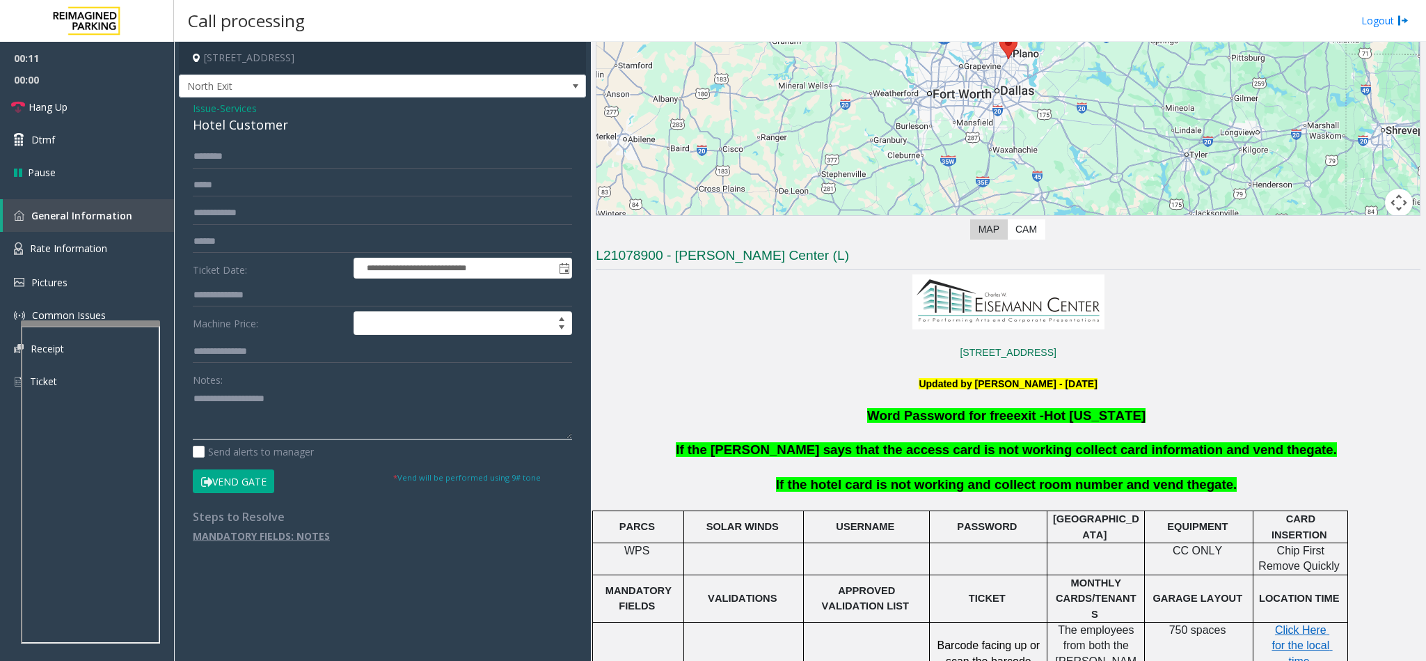
click at [287, 411] on textarea at bounding box center [382, 413] width 379 height 52
type textarea "**********"
click at [220, 149] on input "text" at bounding box center [382, 157] width 379 height 24
type input "*"
click at [246, 297] on input "text" at bounding box center [382, 295] width 379 height 24
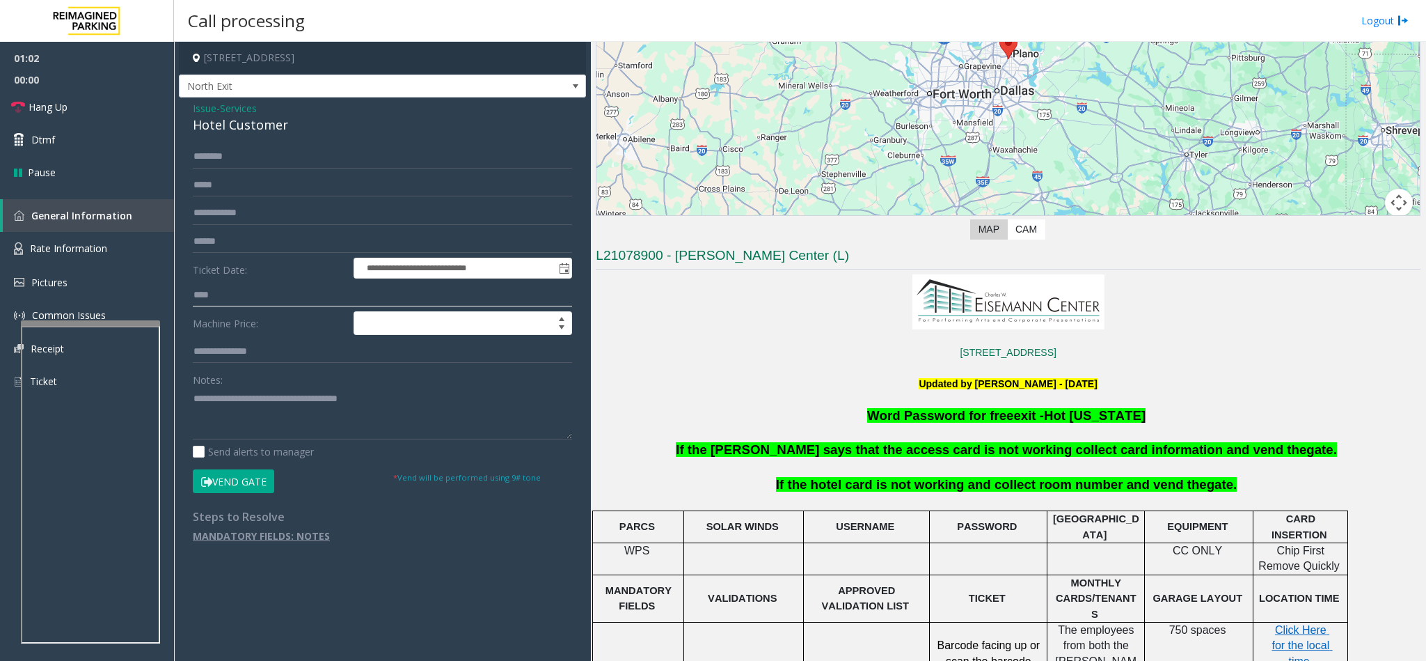
type input "****"
click at [240, 475] on button "Vend Gate" at bounding box center [233, 481] width 81 height 24
click at [458, 399] on textarea at bounding box center [382, 413] width 379 height 52
click at [922, 487] on span "If the hotel card is not working and collect room number and vend the" at bounding box center [991, 484] width 431 height 15
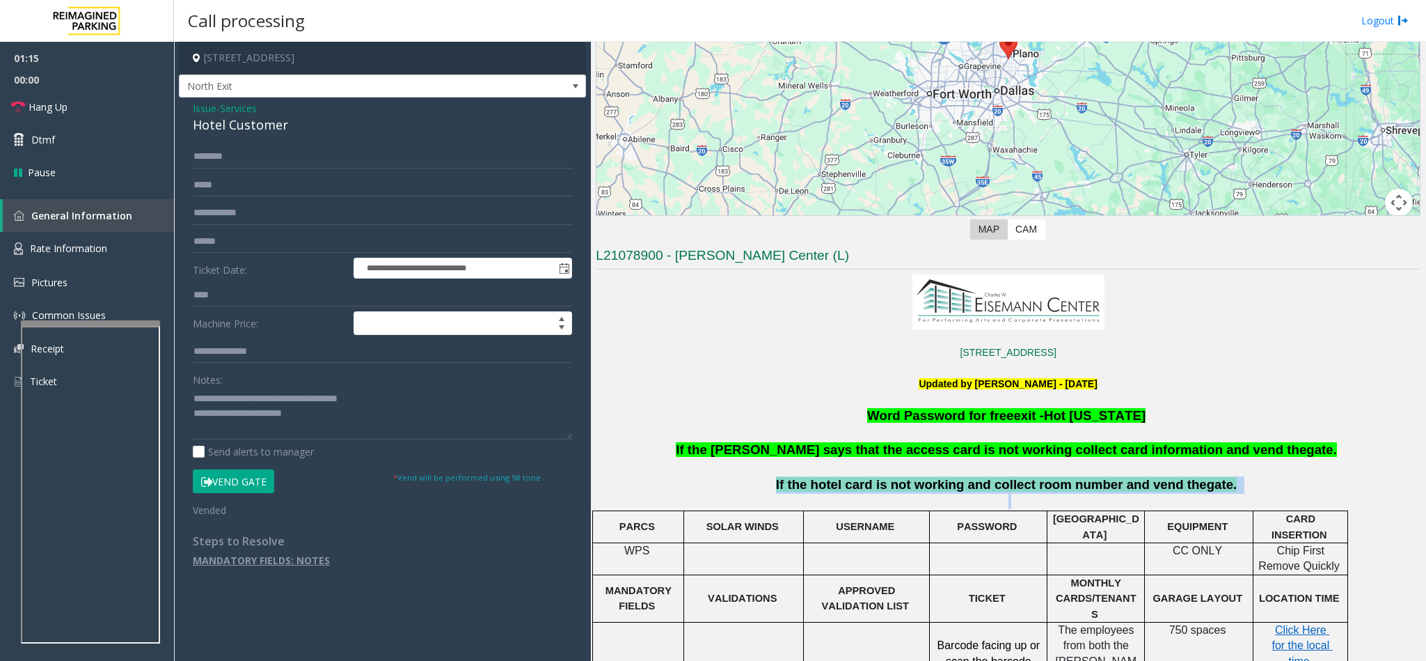
click at [922, 487] on span "If the hotel card is not working and collect room number and vend the" at bounding box center [991, 484] width 431 height 15
copy p "If the hotel card is not working and collect room number and vend the gate."
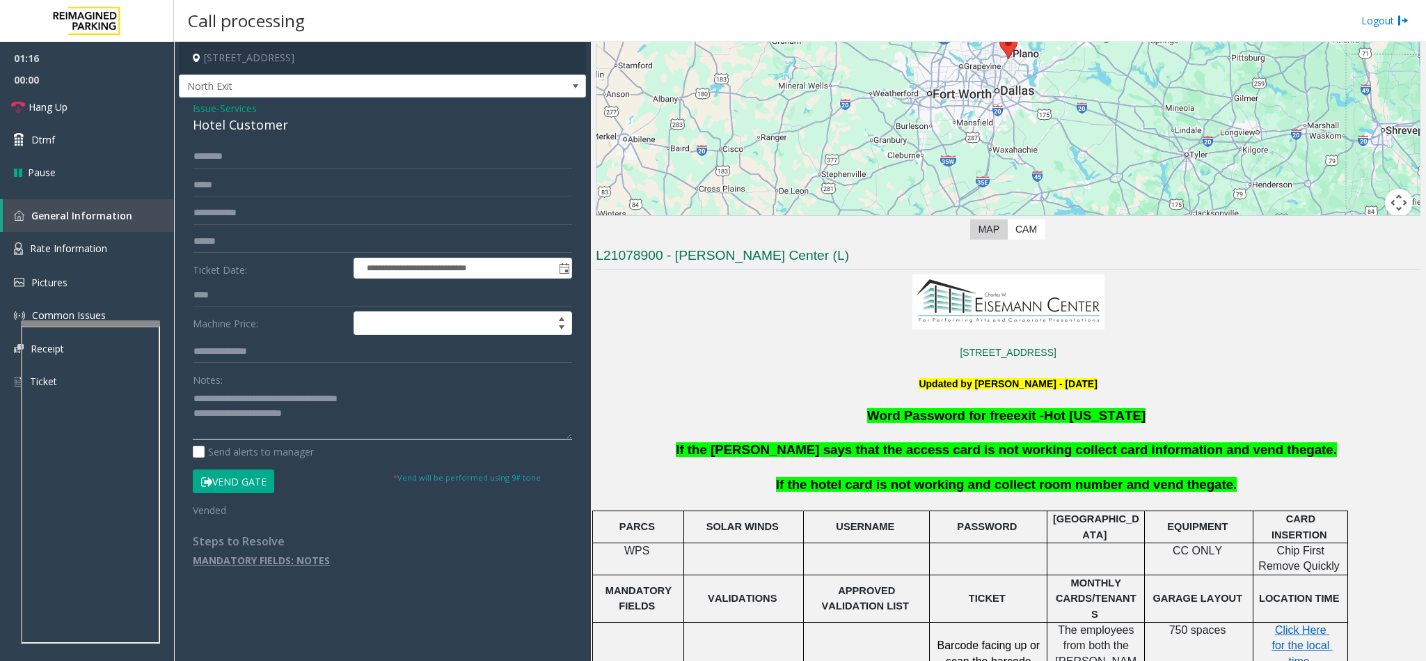
paste textarea "**********"
click at [313, 416] on textarea at bounding box center [382, 413] width 379 height 52
type textarea "**********"
click at [92, 100] on link "Hang Up" at bounding box center [87, 106] width 174 height 33
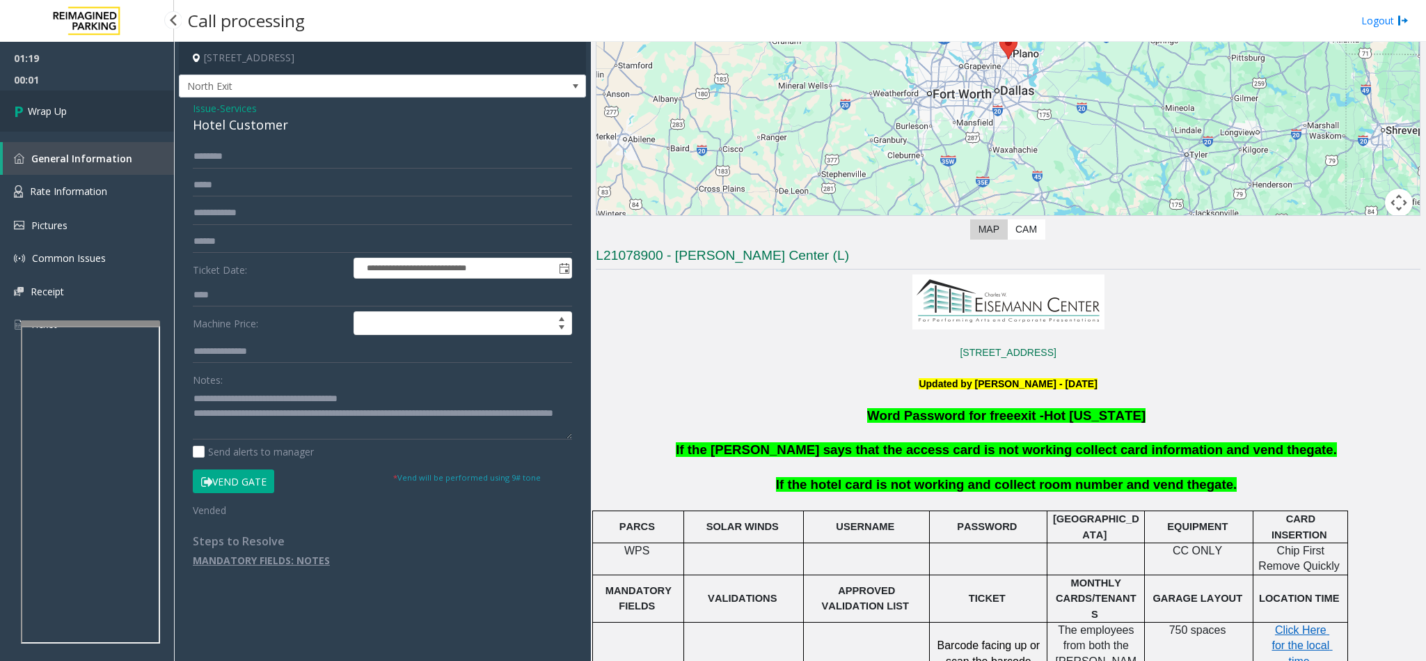
click at [92, 100] on link "Wrap Up" at bounding box center [87, 110] width 174 height 41
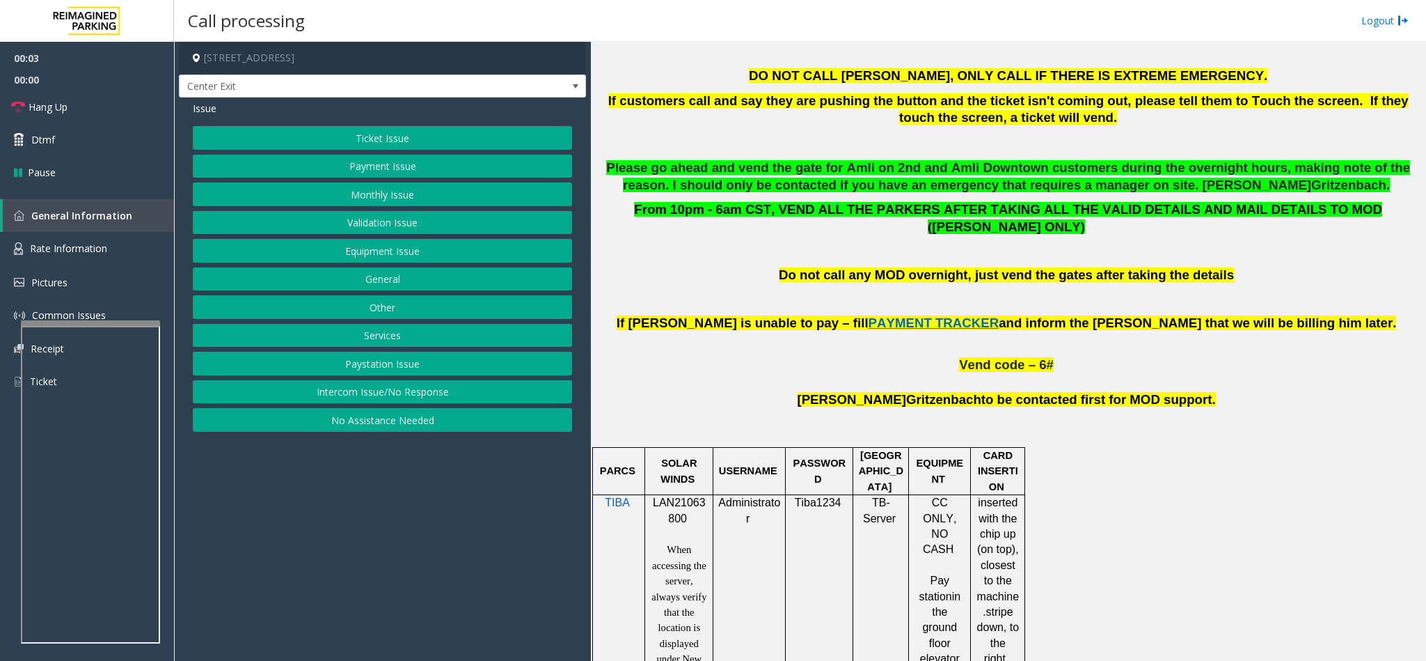
scroll to position [627, 0]
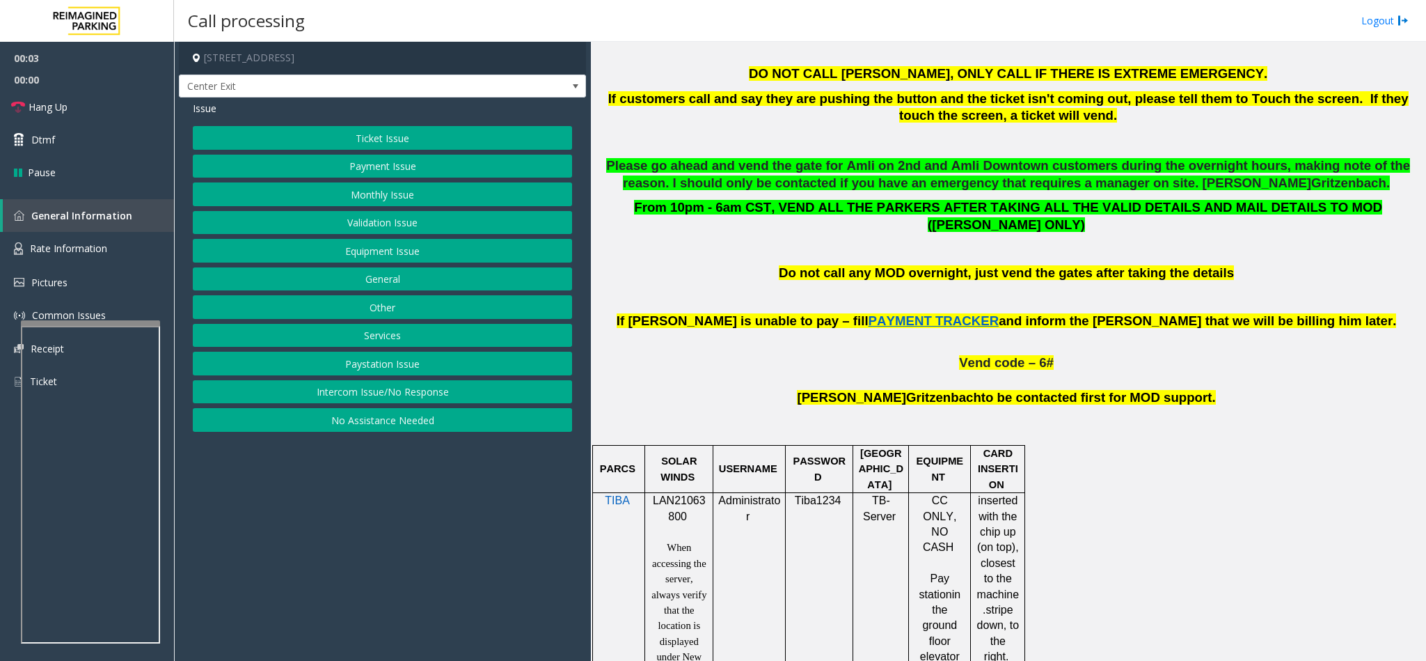
click at [675, 494] on span "LAN21063800" at bounding box center [679, 507] width 53 height 27
copy p "LAN21063800"
click at [365, 201] on button "Monthly Issue" at bounding box center [382, 194] width 379 height 24
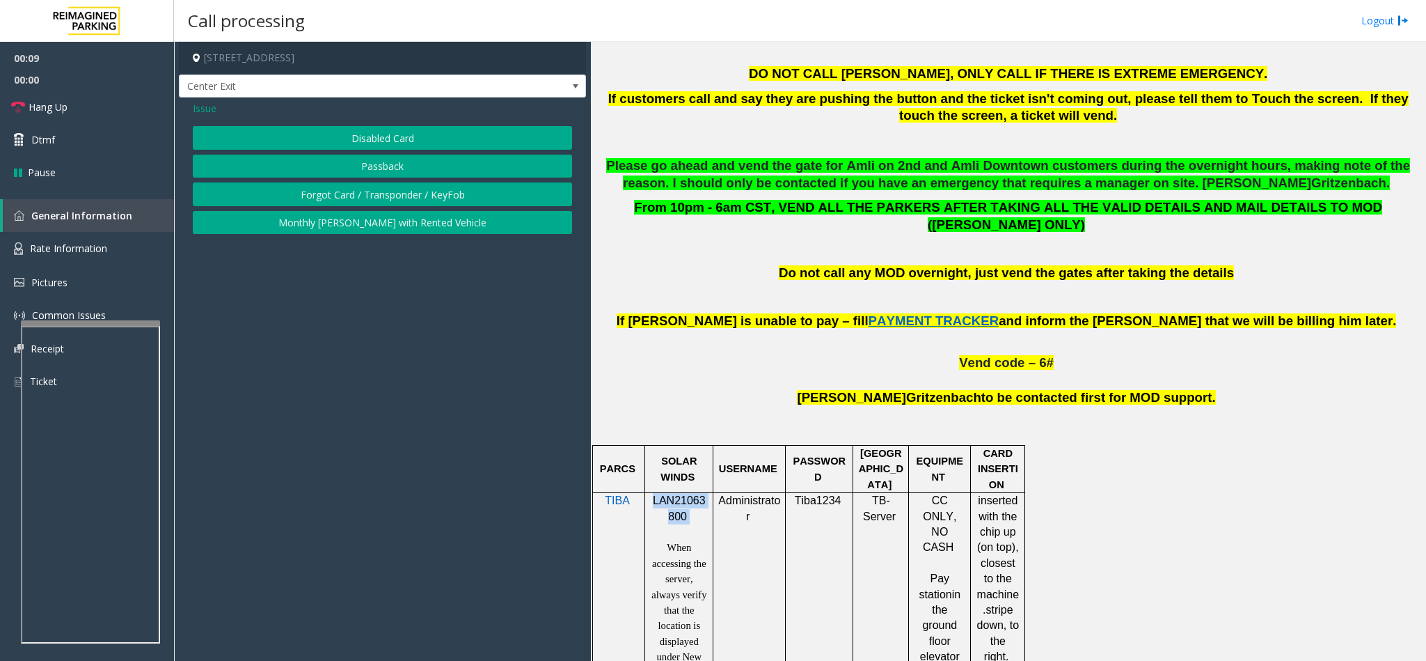
click at [349, 136] on button "Disabled Card" at bounding box center [382, 138] width 379 height 24
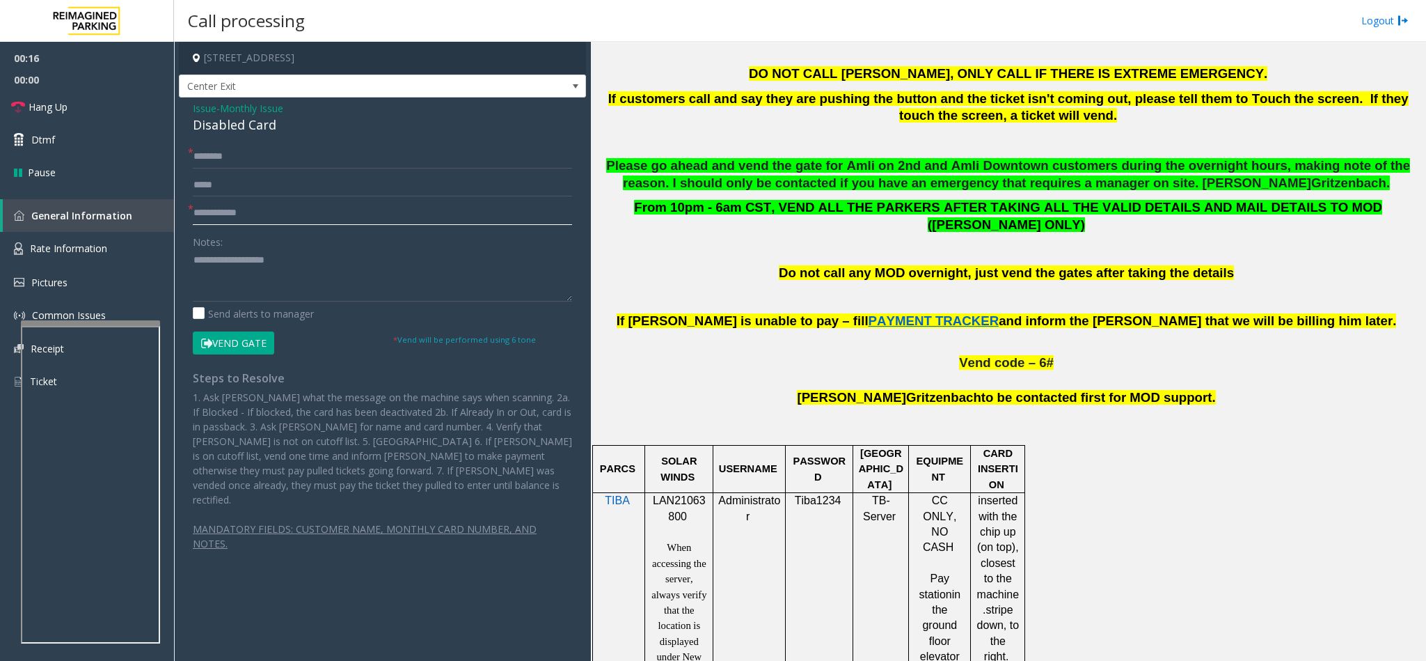
click at [242, 217] on input "text" at bounding box center [382, 213] width 379 height 24
click at [219, 203] on input "text" at bounding box center [382, 213] width 379 height 24
click at [276, 218] on input "*******" at bounding box center [382, 213] width 379 height 24
type input "**********"
click at [220, 157] on input "text" at bounding box center [382, 157] width 379 height 24
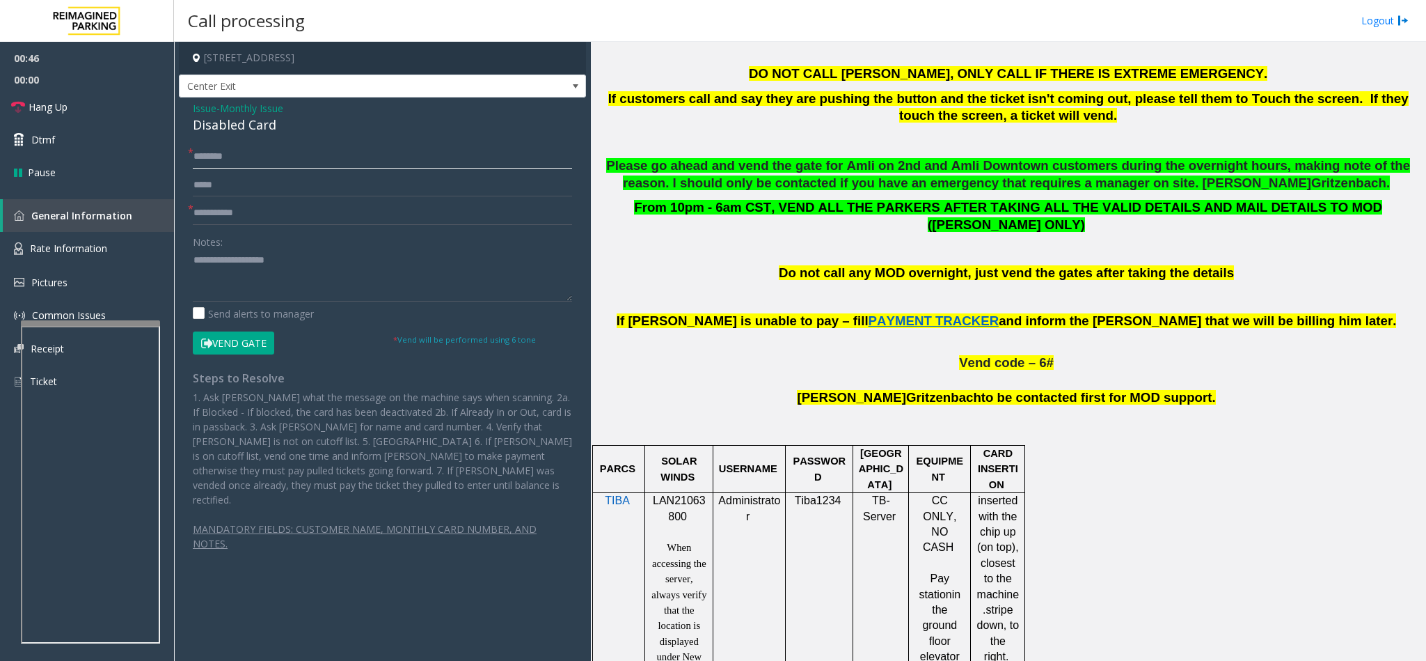
click at [255, 159] on input "*******" at bounding box center [382, 157] width 379 height 24
click at [312, 153] on input "**********" at bounding box center [382, 157] width 379 height 24
click at [301, 157] on input "**********" at bounding box center [382, 157] width 379 height 24
type input "**********"
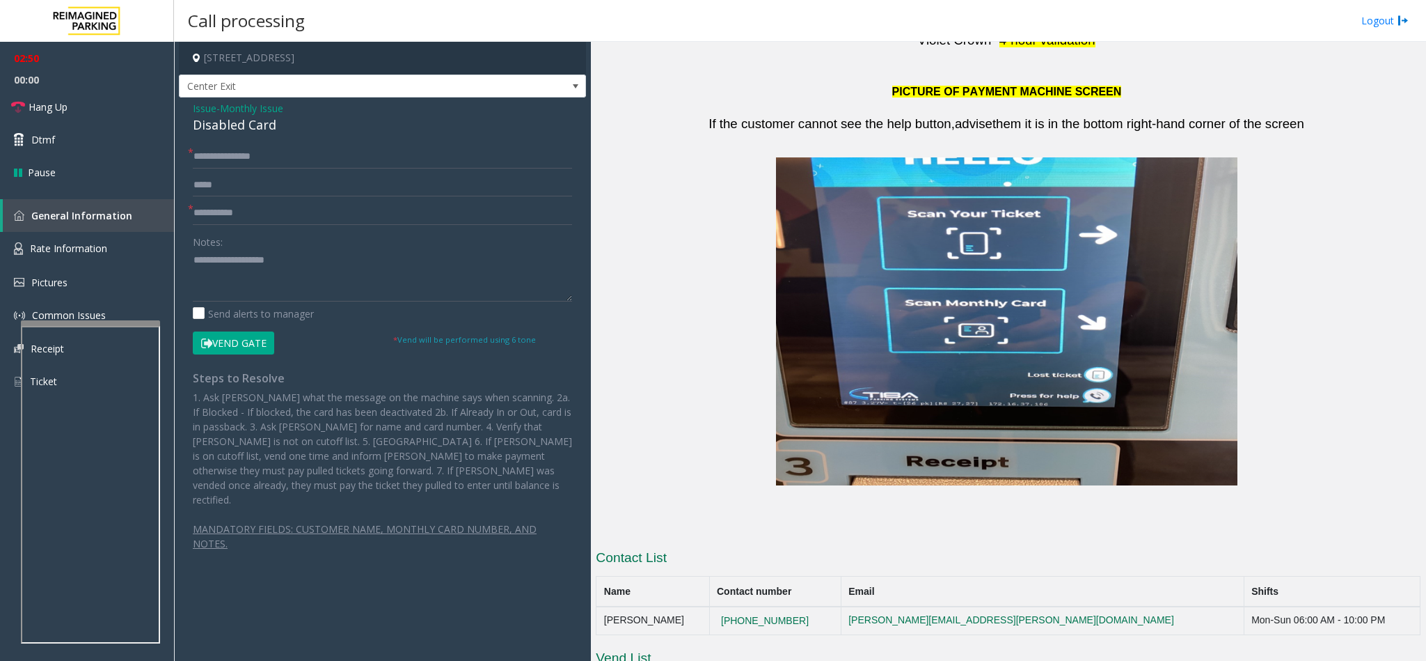
scroll to position [2625, 0]
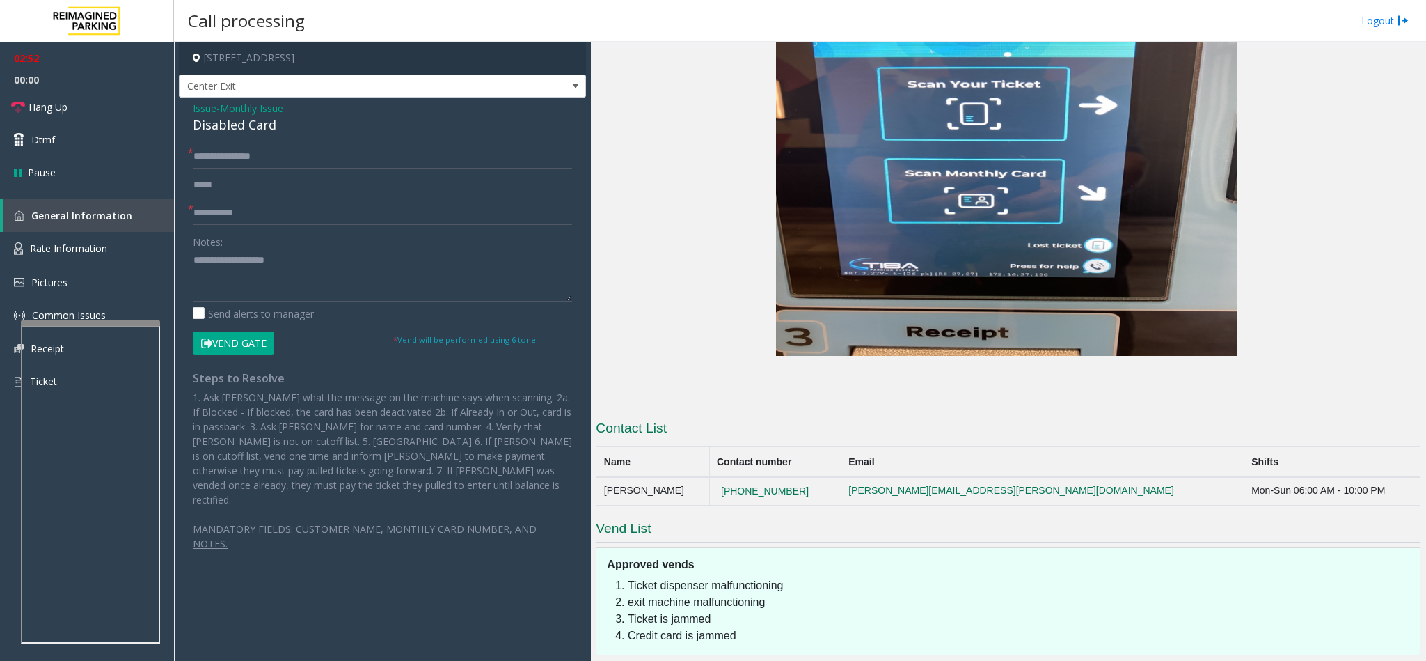
copy tr "[PHONE_NUMBER]"
drag, startPoint x: 835, startPoint y: 399, endPoint x: 738, endPoint y: 397, distance: 97.5
click at [738, 477] on tr "[PERSON_NAME] [PHONE_NUMBER] [PERSON_NAME][EMAIL_ADDRESS][PERSON_NAME][DOMAIN_N…" at bounding box center [1009, 491] width 824 height 28
click at [210, 127] on div "Disabled Card" at bounding box center [382, 125] width 379 height 19
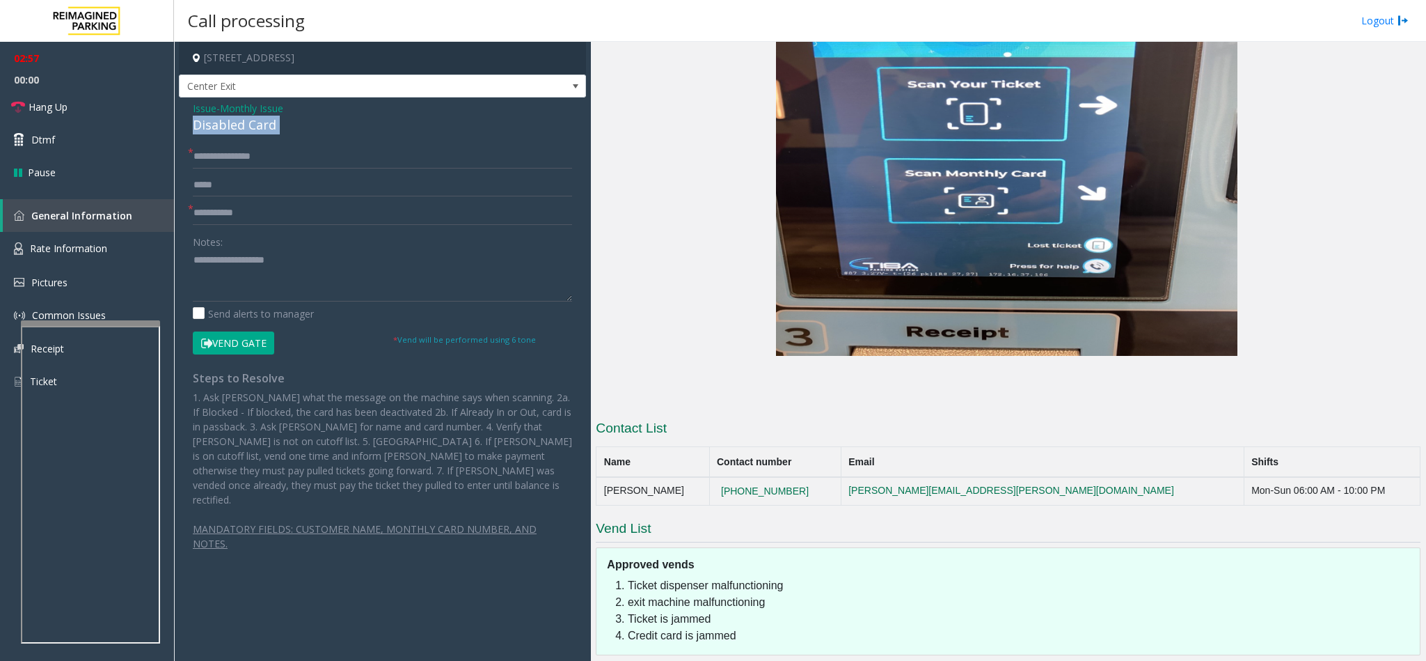
click at [210, 127] on div "Disabled Card" at bounding box center [382, 125] width 379 height 19
click at [193, 258] on textarea at bounding box center [382, 275] width 379 height 52
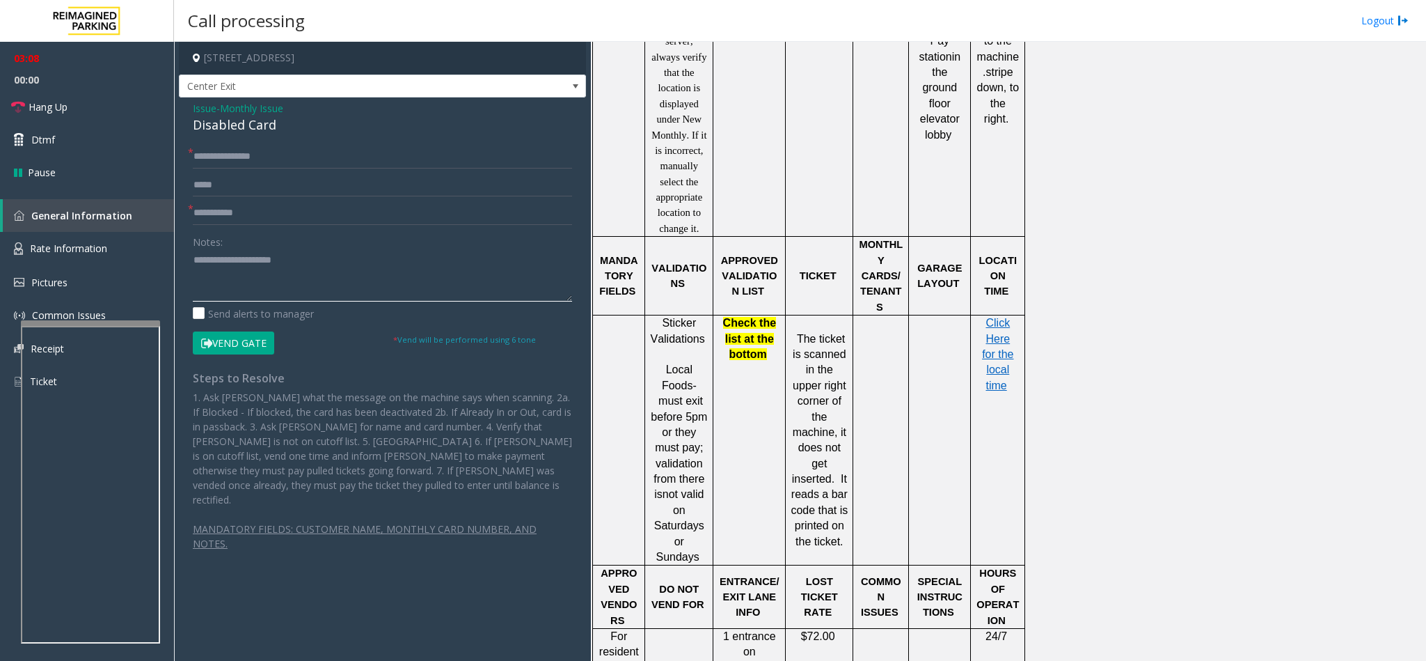
scroll to position [1163, 0]
click at [991, 317] on span "Click Here for the local time" at bounding box center [997, 354] width 31 height 74
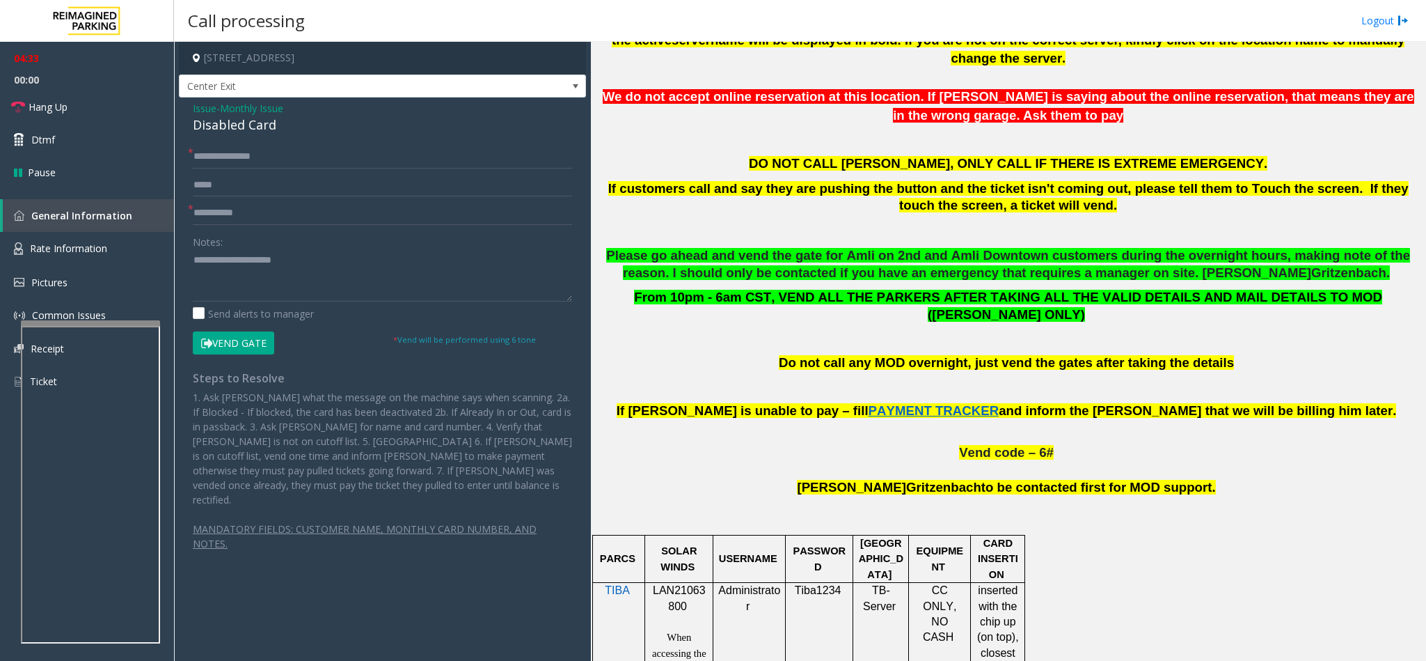
scroll to position [418, 0]
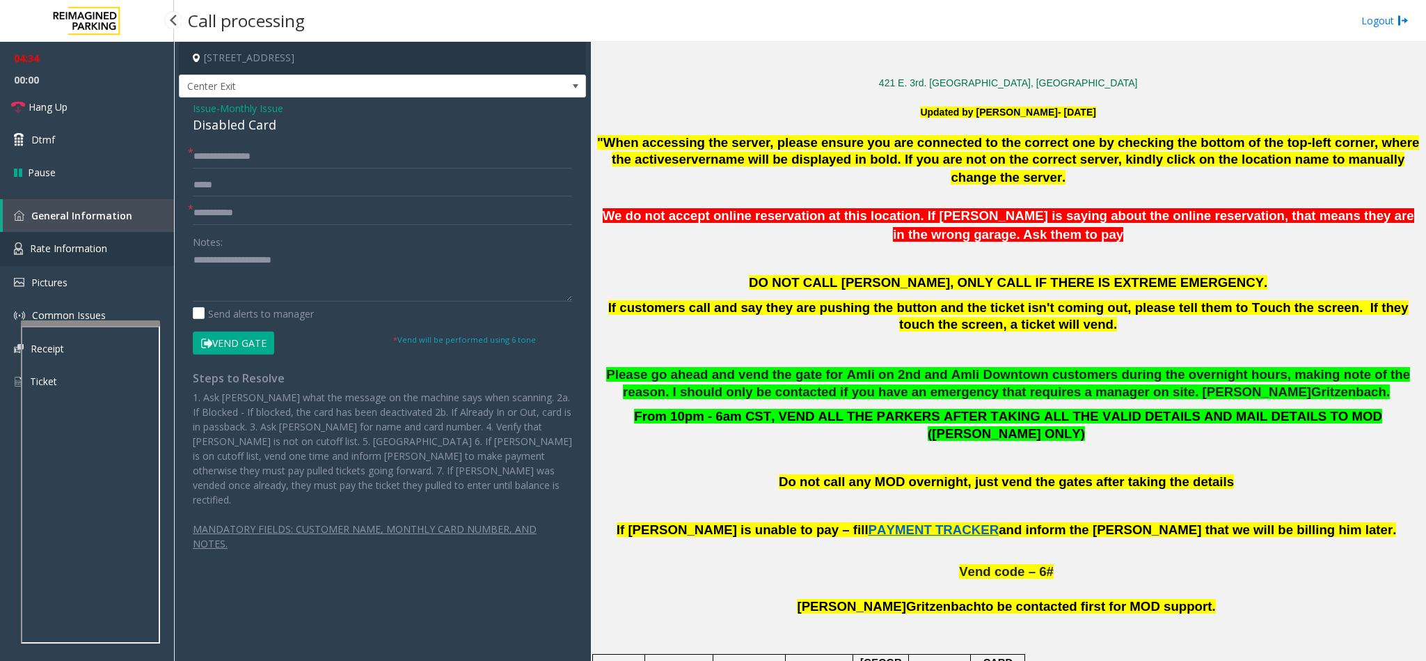
click at [44, 251] on span "Rate Information" at bounding box center [68, 248] width 77 height 13
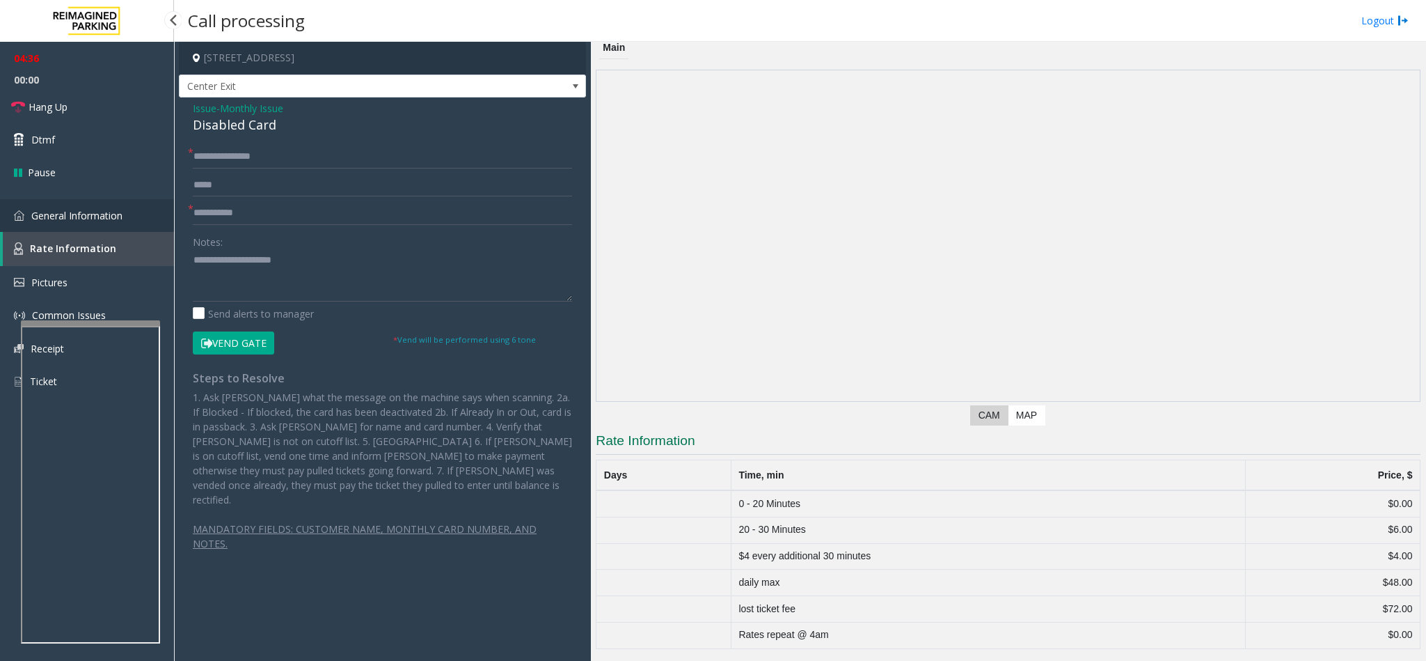
click at [88, 217] on span "General Information" at bounding box center [76, 215] width 91 height 13
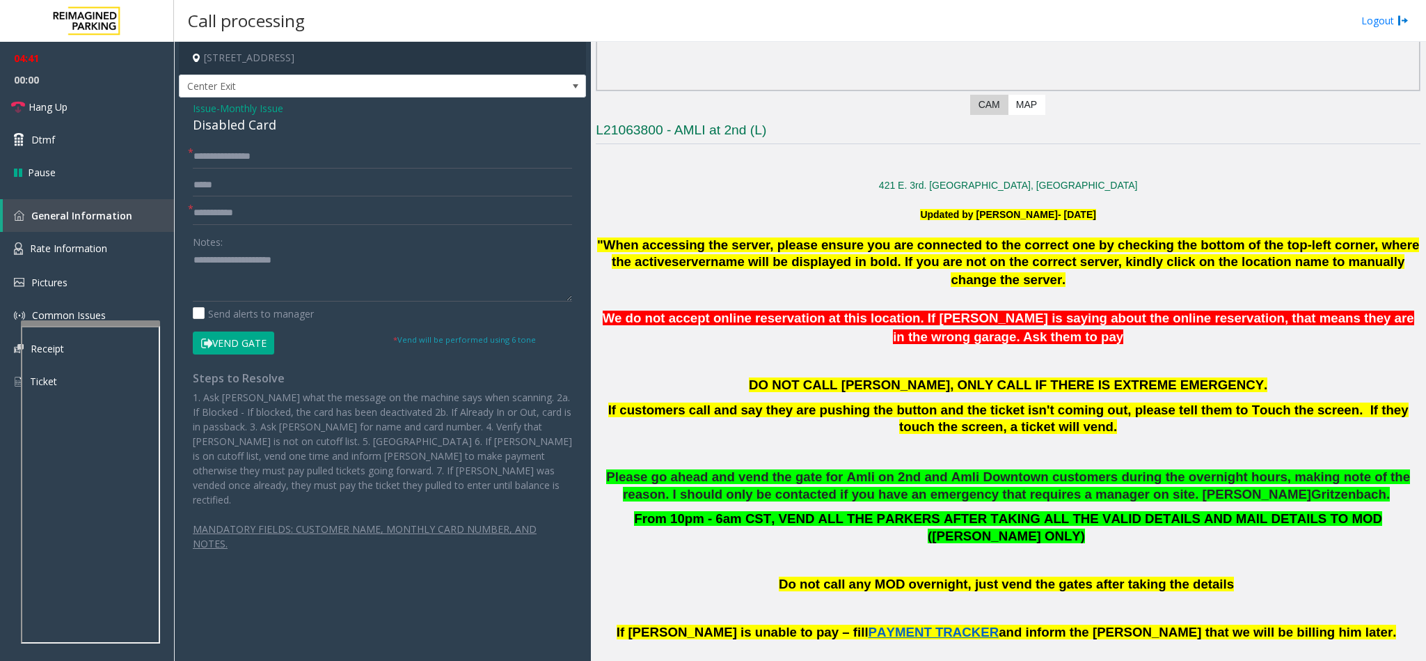
scroll to position [313, 0]
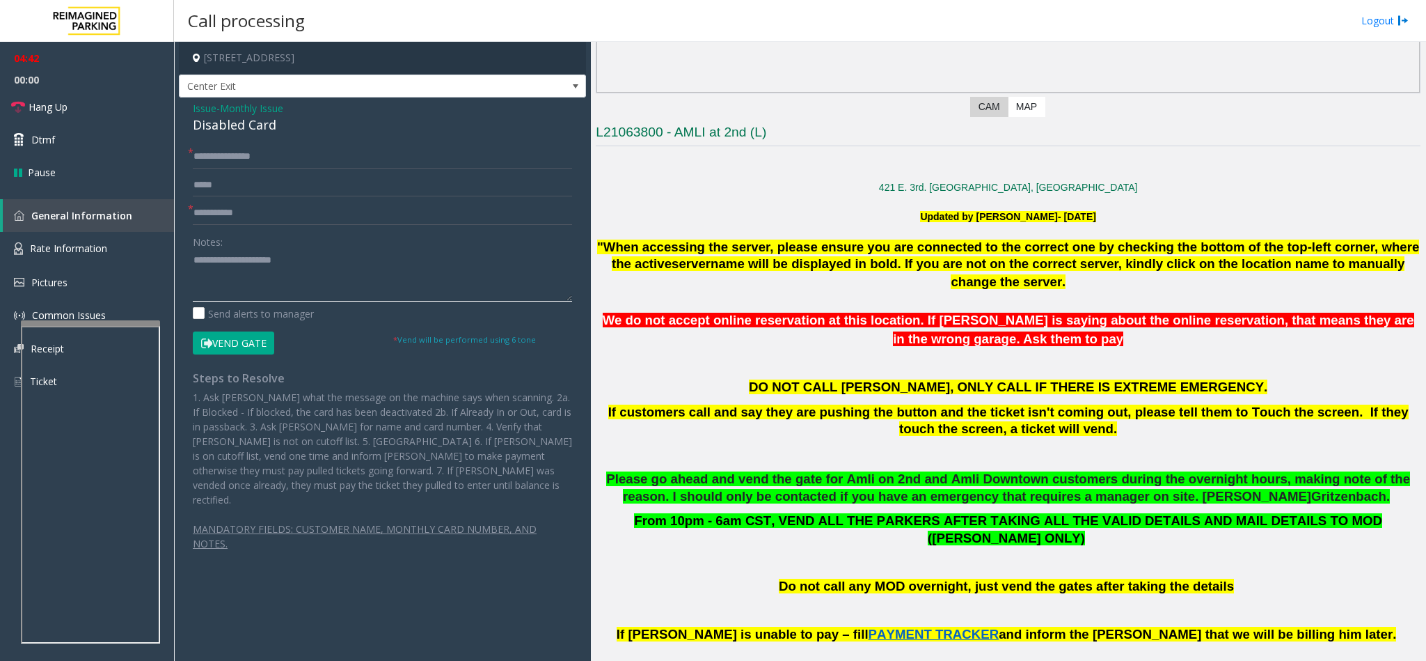
click at [337, 263] on textarea at bounding box center [382, 275] width 379 height 52
click at [482, 276] on textarea at bounding box center [382, 275] width 379 height 52
drag, startPoint x: 362, startPoint y: 278, endPoint x: 489, endPoint y: 274, distance: 126.8
click at [489, 274] on textarea at bounding box center [382, 275] width 379 height 52
click at [104, 113] on link "Hang Up" at bounding box center [87, 106] width 174 height 33
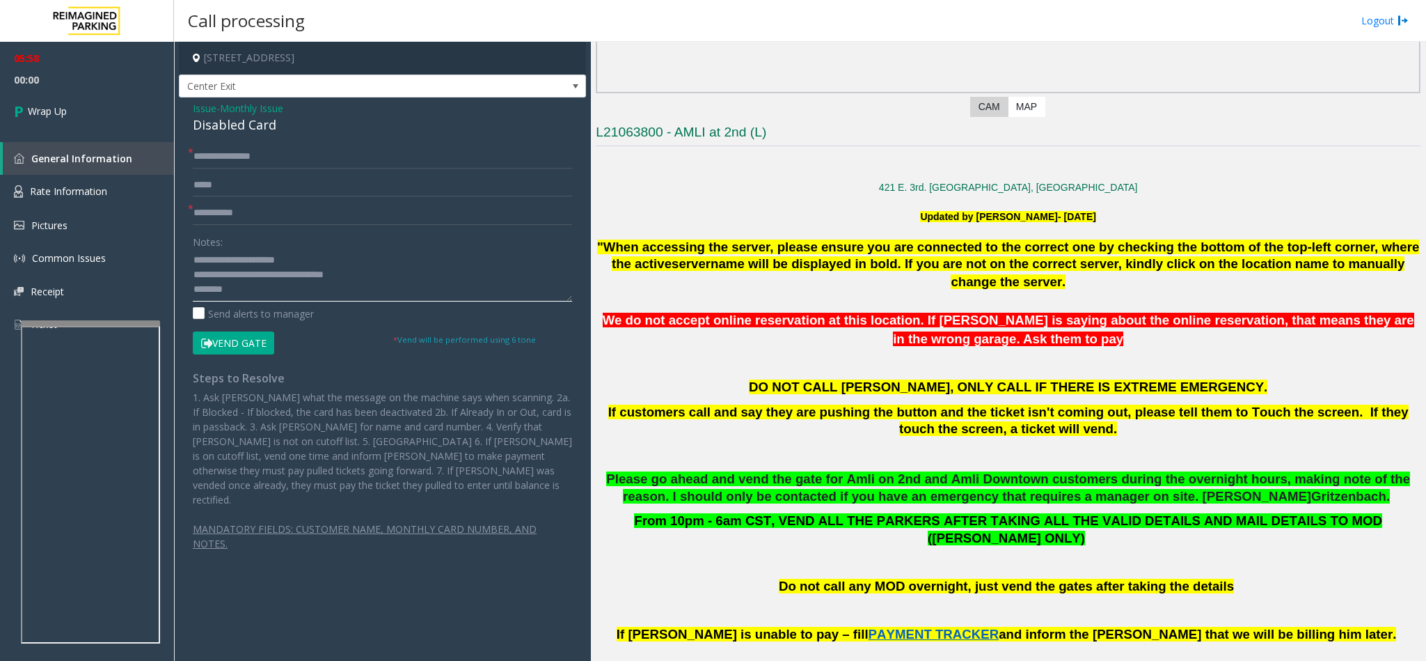
click at [251, 287] on textarea at bounding box center [382, 275] width 379 height 52
type textarea "**********"
click at [107, 109] on link "Wrap Up" at bounding box center [87, 110] width 174 height 41
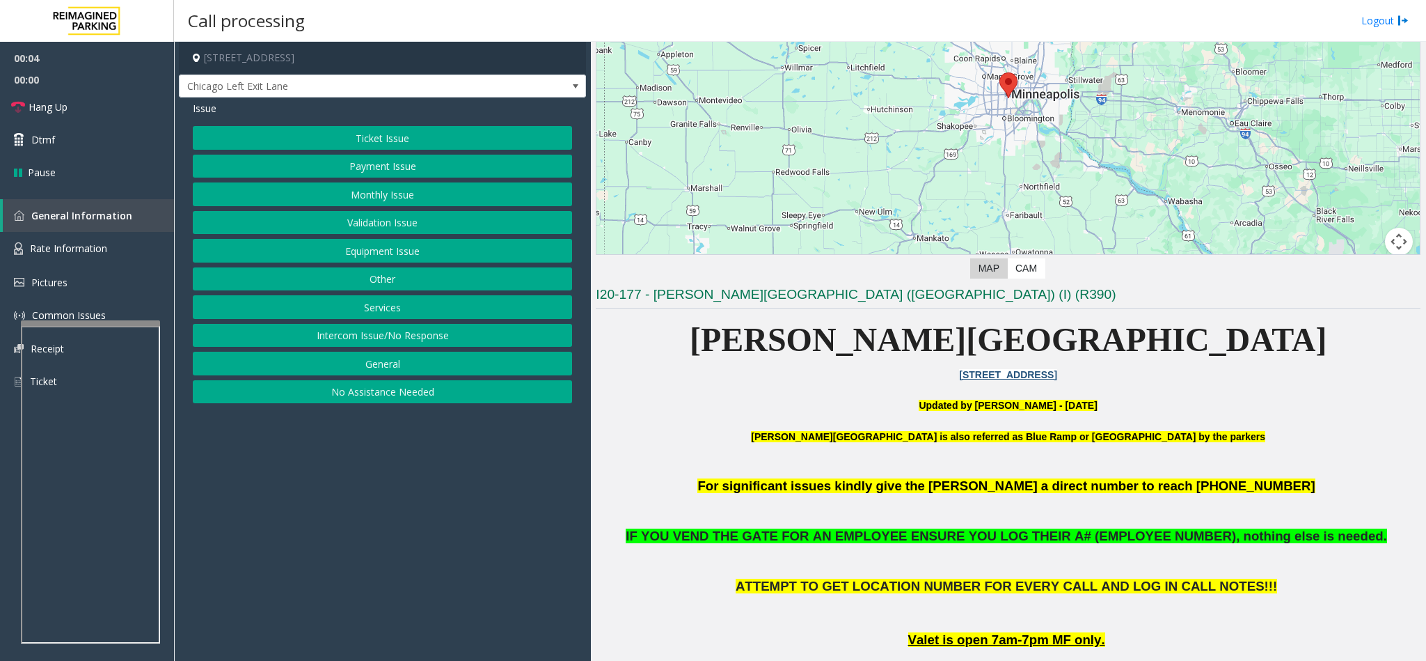
scroll to position [209, 0]
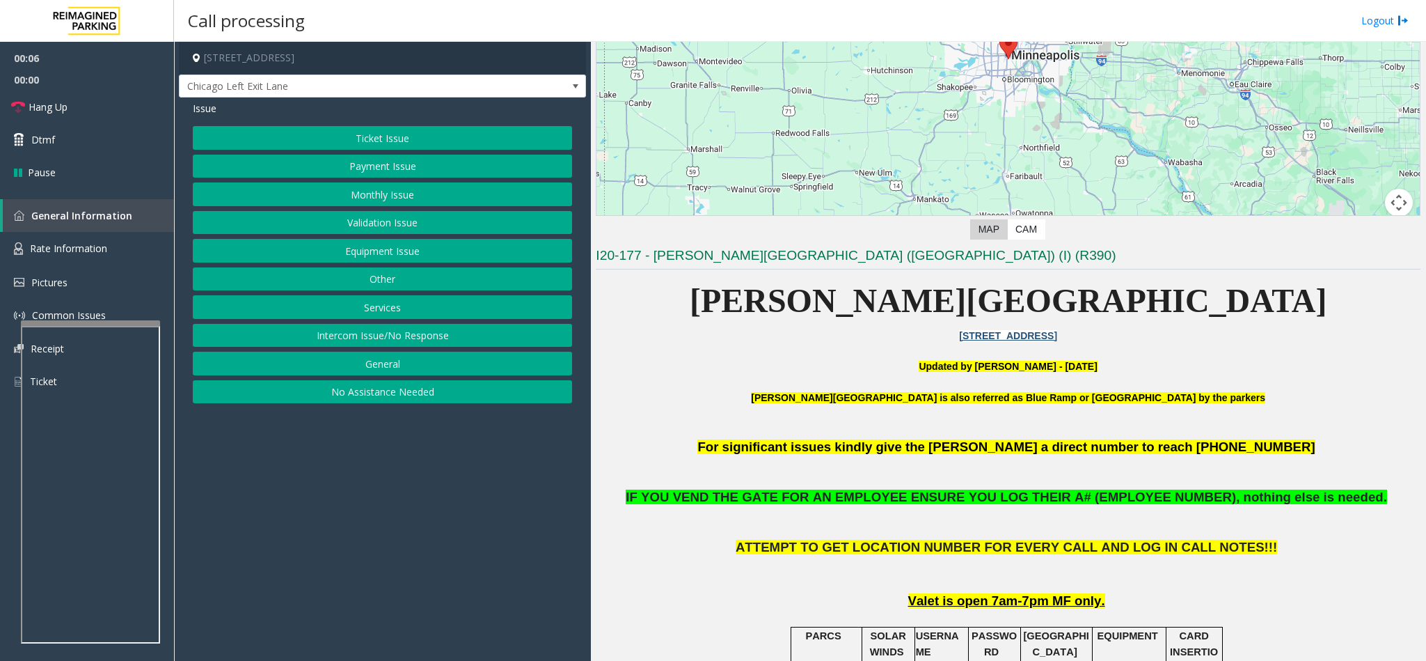
click at [395, 340] on button "Intercom Issue/No Response" at bounding box center [382, 336] width 379 height 24
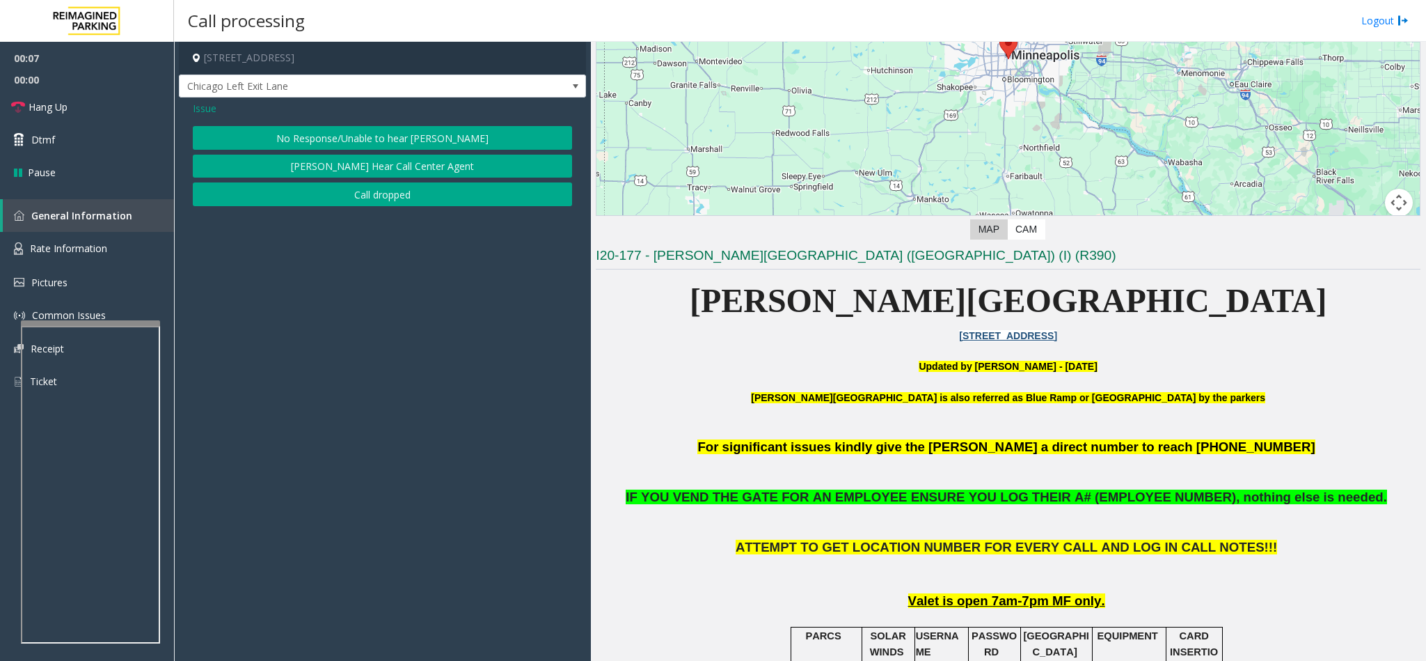
drag, startPoint x: 353, startPoint y: 145, endPoint x: 317, endPoint y: 140, distance: 35.8
click at [351, 145] on button "No Response/Unable to hear [PERSON_NAME]" at bounding box center [382, 138] width 379 height 24
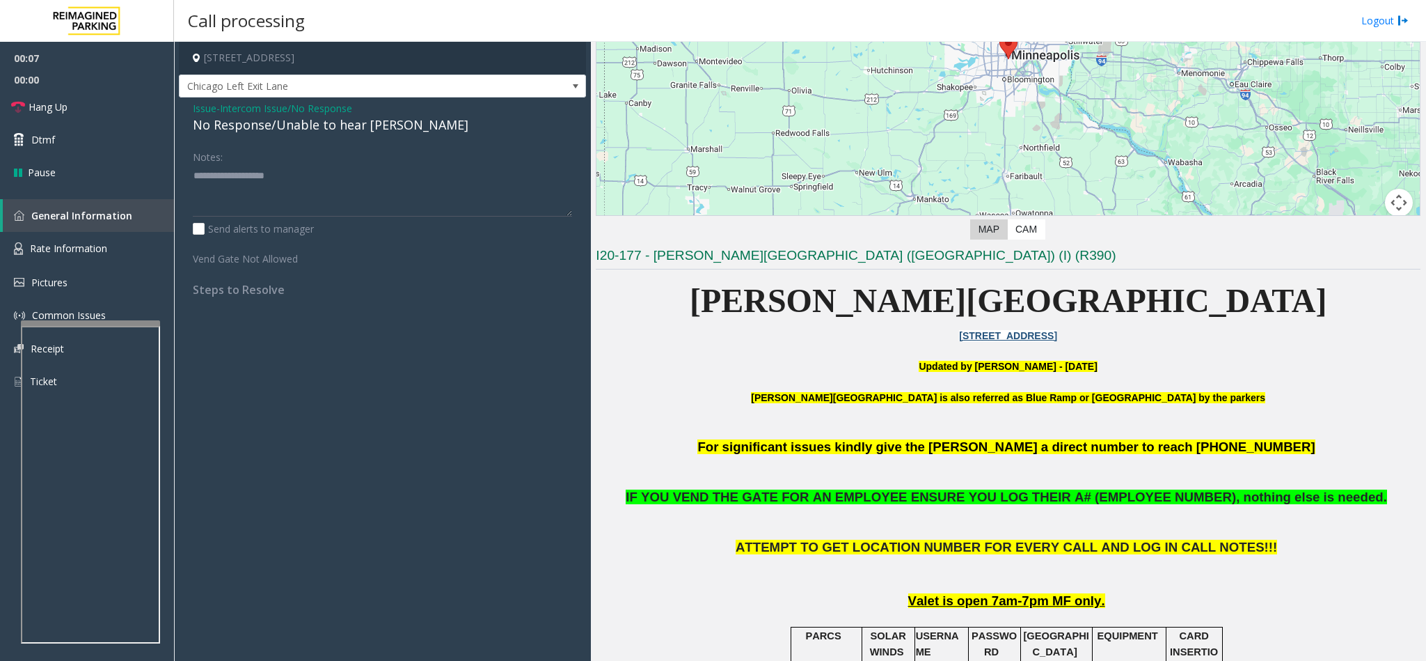
click at [220, 130] on div "No Response/Unable to hear [PERSON_NAME]" at bounding box center [382, 125] width 379 height 19
click at [395, 170] on textarea at bounding box center [382, 190] width 379 height 52
type textarea "**********"
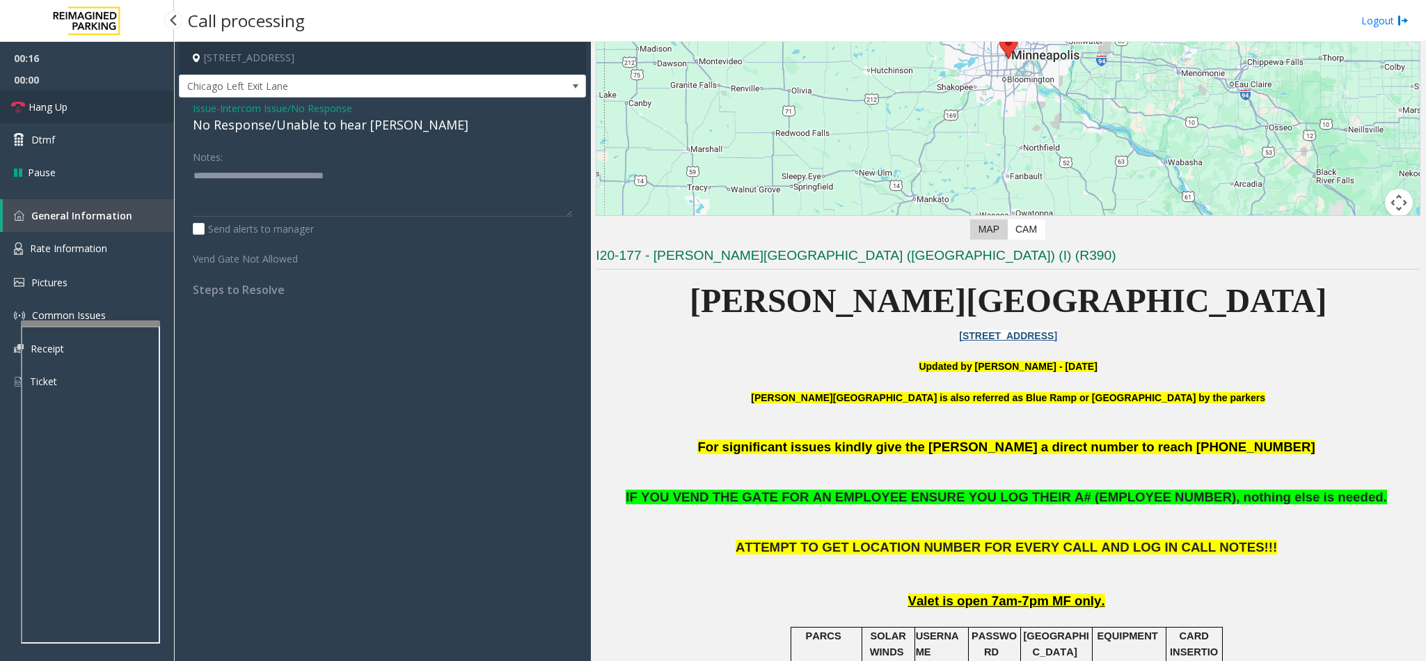
click at [134, 111] on link "Hang Up" at bounding box center [87, 106] width 174 height 33
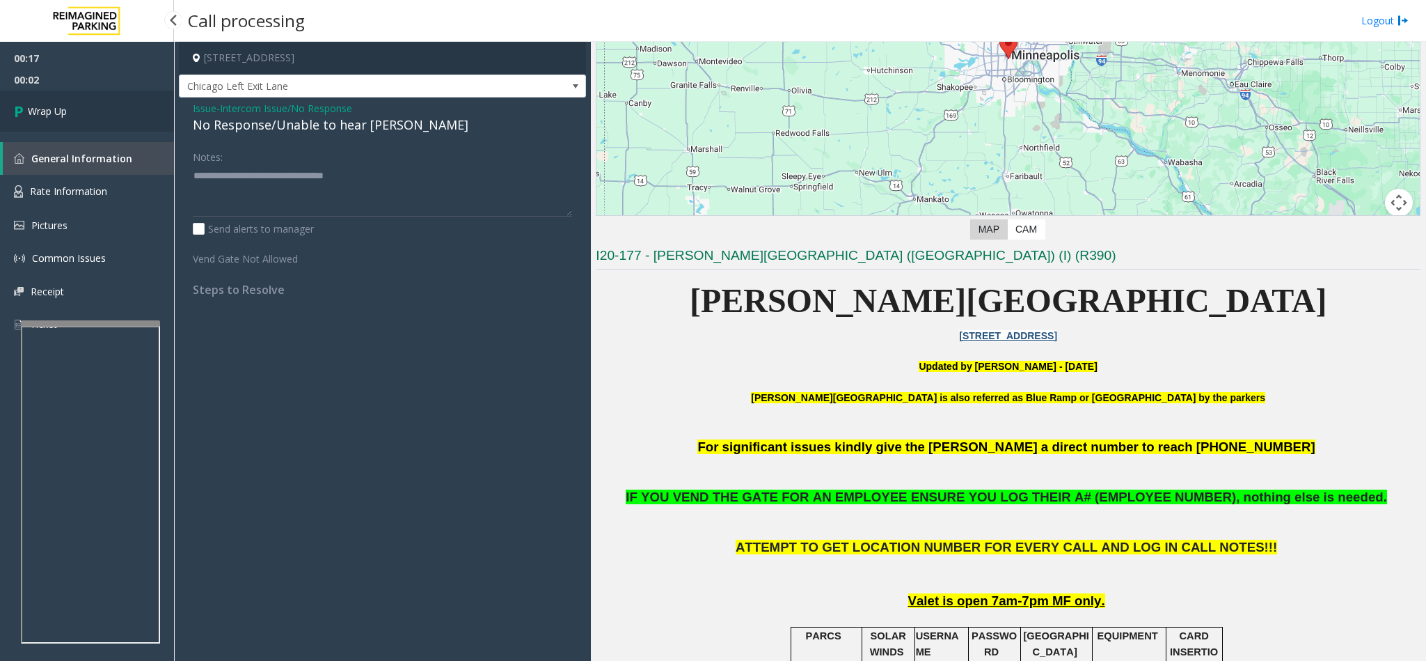
click at [136, 116] on link "Wrap Up" at bounding box center [87, 110] width 174 height 41
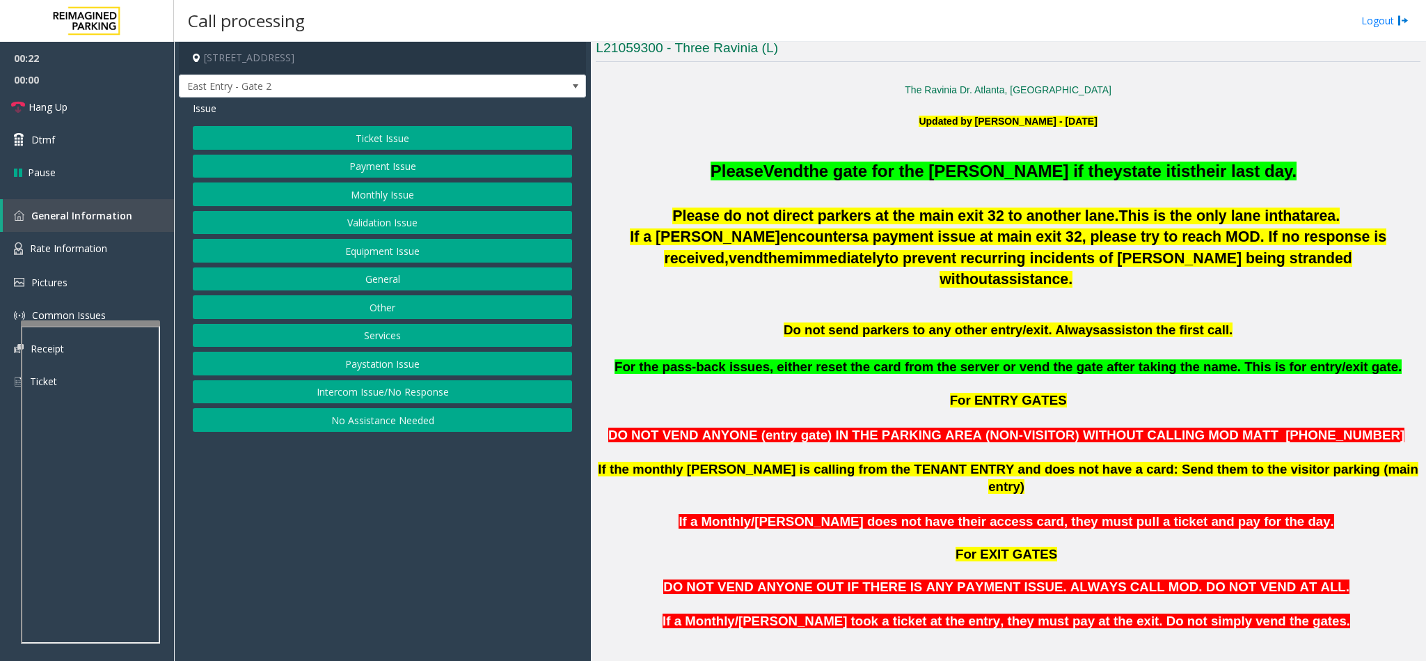
scroll to position [418, 0]
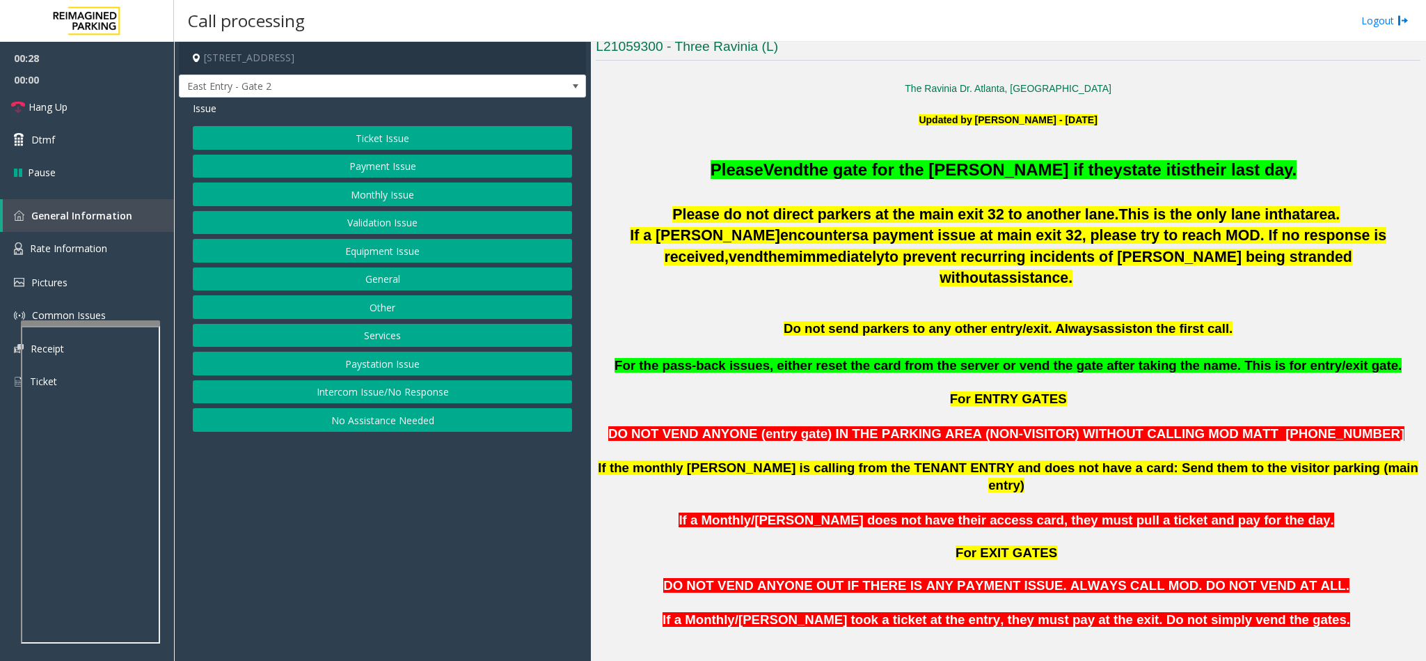
click at [354, 190] on button "Monthly Issue" at bounding box center [382, 194] width 379 height 24
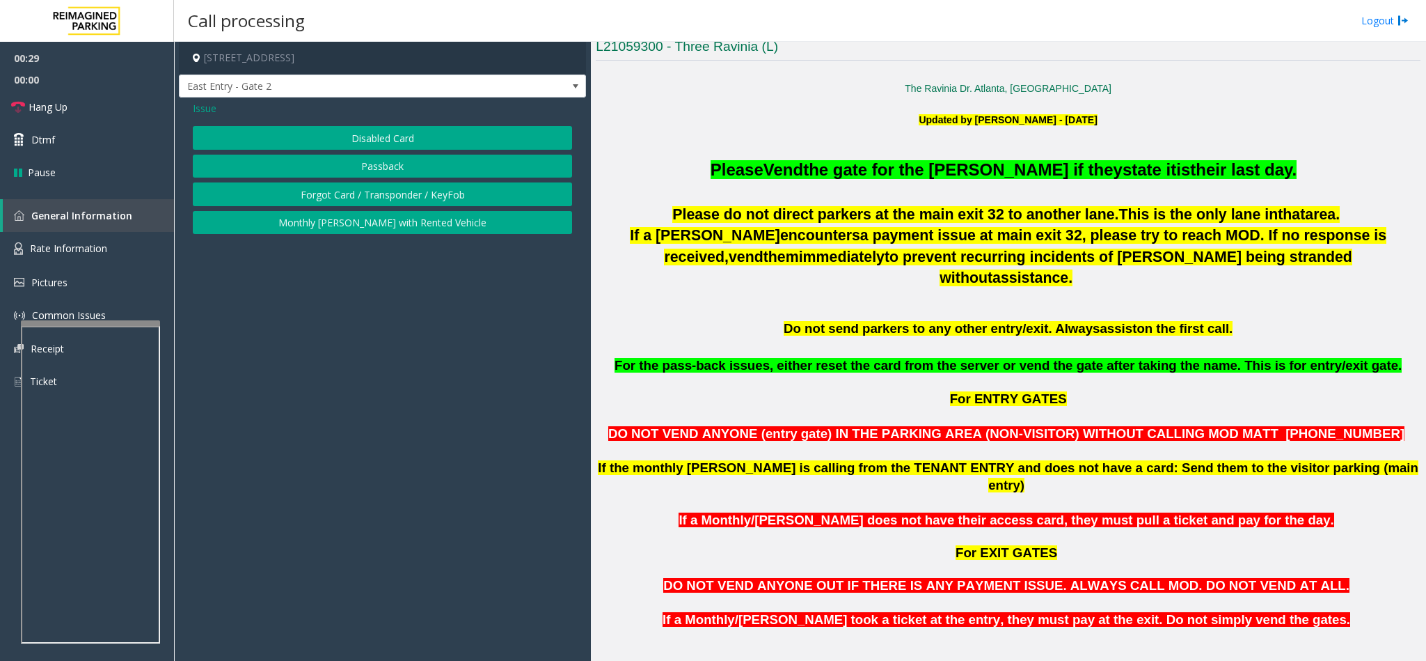
click at [343, 129] on button "Disabled Card" at bounding box center [382, 138] width 379 height 24
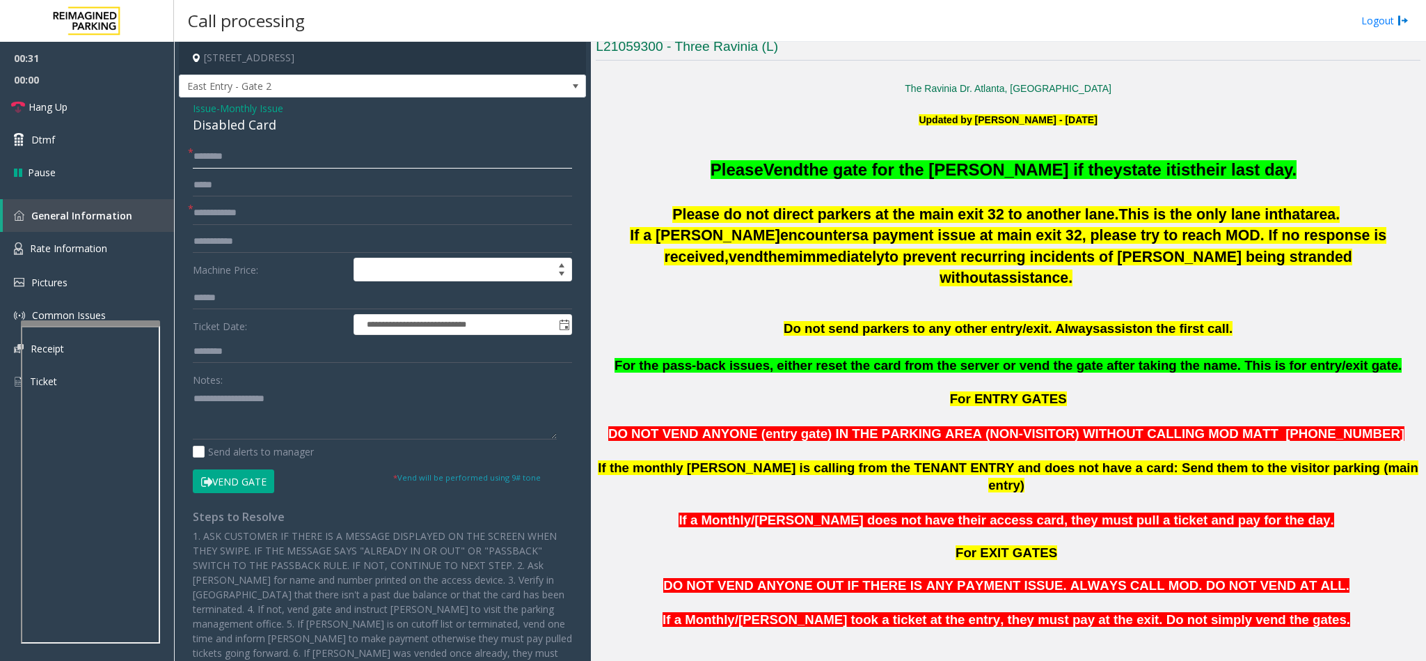
click at [221, 151] on input "text" at bounding box center [382, 157] width 379 height 24
type input "**"
click at [244, 424] on textarea at bounding box center [375, 413] width 364 height 52
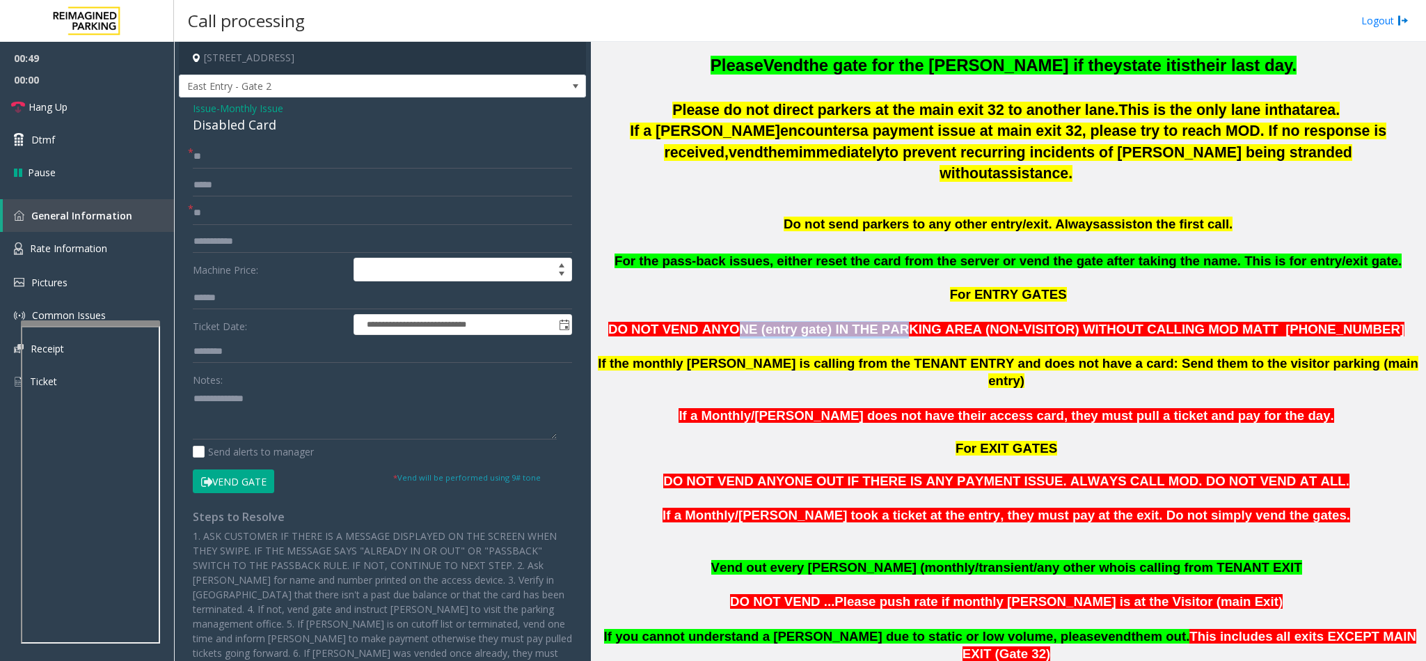
drag, startPoint x: 789, startPoint y: 308, endPoint x: 927, endPoint y: 315, distance: 138.0
click at [927, 322] on span "DO NOT VEND ANYONE (entry gate) IN THE PARKING AREA (NON-VISITOR) WITHOUT CALLI…" at bounding box center [1006, 329] width 796 height 15
drag, startPoint x: 752, startPoint y: 345, endPoint x: 909, endPoint y: 347, distance: 157.3
click at [909, 356] on span "If the monthly [PERSON_NAME] is calling from the TENANT ENTRY and does not have…" at bounding box center [1008, 372] width 821 height 32
click at [282, 404] on textarea at bounding box center [375, 413] width 364 height 52
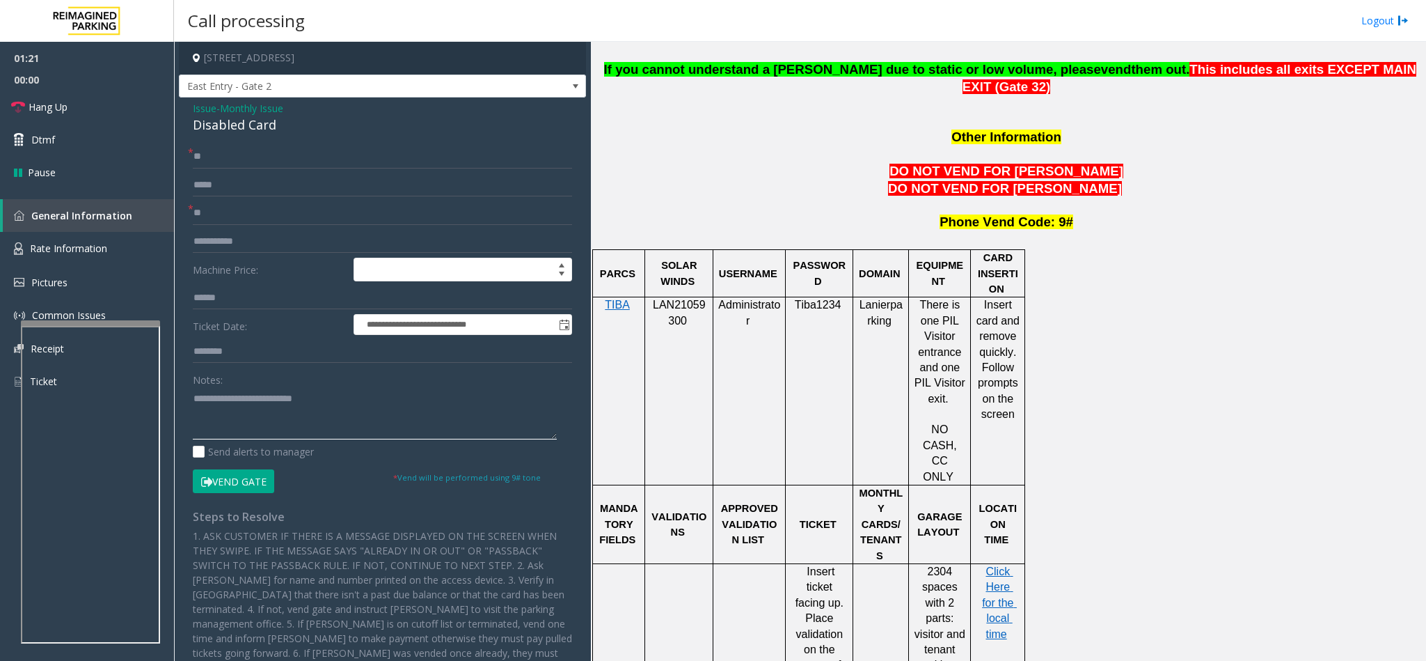
scroll to position [1149, 0]
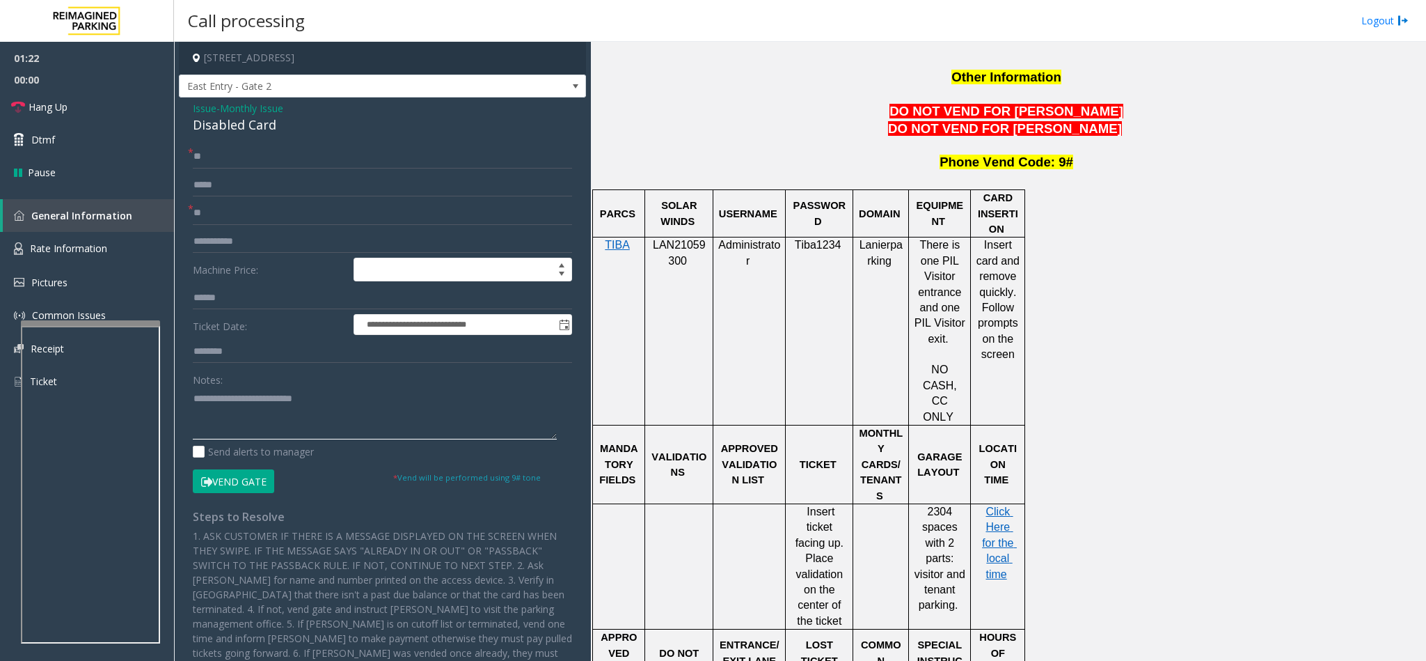
type textarea "**********"
click at [665, 239] on span "LAN21059300" at bounding box center [679, 252] width 53 height 27
copy p "LAN21059300"
drag, startPoint x: 230, startPoint y: 159, endPoint x: 78, endPoint y: 159, distance: 151.8
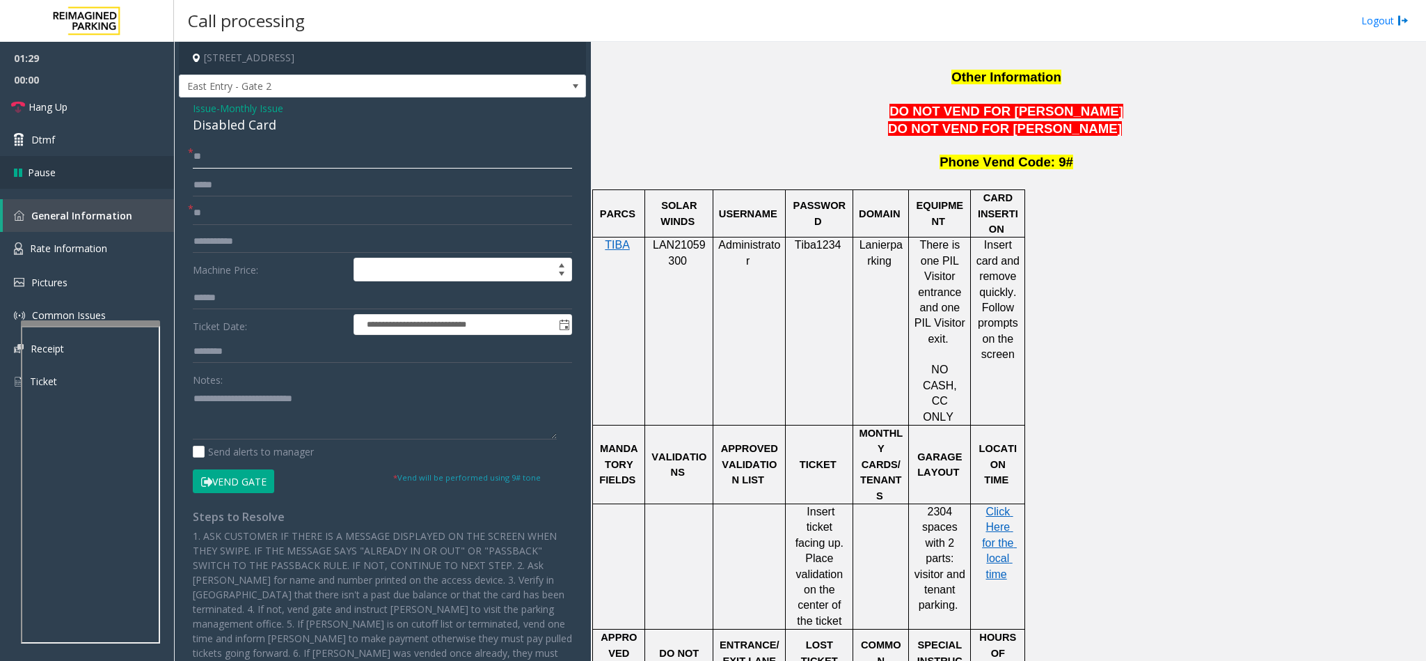
click at [78, 159] on app-root "**********" at bounding box center [713, 330] width 1426 height 661
click at [221, 162] on input "text" at bounding box center [382, 157] width 379 height 24
drag, startPoint x: 205, startPoint y: 218, endPoint x: 139, endPoint y: 213, distance: 67.0
click at [139, 213] on app-root "**********" at bounding box center [713, 330] width 1426 height 661
click at [232, 155] on input "text" at bounding box center [382, 157] width 379 height 24
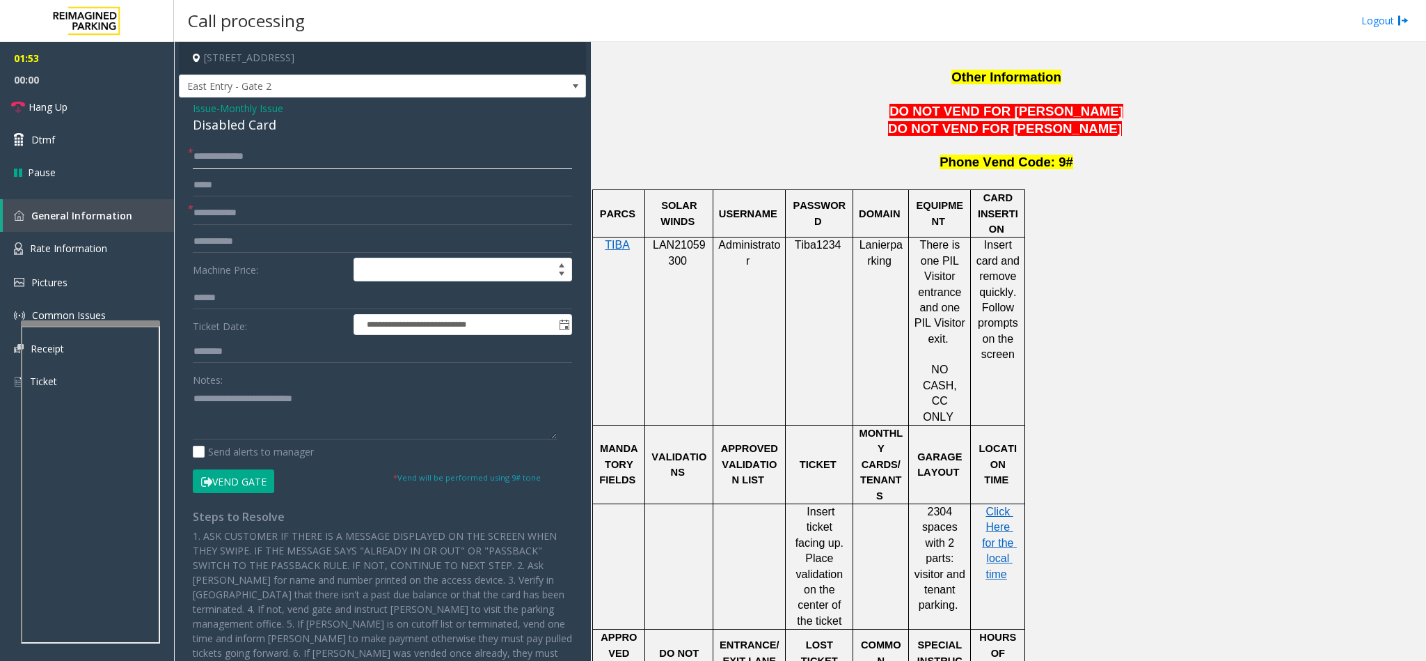
type input "**********"
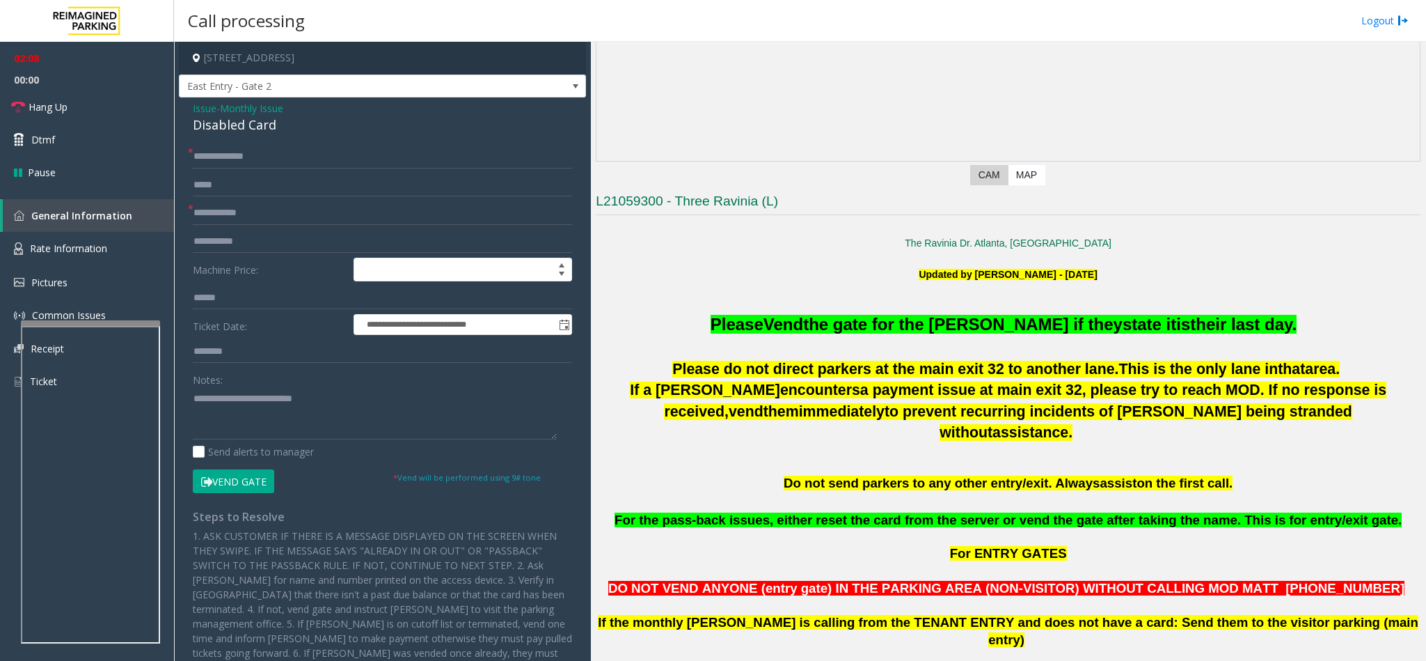
scroll to position [313, 0]
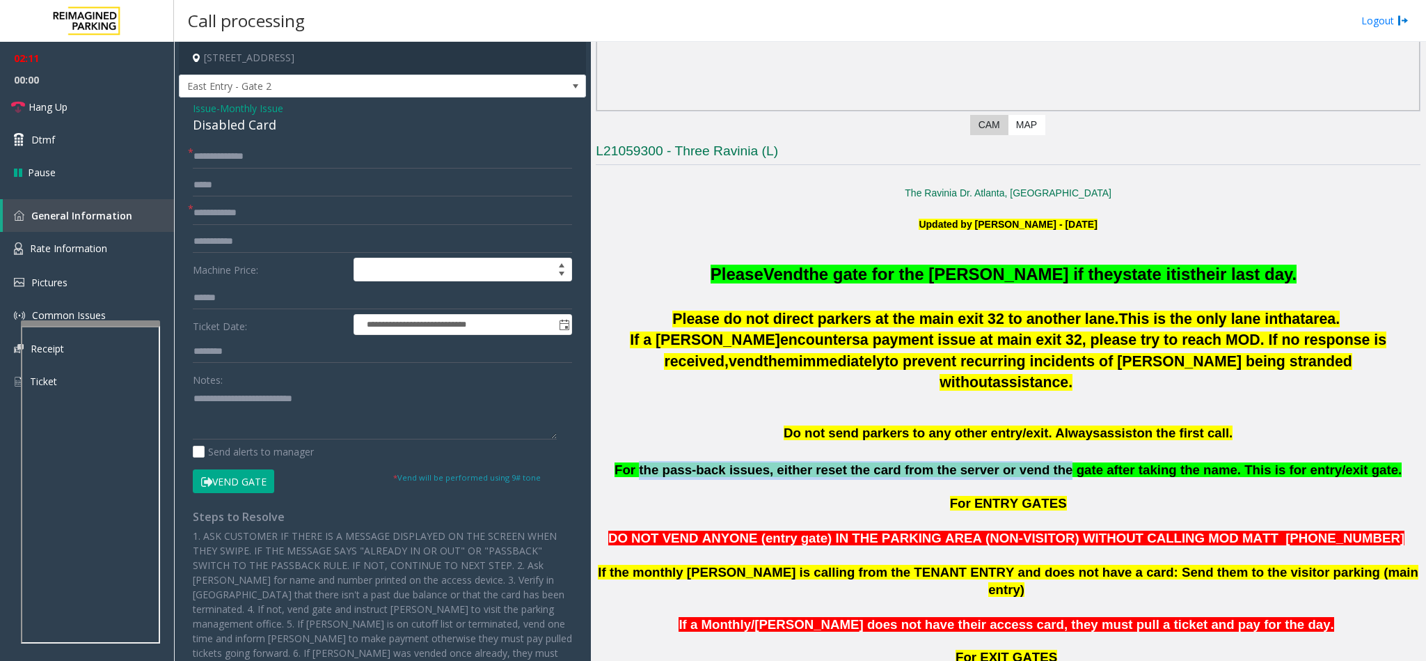
drag, startPoint x: 677, startPoint y: 454, endPoint x: 1053, endPoint y: 451, distance: 375.2
click at [1053, 462] on span "For the pass-back issues, either reset the card from the server or vend the gat…" at bounding box center [1008, 469] width 787 height 15
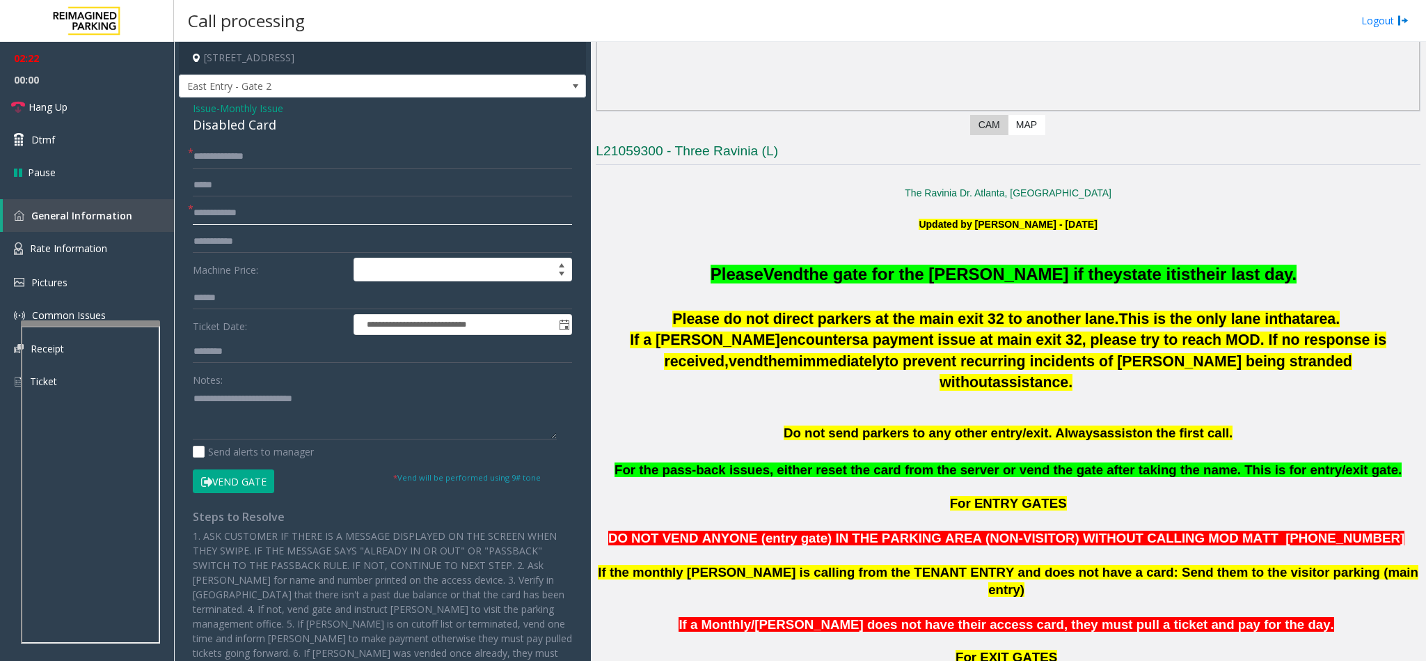
click at [216, 213] on input "text" at bounding box center [382, 213] width 379 height 24
type input "*****"
click at [365, 393] on textarea at bounding box center [375, 413] width 364 height 52
type textarea "**********"
drag, startPoint x: 201, startPoint y: 109, endPoint x: 226, endPoint y: 124, distance: 29.0
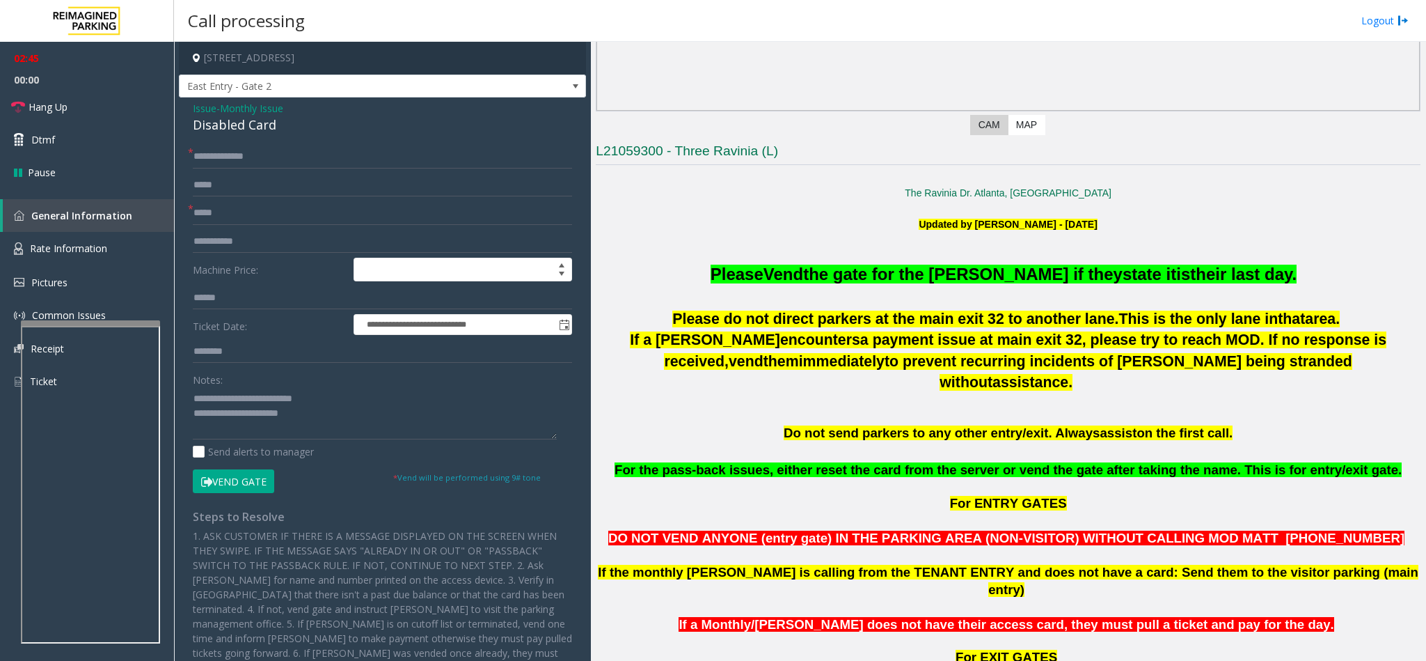
click at [201, 109] on span "Issue" at bounding box center [205, 108] width 24 height 15
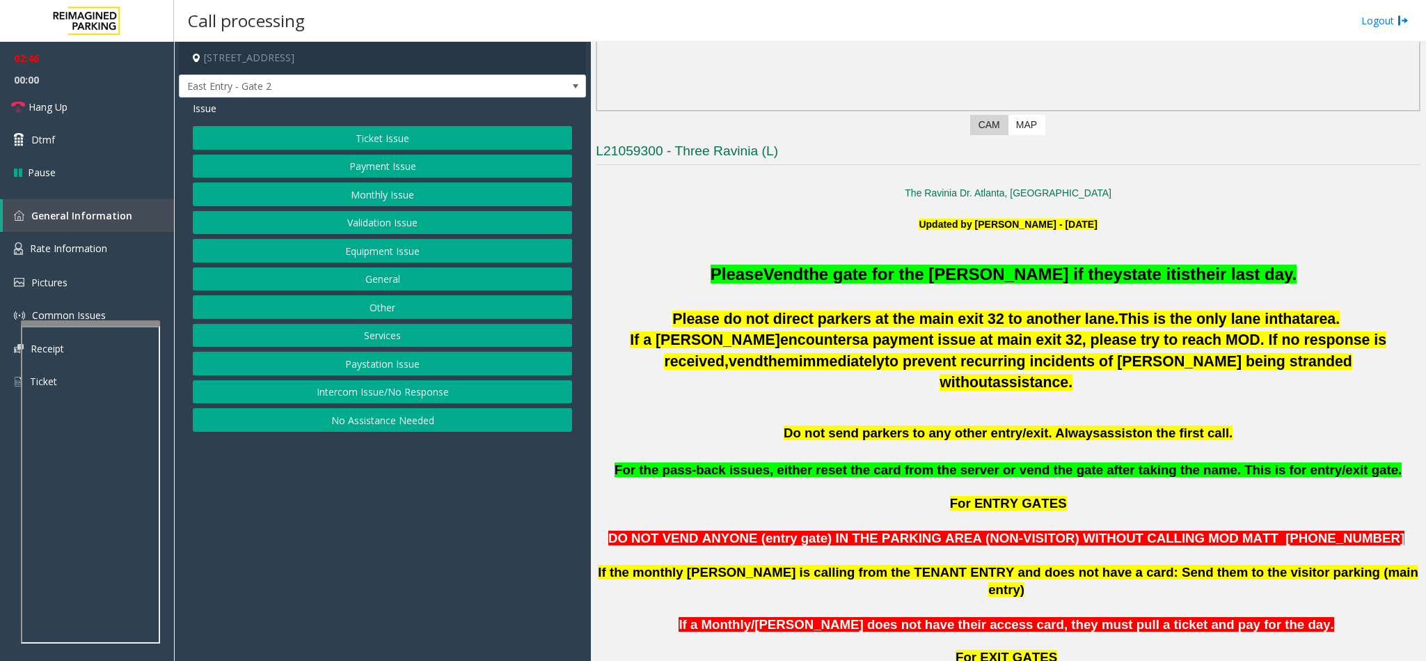
click at [370, 199] on button "Monthly Issue" at bounding box center [382, 194] width 379 height 24
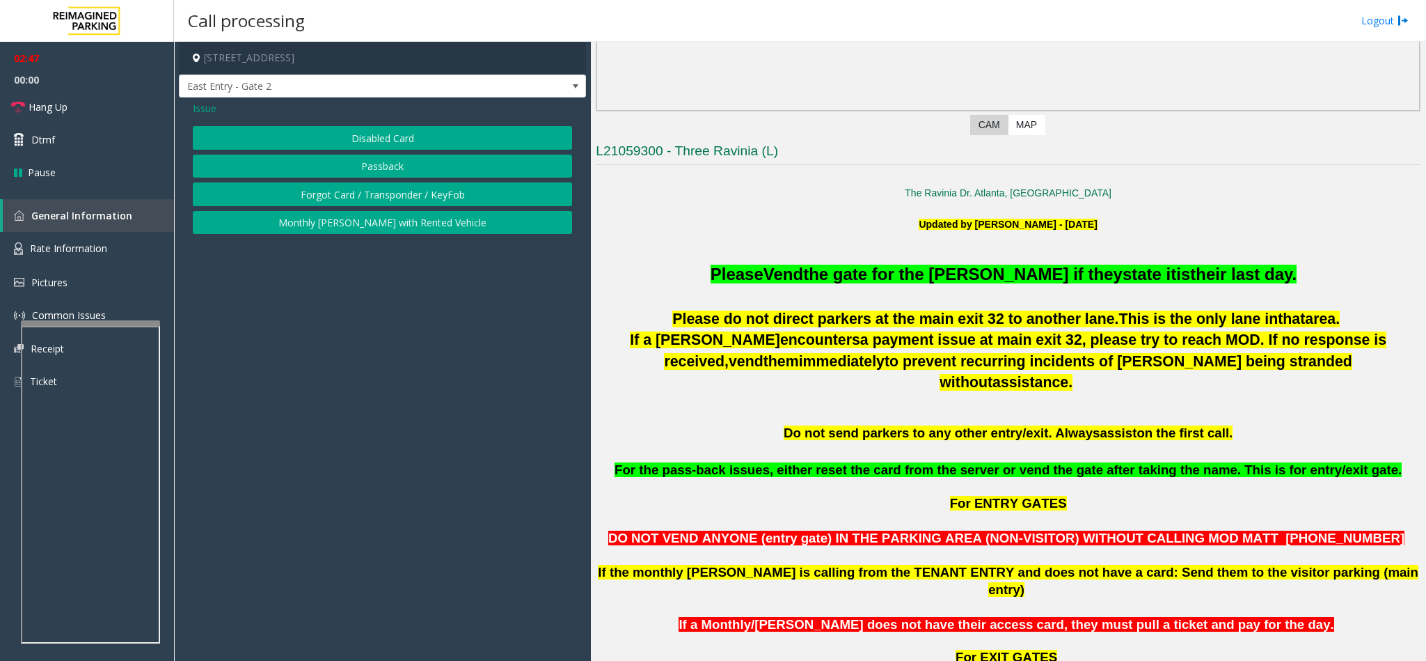
click at [370, 162] on button "Passback" at bounding box center [382, 167] width 379 height 24
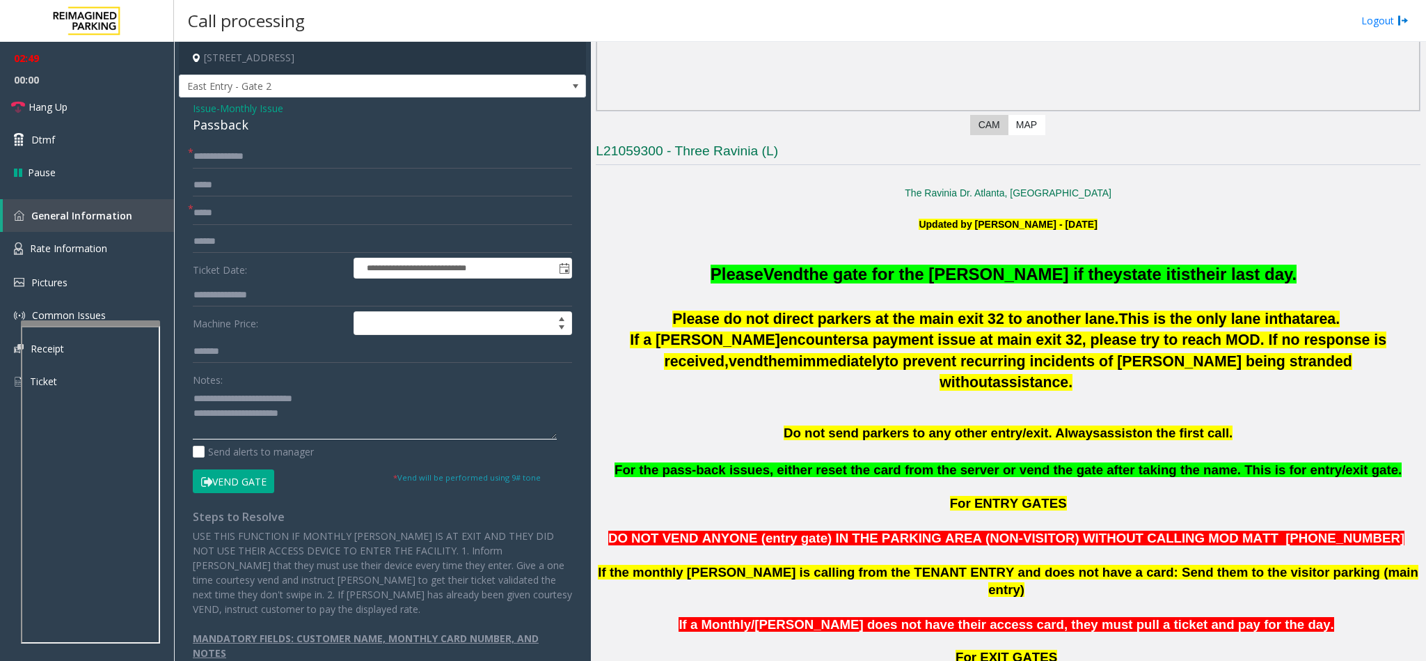
click at [338, 400] on textarea at bounding box center [375, 413] width 364 height 52
click at [212, 121] on div "Passback" at bounding box center [382, 125] width 379 height 19
click at [196, 428] on textarea at bounding box center [375, 413] width 364 height 52
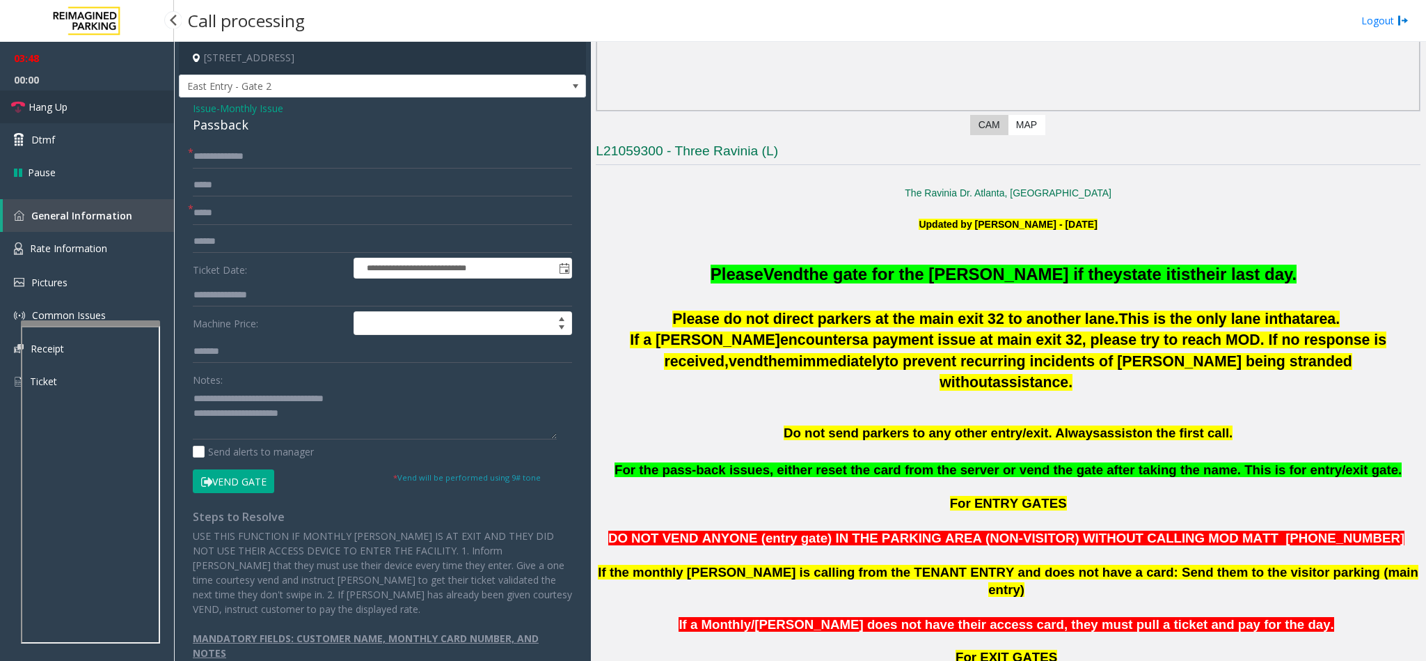
click at [96, 101] on link "Hang Up" at bounding box center [87, 106] width 174 height 33
click at [308, 416] on textarea at bounding box center [375, 413] width 364 height 52
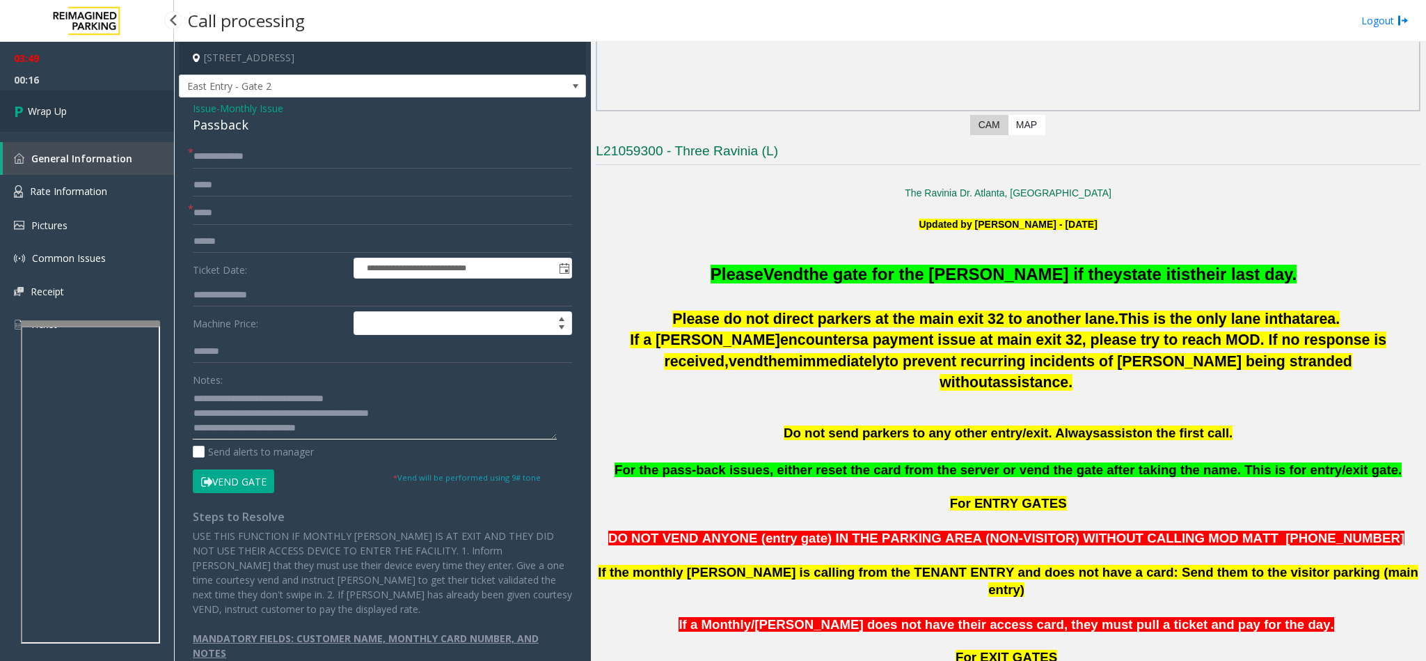
type textarea "**********"
click at [121, 125] on link "Wrap Up" at bounding box center [87, 110] width 174 height 41
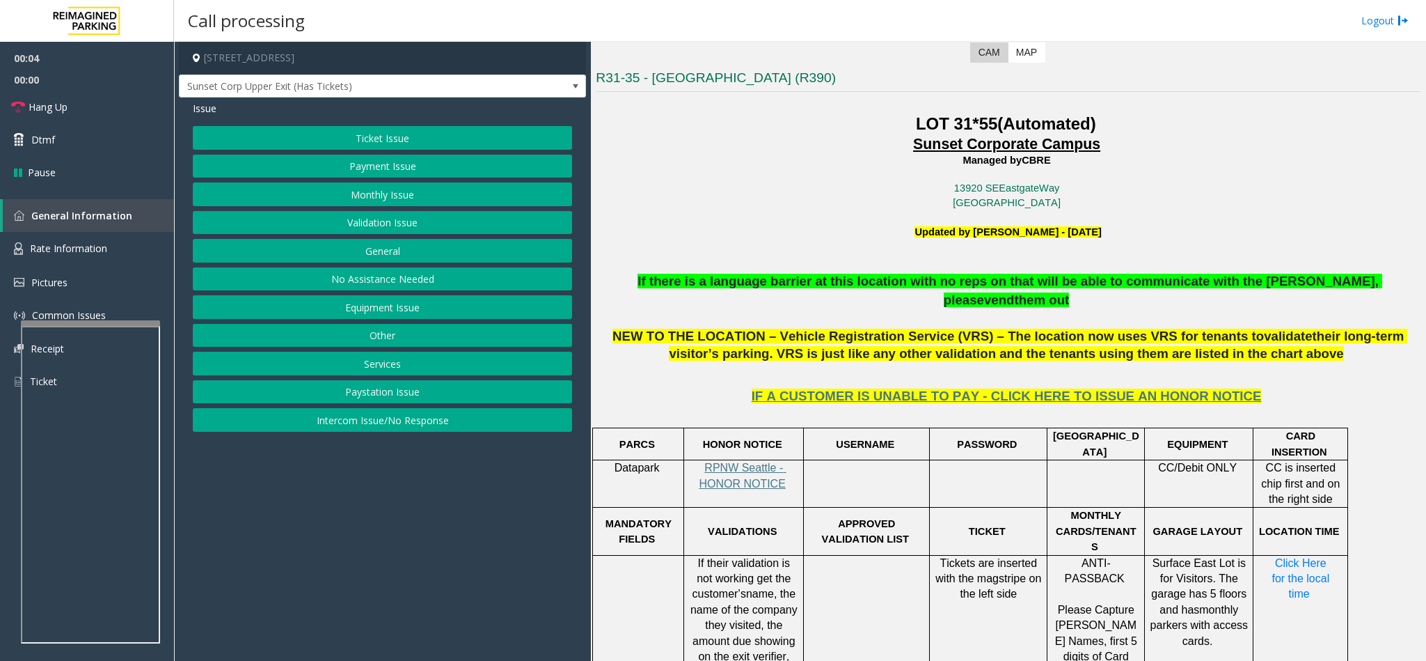
scroll to position [418, 0]
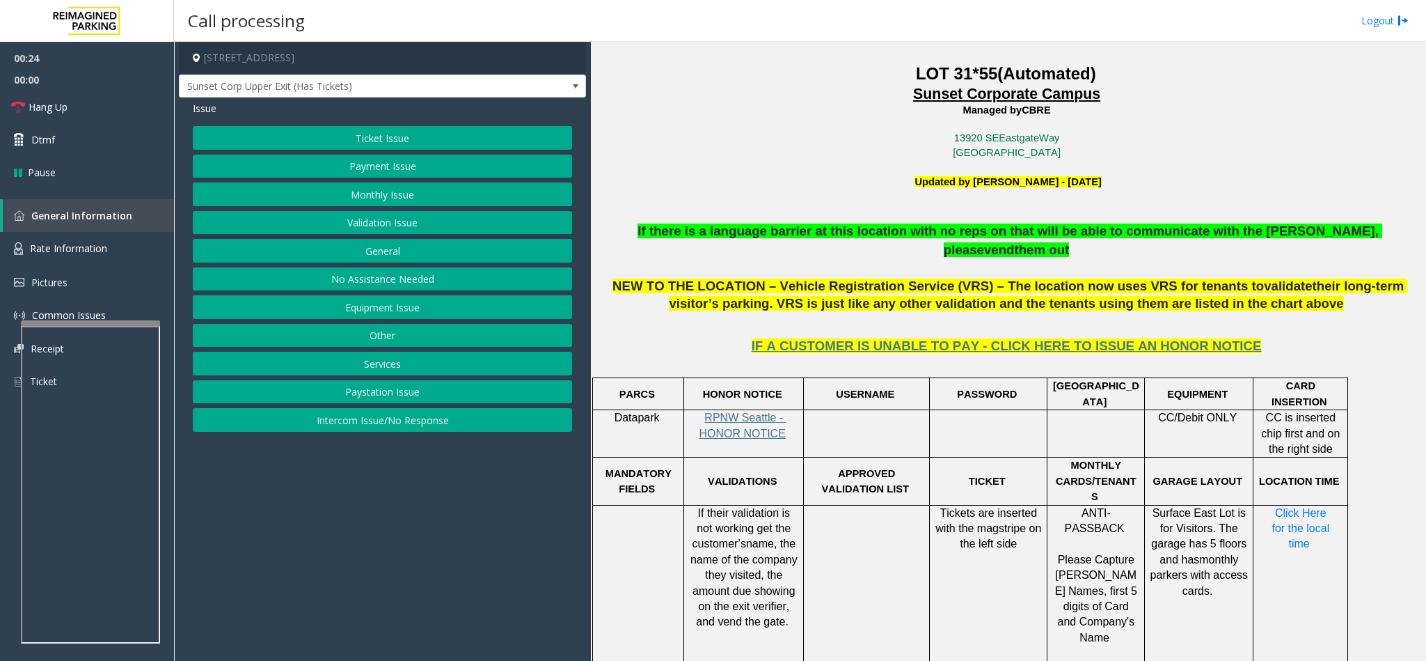
click at [333, 138] on button "Ticket Issue" at bounding box center [382, 138] width 379 height 24
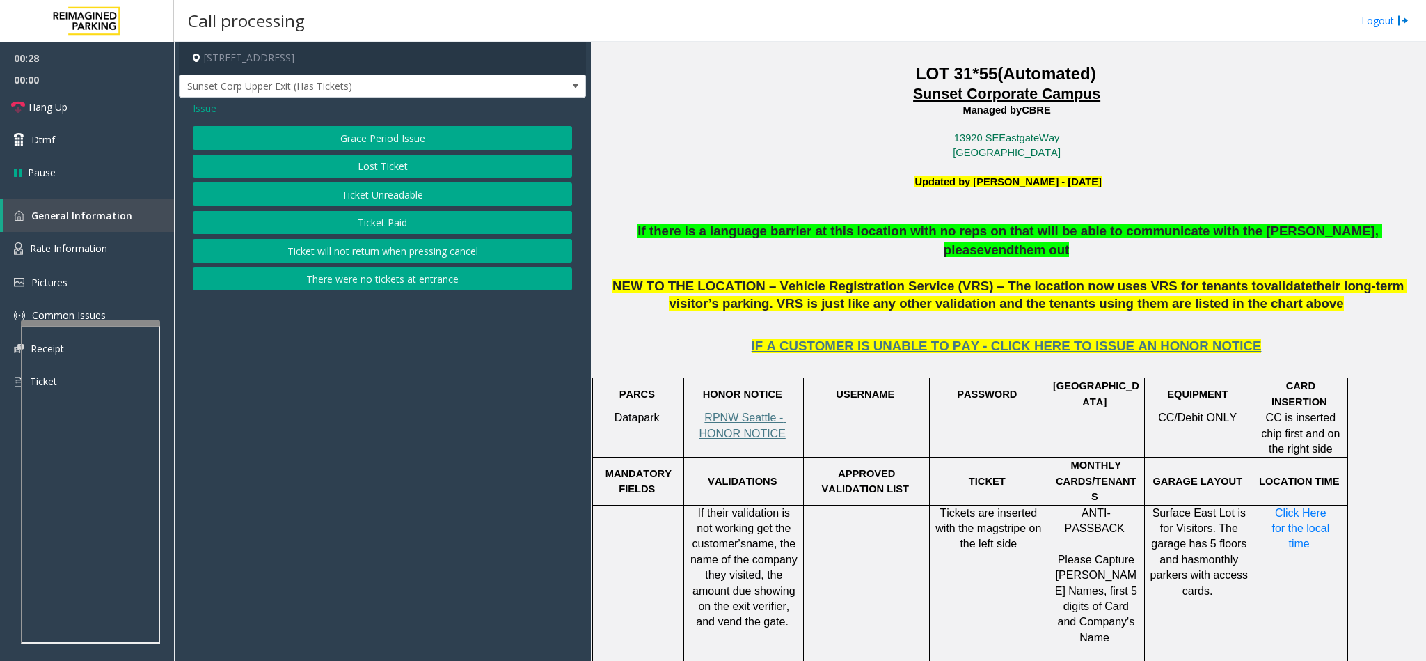
click at [352, 284] on button "There were no tickets at entrance" at bounding box center [382, 279] width 379 height 24
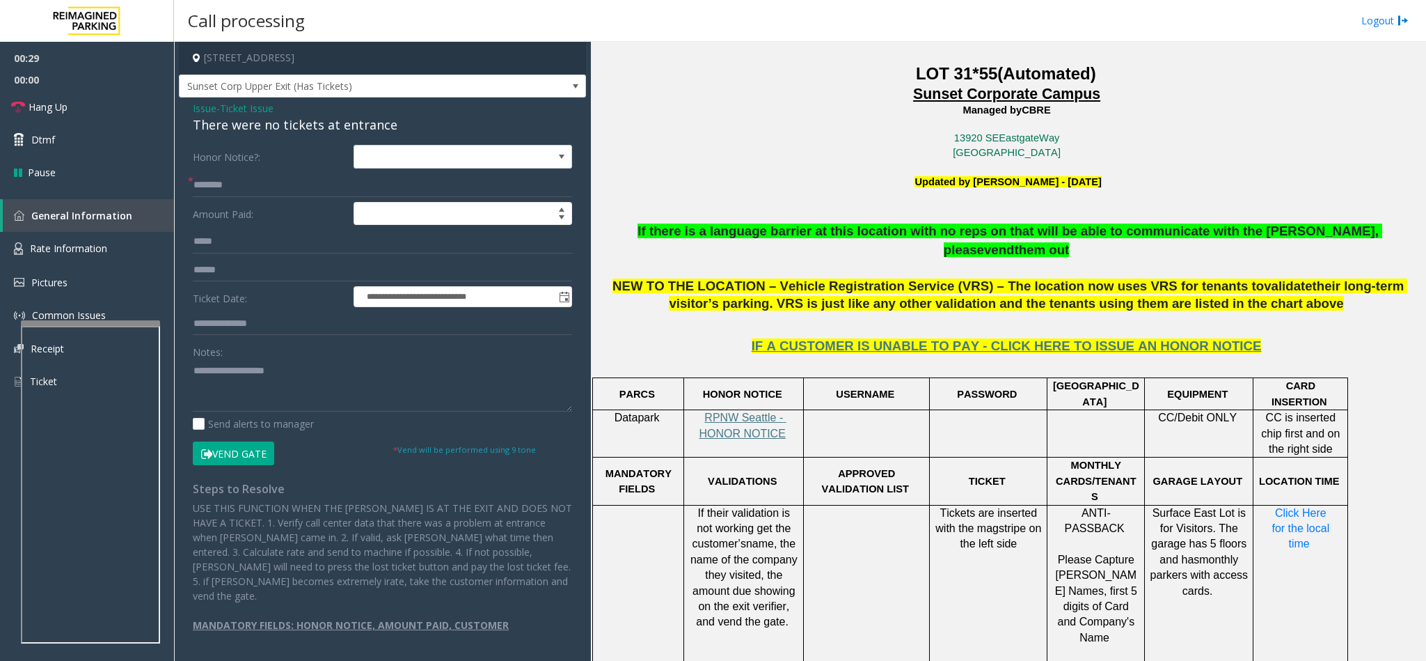
click at [265, 127] on div "There were no tickets at entrance" at bounding box center [382, 125] width 379 height 19
click at [193, 374] on textarea at bounding box center [382, 385] width 379 height 52
click at [397, 374] on textarea at bounding box center [382, 385] width 379 height 52
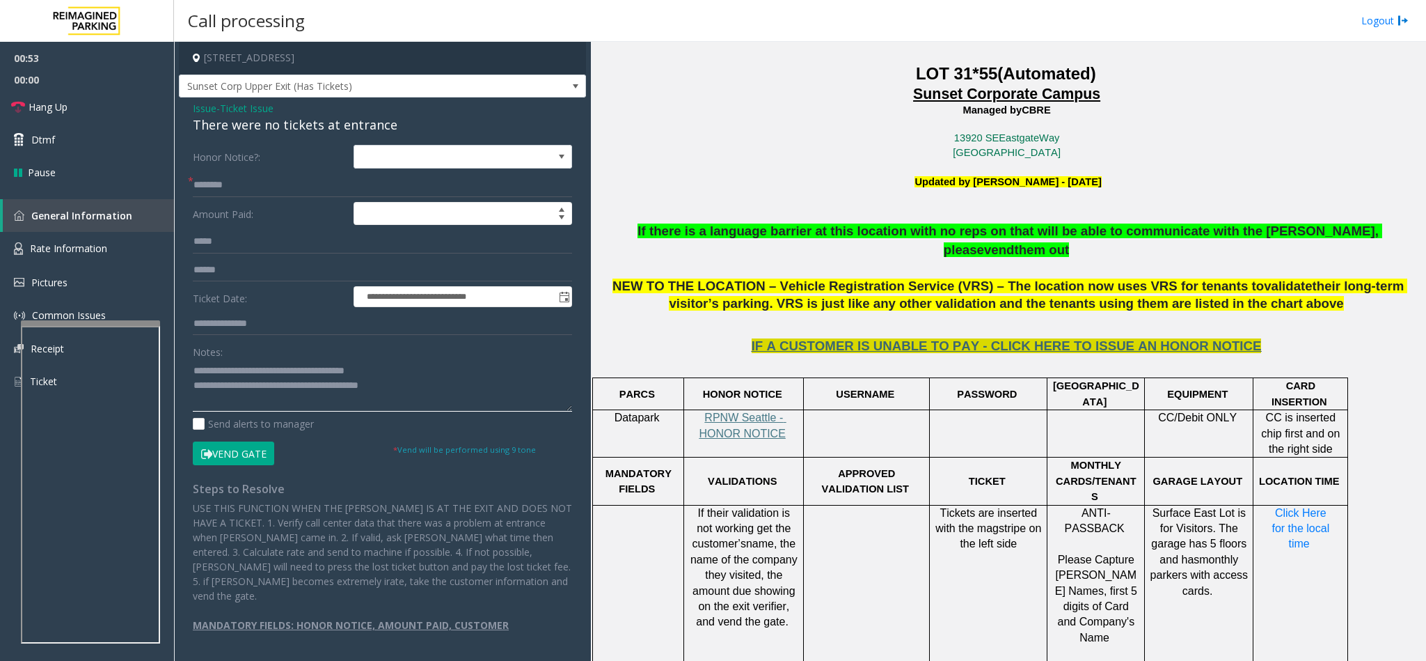
type textarea "**********"
click at [919, 338] on span "IF A CUSTOMER IS UNABLE TO PAY - CLICK HERE TO ISSUE AN HONOR NOTICE" at bounding box center [1007, 345] width 510 height 15
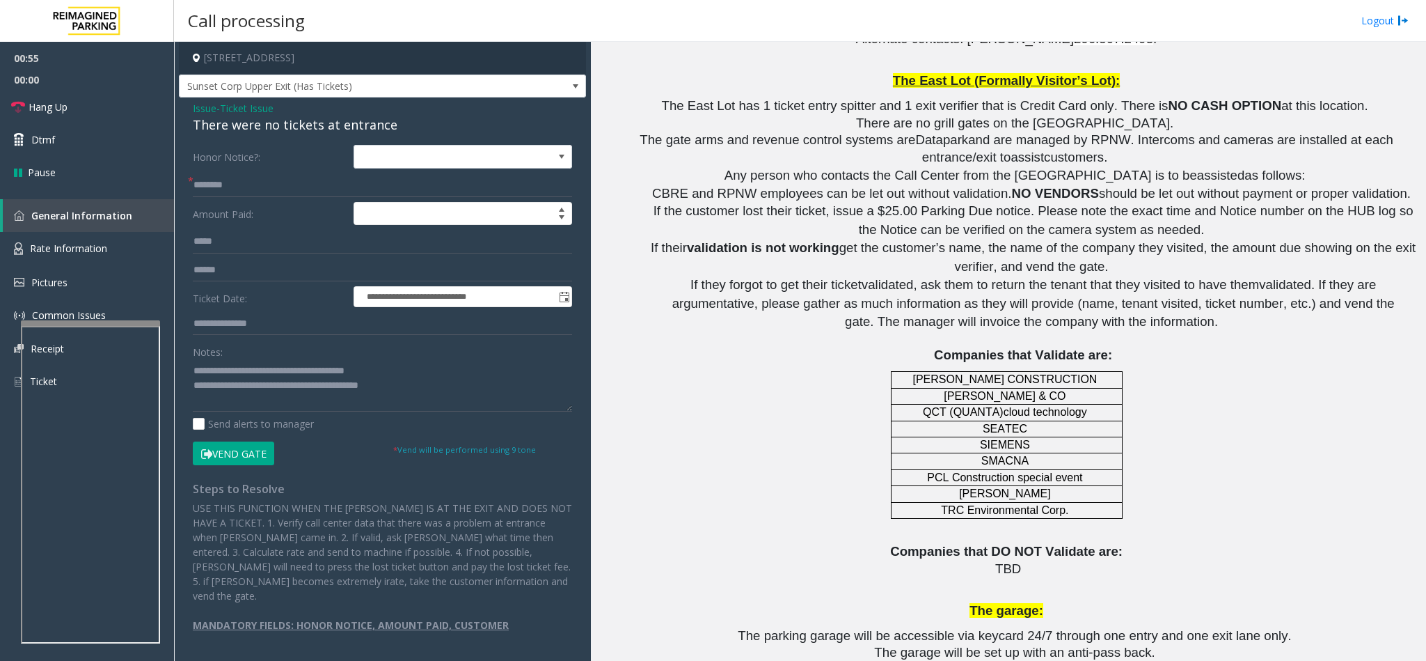
scroll to position [1671, 0]
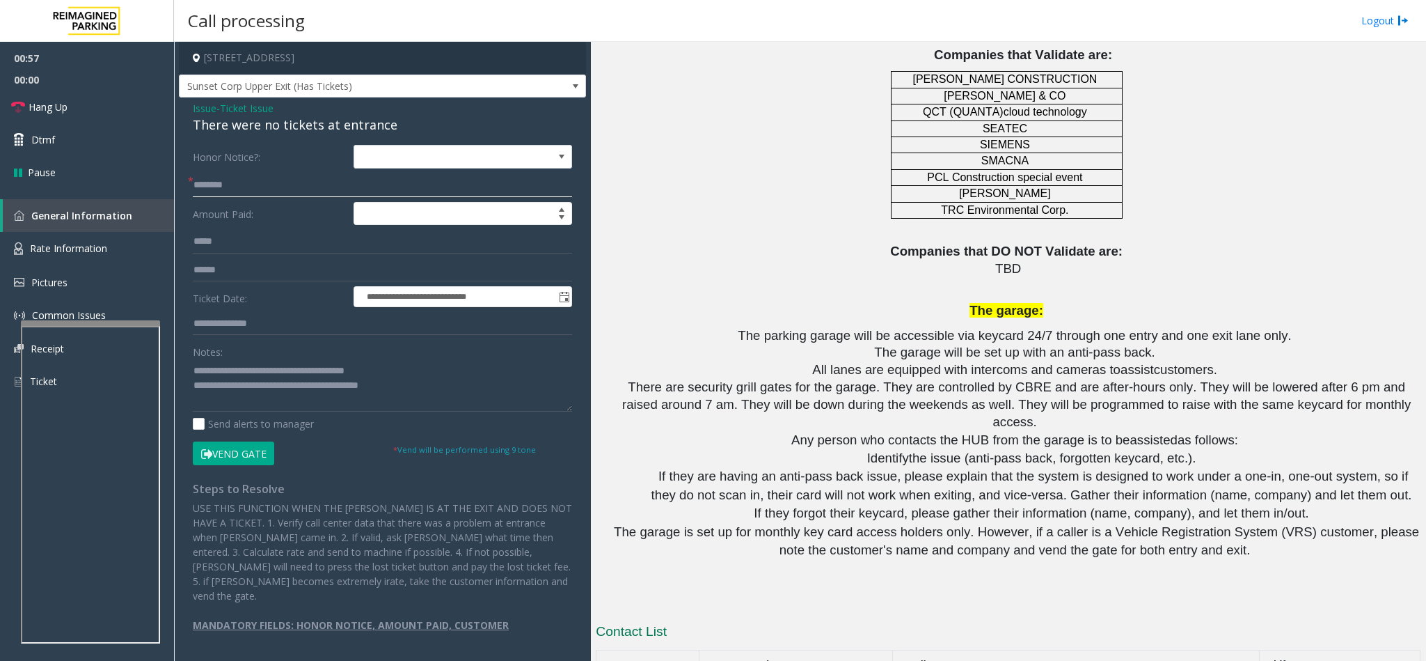
click at [245, 188] on input "text" at bounding box center [382, 185] width 379 height 24
click at [194, 182] on input "********" at bounding box center [382, 185] width 379 height 24
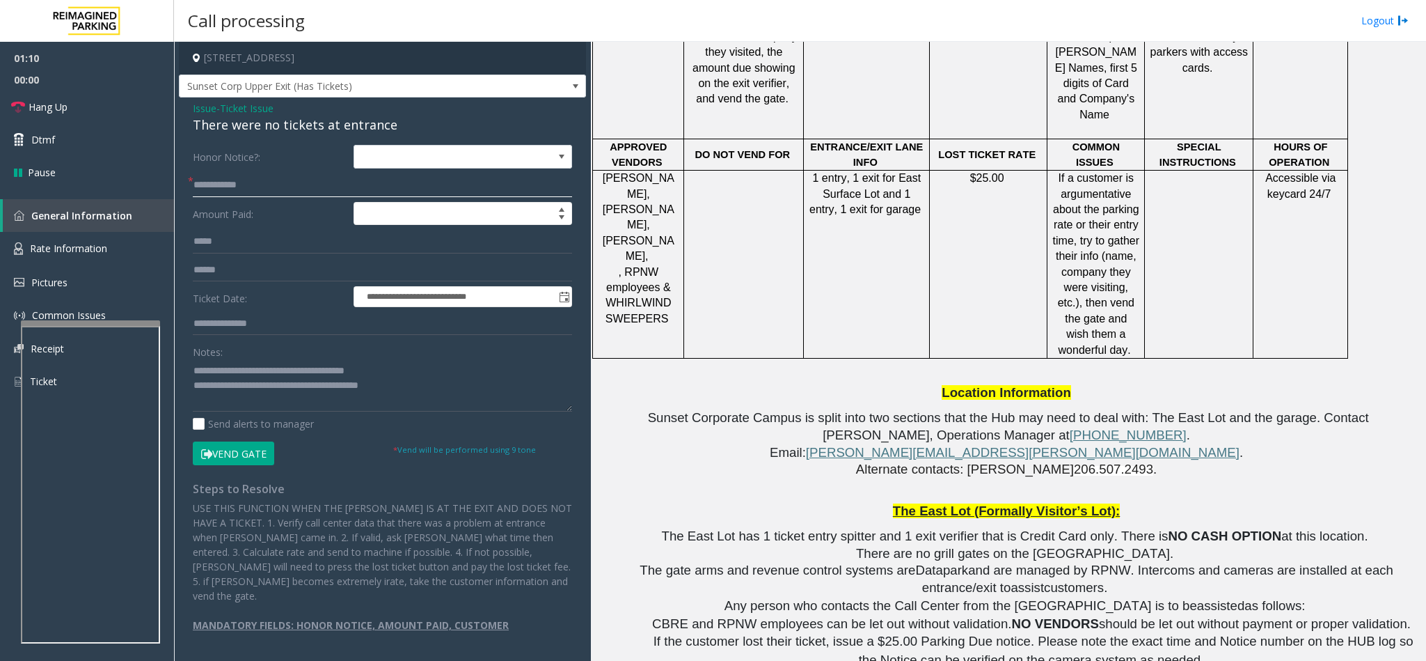
scroll to position [940, 0]
type input "**********"
click at [424, 388] on textarea at bounding box center [382, 385] width 379 height 52
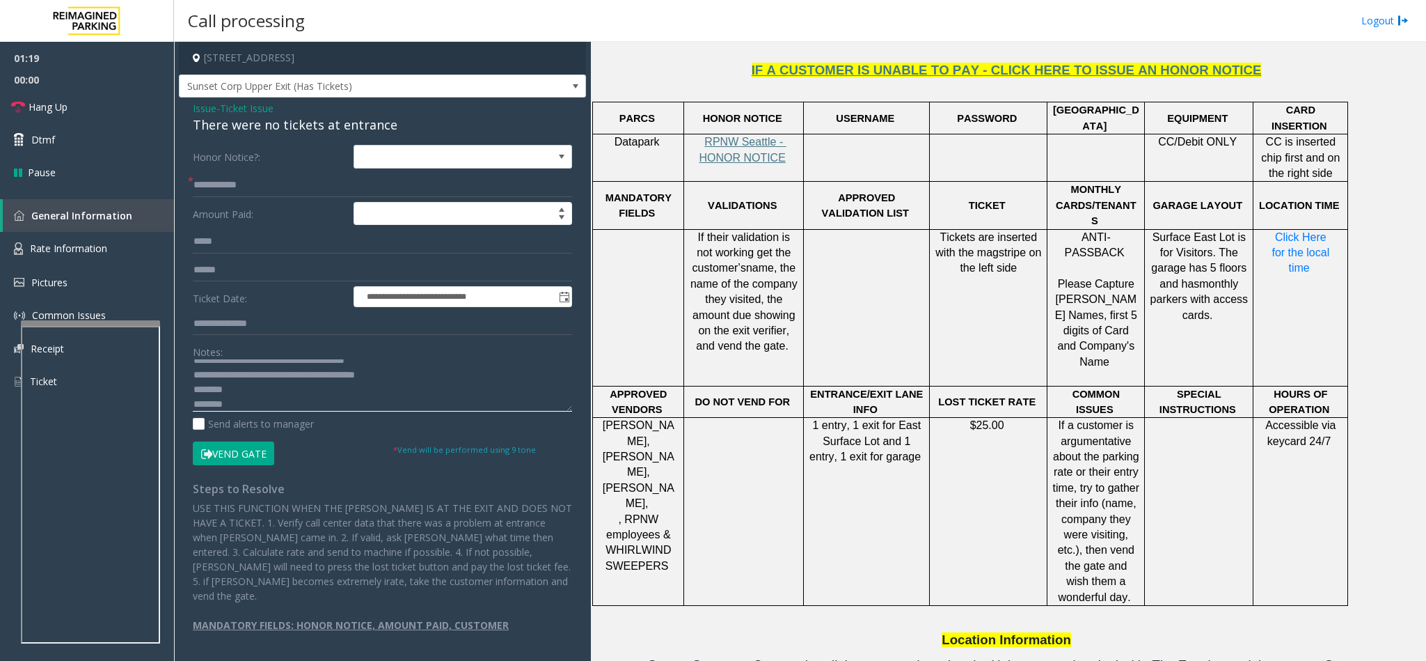
scroll to position [627, 0]
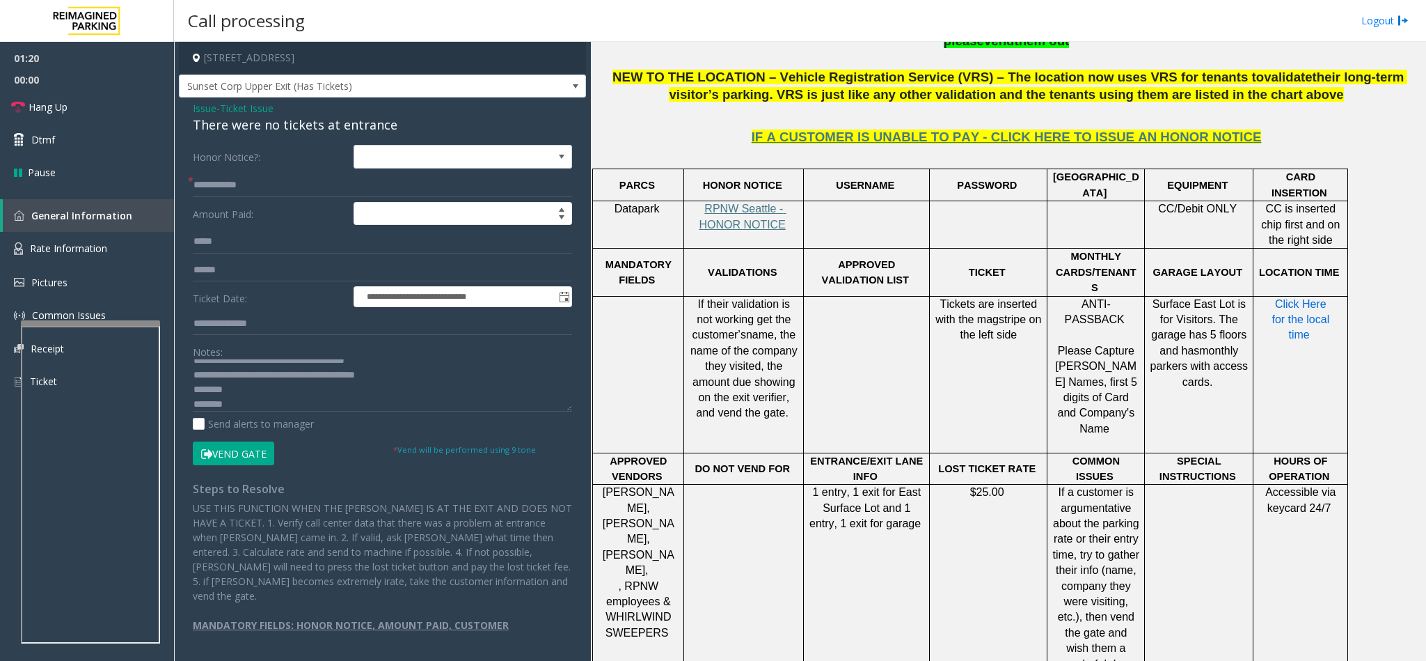
click at [1277, 298] on span "Click Here for the local time" at bounding box center [1302, 319] width 61 height 43
click at [242, 393] on textarea at bounding box center [382, 385] width 379 height 52
click at [238, 403] on textarea at bounding box center [382, 385] width 379 height 52
click at [121, 245] on link "Rate Information" at bounding box center [87, 249] width 174 height 34
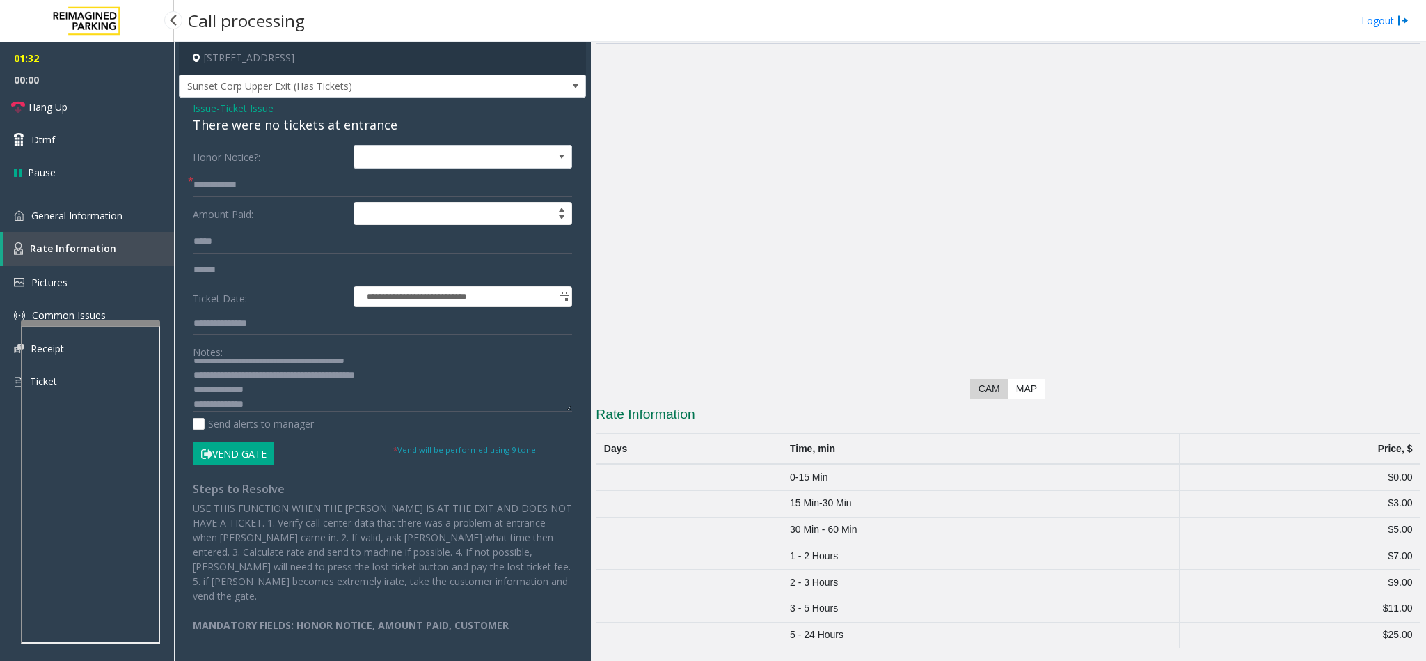
scroll to position [34, 0]
click at [120, 203] on link "General Information" at bounding box center [87, 215] width 174 height 33
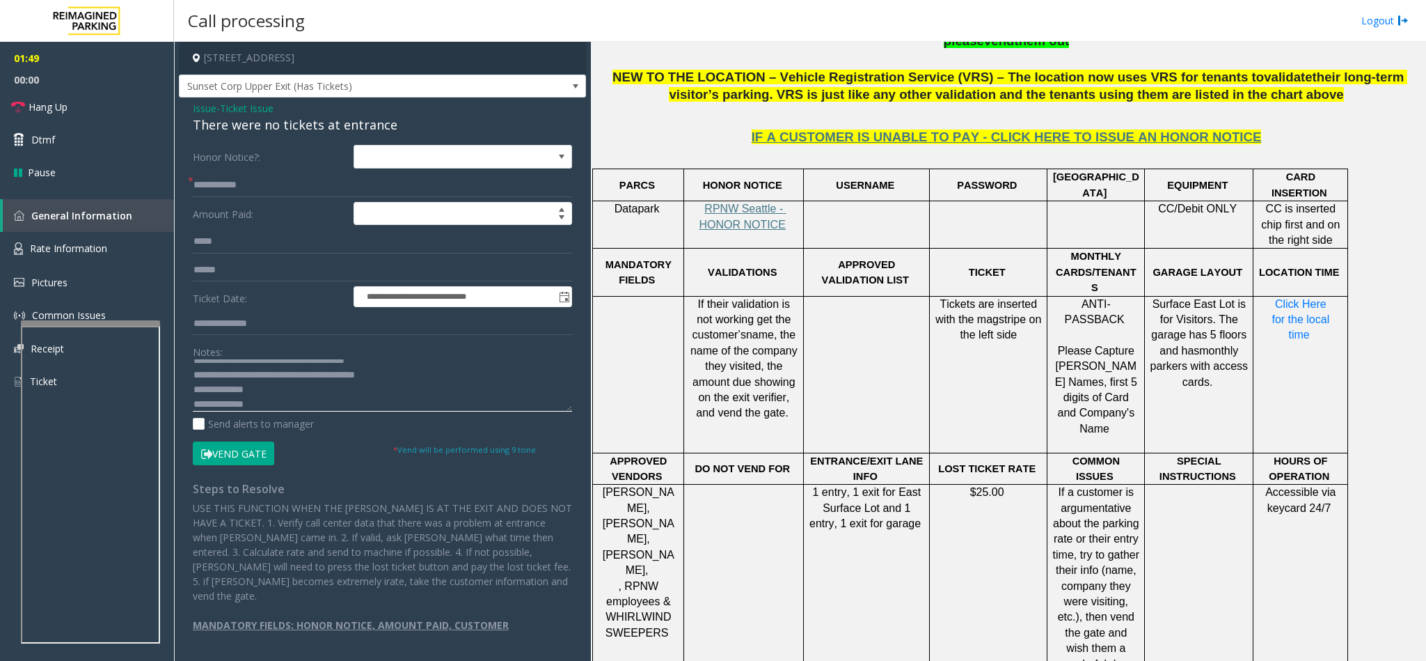
click at [272, 405] on textarea at bounding box center [382, 385] width 379 height 52
click at [410, 379] on textarea at bounding box center [382, 385] width 379 height 52
type textarea "**********"
click at [222, 456] on button "Vend Gate" at bounding box center [233, 453] width 81 height 24
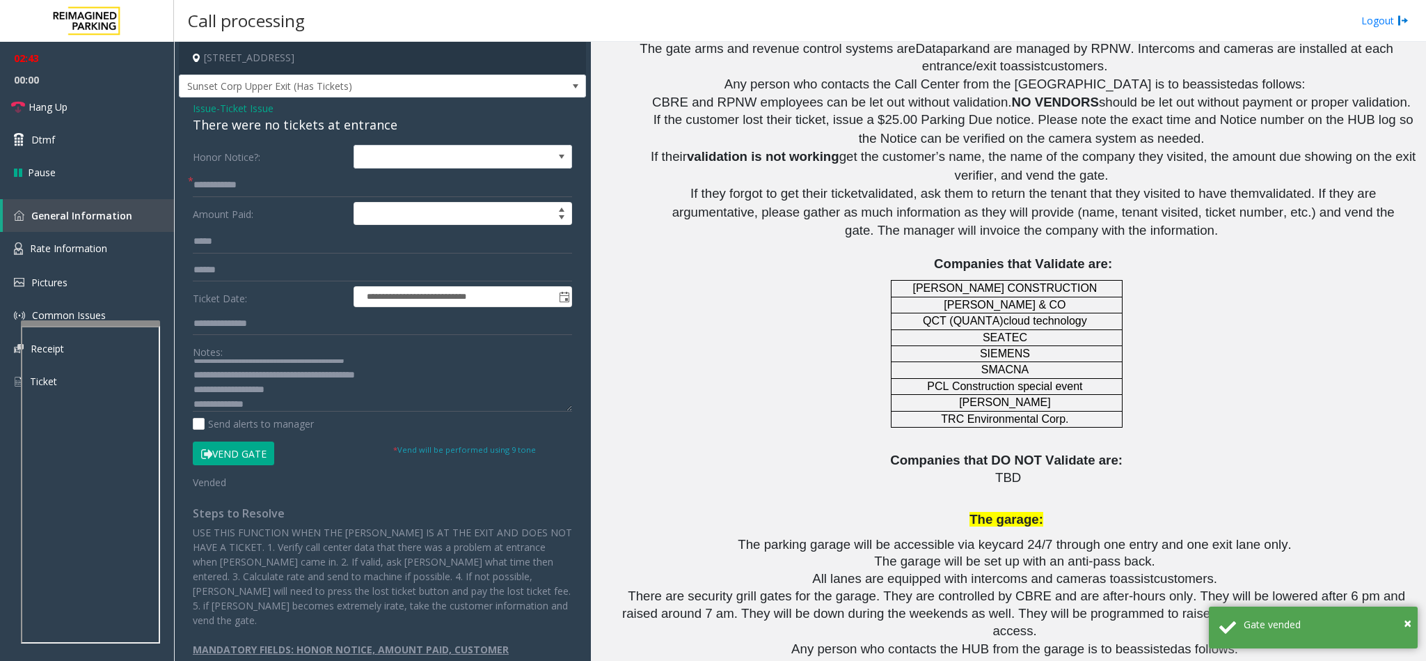
scroll to position [1970, 0]
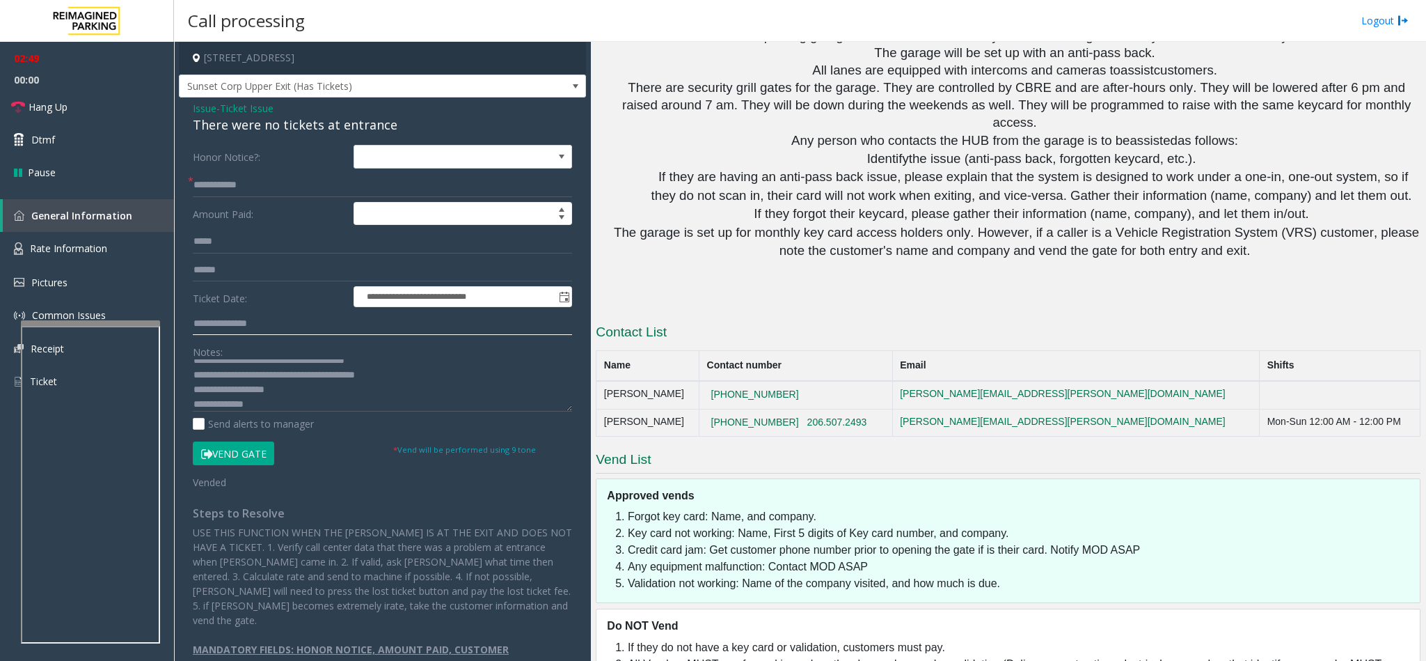
click at [228, 320] on input "text" at bounding box center [382, 324] width 379 height 24
click at [79, 111] on link "Hang Up" at bounding box center [87, 106] width 174 height 33
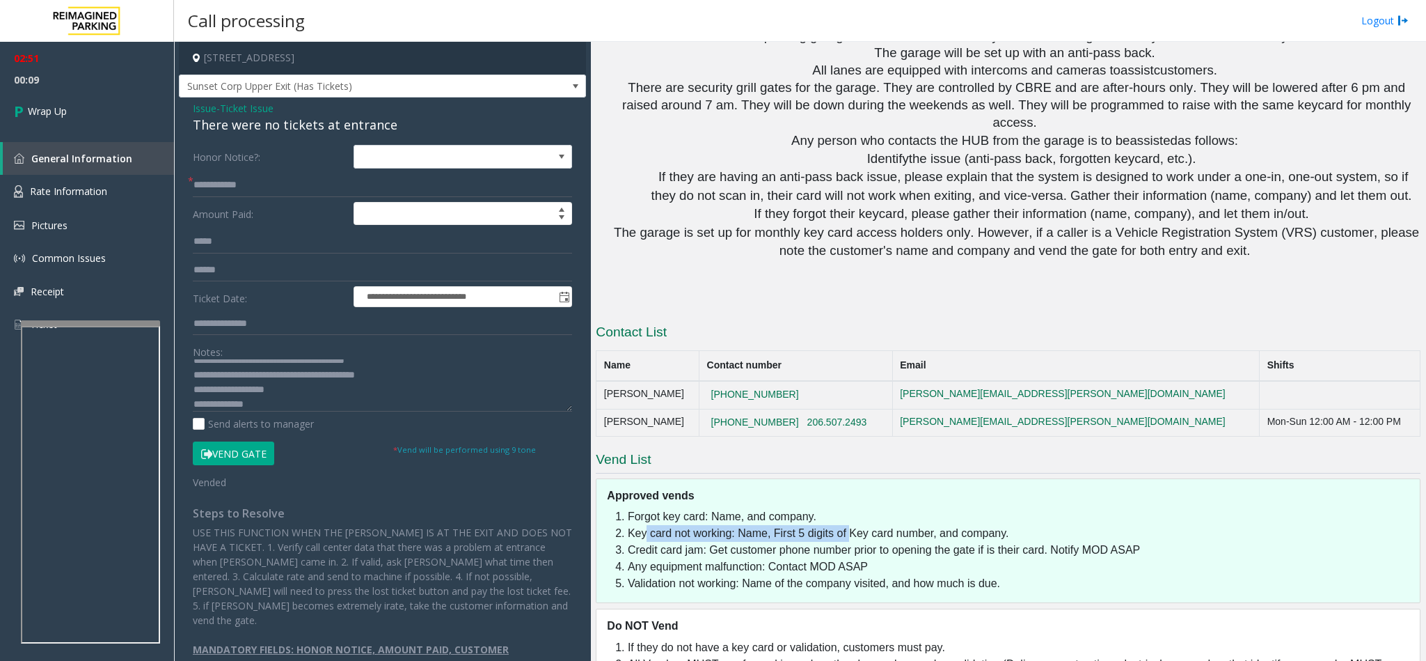
drag, startPoint x: 643, startPoint y: 447, endPoint x: 846, endPoint y: 451, distance: 202.6
click at [846, 525] on li "Key card not working: Name, First 5 digits of Key card number, and company." at bounding box center [1020, 533] width 785 height 17
click at [260, 318] on input "text" at bounding box center [382, 324] width 379 height 24
type input "*"
click at [109, 99] on link "Wrap Up" at bounding box center [87, 110] width 174 height 41
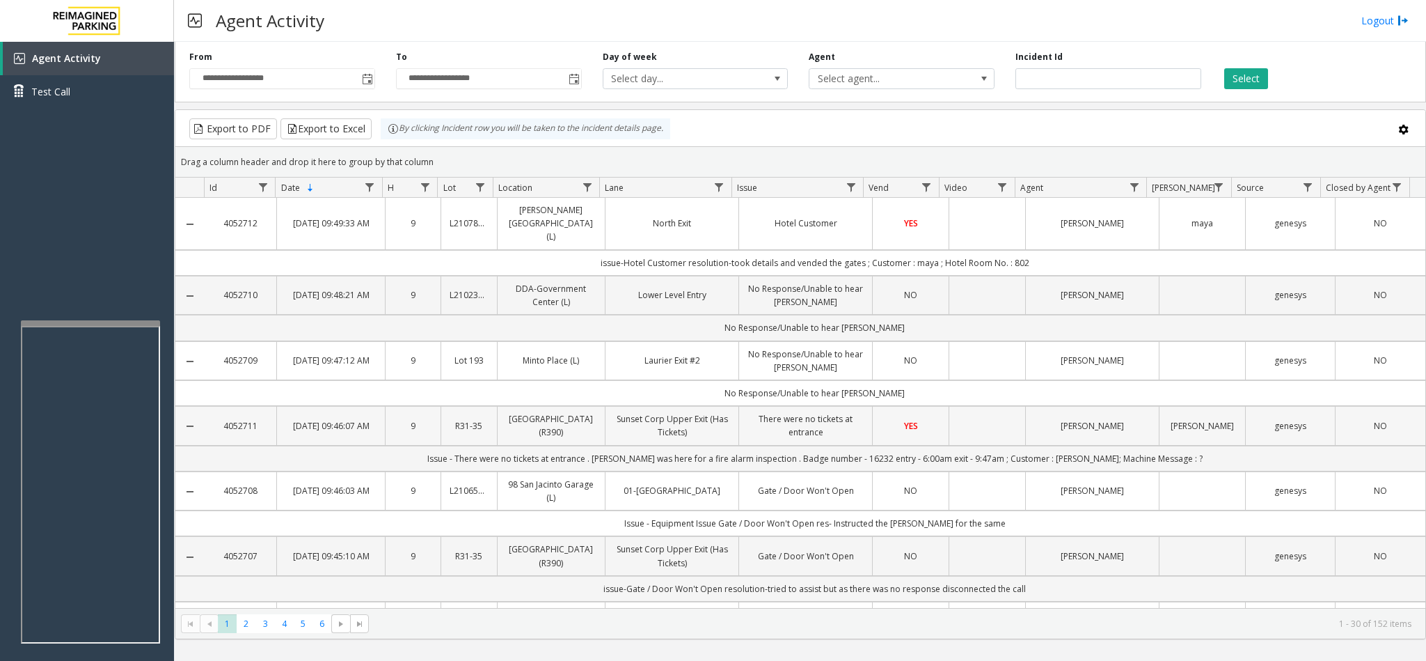
click at [840, 433] on td "There were no tickets at entrance" at bounding box center [806, 425] width 134 height 39
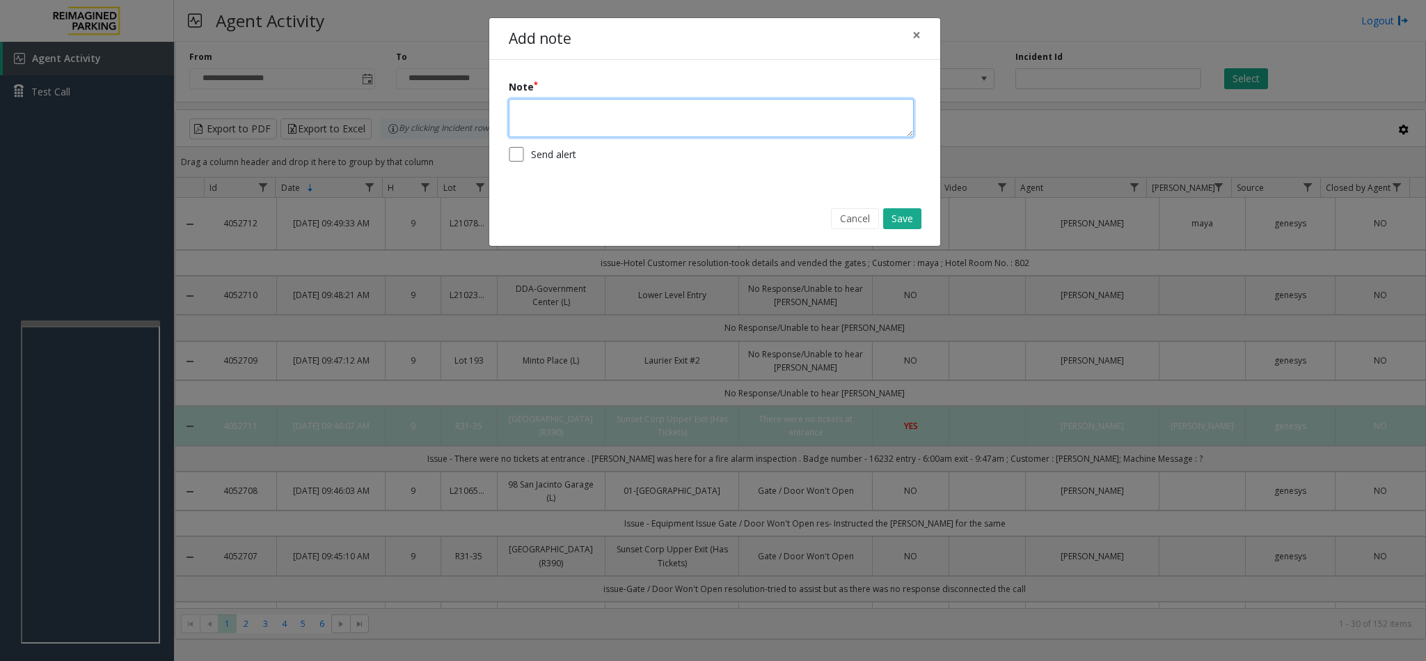
click at [581, 113] on textarea at bounding box center [711, 118] width 405 height 38
paste textarea "**** ** ********"
click at [518, 113] on textarea "**** ** ********" at bounding box center [711, 118] width 404 height 38
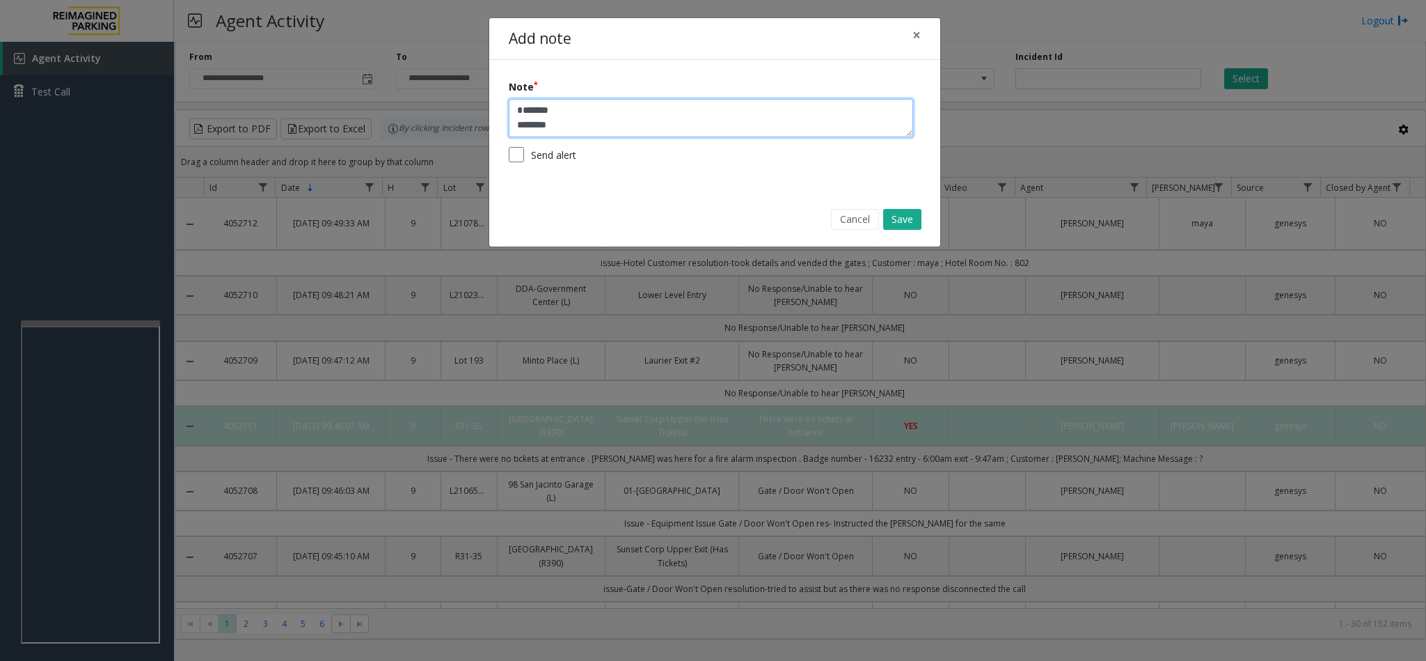
click at [519, 126] on textarea "******* ********" at bounding box center [711, 118] width 404 height 38
click at [519, 126] on textarea "**********" at bounding box center [711, 118] width 404 height 38
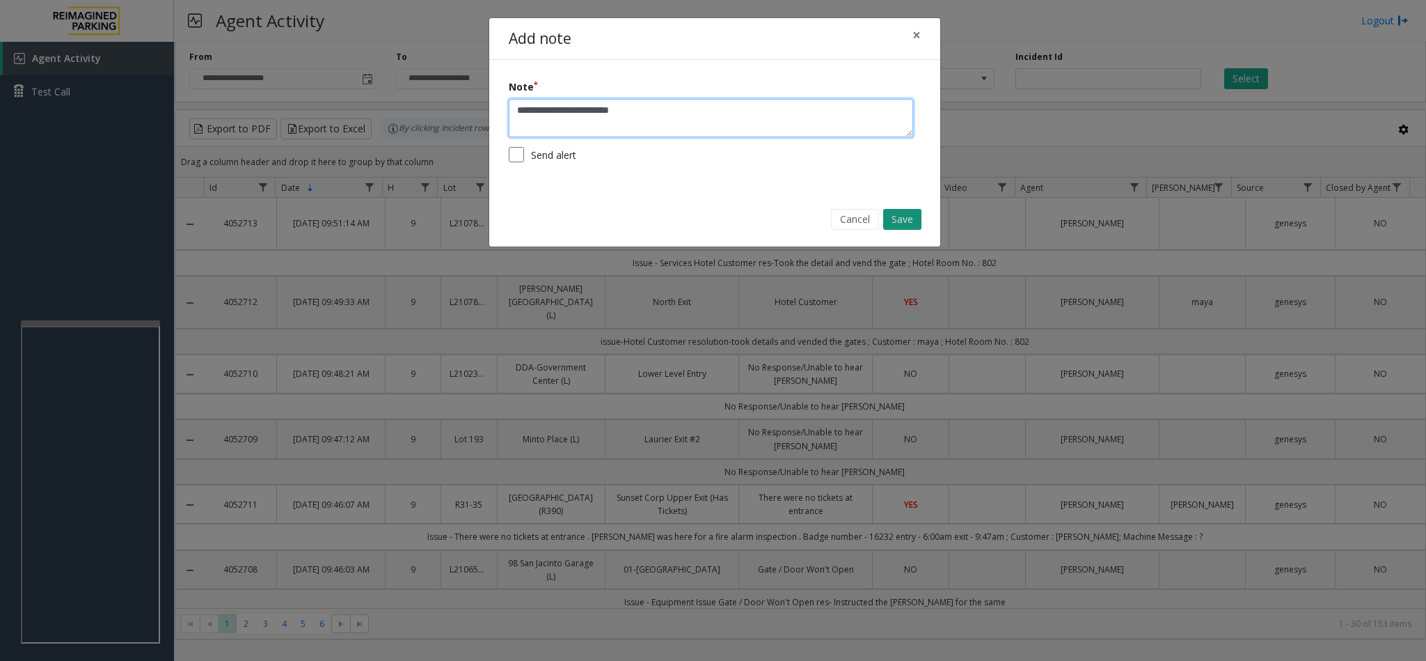
type textarea "**********"
click at [911, 220] on button "Save" at bounding box center [902, 219] width 38 height 21
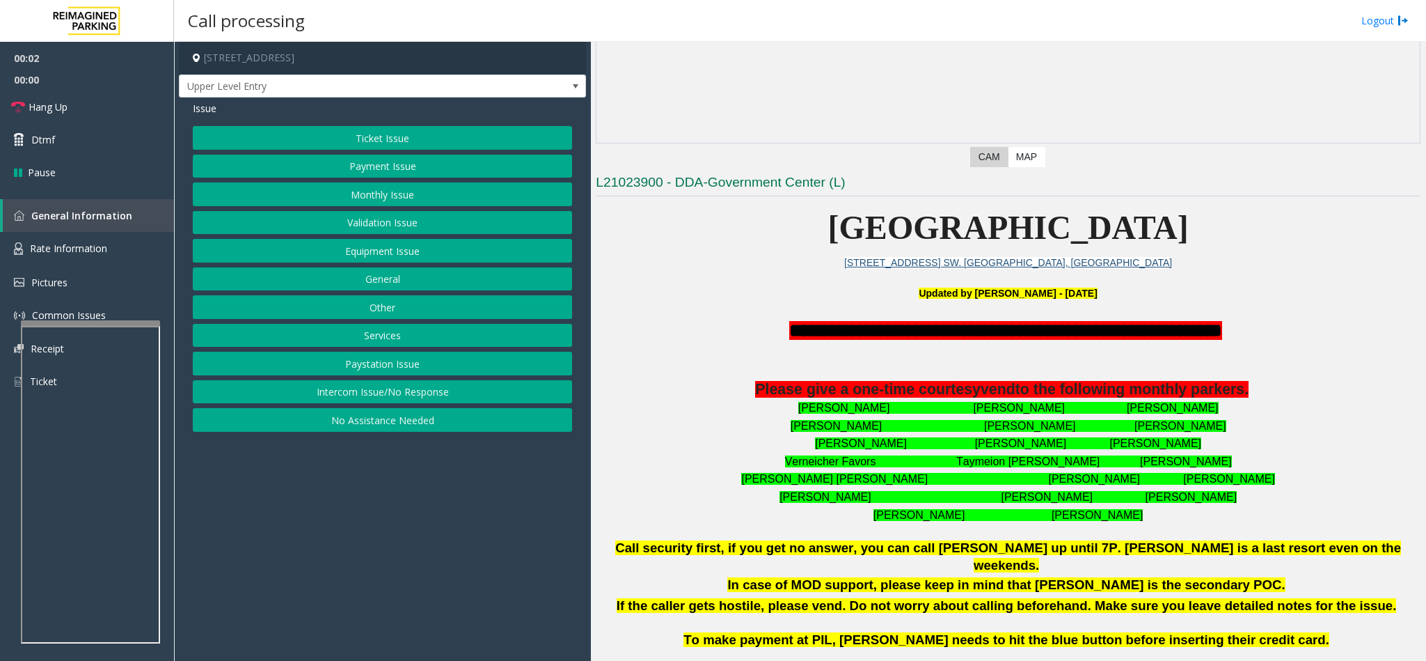
scroll to position [522, 0]
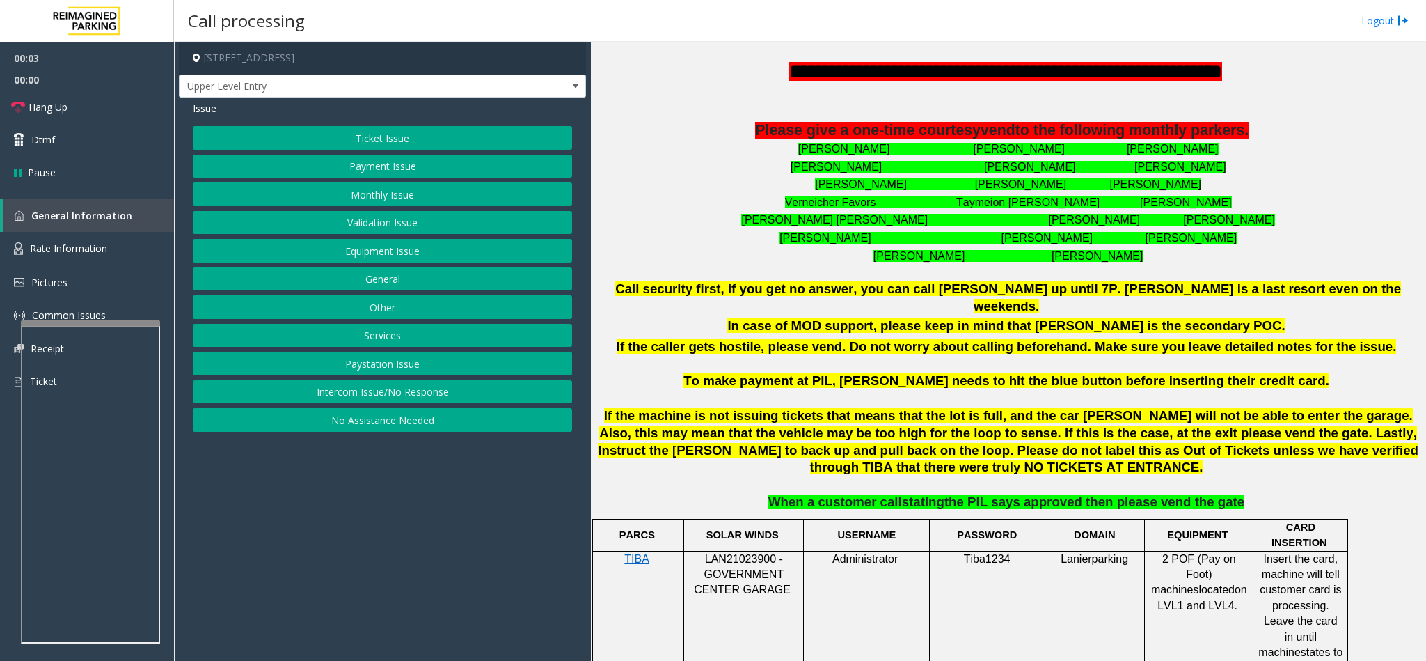
click at [357, 397] on button "Intercom Issue/No Response" at bounding box center [382, 392] width 379 height 24
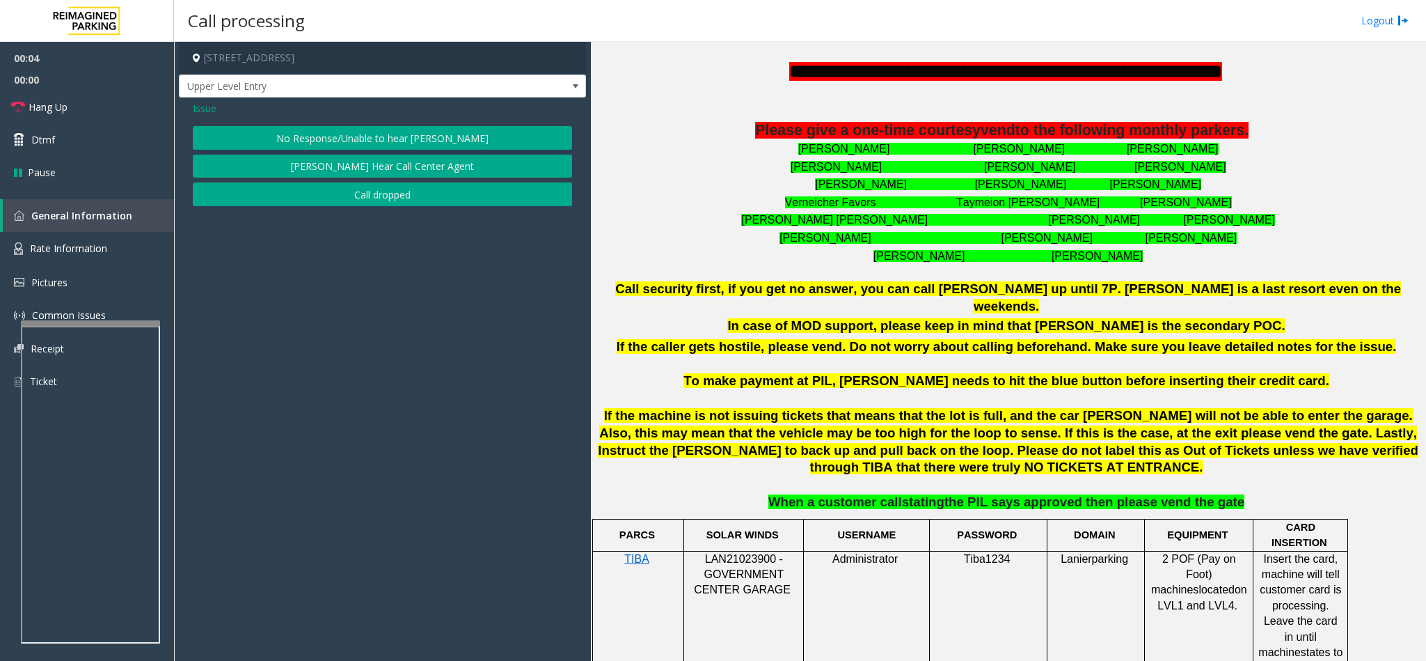
click at [318, 148] on button "No Response/Unable to hear [PERSON_NAME]" at bounding box center [382, 138] width 379 height 24
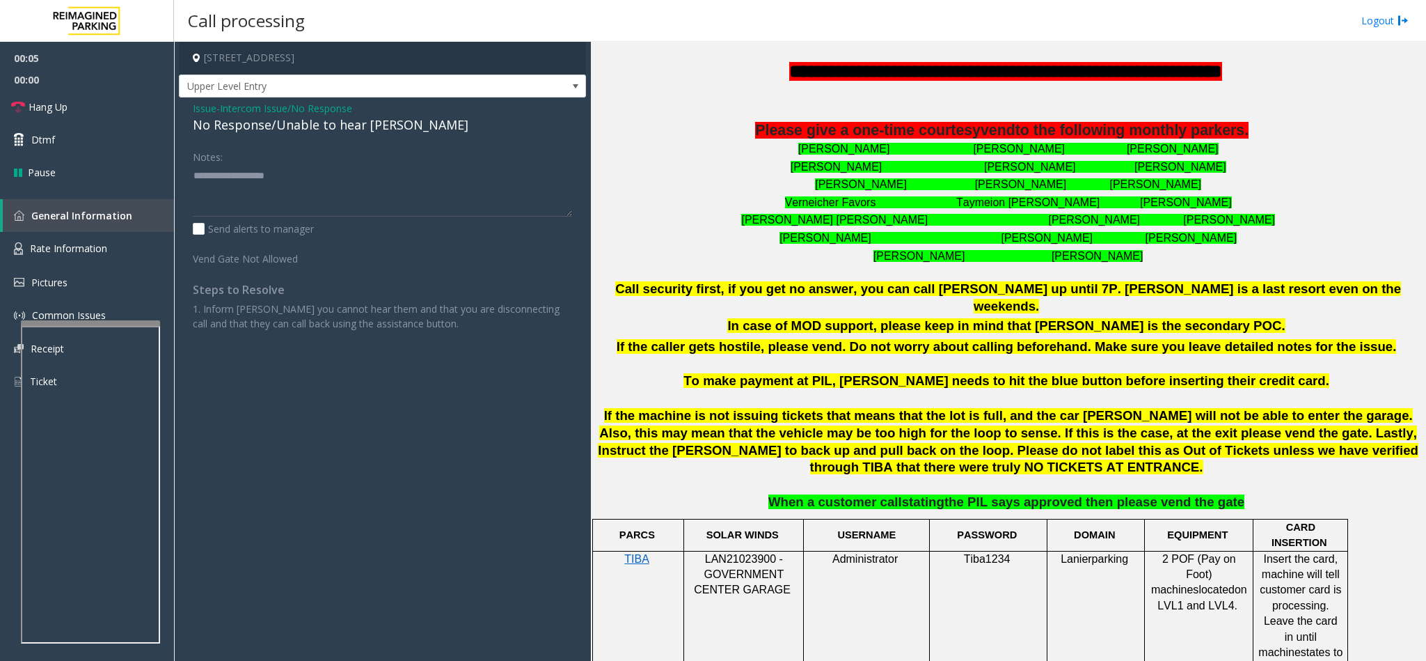
click at [262, 130] on div "No Response/Unable to hear [PERSON_NAME]" at bounding box center [382, 125] width 379 height 19
click at [400, 173] on textarea at bounding box center [382, 190] width 379 height 52
type textarea "**********"
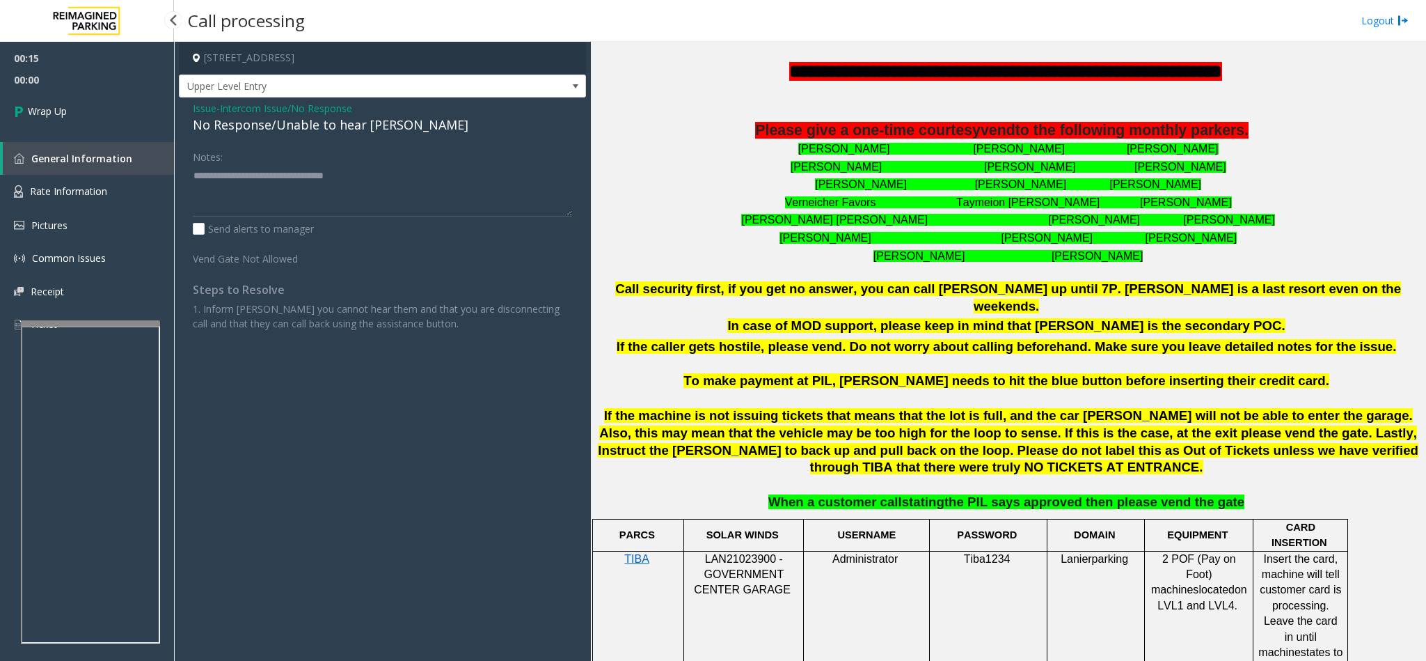
click at [78, 109] on link "Wrap Up" at bounding box center [87, 110] width 174 height 41
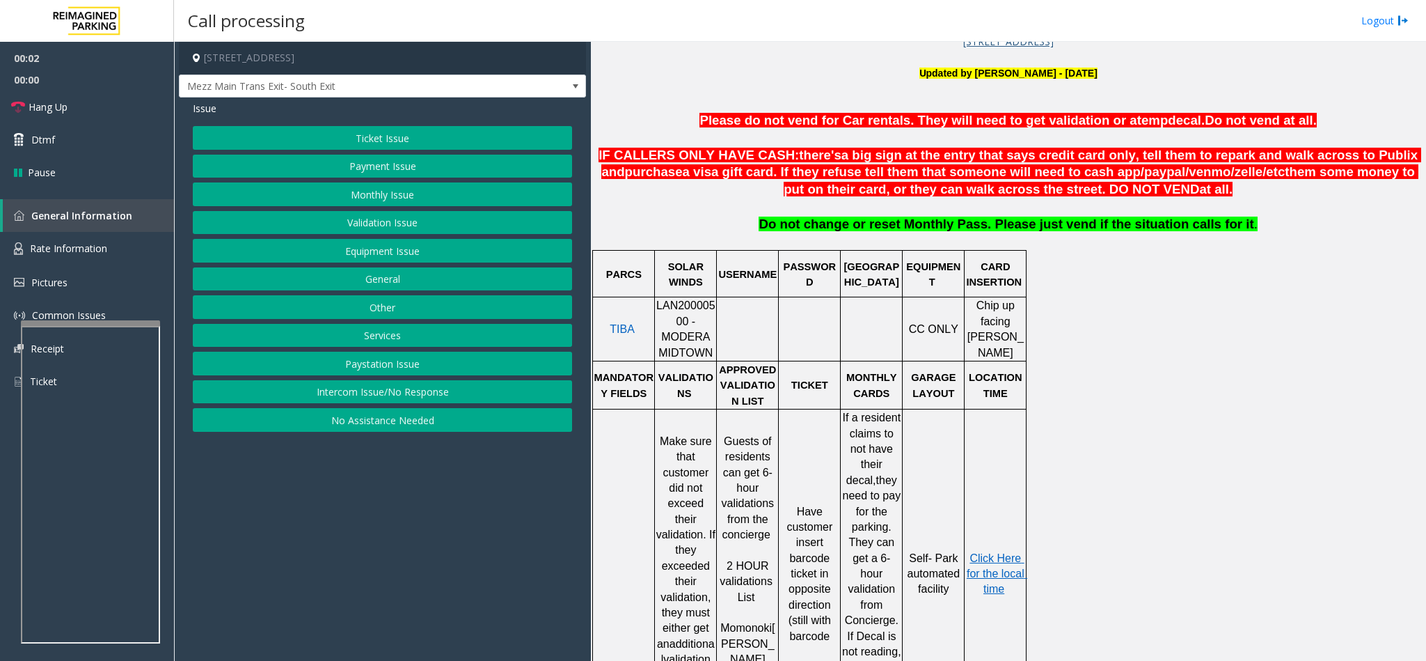
scroll to position [522, 0]
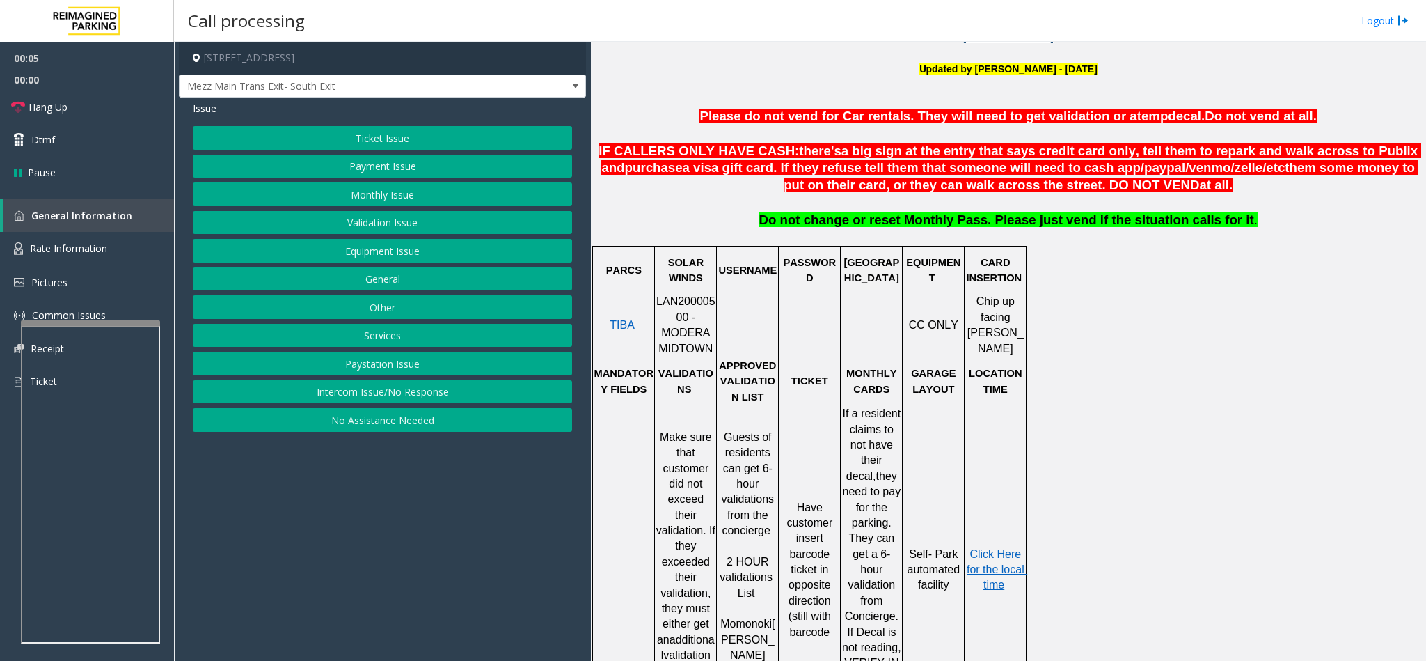
click at [385, 226] on button "Validation Issue" at bounding box center [382, 223] width 379 height 24
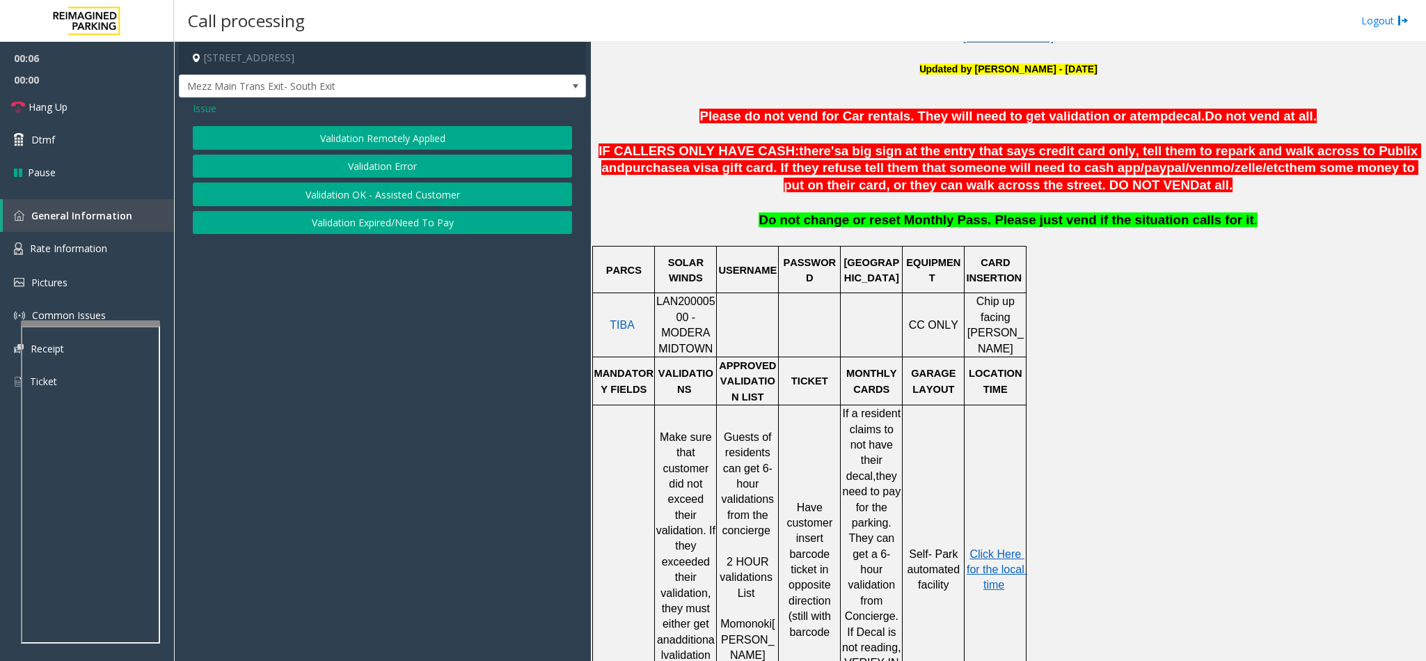
click at [351, 159] on button "Validation Error" at bounding box center [382, 167] width 379 height 24
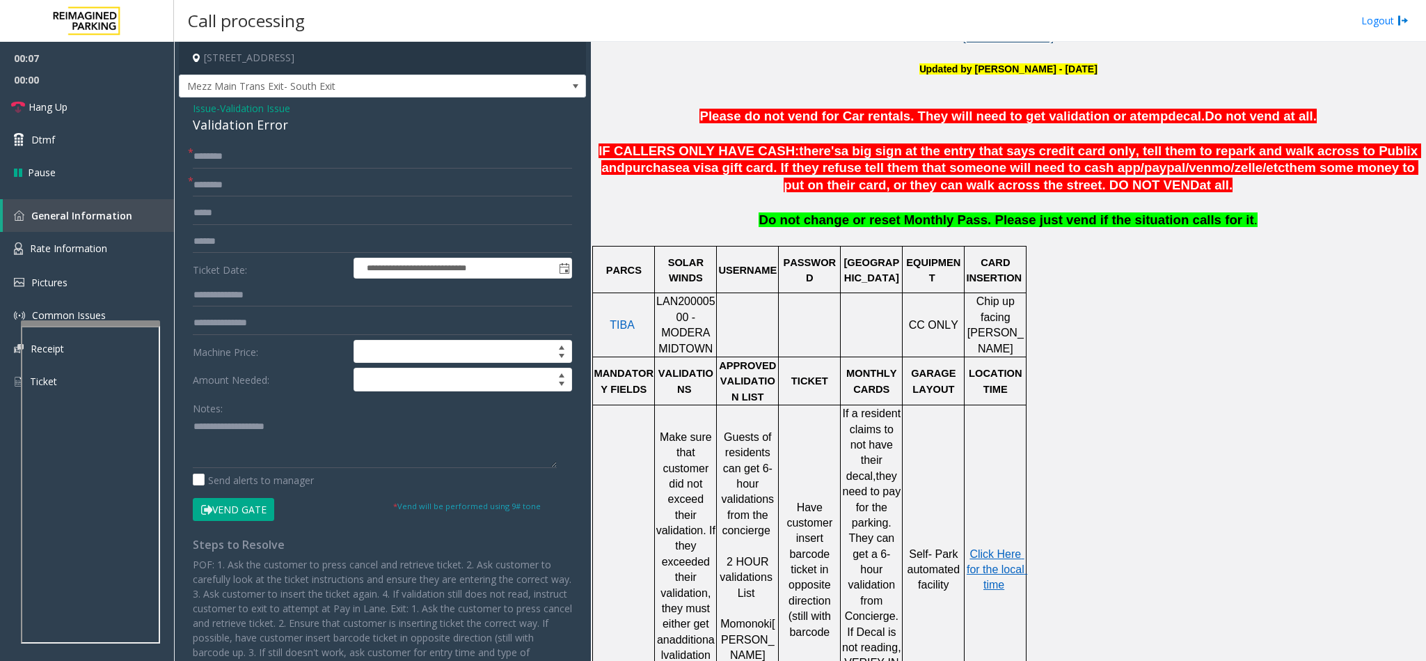
click at [255, 134] on div "Validation Error" at bounding box center [382, 125] width 379 height 19
click at [255, 132] on div "Validation Error" at bounding box center [382, 125] width 379 height 19
click at [194, 428] on textarea at bounding box center [375, 442] width 364 height 52
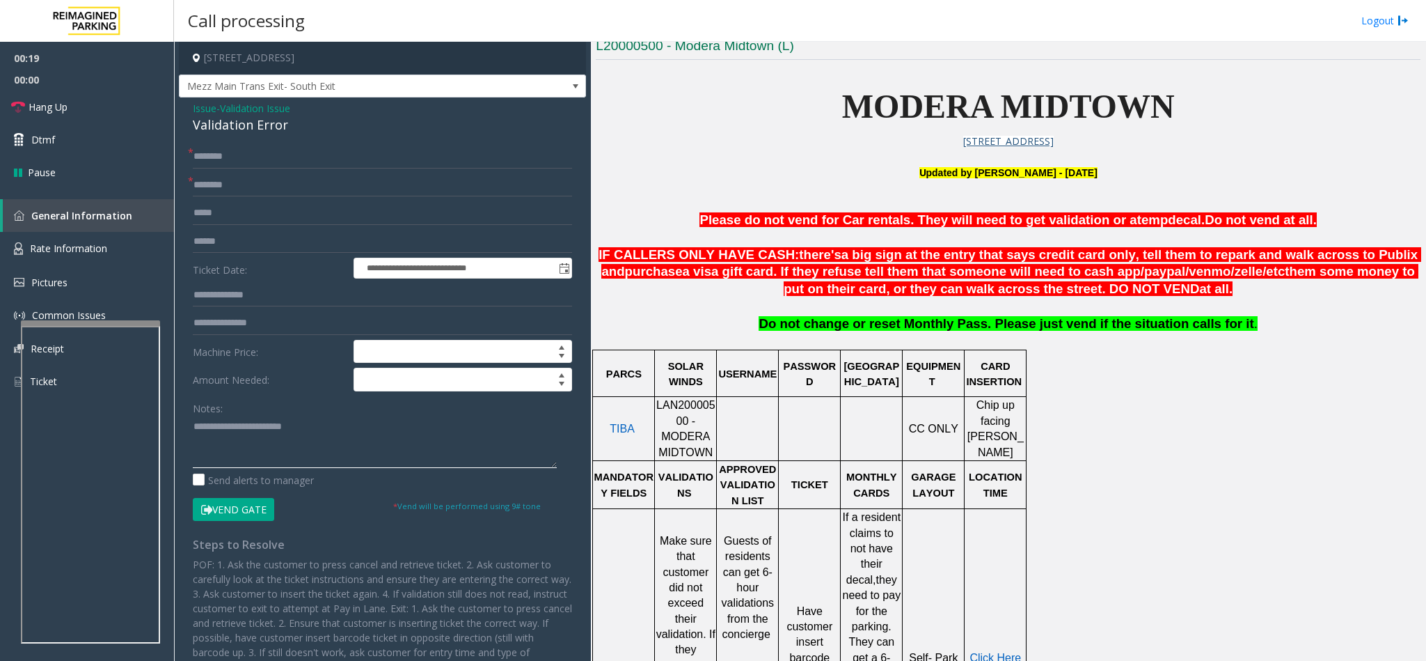
scroll to position [418, 0]
type textarea "**********"
click at [661, 410] on span "LAN20000500 - MODERA MIDTOWN" at bounding box center [685, 429] width 59 height 58
copy span "LAN20000500"
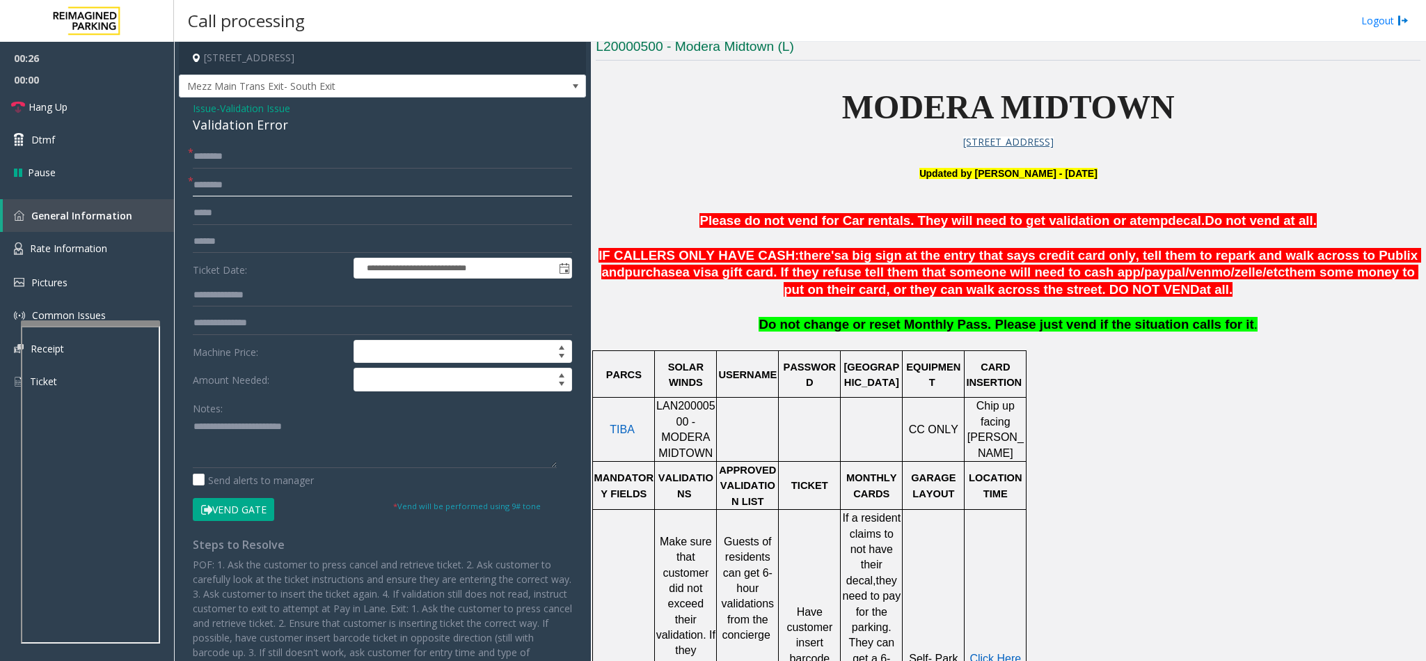
click at [240, 184] on input "text" at bounding box center [382, 185] width 379 height 24
type input "**********"
click at [276, 155] on input "text" at bounding box center [382, 157] width 379 height 24
drag, startPoint x: 272, startPoint y: 155, endPoint x: 86, endPoint y: 174, distance: 186.9
click at [86, 174] on app-root "**********" at bounding box center [713, 330] width 1426 height 661
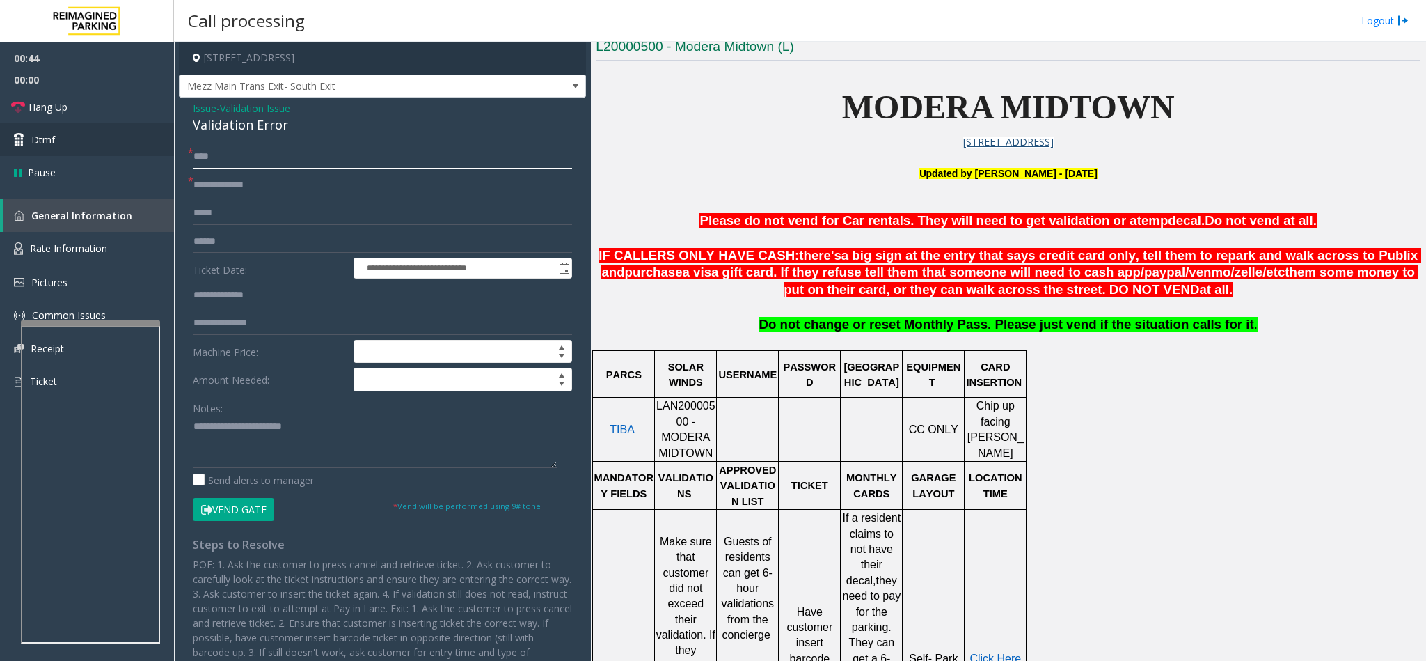
type input "****"
click at [255, 249] on input "text" at bounding box center [382, 242] width 379 height 24
click at [230, 243] on input "text" at bounding box center [382, 242] width 379 height 24
click at [312, 425] on textarea at bounding box center [375, 442] width 364 height 52
type textarea "**********"
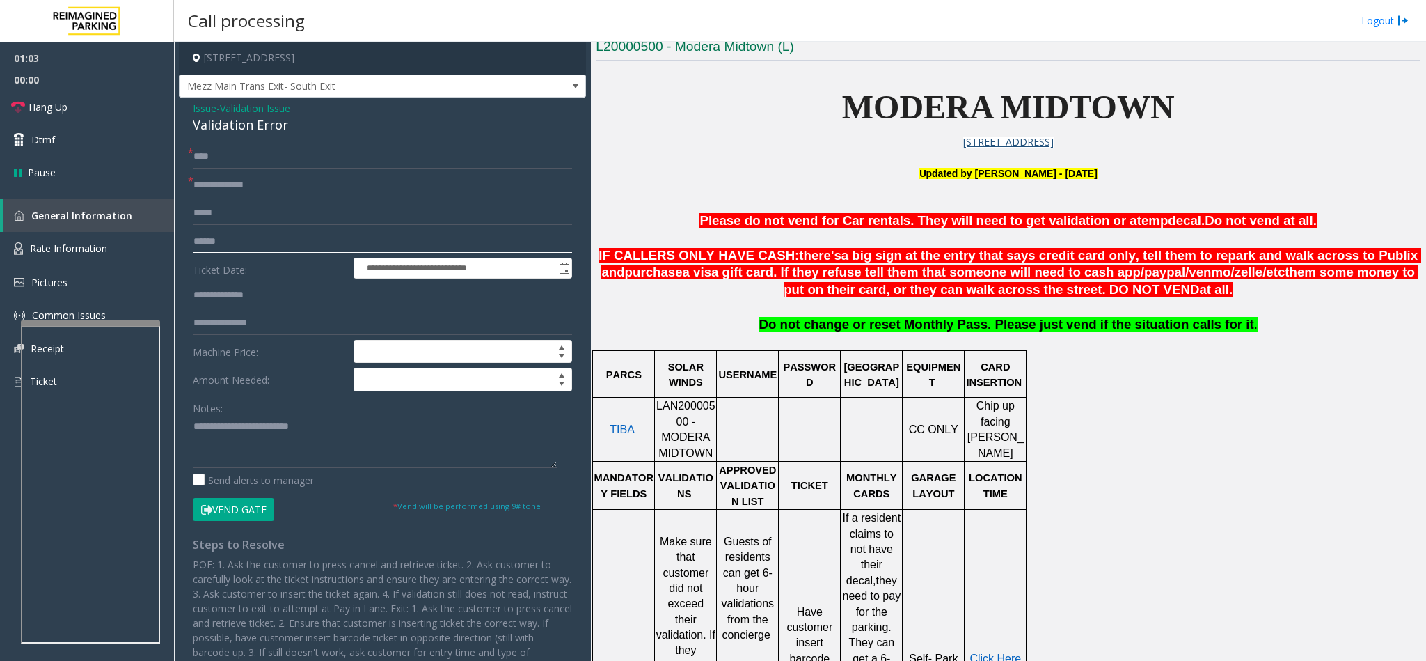
click at [222, 246] on input "text" at bounding box center [382, 242] width 379 height 24
type input "*******"
click at [215, 297] on input "text" at bounding box center [382, 295] width 379 height 24
type input "******"
click at [320, 432] on textarea at bounding box center [375, 442] width 364 height 52
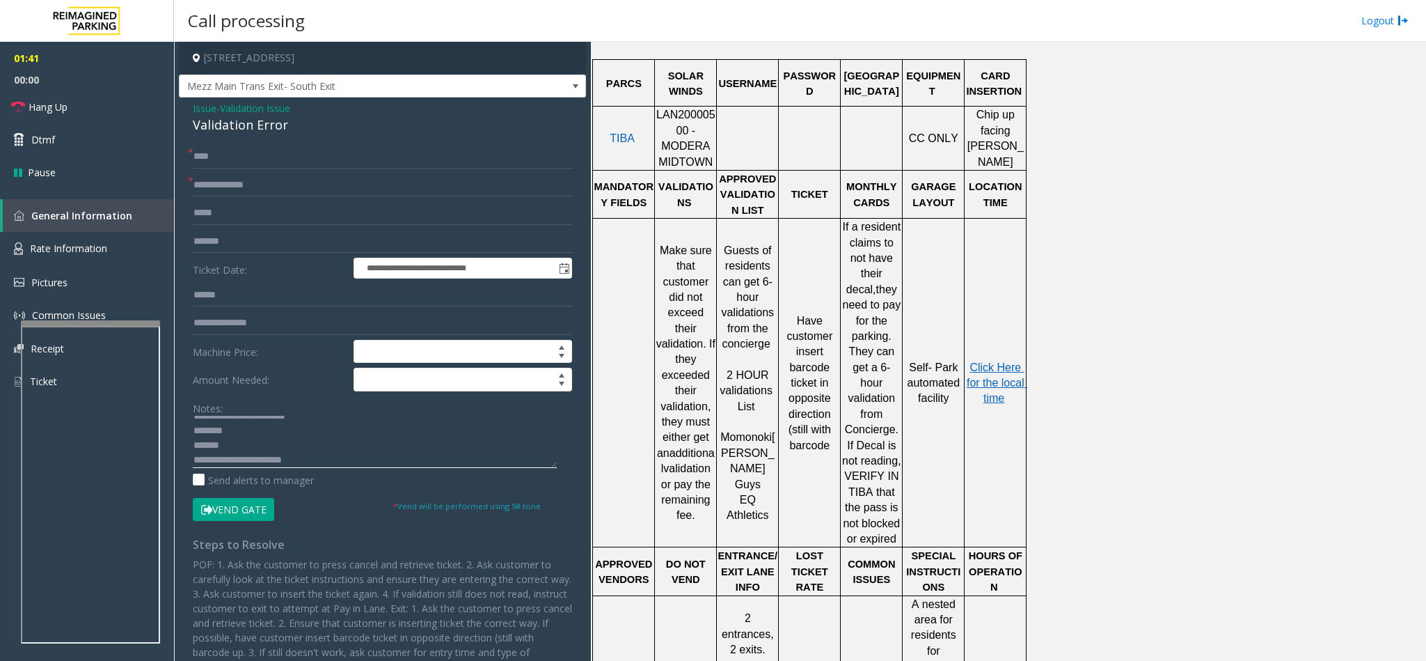
scroll to position [731, 0]
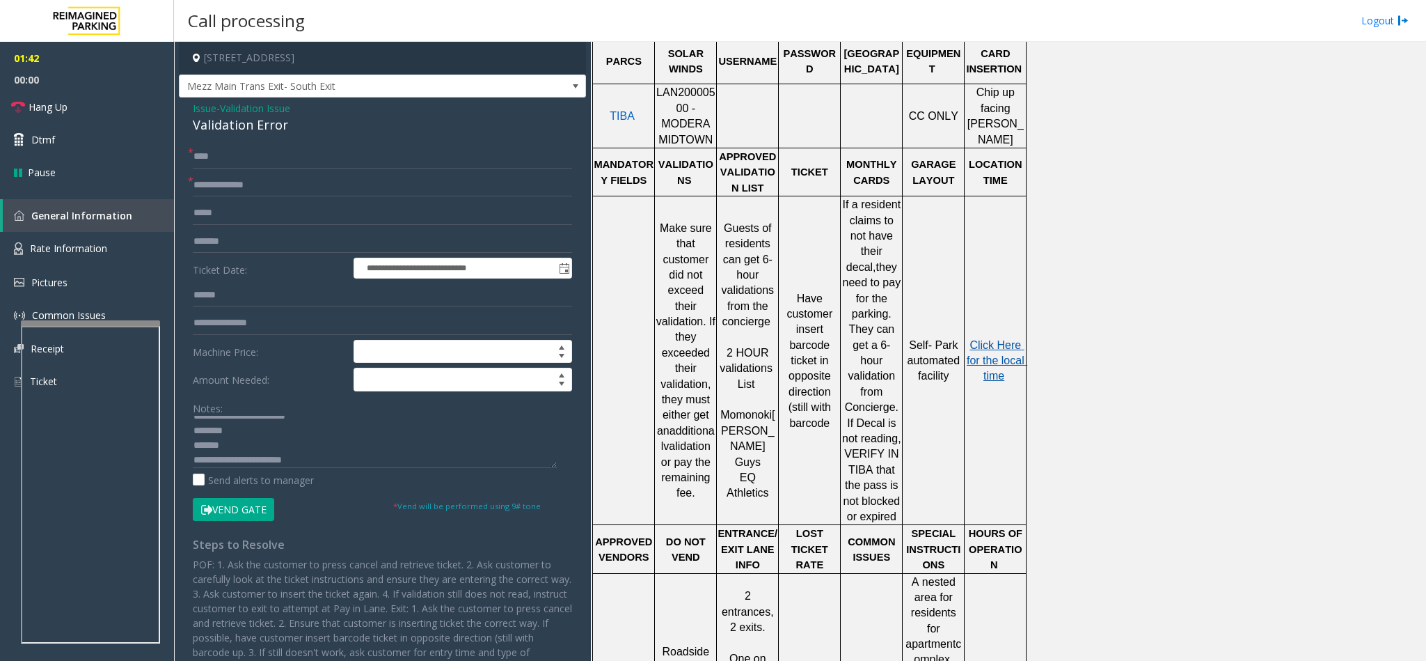
click at [984, 339] on span "Click Here for the local time" at bounding box center [997, 360] width 61 height 43
click at [230, 448] on textarea at bounding box center [375, 442] width 364 height 52
click at [260, 429] on textarea at bounding box center [375, 442] width 364 height 52
type textarea "**********"
click at [251, 503] on button "Vend Gate" at bounding box center [233, 510] width 81 height 24
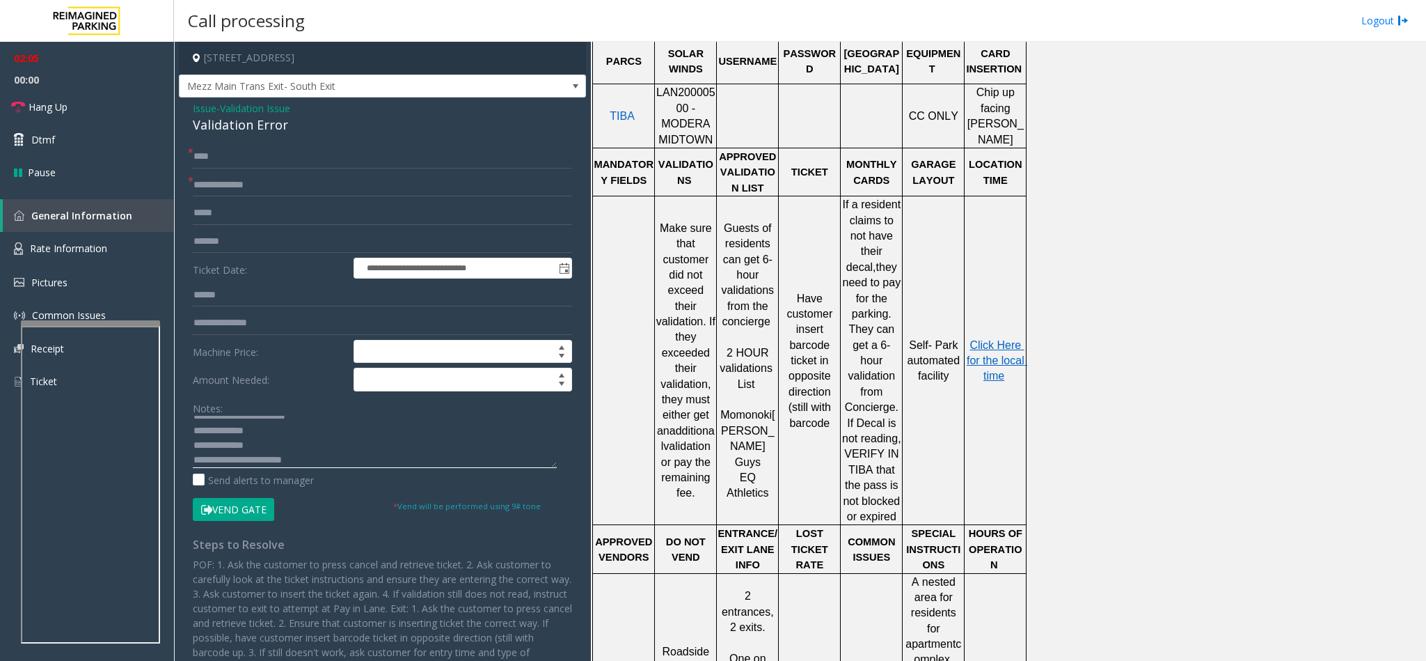
click at [322, 466] on textarea at bounding box center [375, 442] width 364 height 52
click at [109, 113] on link "Hang Up" at bounding box center [87, 106] width 174 height 33
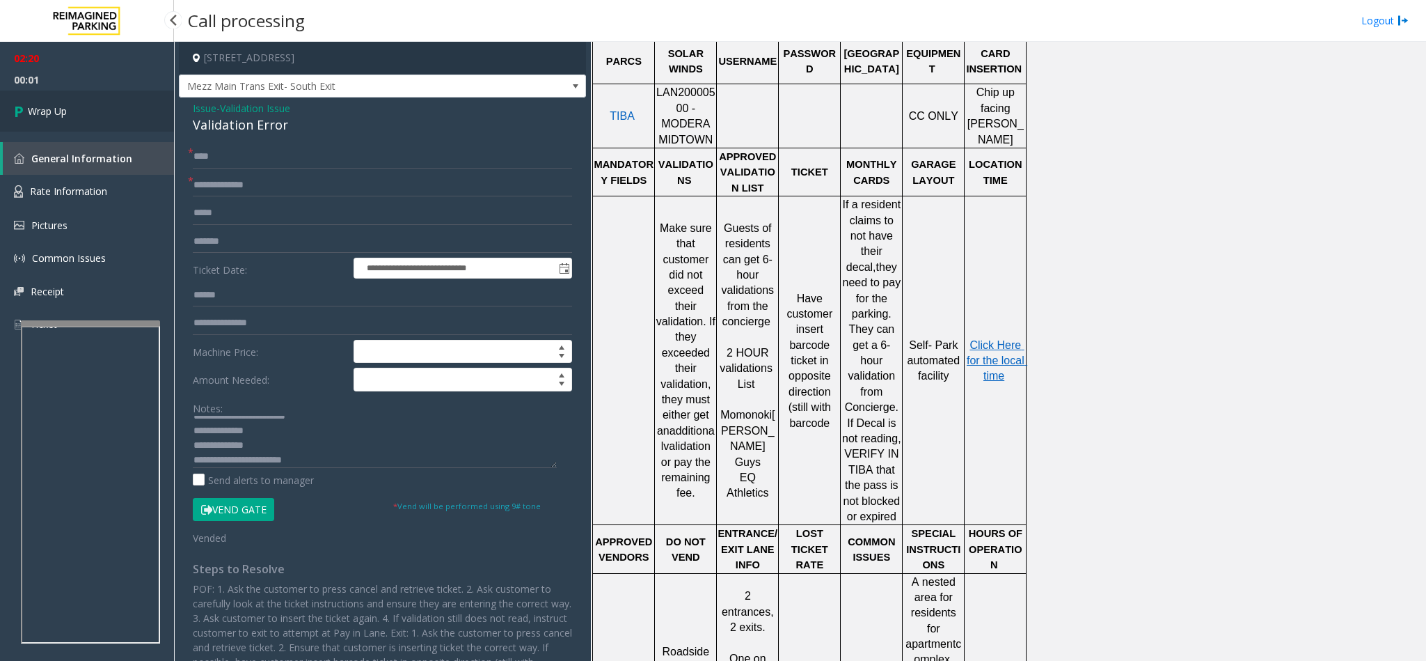
click at [109, 113] on link "Wrap Up" at bounding box center [87, 110] width 174 height 41
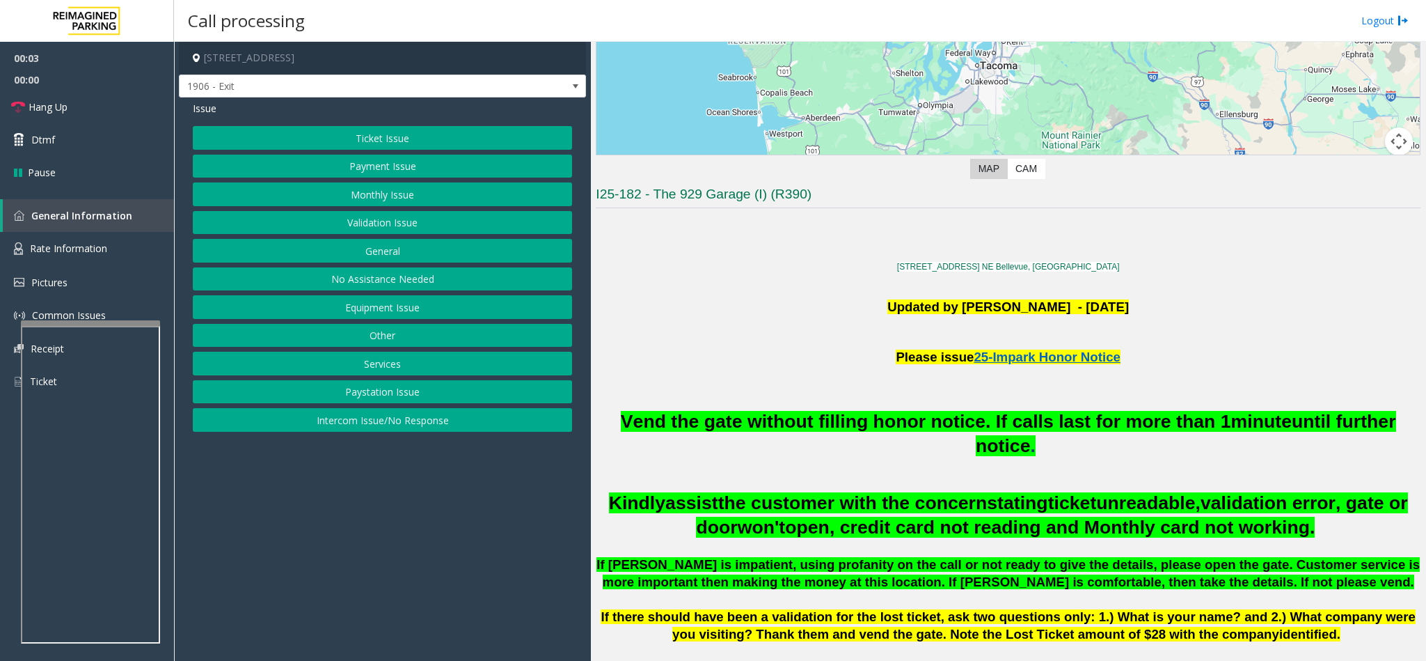
scroll to position [313, 0]
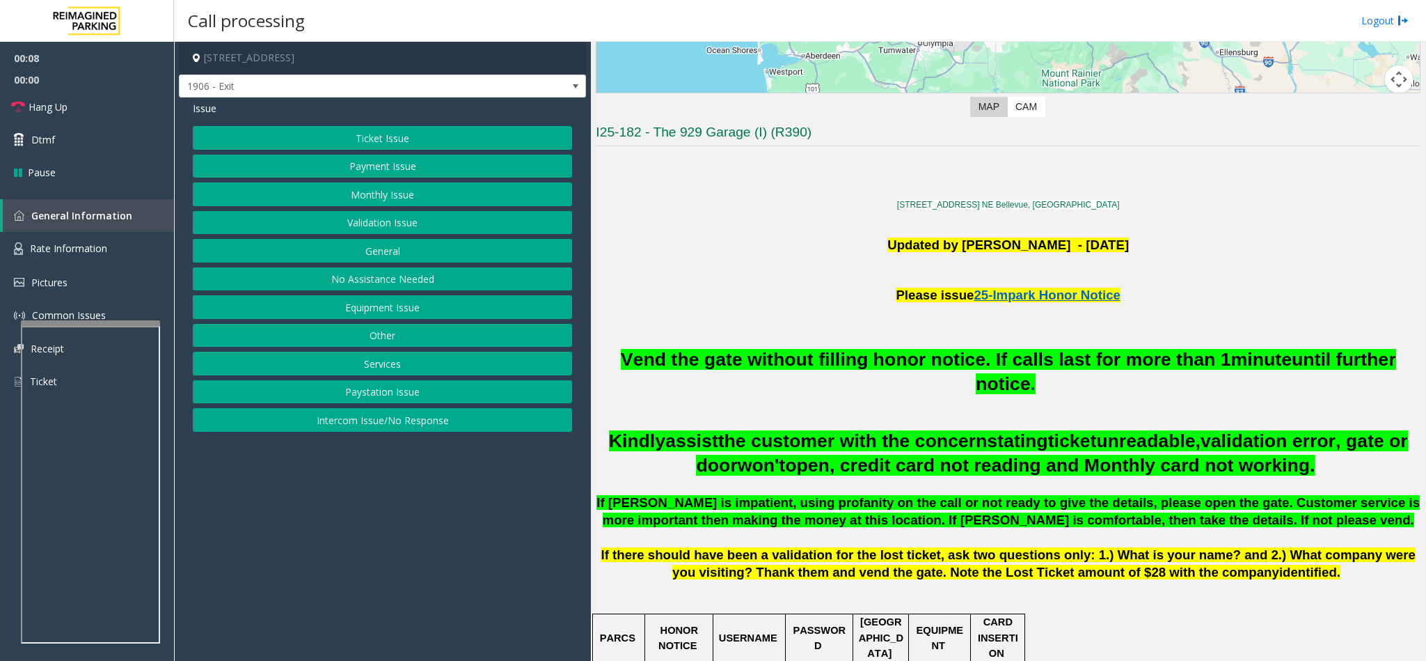
click at [368, 132] on button "Ticket Issue" at bounding box center [382, 138] width 379 height 24
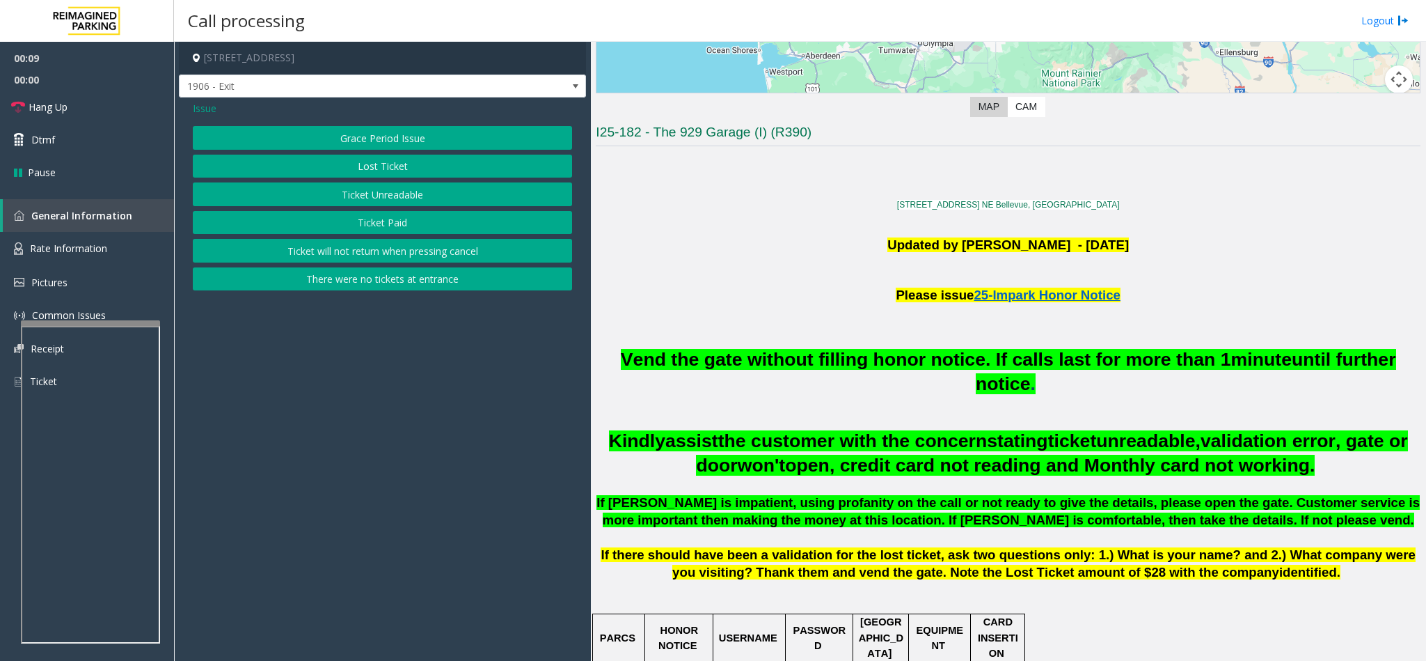
click at [376, 193] on button "Ticket Unreadable" at bounding box center [382, 194] width 379 height 24
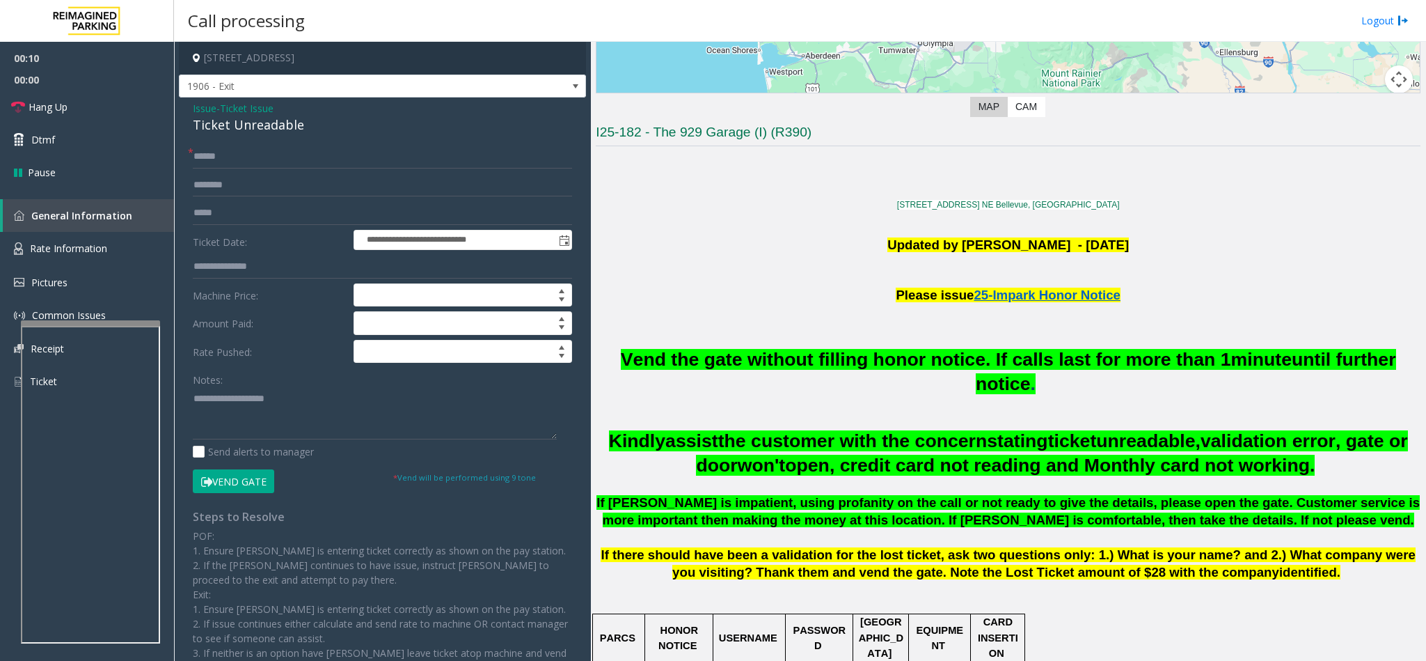
click at [213, 132] on div "Ticket Unreadable" at bounding box center [382, 125] width 379 height 19
click at [193, 397] on textarea at bounding box center [375, 413] width 364 height 52
type textarea "**********"
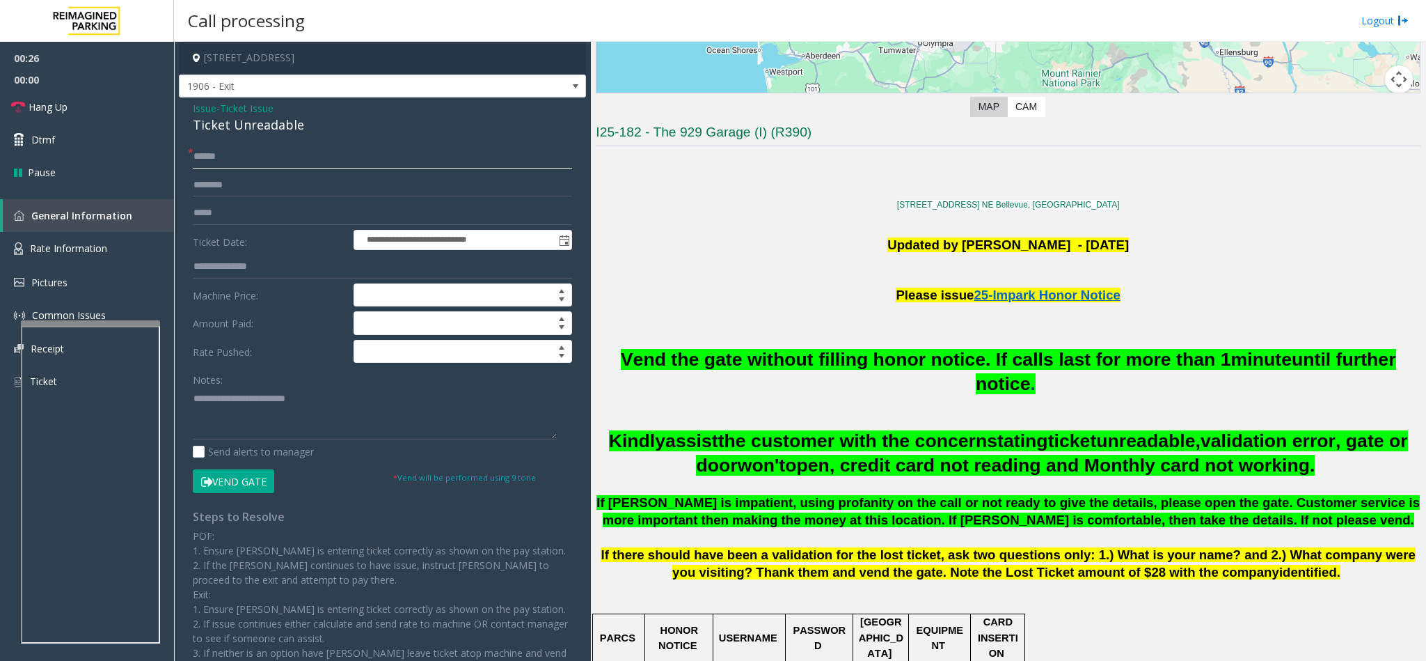
click at [211, 147] on input "text" at bounding box center [382, 157] width 379 height 24
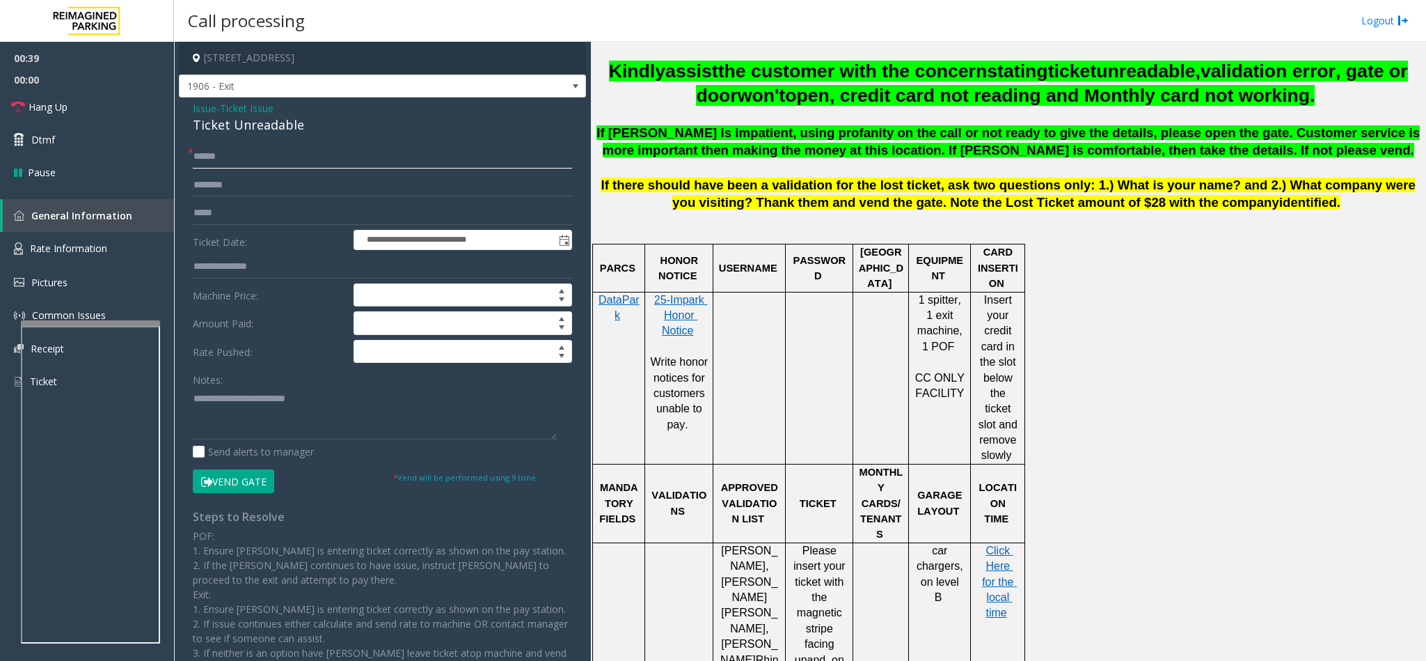
scroll to position [731, 0]
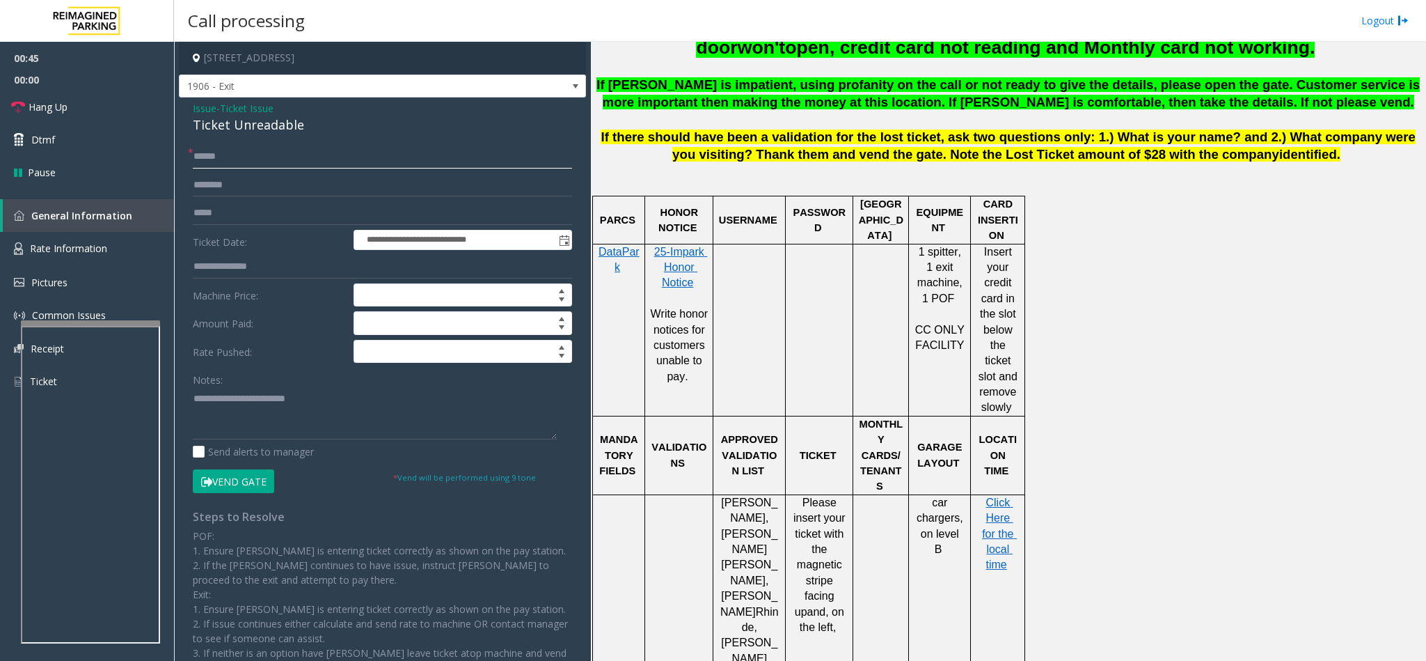
type input "******"
click at [345, 406] on textarea at bounding box center [375, 413] width 364 height 52
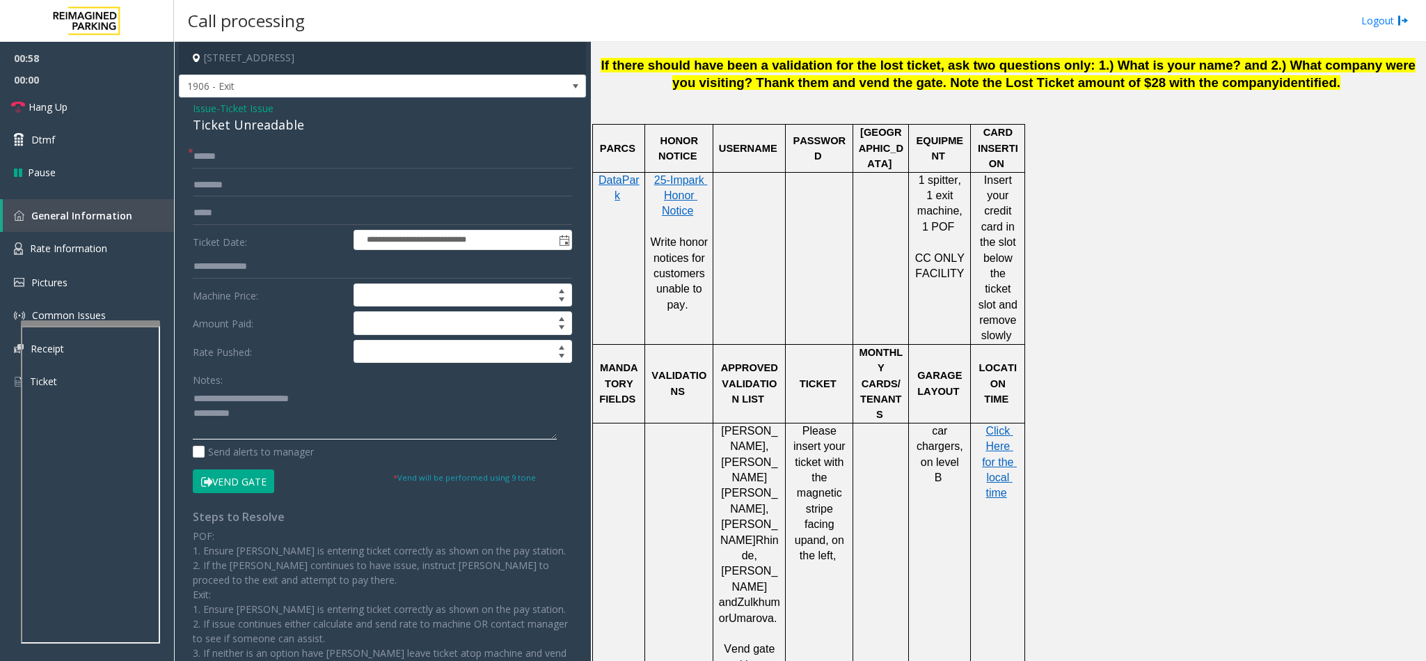
scroll to position [835, 0]
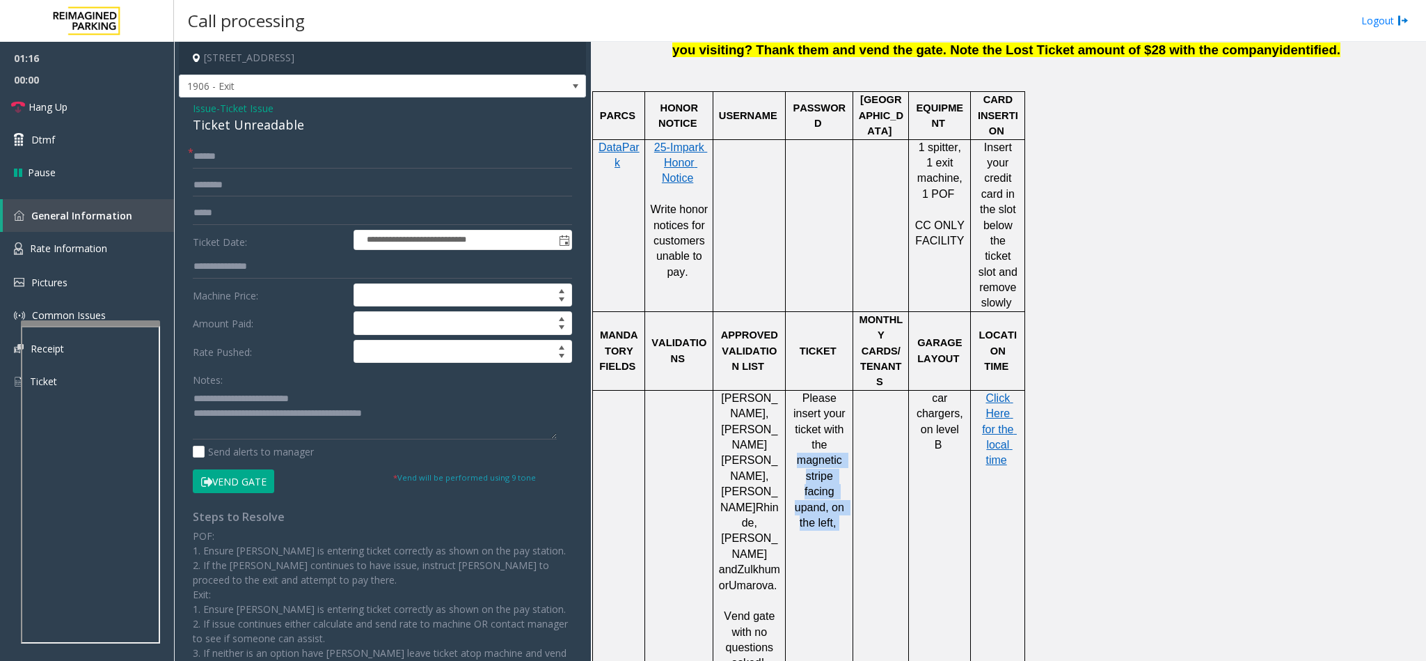
copy p "magnetic stripe facing up and, on the left,"
drag, startPoint x: 801, startPoint y: 418, endPoint x: 840, endPoint y: 462, distance: 59.1
click at [840, 462] on p "Please insert your ticket with the magnetic stripe facing up and, on the left," at bounding box center [819, 461] width 57 height 141
click at [432, 414] on textarea at bounding box center [375, 413] width 364 height 52
paste textarea "**********"
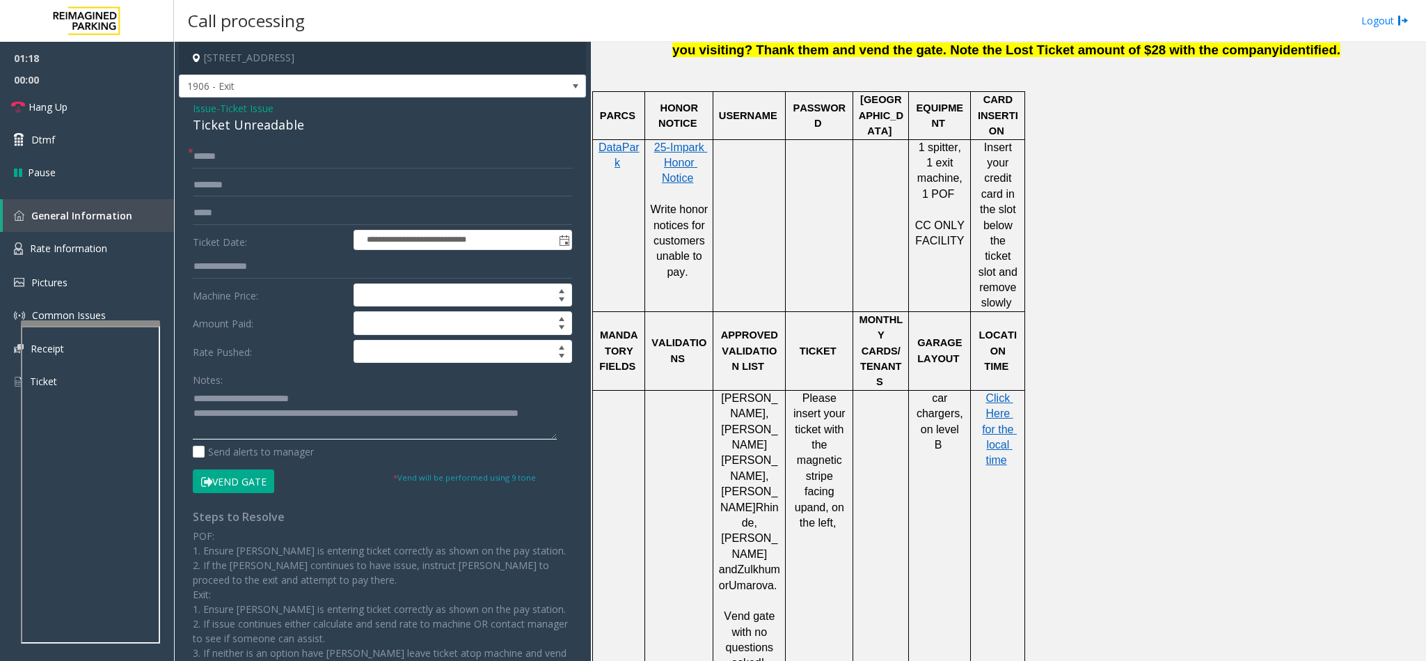
scroll to position [10, 0]
click at [218, 474] on button "Vend Gate" at bounding box center [233, 481] width 81 height 24
click at [235, 434] on textarea at bounding box center [375, 413] width 364 height 52
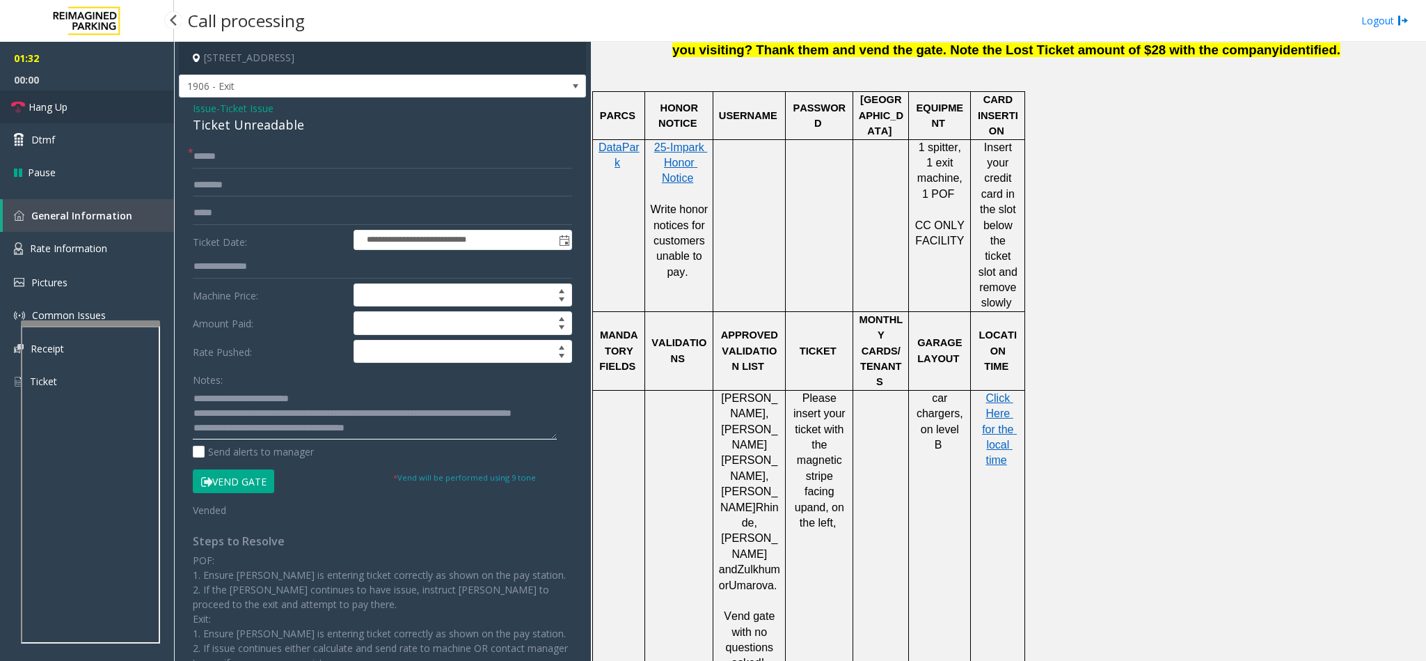
type textarea "**********"
click at [122, 104] on link "Hang Up" at bounding box center [87, 106] width 174 height 33
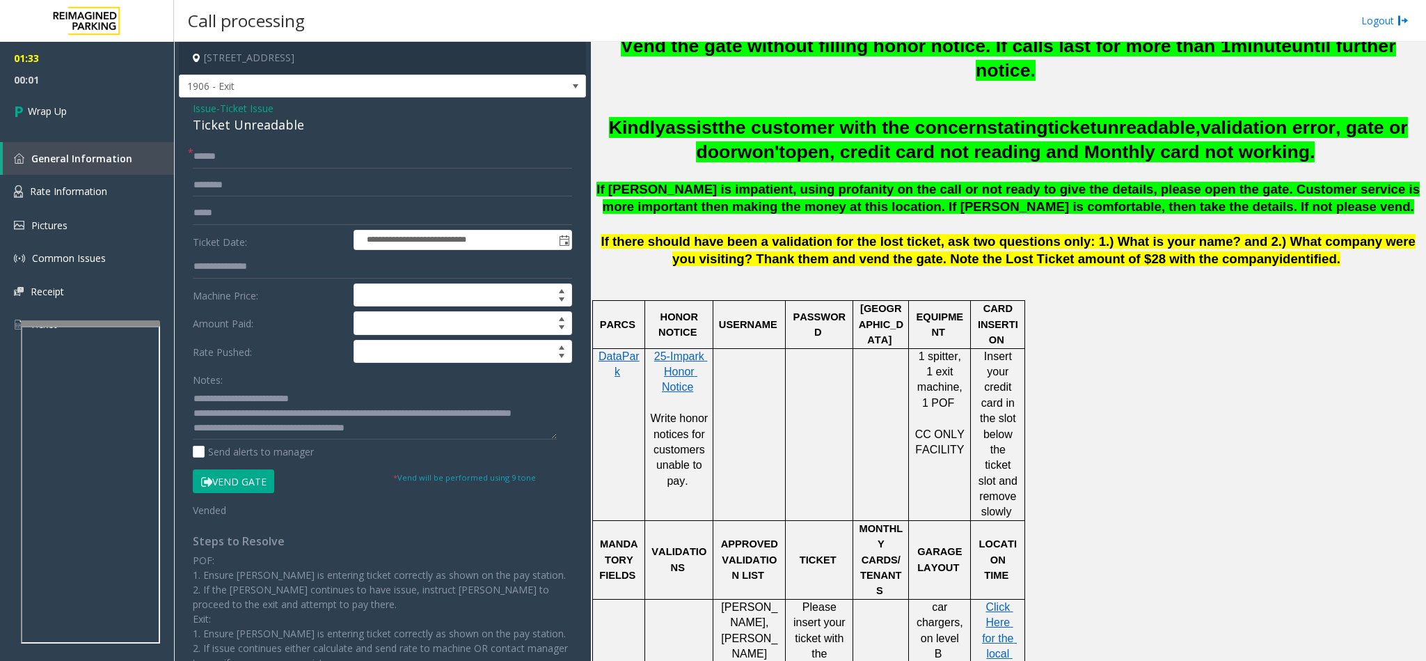
scroll to position [522, 0]
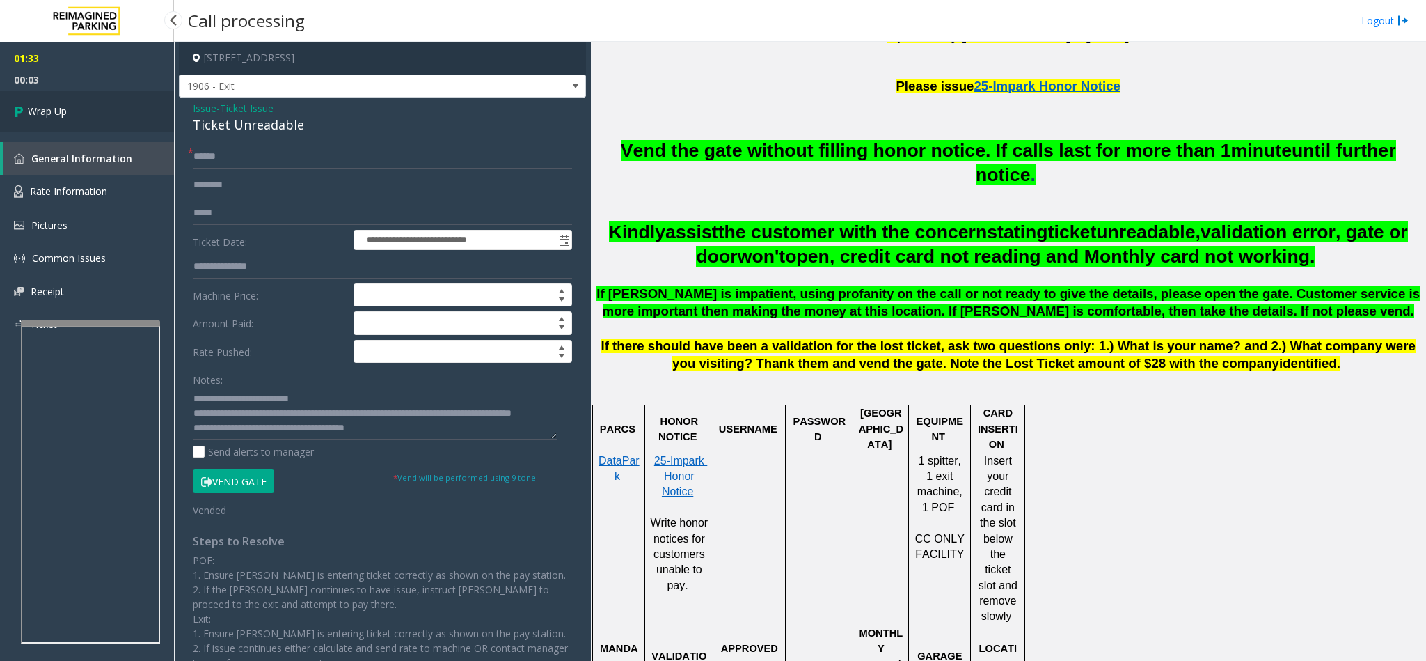
click at [113, 115] on link "Wrap Up" at bounding box center [87, 110] width 174 height 41
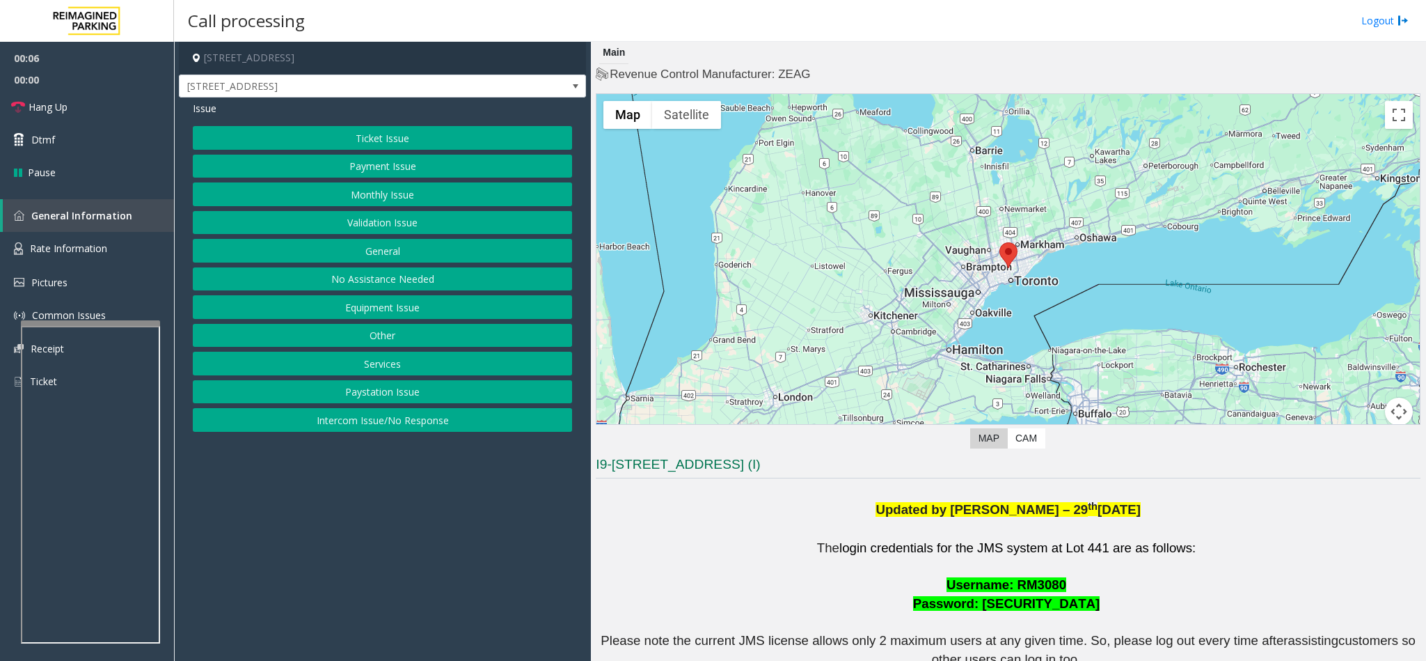
click at [375, 140] on button "Ticket Issue" at bounding box center [382, 138] width 379 height 24
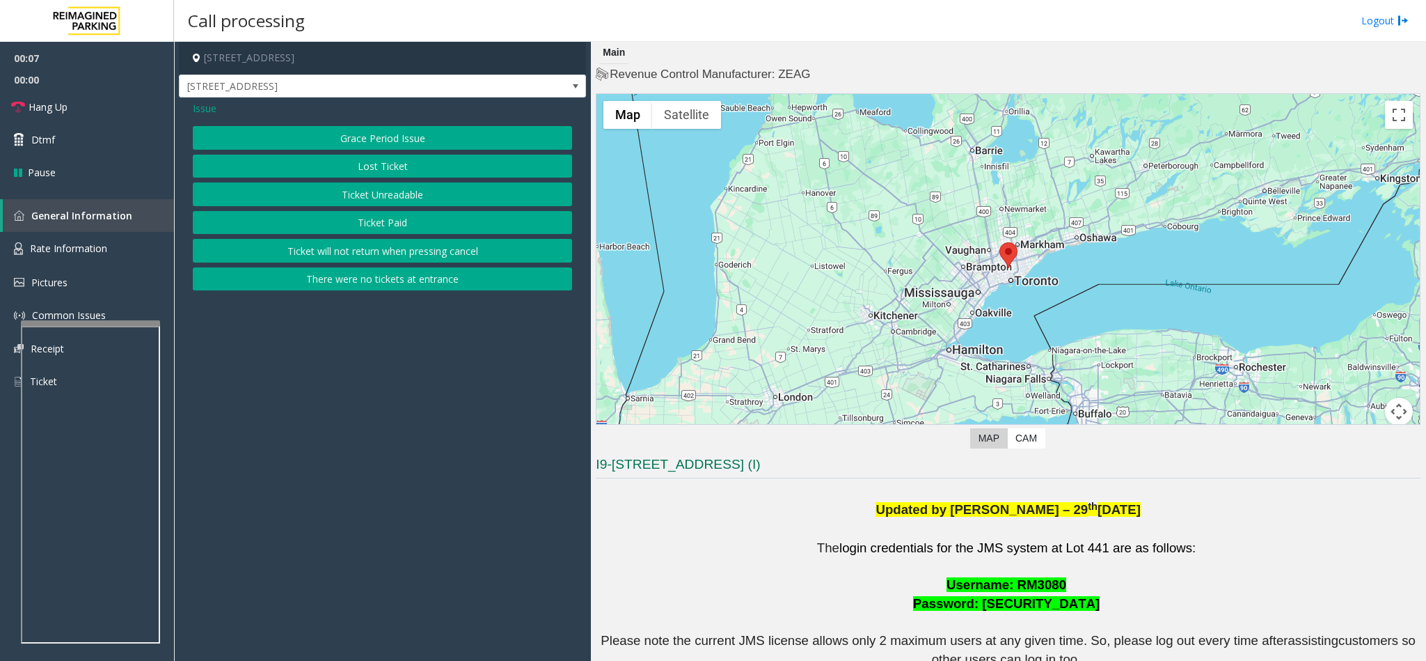
click at [370, 195] on button "Ticket Unreadable" at bounding box center [382, 194] width 379 height 24
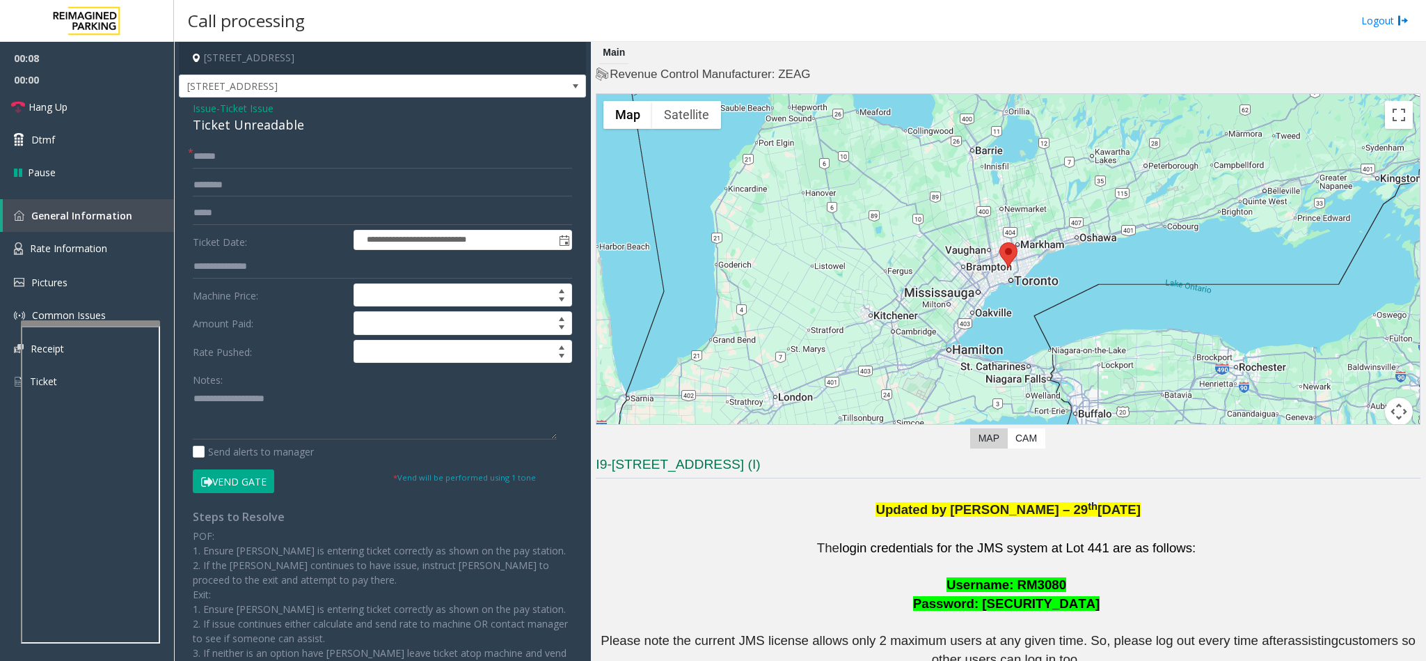
click at [223, 132] on div "Ticket Unreadable" at bounding box center [382, 125] width 379 height 19
click at [199, 111] on span "Issue" at bounding box center [205, 108] width 24 height 15
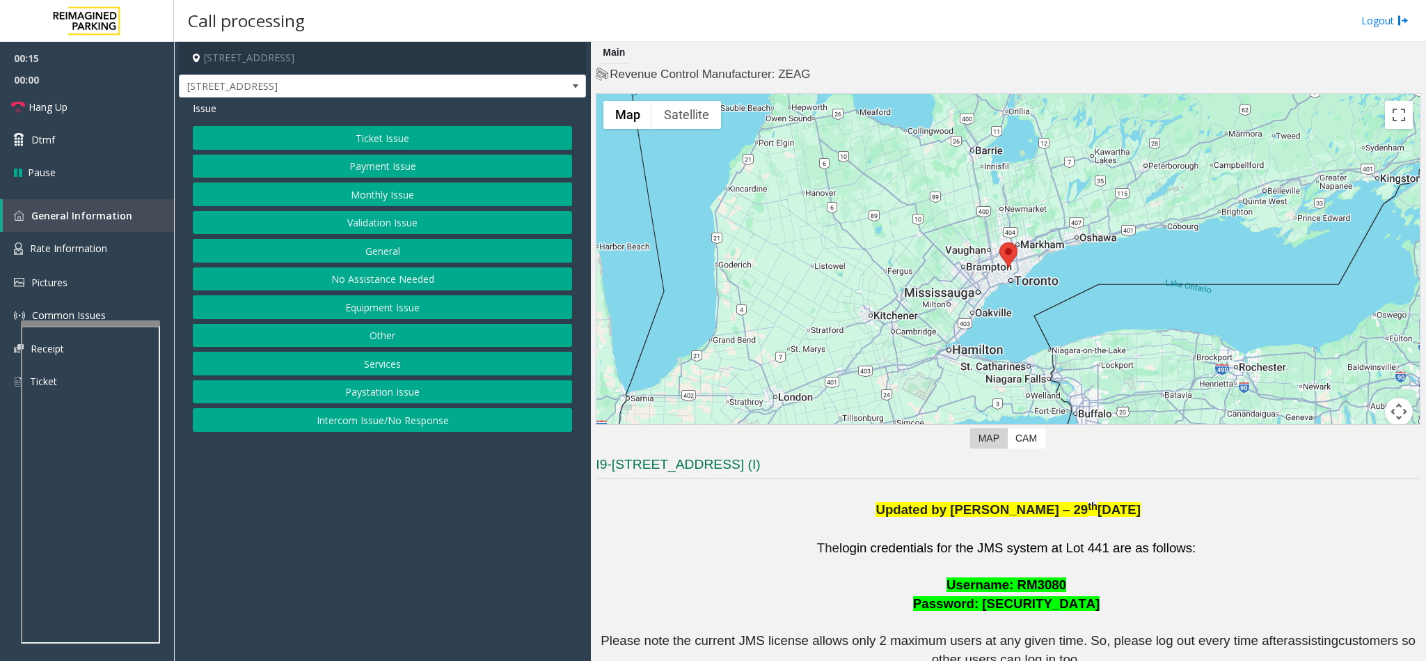
click at [372, 274] on button "No Assistance Needed" at bounding box center [382, 279] width 379 height 24
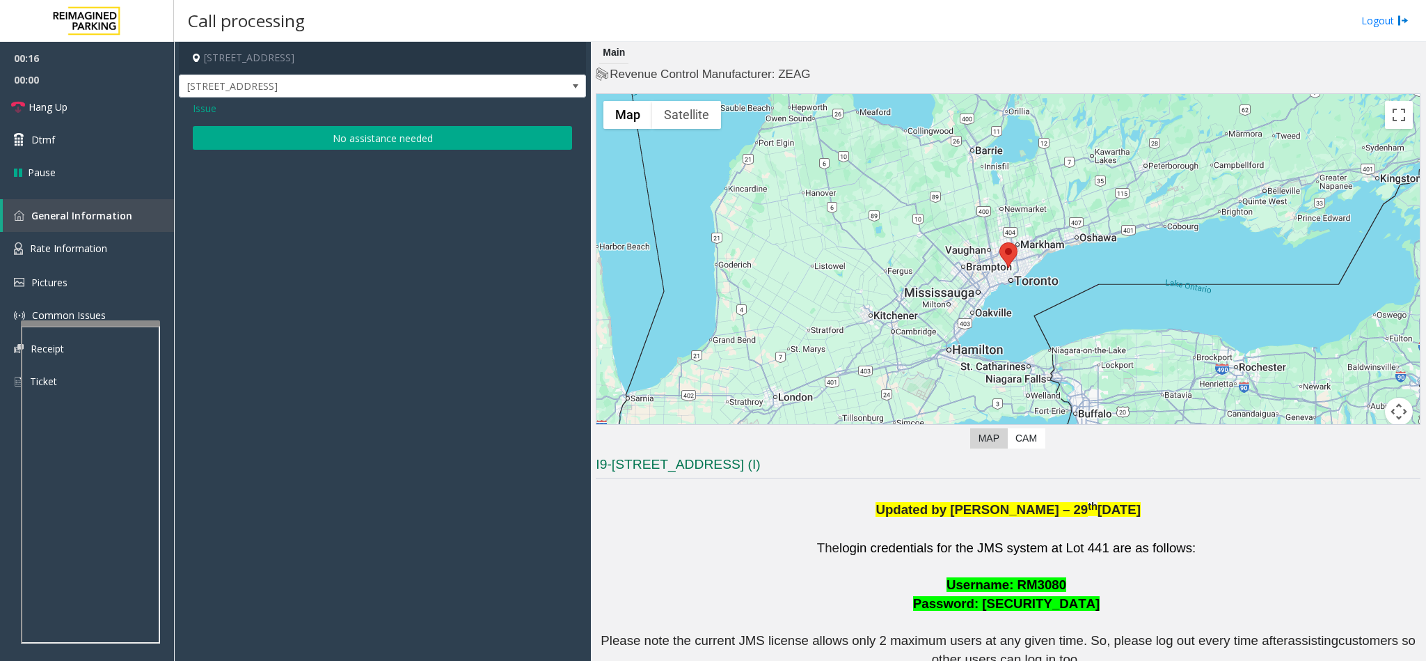
click at [328, 140] on button "No assistance needed" at bounding box center [382, 138] width 379 height 24
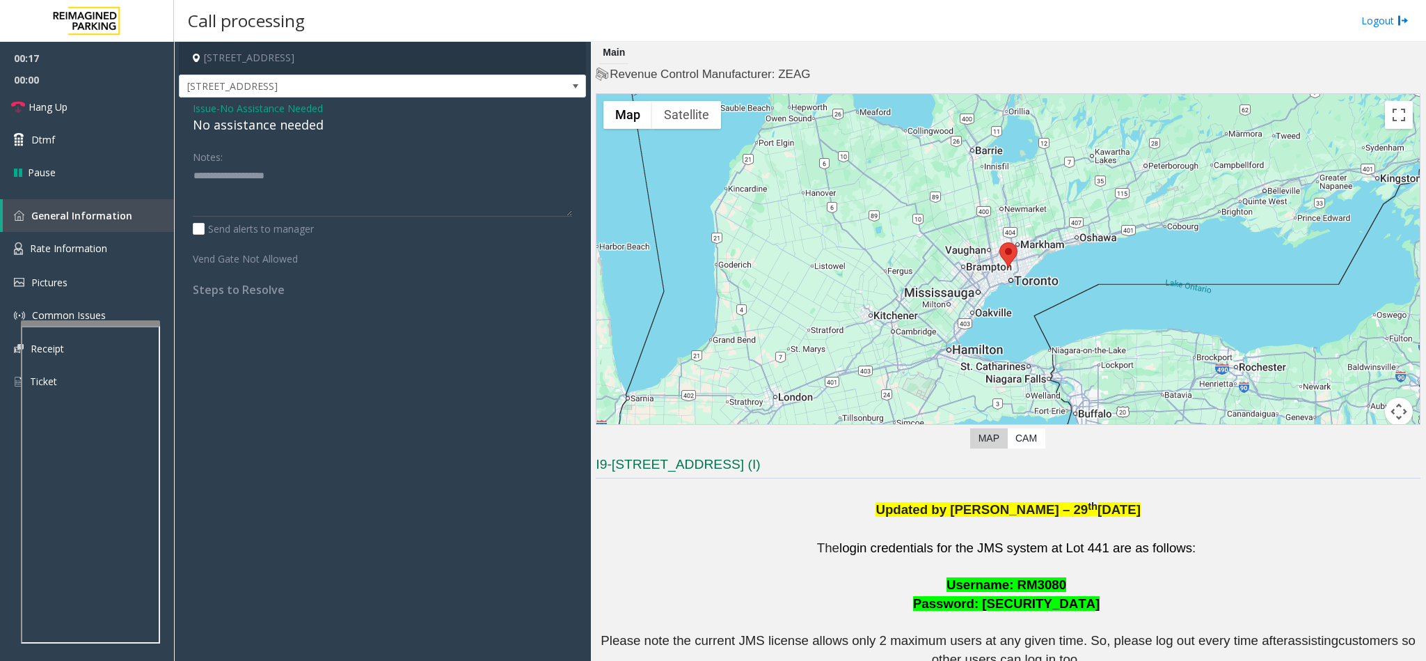
click at [216, 132] on div "No assistance needed" at bounding box center [382, 125] width 379 height 19
type textarea "**********"
click at [125, 116] on link "Hang Up" at bounding box center [87, 106] width 174 height 33
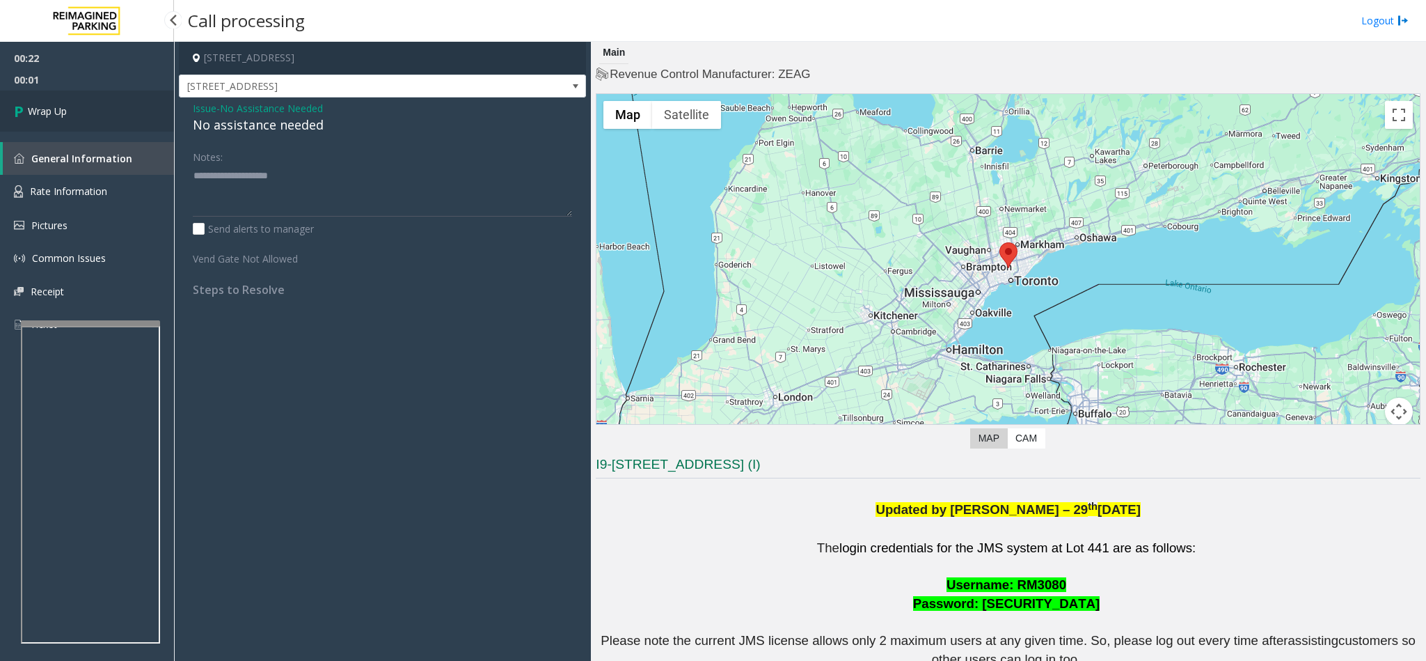
click at [125, 116] on link "Wrap Up" at bounding box center [87, 110] width 174 height 41
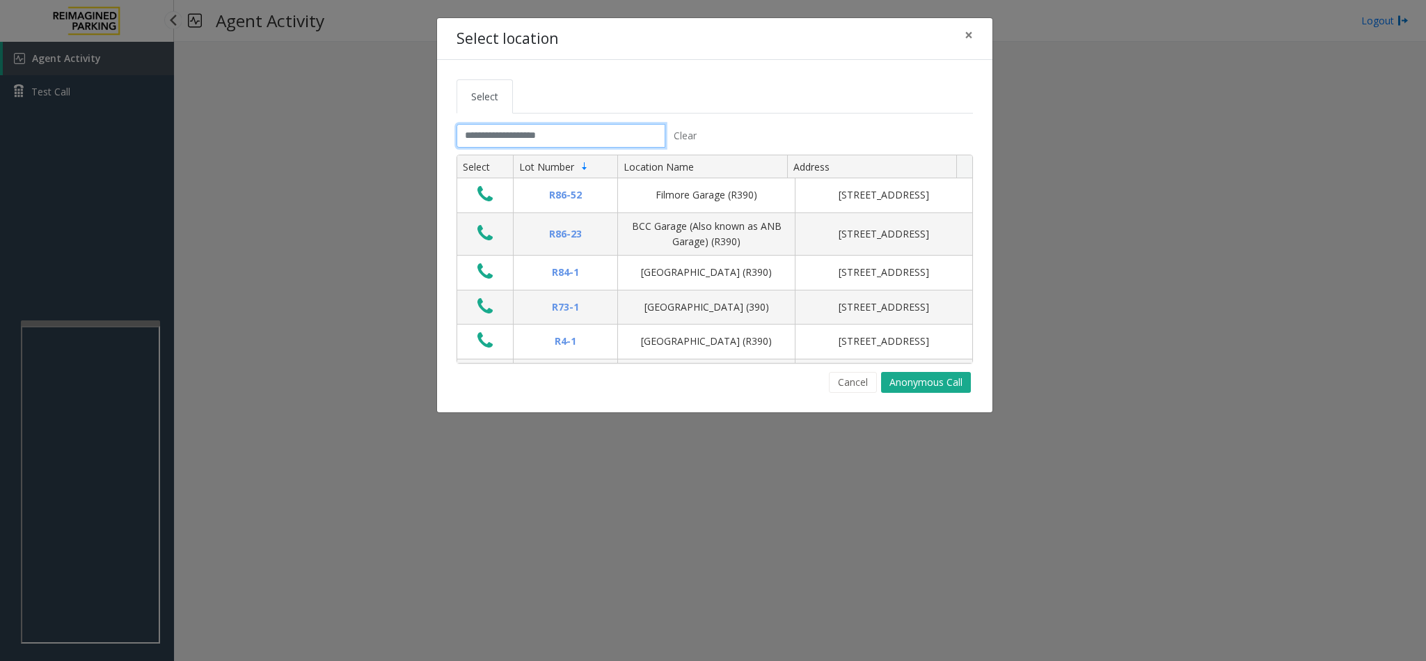
click at [473, 138] on input "text" at bounding box center [561, 136] width 209 height 24
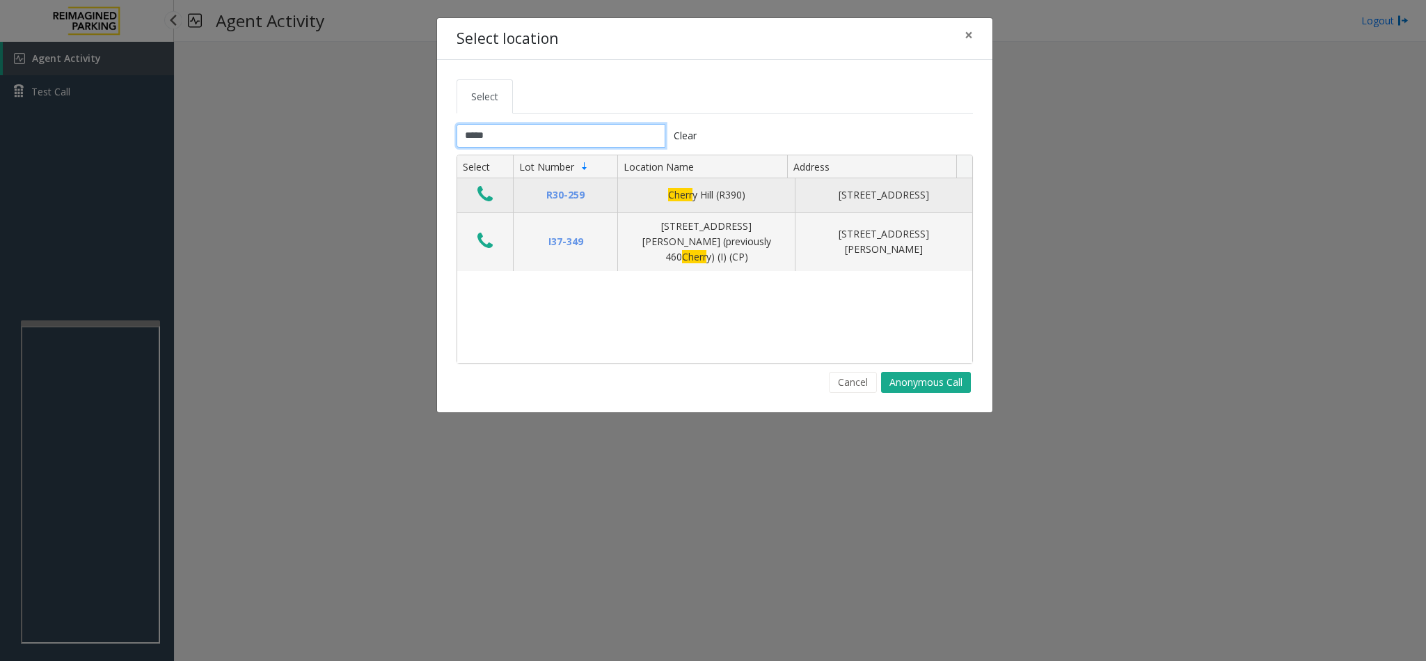
type input "*****"
click at [480, 197] on icon "Data table" at bounding box center [485, 193] width 15 height 19
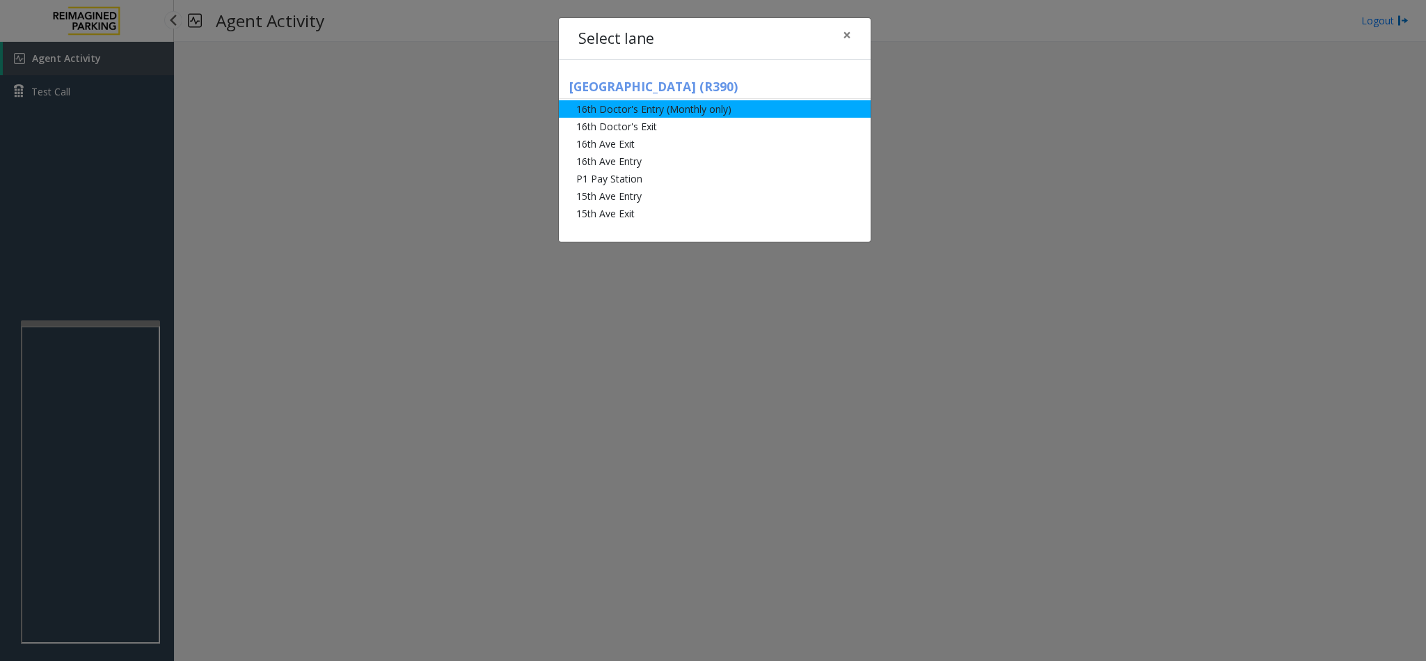
click at [608, 113] on li "16th Doctor's Entry (Monthly only)" at bounding box center [715, 108] width 312 height 17
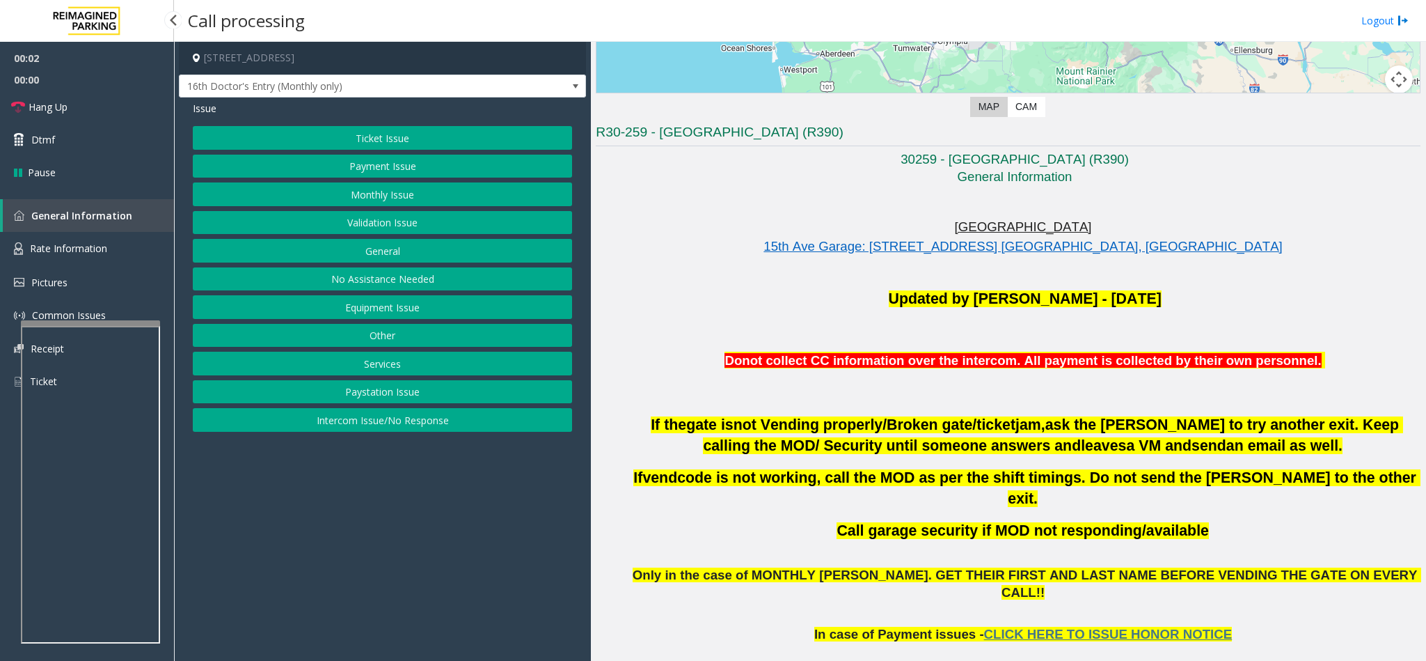
scroll to position [418, 0]
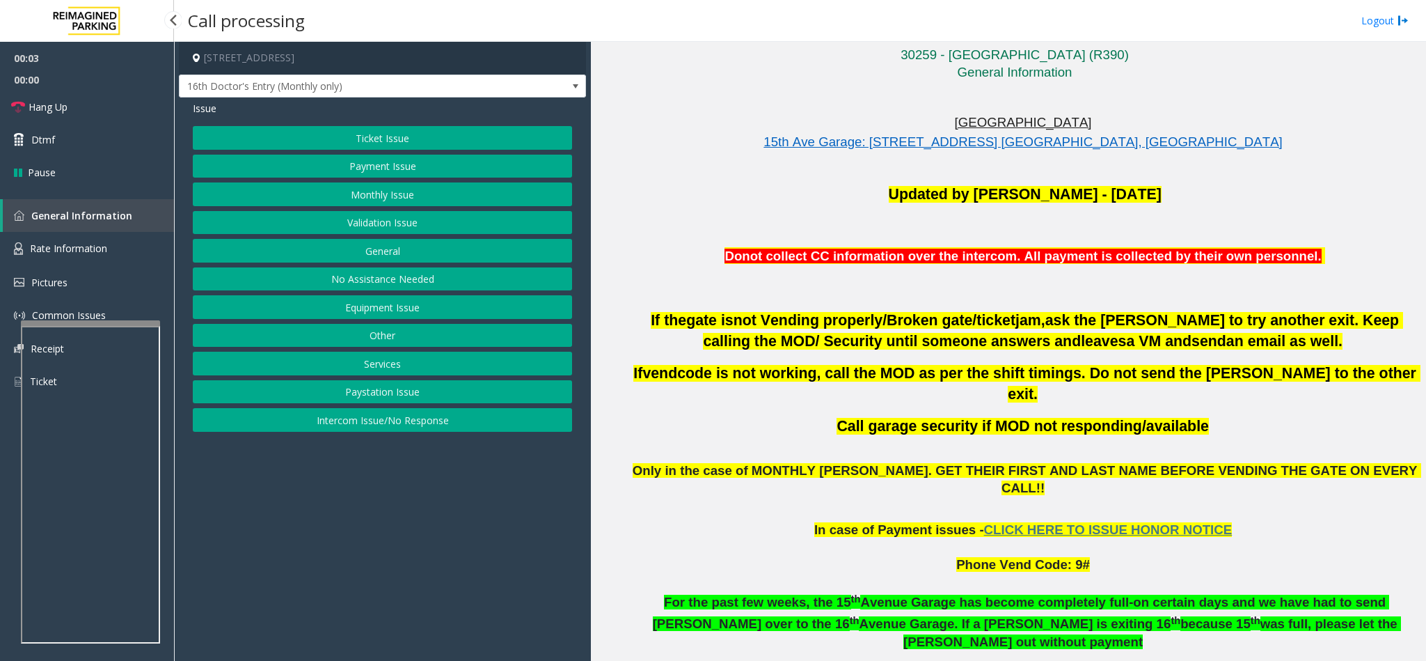
click at [397, 203] on button "Monthly Issue" at bounding box center [382, 194] width 379 height 24
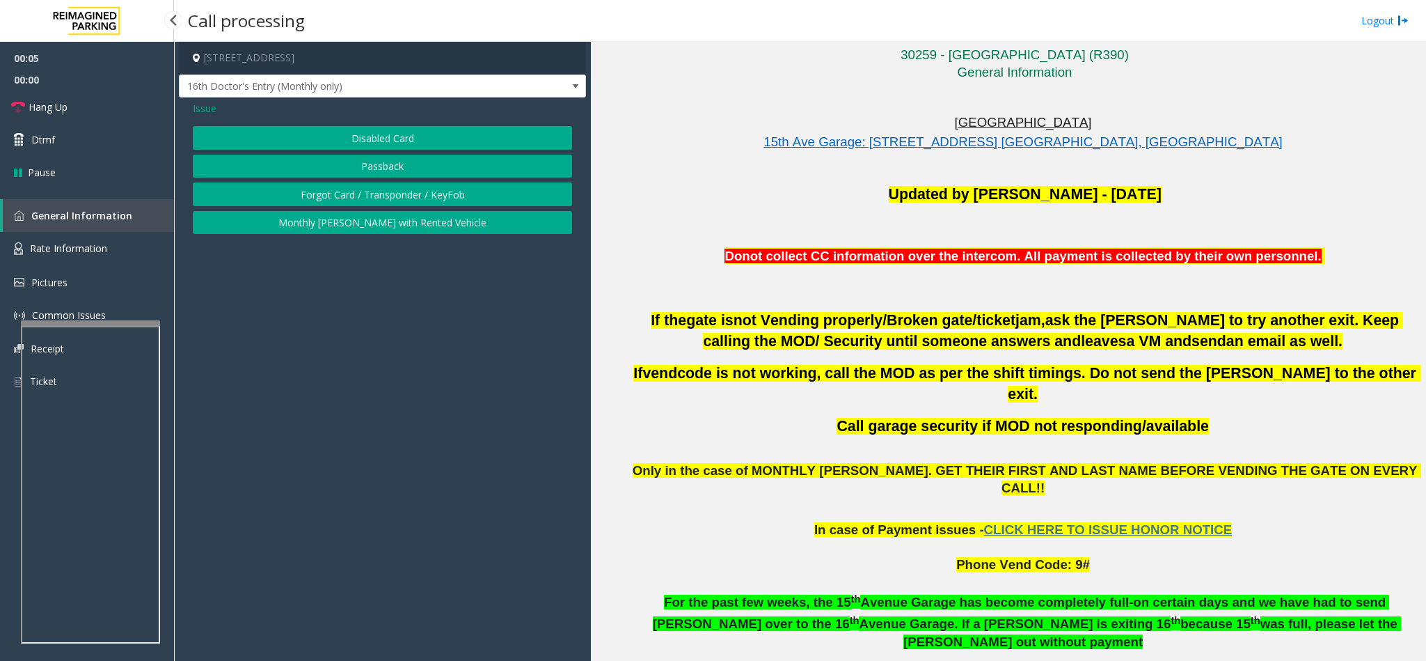
click at [301, 136] on button "Disabled Card" at bounding box center [382, 138] width 379 height 24
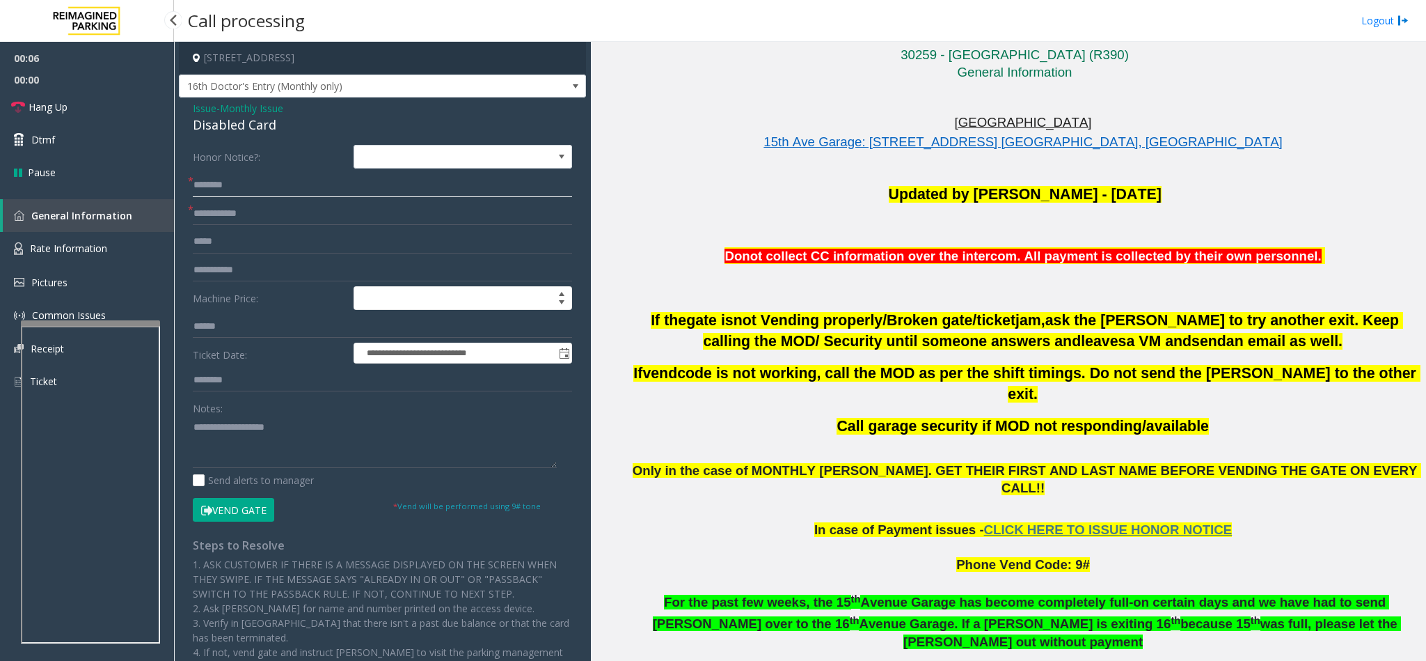
click at [260, 180] on input "text" at bounding box center [382, 185] width 379 height 24
click at [201, 213] on input "text" at bounding box center [382, 214] width 379 height 24
click at [253, 191] on input "********" at bounding box center [382, 185] width 379 height 24
type input "**********"
click at [224, 217] on input "text" at bounding box center [382, 214] width 379 height 24
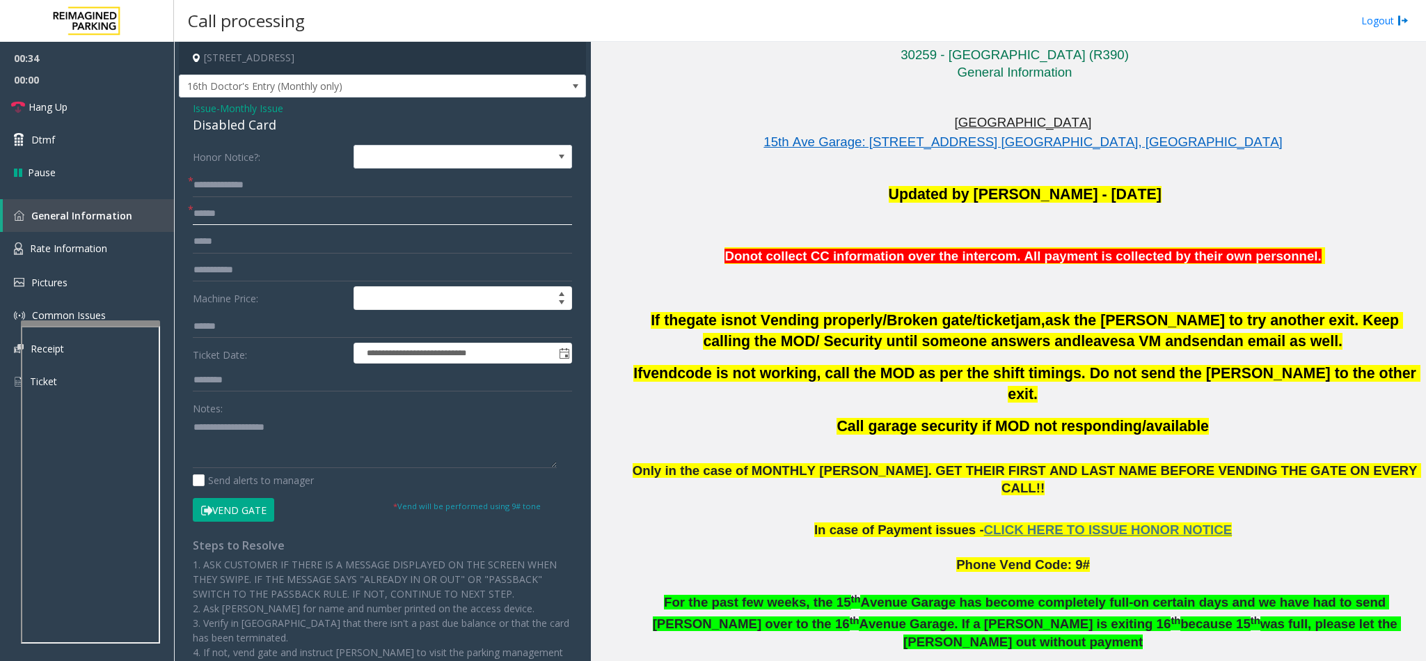
type input "******"
click at [226, 500] on button "Vend Gate" at bounding box center [233, 510] width 81 height 24
click at [221, 445] on textarea at bounding box center [375, 442] width 364 height 52
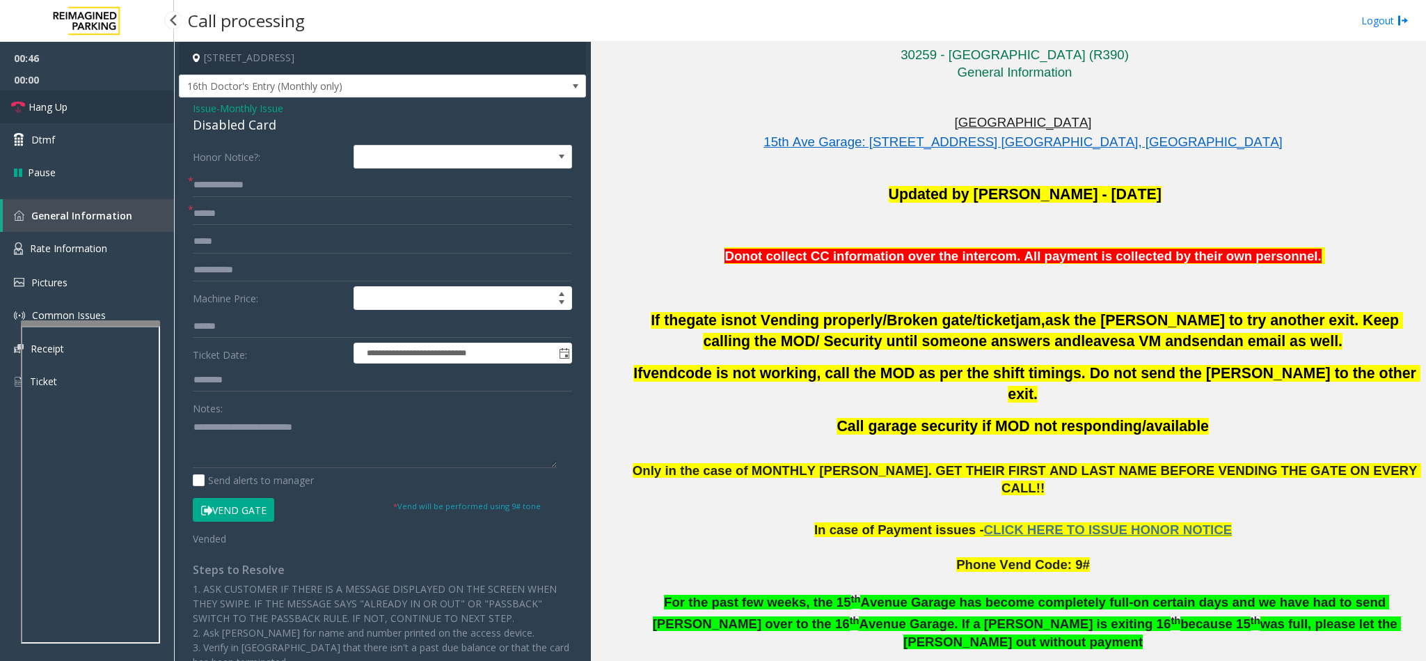
click at [104, 111] on link "Hang Up" at bounding box center [87, 106] width 174 height 33
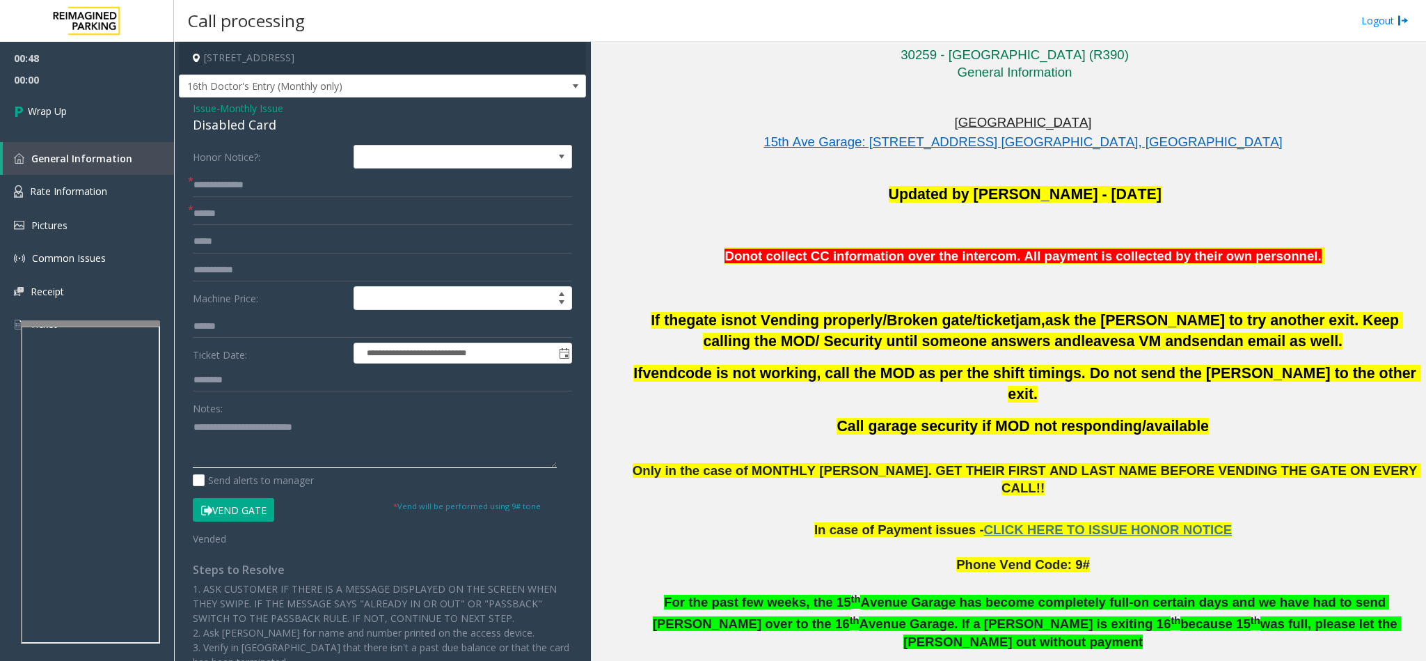
click at [342, 431] on textarea at bounding box center [375, 442] width 364 height 52
click at [986, 463] on span "Only in the case of MONTHLY PARKER. GET THEIR FIRST AND LAST NAME BEFORE VENDIN…" at bounding box center [1027, 479] width 789 height 32
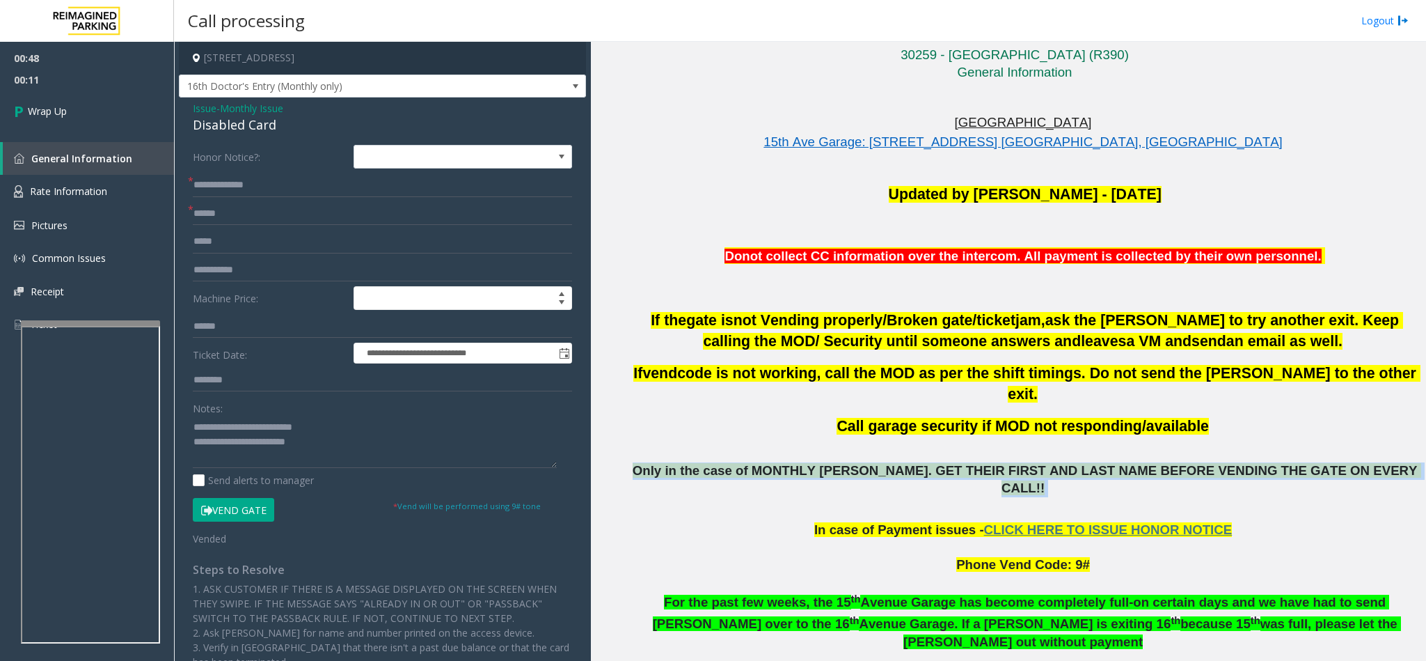
click at [986, 463] on span "Only in the case of MONTHLY PARKER. GET THEIR FIRST AND LAST NAME BEFORE VENDIN…" at bounding box center [1027, 479] width 789 height 32
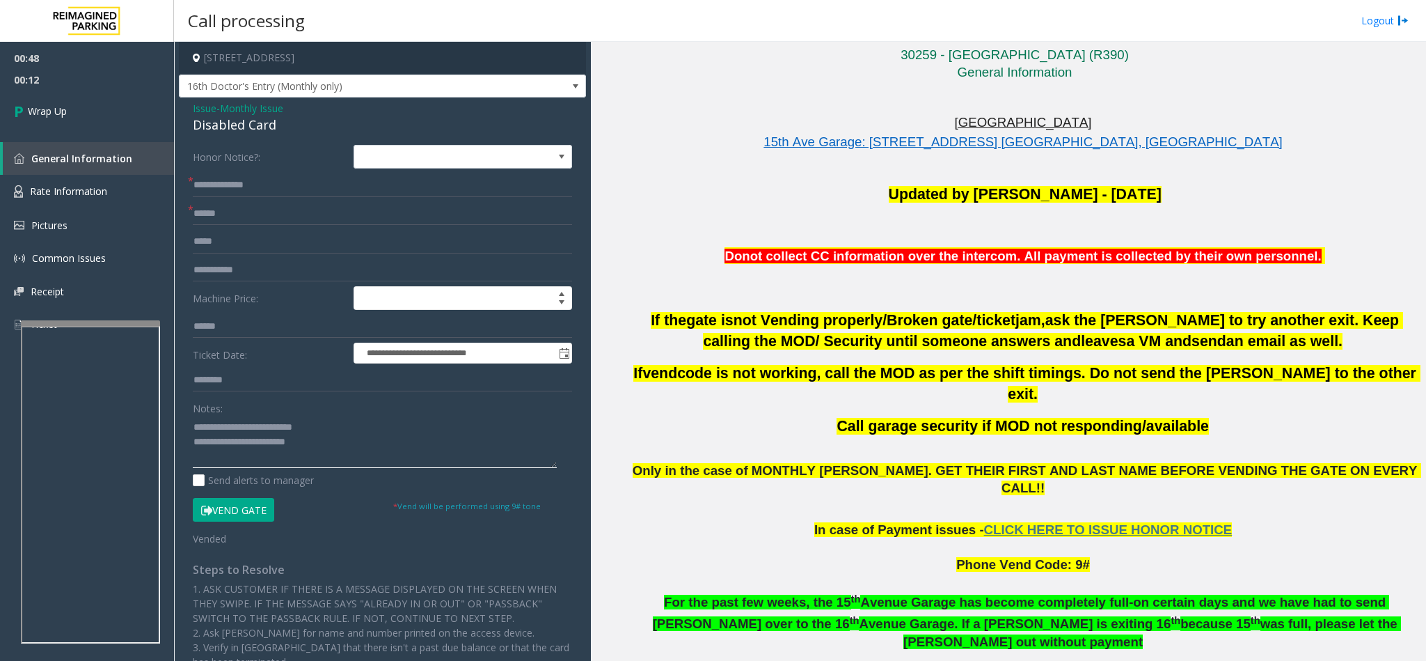
click at [324, 447] on textarea at bounding box center [375, 442] width 364 height 52
paste textarea "**********"
type textarea "**********"
click at [96, 111] on link "Wrap Up" at bounding box center [87, 110] width 174 height 41
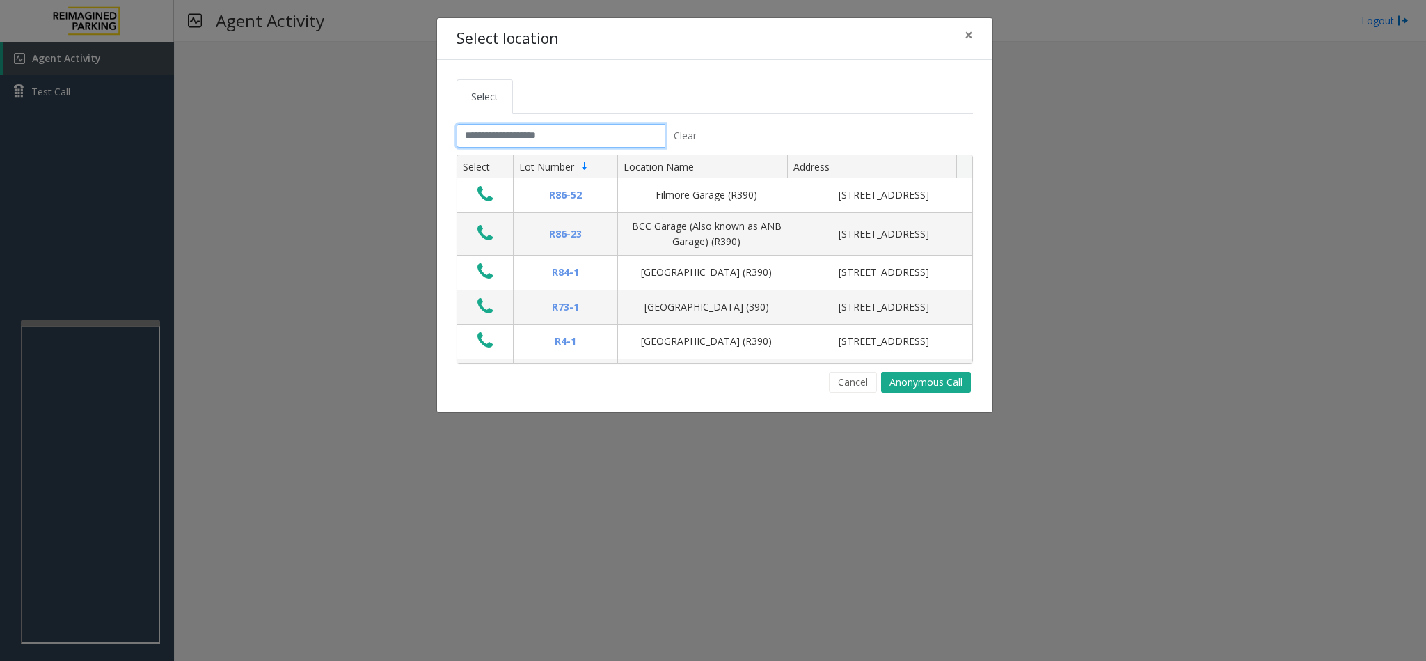
click at [495, 141] on input "text" at bounding box center [561, 136] width 209 height 24
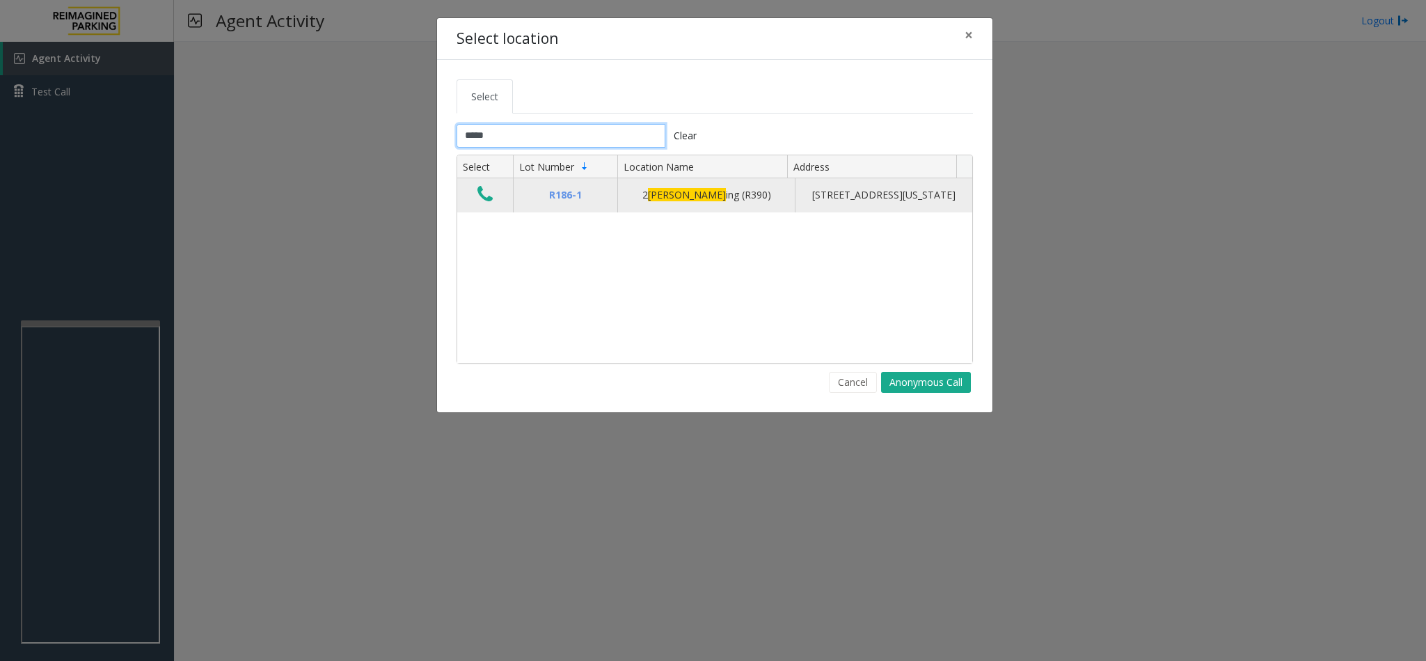
type input "*****"
click at [495, 205] on button "Data table" at bounding box center [485, 195] width 24 height 22
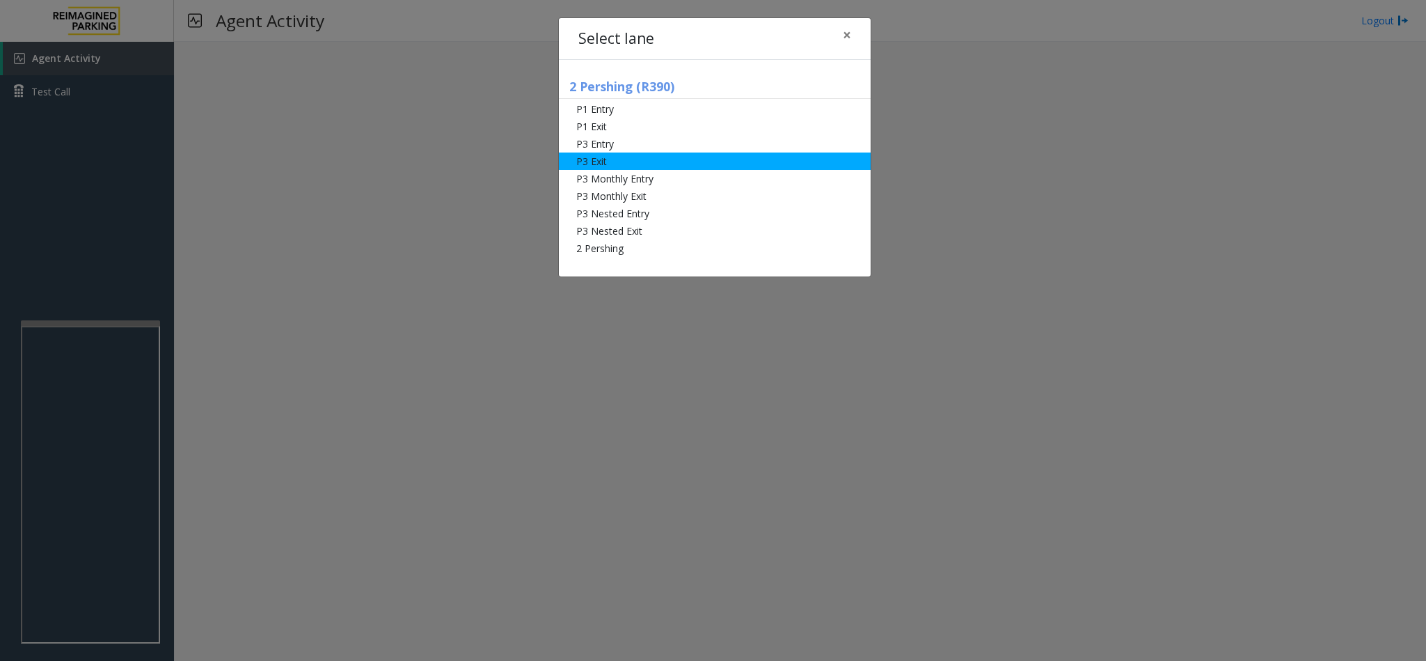
click at [610, 166] on li "P3 Exit" at bounding box center [715, 160] width 312 height 17
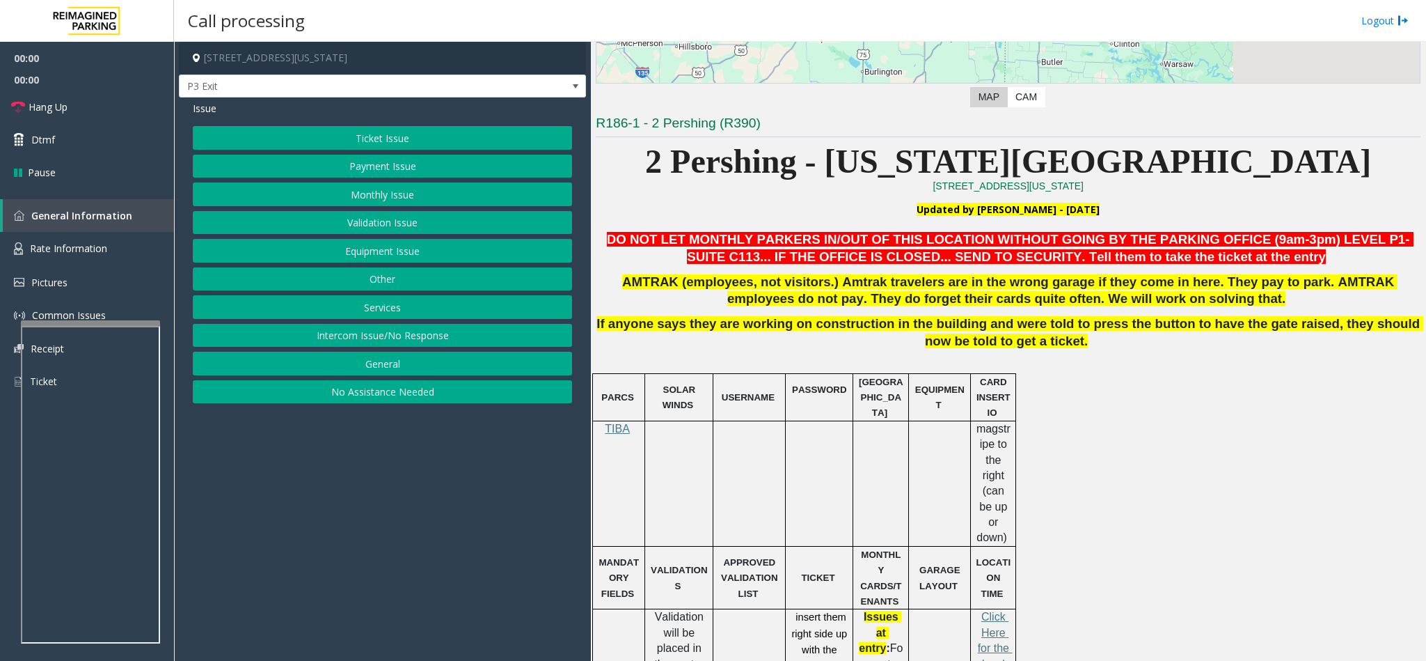
scroll to position [418, 0]
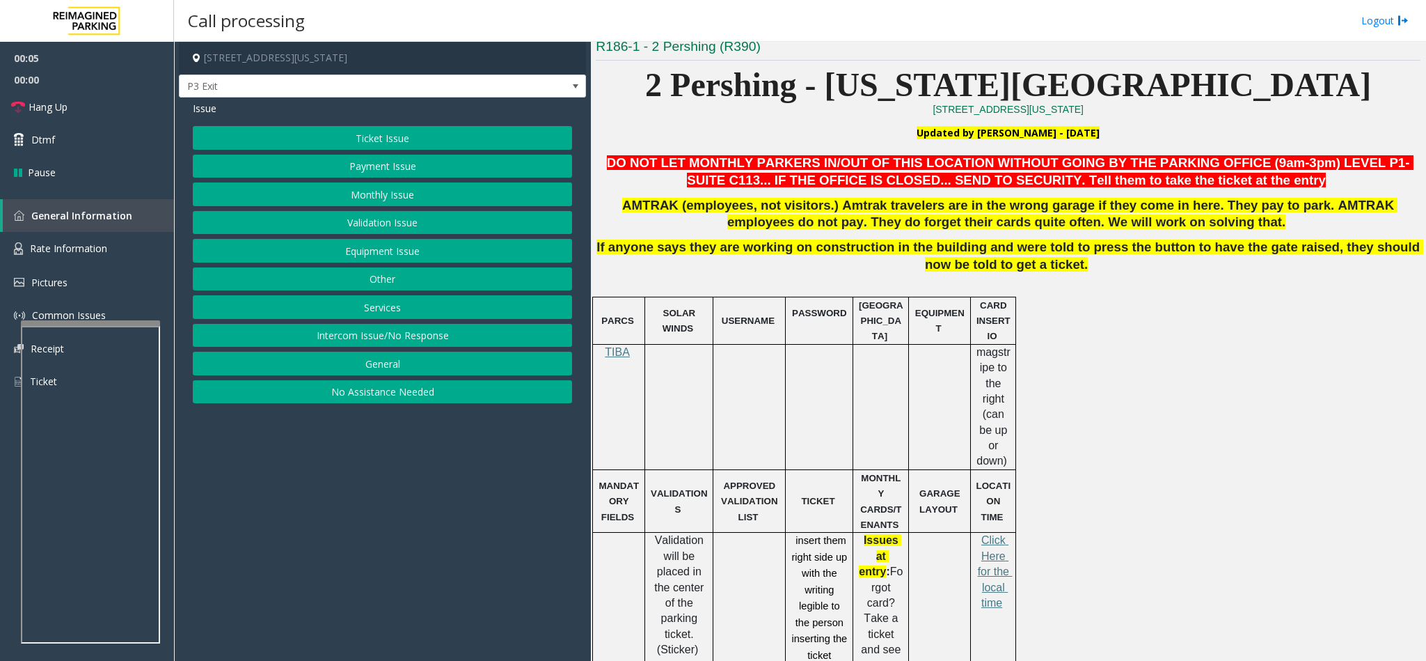
click at [404, 169] on button "Payment Issue" at bounding box center [382, 167] width 379 height 24
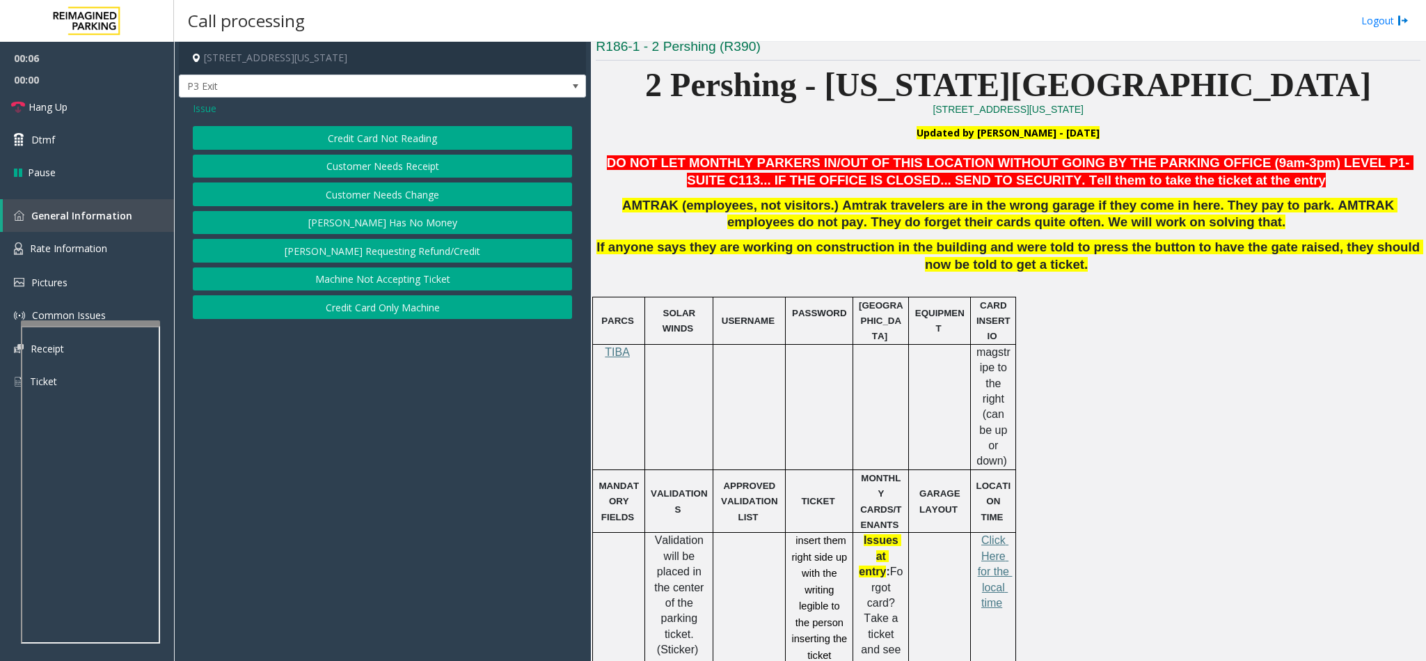
click at [370, 138] on button "Credit Card Not Reading" at bounding box center [382, 138] width 379 height 24
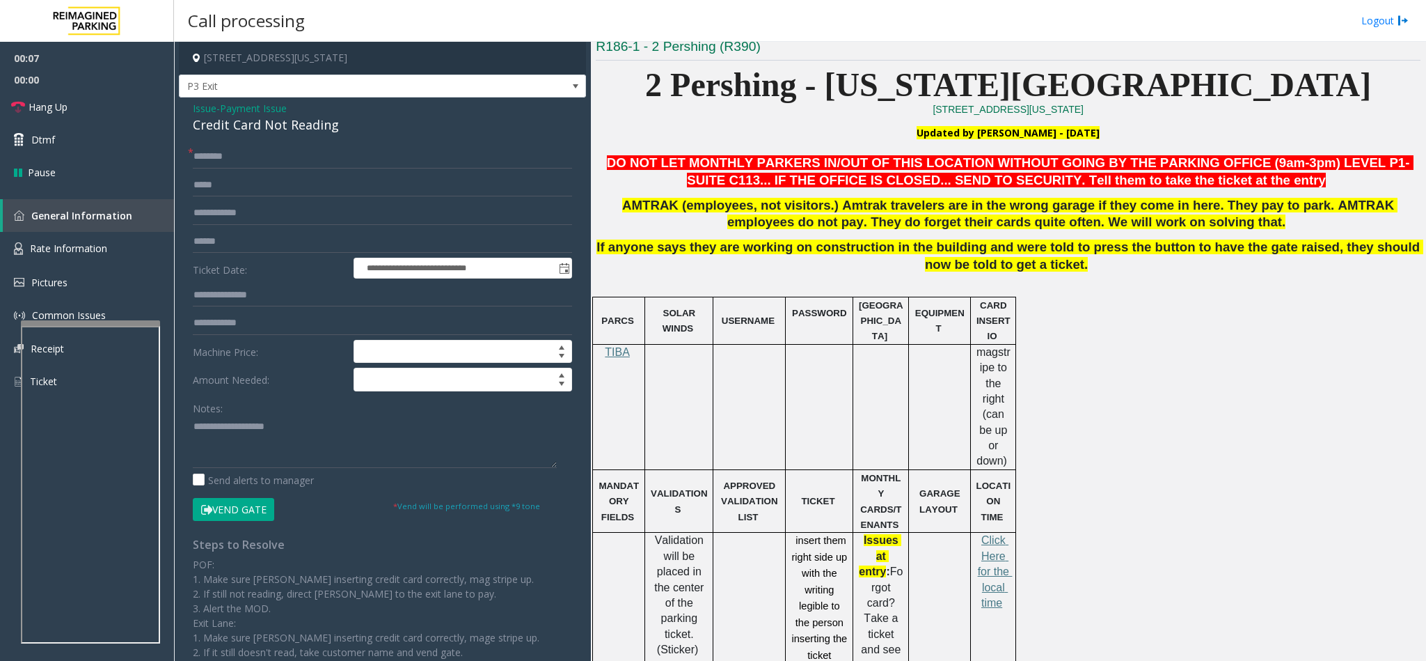
click at [216, 125] on div "Credit Card Not Reading" at bounding box center [382, 125] width 379 height 19
click at [195, 429] on textarea at bounding box center [375, 442] width 364 height 52
click at [343, 429] on textarea at bounding box center [375, 442] width 364 height 52
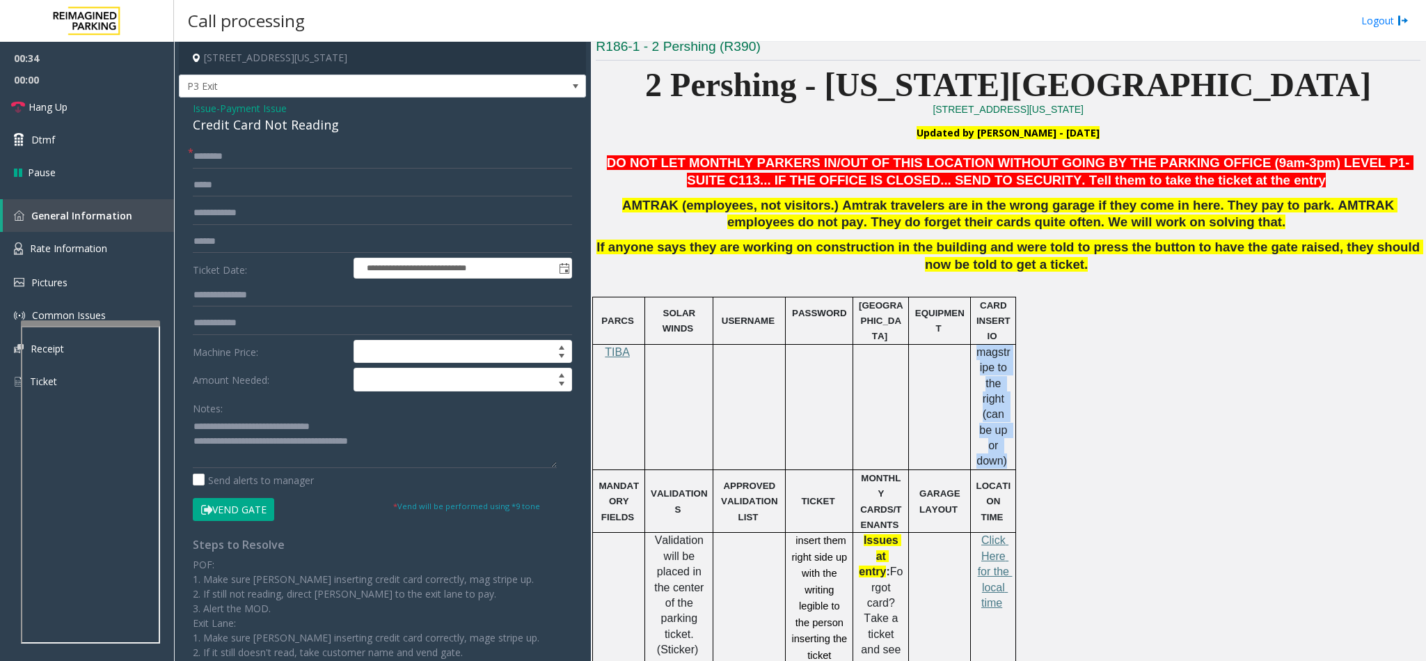
drag, startPoint x: 977, startPoint y: 354, endPoint x: 1007, endPoint y: 441, distance: 92.7
click at [1007, 441] on p "magstripe to the right (can be up or down)" at bounding box center [993, 407] width 35 height 125
copy span "magstripe to the right (can be up or down)"
click at [407, 446] on textarea at bounding box center [375, 442] width 364 height 52
paste textarea "**********"
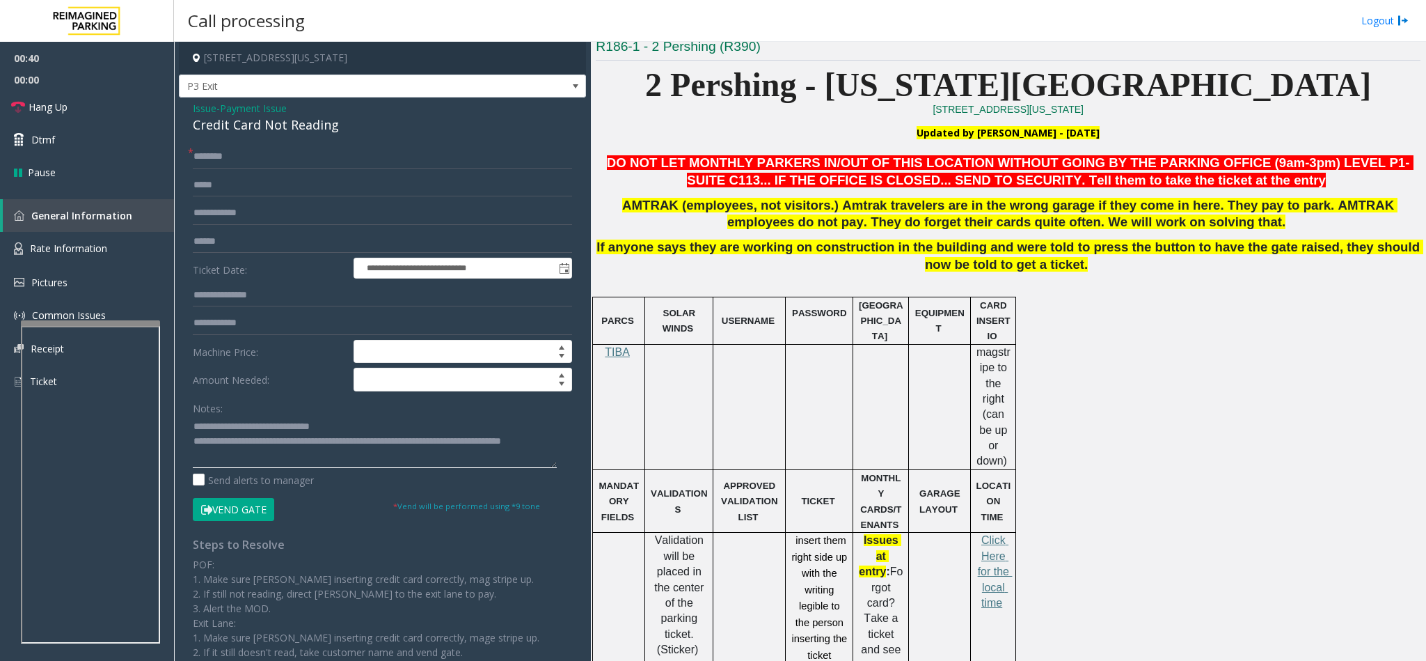
type textarea "**********"
click at [207, 157] on input "text" at bounding box center [382, 157] width 379 height 24
click at [215, 159] on input "*******" at bounding box center [382, 157] width 379 height 24
type input "********"
click at [238, 235] on input "text" at bounding box center [382, 242] width 379 height 24
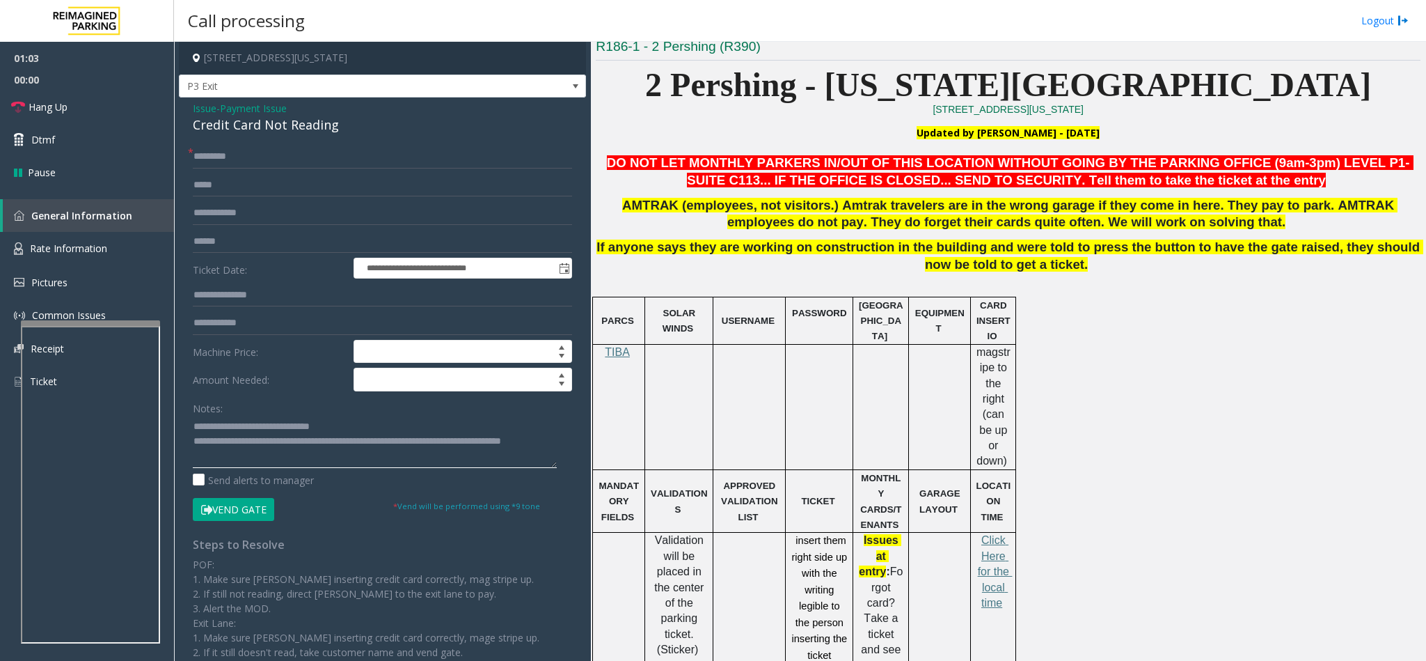
click at [255, 464] on textarea at bounding box center [375, 442] width 364 height 52
type textarea "**********"
click at [197, 237] on input "text" at bounding box center [382, 242] width 379 height 24
type input "*******"
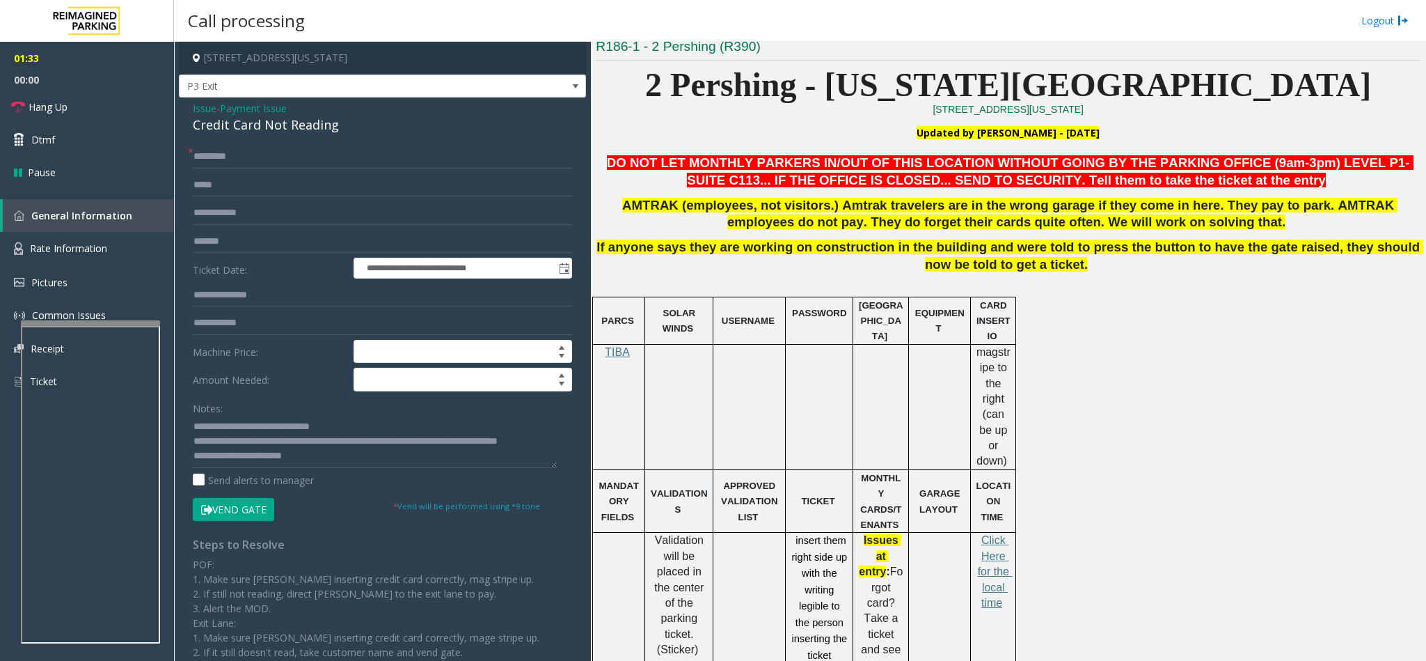
click at [222, 510] on button "Vend Gate" at bounding box center [233, 510] width 81 height 24
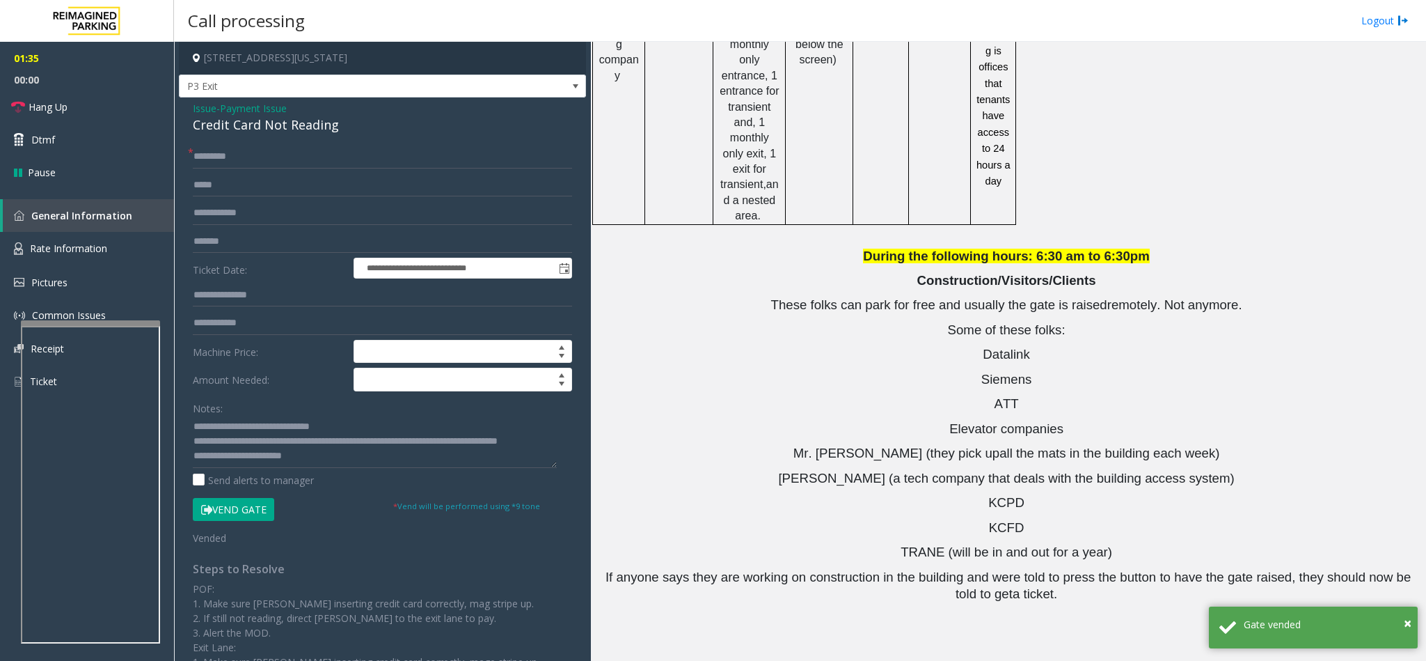
scroll to position [1702, 0]
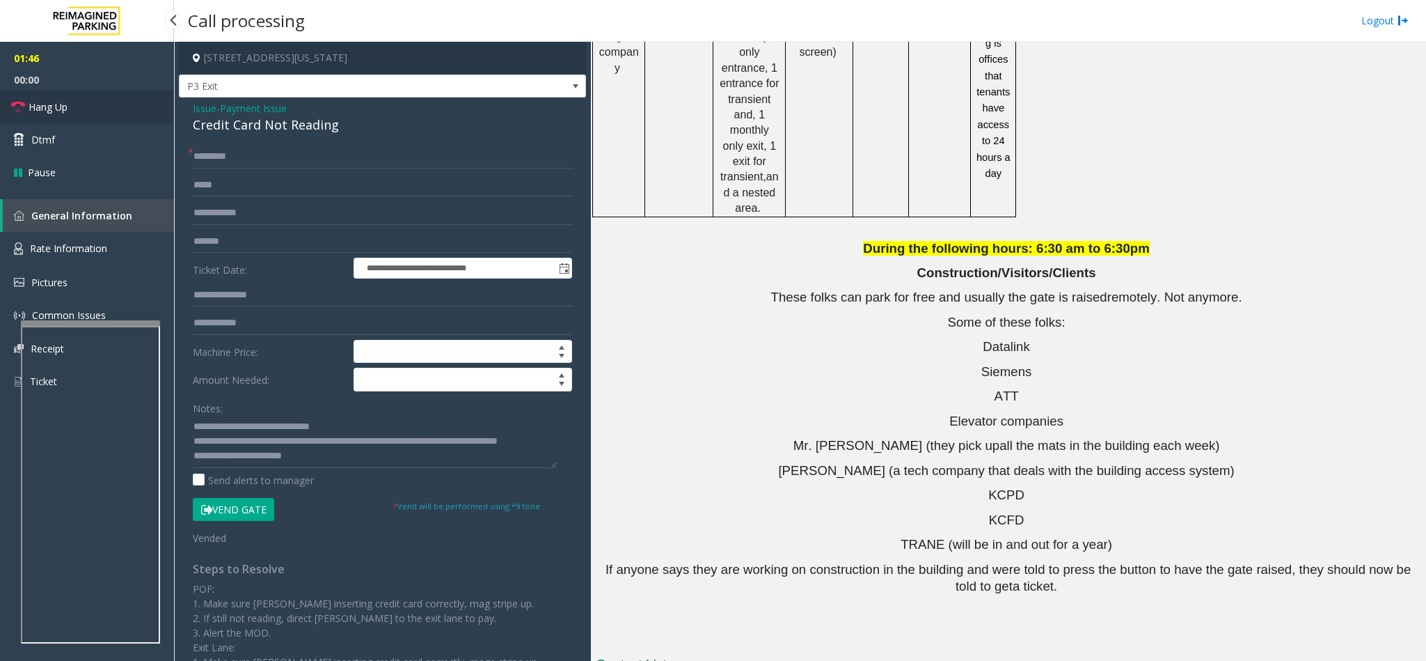
click at [50, 107] on span "Hang Up" at bounding box center [48, 107] width 39 height 15
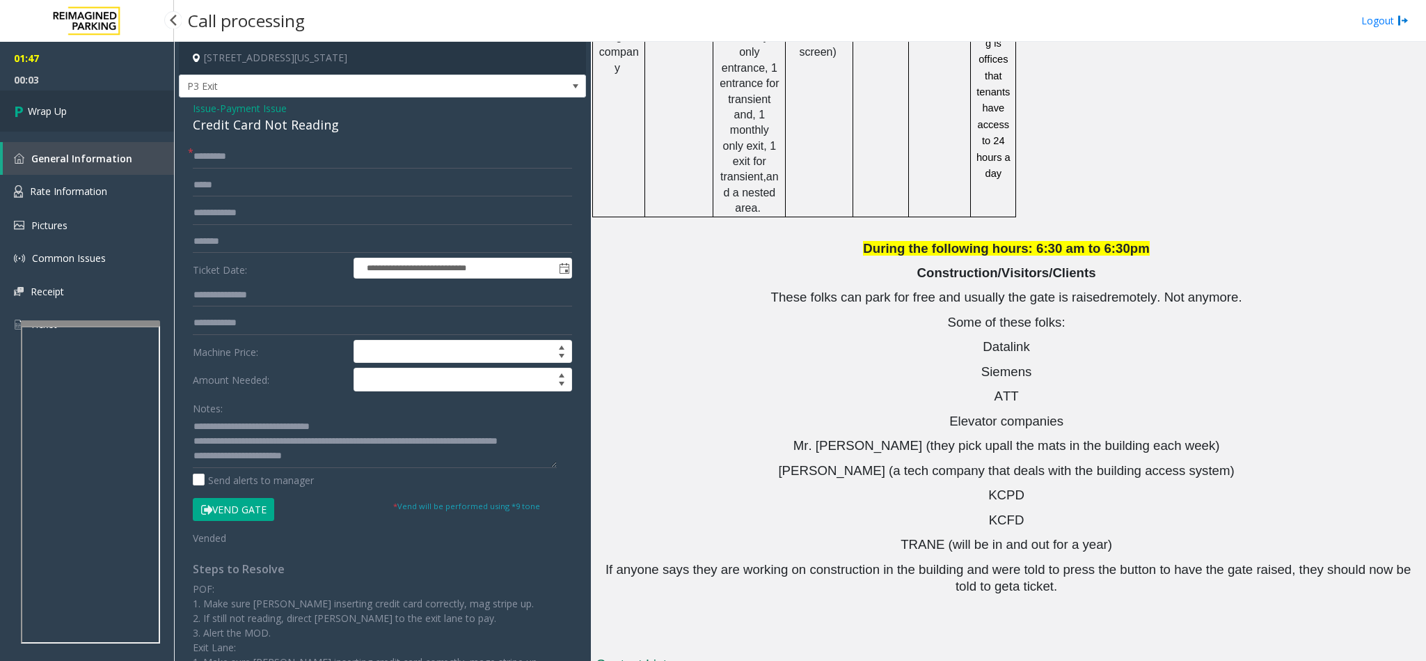
click at [121, 119] on link "Wrap Up" at bounding box center [87, 110] width 174 height 41
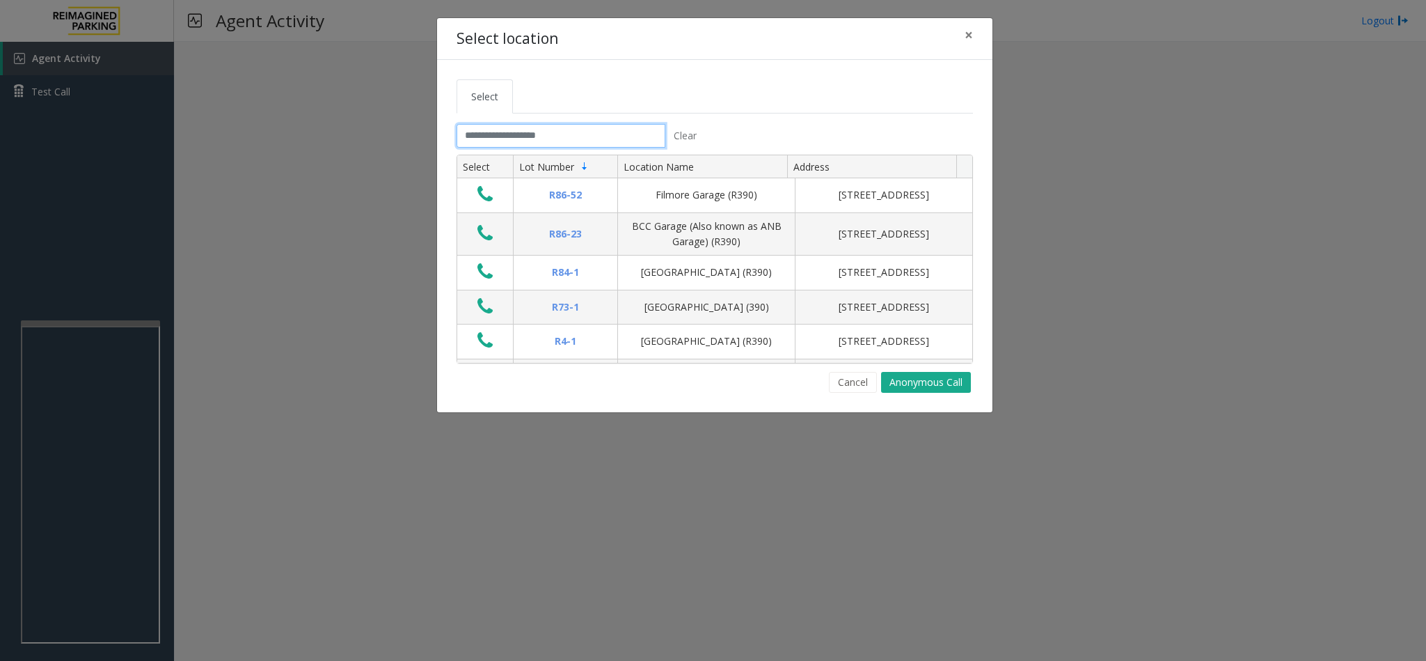
click at [485, 132] on input "text" at bounding box center [561, 136] width 209 height 24
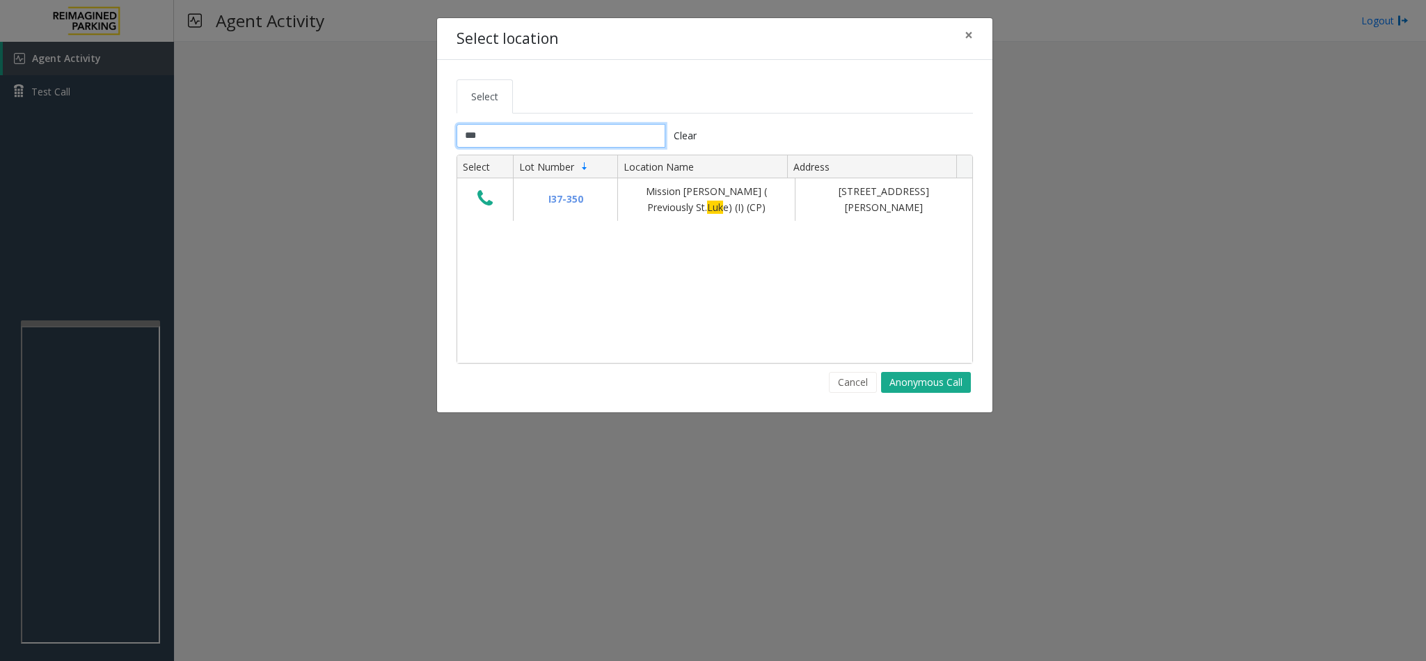
type input "****"
drag, startPoint x: 501, startPoint y: 141, endPoint x: 379, endPoint y: 139, distance: 122.5
click at [379, 139] on div "Select location × Select **** Clear Select Lot Number Location Name Address I37…" at bounding box center [713, 330] width 1426 height 661
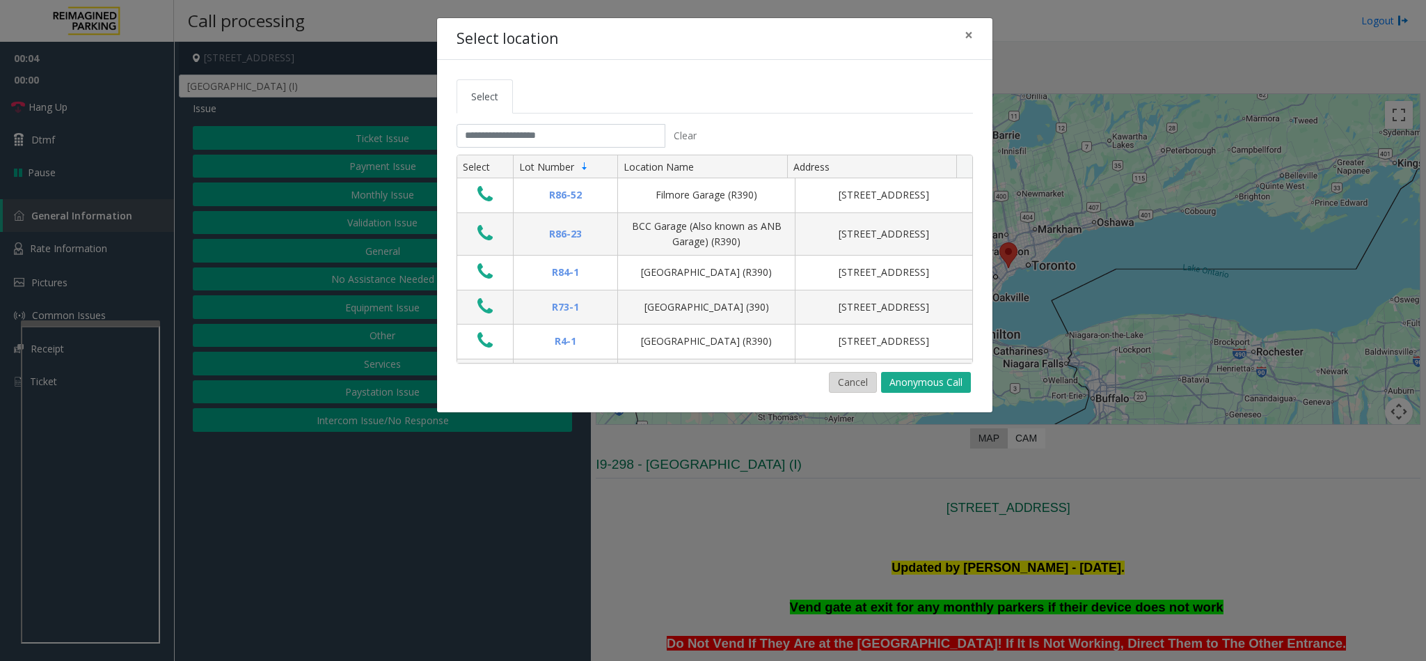
click at [840, 391] on button "Cancel" at bounding box center [853, 382] width 48 height 21
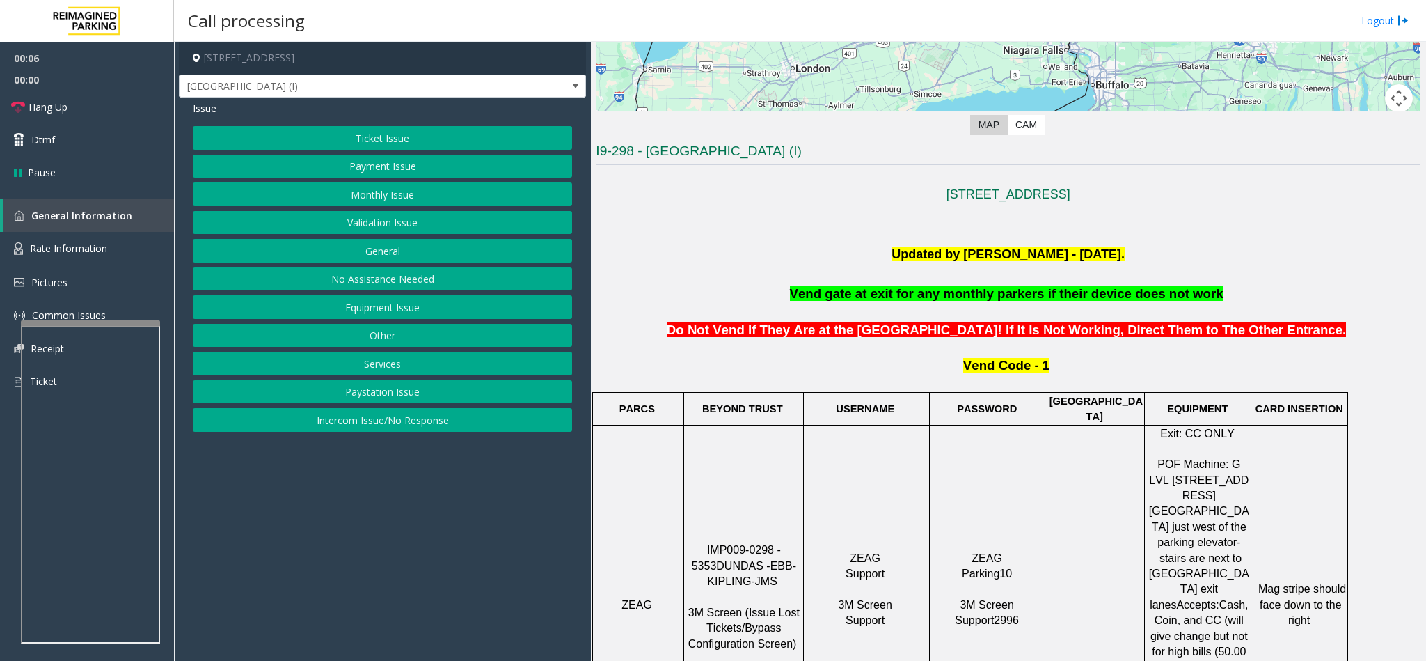
scroll to position [418, 0]
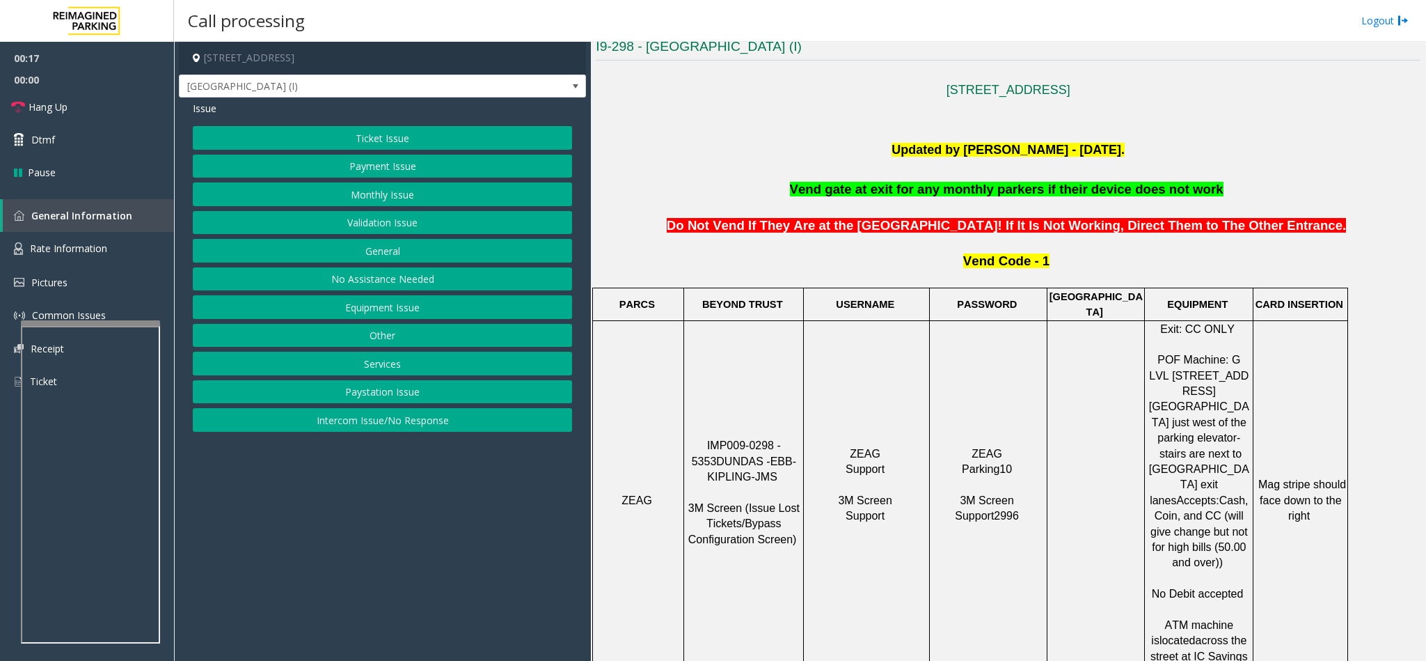
click at [377, 162] on button "Payment Issue" at bounding box center [382, 167] width 379 height 24
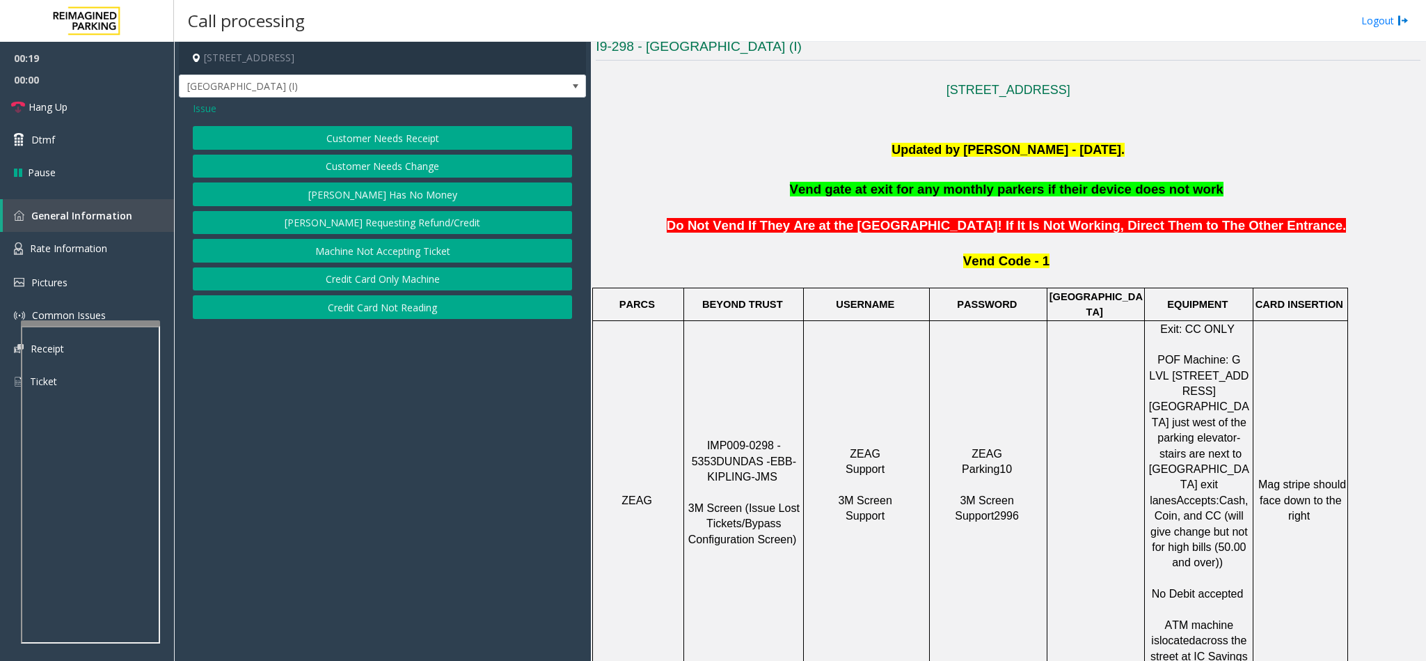
click at [359, 191] on button "Parker Has No Money" at bounding box center [382, 194] width 379 height 24
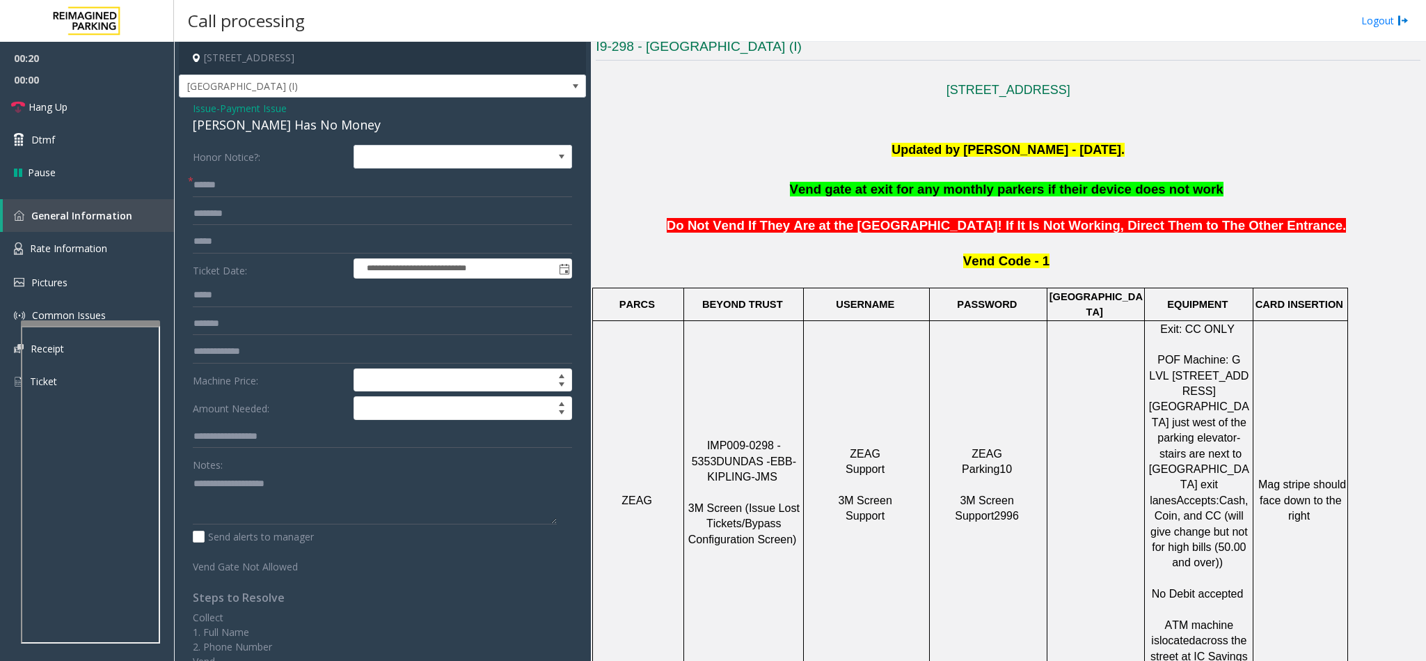
click at [253, 125] on div "Parker Has No Money" at bounding box center [382, 125] width 379 height 19
click at [196, 489] on textarea at bounding box center [375, 498] width 364 height 52
click at [249, 184] on input "text" at bounding box center [382, 185] width 379 height 24
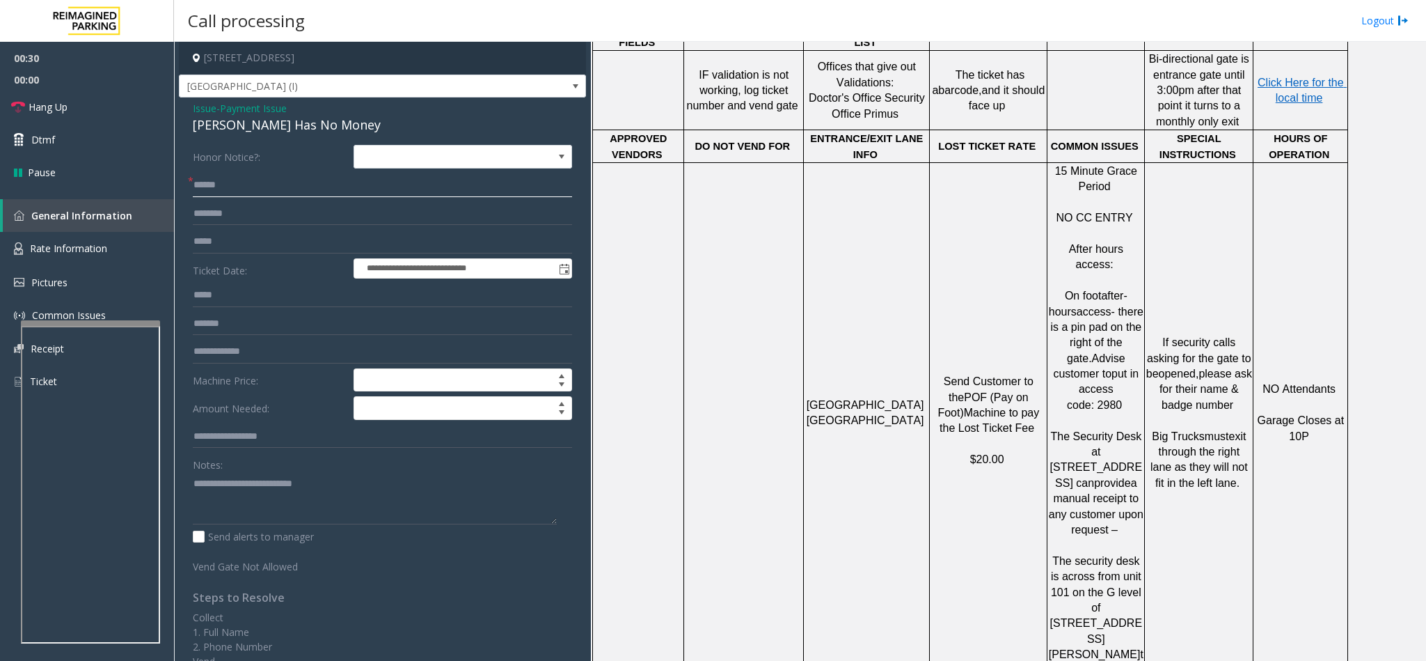
scroll to position [1149, 0]
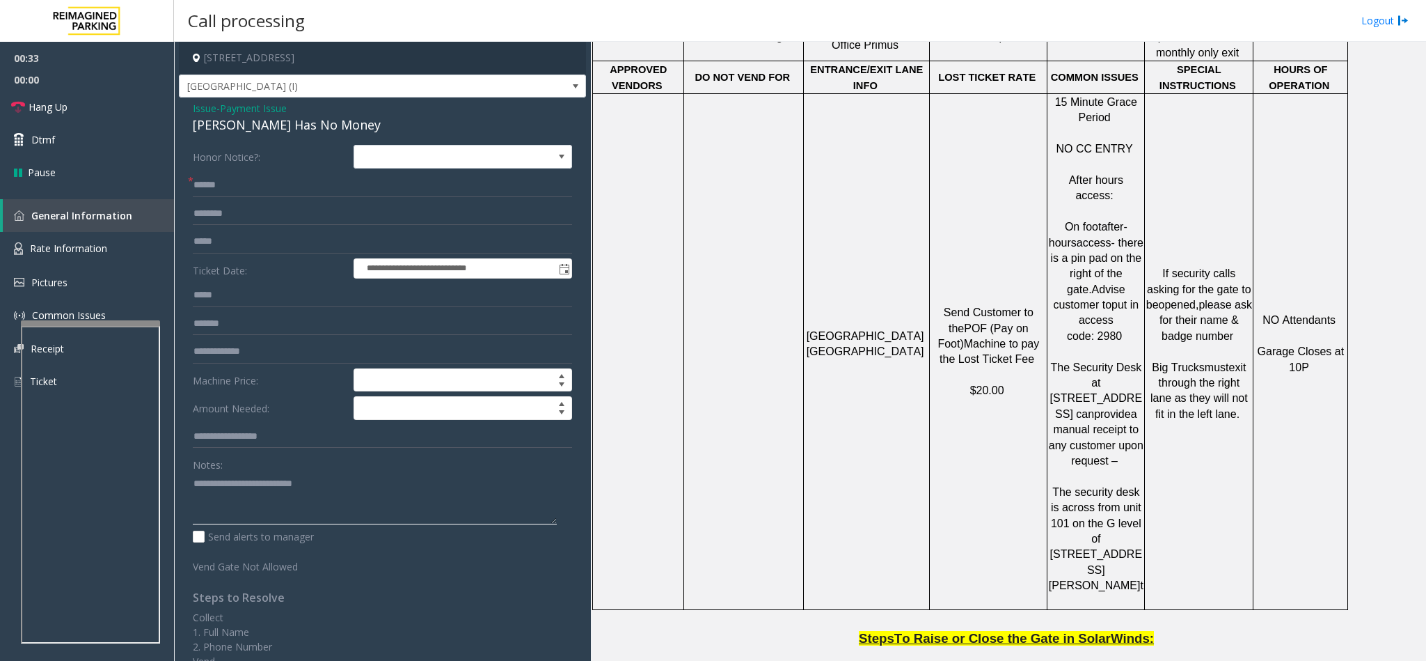
click at [341, 489] on textarea at bounding box center [375, 498] width 364 height 52
type textarea "**********"
click at [215, 182] on input "text" at bounding box center [382, 185] width 379 height 24
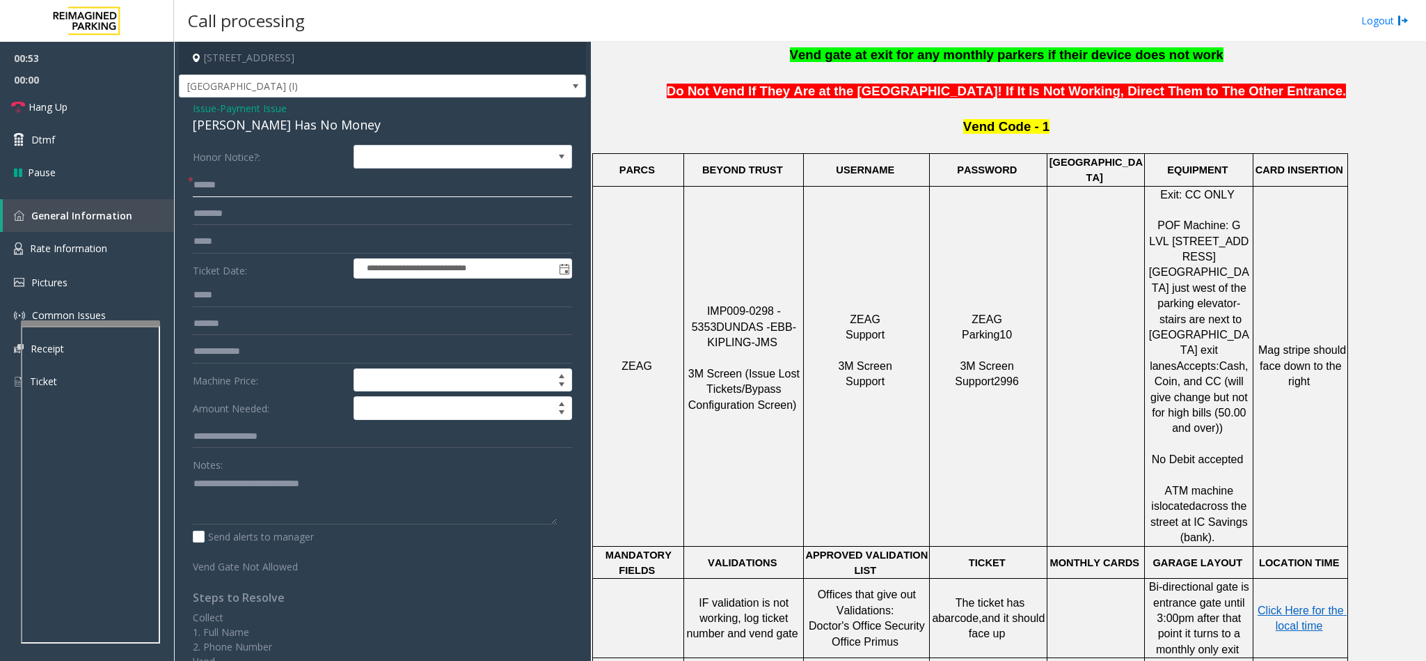
scroll to position [522, 0]
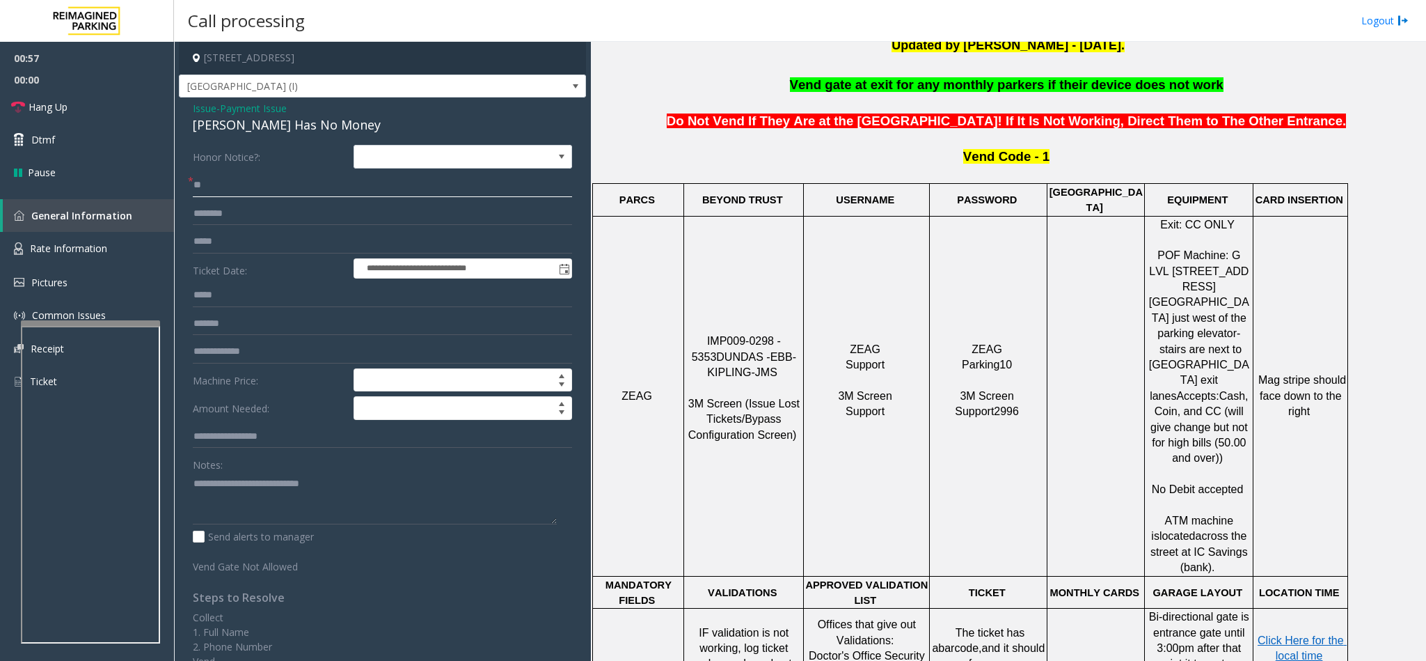
type input "**"
click at [354, 494] on textarea at bounding box center [375, 498] width 364 height 52
type textarea "**********"
click at [119, 107] on link "Hang Up" at bounding box center [87, 106] width 174 height 33
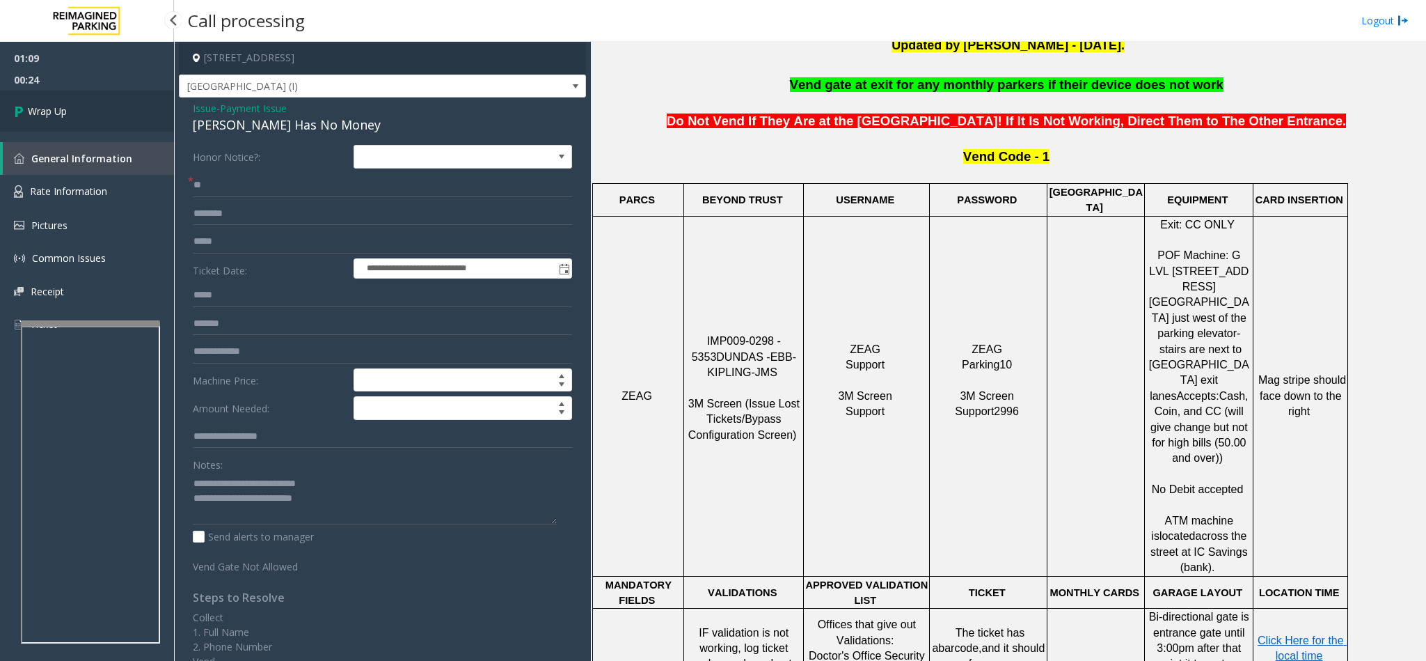
click at [119, 107] on link "Wrap Up" at bounding box center [87, 110] width 174 height 41
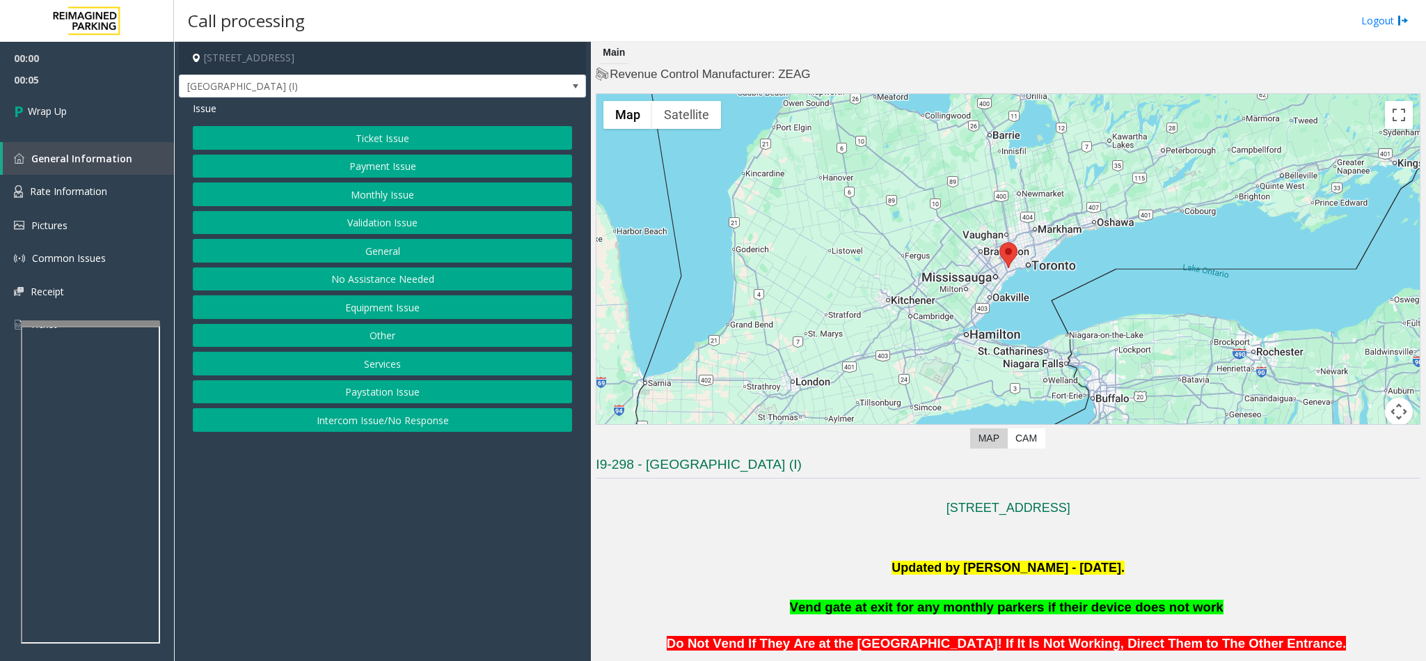
click at [366, 432] on button "Intercom Issue/No Response" at bounding box center [382, 420] width 379 height 24
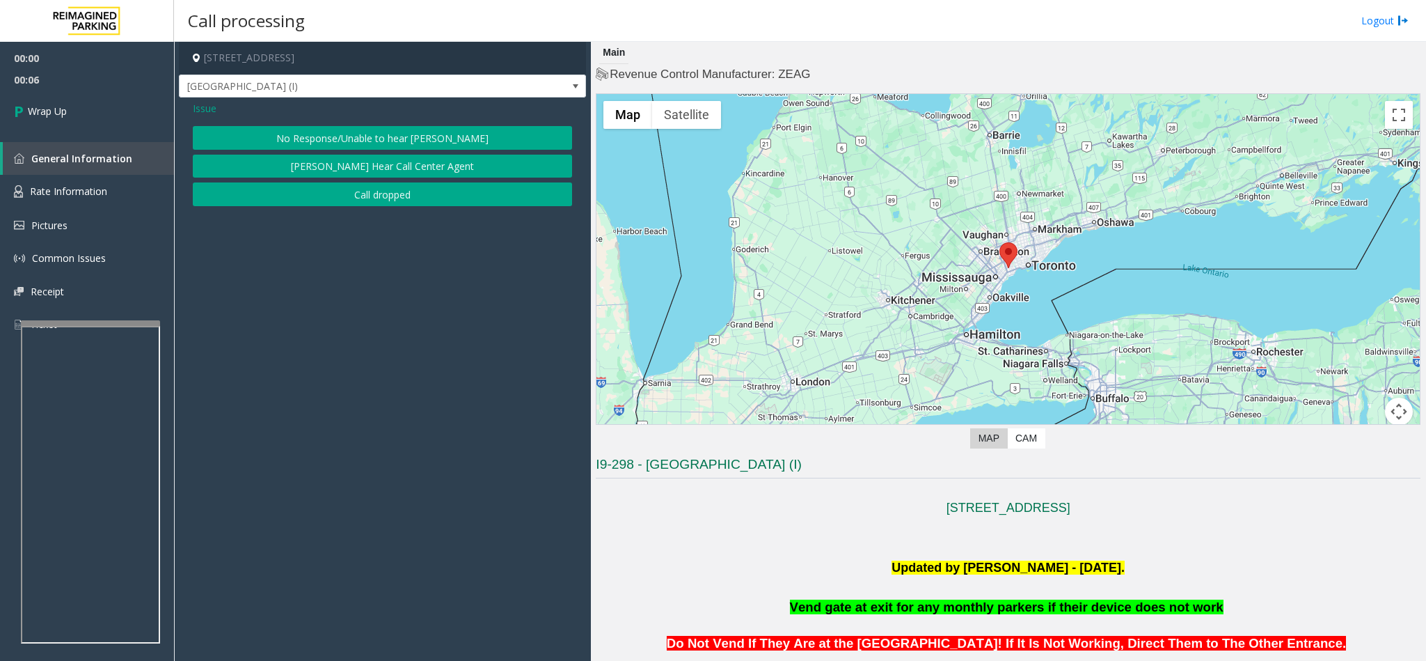
click at [345, 205] on button "Call dropped" at bounding box center [382, 194] width 379 height 24
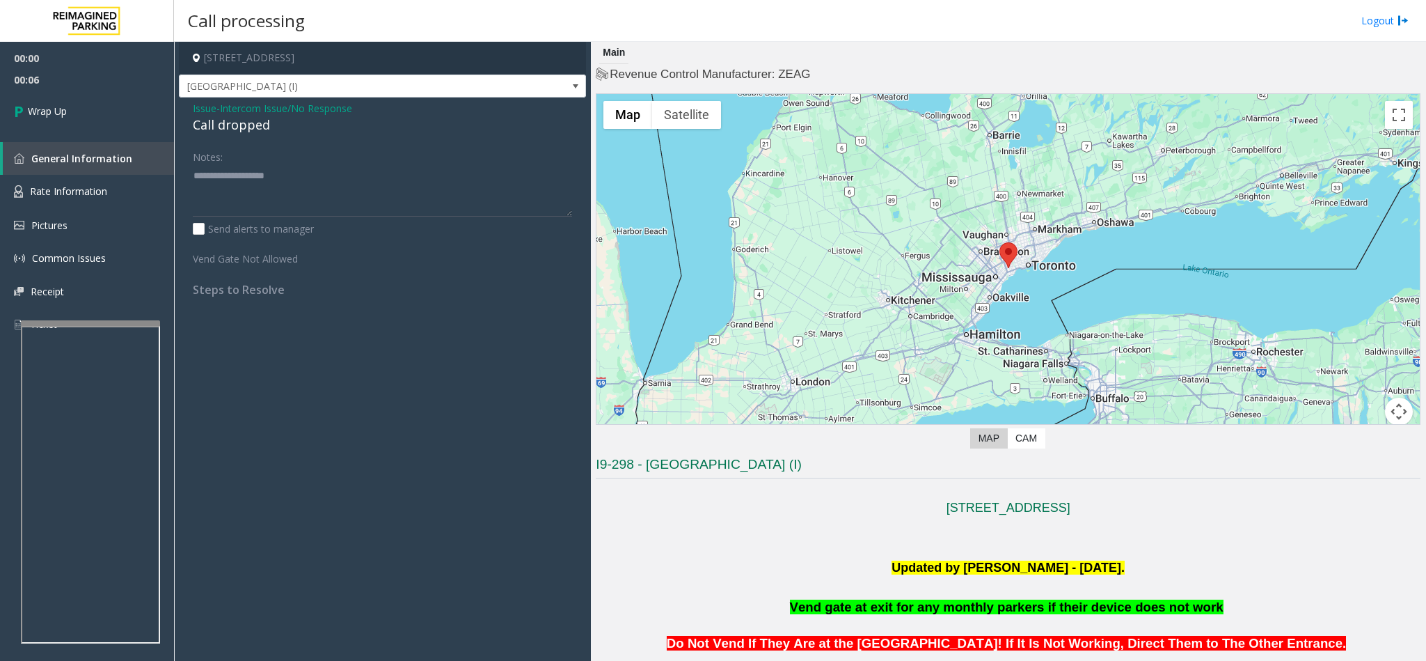
click at [216, 129] on div "Call dropped" at bounding box center [382, 125] width 379 height 19
type textarea "**********"
click at [115, 122] on link "Wrap Up" at bounding box center [87, 110] width 174 height 41
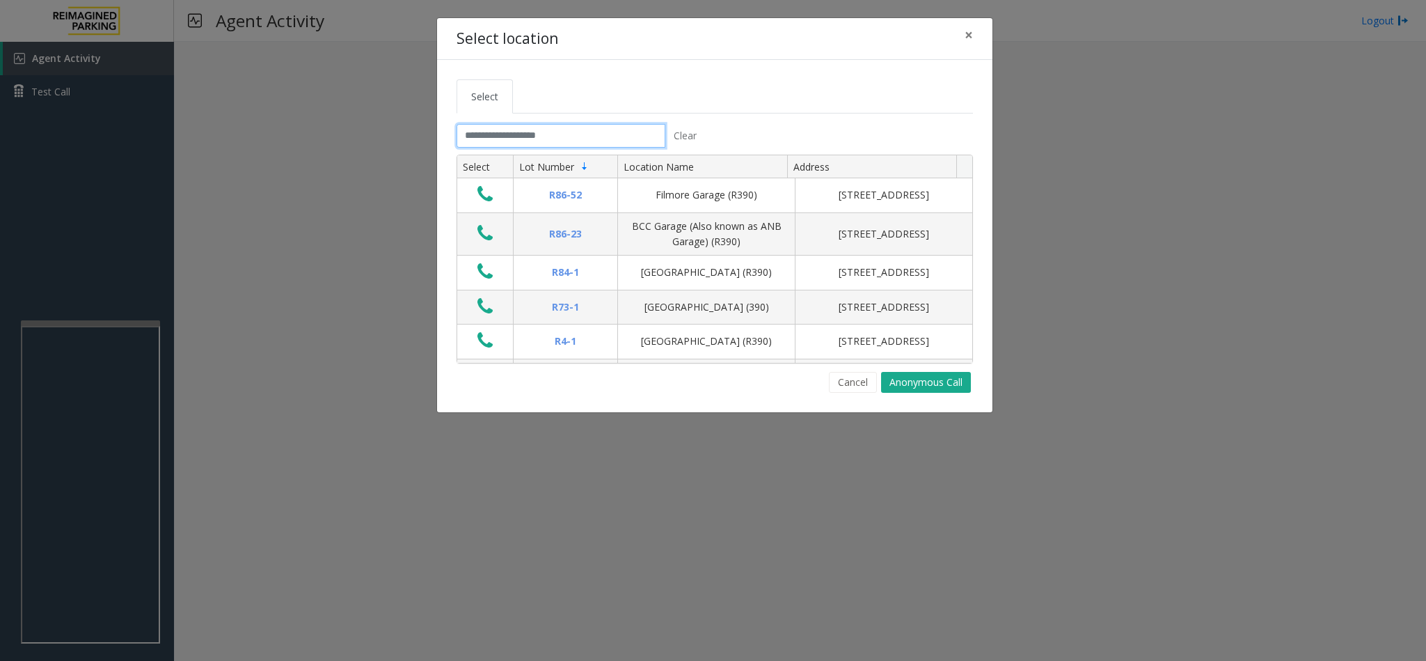
click at [478, 141] on input "text" at bounding box center [561, 136] width 209 height 24
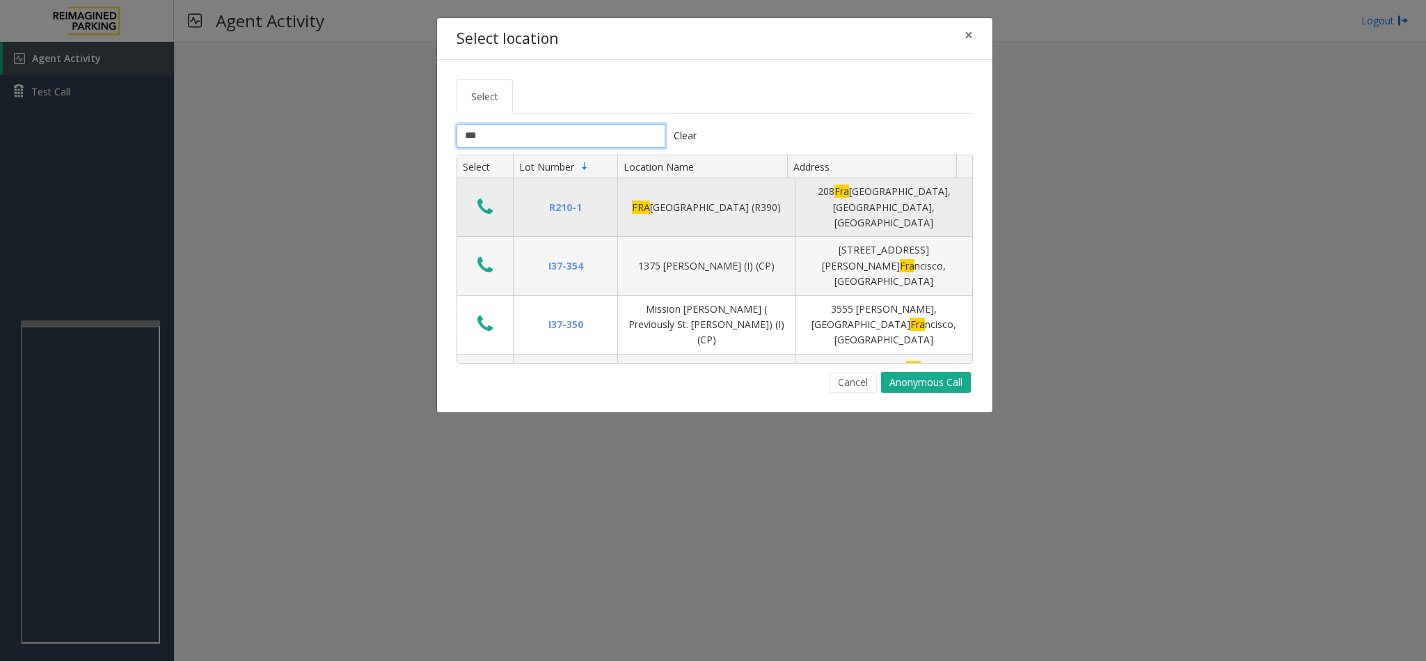
type input "***"
click at [476, 199] on button "Data table" at bounding box center [485, 207] width 24 height 22
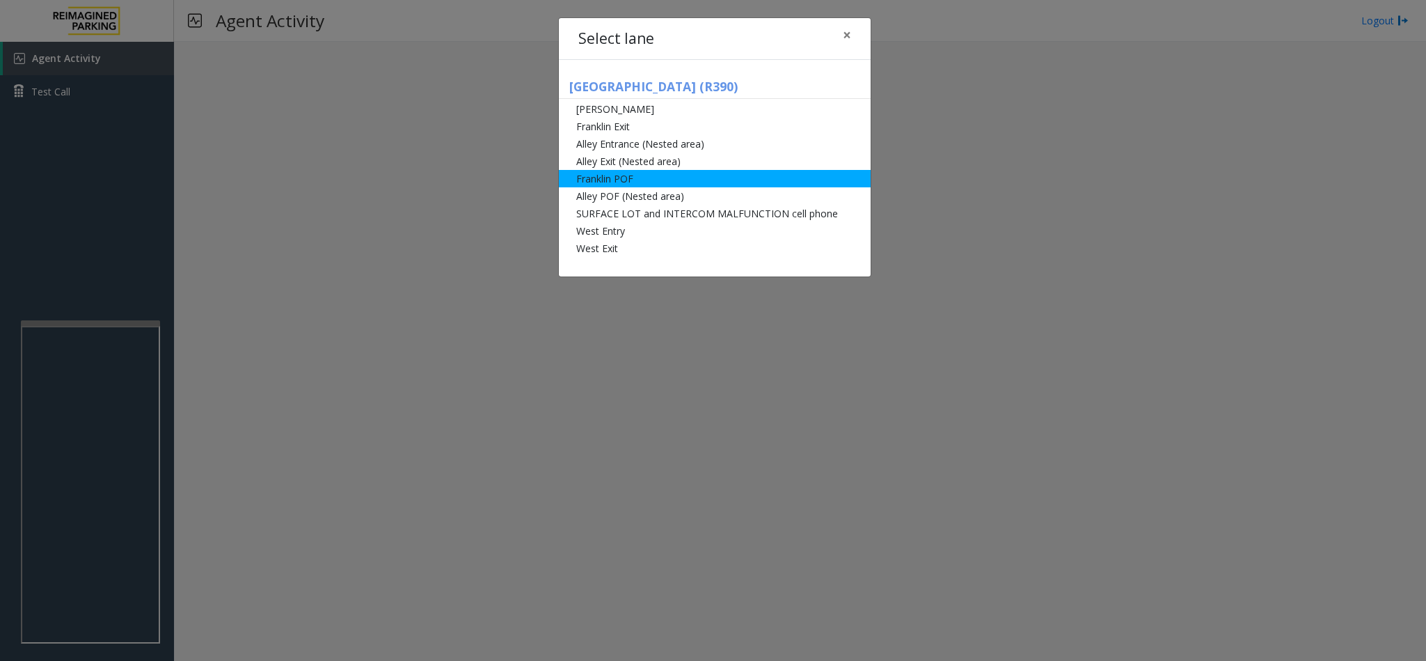
click at [640, 172] on li "Franklin POF" at bounding box center [715, 178] width 312 height 17
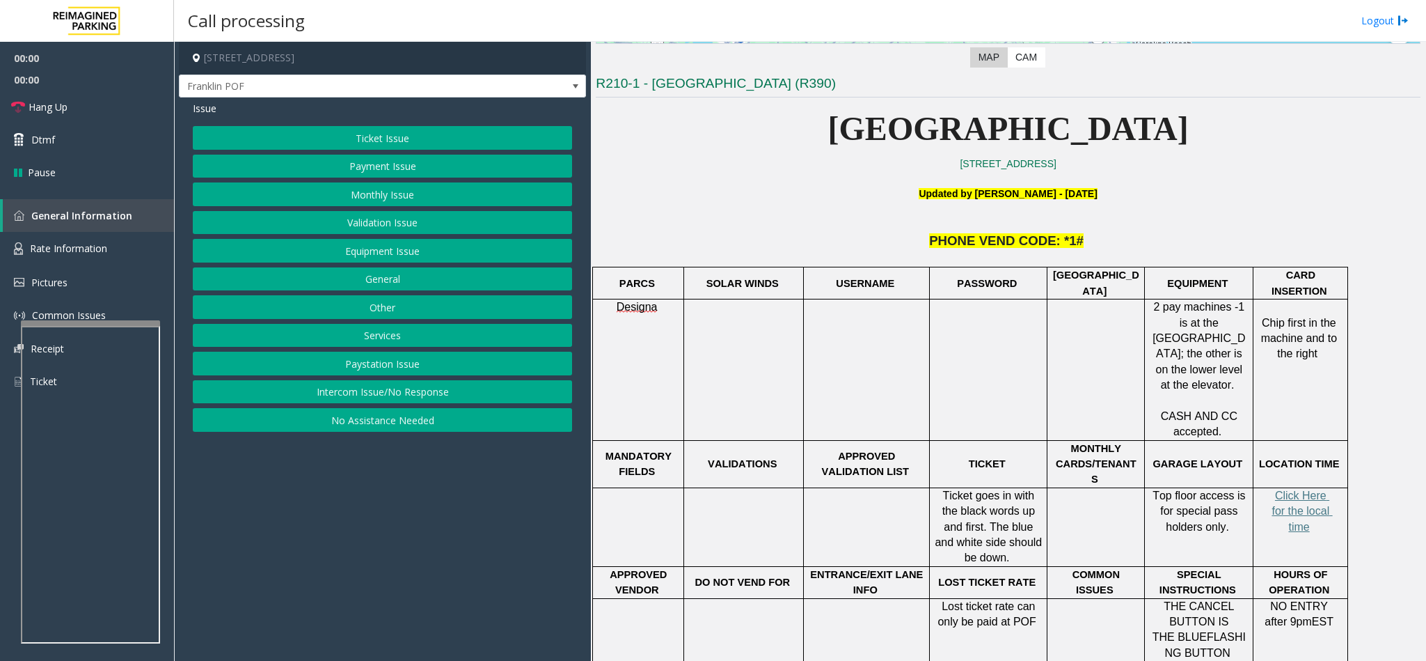
scroll to position [418, 0]
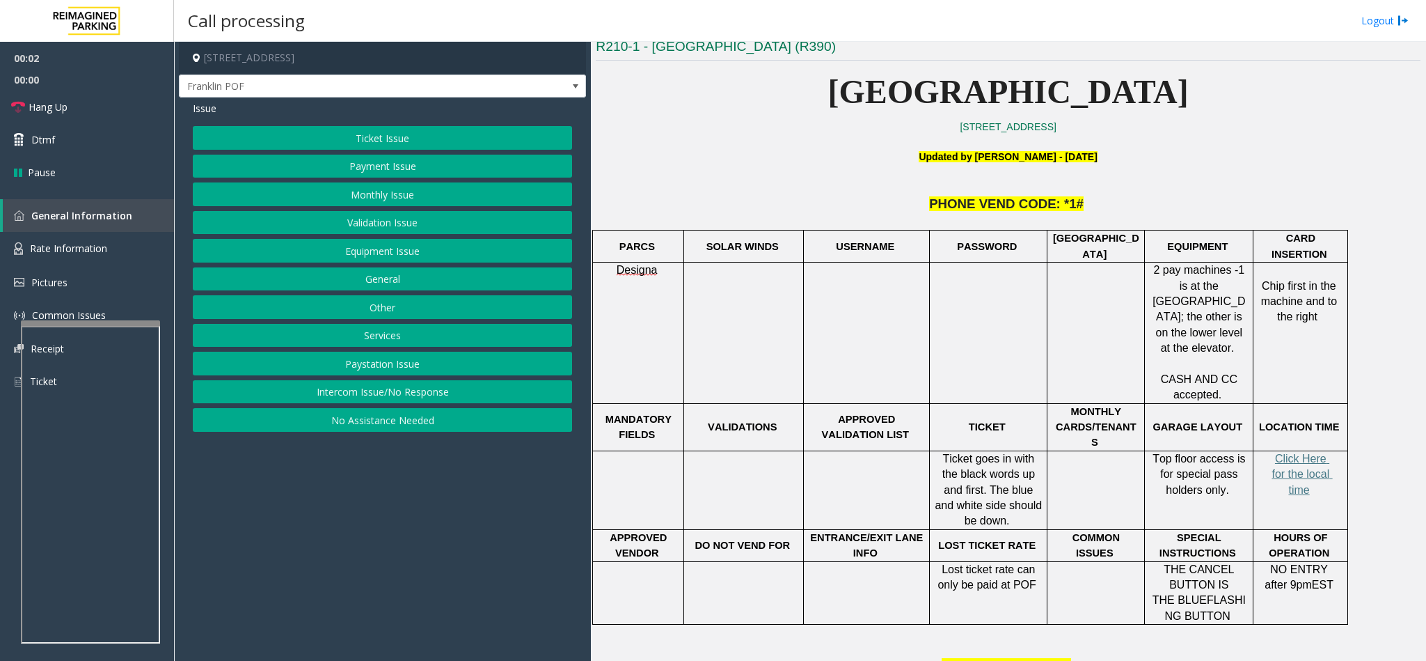
click at [405, 173] on button "Payment Issue" at bounding box center [382, 167] width 379 height 24
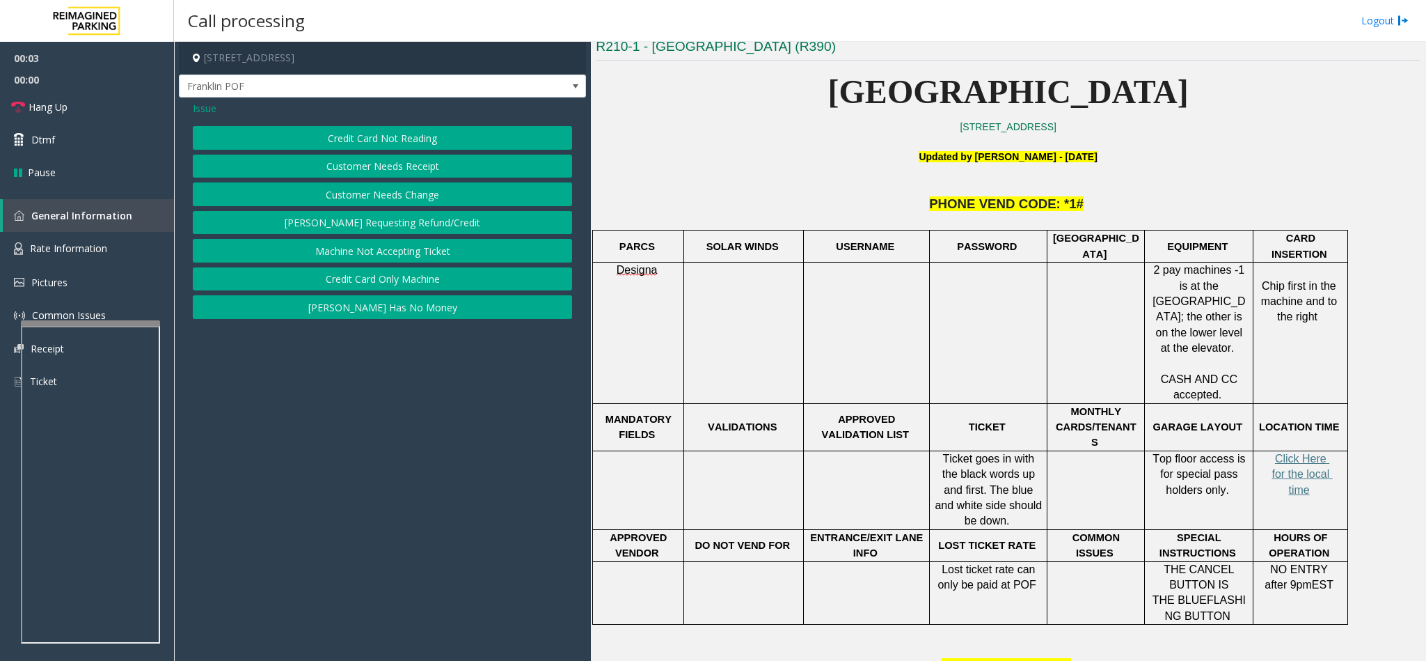
click at [379, 141] on button "Credit Card Not Reading" at bounding box center [382, 138] width 379 height 24
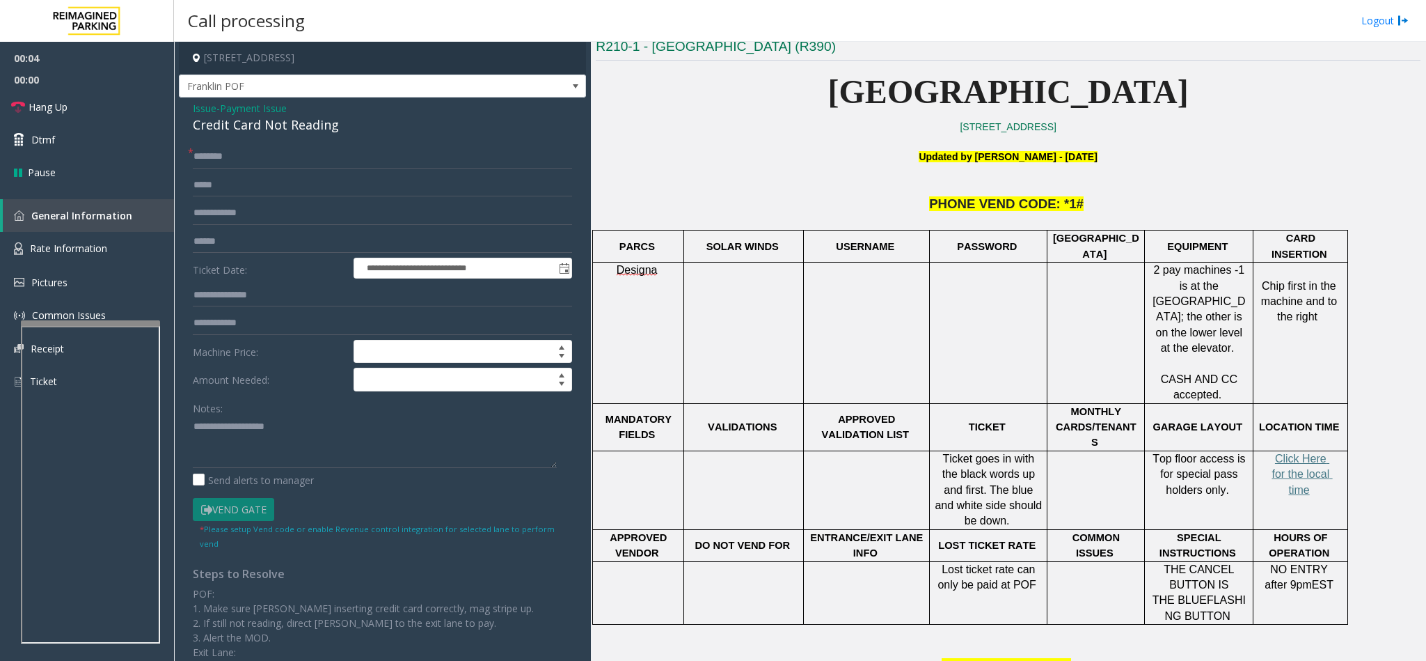
click at [230, 120] on div "Credit Card Not Reading" at bounding box center [382, 125] width 379 height 19
click at [193, 428] on textarea at bounding box center [375, 442] width 364 height 52
type textarea "**********"
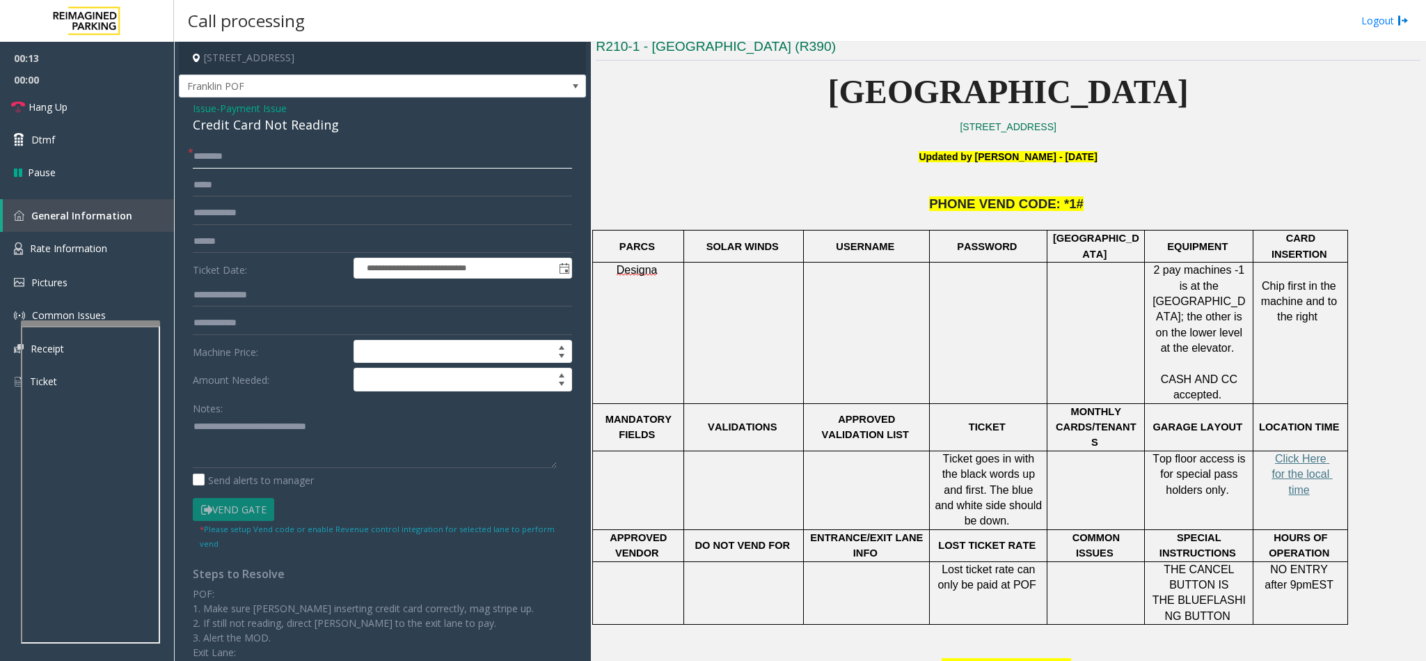
click at [247, 149] on input "text" at bounding box center [382, 157] width 379 height 24
type input "**"
click at [351, 437] on textarea at bounding box center [375, 442] width 364 height 52
click at [111, 105] on link "Hang Up" at bounding box center [87, 106] width 174 height 33
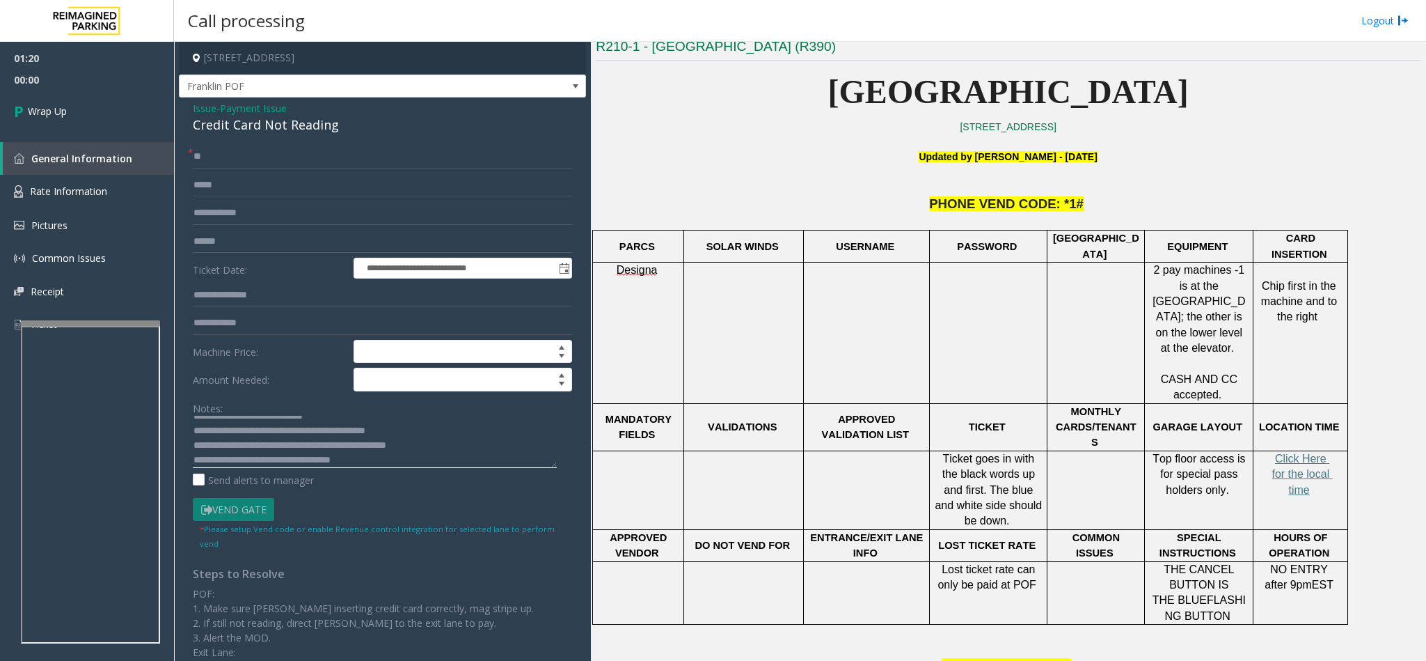
click at [382, 462] on textarea at bounding box center [375, 442] width 364 height 52
type textarea "**********"
click at [61, 123] on link "Wrap Up" at bounding box center [87, 110] width 174 height 41
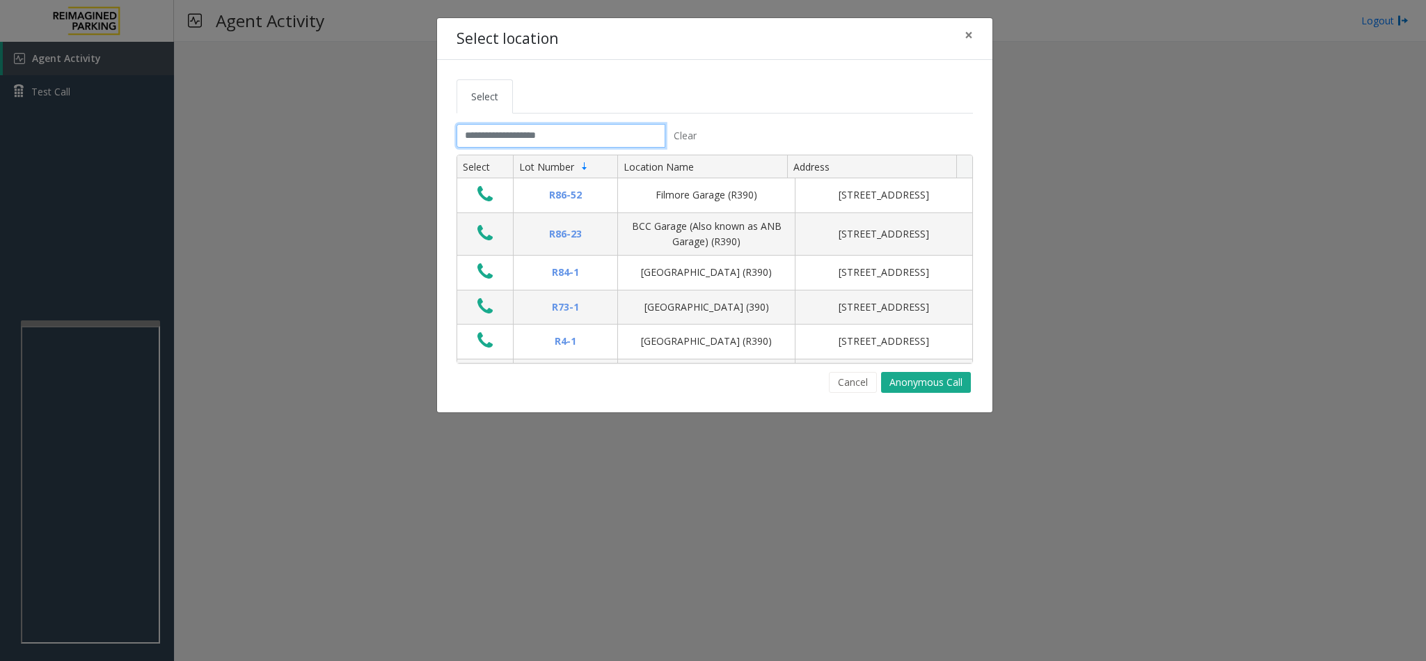
click at [475, 140] on input "text" at bounding box center [561, 136] width 209 height 24
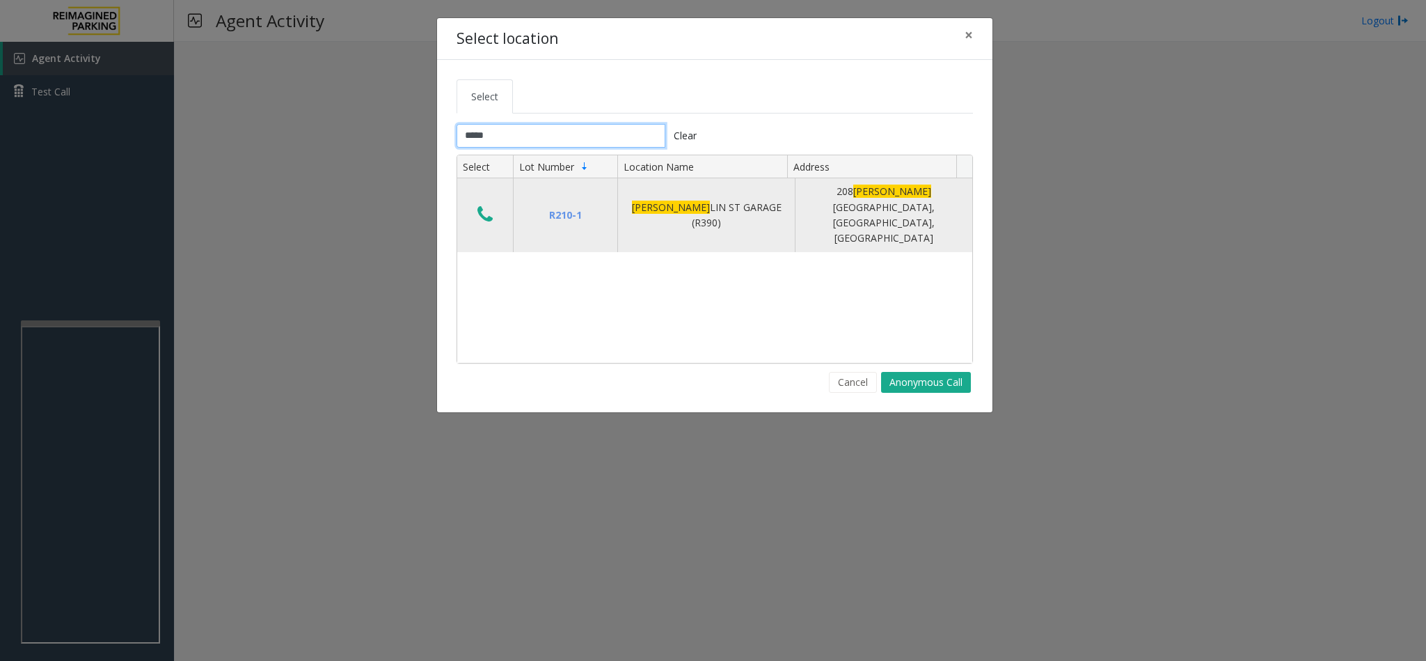
type input "*****"
click at [481, 207] on icon "Data table" at bounding box center [485, 214] width 15 height 19
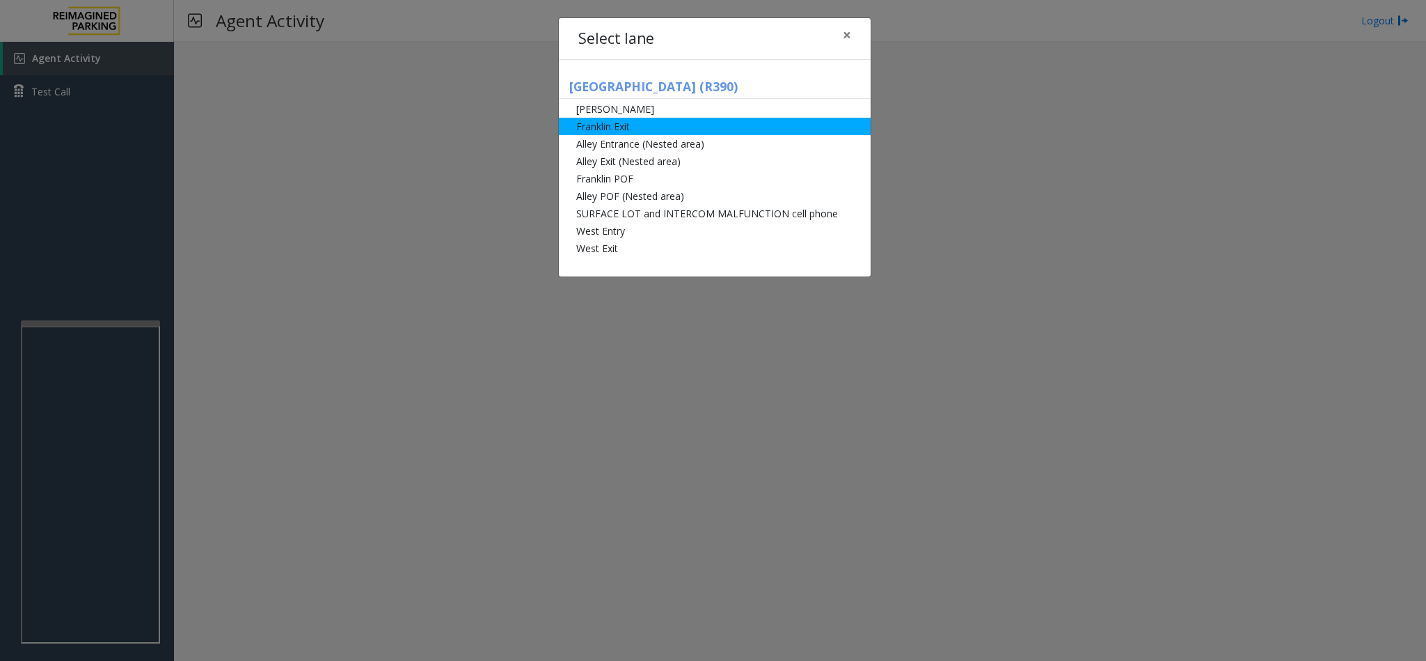
click at [637, 128] on li "Franklin Exit" at bounding box center [715, 126] width 312 height 17
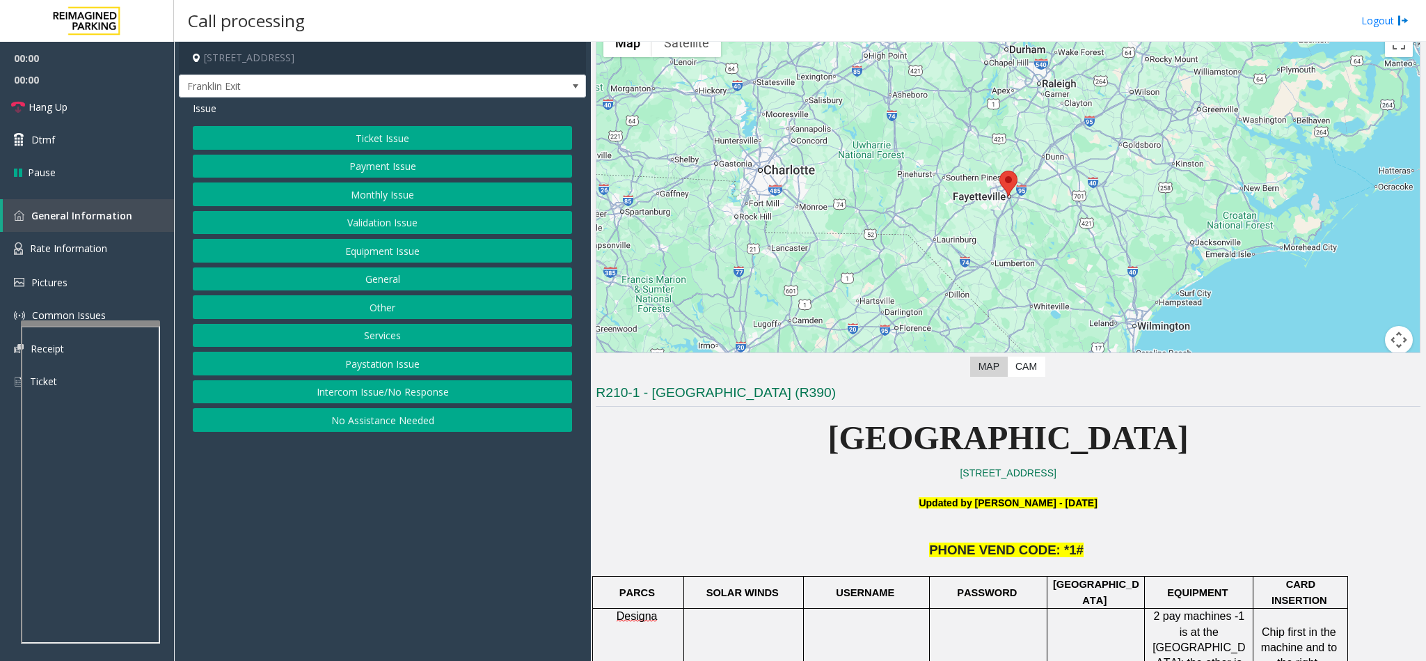
scroll to position [418, 0]
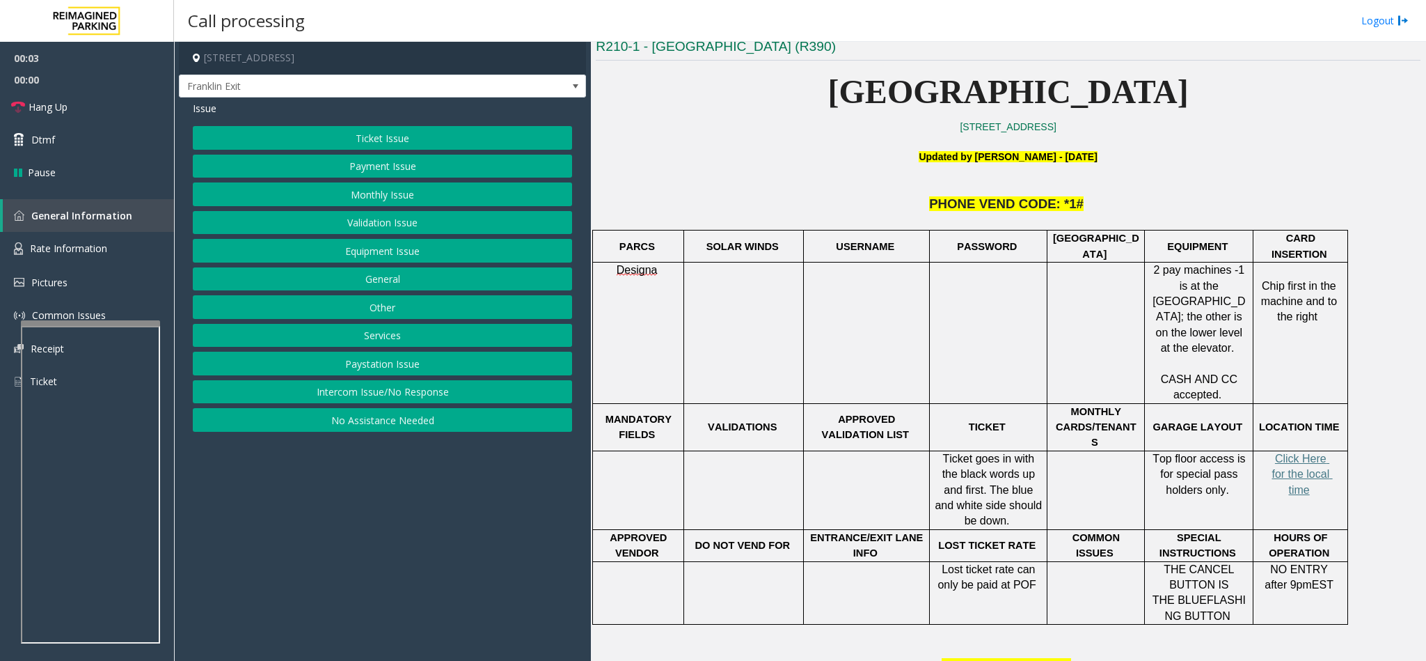
click at [372, 178] on button "Payment Issue" at bounding box center [382, 167] width 379 height 24
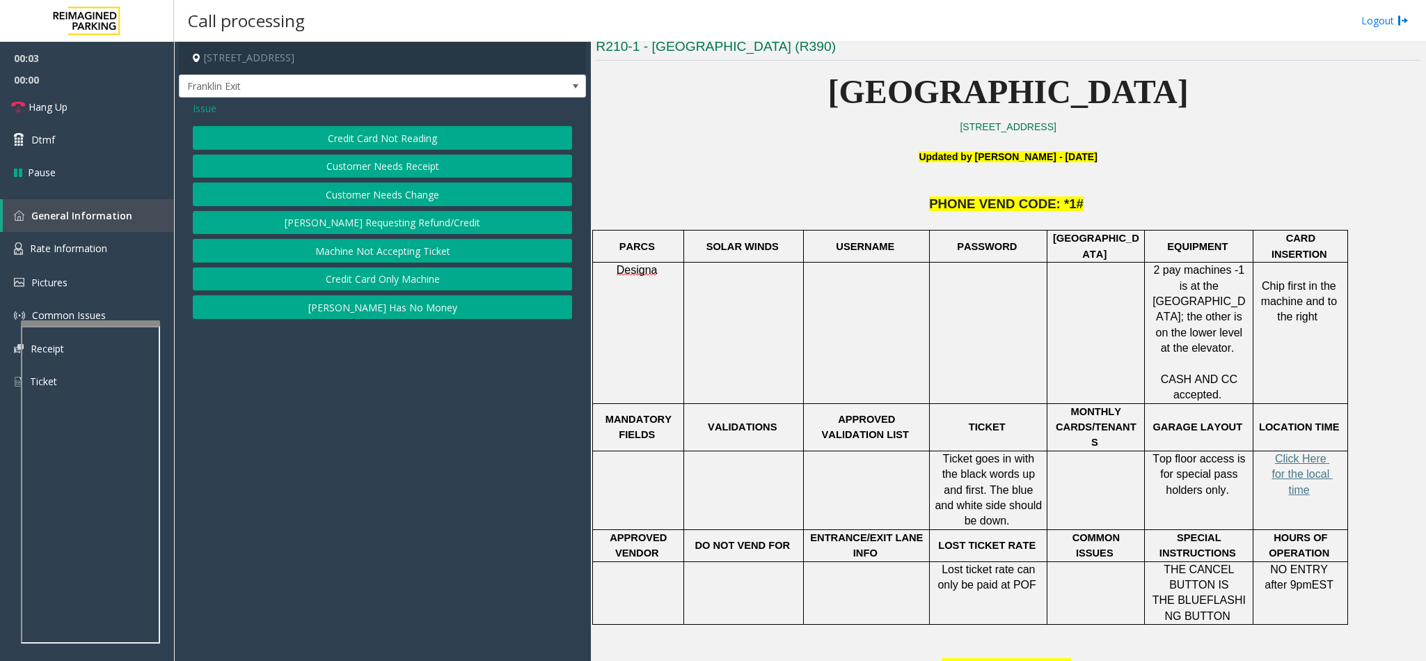
click at [360, 140] on button "Credit Card Not Reading" at bounding box center [382, 138] width 379 height 24
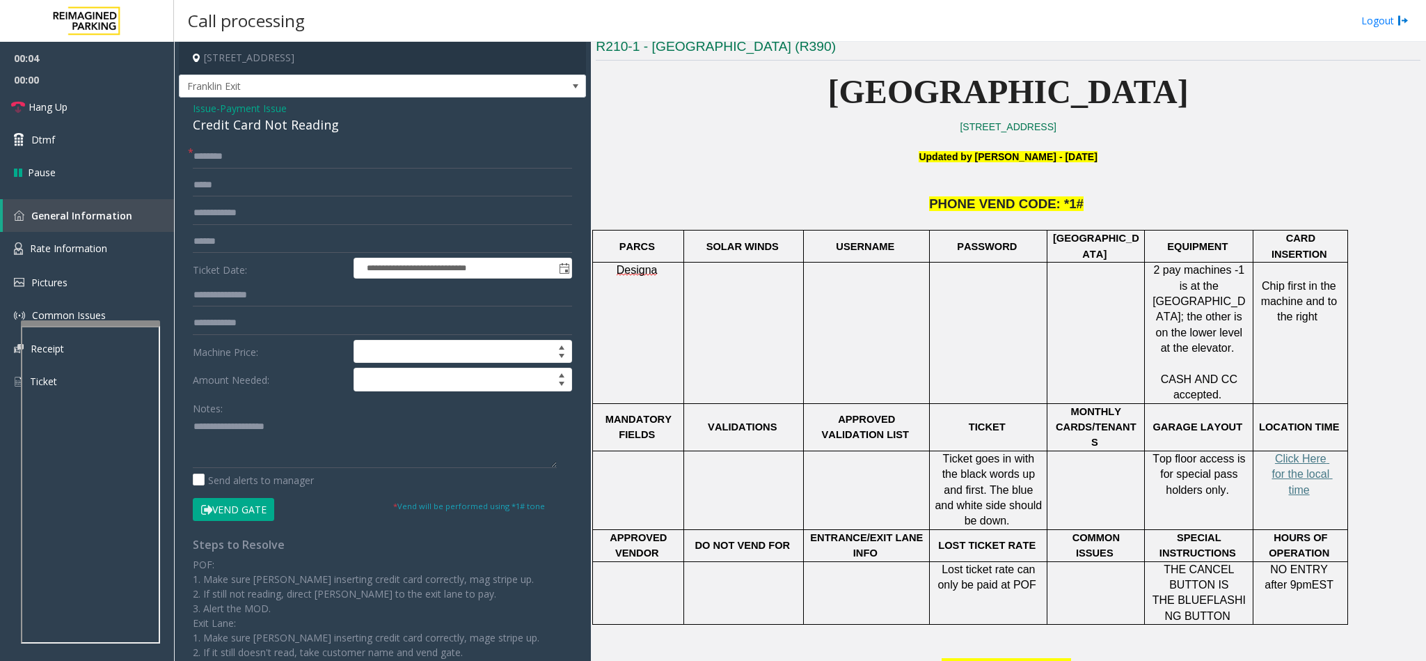
click at [237, 121] on div "Credit Card Not Reading" at bounding box center [382, 125] width 379 height 19
click at [195, 425] on textarea at bounding box center [375, 442] width 364 height 52
type textarea "**********"
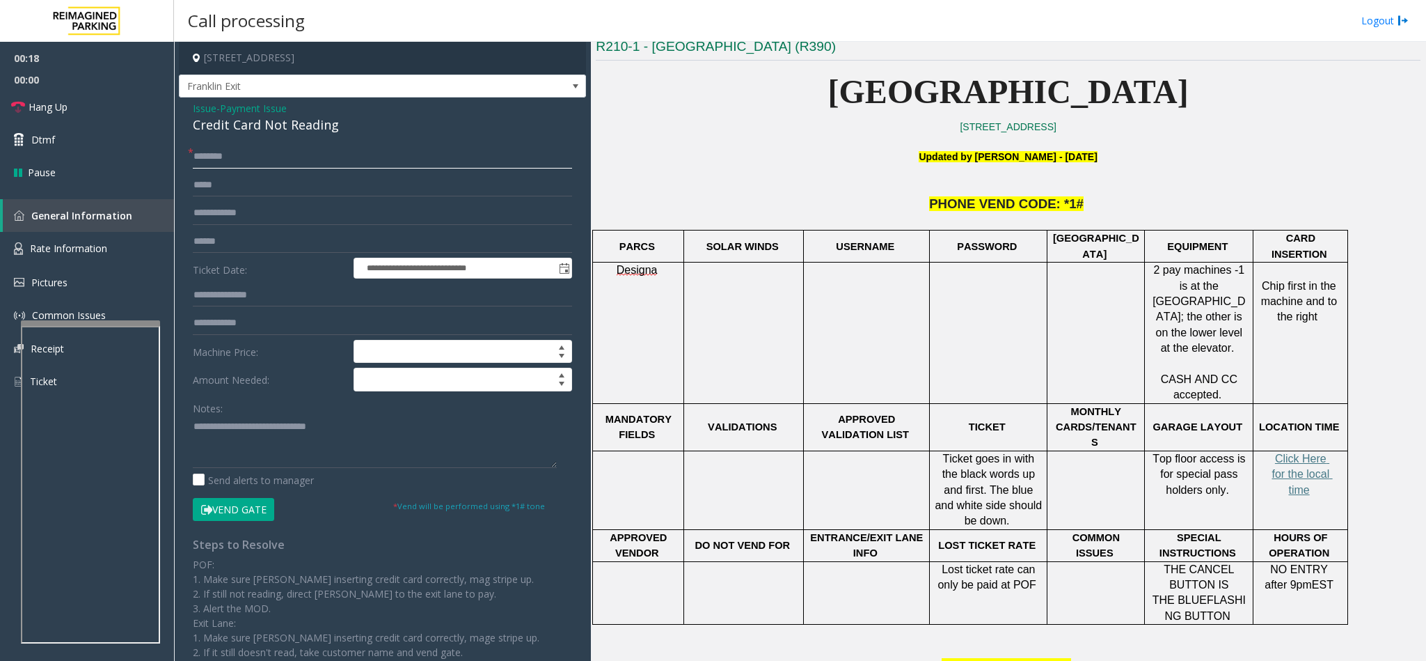
click at [237, 157] on input "text" at bounding box center [382, 157] width 379 height 24
drag, startPoint x: 284, startPoint y: 443, endPoint x: 176, endPoint y: 443, distance: 107.9
click at [176, 443] on app-call-processing-form "**********" at bounding box center [382, 351] width 417 height 619
click at [214, 162] on input "text" at bounding box center [382, 157] width 379 height 24
type input "******"
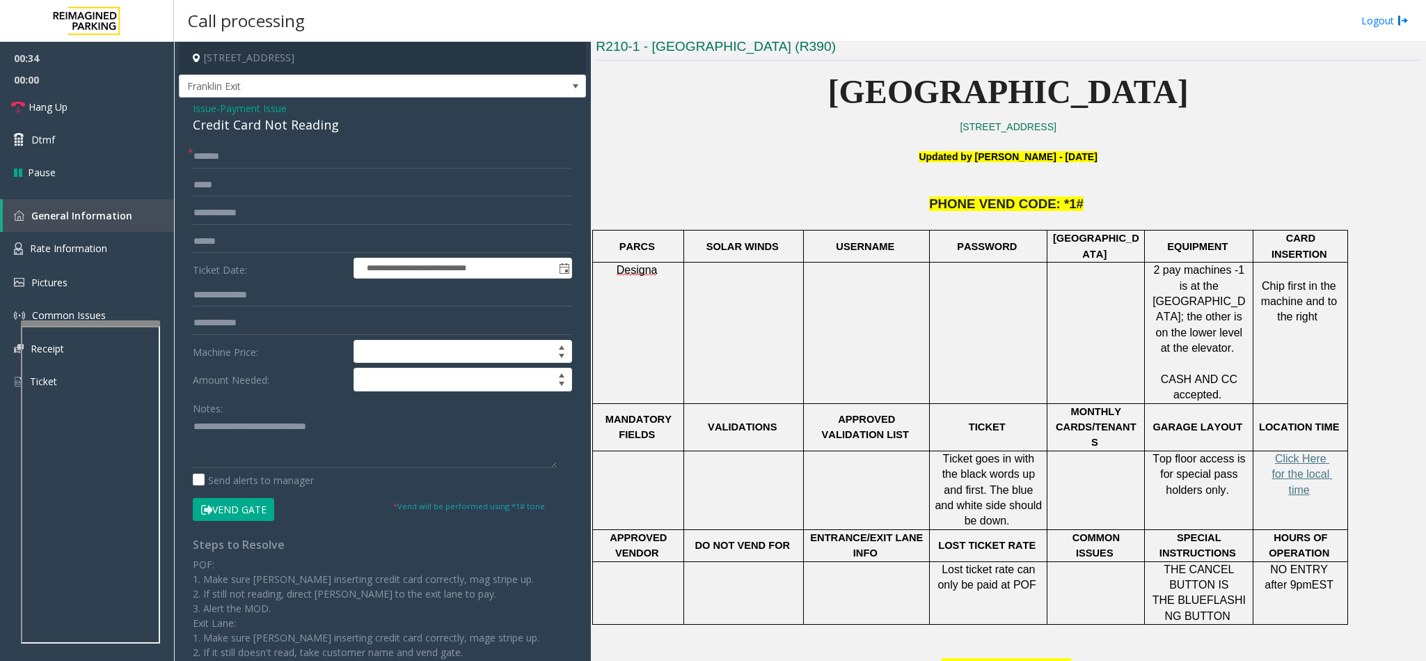
click at [239, 514] on button "Vend Gate" at bounding box center [233, 510] width 81 height 24
click at [374, 428] on textarea at bounding box center [375, 442] width 364 height 52
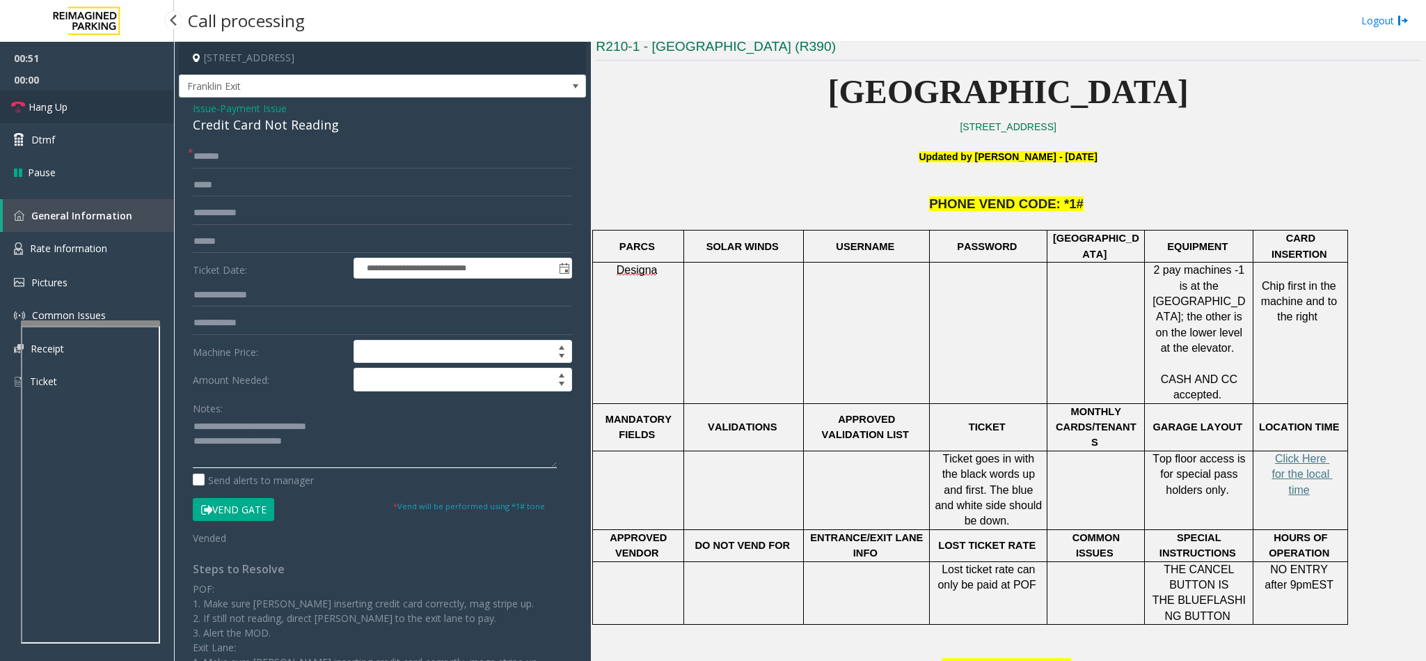
type textarea "**********"
click at [95, 101] on link "Hang Up" at bounding box center [87, 106] width 174 height 33
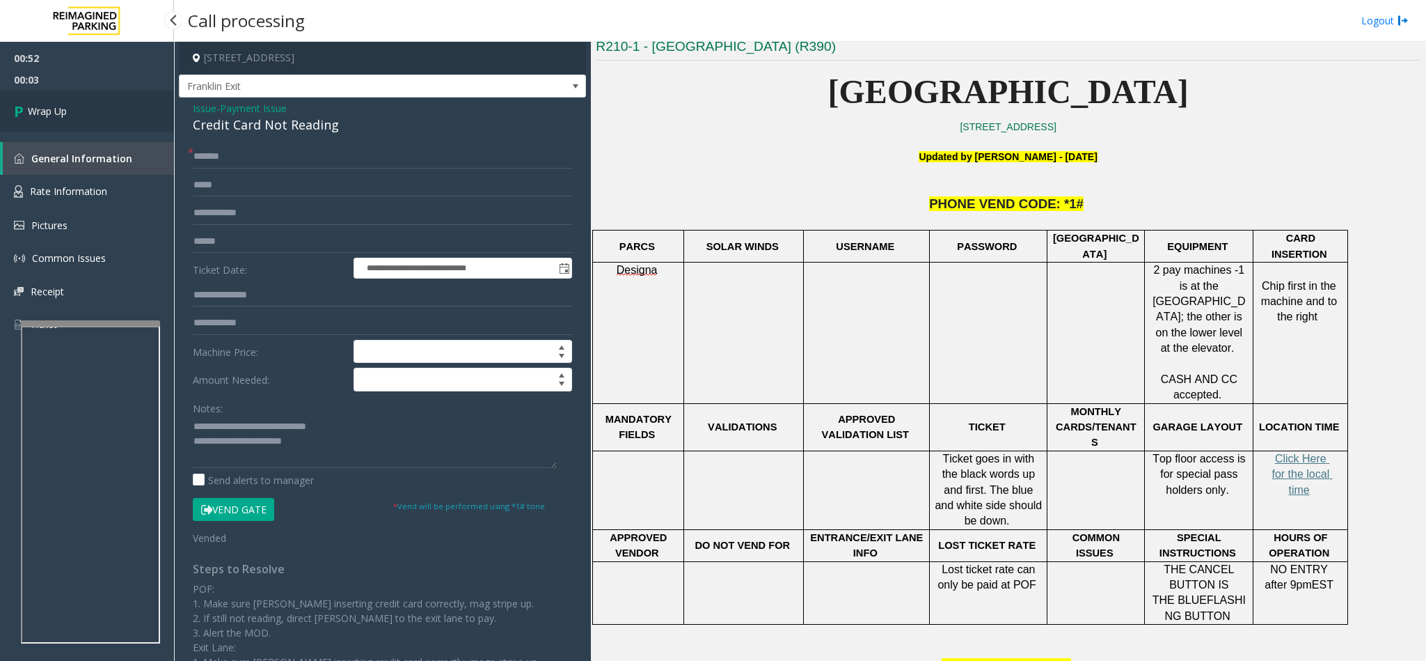
click at [95, 101] on link "Wrap Up" at bounding box center [87, 110] width 174 height 41
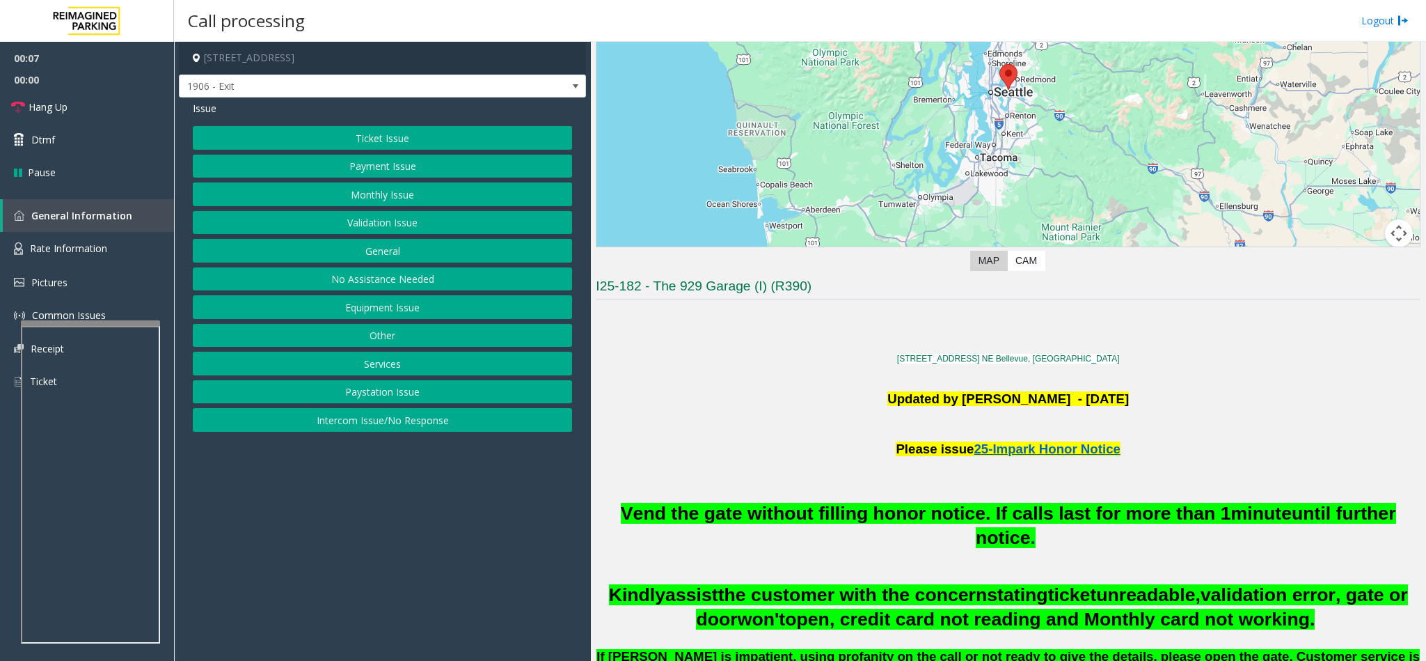
scroll to position [209, 0]
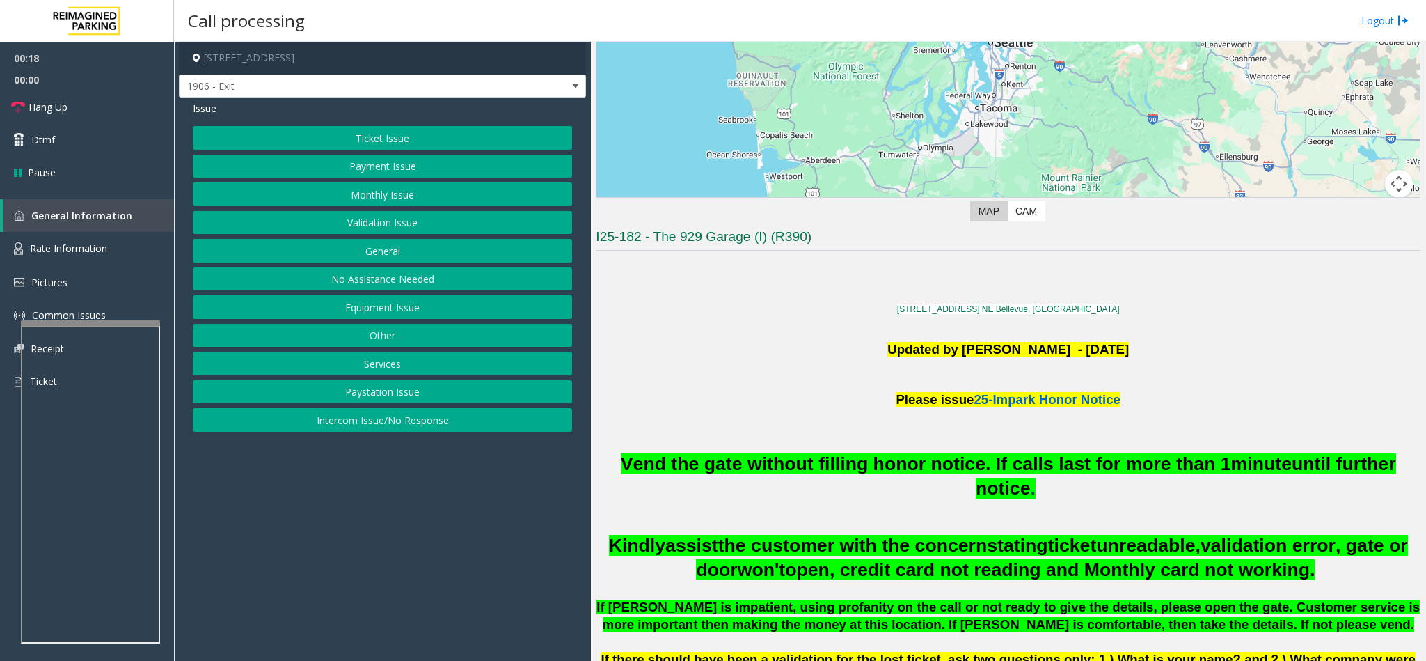
click at [402, 141] on button "Ticket Issue" at bounding box center [382, 138] width 379 height 24
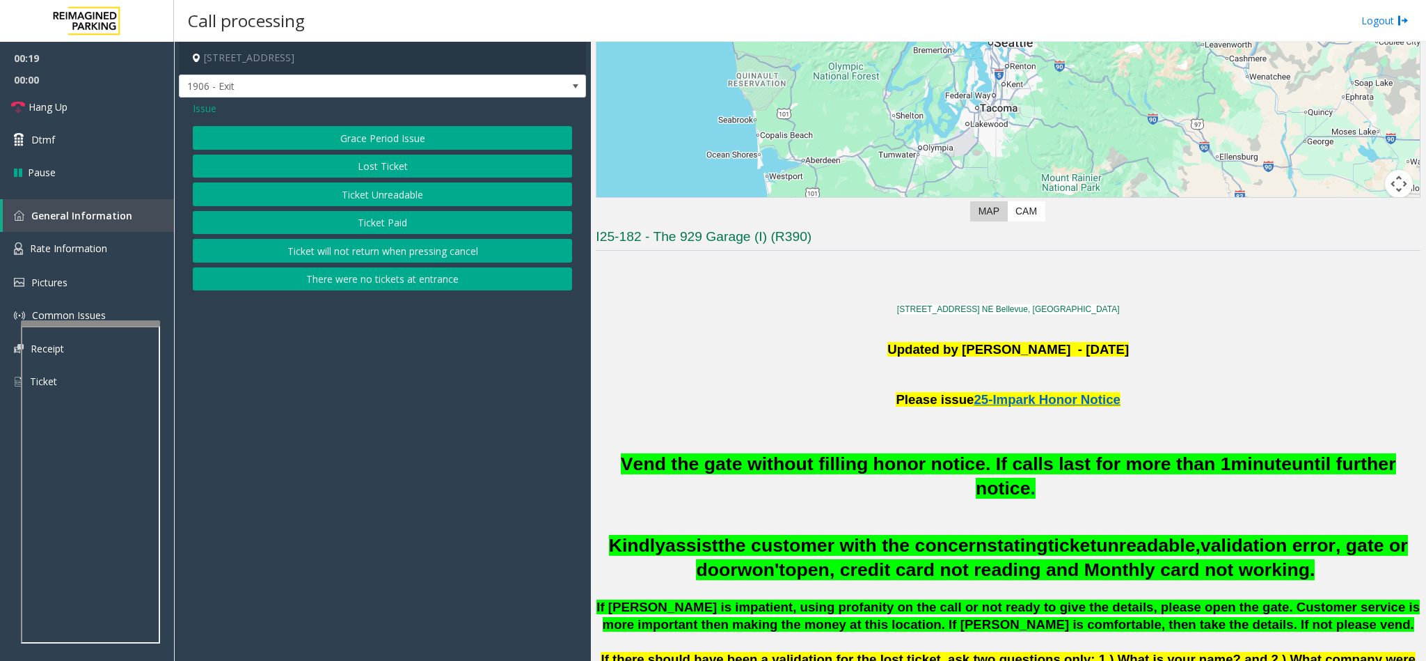
click at [381, 191] on button "Ticket Unreadable" at bounding box center [382, 194] width 379 height 24
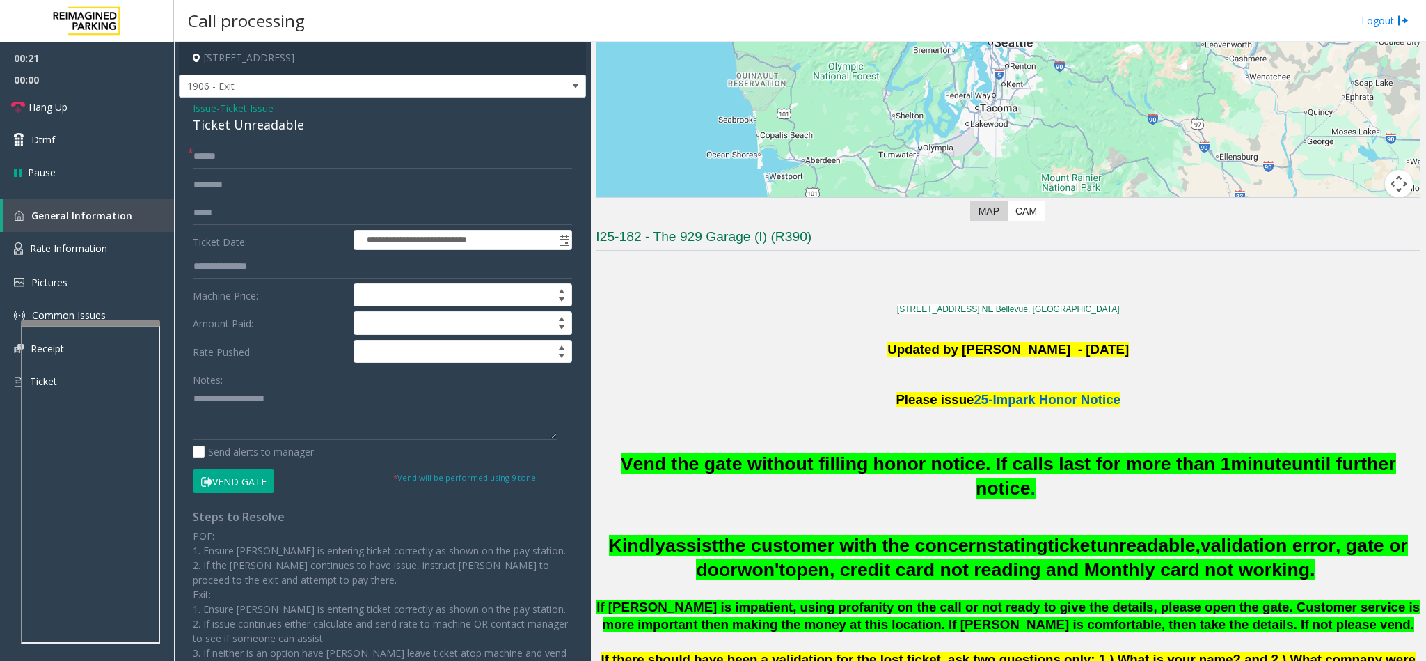
click at [207, 132] on div "Ticket Unreadable" at bounding box center [382, 125] width 379 height 19
click at [194, 404] on textarea at bounding box center [375, 413] width 364 height 52
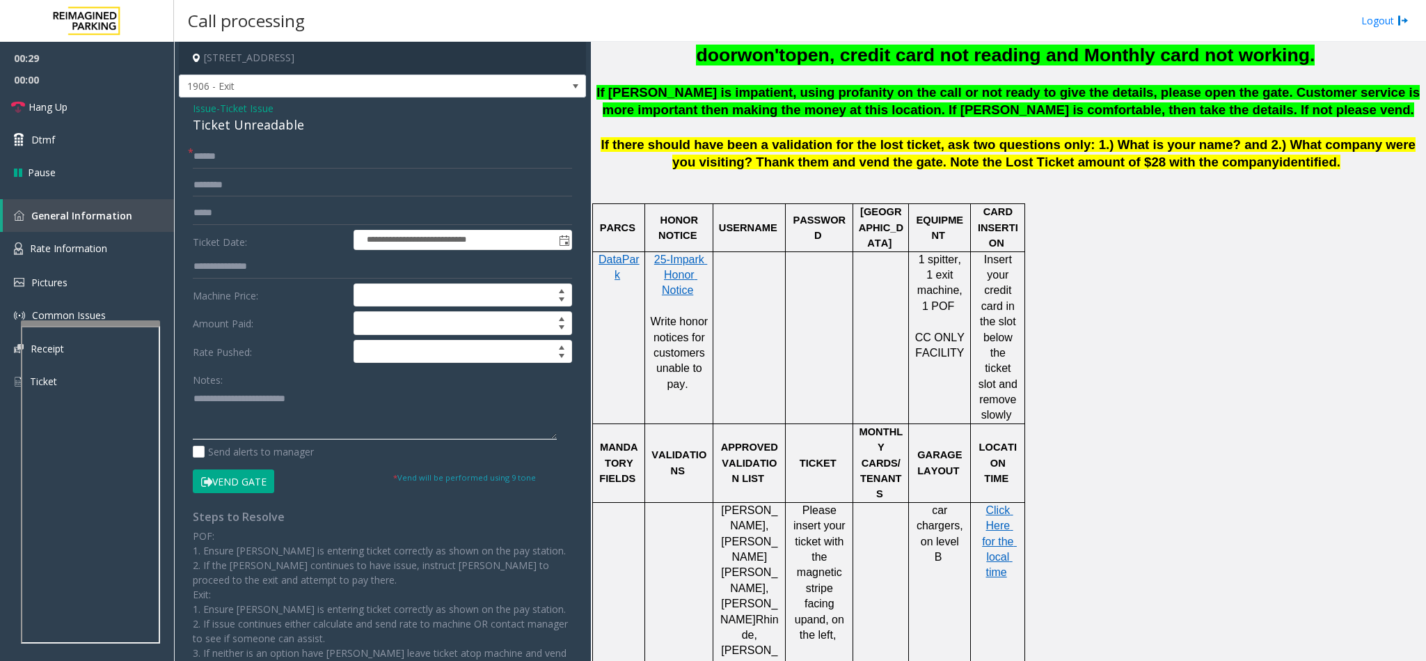
scroll to position [731, 0]
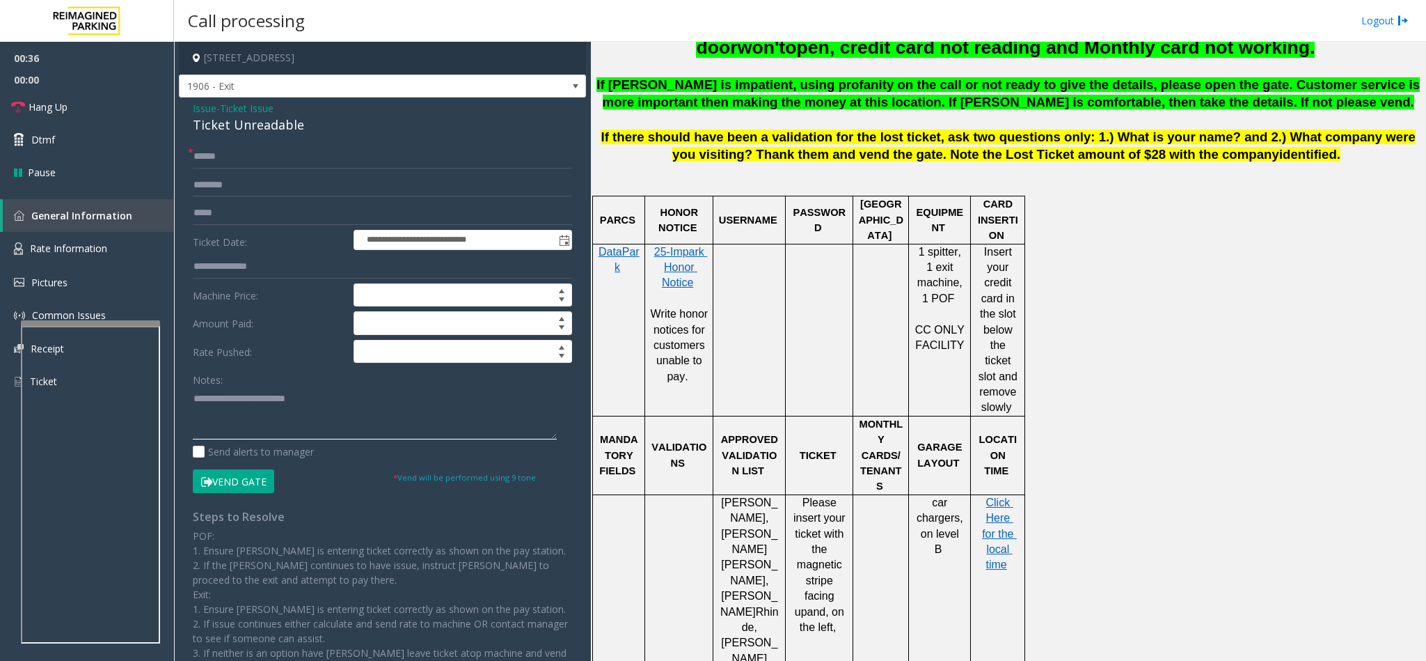
click at [370, 399] on textarea at bounding box center [375, 413] width 364 height 52
drag, startPoint x: 798, startPoint y: 516, endPoint x: 840, endPoint y: 566, distance: 64.8
click at [840, 566] on p "Please insert your ticket with the magnetic stripe facing up and, on the left," at bounding box center [819, 565] width 57 height 141
copy p "magnetic stripe facing up and, on the left,"
click at [379, 412] on textarea at bounding box center [375, 413] width 364 height 52
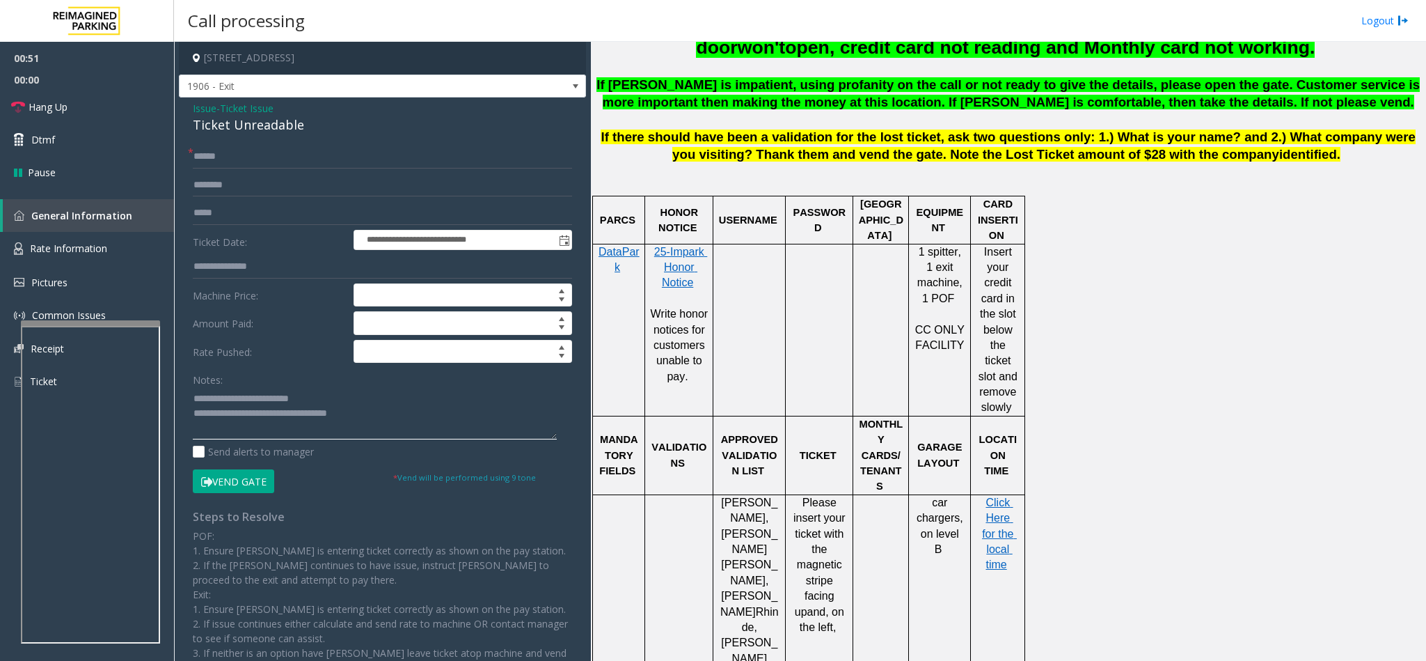
paste textarea "**********"
type textarea "**********"
click at [210, 152] on input "text" at bounding box center [382, 157] width 379 height 24
type input "******"
click at [234, 485] on button "Vend Gate" at bounding box center [233, 481] width 81 height 24
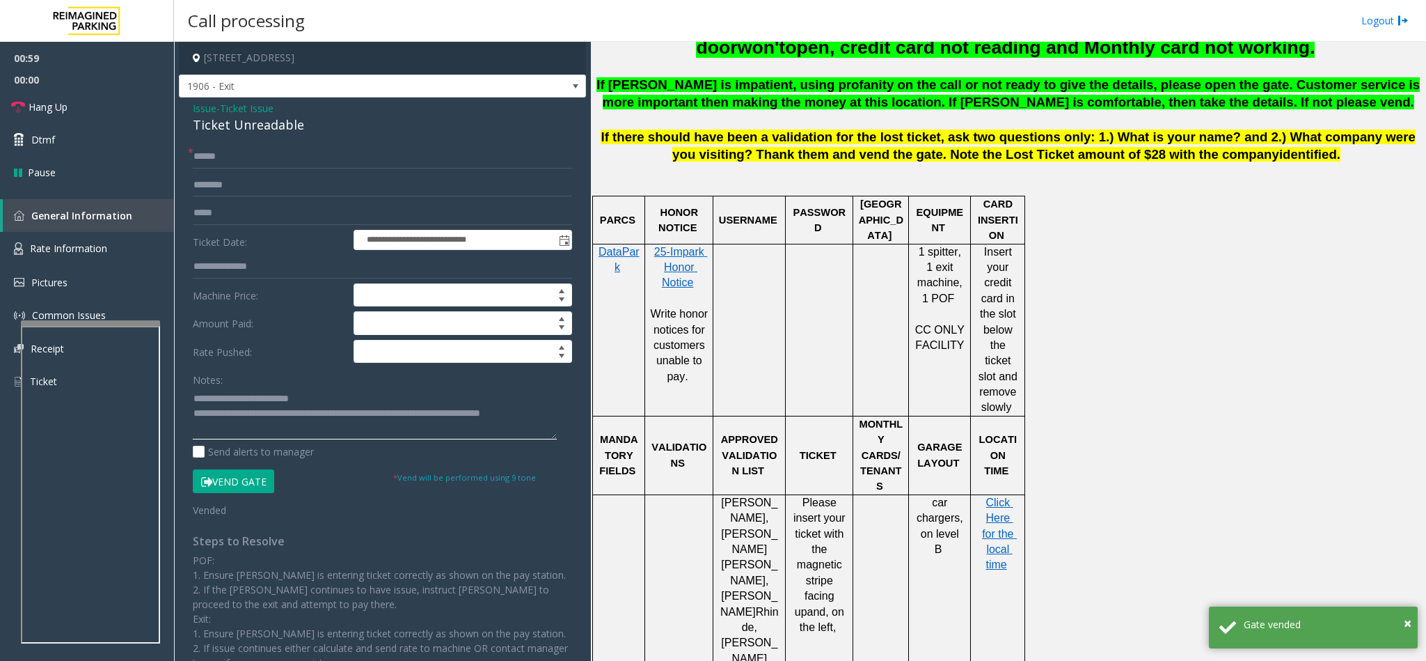
click at [549, 416] on textarea at bounding box center [375, 413] width 364 height 52
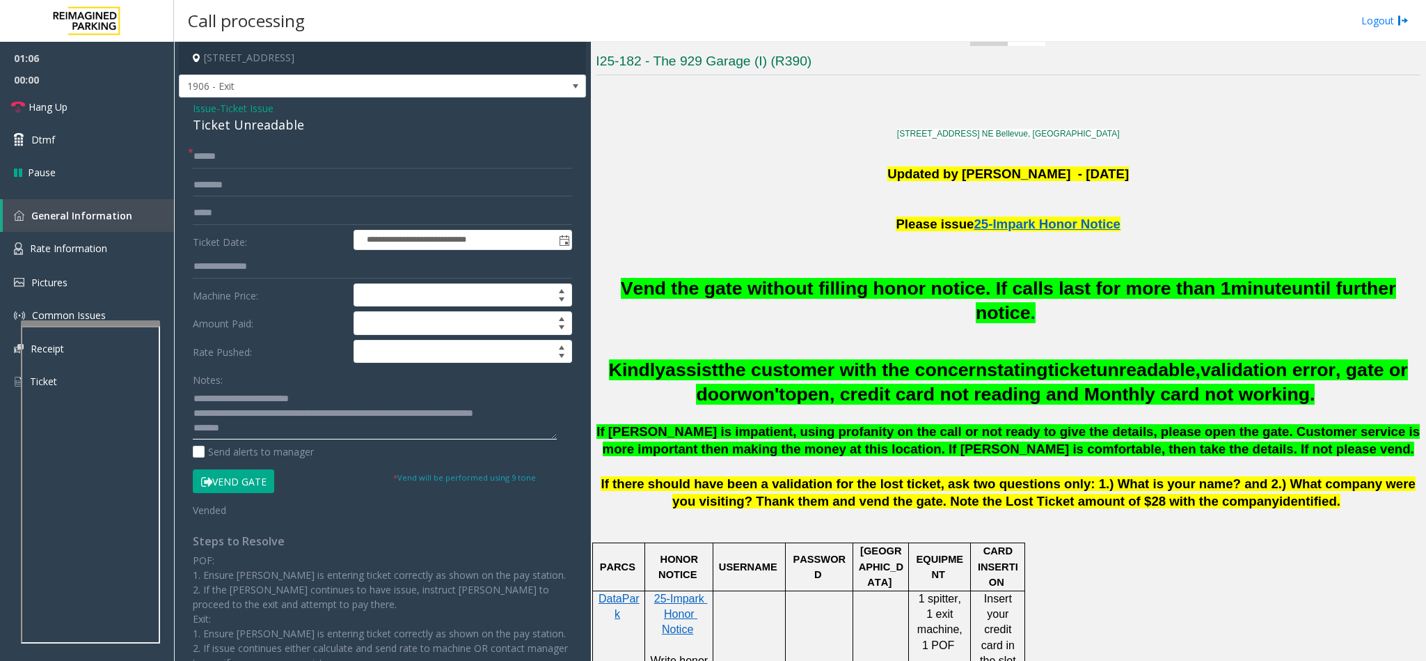
scroll to position [313, 0]
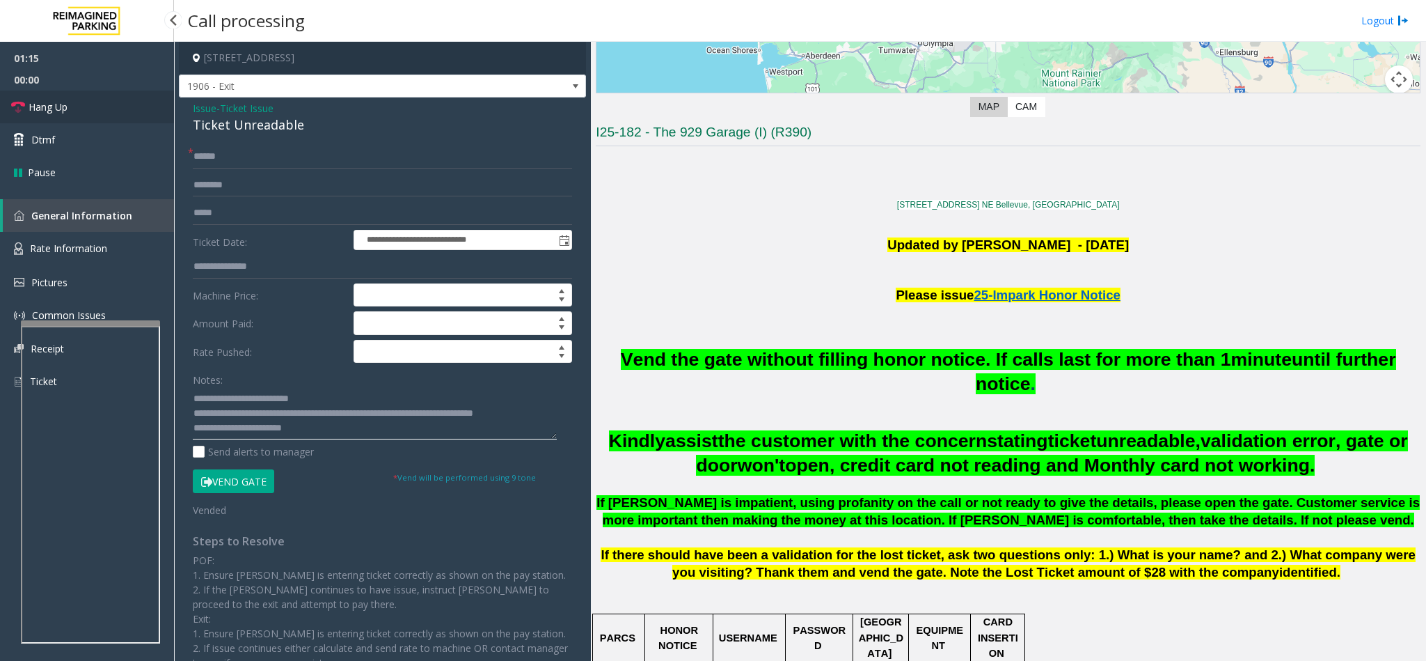
type textarea "**********"
click at [79, 109] on link "Hang Up" at bounding box center [87, 106] width 174 height 33
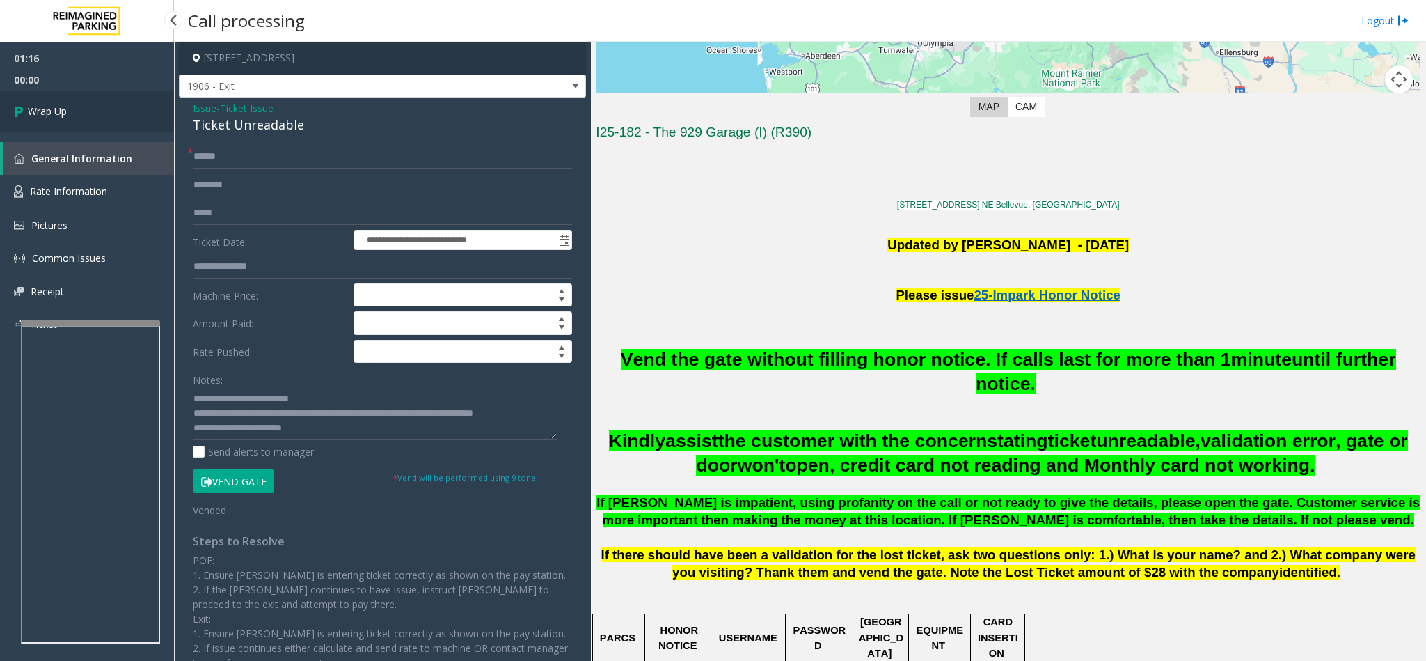
click at [79, 109] on link "Wrap Up" at bounding box center [87, 110] width 174 height 41
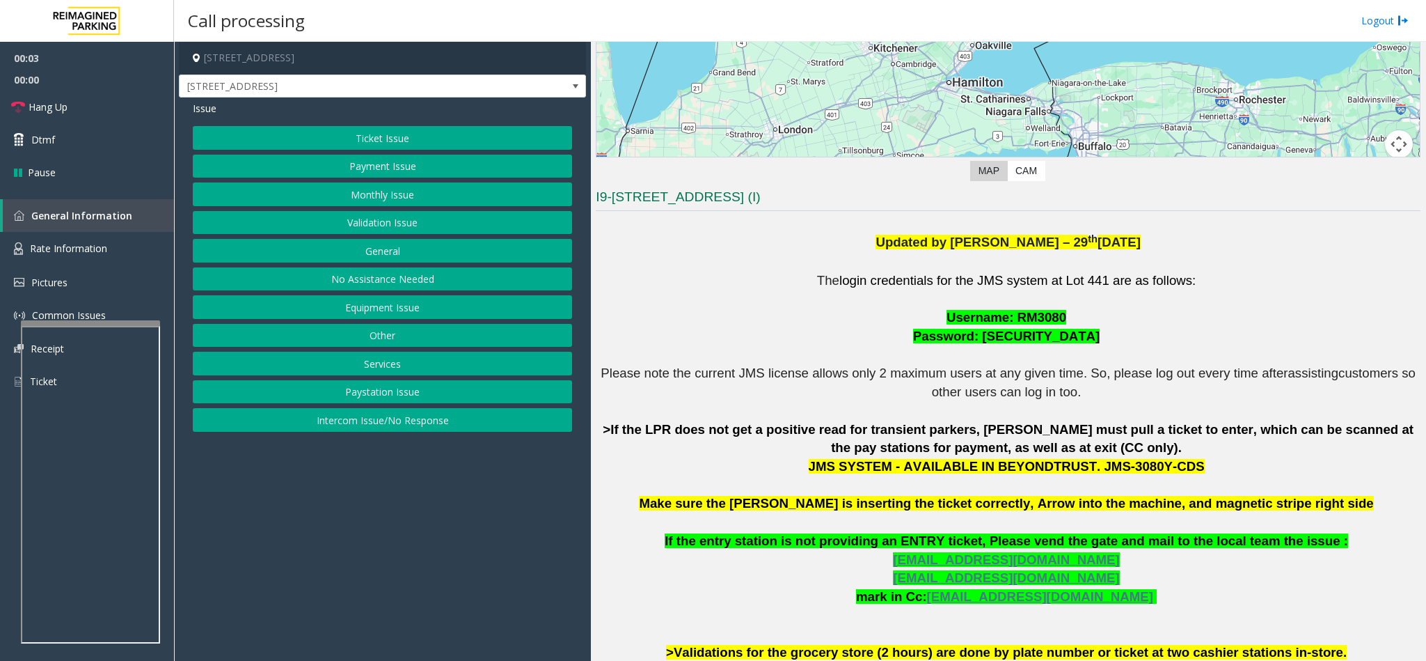
scroll to position [313, 0]
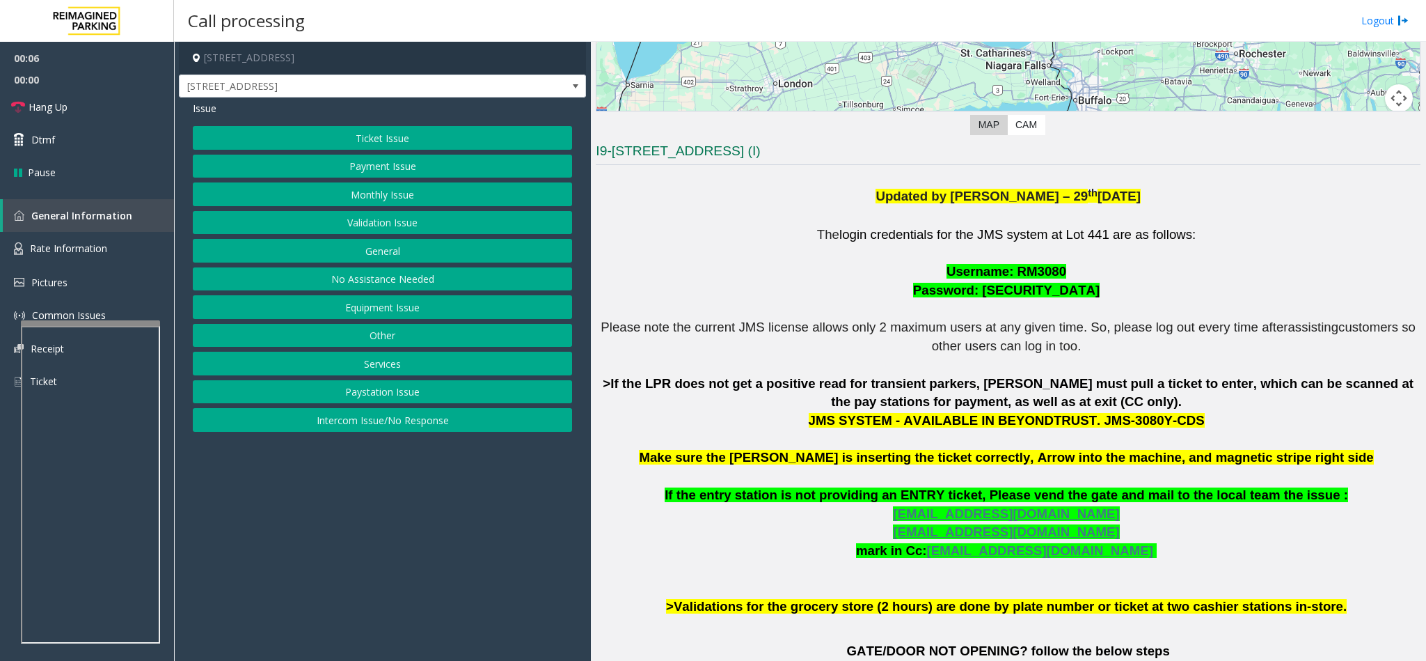
click at [354, 134] on button "Ticket Issue" at bounding box center [382, 138] width 379 height 24
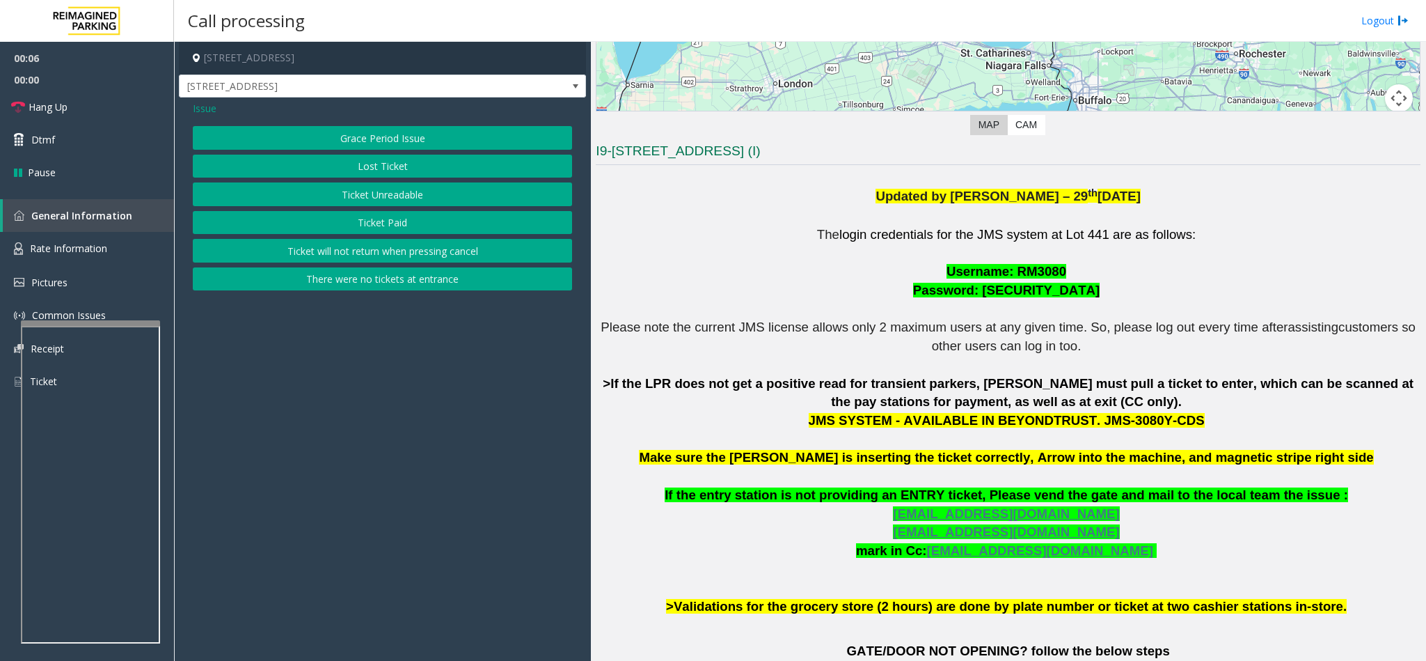
click at [359, 191] on button "Ticket Unreadable" at bounding box center [382, 194] width 379 height 24
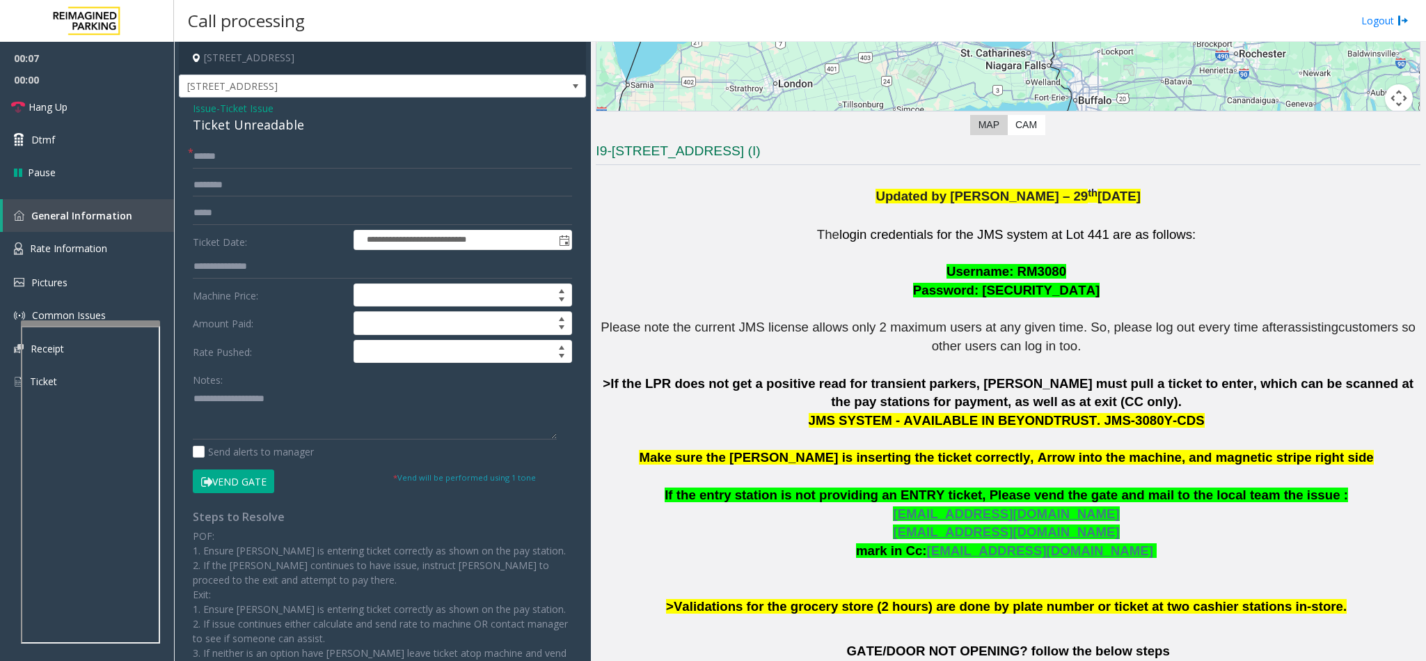
click at [228, 125] on div "Ticket Unreadable" at bounding box center [382, 125] width 379 height 19
click at [194, 404] on textarea at bounding box center [375, 413] width 364 height 52
click at [338, 409] on textarea at bounding box center [375, 413] width 364 height 52
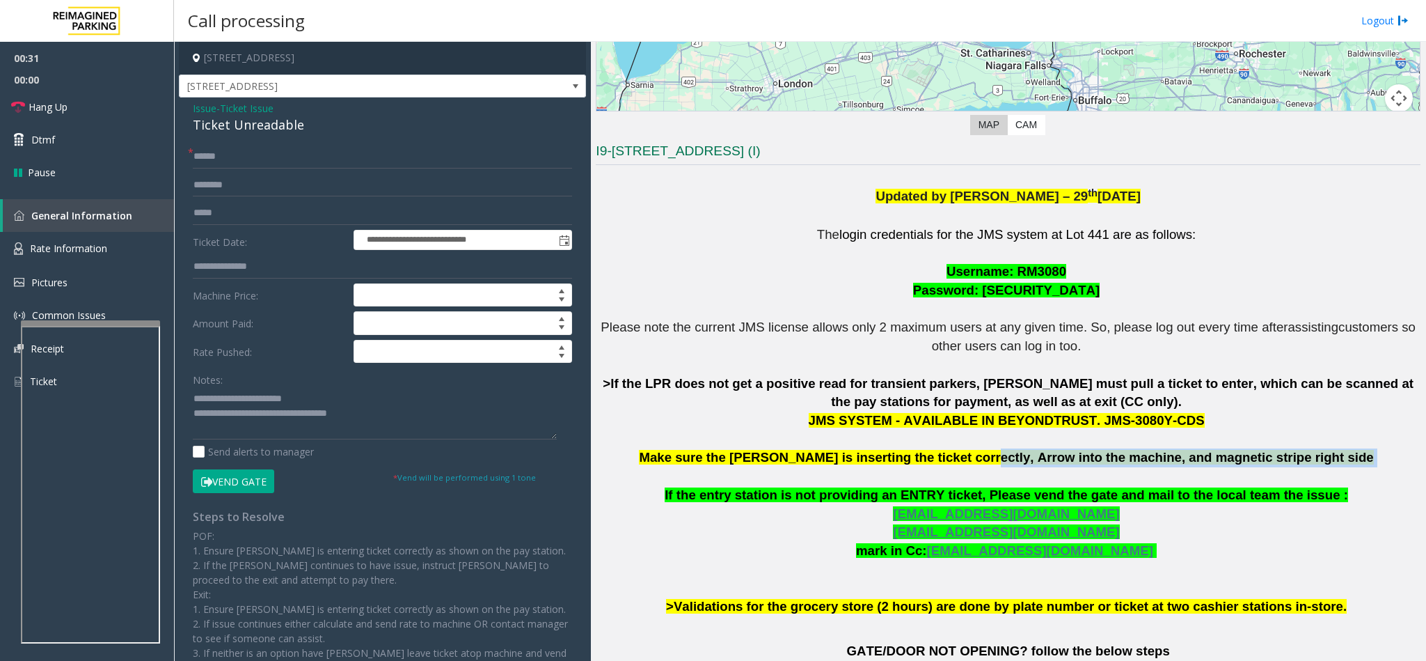
drag, startPoint x: 998, startPoint y: 456, endPoint x: 1368, endPoint y: 466, distance: 369.8
click at [1368, 466] on p "The login credentials for the JMS system at Lot 441 are as follows: Username: R…" at bounding box center [1008, 421] width 825 height 391
copy p "Arrow into the machine, and magnetic stripe right side"
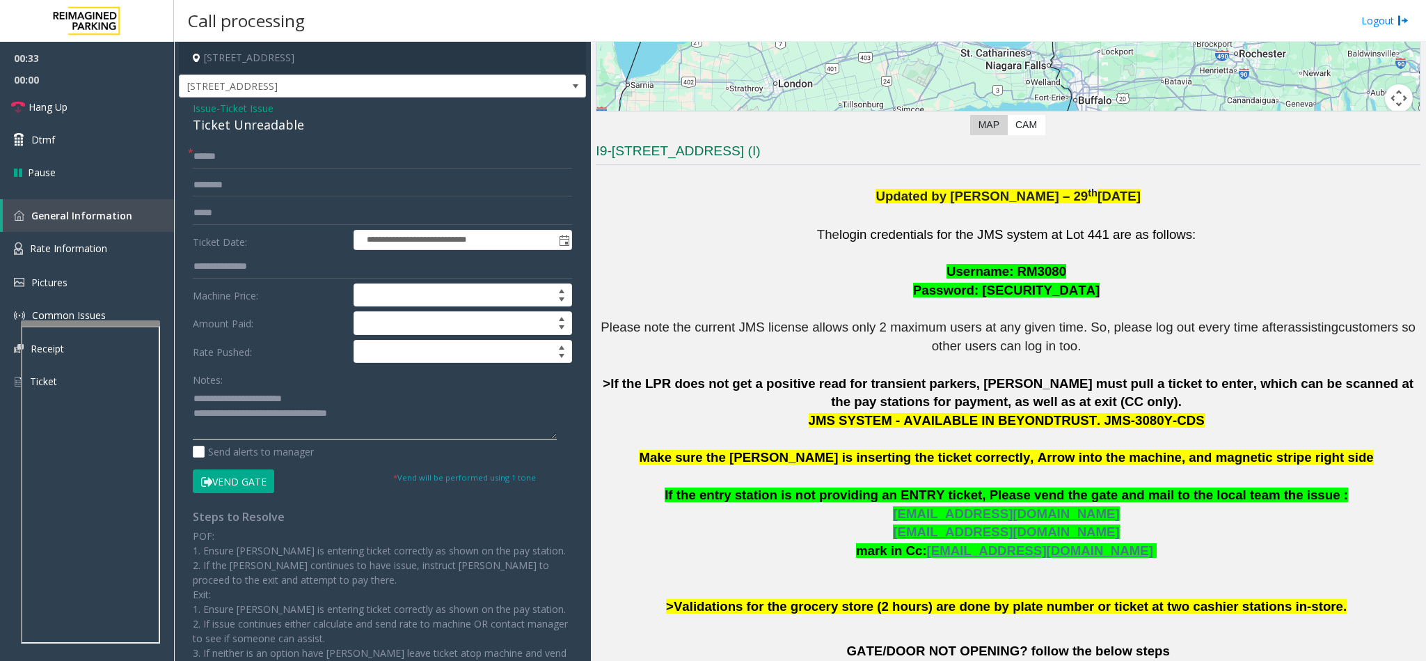
paste textarea "**********"
click at [401, 422] on textarea at bounding box center [375, 413] width 364 height 52
type textarea "**********"
click at [228, 167] on input "text" at bounding box center [382, 157] width 379 height 24
type input "********"
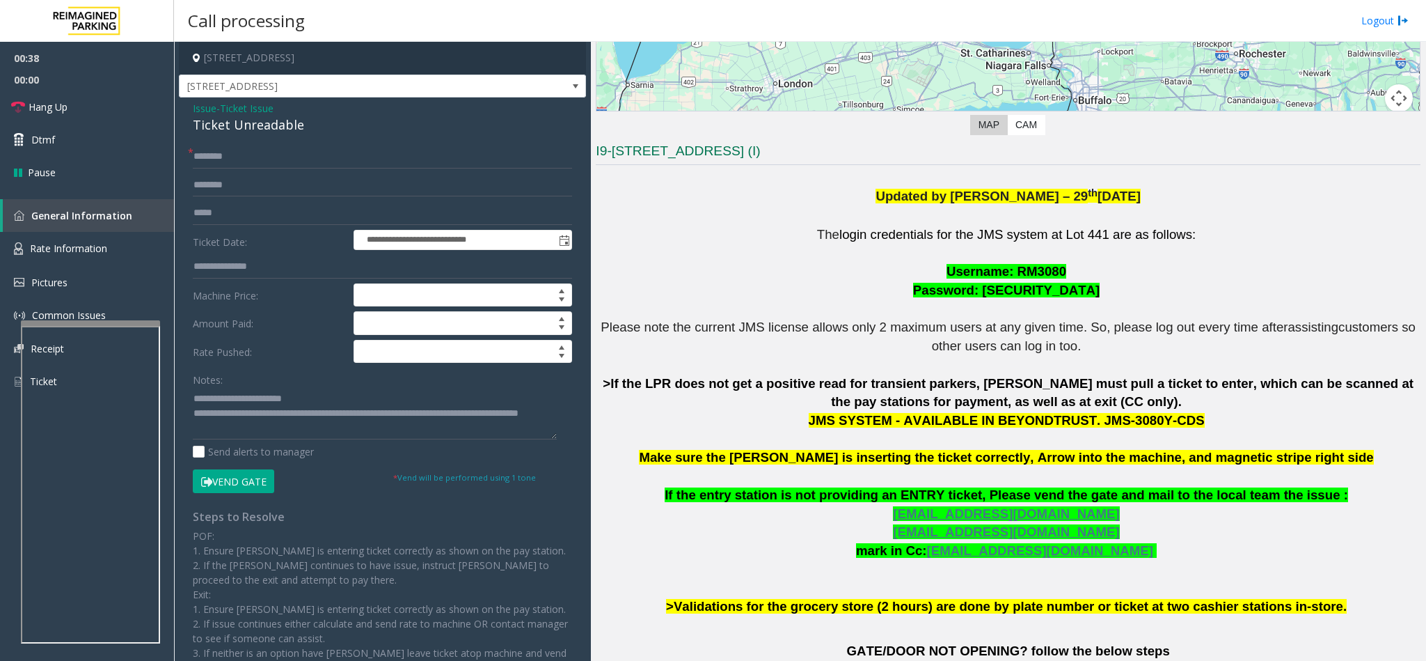
click at [221, 485] on button "Vend Gate" at bounding box center [233, 481] width 81 height 24
click at [274, 433] on textarea at bounding box center [375, 413] width 364 height 52
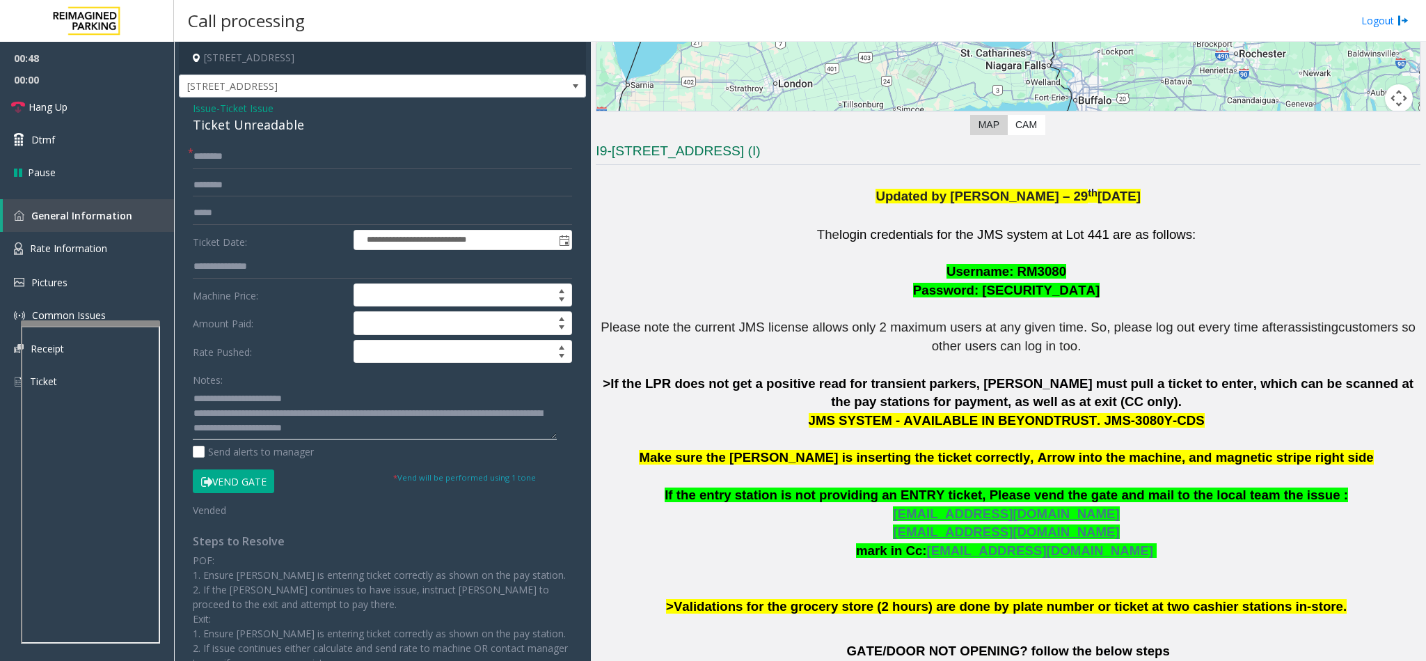
scroll to position [10, 0]
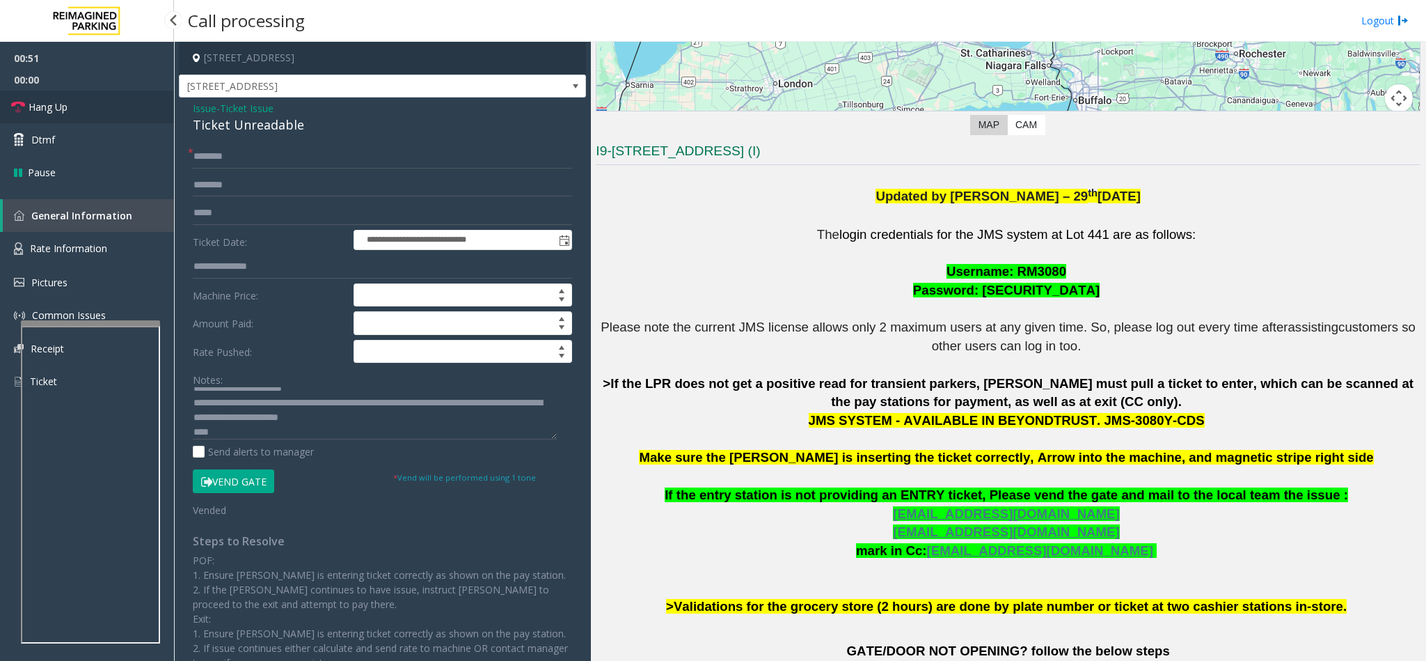
click at [93, 109] on link "Hang Up" at bounding box center [87, 106] width 174 height 33
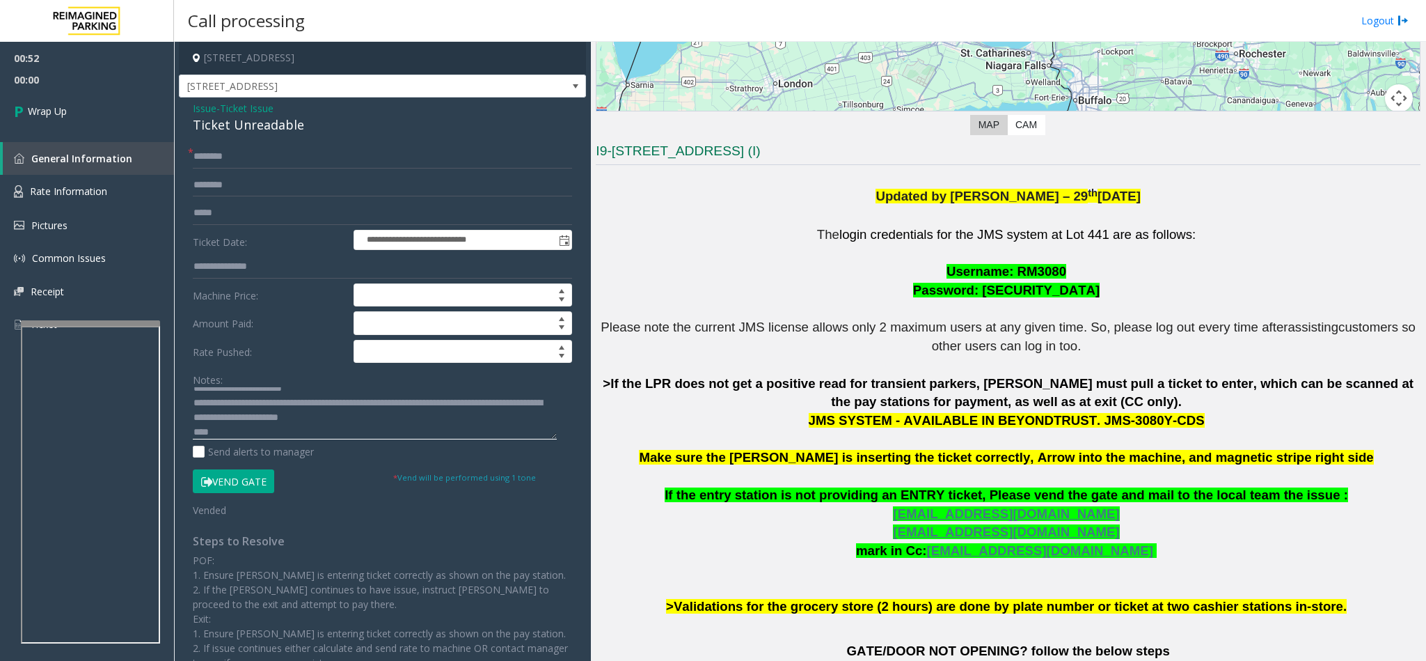
click at [363, 424] on textarea at bounding box center [375, 413] width 364 height 52
click at [294, 434] on textarea at bounding box center [375, 413] width 364 height 52
type textarea "**********"
click at [99, 109] on link "Wrap Up" at bounding box center [87, 110] width 174 height 41
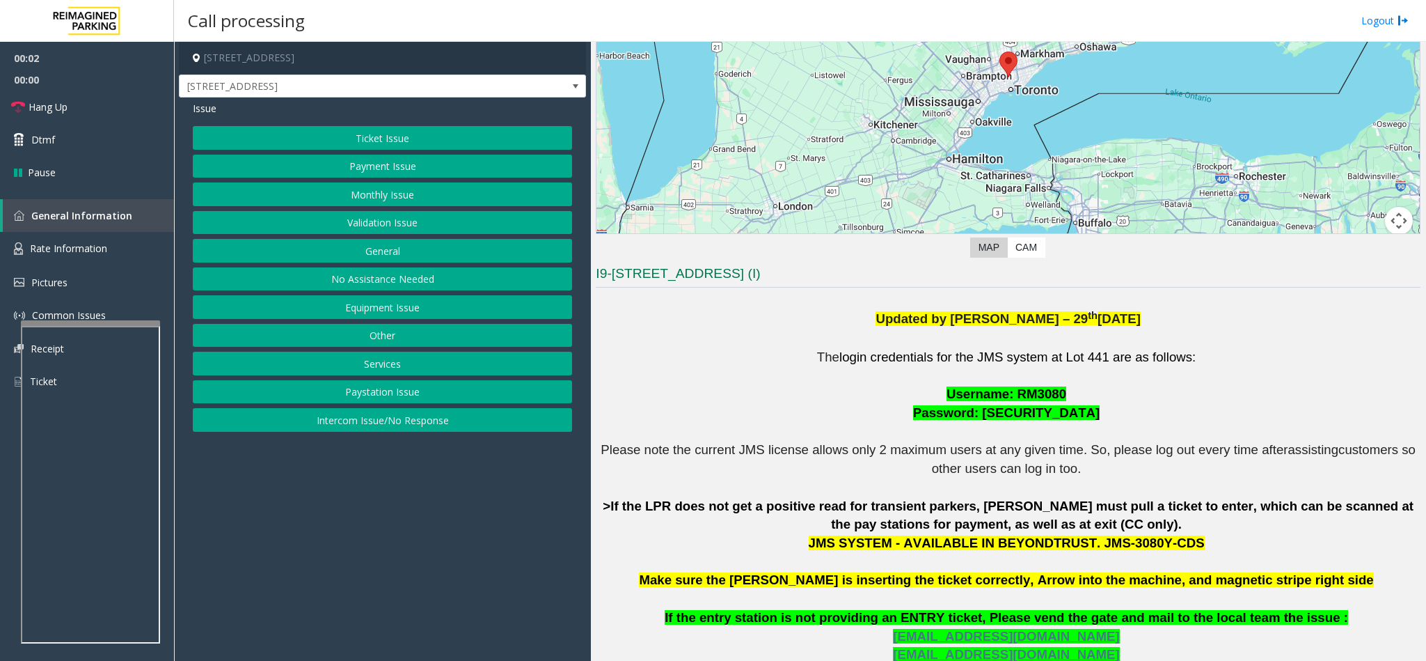
scroll to position [209, 0]
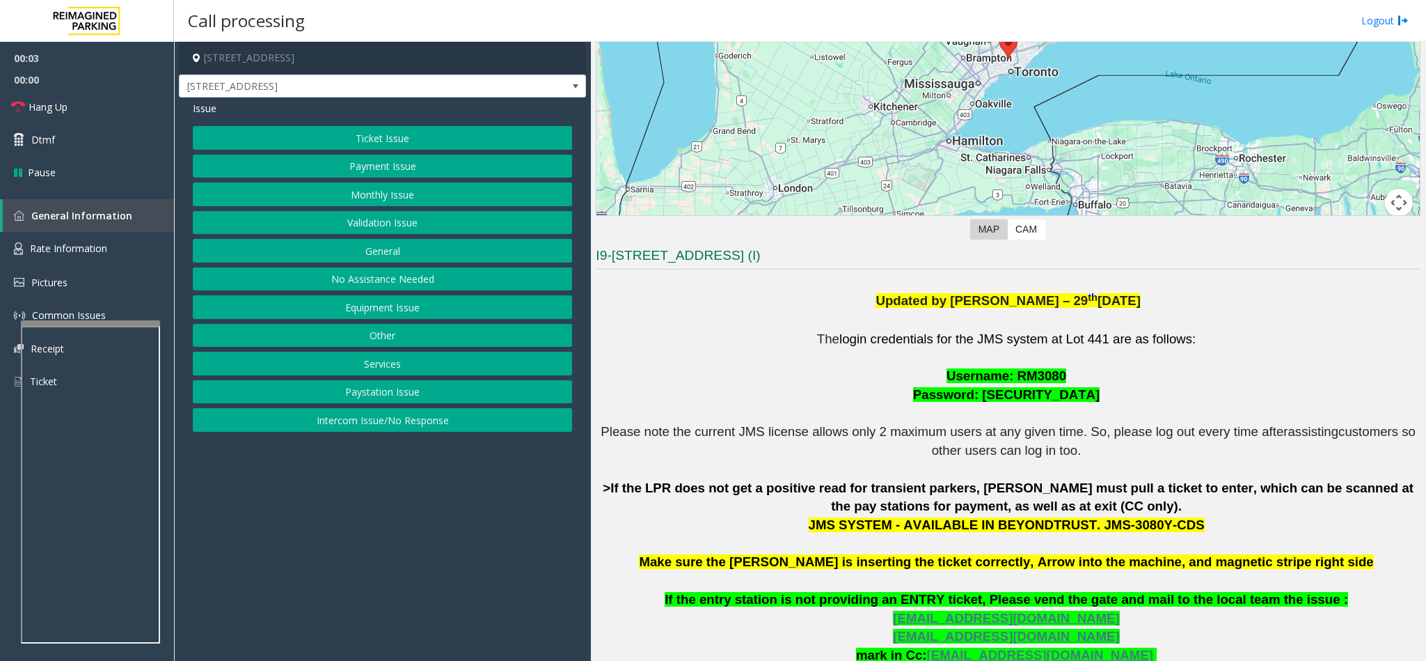
click at [401, 138] on button "Ticket Issue" at bounding box center [382, 138] width 379 height 24
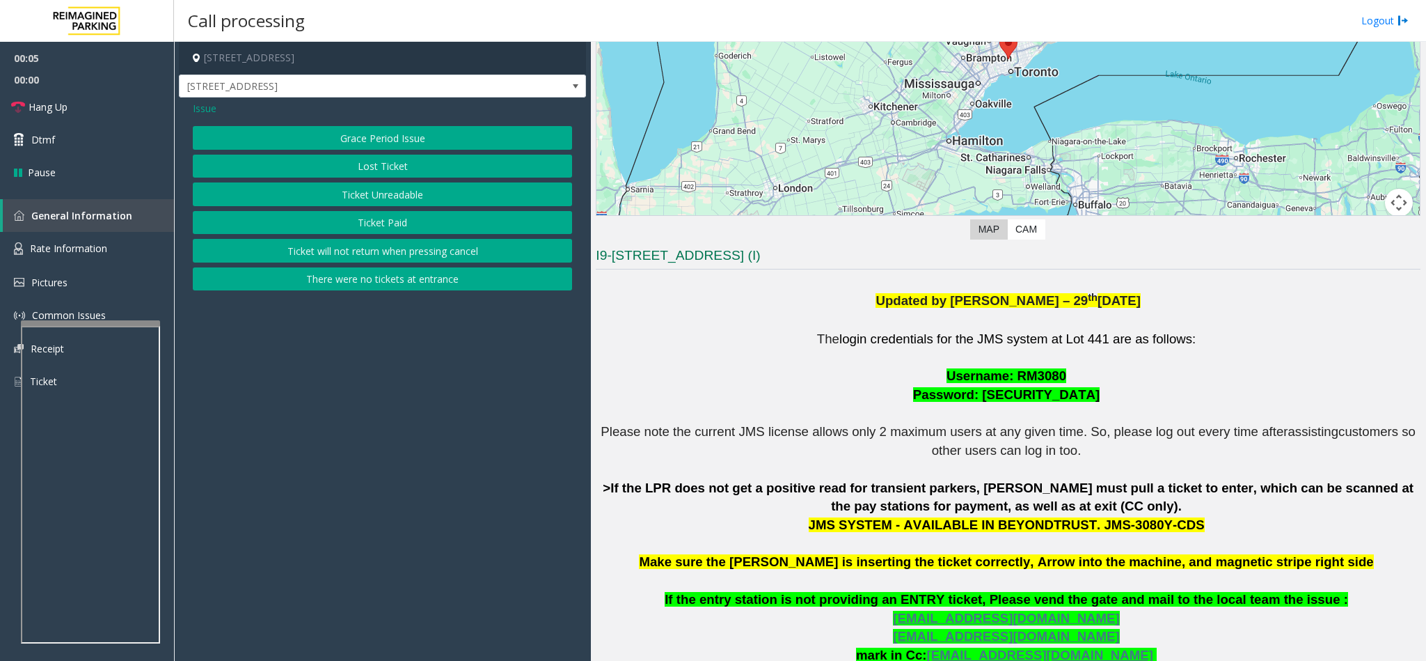
click at [391, 192] on button "Ticket Unreadable" at bounding box center [382, 194] width 379 height 24
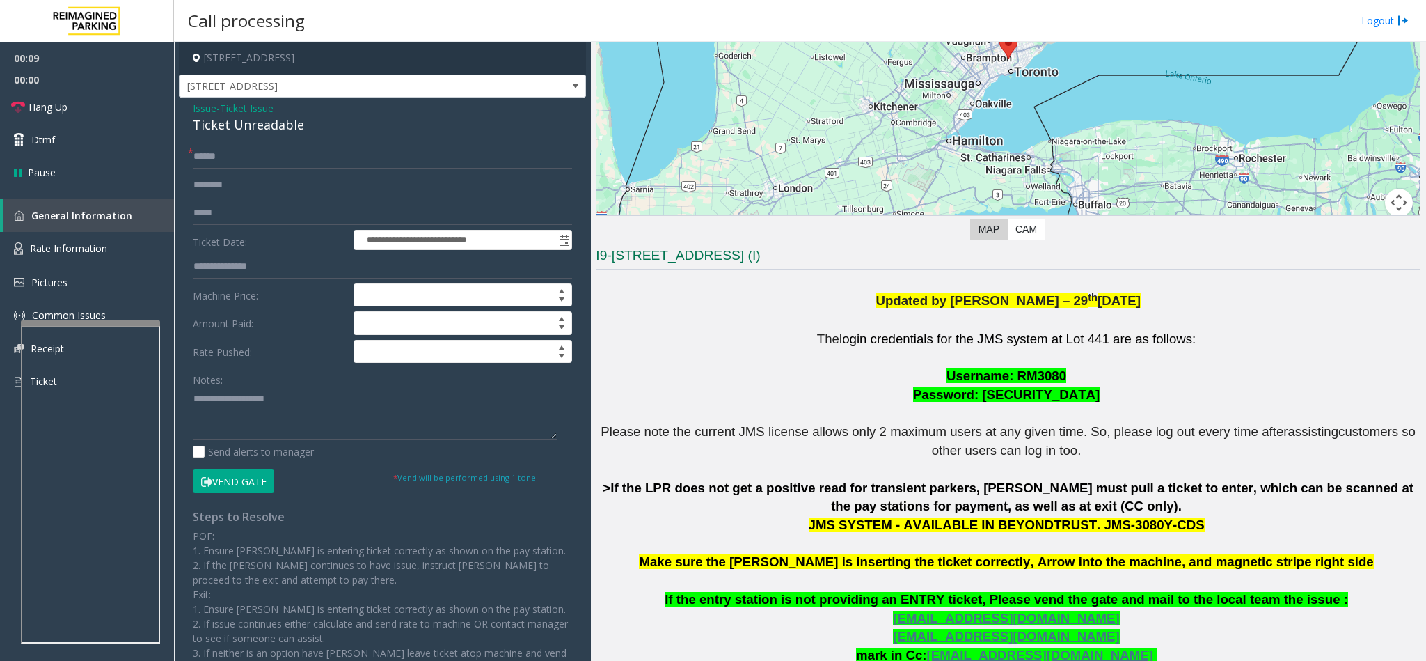
click at [197, 105] on span "Issue" at bounding box center [205, 108] width 24 height 15
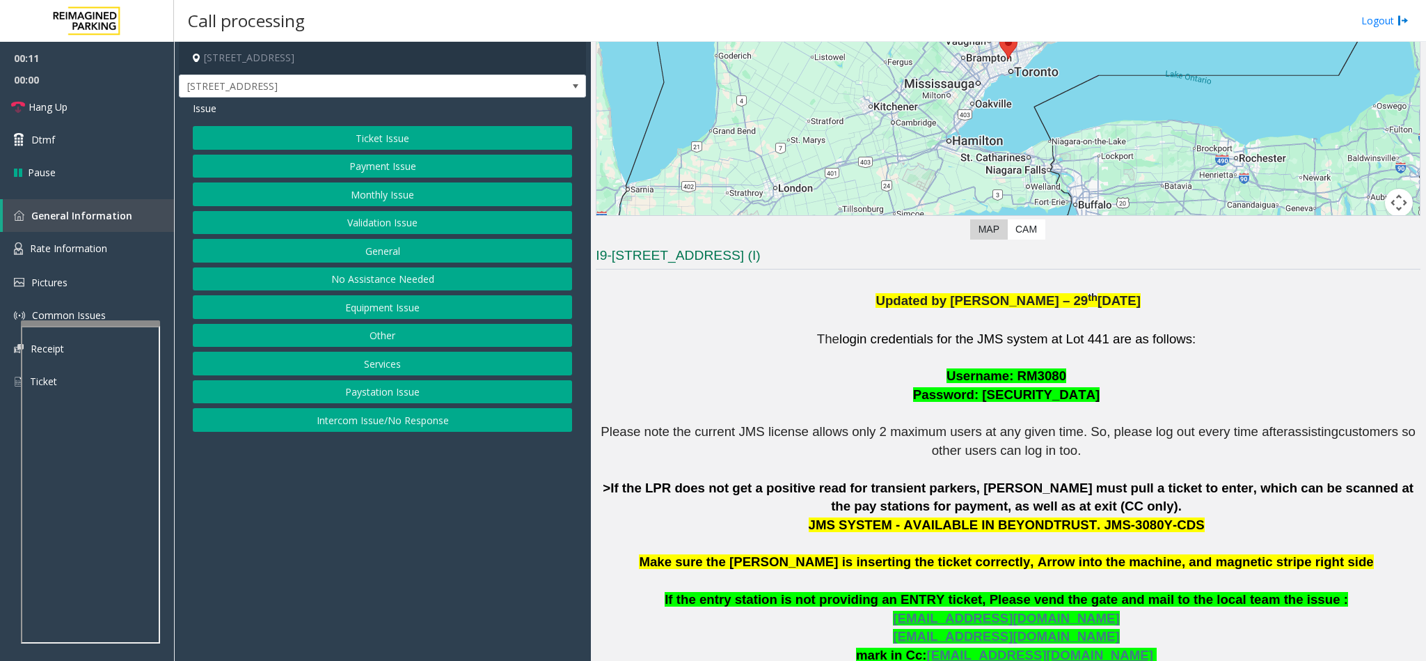
click at [353, 176] on button "Payment Issue" at bounding box center [382, 167] width 379 height 24
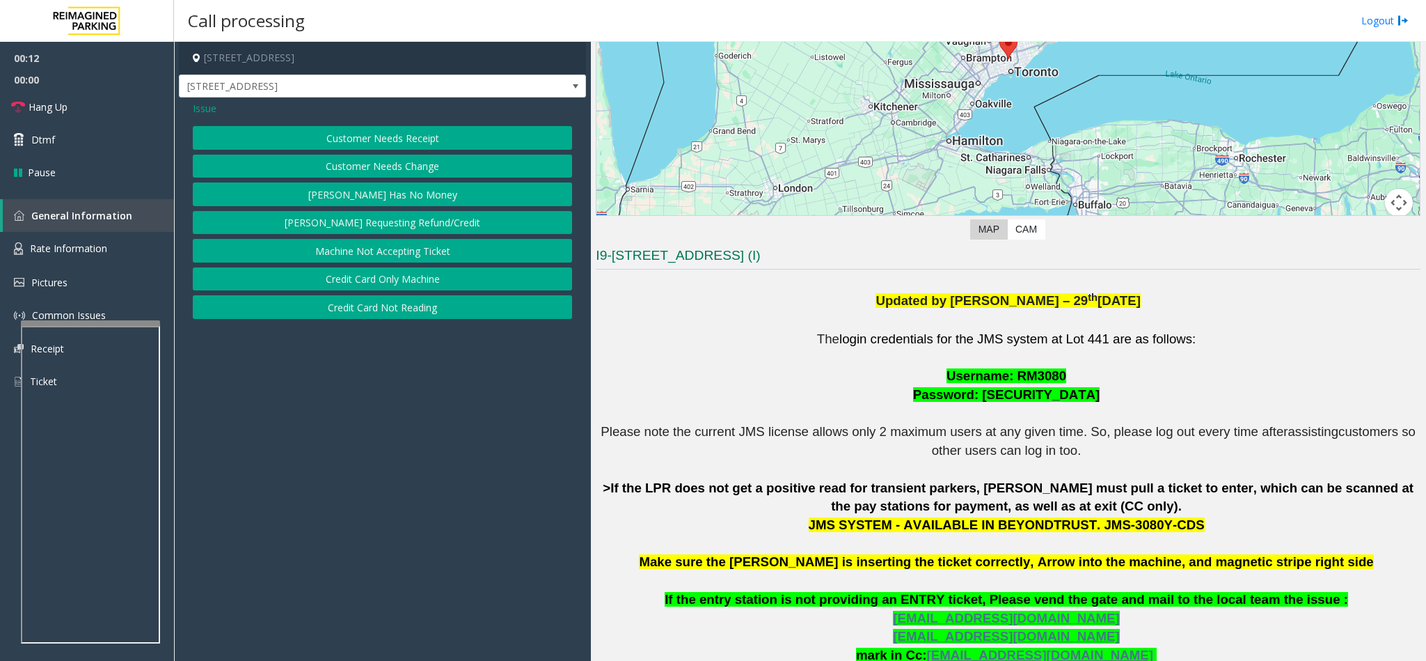
click at [368, 310] on button "Credit Card Not Reading" at bounding box center [382, 307] width 379 height 24
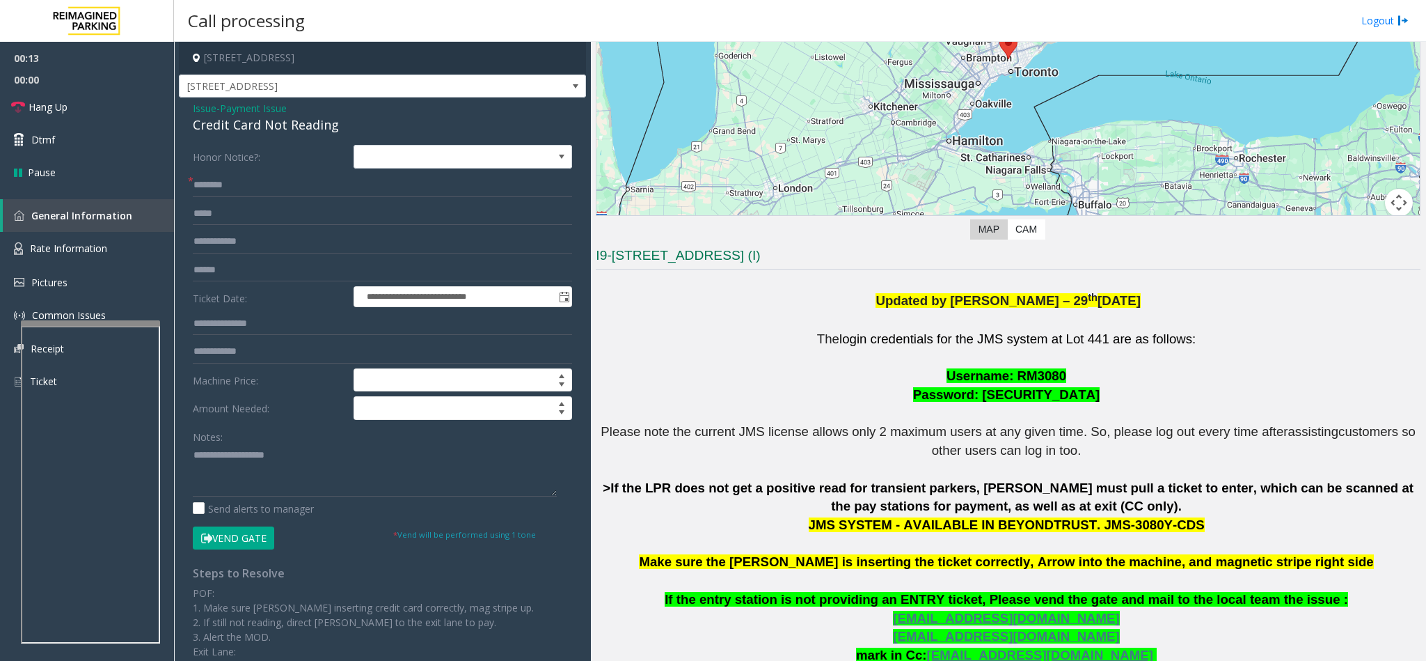
click at [253, 122] on div "Credit Card Not Reading" at bounding box center [382, 125] width 379 height 19
click at [193, 455] on textarea at bounding box center [375, 470] width 364 height 52
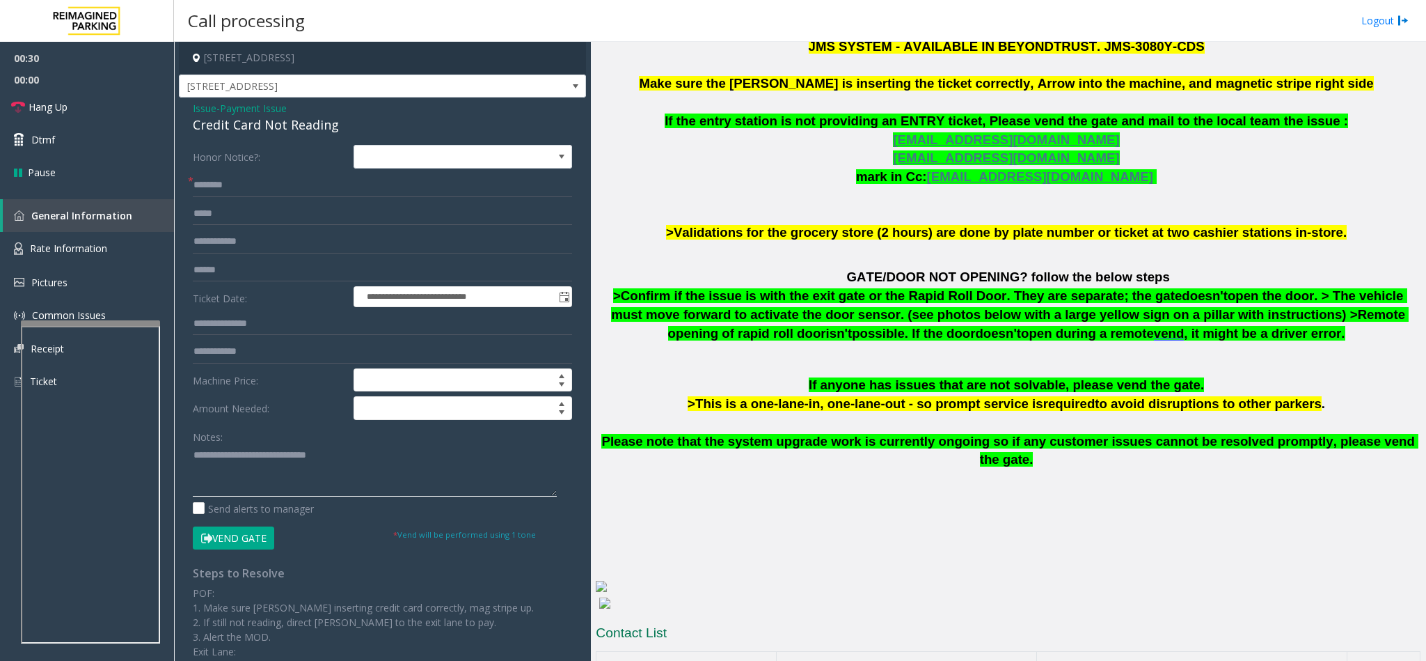
scroll to position [731, 0]
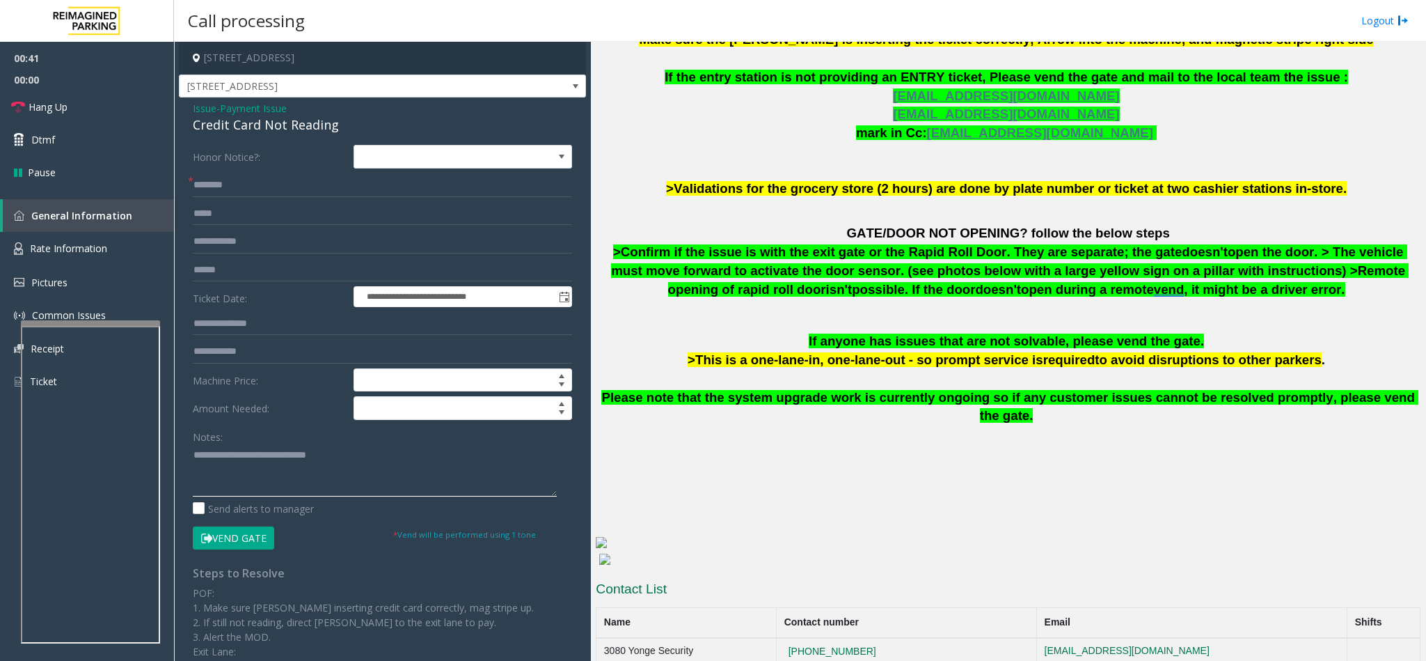
type textarea "**********"
click at [211, 190] on input "text" at bounding box center [382, 185] width 379 height 24
type input "**"
click at [354, 450] on textarea at bounding box center [375, 470] width 364 height 52
type textarea "**********"
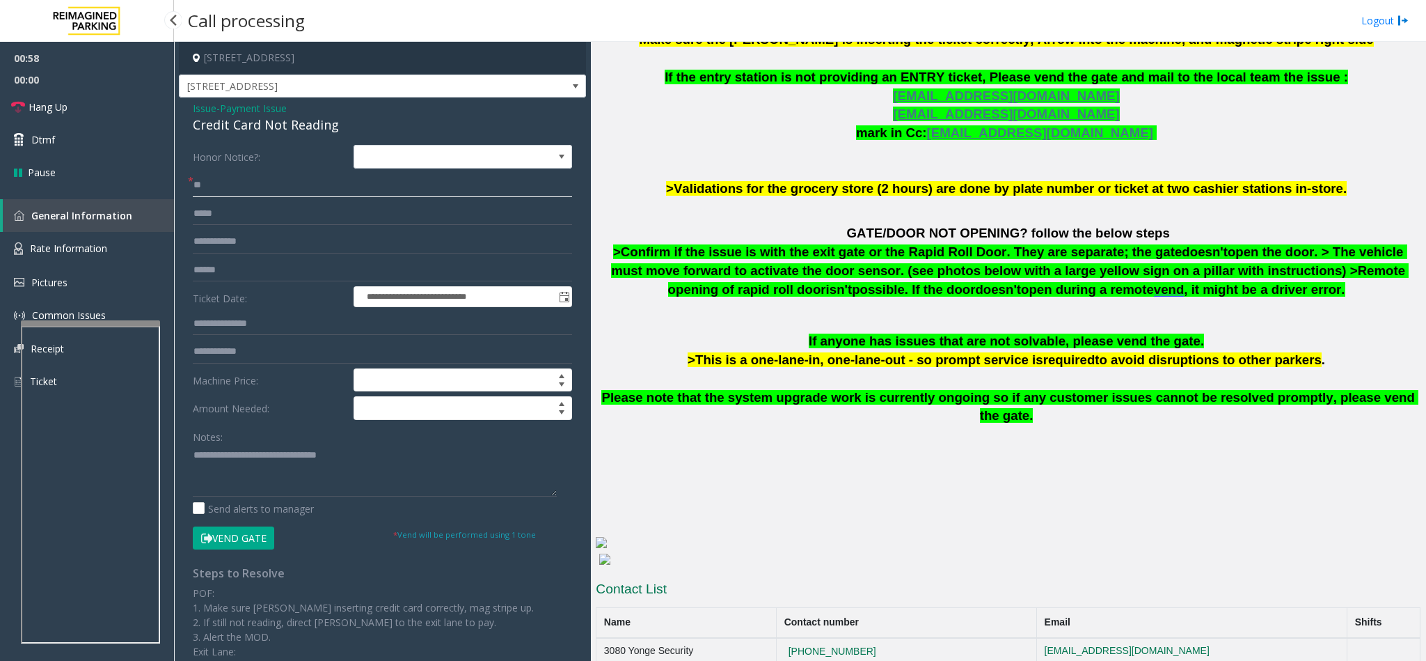
drag, startPoint x: 255, startPoint y: 182, endPoint x: 107, endPoint y: 189, distance: 149.1
click at [107, 189] on app-root "**********" at bounding box center [713, 330] width 1426 height 661
type input "*"
type input "******"
click at [240, 264] on input "text" at bounding box center [382, 270] width 379 height 24
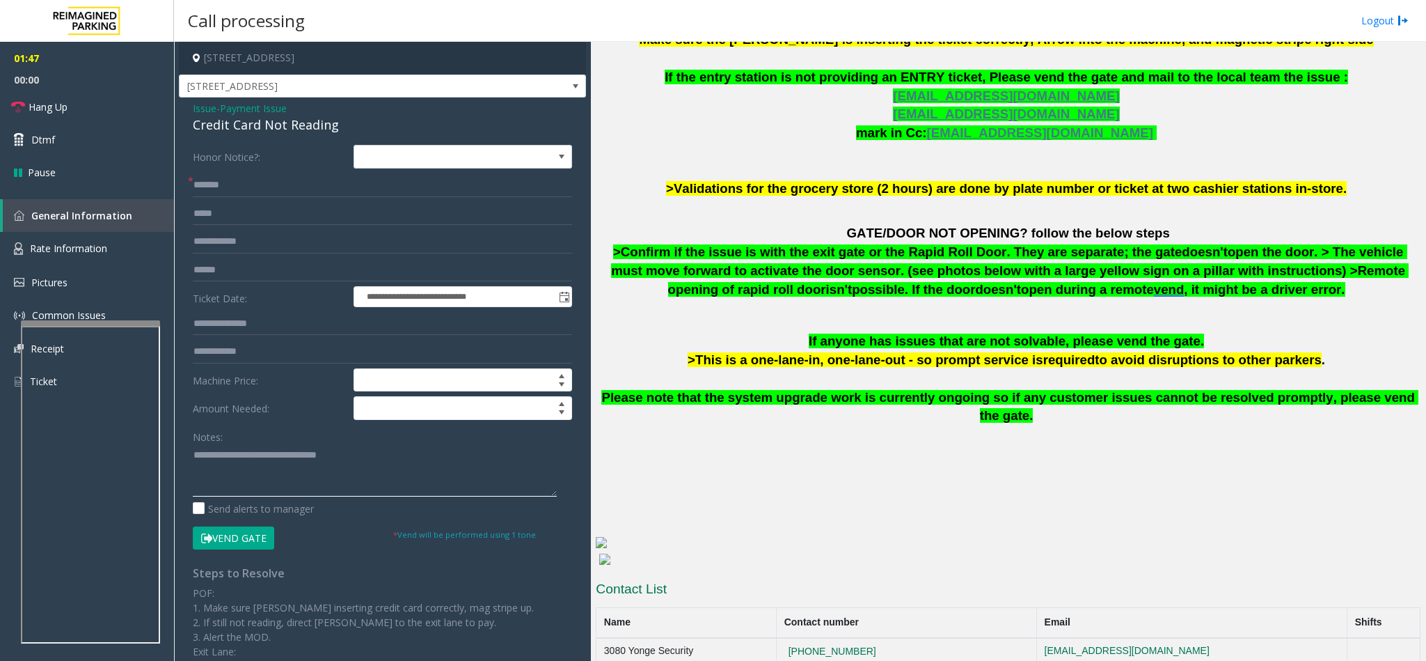
click at [380, 448] on textarea at bounding box center [375, 470] width 364 height 52
click at [215, 267] on input "text" at bounding box center [382, 270] width 379 height 24
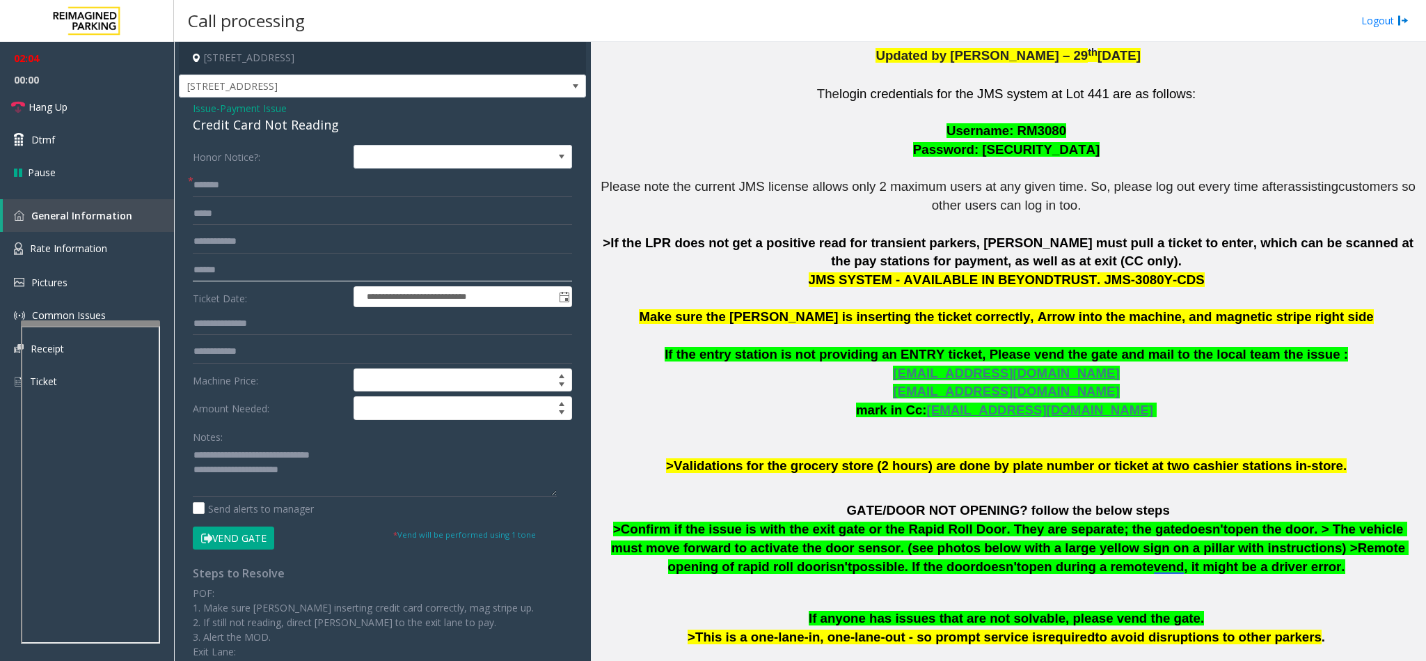
scroll to position [418, 0]
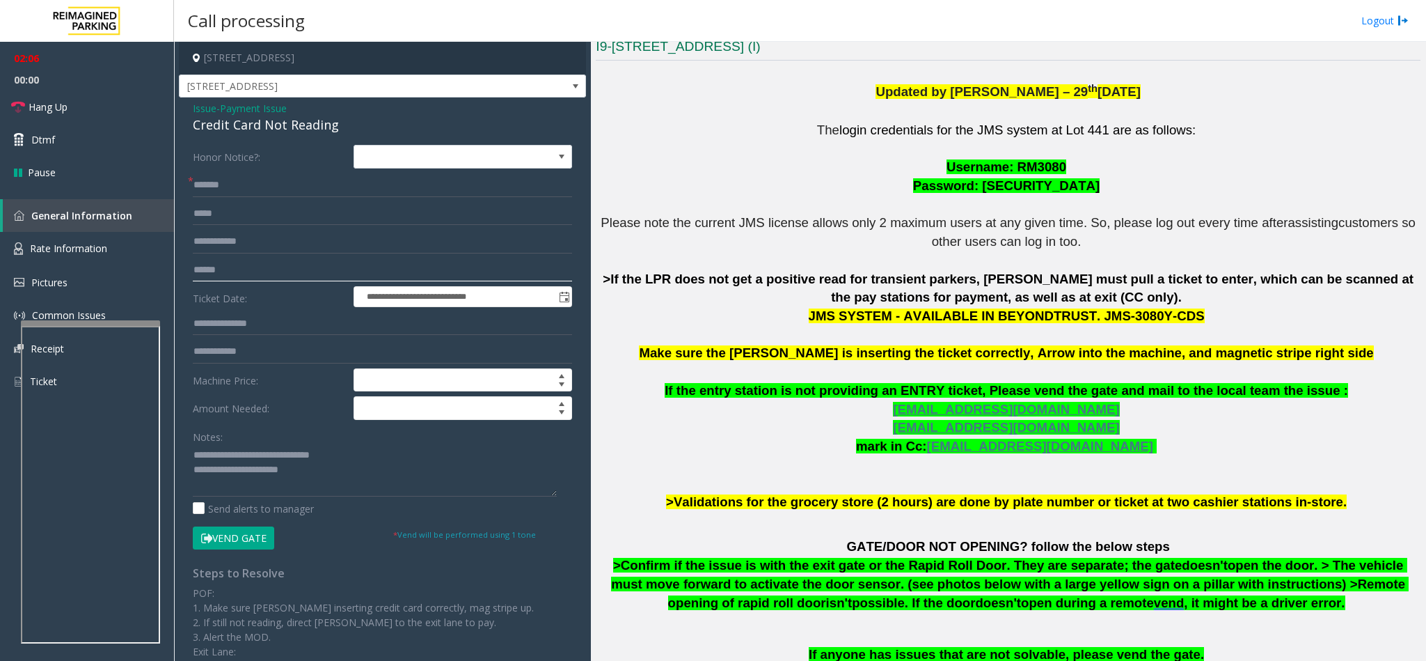
click at [233, 272] on input "text" at bounding box center [382, 270] width 379 height 24
drag, startPoint x: 196, startPoint y: 470, endPoint x: 297, endPoint y: 468, distance: 100.9
click at [297, 468] on textarea at bounding box center [375, 470] width 364 height 52
type textarea "**********"
click at [93, 109] on link "Hang Up" at bounding box center [87, 106] width 174 height 33
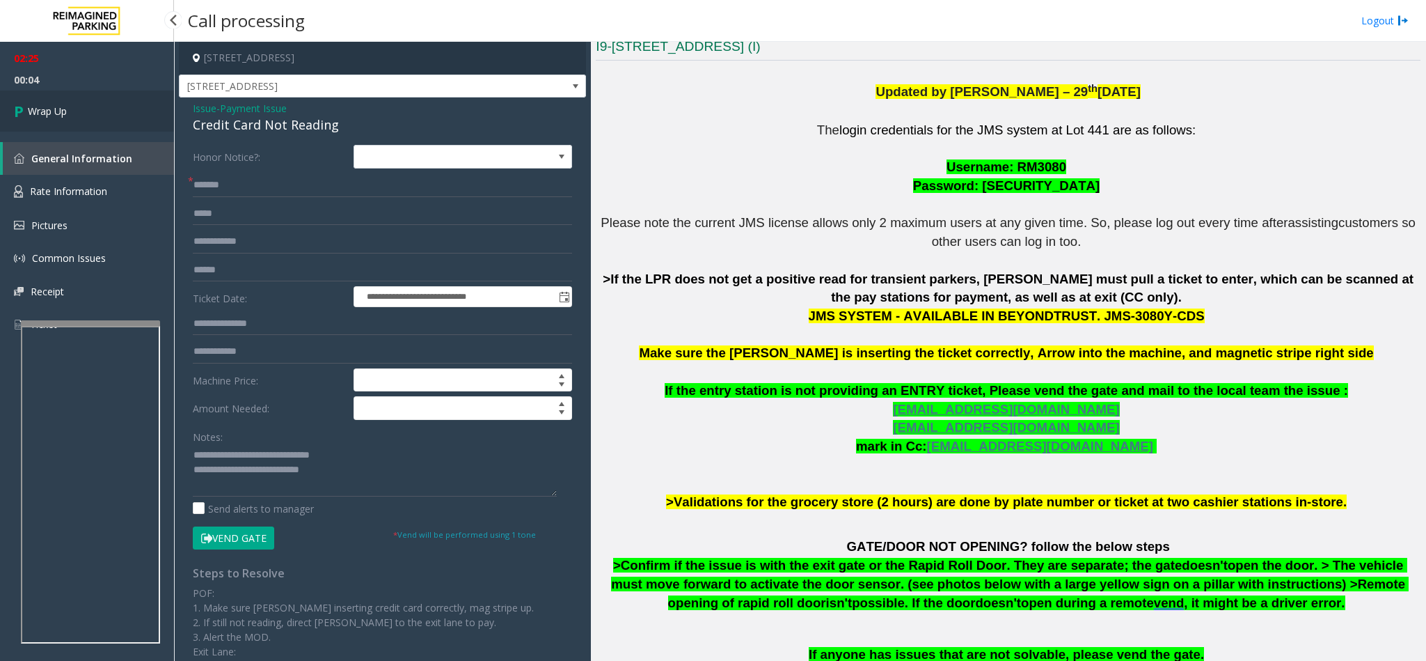
click at [93, 109] on link "Wrap Up" at bounding box center [87, 110] width 174 height 41
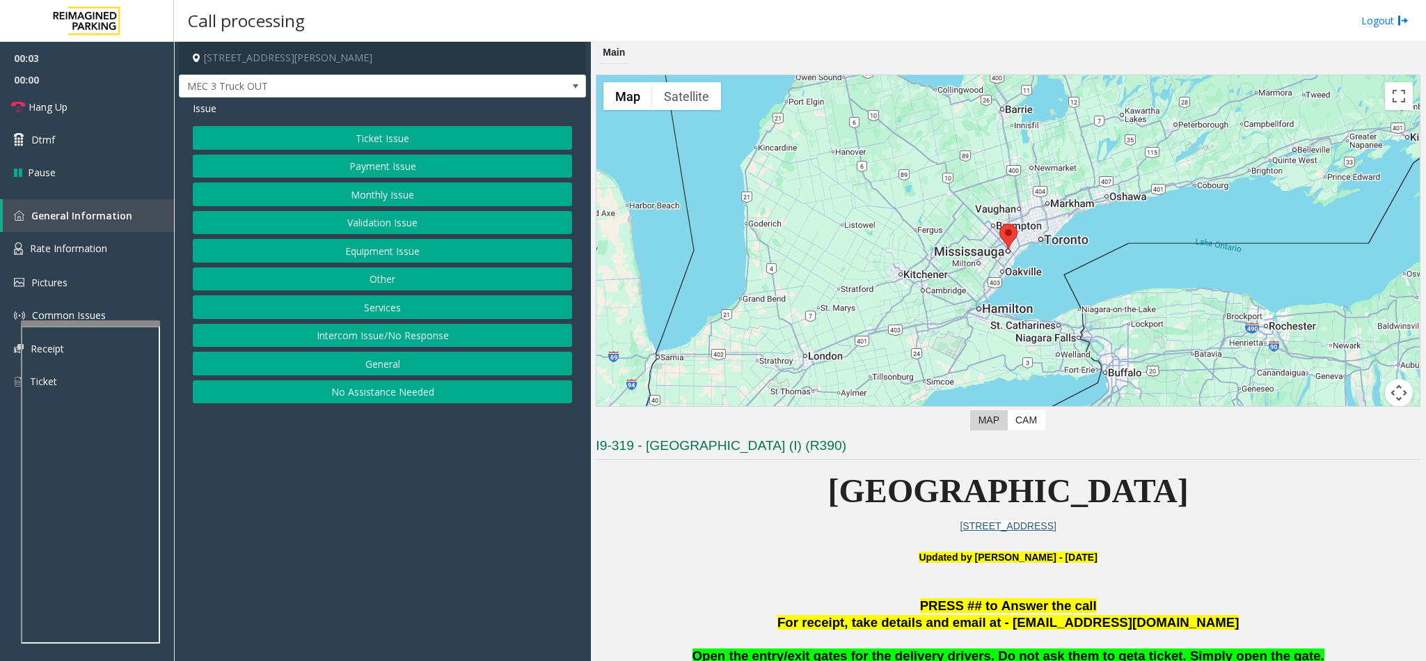
click at [397, 343] on button "Intercom Issue/No Response" at bounding box center [382, 336] width 379 height 24
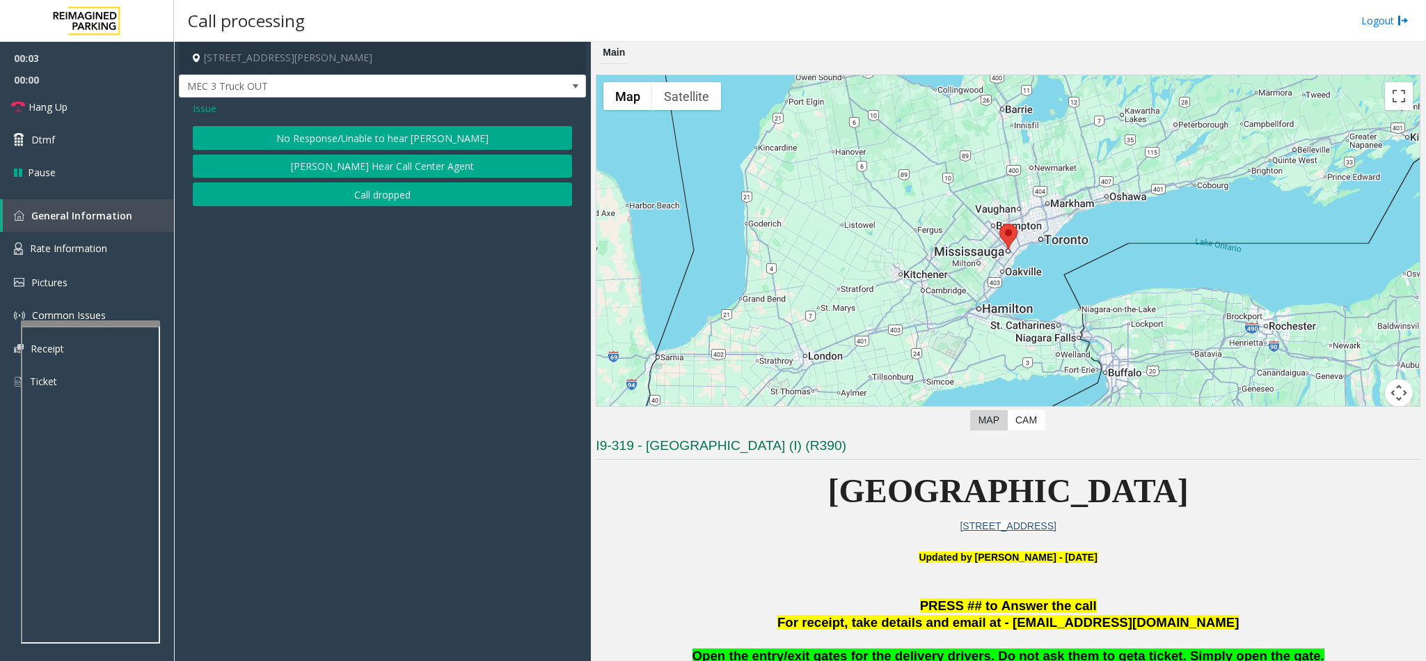
click at [368, 146] on button "No Response/Unable to hear [PERSON_NAME]" at bounding box center [382, 138] width 379 height 24
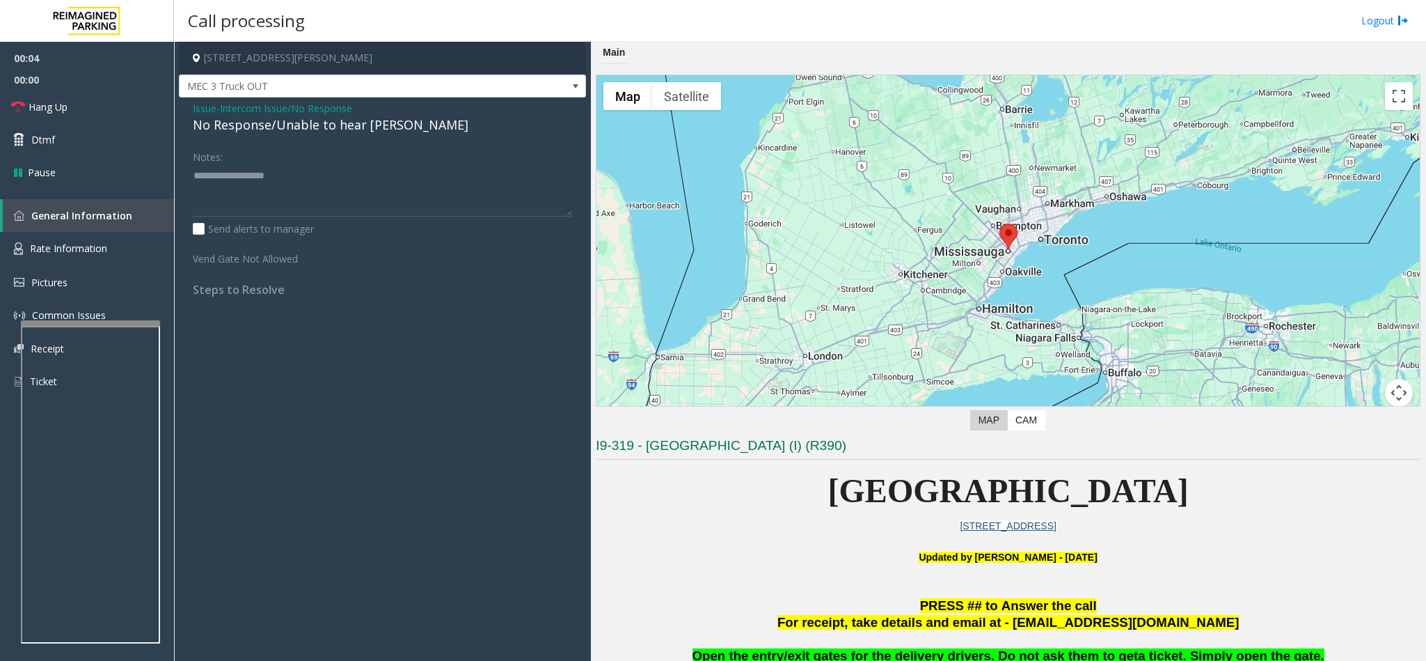
click at [281, 132] on div "No Response/Unable to hear [PERSON_NAME]" at bounding box center [382, 125] width 379 height 19
click at [376, 172] on textarea at bounding box center [382, 190] width 379 height 52
type textarea "**********"
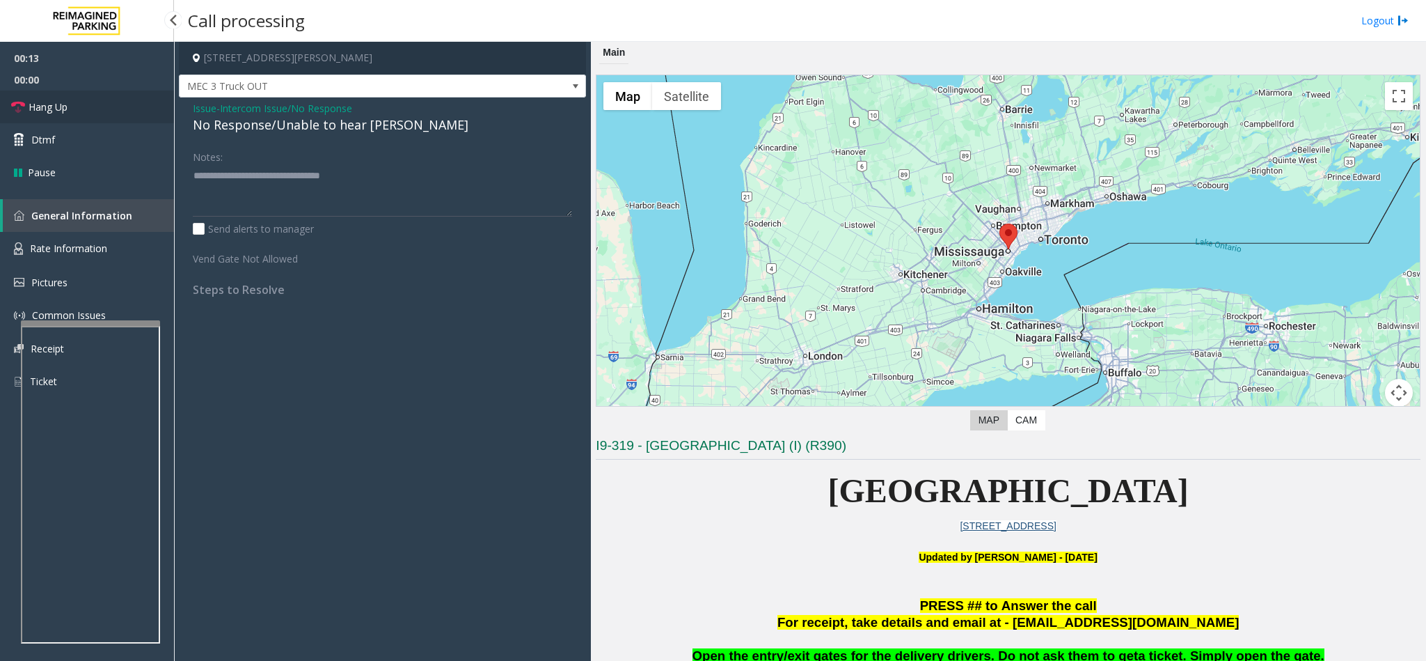
click at [109, 109] on link "Hang Up" at bounding box center [87, 106] width 174 height 33
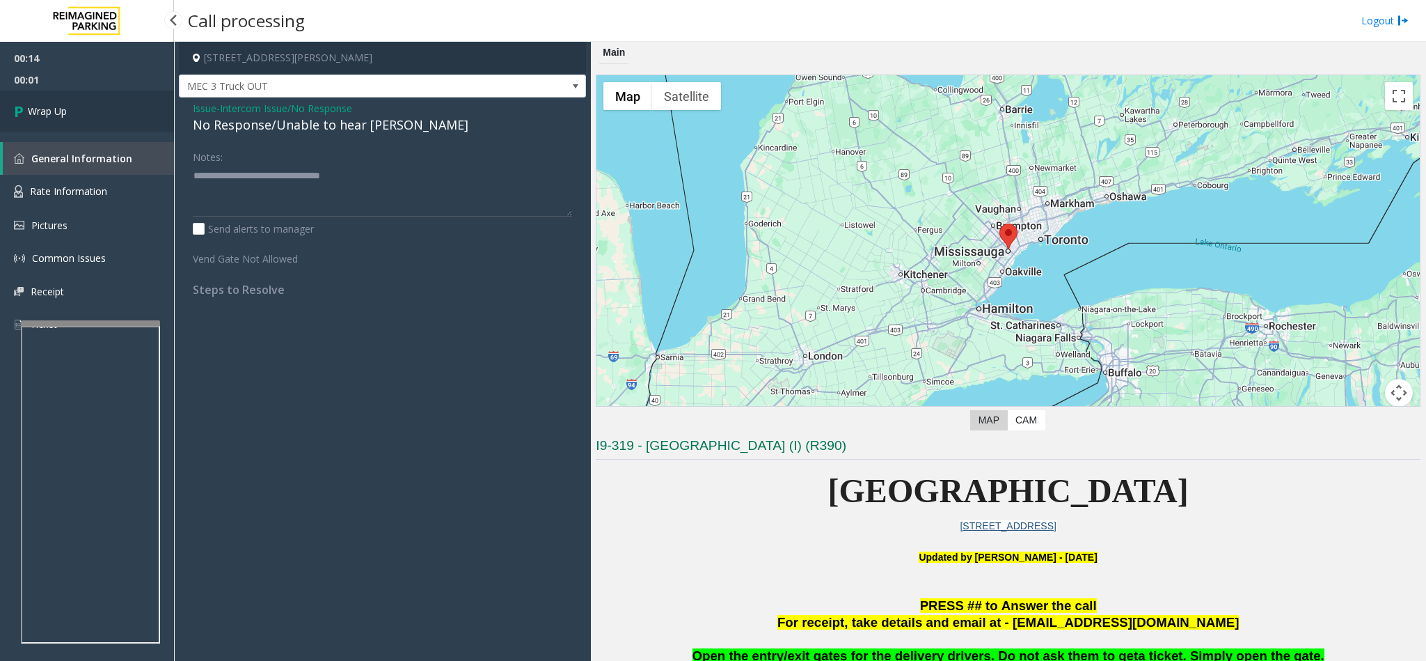
click at [107, 109] on link "Wrap Up" at bounding box center [87, 110] width 174 height 41
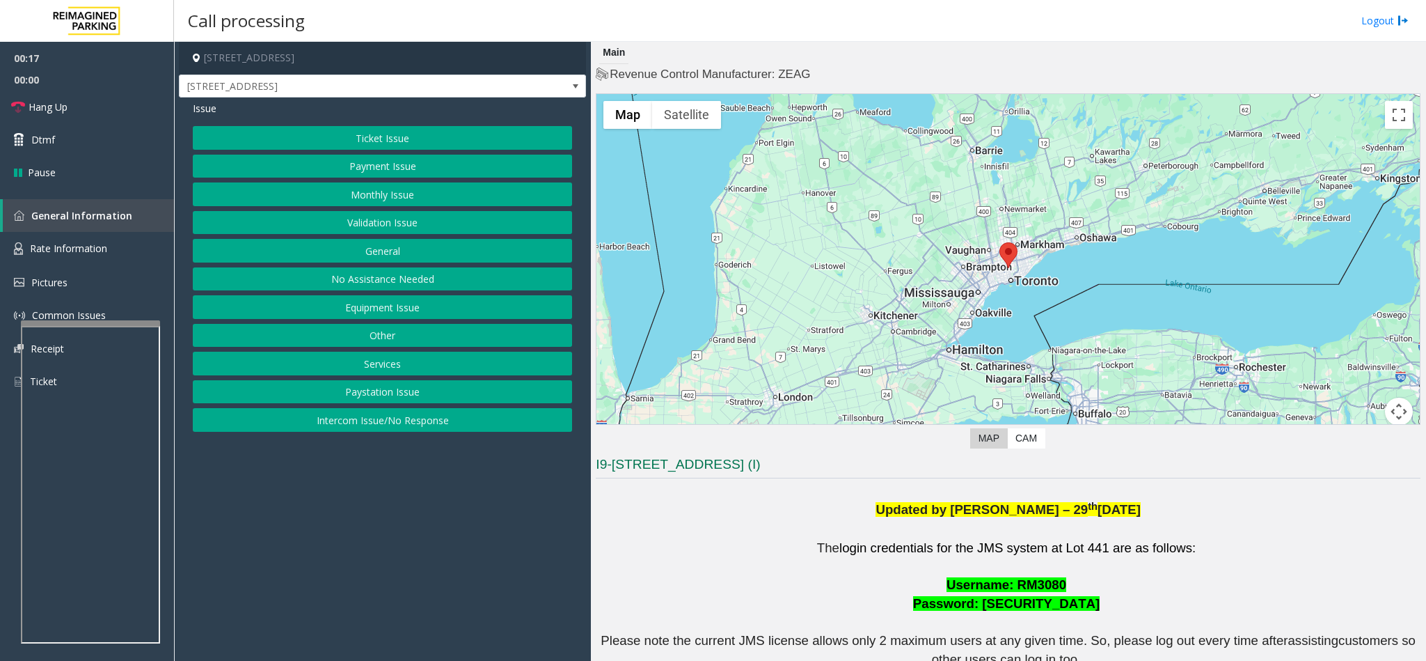
click at [408, 143] on button "Ticket Issue" at bounding box center [382, 138] width 379 height 24
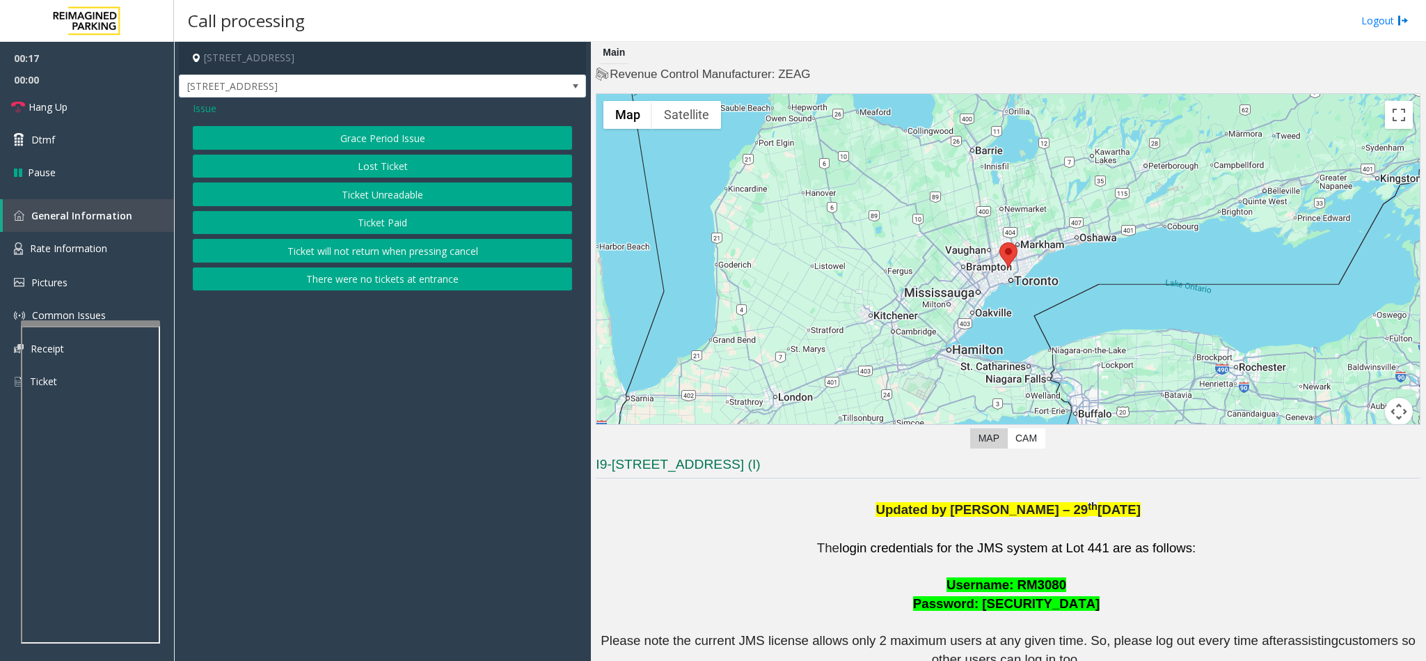
click at [397, 188] on button "Ticket Unreadable" at bounding box center [382, 194] width 379 height 24
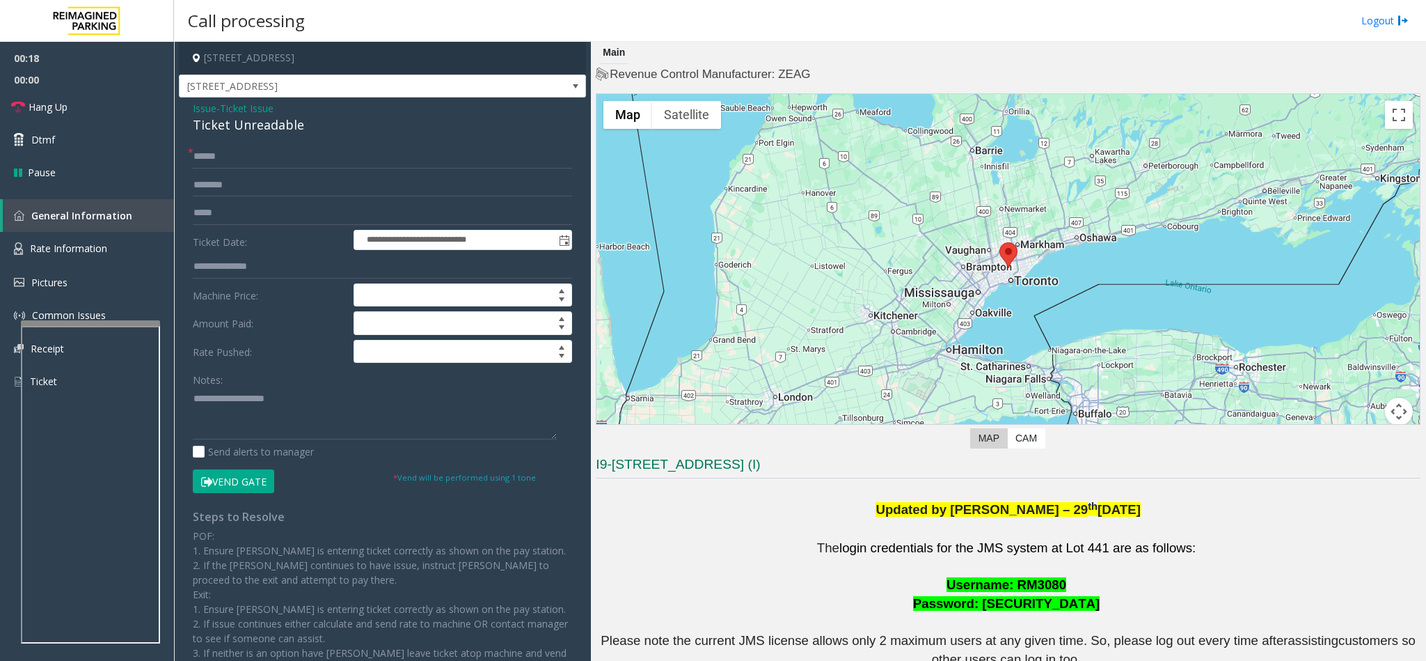
click at [232, 128] on div "Ticket Unreadable" at bounding box center [382, 125] width 379 height 19
click at [193, 397] on textarea at bounding box center [375, 413] width 364 height 52
click at [339, 395] on textarea at bounding box center [375, 413] width 364 height 52
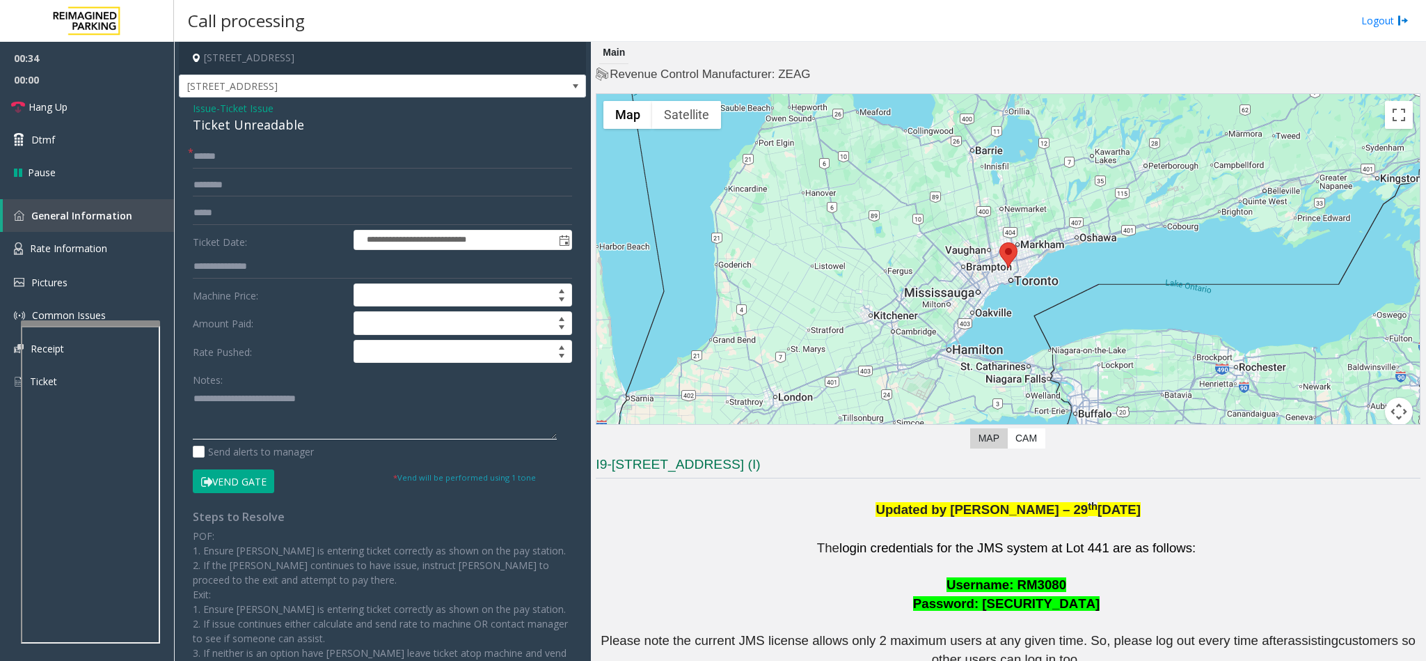
type textarea "**********"
click at [253, 163] on input "text" at bounding box center [382, 157] width 379 height 24
type input "**"
click at [400, 403] on textarea at bounding box center [375, 413] width 364 height 52
type textarea "**********"
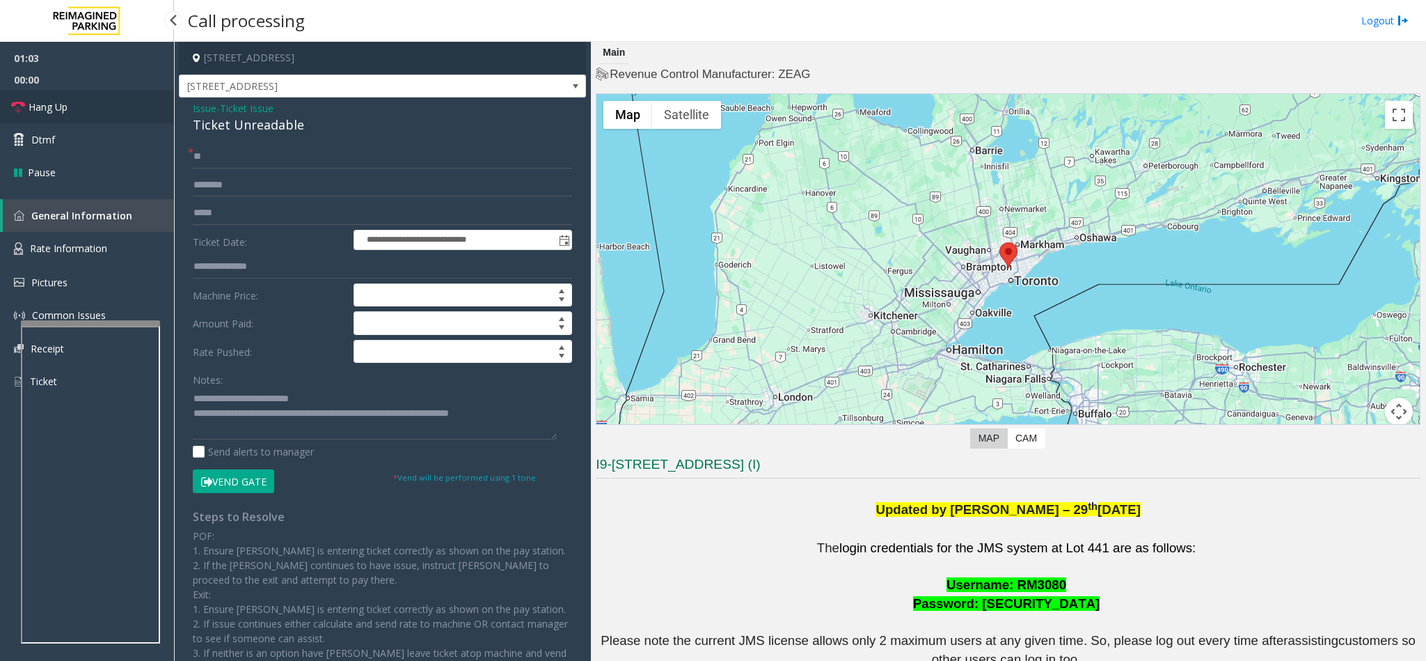
click at [67, 104] on span "Hang Up" at bounding box center [48, 107] width 39 height 15
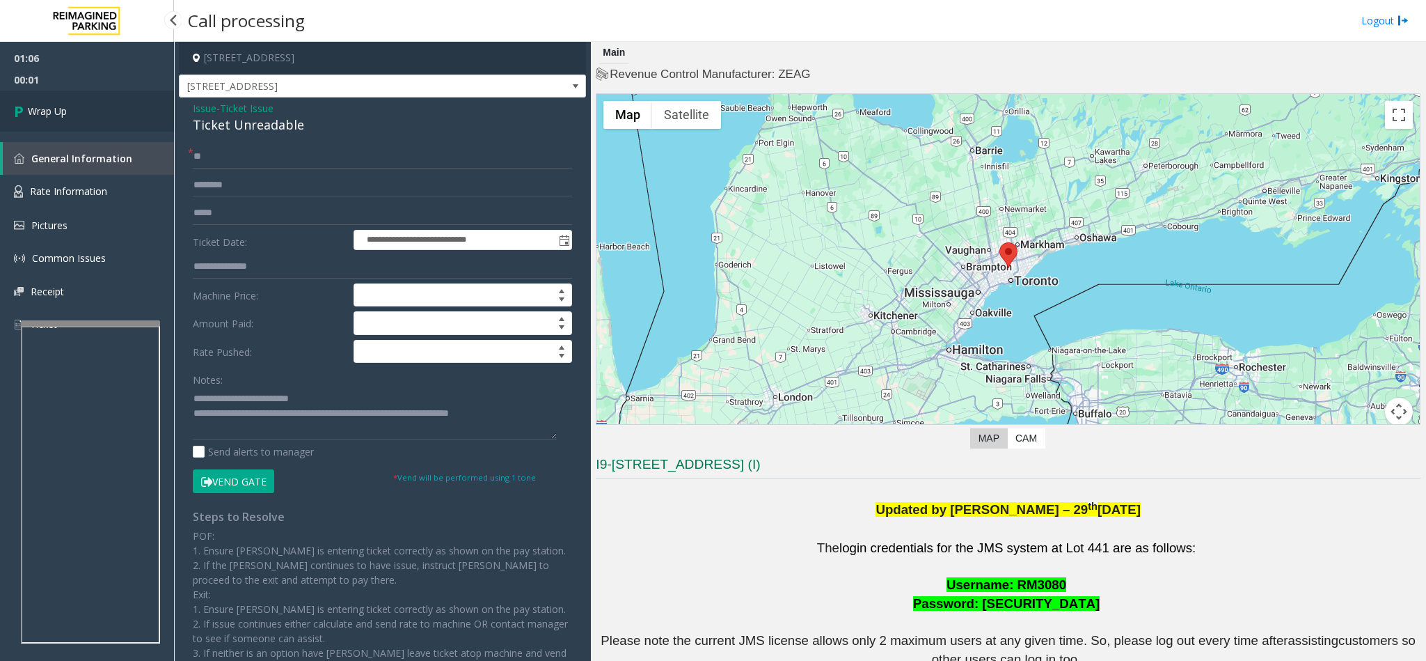
click at [90, 103] on link "Wrap Up" at bounding box center [87, 110] width 174 height 41
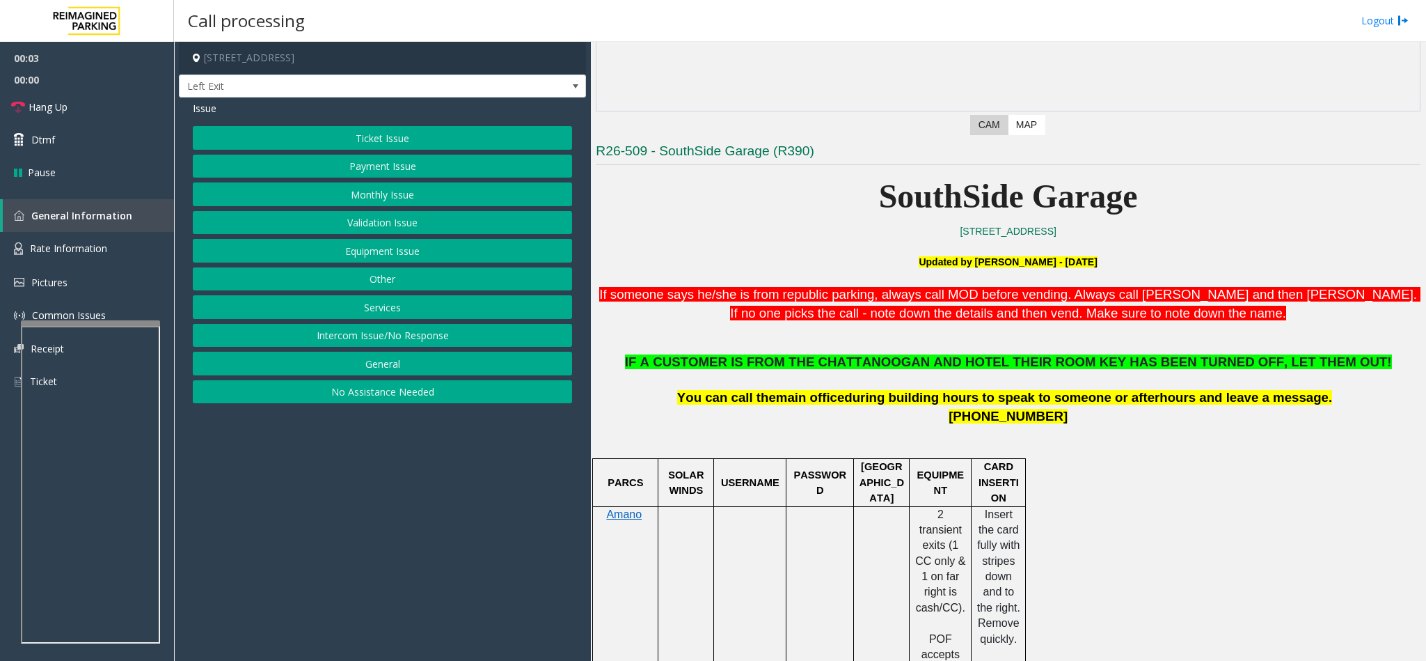
scroll to position [418, 0]
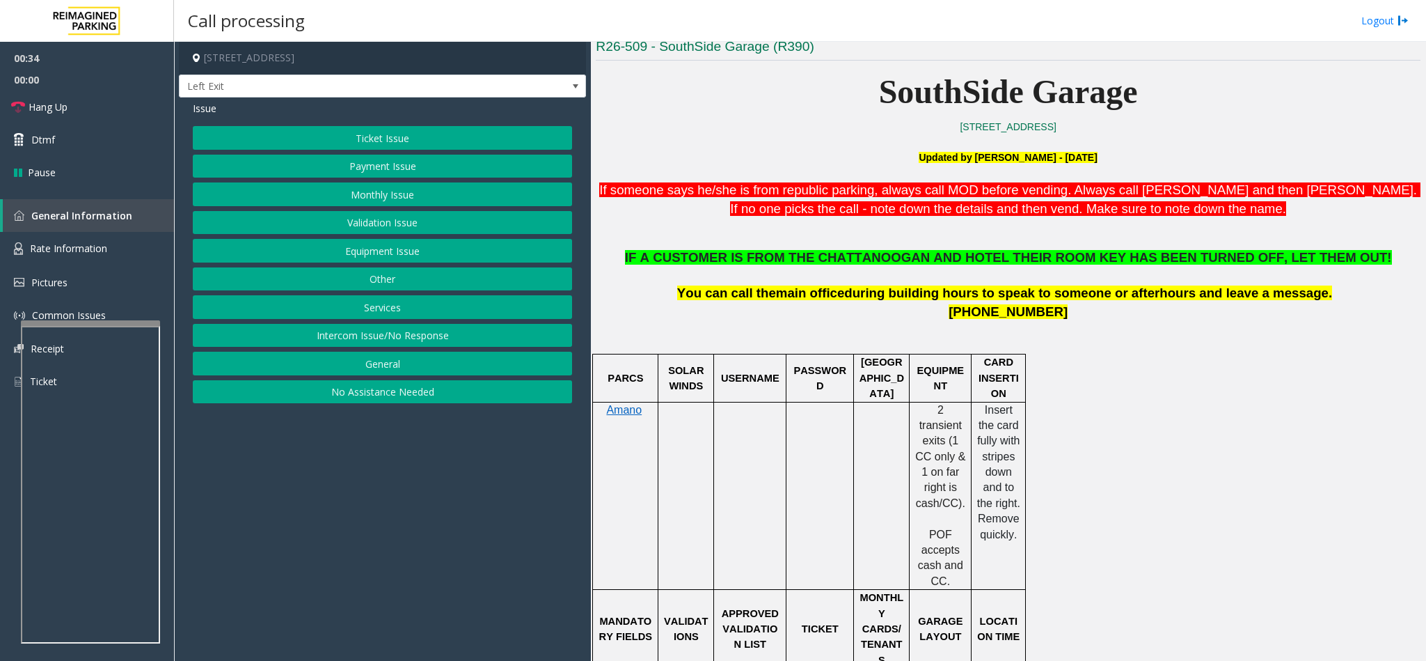
click at [372, 317] on button "Services" at bounding box center [382, 307] width 379 height 24
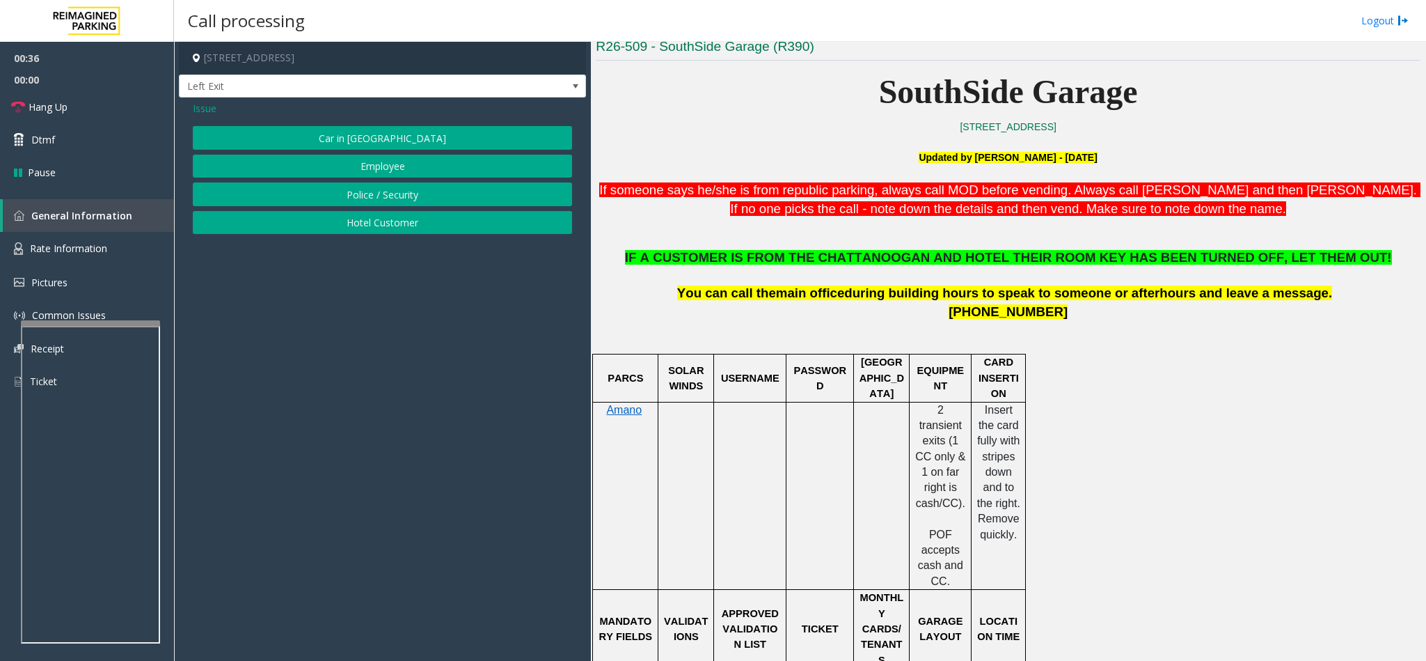
click at [364, 219] on button "Hotel Customer" at bounding box center [382, 223] width 379 height 24
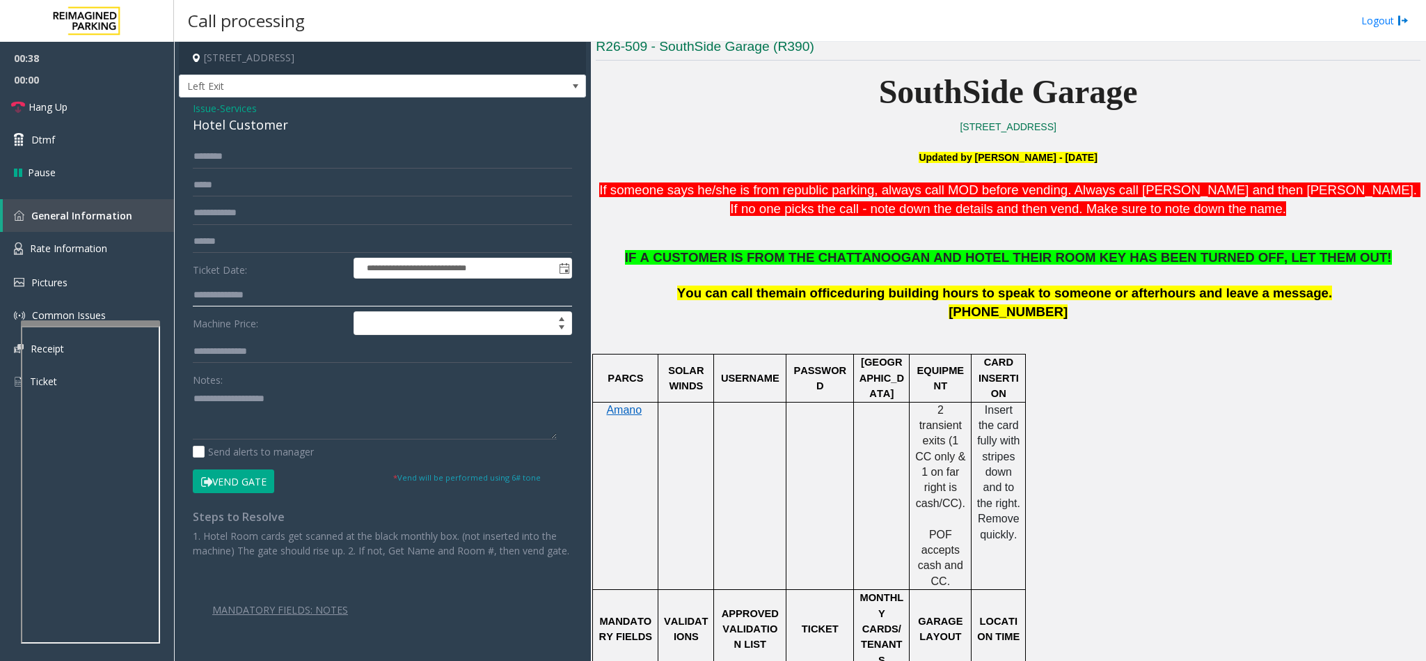
click at [251, 299] on input "text" at bounding box center [382, 295] width 379 height 24
click at [209, 155] on input "text" at bounding box center [382, 157] width 379 height 24
type input "*****"
click at [228, 301] on input "text" at bounding box center [382, 295] width 379 height 24
type input "***"
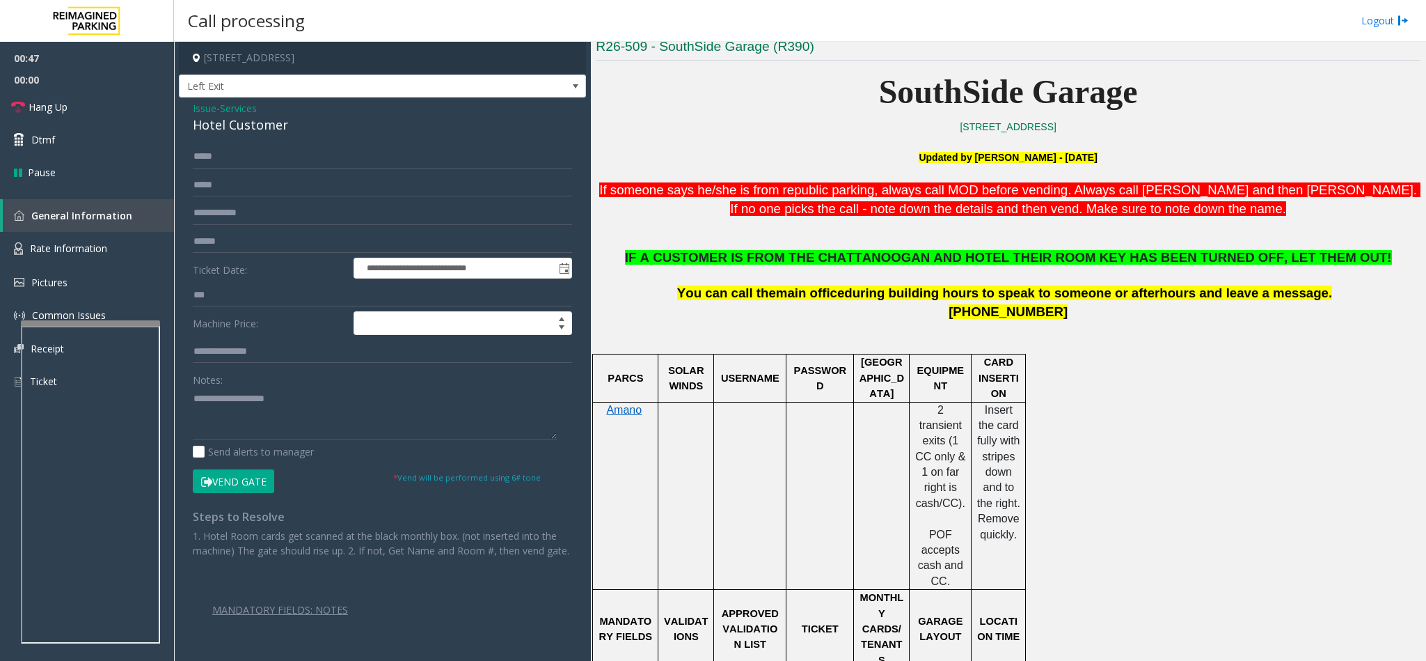
click at [221, 478] on button "Vend Gate" at bounding box center [233, 481] width 81 height 24
click at [235, 406] on textarea at bounding box center [375, 413] width 364 height 52
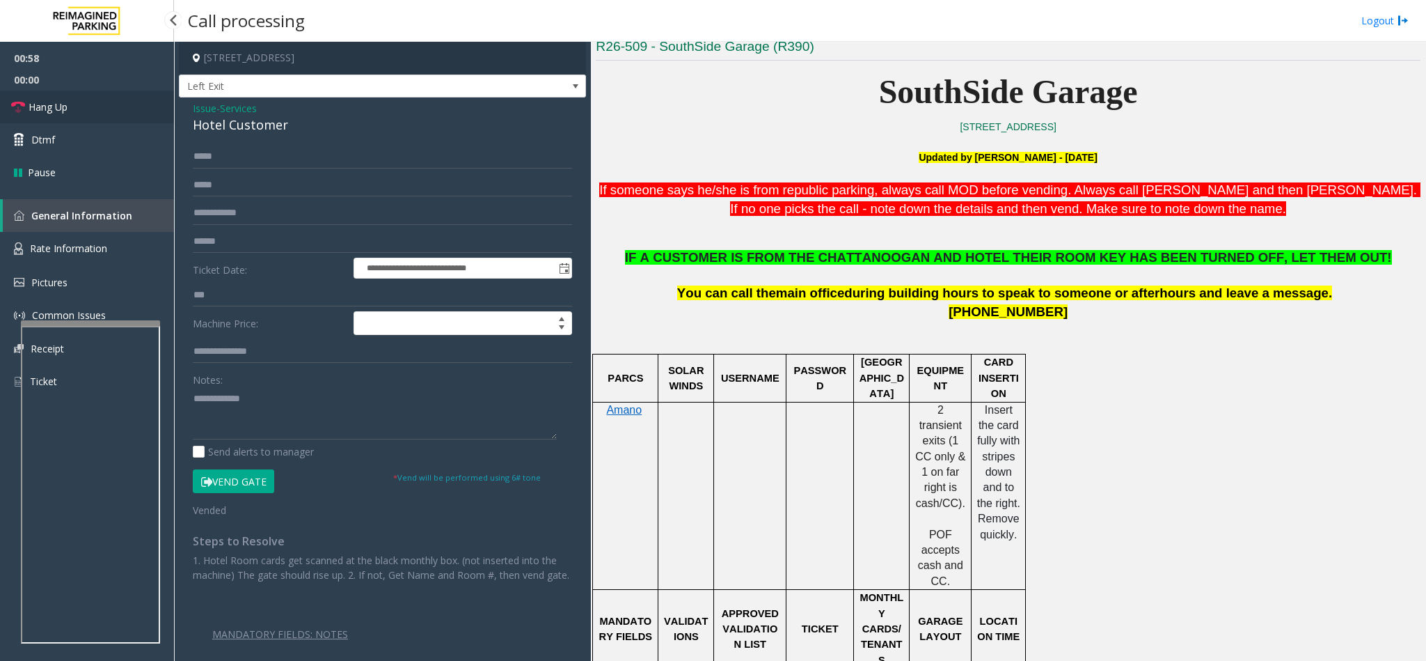
click at [70, 100] on link "Hang Up" at bounding box center [87, 106] width 174 height 33
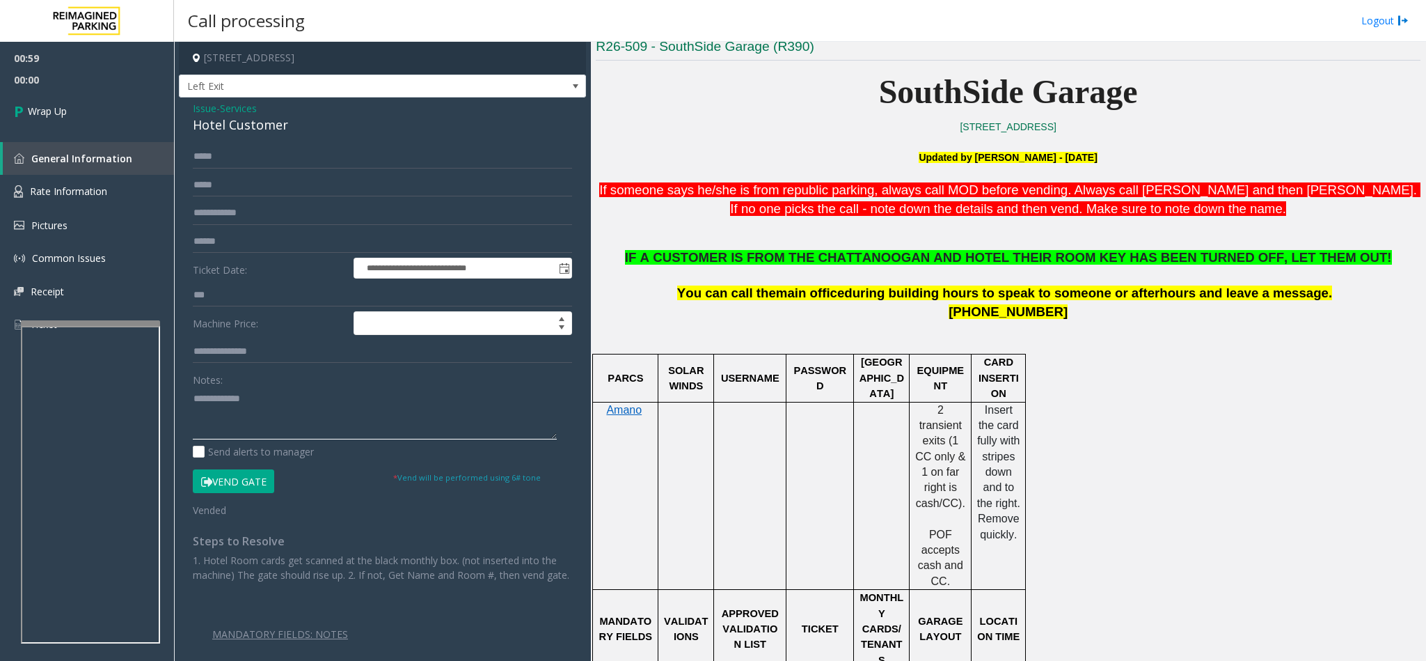
click at [269, 406] on textarea at bounding box center [375, 413] width 364 height 52
type textarea "**********"
click at [126, 113] on link "Wrap Up" at bounding box center [87, 110] width 174 height 41
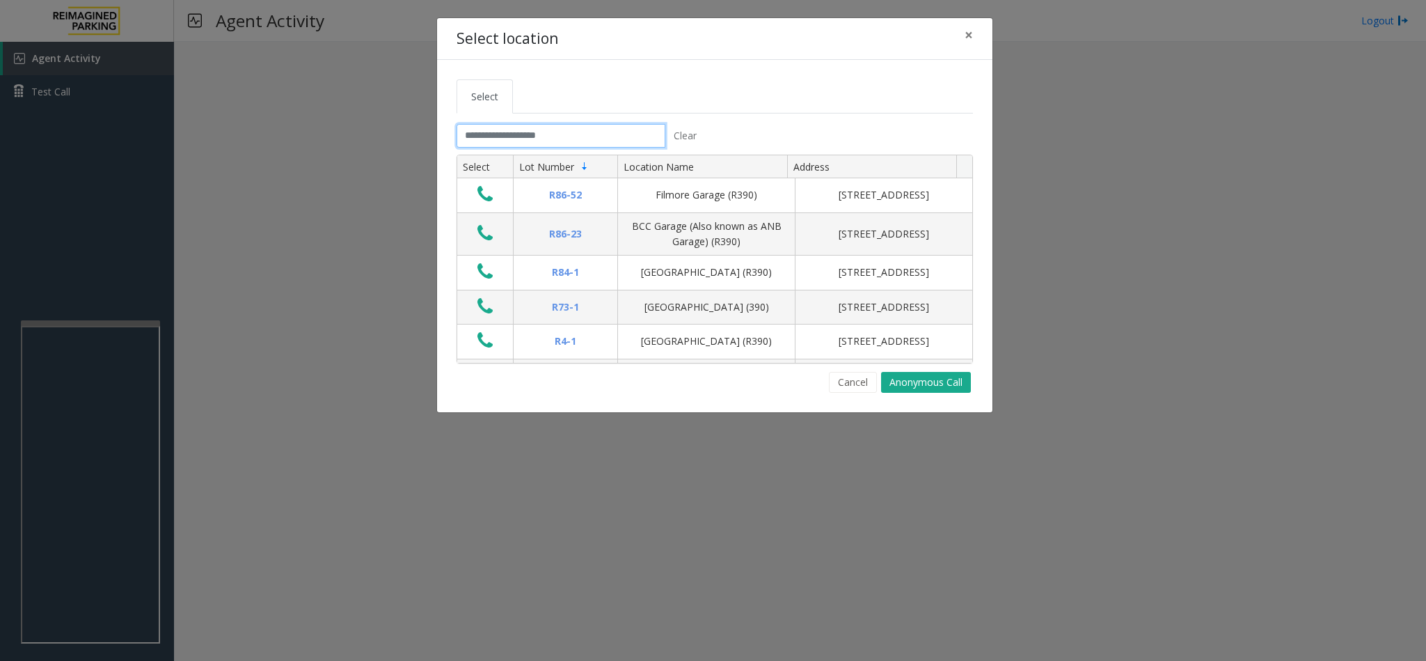
click at [606, 140] on input "text" at bounding box center [561, 136] width 209 height 24
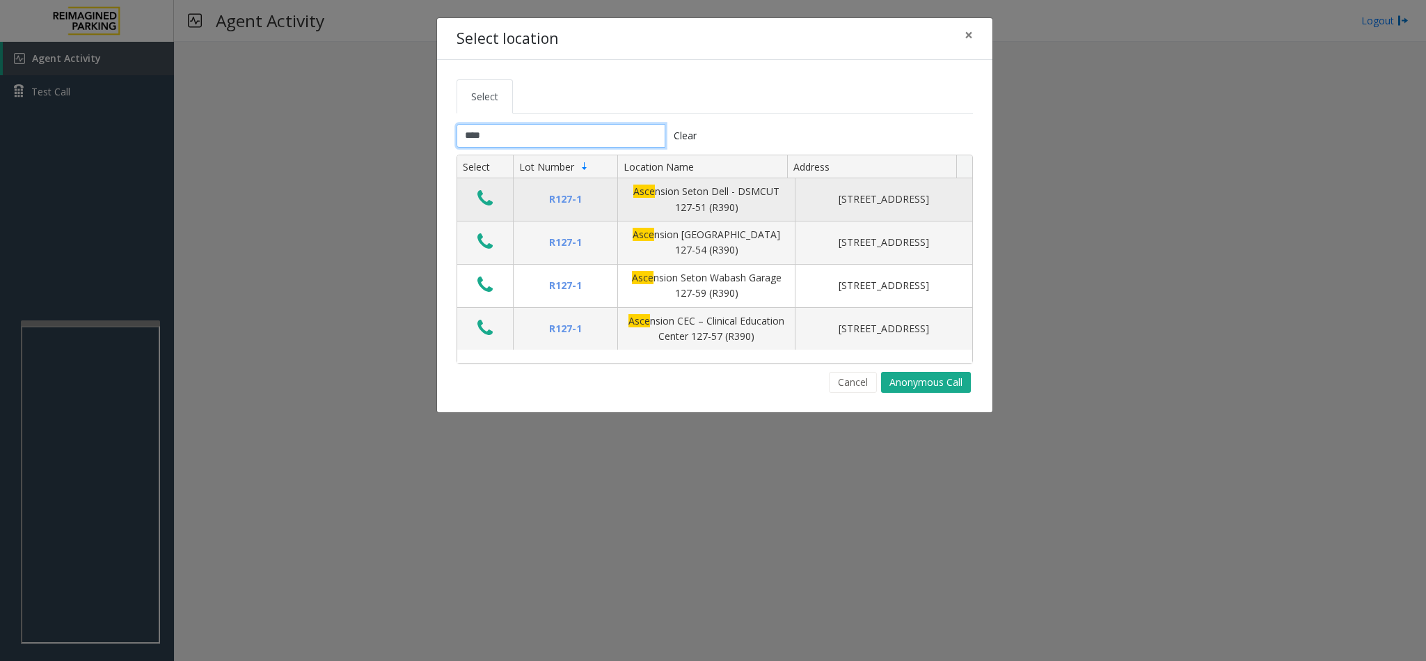
type input "****"
click at [478, 201] on icon "Data table" at bounding box center [485, 198] width 15 height 19
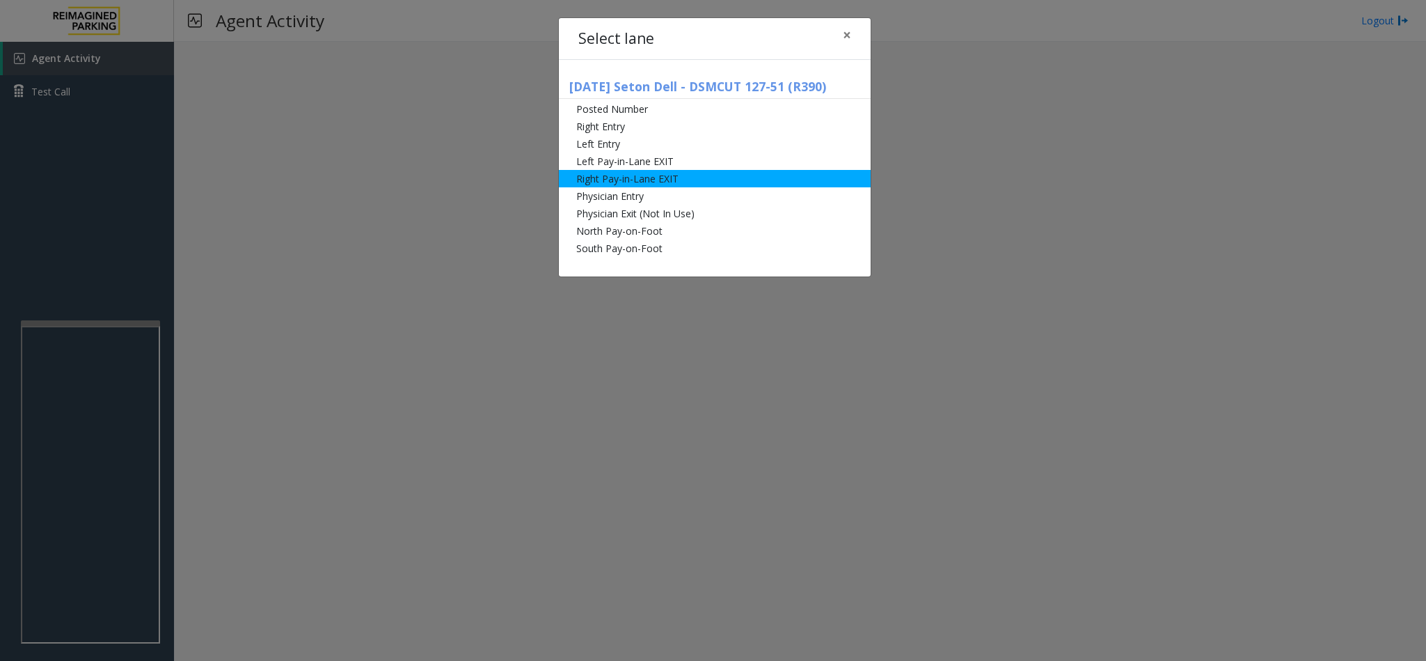
click at [608, 174] on li "Right Pay-in-Lane EXIT" at bounding box center [715, 178] width 312 height 17
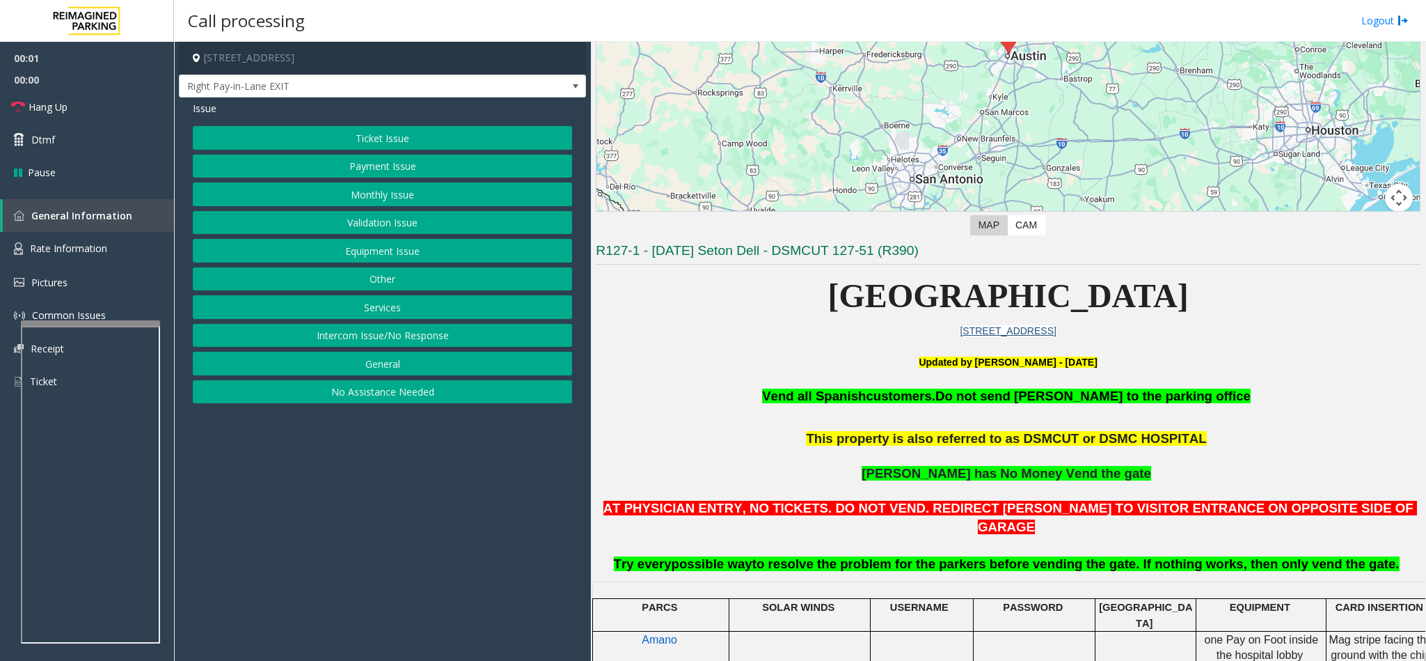
scroll to position [313, 0]
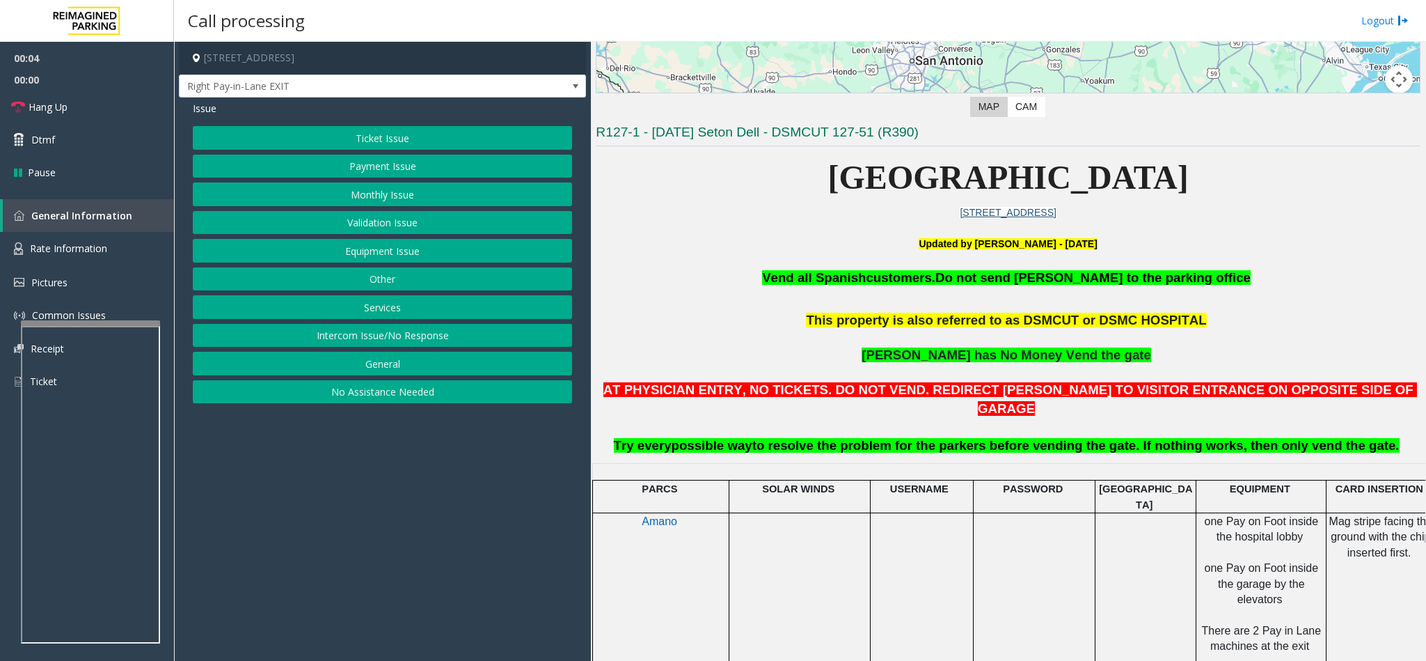
click at [381, 165] on button "Payment Issue" at bounding box center [382, 167] width 379 height 24
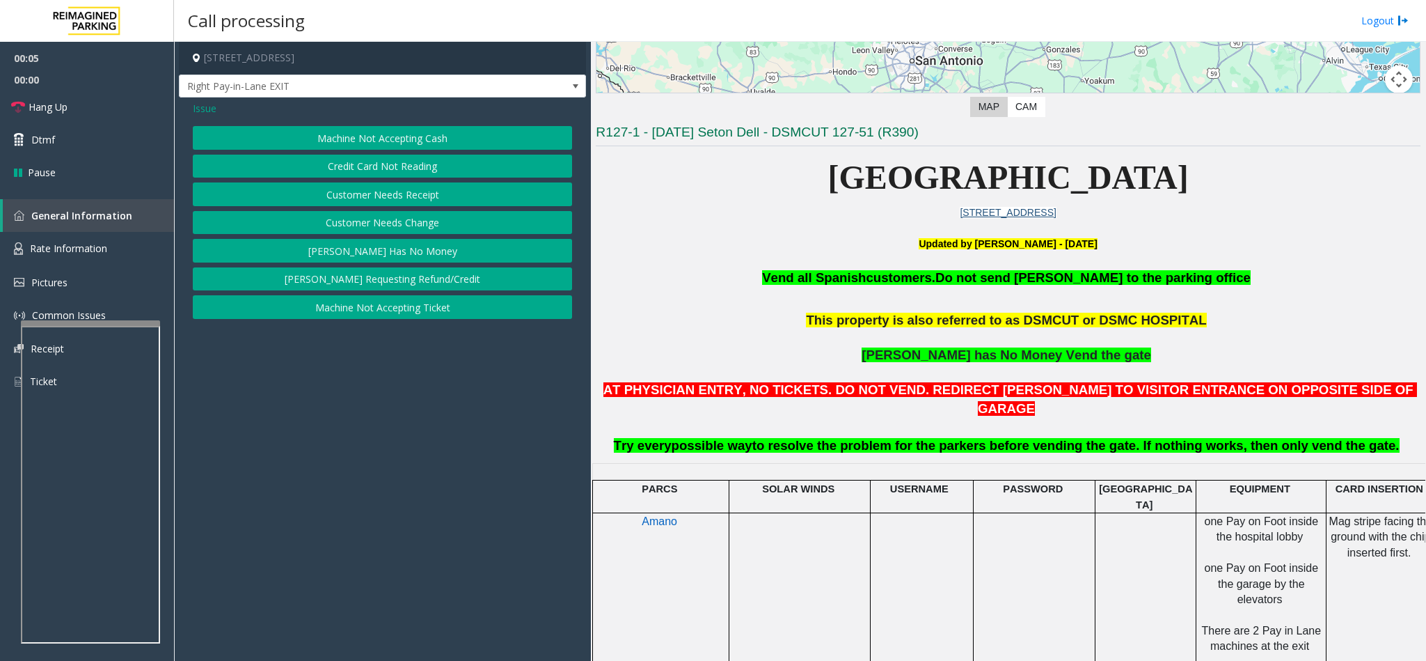
click at [374, 172] on button "Credit Card Not Reading" at bounding box center [382, 167] width 379 height 24
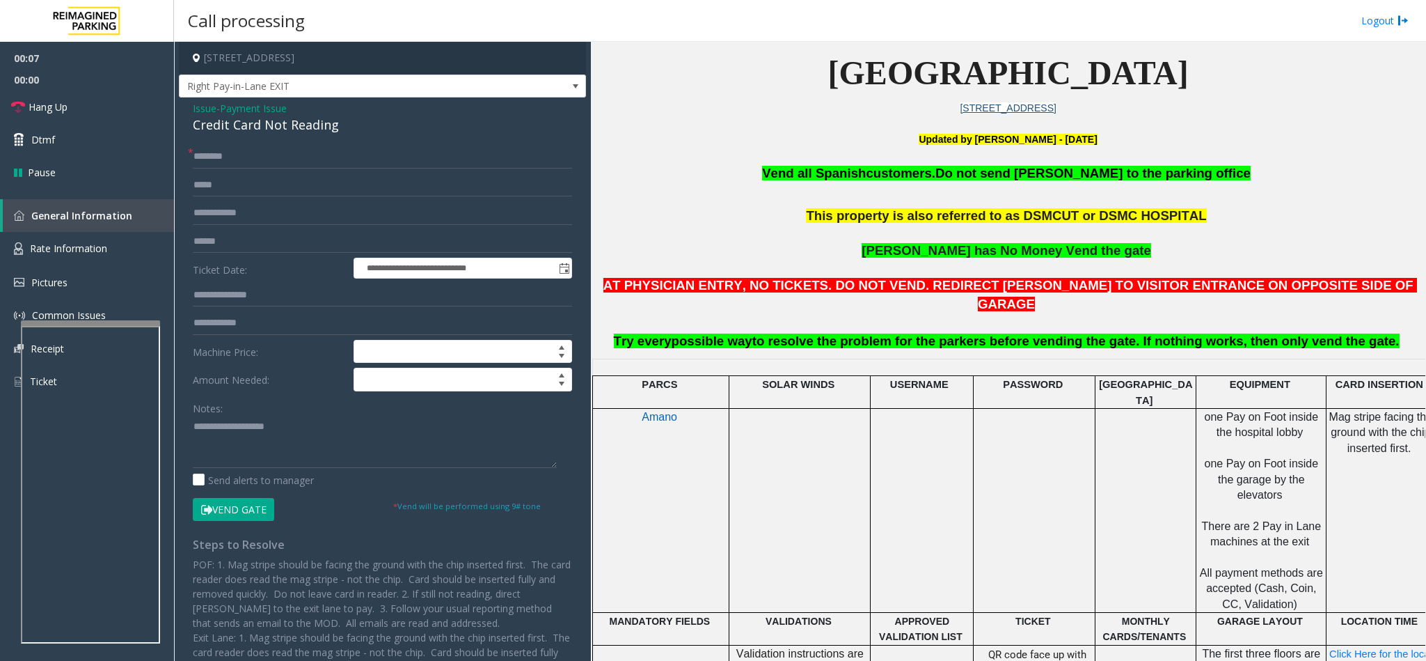
scroll to position [418, 32]
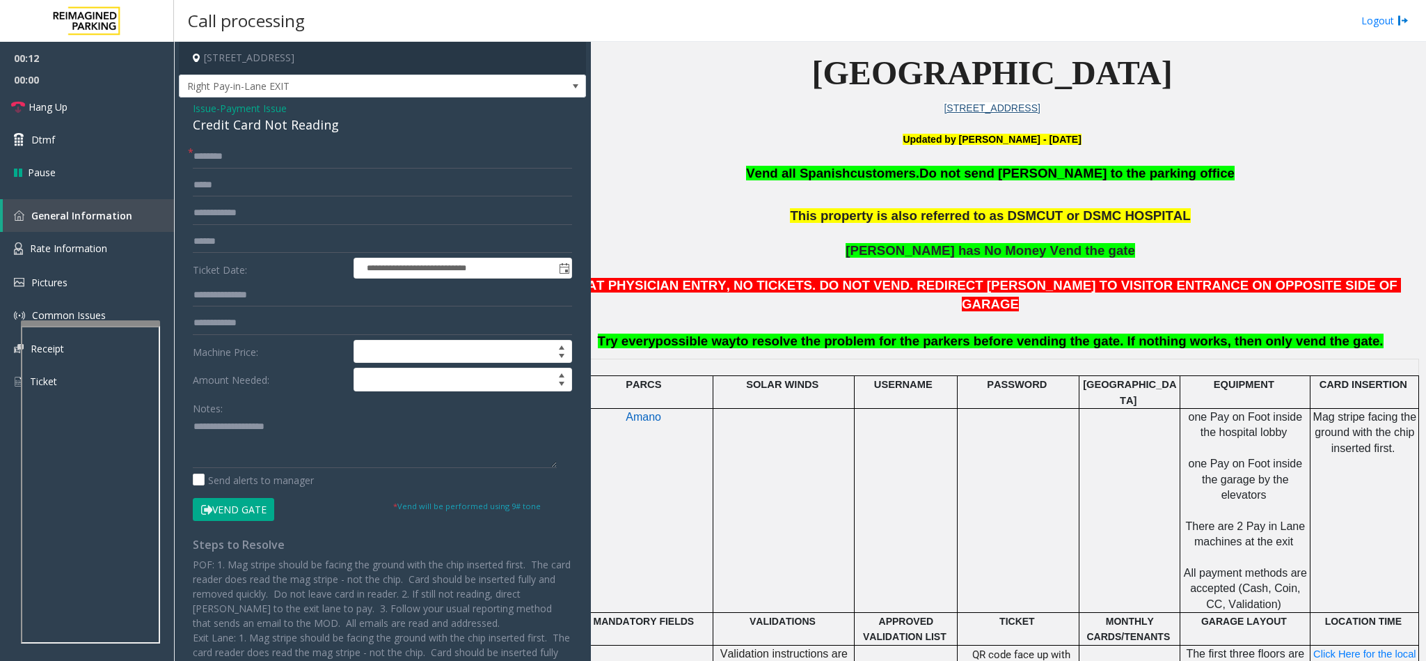
click at [274, 127] on div "Credit Card Not Reading" at bounding box center [382, 125] width 379 height 19
click at [195, 428] on textarea at bounding box center [375, 442] width 364 height 52
click at [362, 433] on textarea at bounding box center [375, 442] width 364 height 52
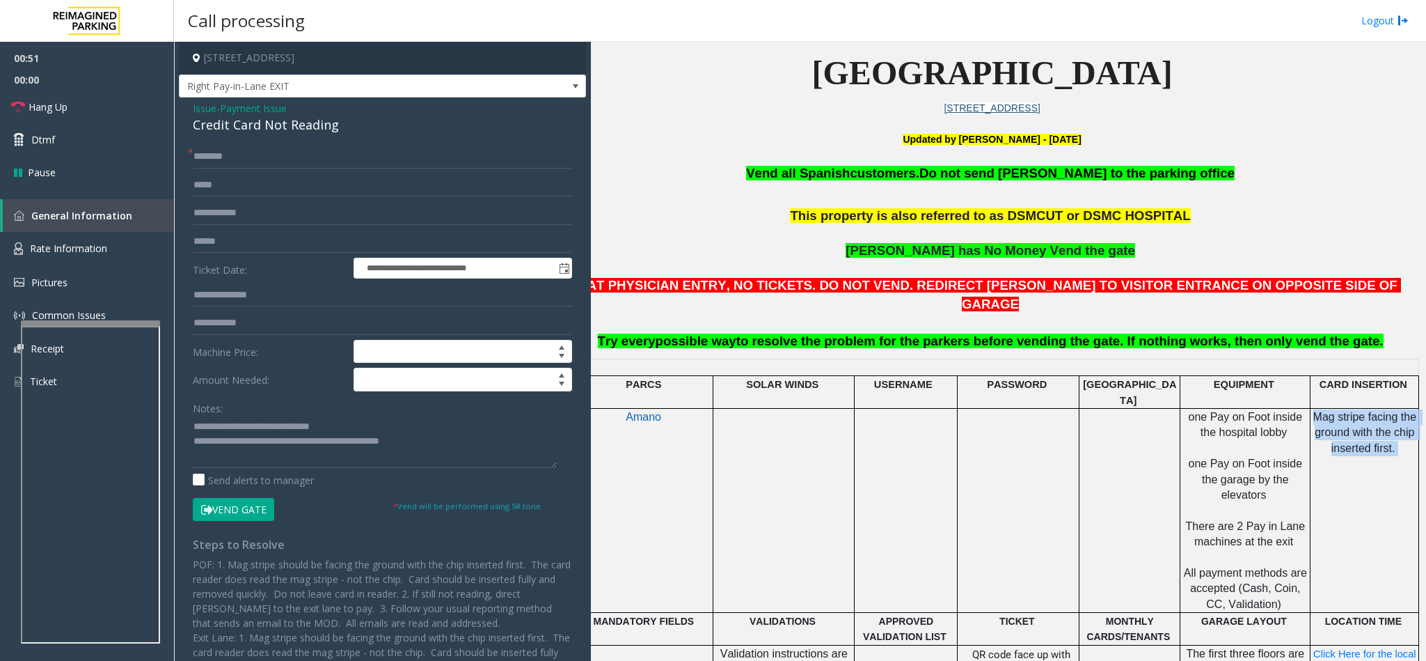
copy p "Mag stripe facing the ground with the chip inserted first."
drag, startPoint x: 1302, startPoint y: 384, endPoint x: 1387, endPoint y: 418, distance: 91.3
click at [1387, 418] on p "Mag stripe facing the ground with the chip inserted first." at bounding box center [1364, 440] width 107 height 63
click at [436, 445] on textarea at bounding box center [375, 442] width 364 height 52
paste textarea "**********"
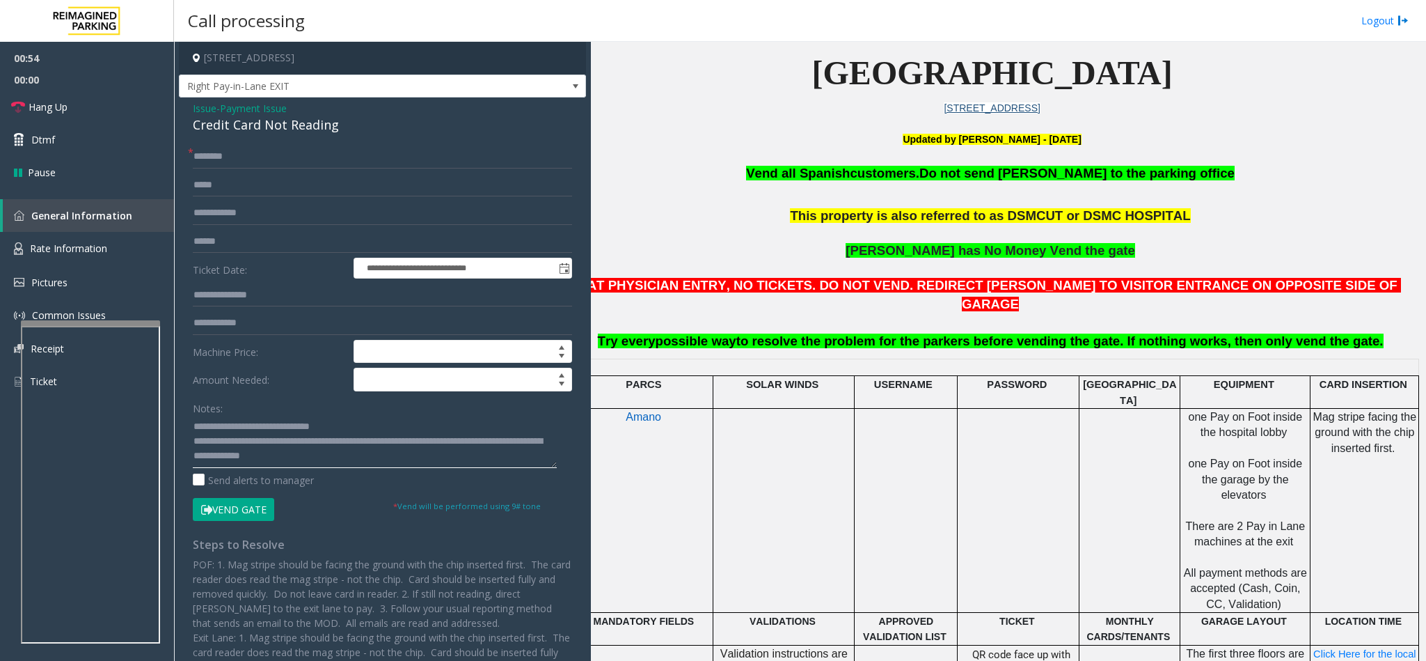
scroll to position [10, 0]
type textarea "**********"
click at [216, 157] on input "text" at bounding box center [382, 157] width 379 height 24
type input "**"
click at [359, 449] on textarea at bounding box center [375, 442] width 364 height 52
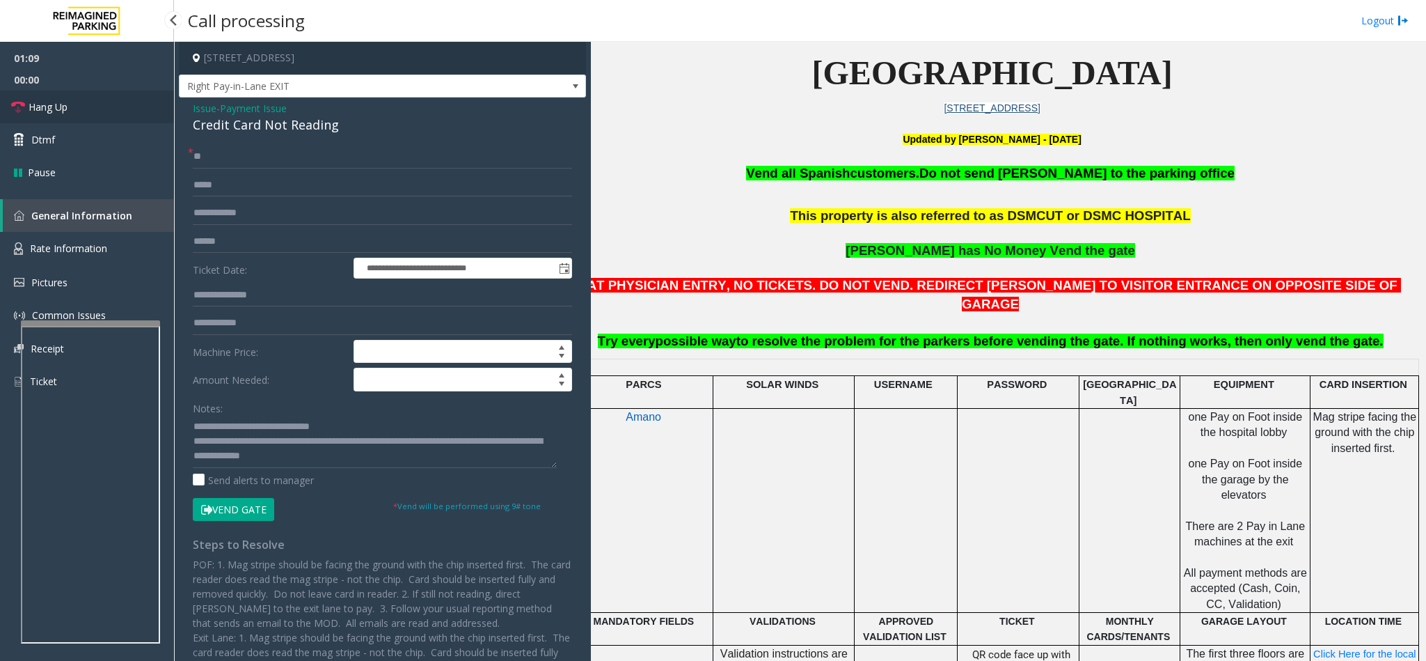
click at [127, 109] on link "Hang Up" at bounding box center [87, 106] width 174 height 33
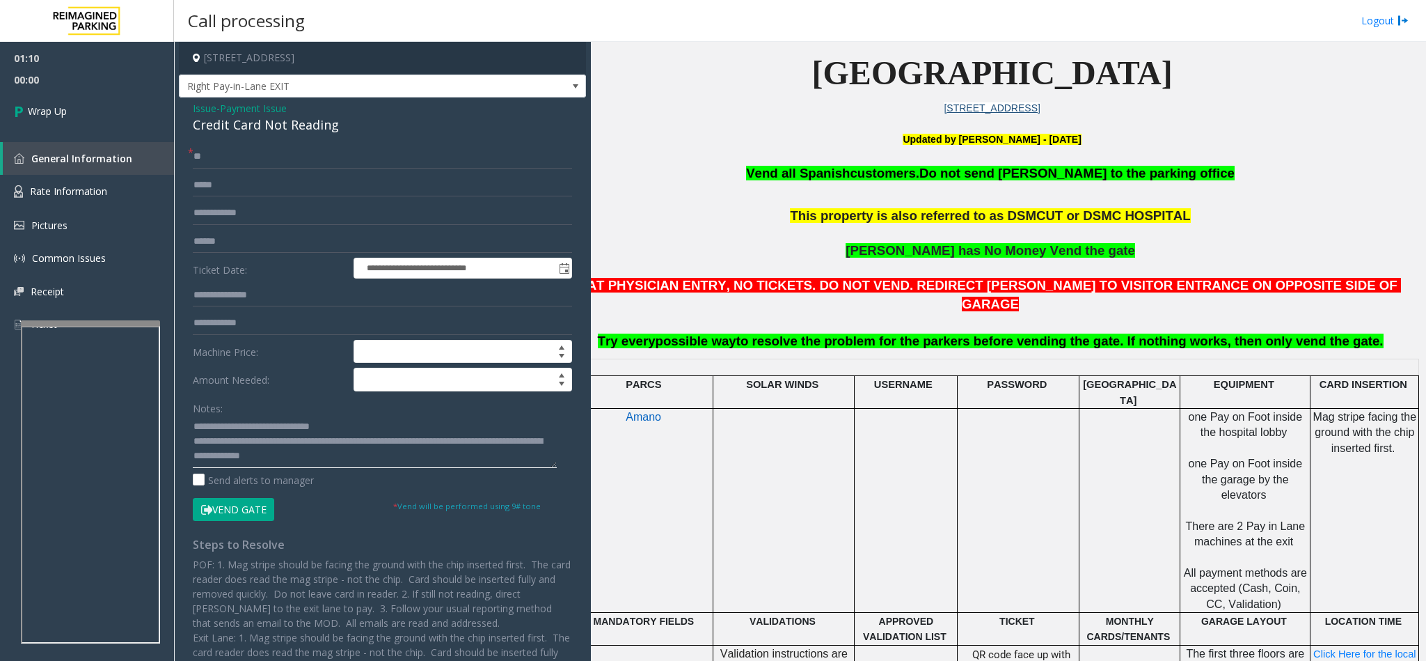
click at [370, 453] on textarea at bounding box center [375, 442] width 364 height 52
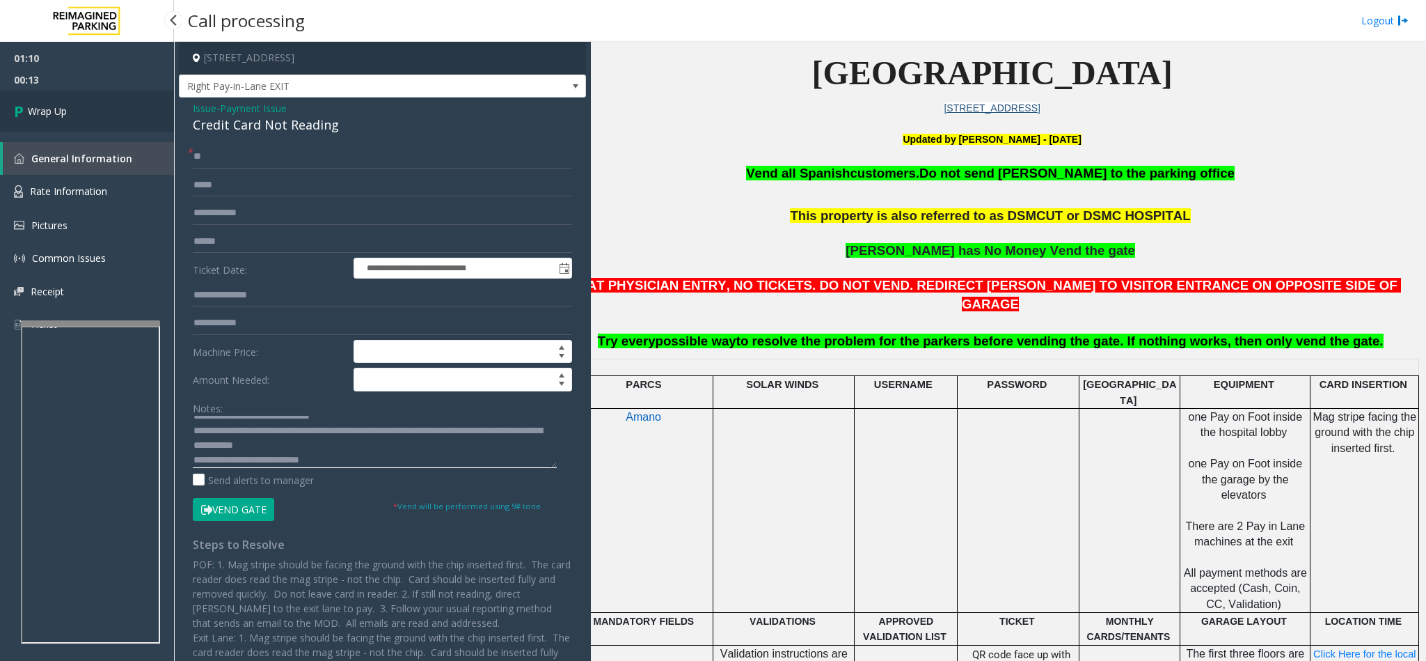
type textarea "**********"
click at [77, 119] on link "Wrap Up" at bounding box center [87, 110] width 174 height 41
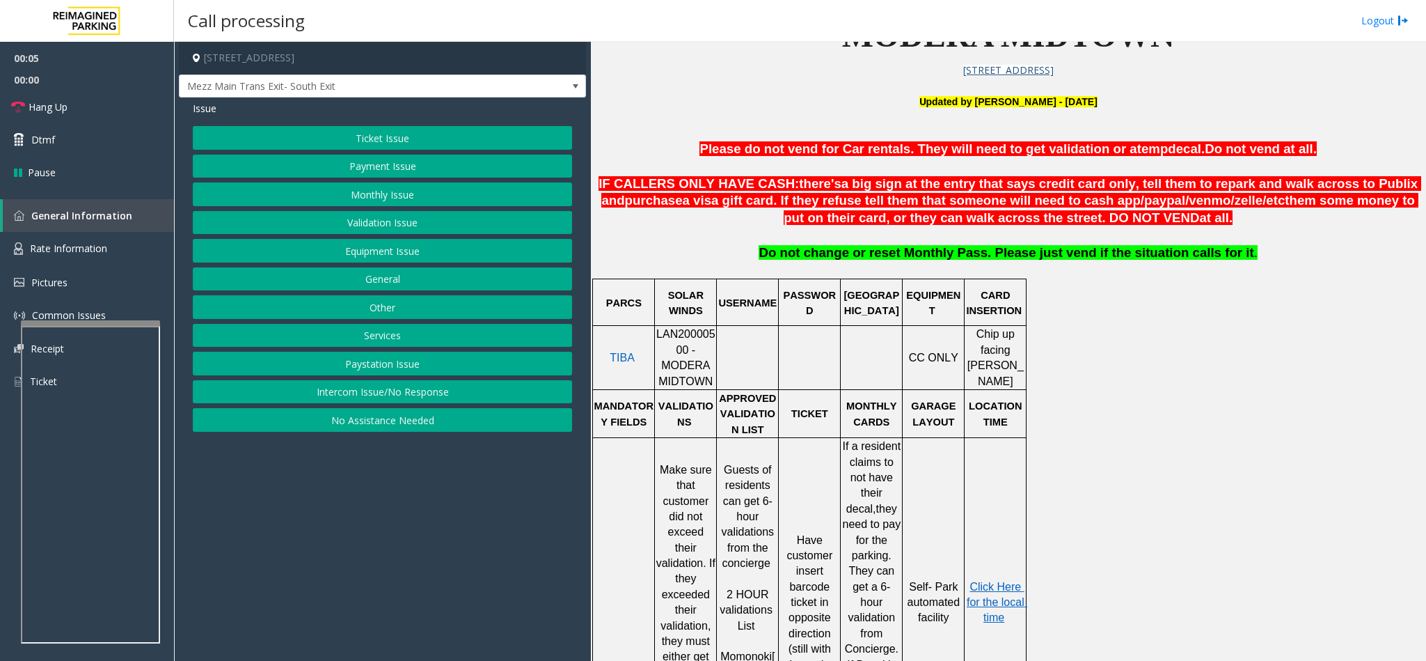
scroll to position [522, 0]
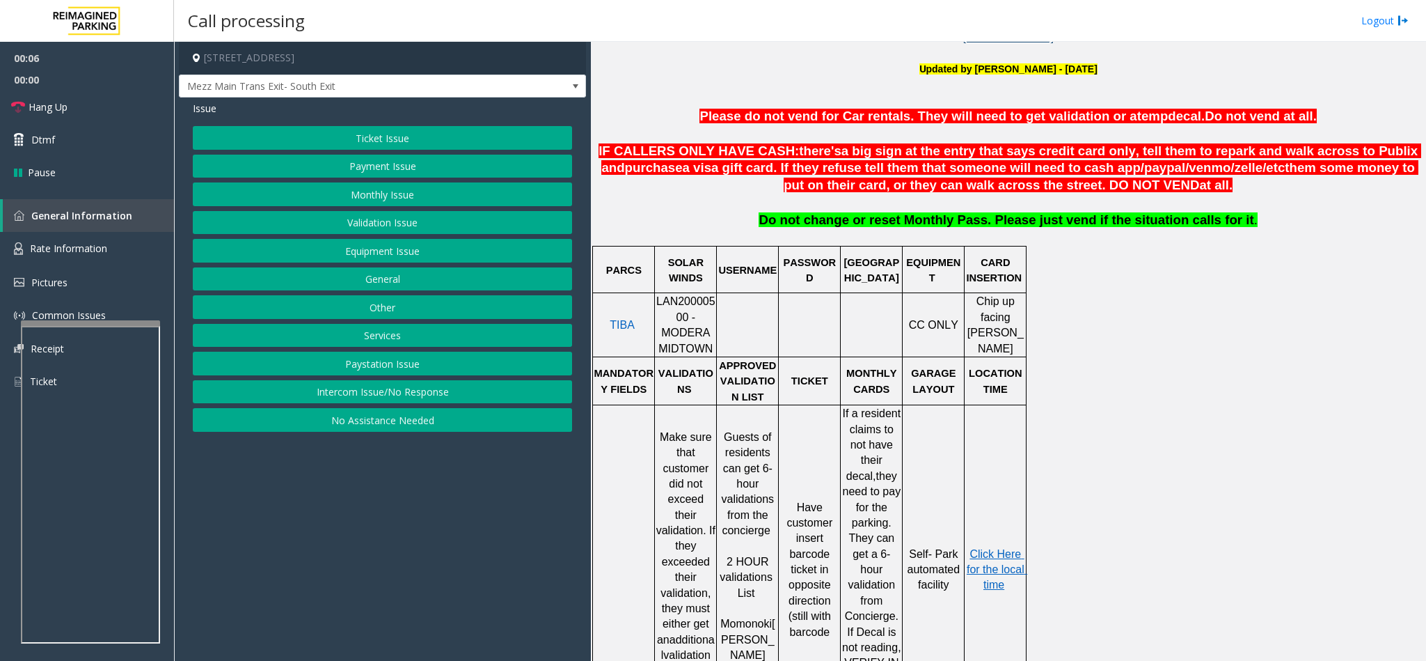
click at [449, 393] on button "Intercom Issue/No Response" at bounding box center [382, 392] width 379 height 24
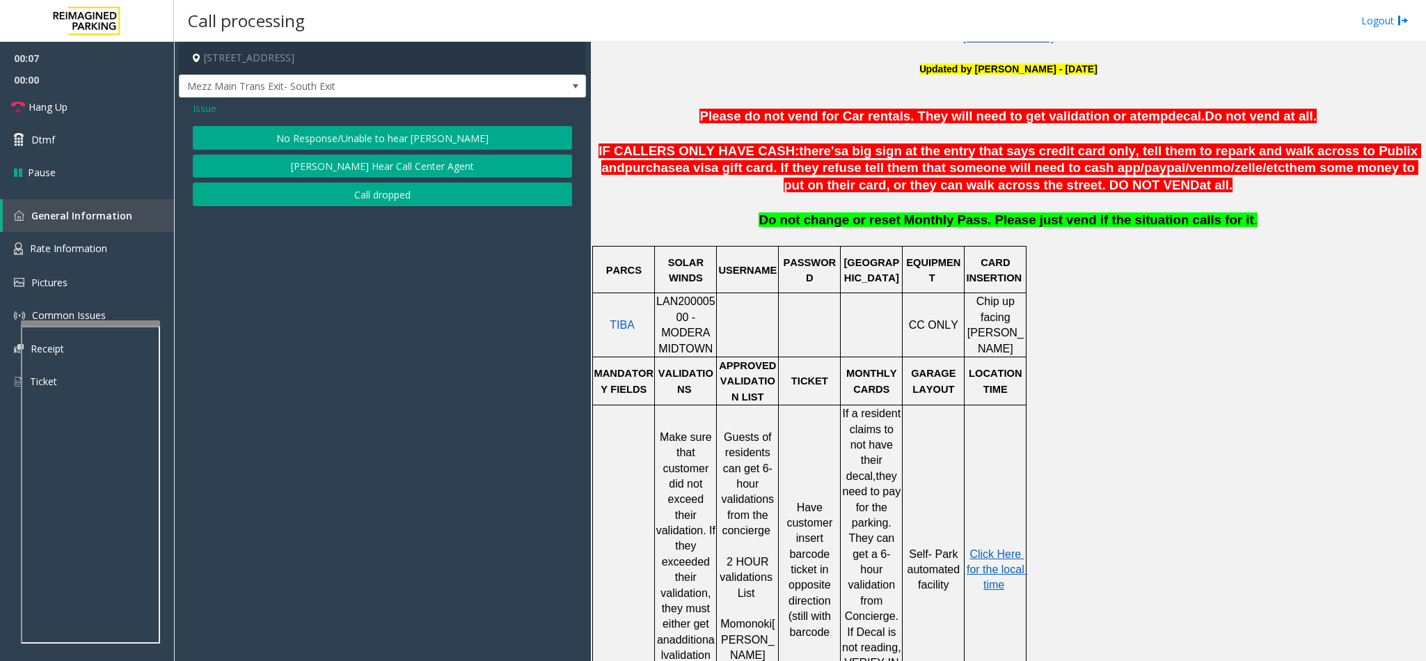
click at [357, 141] on button "No Response/Unable to hear [PERSON_NAME]" at bounding box center [382, 138] width 379 height 24
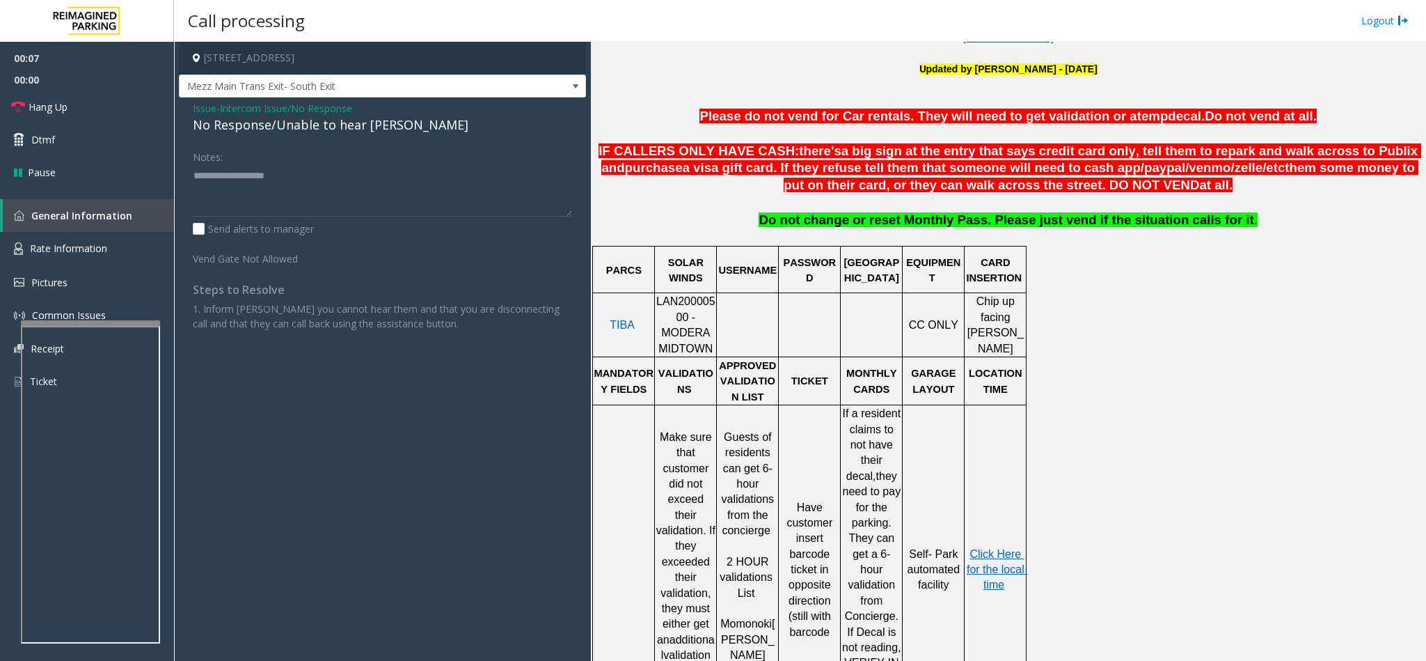
click at [255, 127] on div "No Response/Unable to hear [PERSON_NAME]" at bounding box center [382, 125] width 379 height 19
click at [387, 170] on textarea at bounding box center [382, 190] width 379 height 52
type textarea "**********"
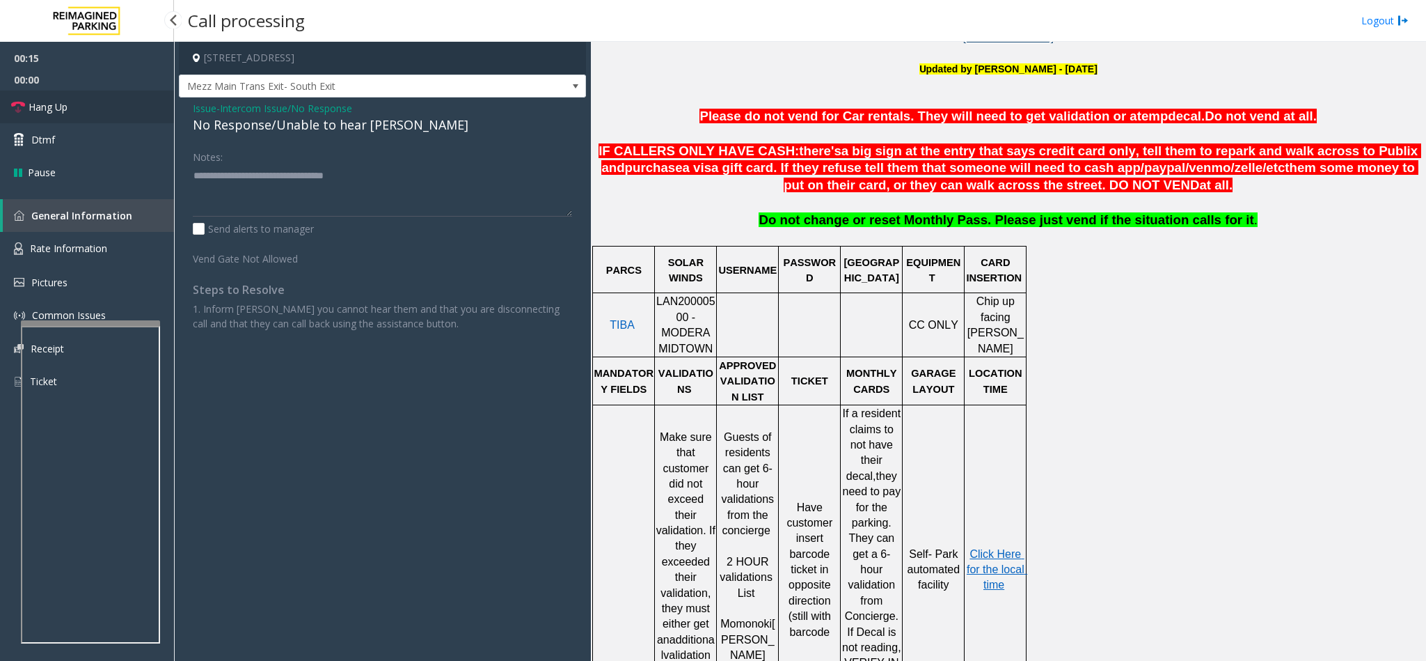
click at [111, 109] on link "Hang Up" at bounding box center [87, 106] width 174 height 33
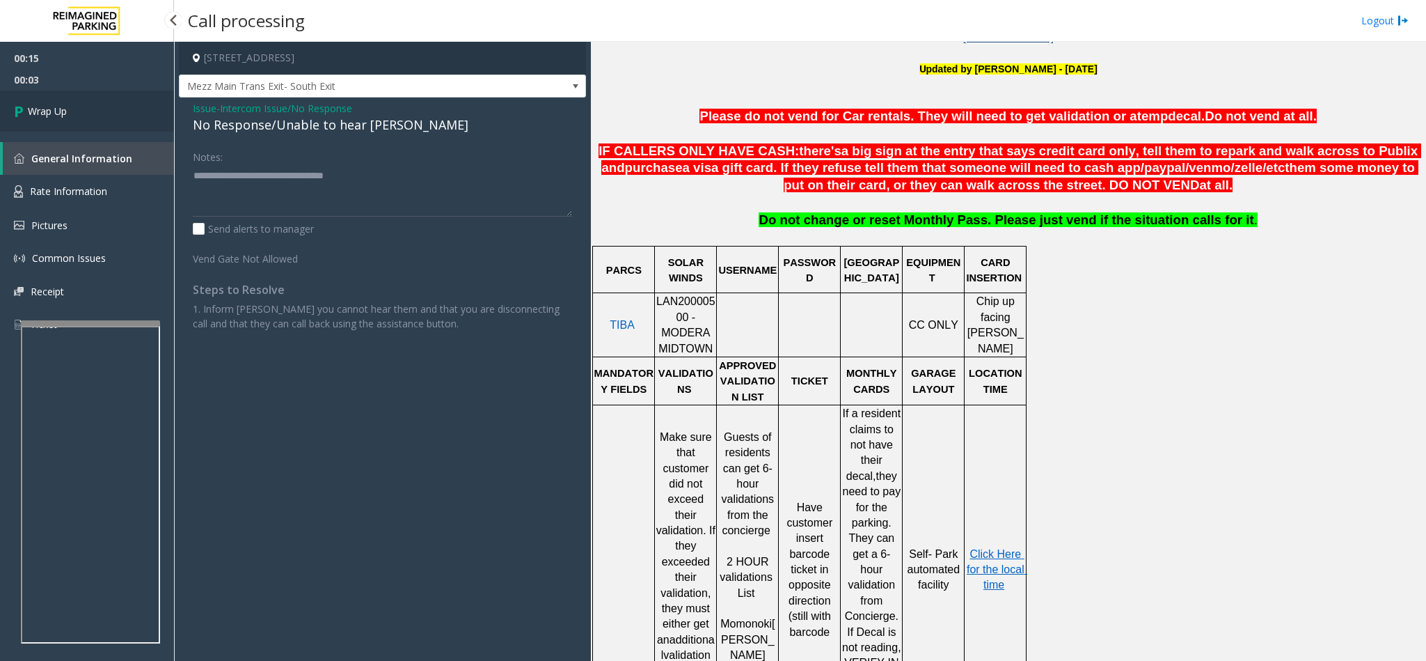
click at [118, 111] on link "Wrap Up" at bounding box center [87, 110] width 174 height 41
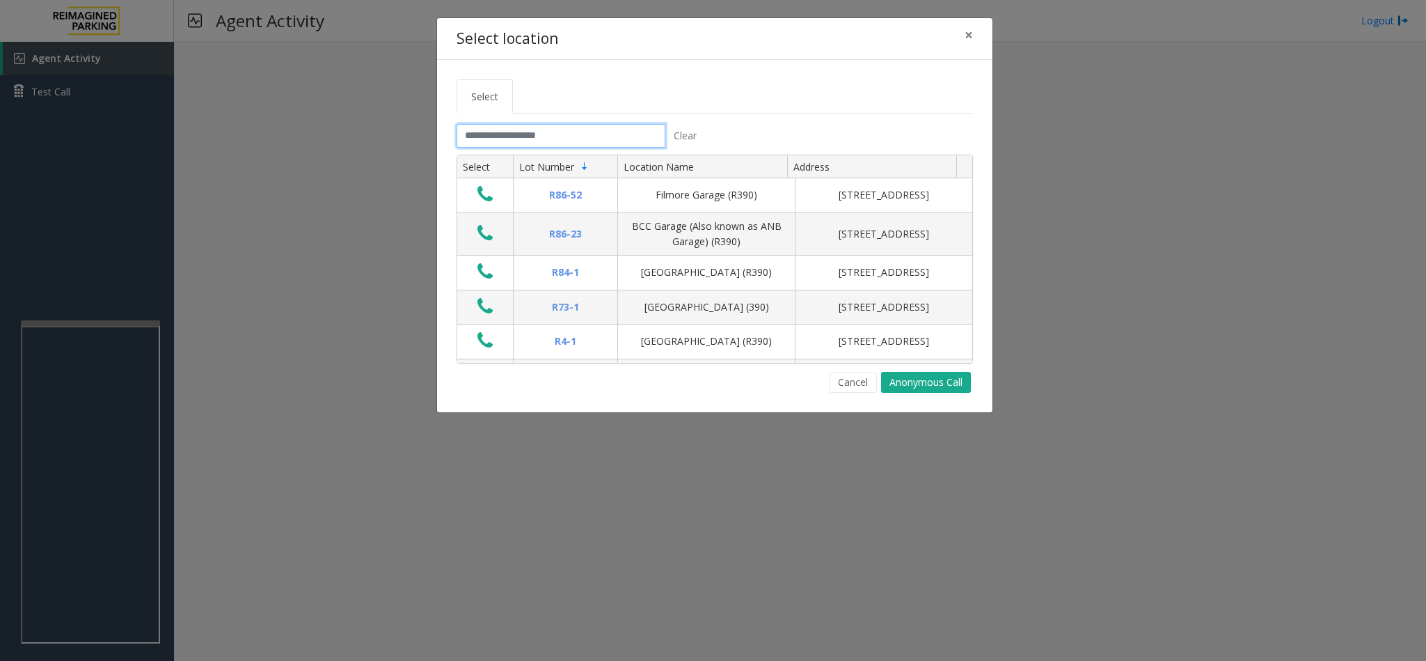
click at [501, 134] on input "text" at bounding box center [561, 136] width 209 height 24
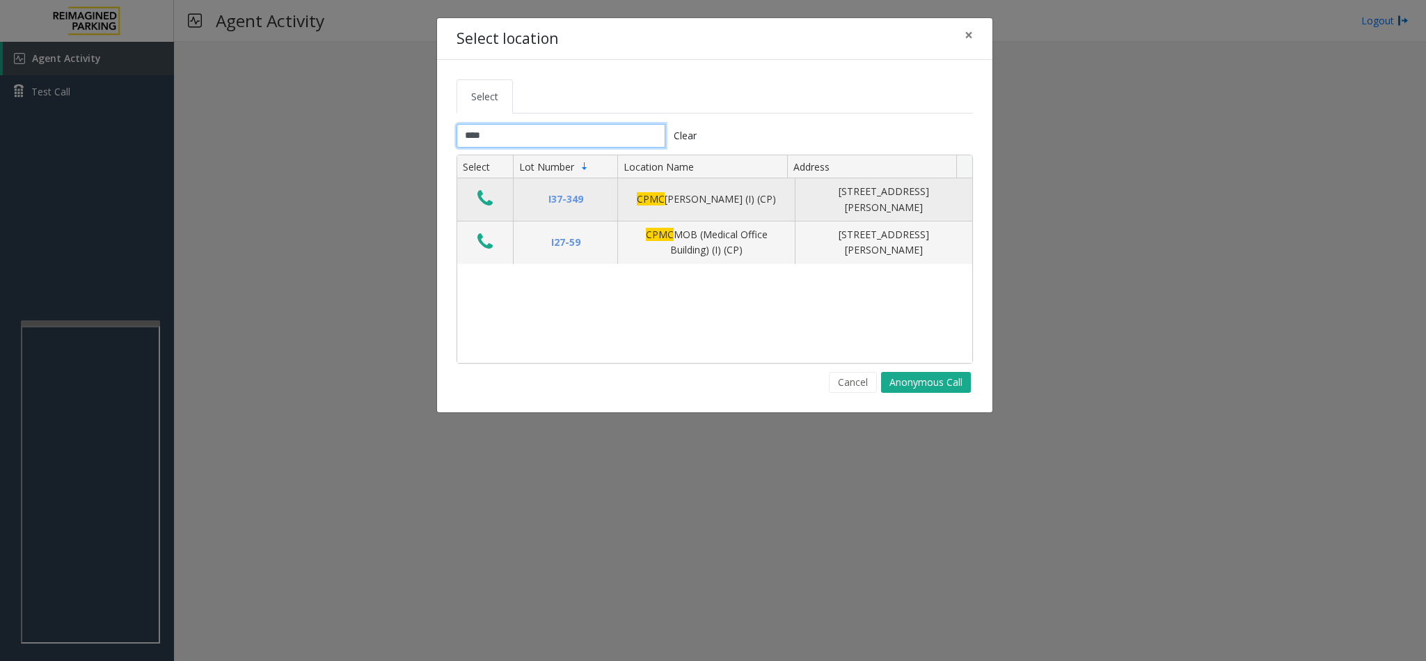
type input "****"
click at [489, 203] on icon "Data table" at bounding box center [485, 198] width 15 height 19
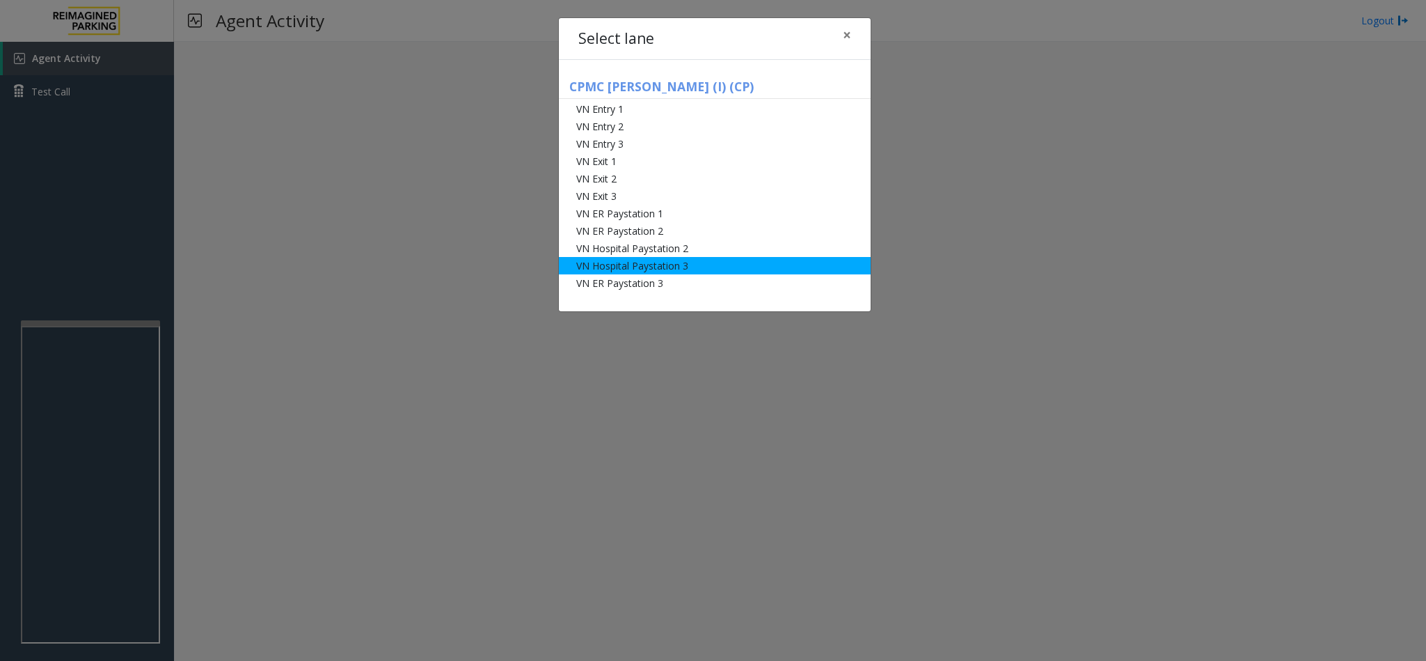
click at [644, 265] on li "VN Hospital Paystation 3" at bounding box center [715, 265] width 312 height 17
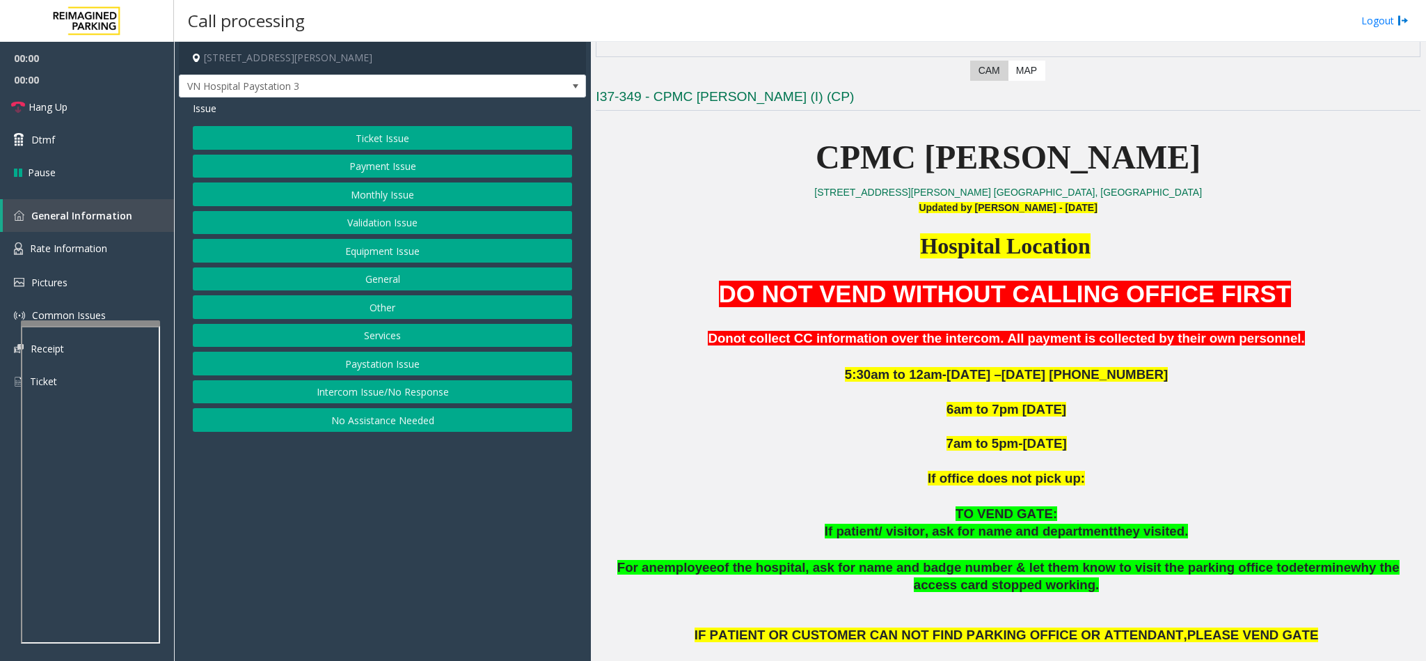
scroll to position [418, 0]
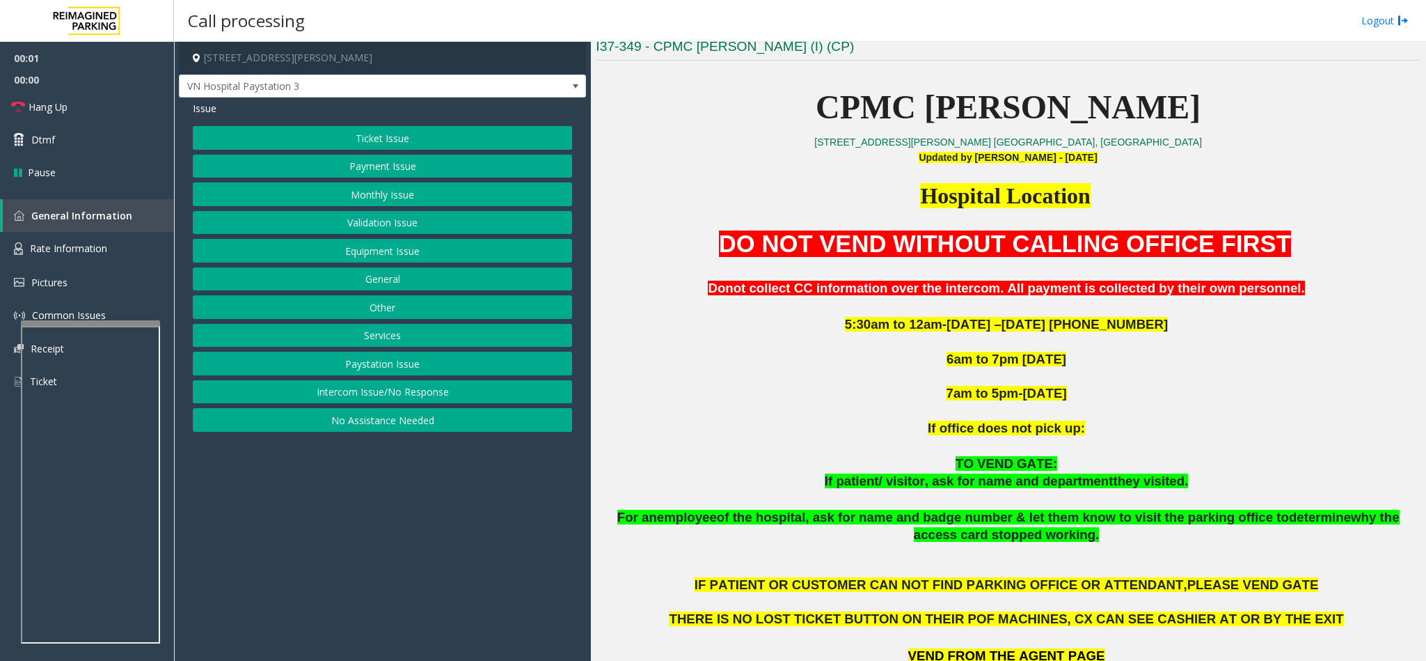
click at [380, 139] on button "Ticket Issue" at bounding box center [382, 138] width 379 height 24
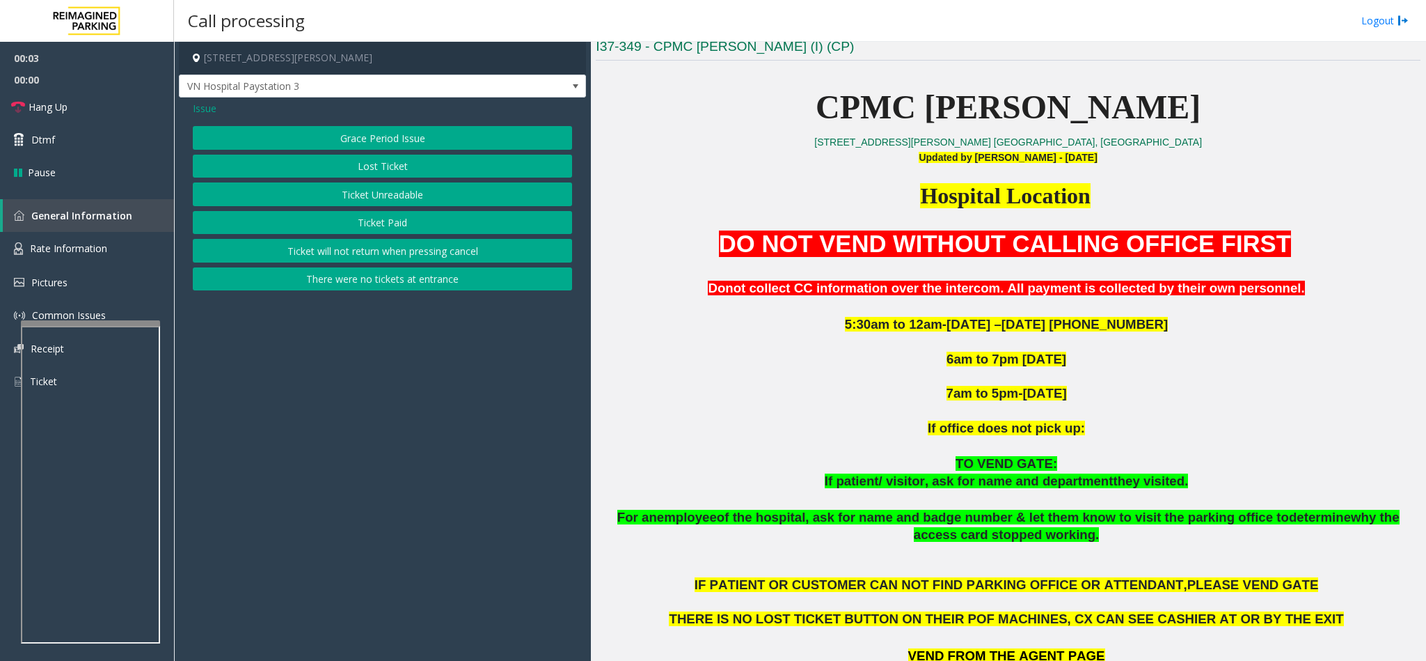
click at [381, 191] on button "Ticket Unreadable" at bounding box center [382, 194] width 379 height 24
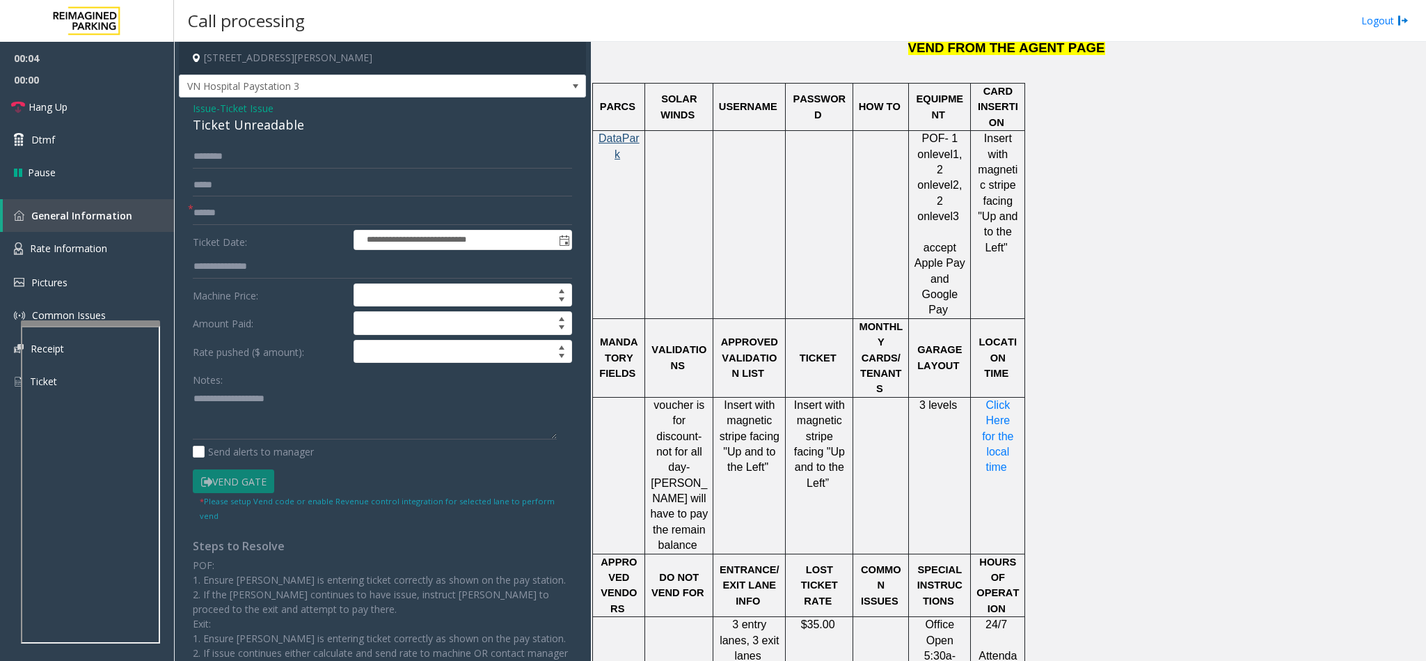
scroll to position [1044, 0]
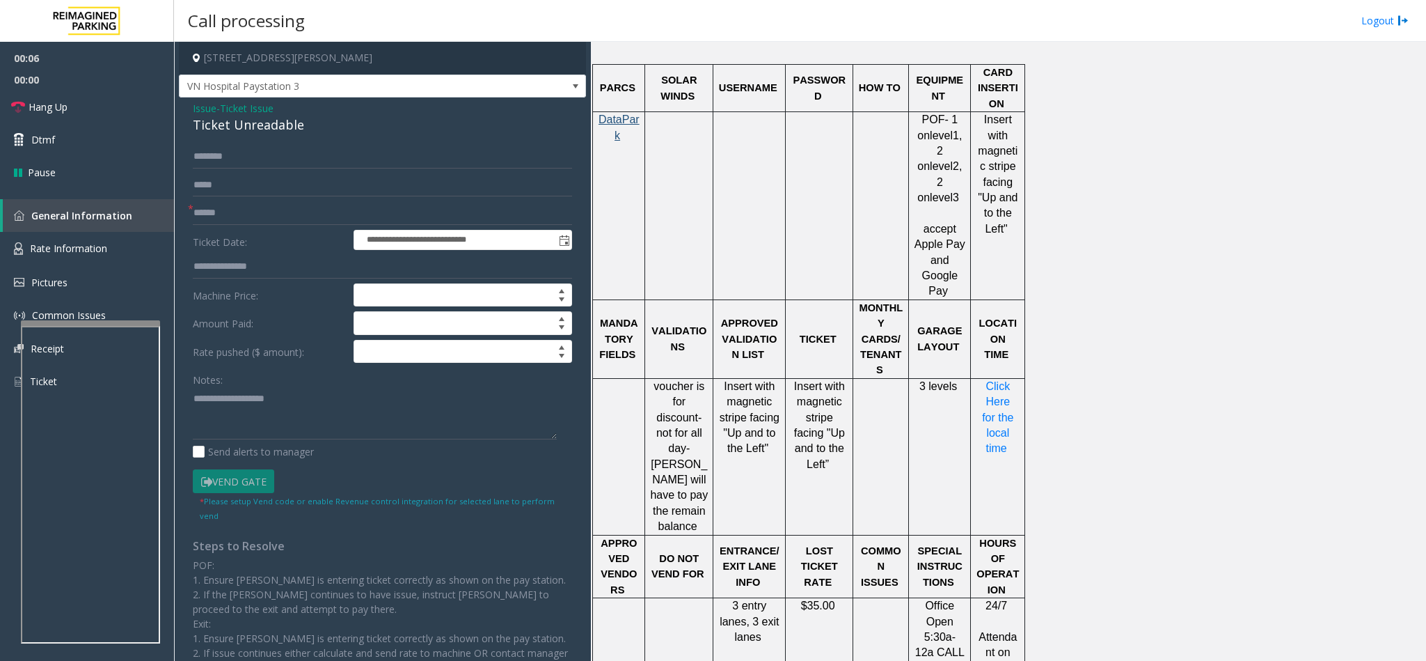
click at [228, 127] on div "Ticket Unreadable" at bounding box center [382, 125] width 379 height 19
click at [209, 109] on span "Issue" at bounding box center [205, 108] width 24 height 15
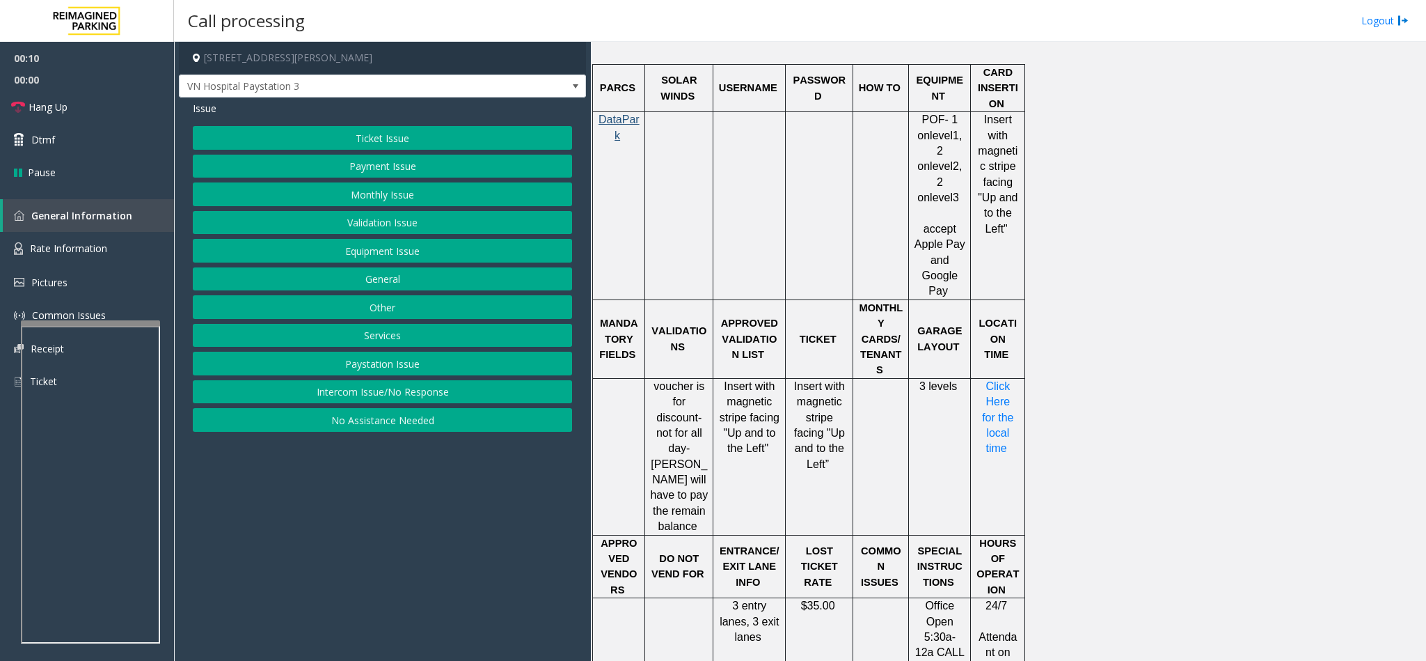
click at [361, 140] on button "Ticket Issue" at bounding box center [382, 138] width 379 height 24
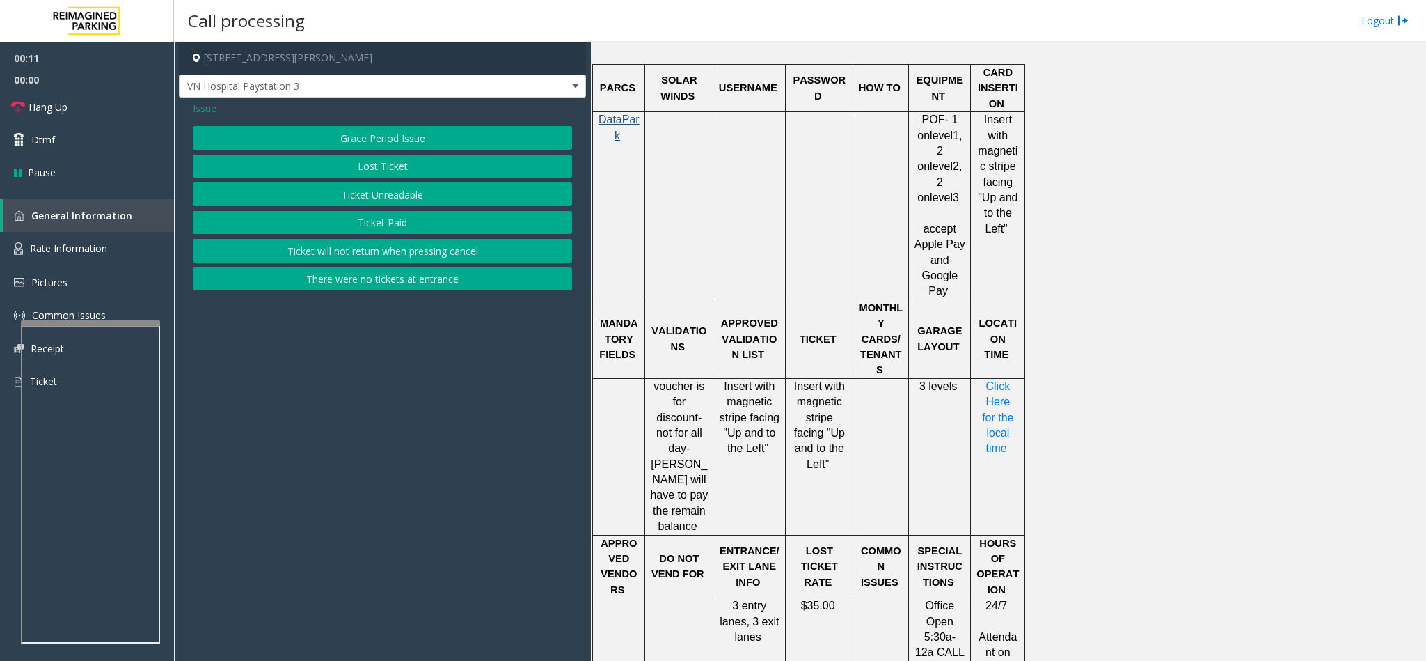
click at [370, 221] on button "Ticket Paid" at bounding box center [382, 223] width 379 height 24
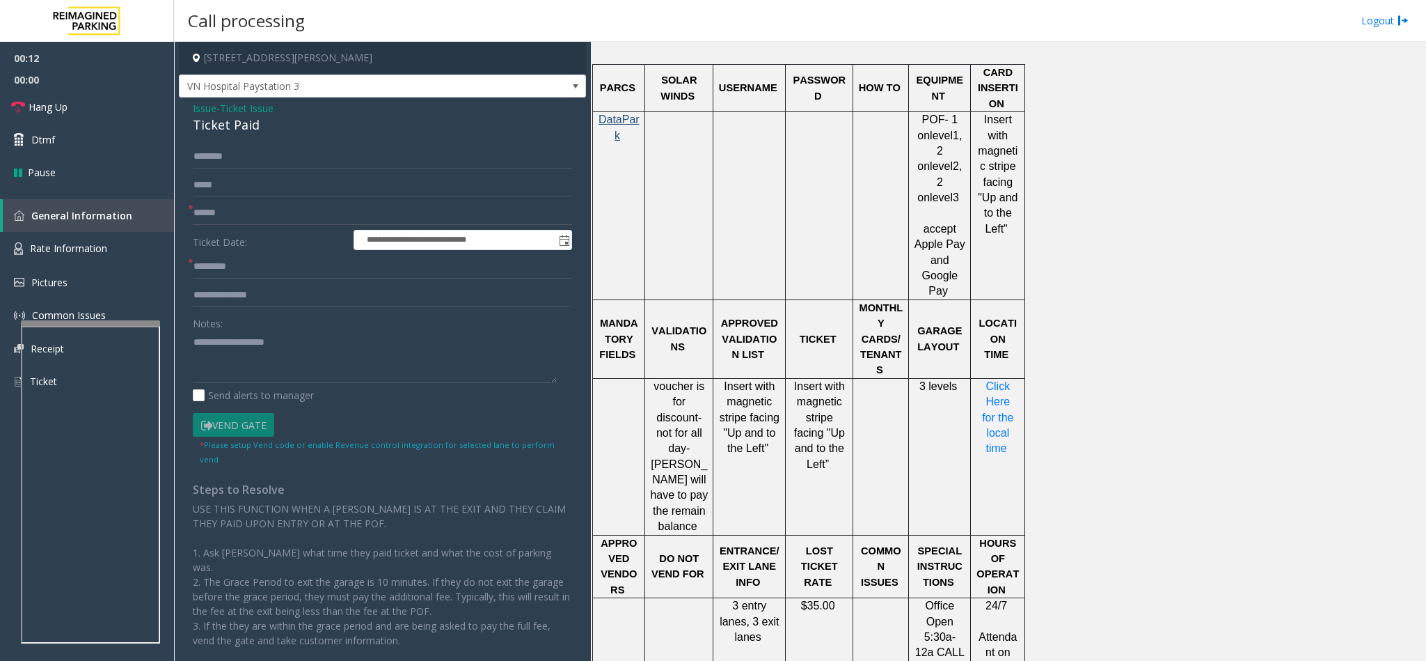
click at [213, 126] on div "Ticket Paid" at bounding box center [382, 125] width 379 height 19
type textarea "**********"
click at [216, 215] on input "text" at bounding box center [382, 213] width 379 height 24
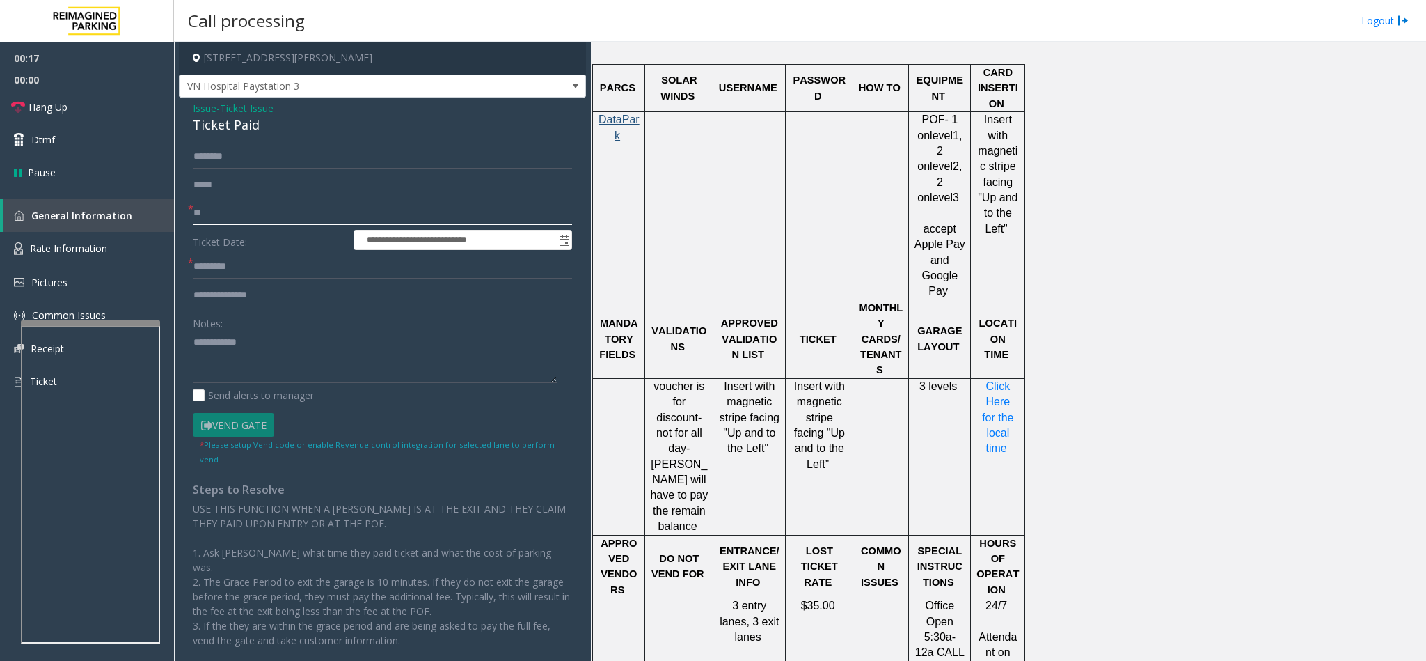
type input "**"
click at [193, 342] on textarea at bounding box center [375, 357] width 364 height 52
click at [299, 342] on textarea at bounding box center [375, 357] width 364 height 52
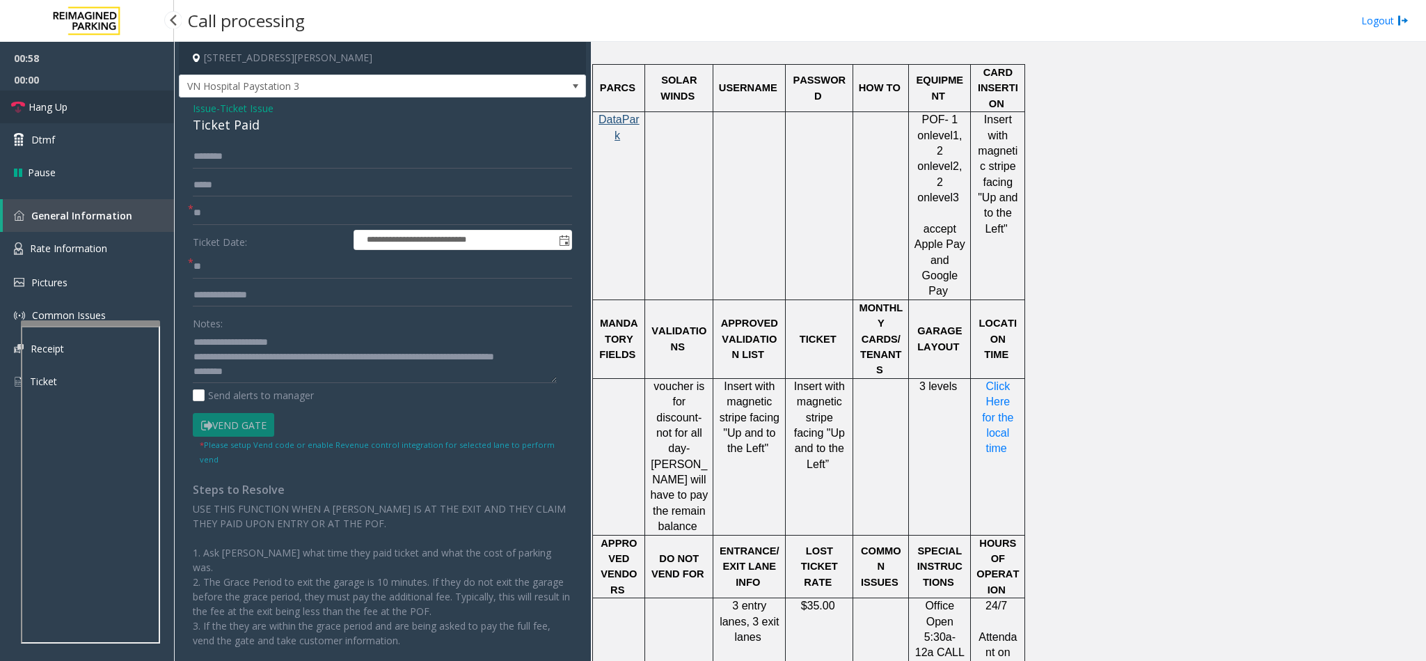
click at [78, 107] on link "Hang Up" at bounding box center [87, 106] width 174 height 33
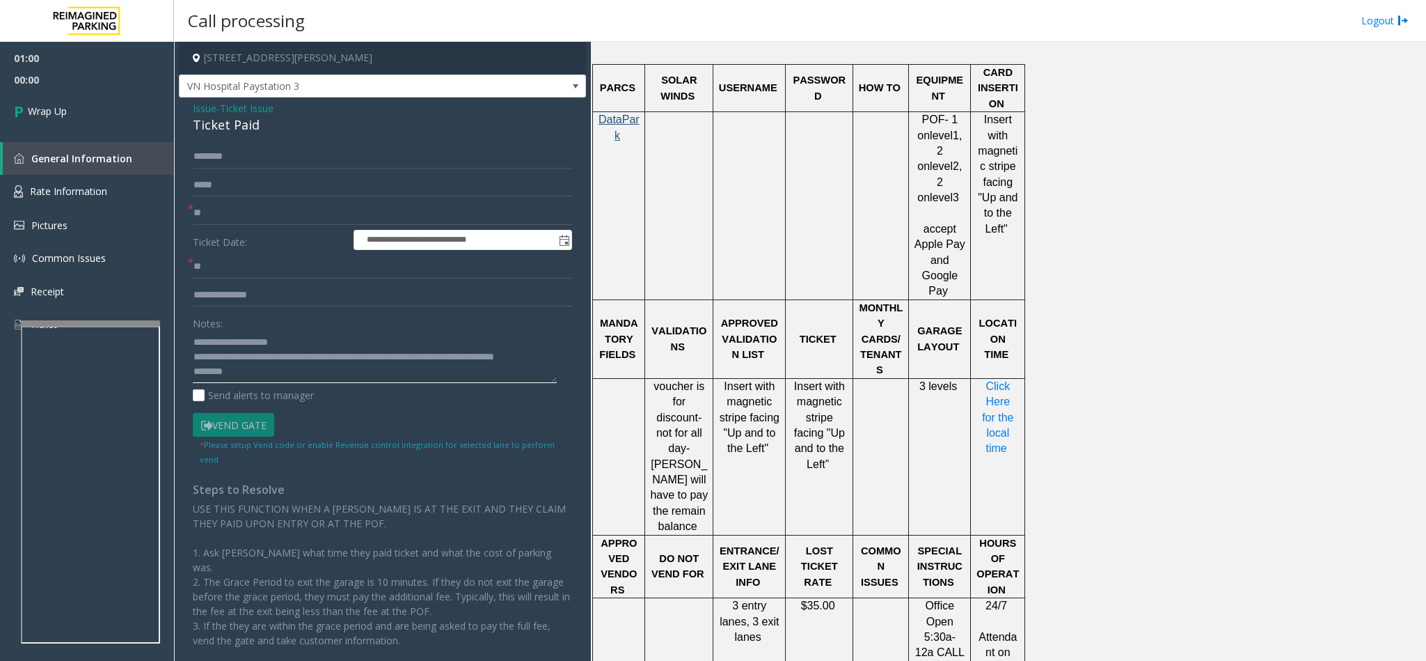
click at [247, 378] on textarea at bounding box center [375, 357] width 364 height 52
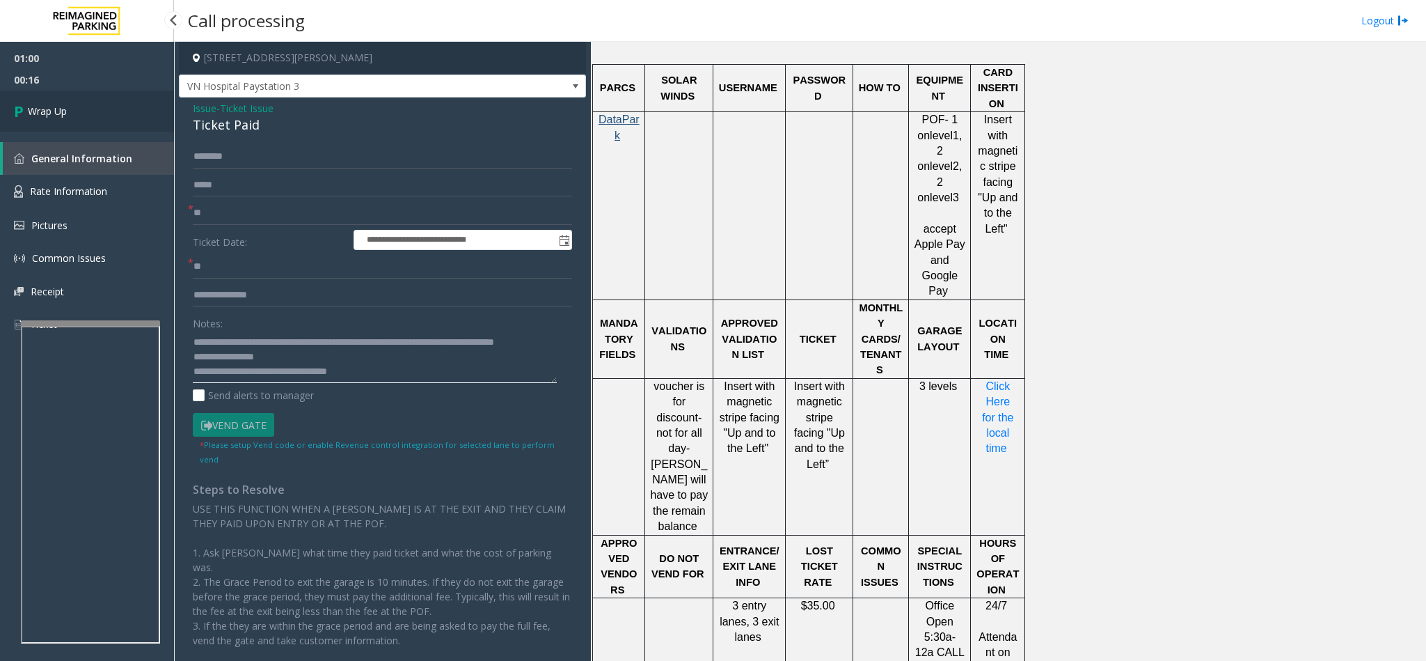
type textarea "**********"
click at [88, 111] on link "Wrap Up" at bounding box center [87, 110] width 174 height 41
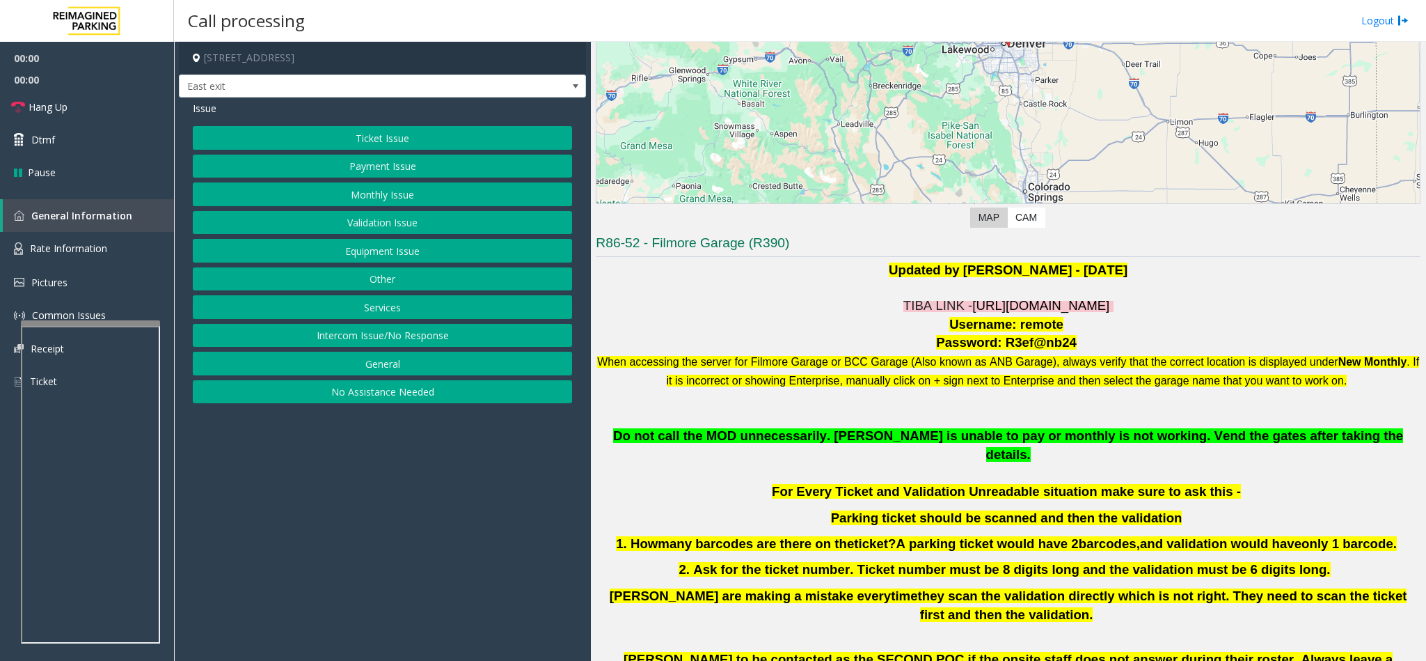
scroll to position [209, 0]
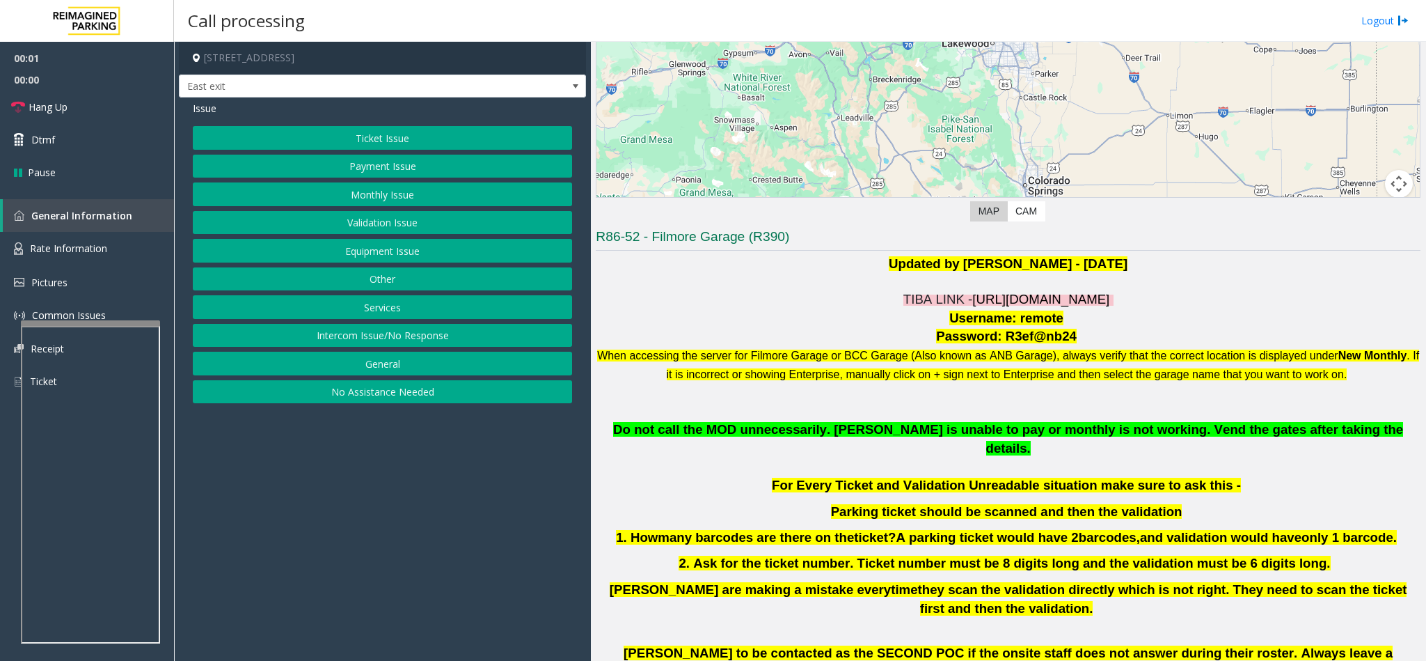
click at [995, 304] on span "https://fillmore-web.sp.tibaparking.net/" at bounding box center [1040, 299] width 137 height 15
copy span "remote"
drag, startPoint x: 1011, startPoint y: 322, endPoint x: 1051, endPoint y: 322, distance: 40.4
click at [1051, 322] on p "Username: remote" at bounding box center [1008, 318] width 825 height 19
click at [386, 338] on button "Intercom Issue/No Response" at bounding box center [382, 336] width 379 height 24
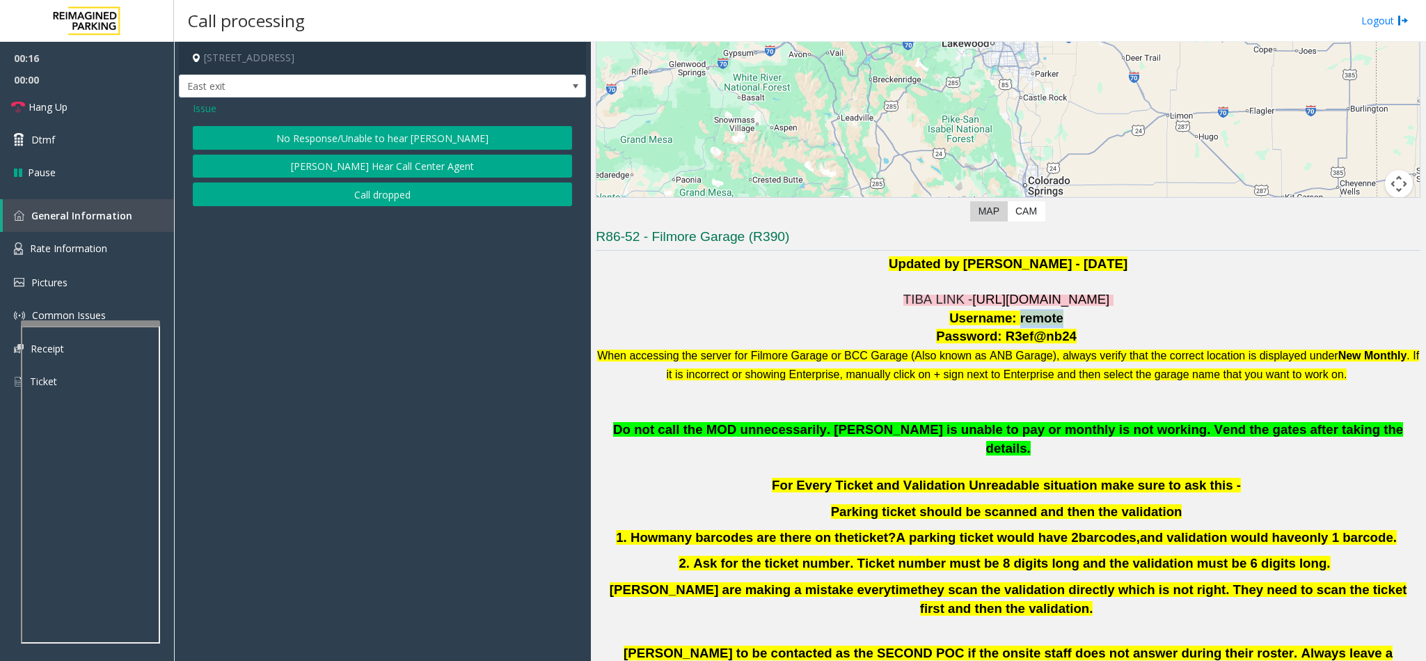
click at [375, 134] on button "No Response/Unable to hear [PERSON_NAME]" at bounding box center [382, 138] width 379 height 24
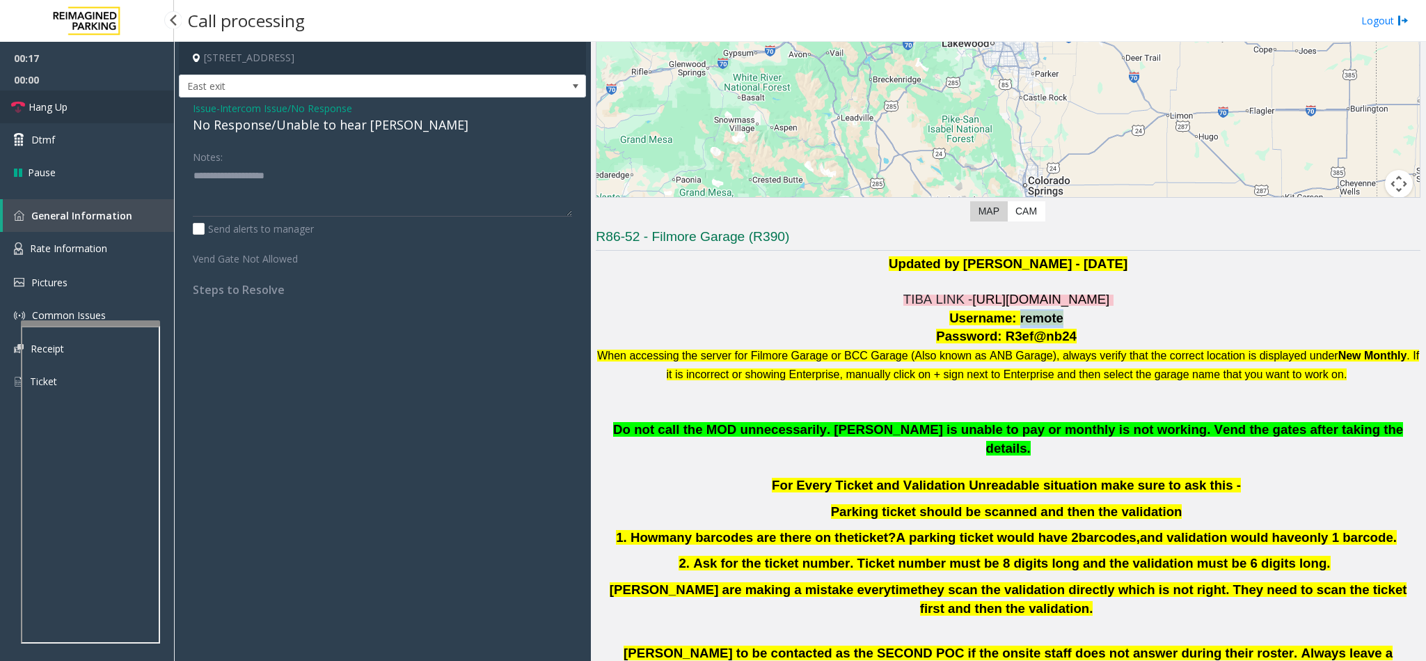
drag, startPoint x: 63, startPoint y: 105, endPoint x: 268, endPoint y: 128, distance: 206.6
click at [63, 105] on span "Hang Up" at bounding box center [48, 107] width 39 height 15
click at [280, 129] on div "No Response/Unable to hear [PERSON_NAME]" at bounding box center [382, 125] width 379 height 19
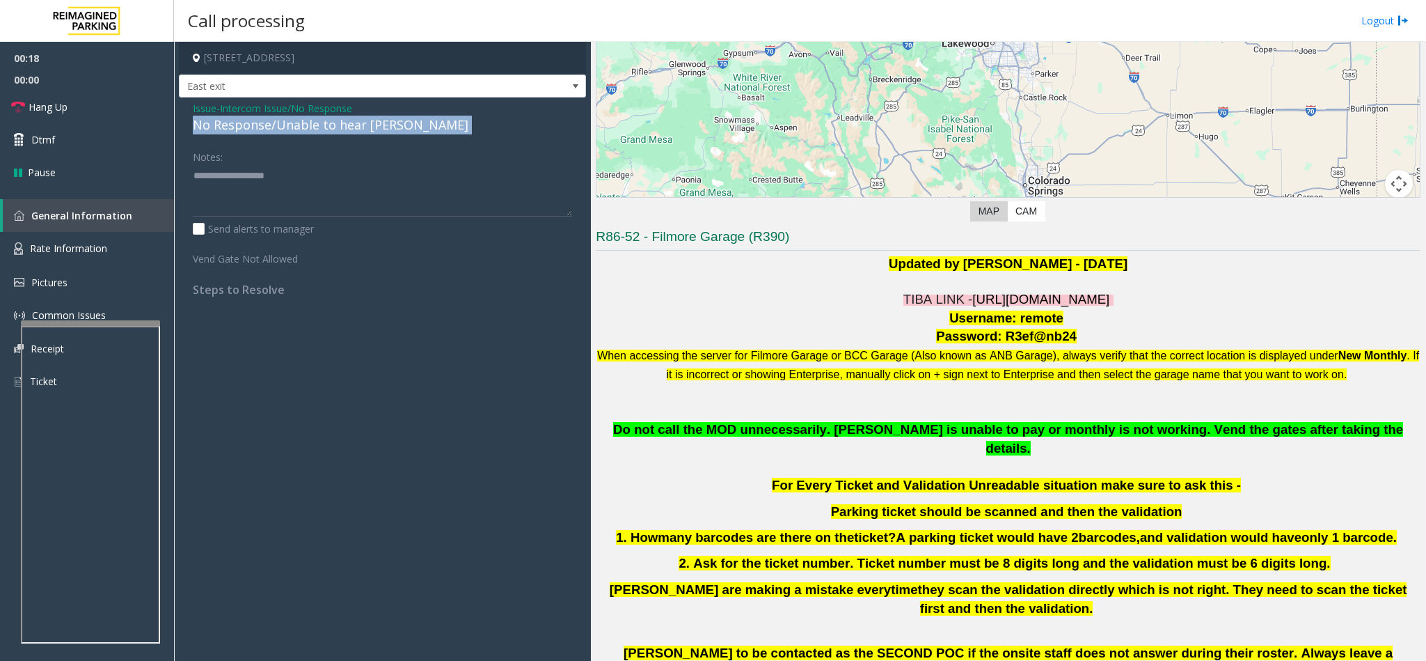
click at [280, 129] on div "No Response/Unable to hear [PERSON_NAME]" at bounding box center [382, 125] width 379 height 19
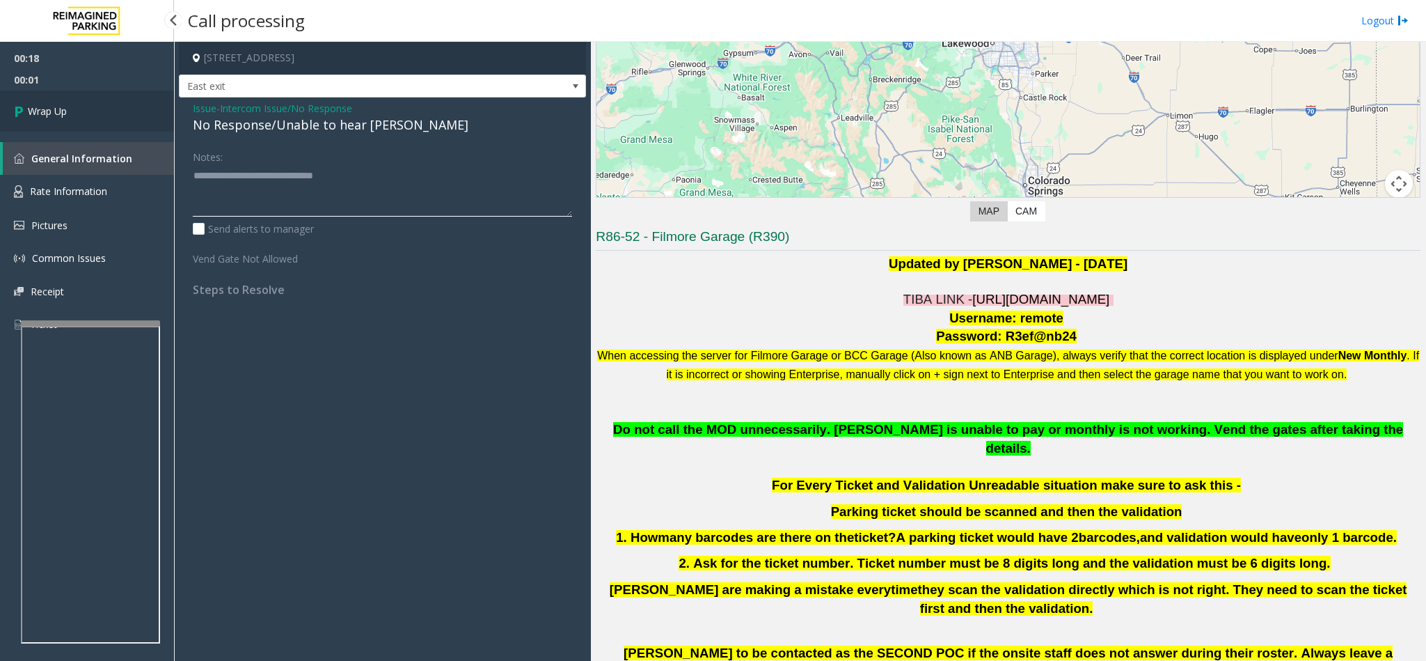
type textarea "**********"
click at [118, 121] on link "Wrap Up" at bounding box center [87, 110] width 174 height 41
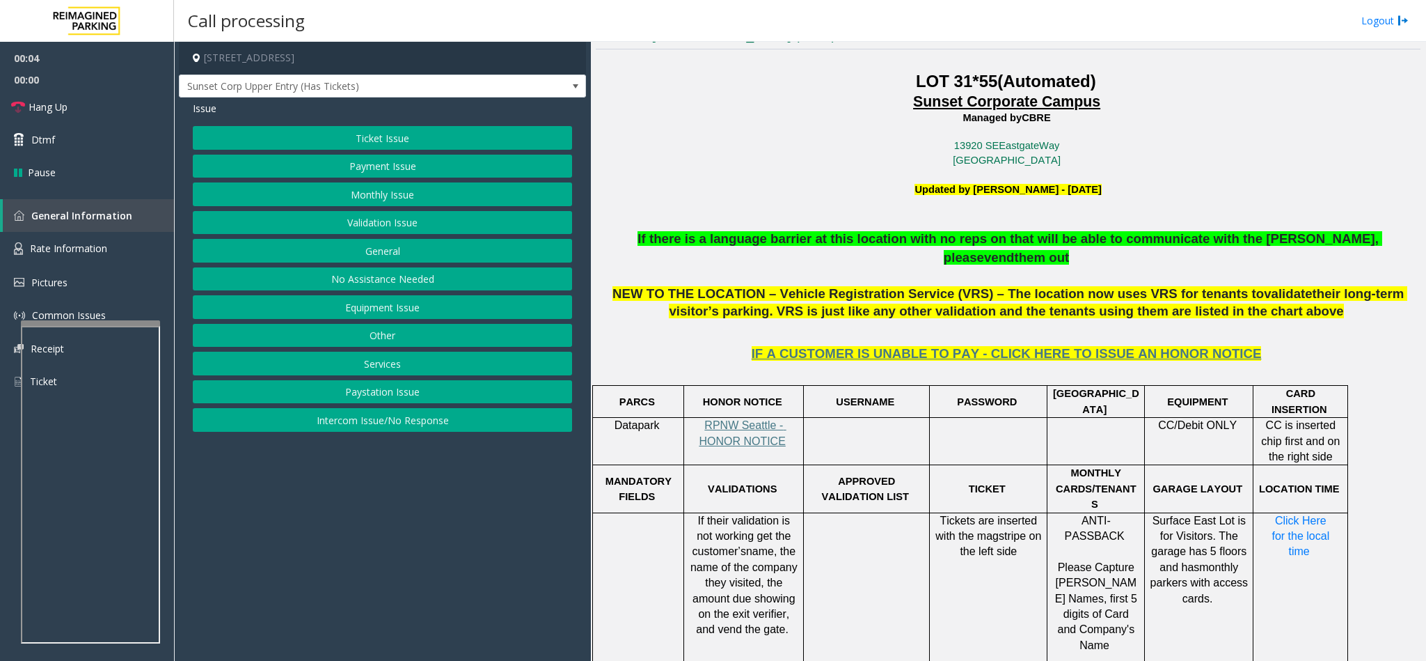
scroll to position [418, 0]
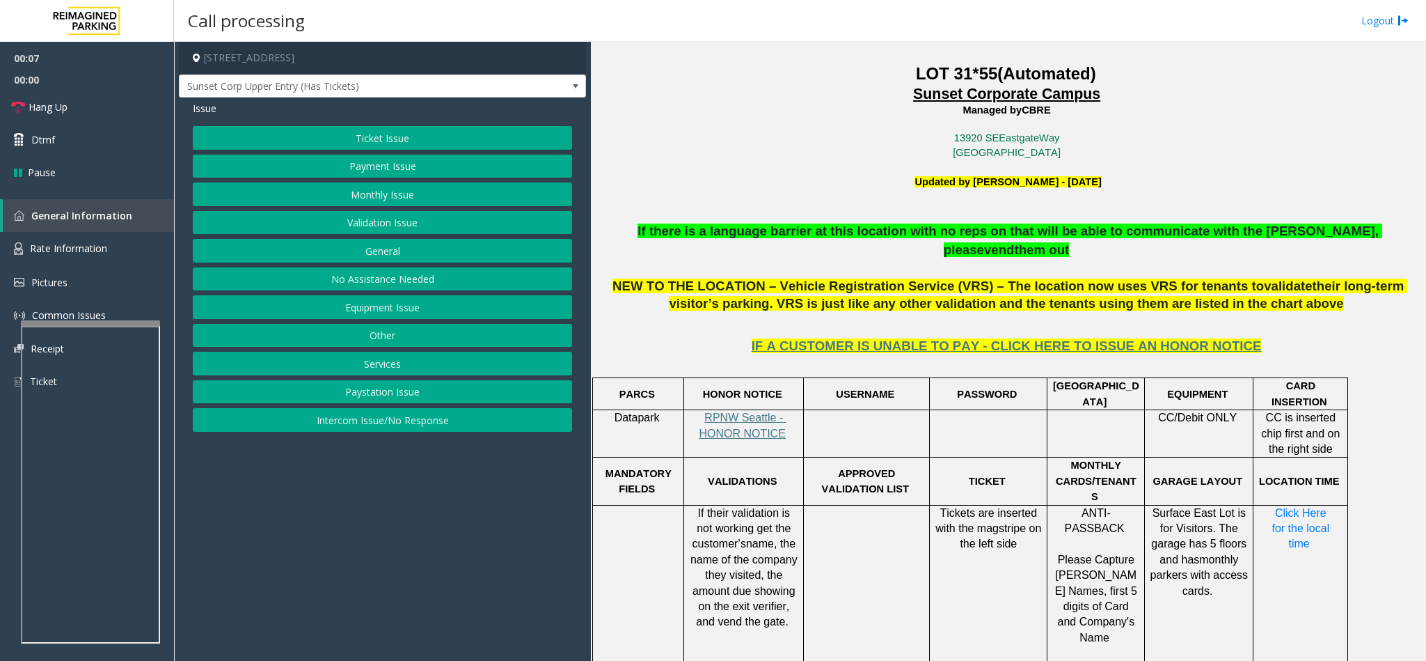
click at [388, 312] on button "Equipment Issue" at bounding box center [382, 307] width 379 height 24
click at [376, 428] on button "Equipment Testing" at bounding box center [382, 420] width 379 height 24
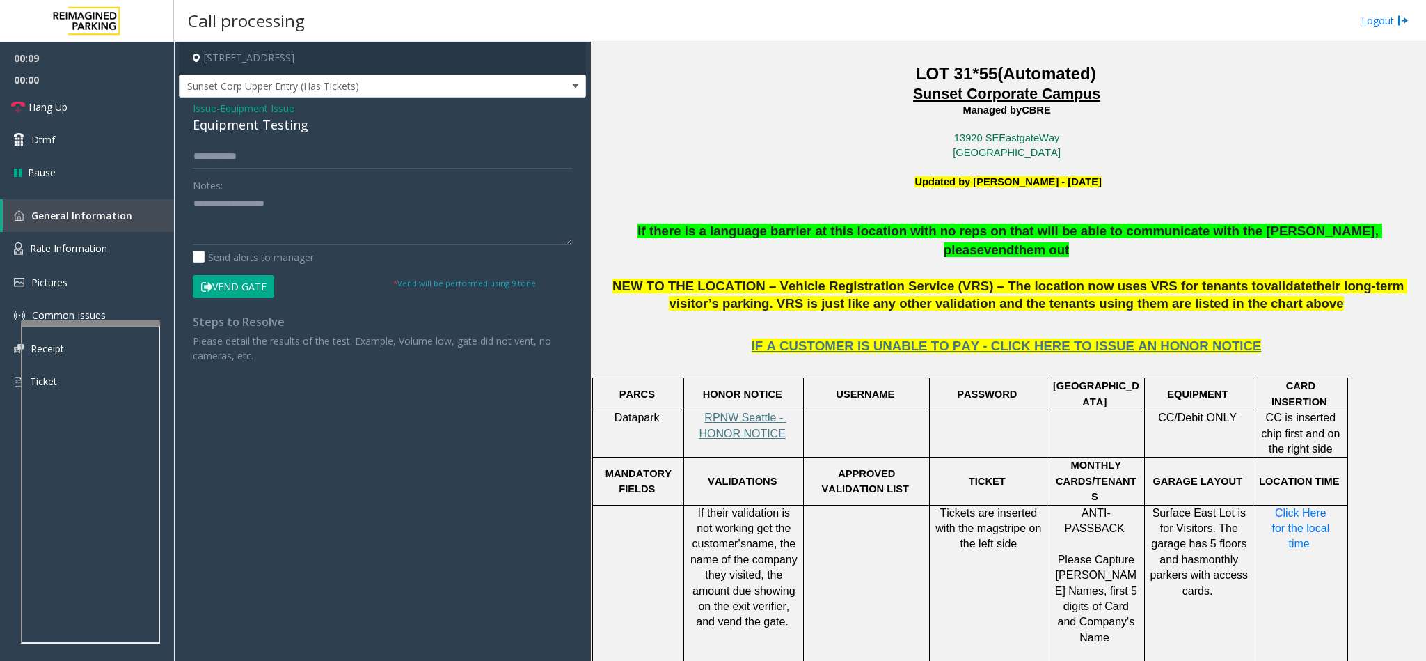
click at [241, 126] on div "Equipment Testing" at bounding box center [382, 125] width 379 height 19
click at [301, 215] on textarea at bounding box center [382, 219] width 379 height 52
type textarea "**********"
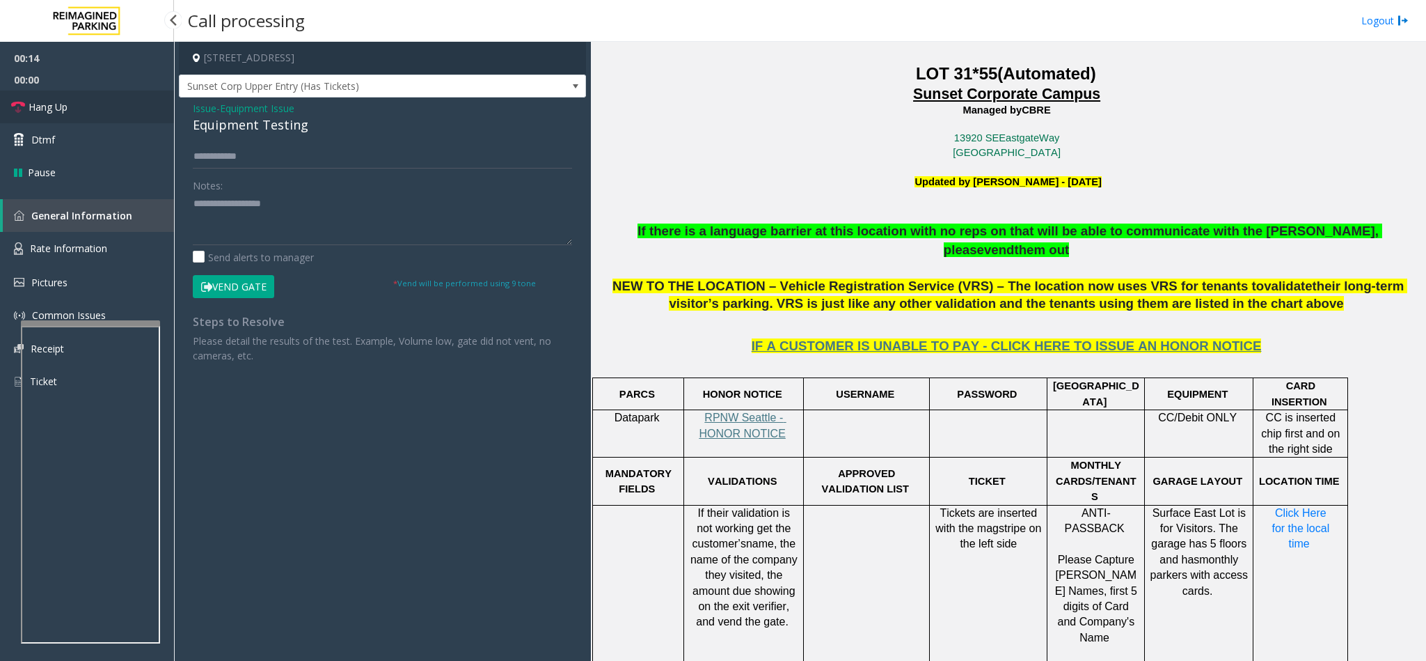
click at [107, 103] on link "Hang Up" at bounding box center [87, 106] width 174 height 33
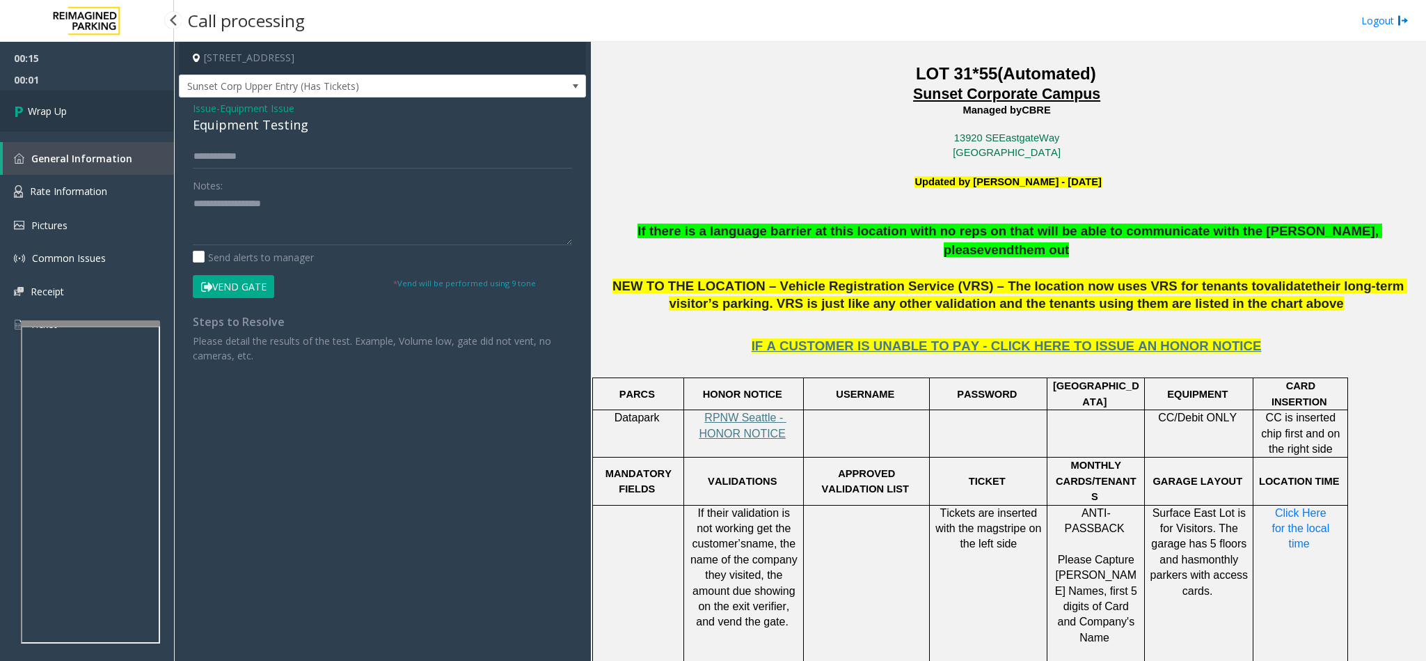
click at [119, 113] on link "Wrap Up" at bounding box center [87, 110] width 174 height 41
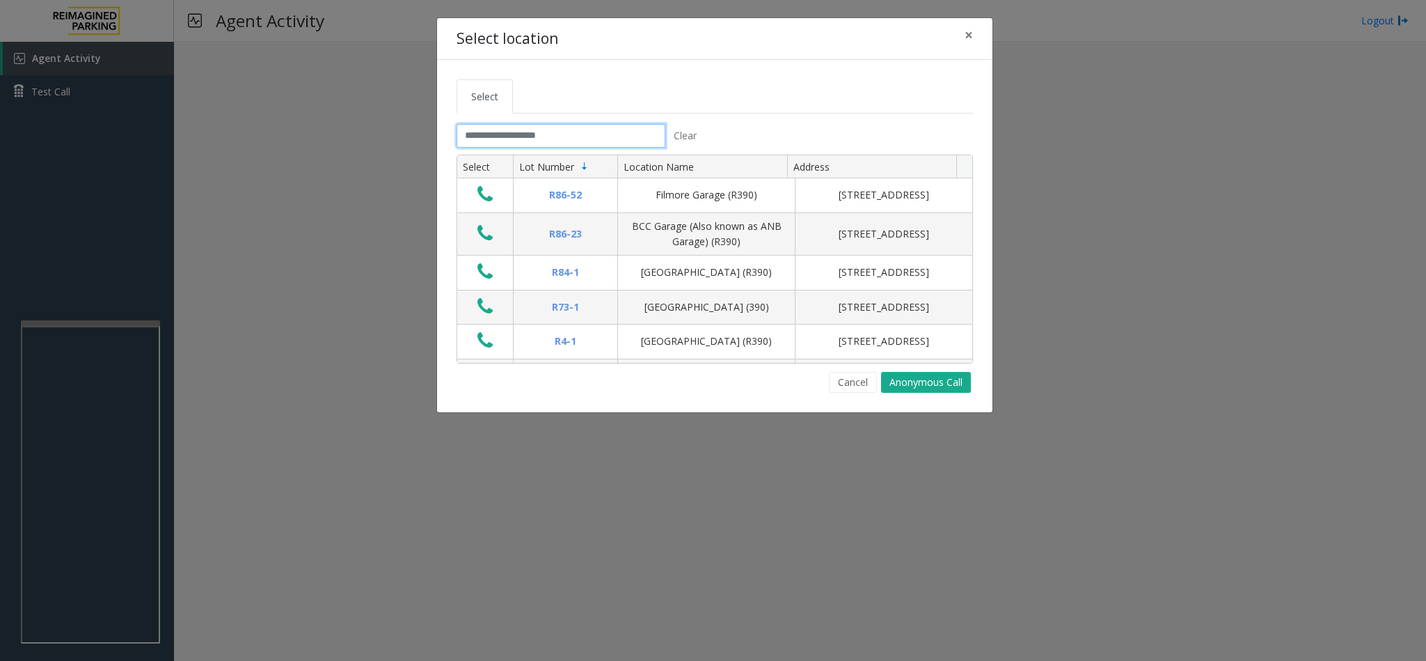
click at [501, 136] on input "text" at bounding box center [561, 136] width 209 height 24
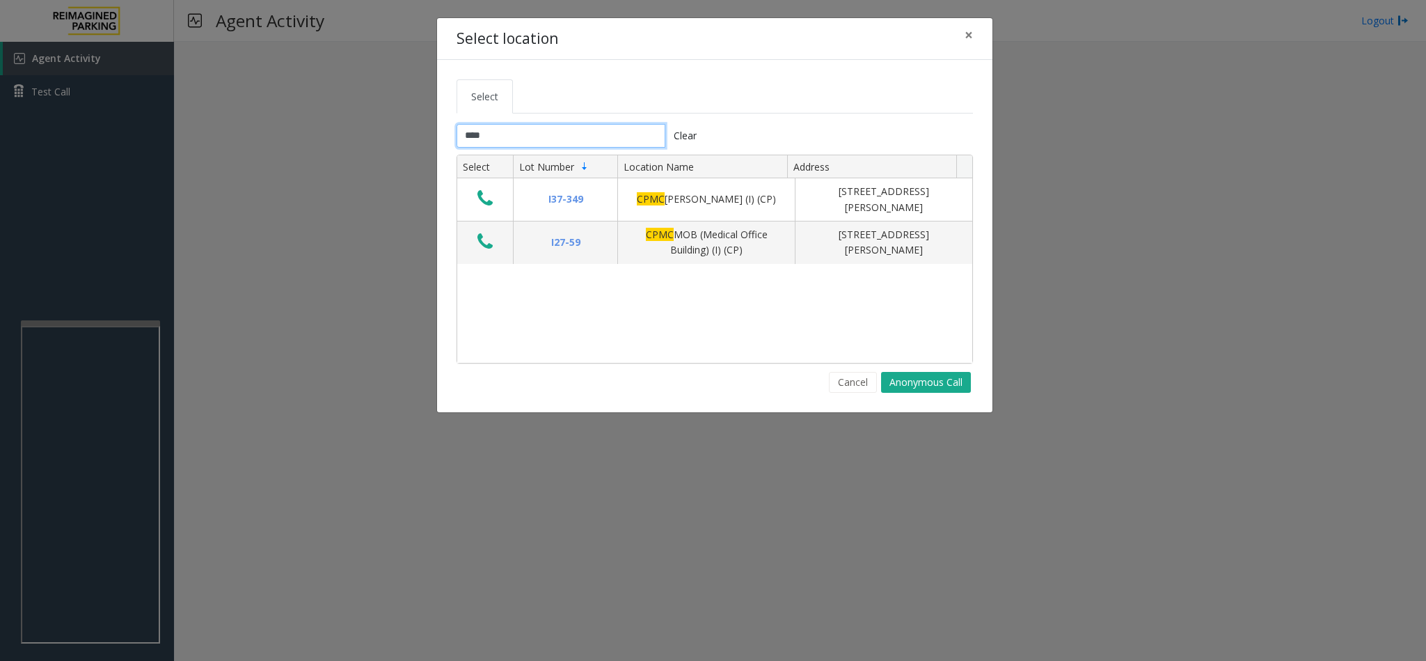
drag, startPoint x: 502, startPoint y: 143, endPoint x: 272, endPoint y: 172, distance: 231.6
click at [272, 172] on div "Select location × Select **** Clear Select Lot Number Location Name Address I37…" at bounding box center [713, 330] width 1426 height 661
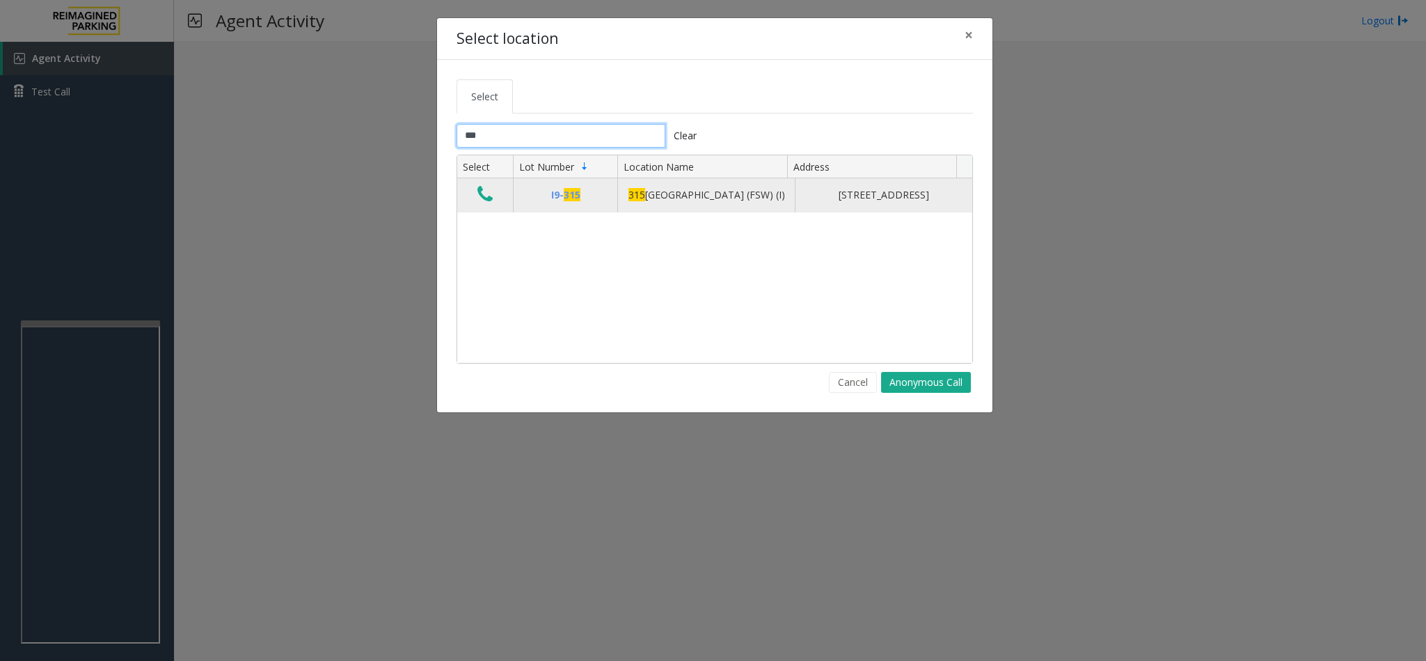
type input "***"
click at [482, 198] on icon "Data table" at bounding box center [485, 193] width 15 height 19
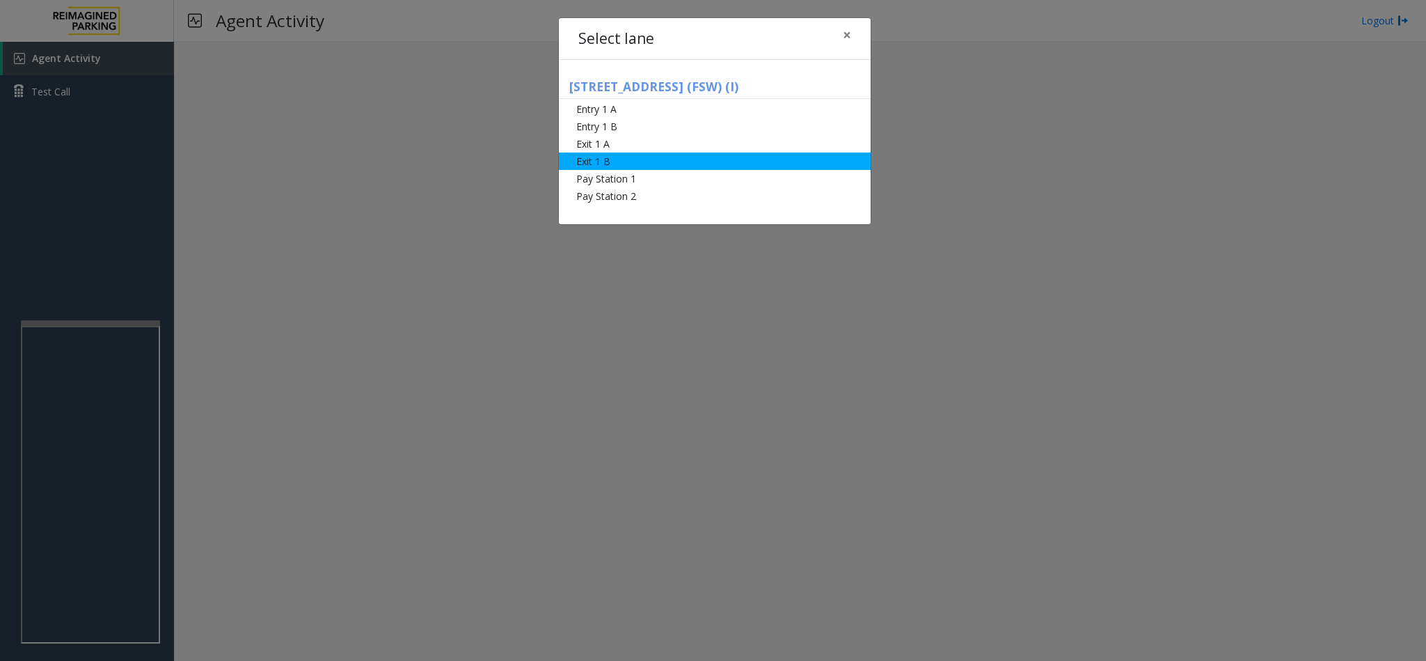
click at [629, 157] on li "Exit 1 B" at bounding box center [715, 160] width 312 height 17
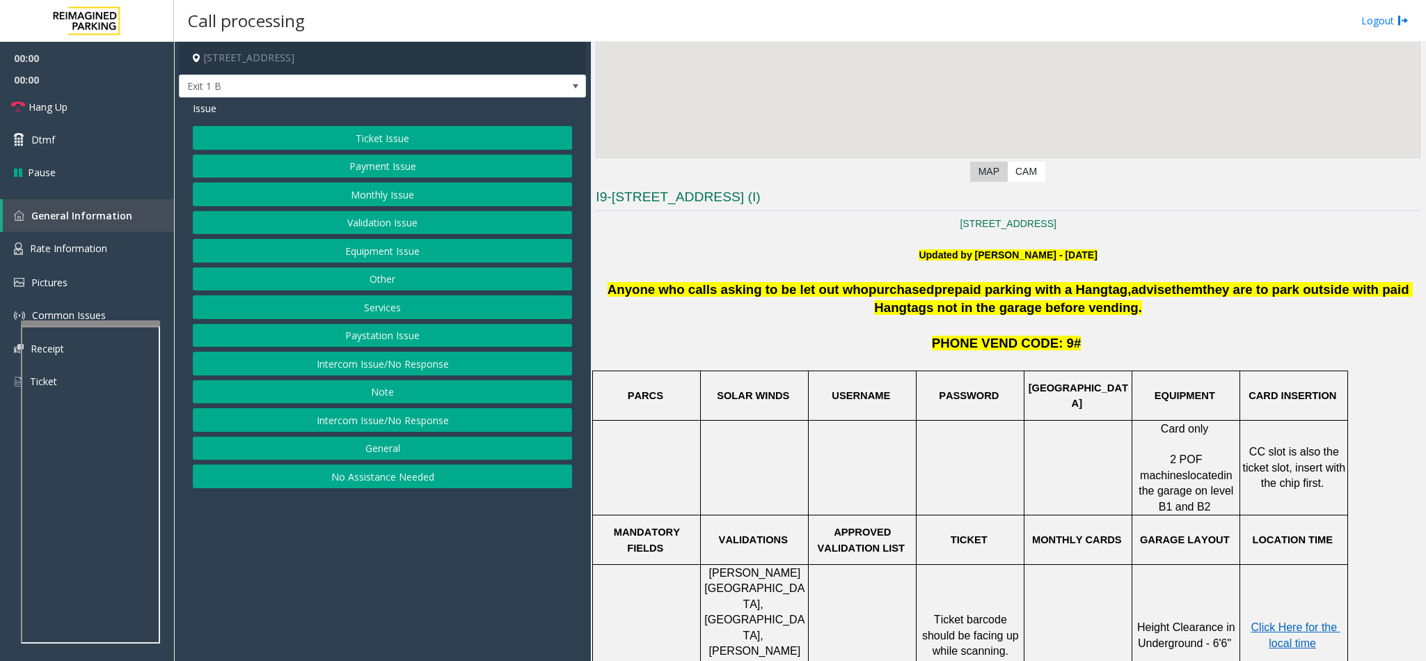
scroll to position [418, 0]
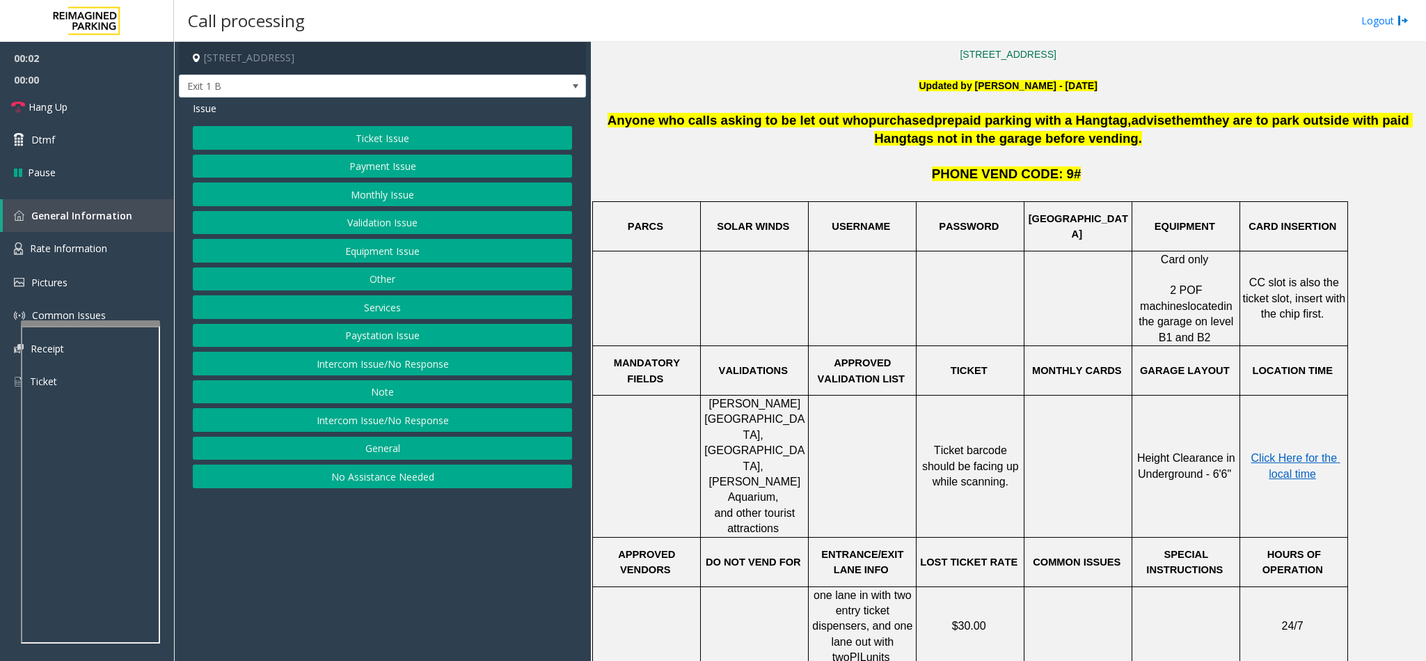
click at [352, 136] on button "Ticket Issue" at bounding box center [382, 138] width 379 height 24
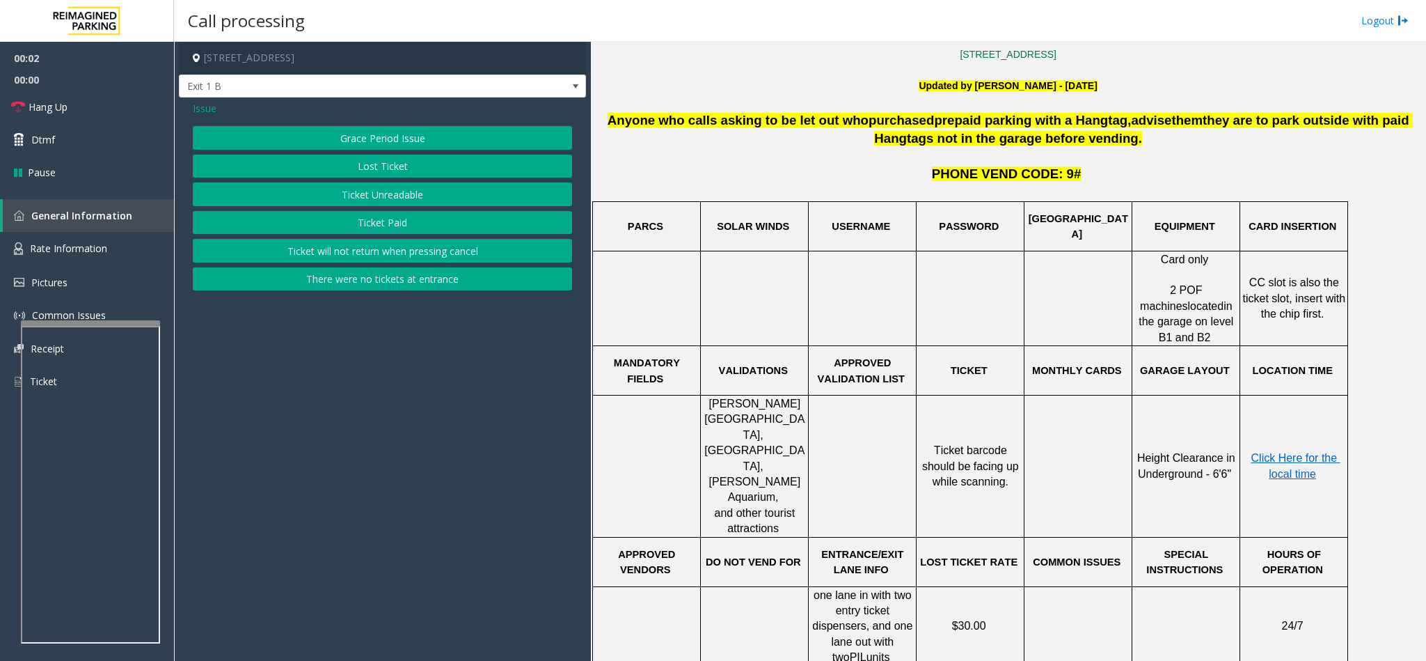
click at [368, 192] on button "Ticket Unreadable" at bounding box center [382, 194] width 379 height 24
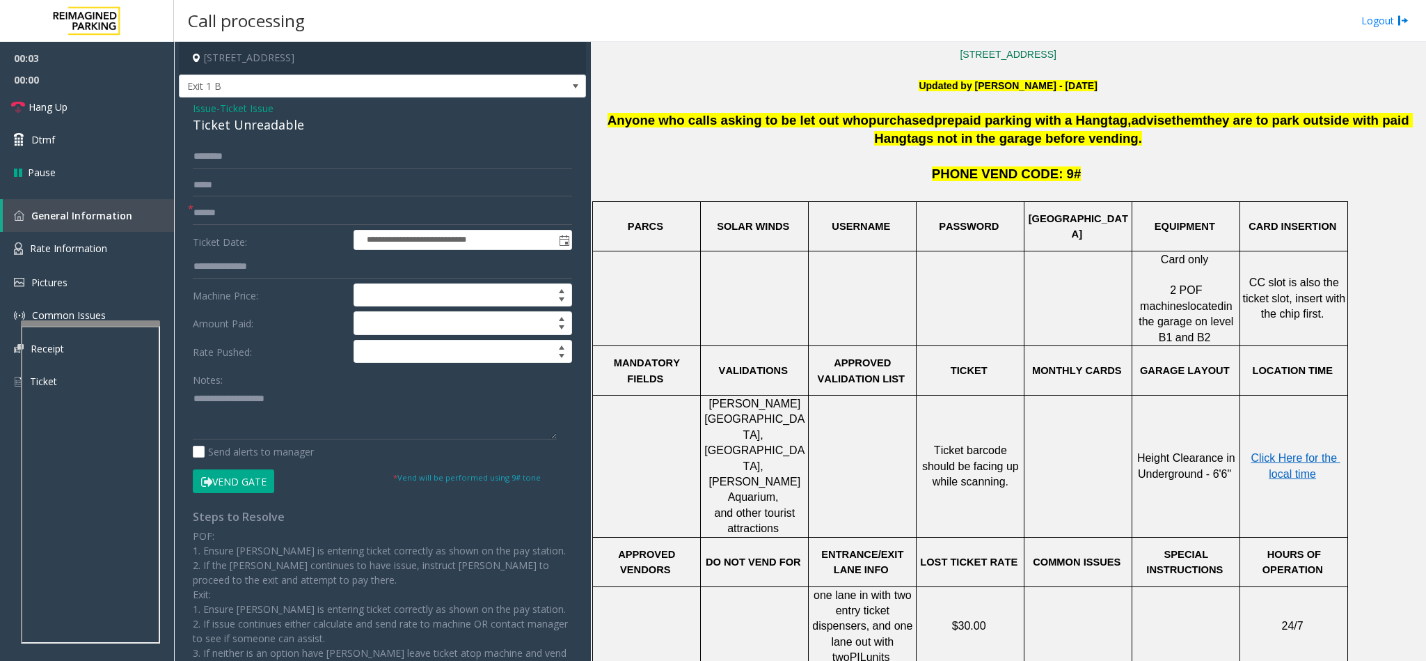
click at [233, 125] on div "Ticket Unreadable" at bounding box center [382, 125] width 379 height 19
click at [194, 397] on textarea at bounding box center [375, 413] width 364 height 52
click at [318, 401] on textarea at bounding box center [375, 413] width 364 height 52
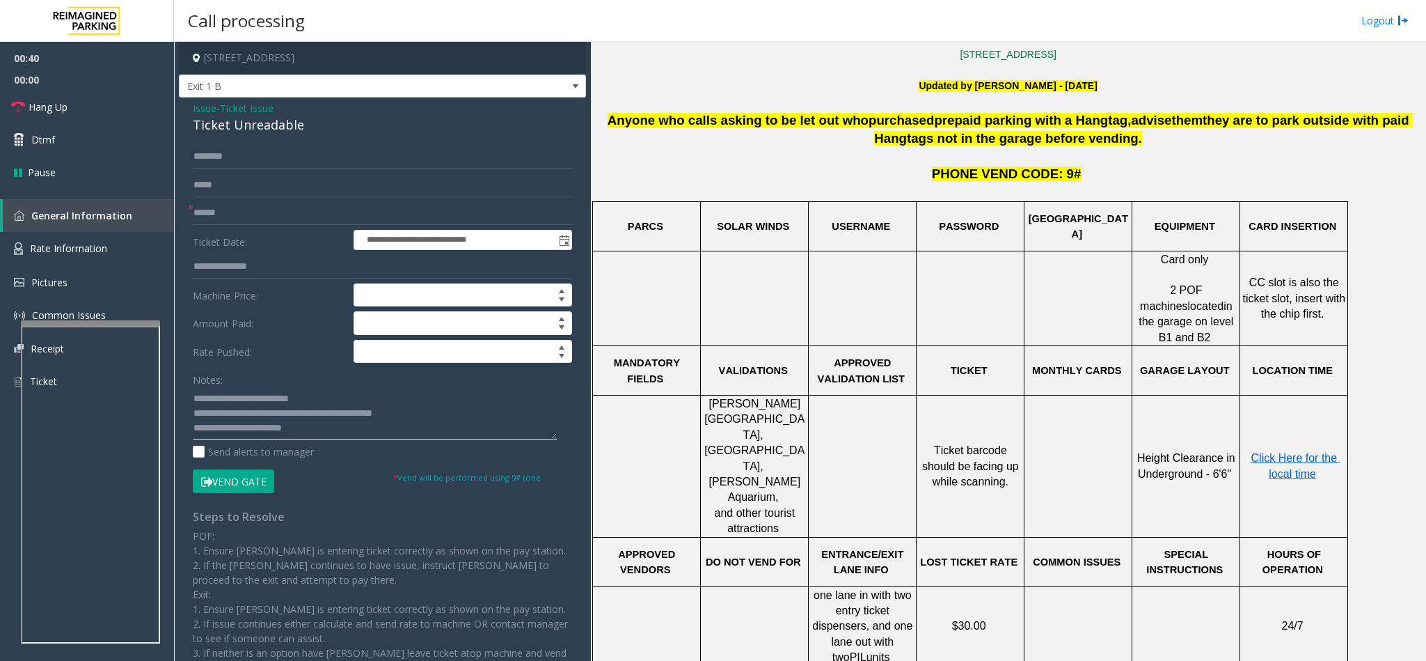
type textarea "**********"
click at [245, 220] on input "text" at bounding box center [382, 213] width 379 height 24
type input "*******"
click at [237, 483] on button "Vend Gate" at bounding box center [233, 481] width 81 height 24
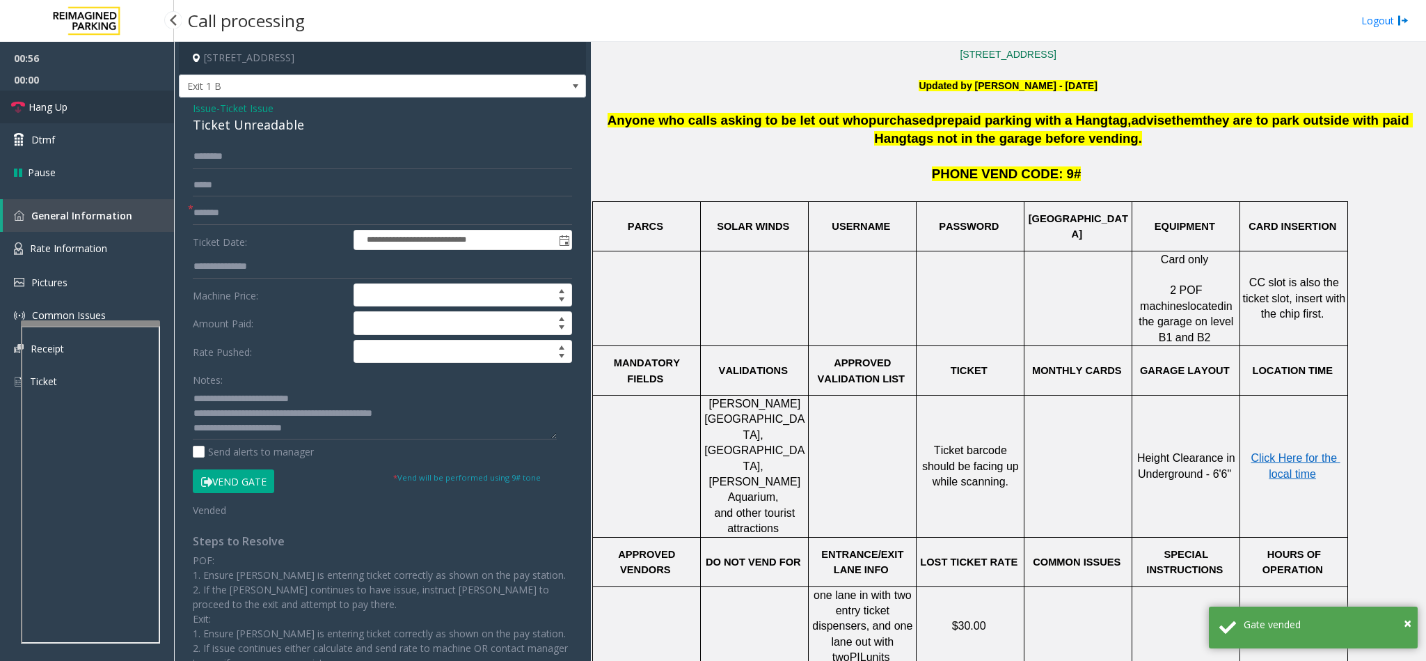
click at [99, 111] on link "Hang Up" at bounding box center [87, 106] width 174 height 33
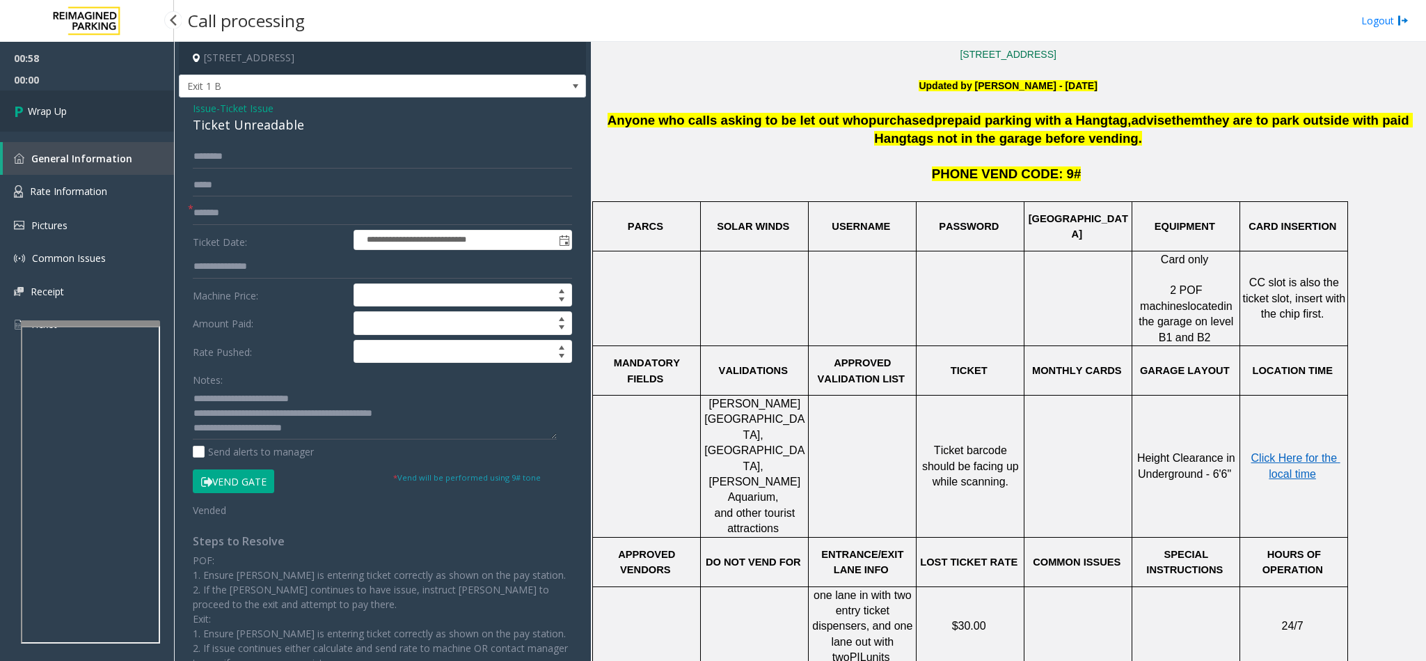
click at [99, 111] on link "Wrap Up" at bounding box center [87, 110] width 174 height 41
